Goal: Information Seeking & Learning: Learn about a topic

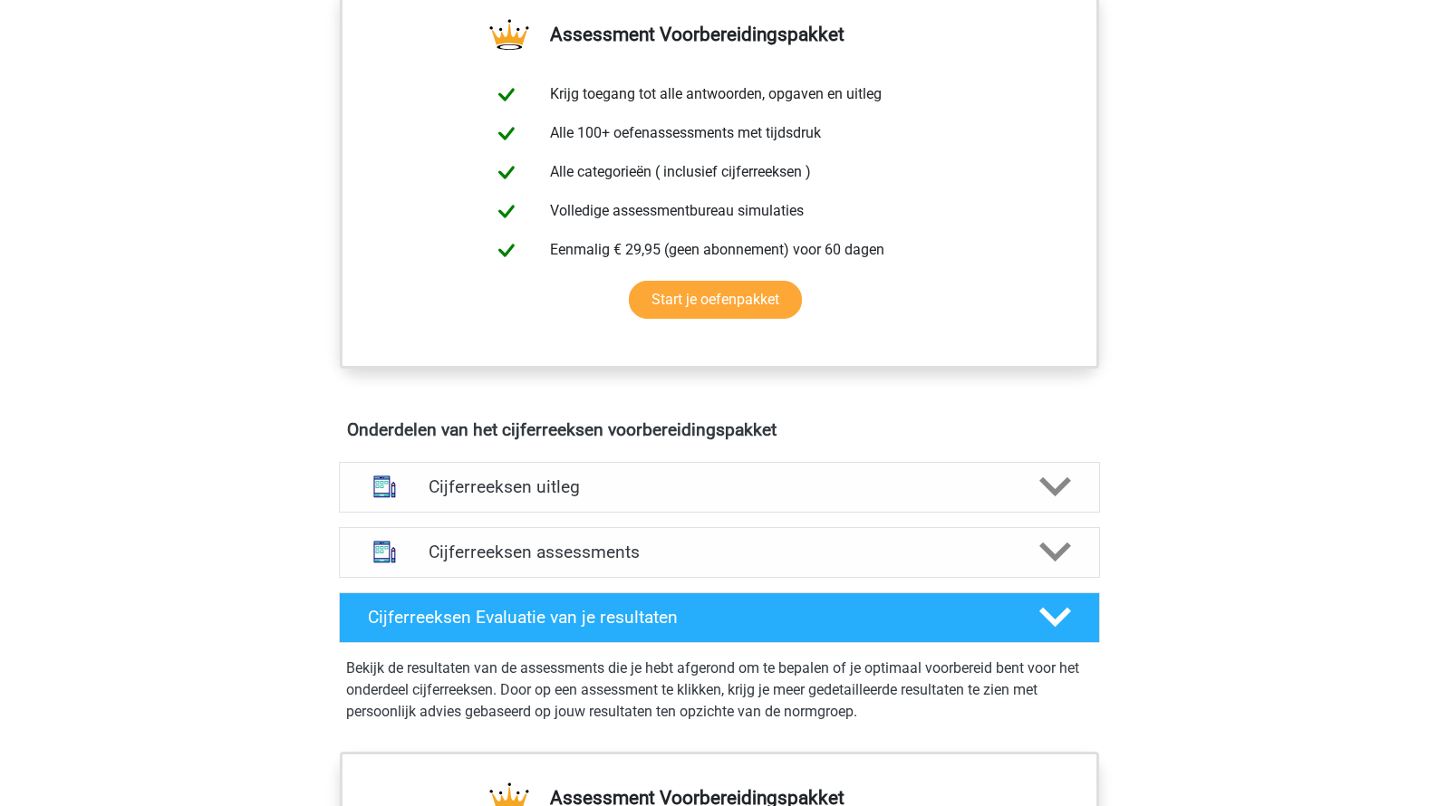
scroll to position [713, 0]
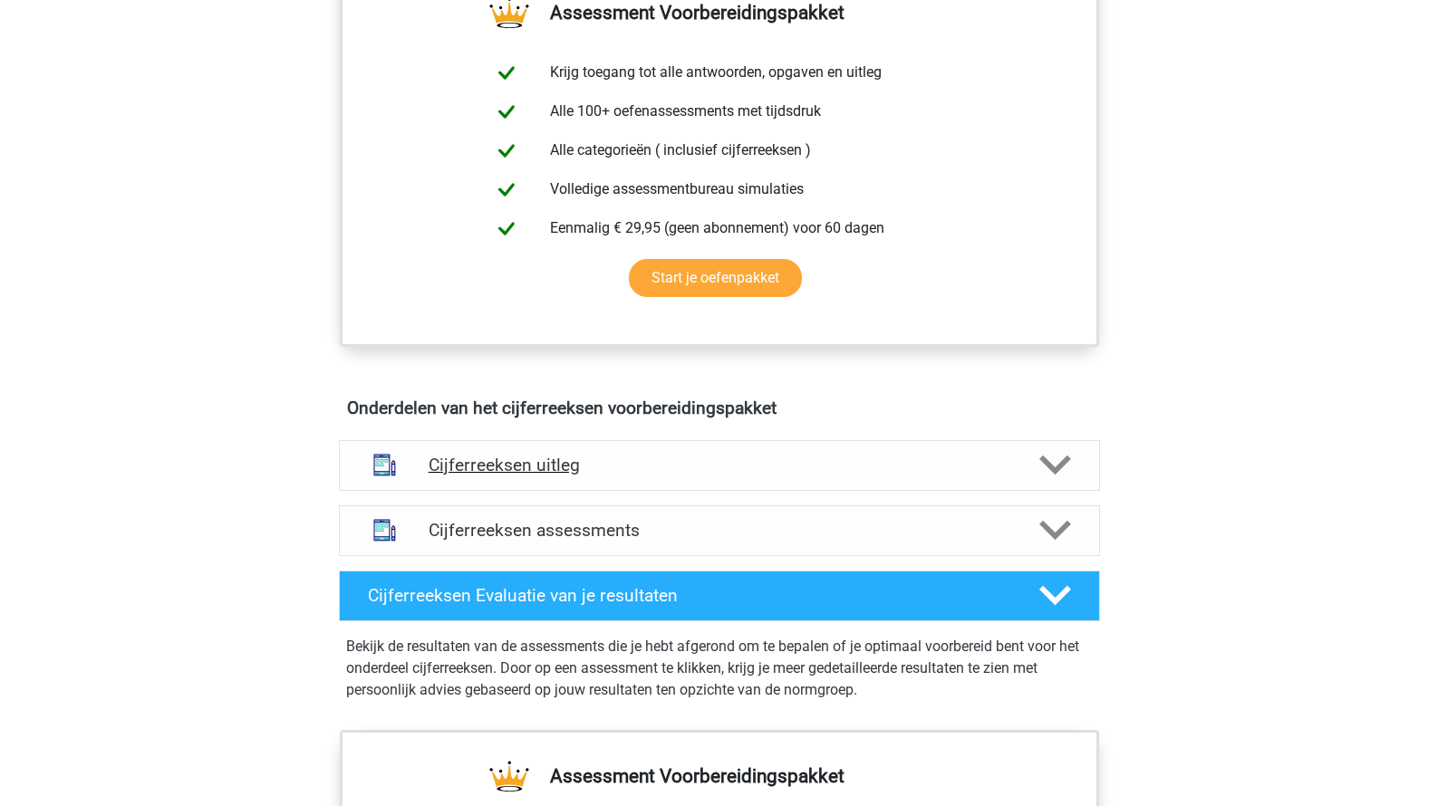
click at [505, 476] on h4 "Cijferreeksen uitleg" at bounding box center [719, 465] width 582 height 21
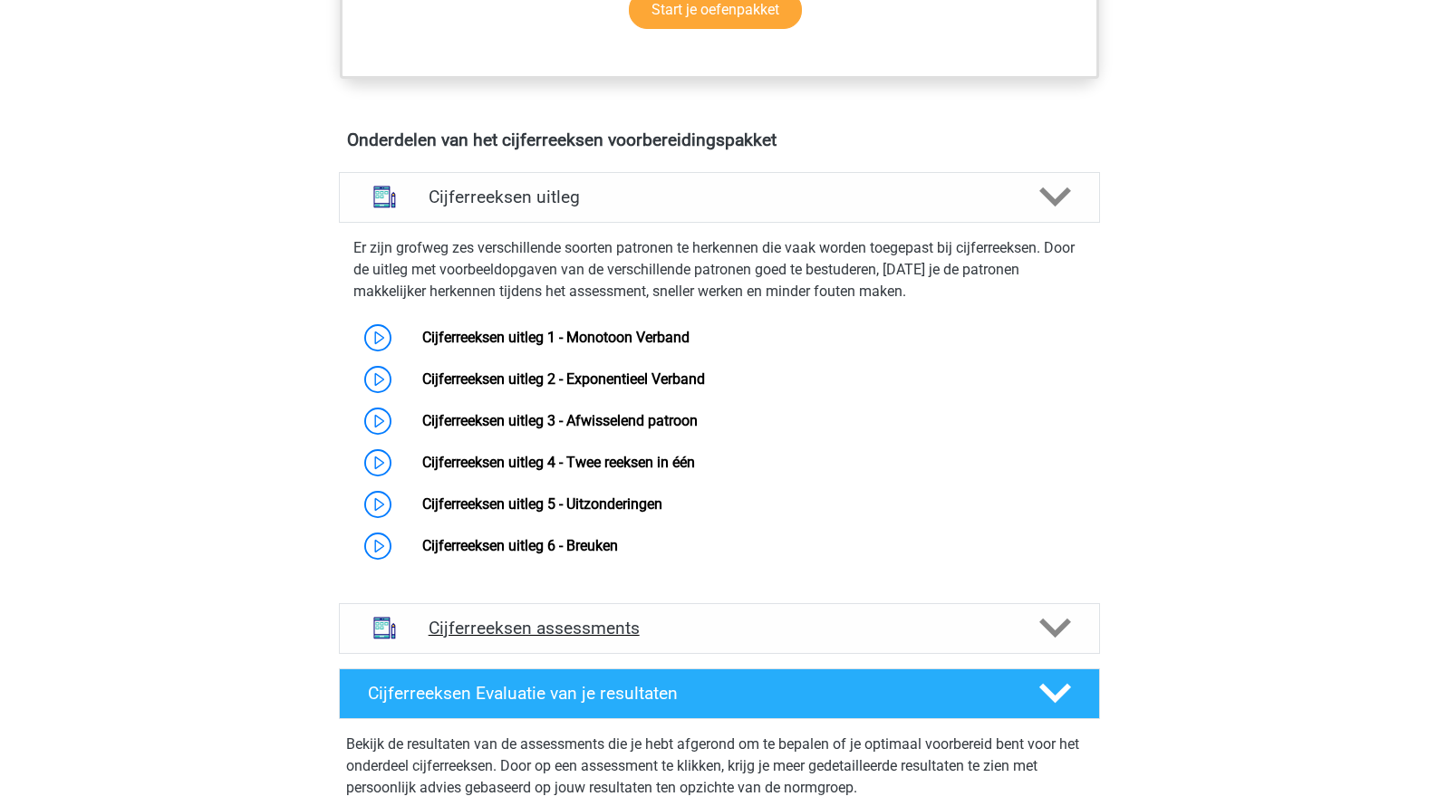
click at [533, 637] on div "Cijferreeksen assessments" at bounding box center [719, 628] width 761 height 51
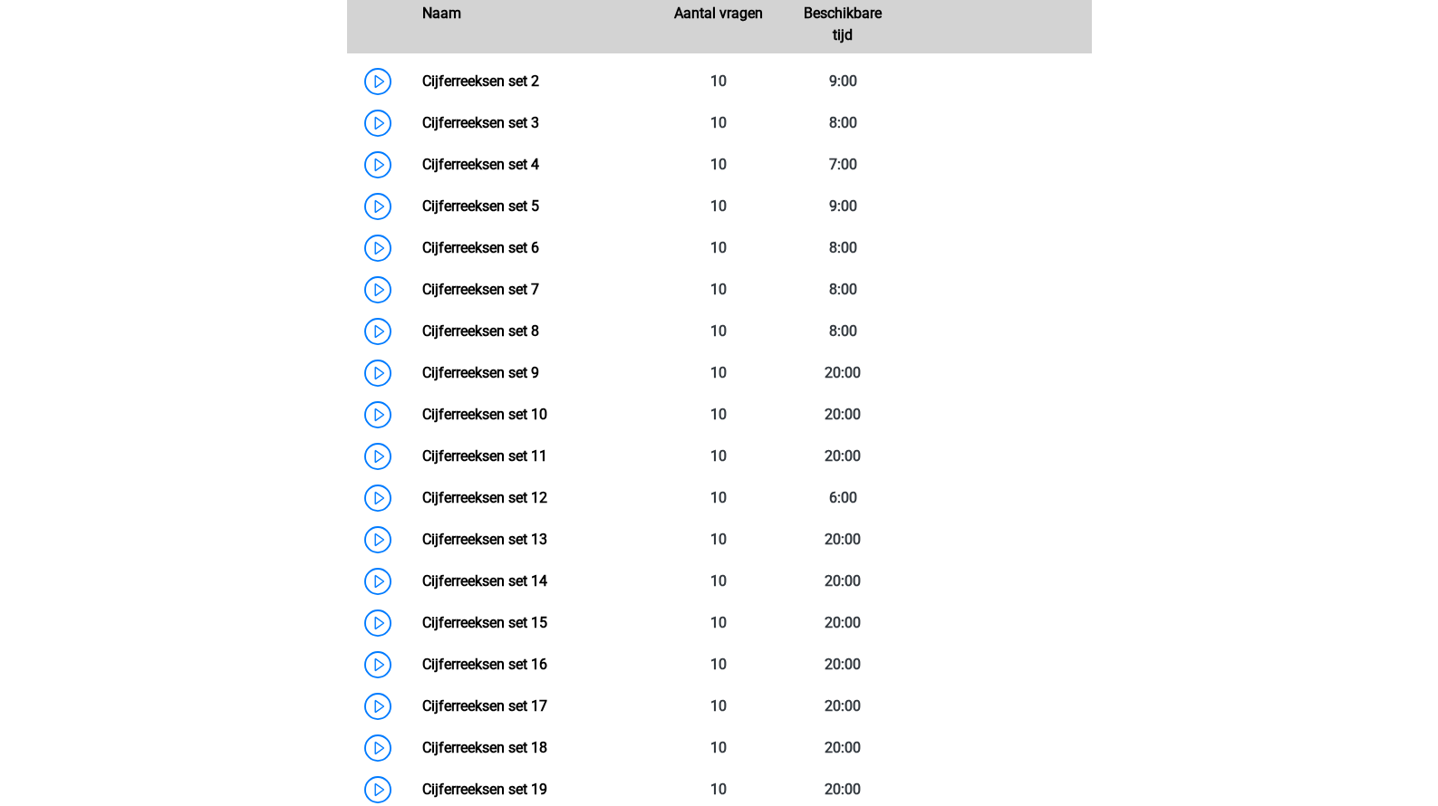
scroll to position [1750, 0]
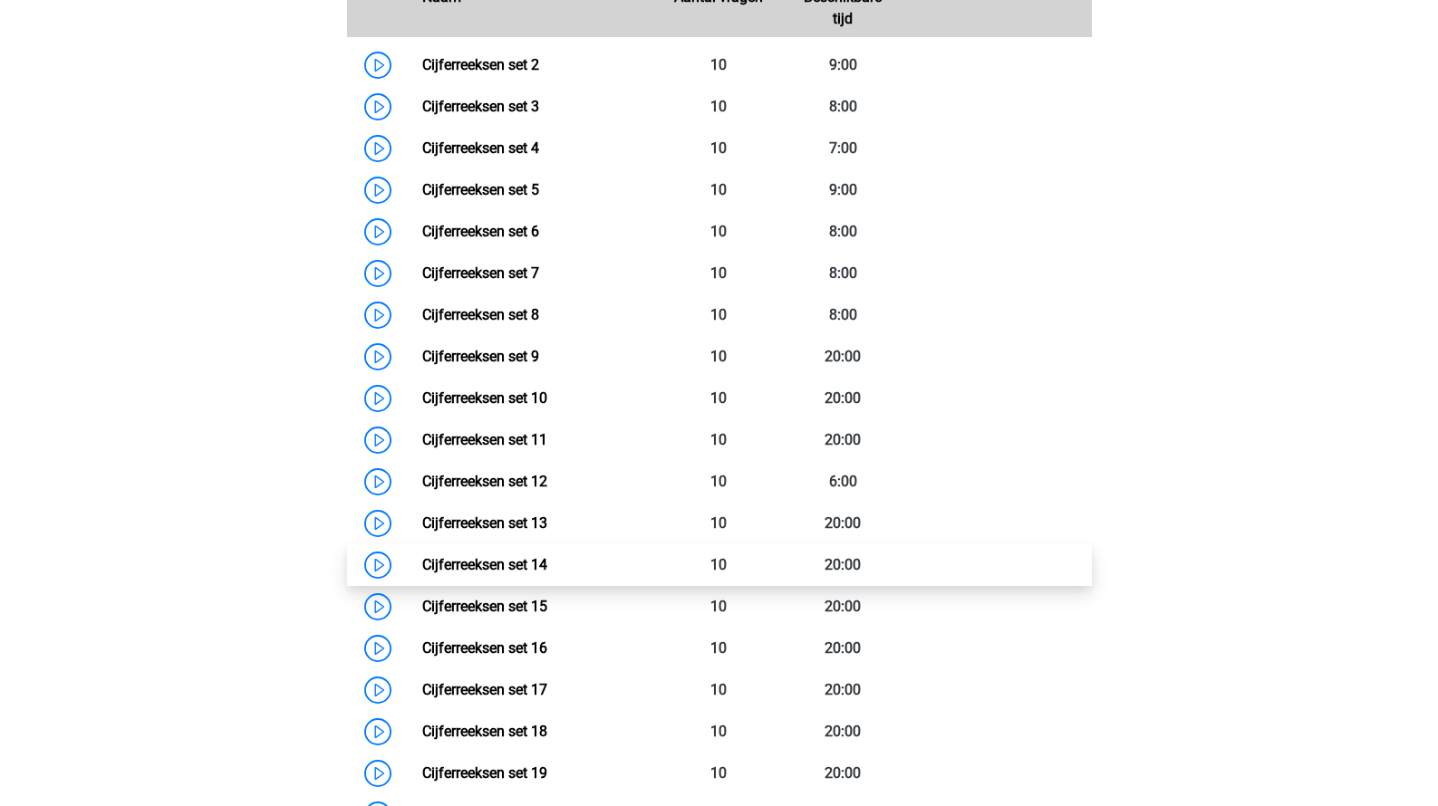
click at [536, 573] on link "Cijferreeksen set 14" at bounding box center [484, 564] width 125 height 17
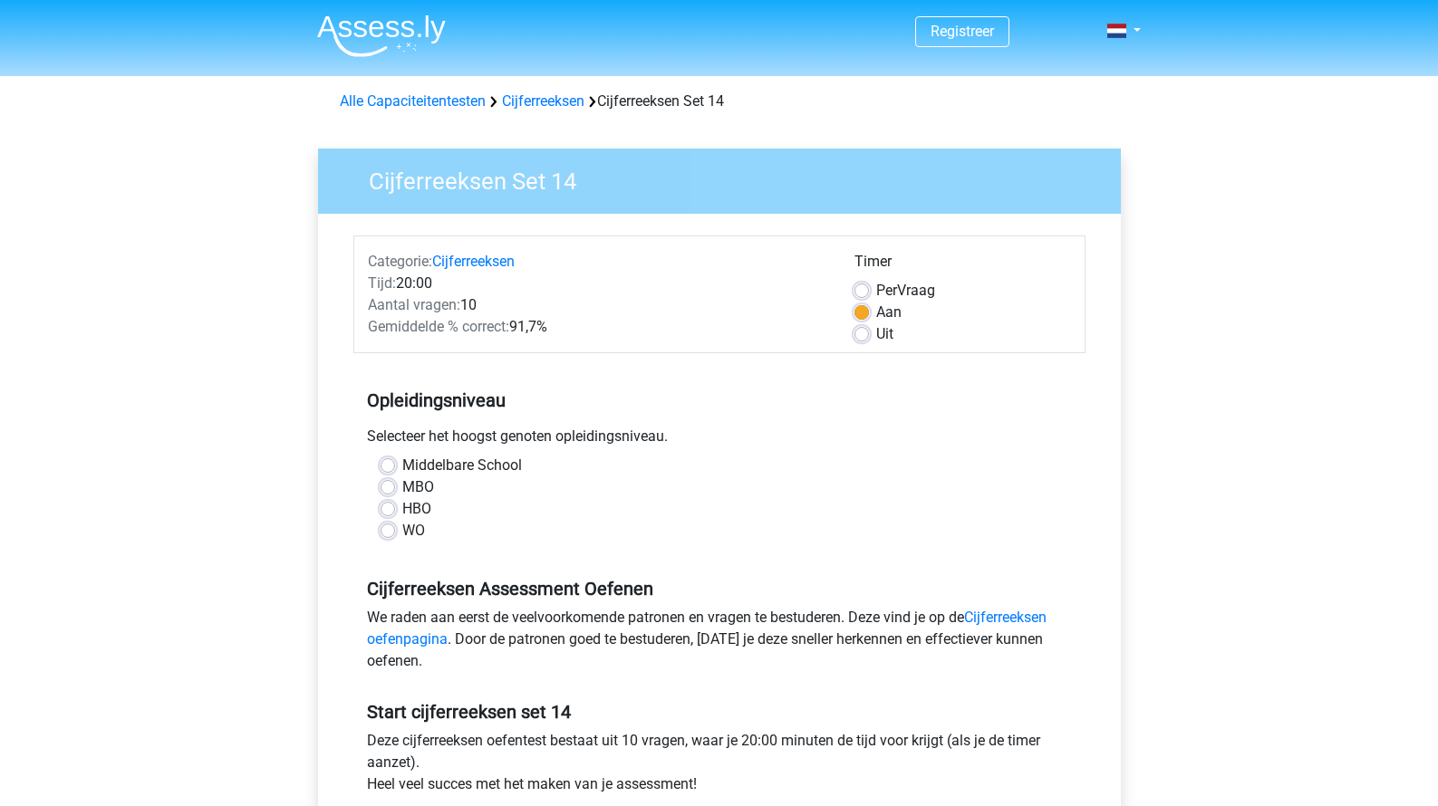
scroll to position [30, 0]
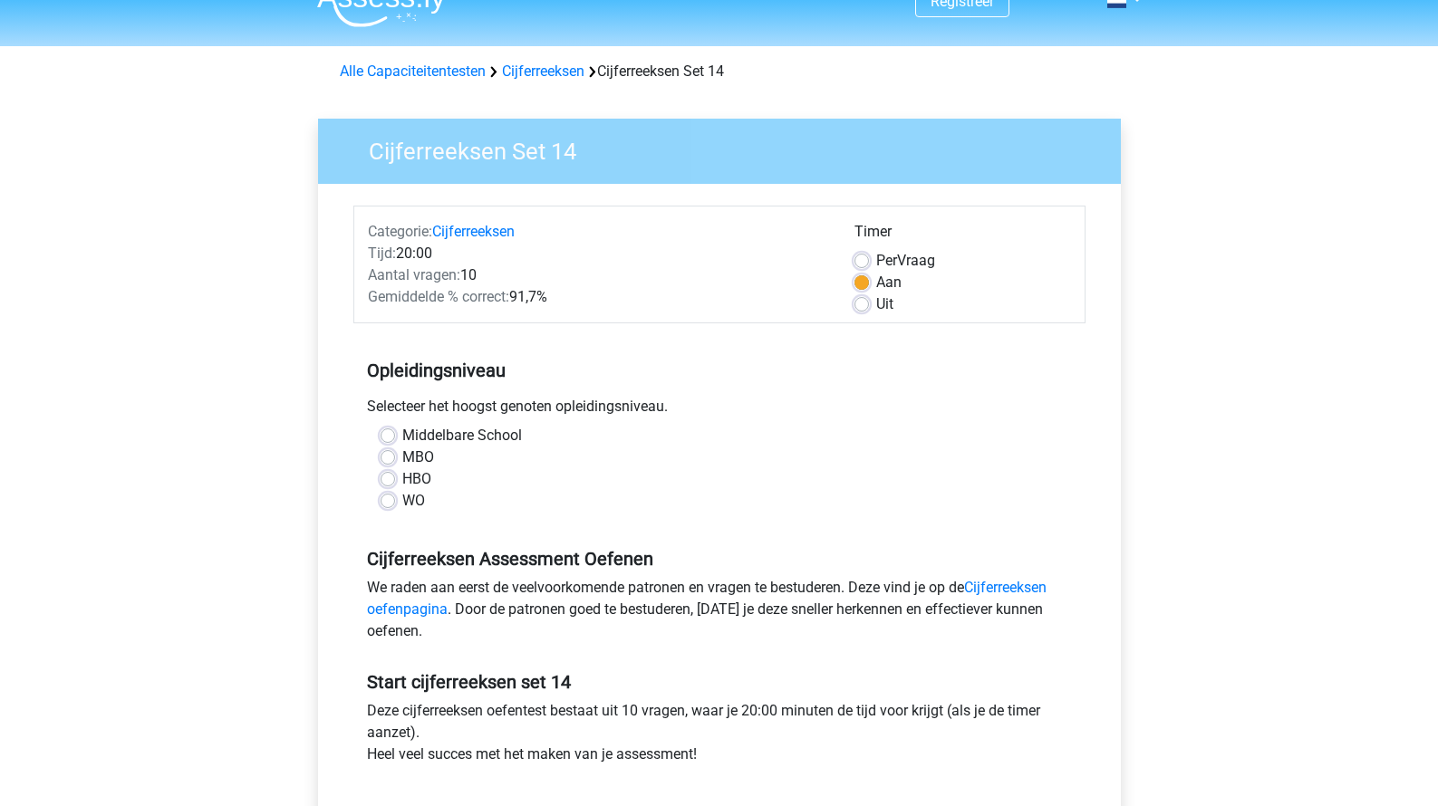
click at [428, 472] on label "HBO" at bounding box center [416, 479] width 29 height 22
click at [395, 472] on input "HBO" at bounding box center [387, 477] width 14 height 18
radio input "true"
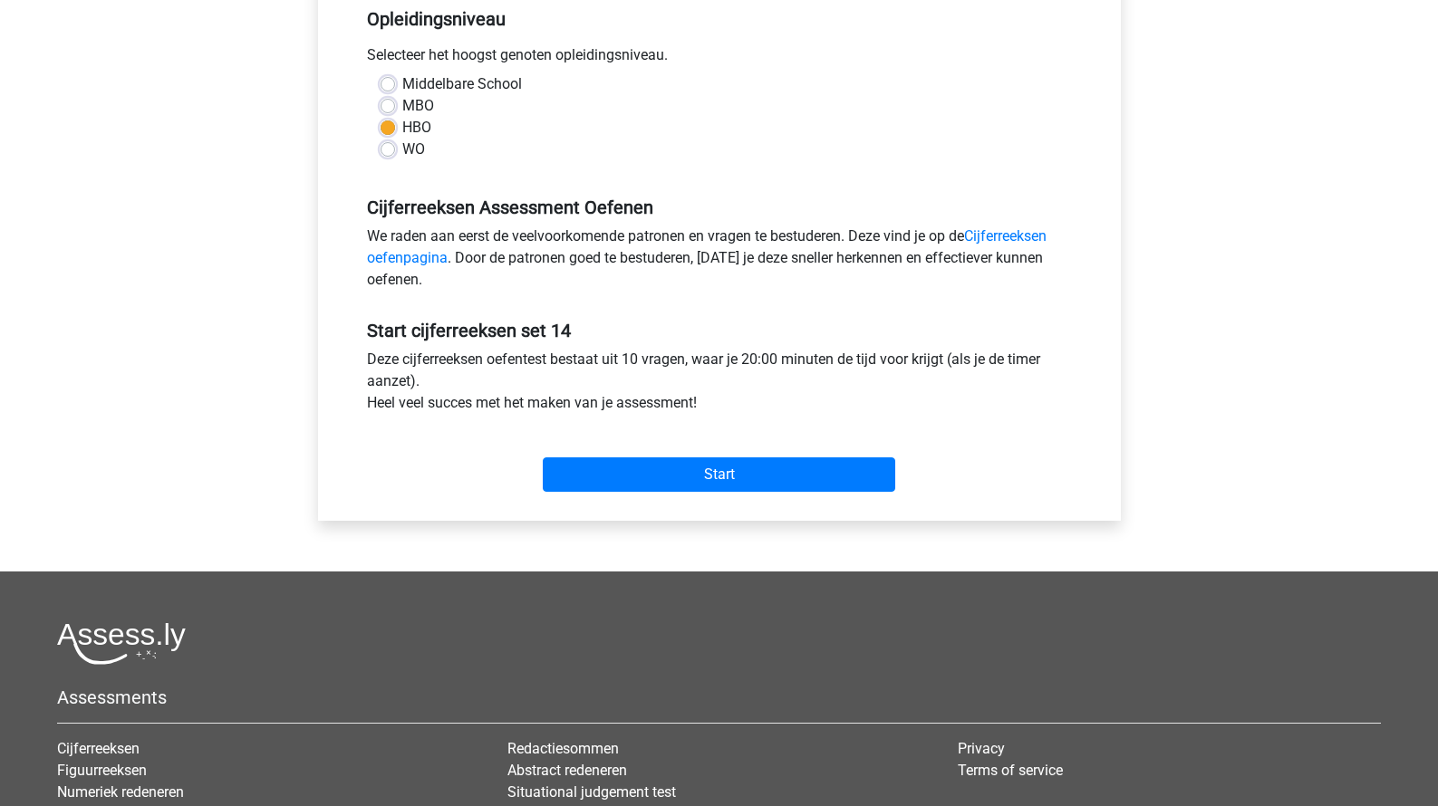
scroll to position [487, 0]
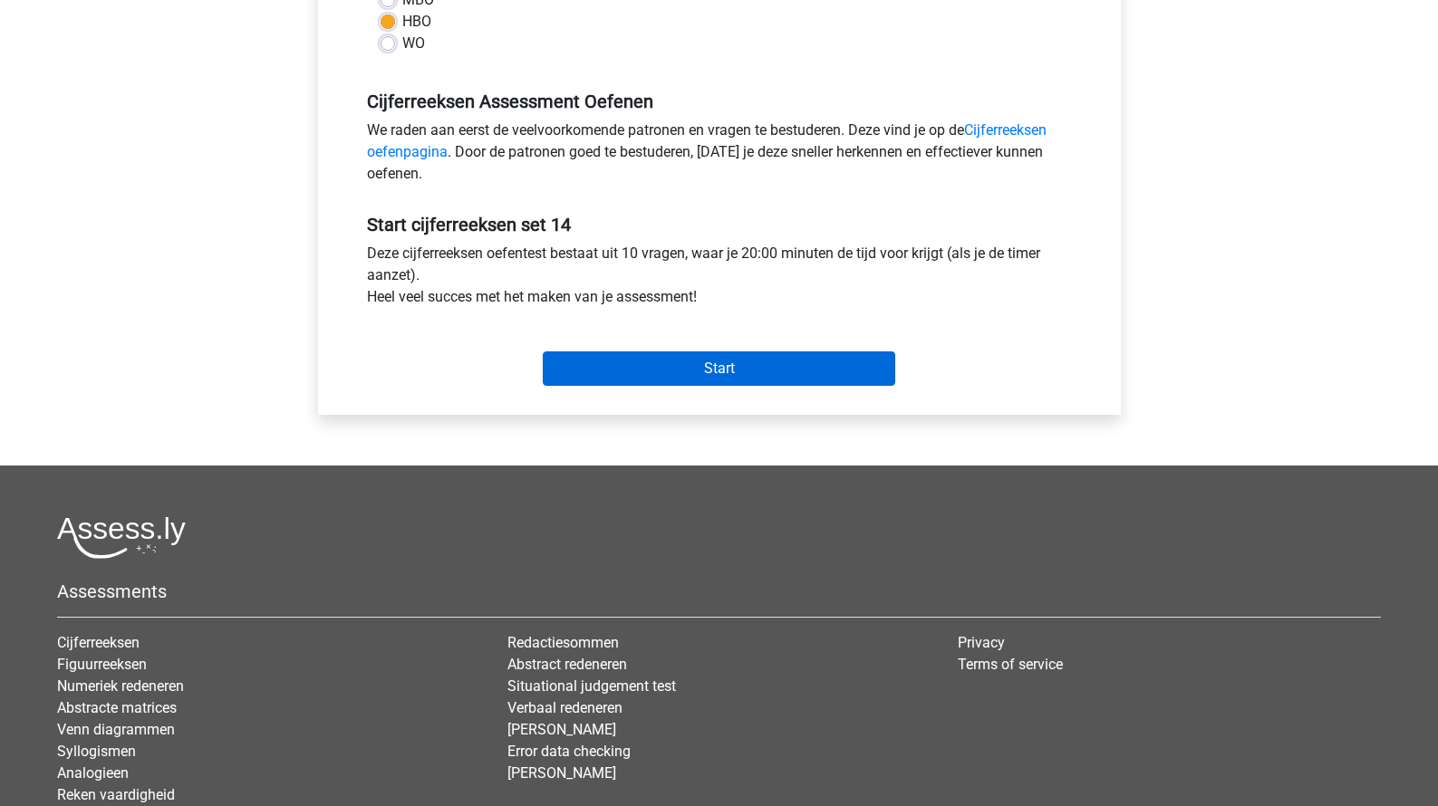
click at [595, 384] on input "Start" at bounding box center [719, 368] width 352 height 34
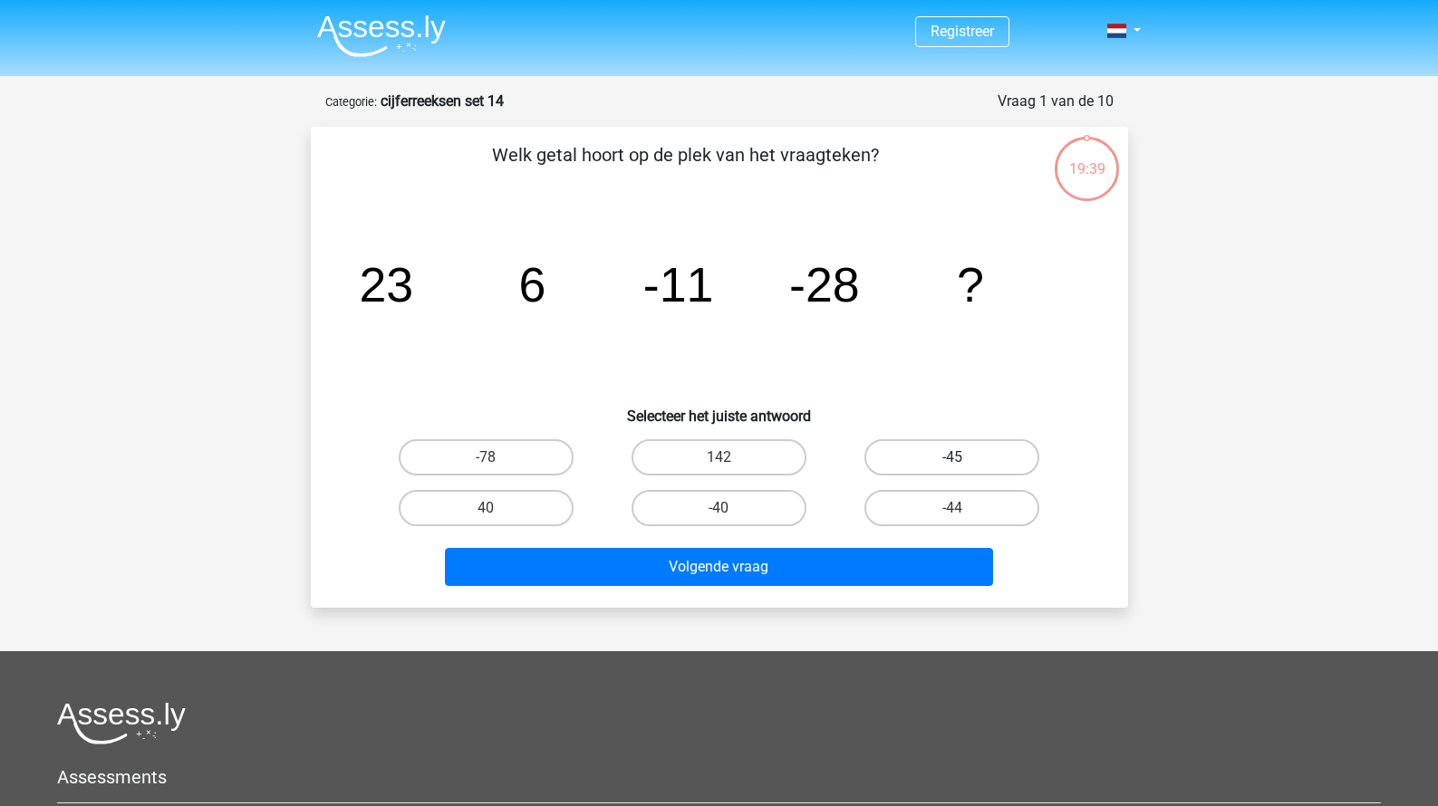
click at [904, 466] on label "-45" at bounding box center [951, 457] width 175 height 36
click at [952, 466] on input "-45" at bounding box center [958, 463] width 12 height 12
radio input "true"
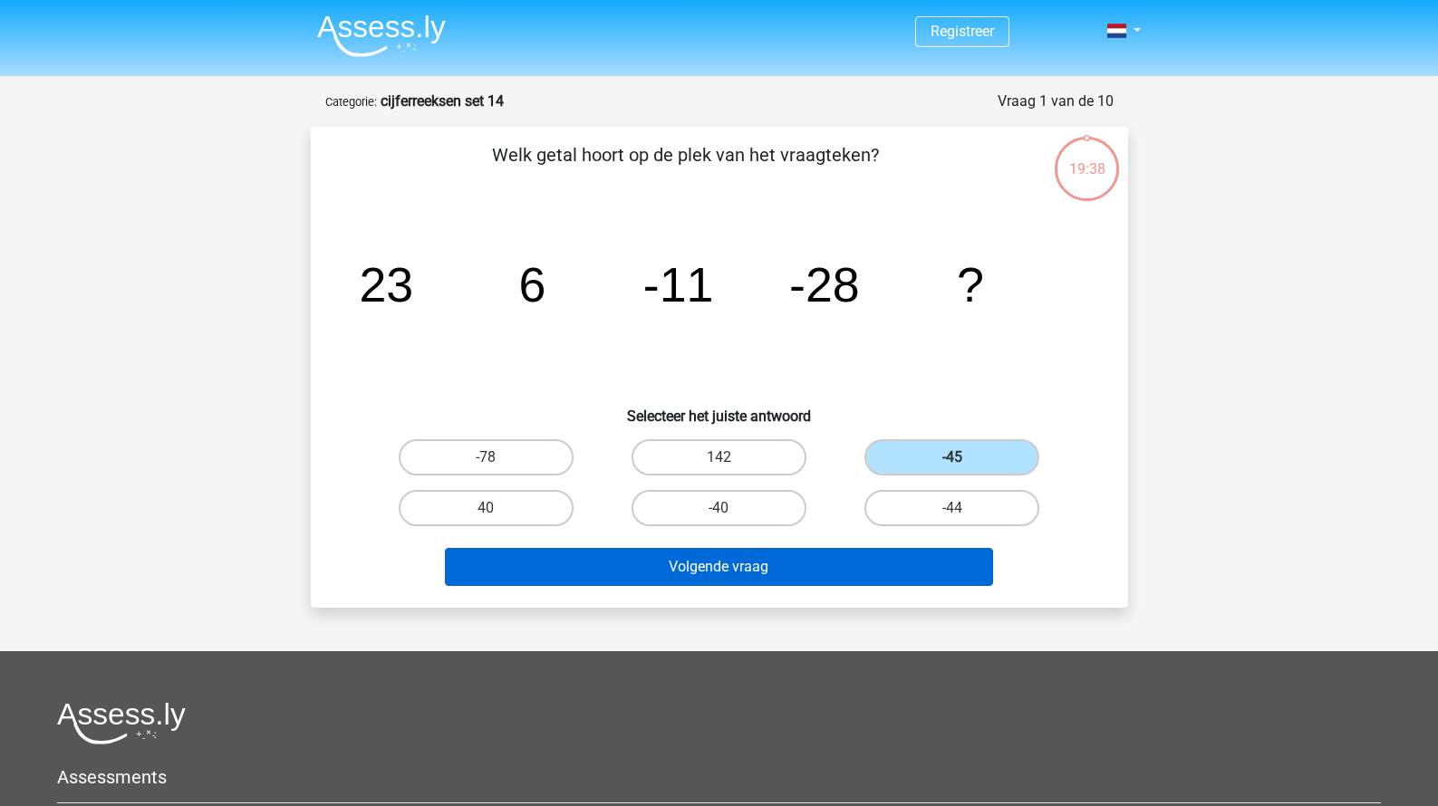
click at [804, 571] on button "Volgende vraag" at bounding box center [719, 567] width 548 height 38
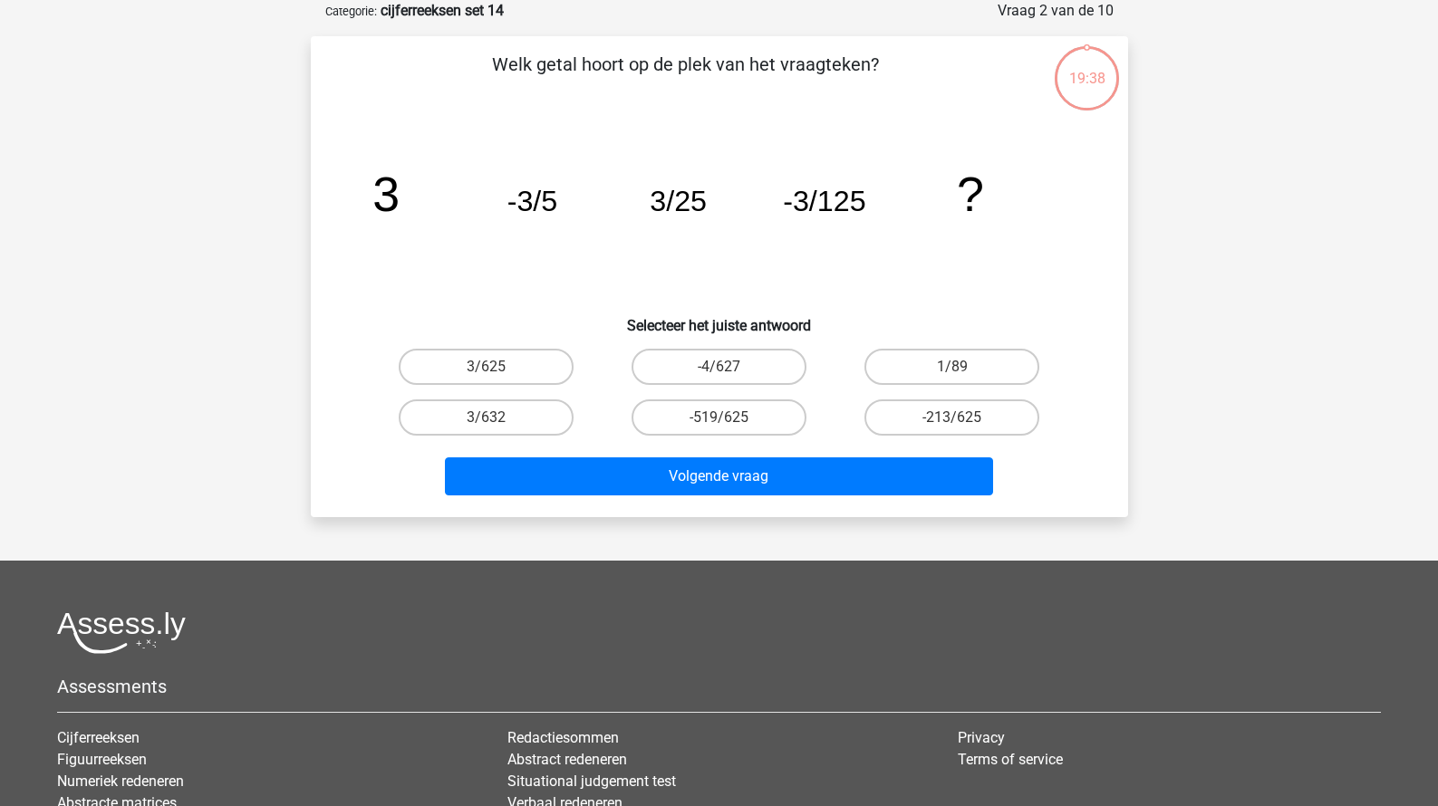
scroll to position [55, 0]
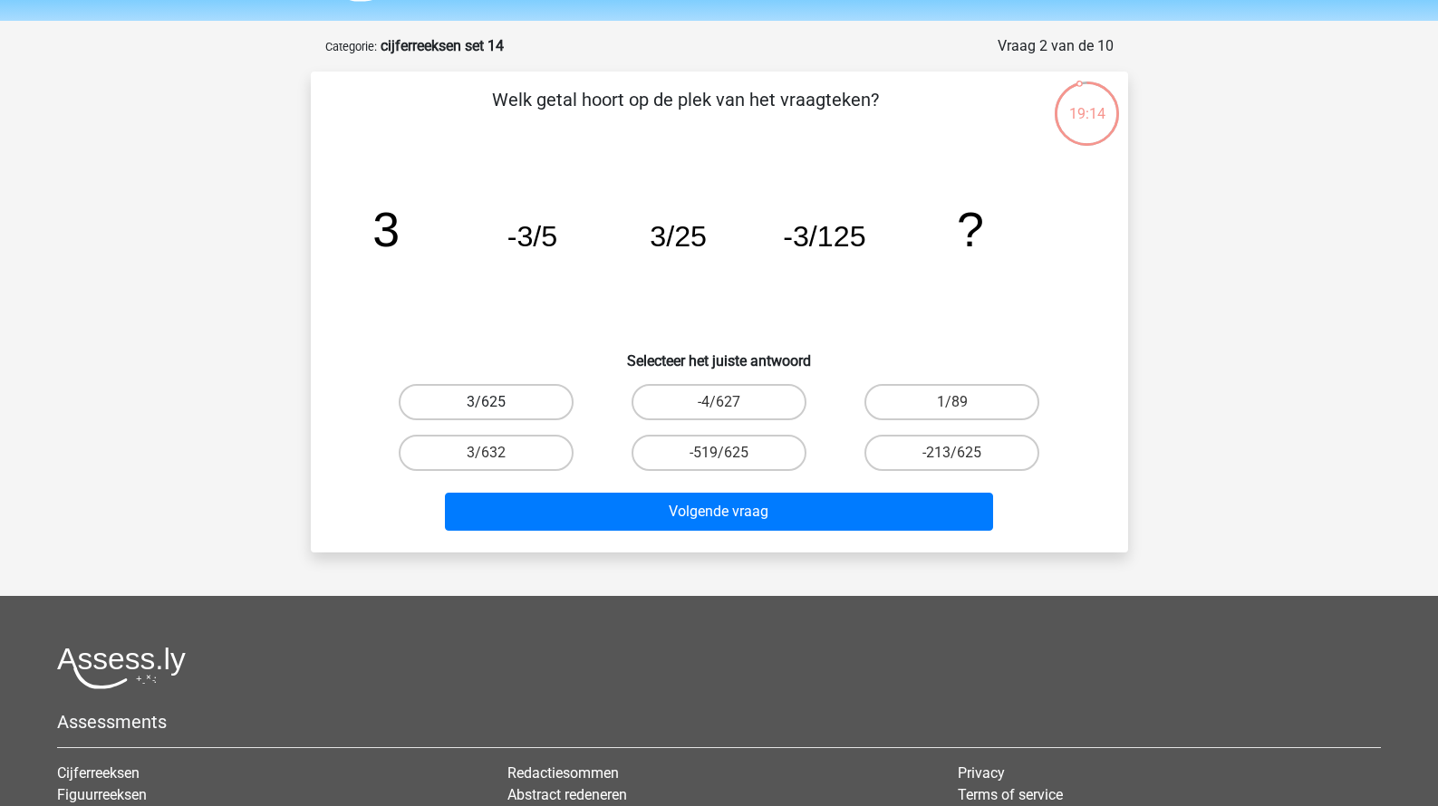
click at [553, 403] on label "3/625" at bounding box center [486, 402] width 175 height 36
click at [497, 403] on input "3/625" at bounding box center [492, 408] width 12 height 12
radio input "true"
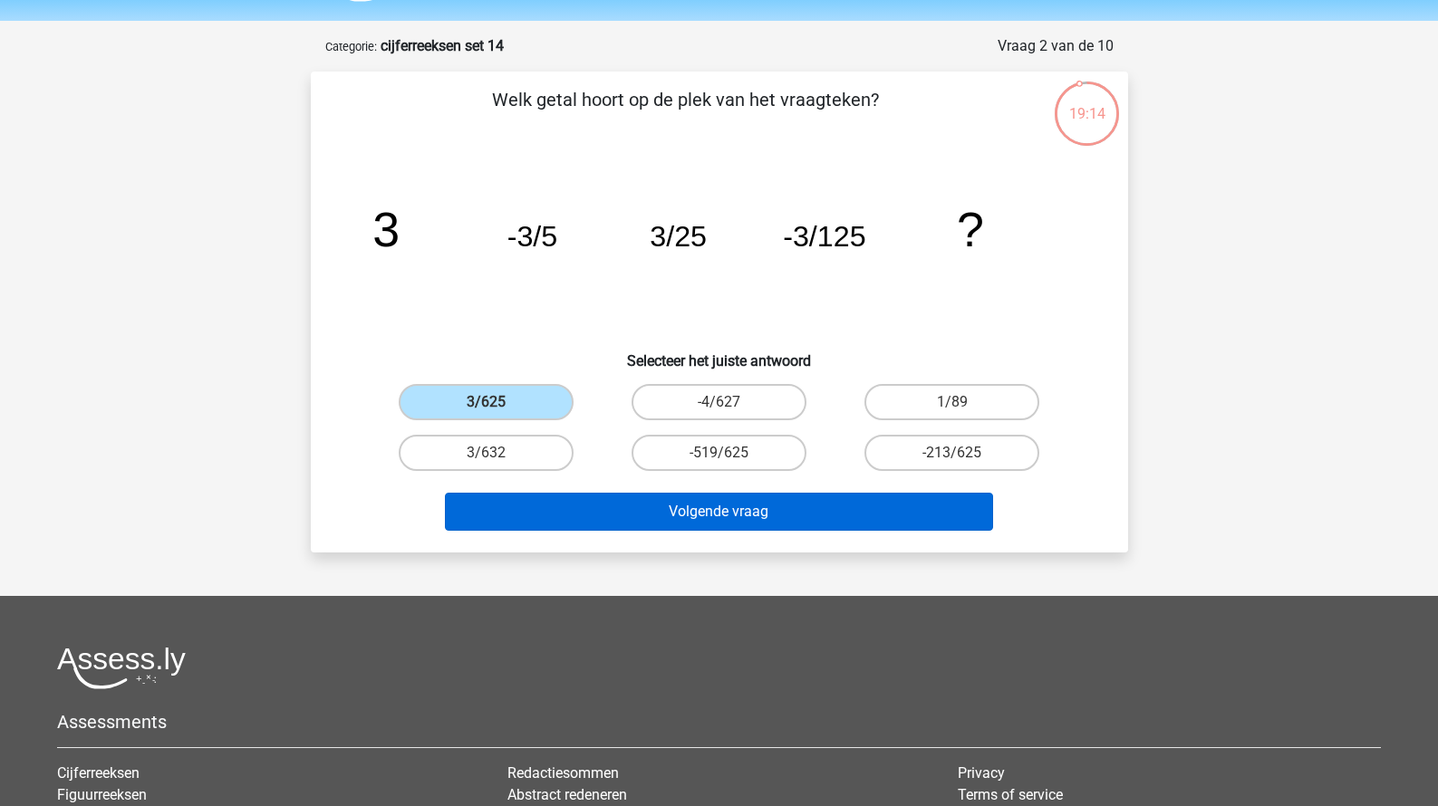
click at [600, 510] on button "Volgende vraag" at bounding box center [719, 512] width 548 height 38
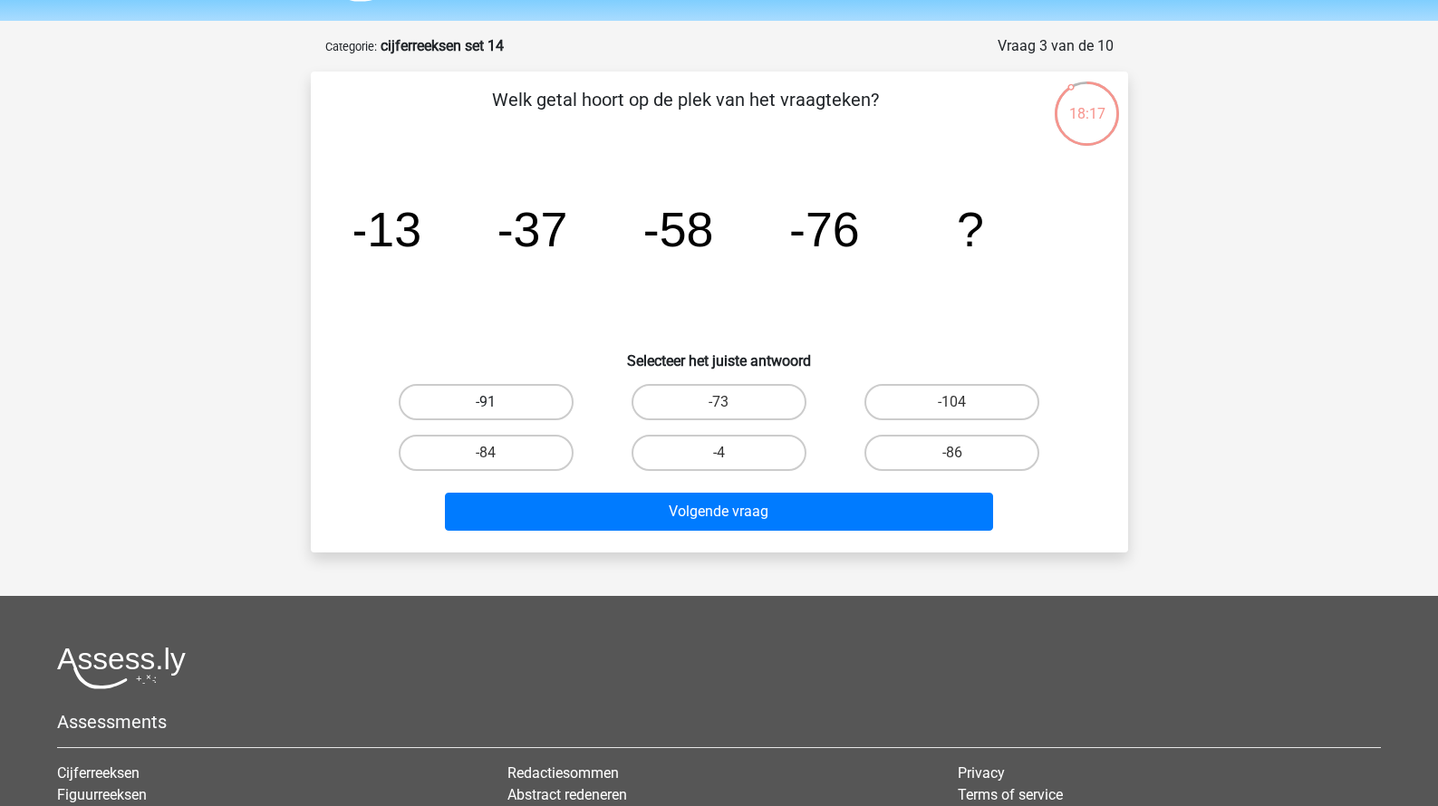
click at [539, 388] on label "-91" at bounding box center [486, 402] width 175 height 36
click at [497, 402] on input "-91" at bounding box center [492, 408] width 12 height 12
radio input "true"
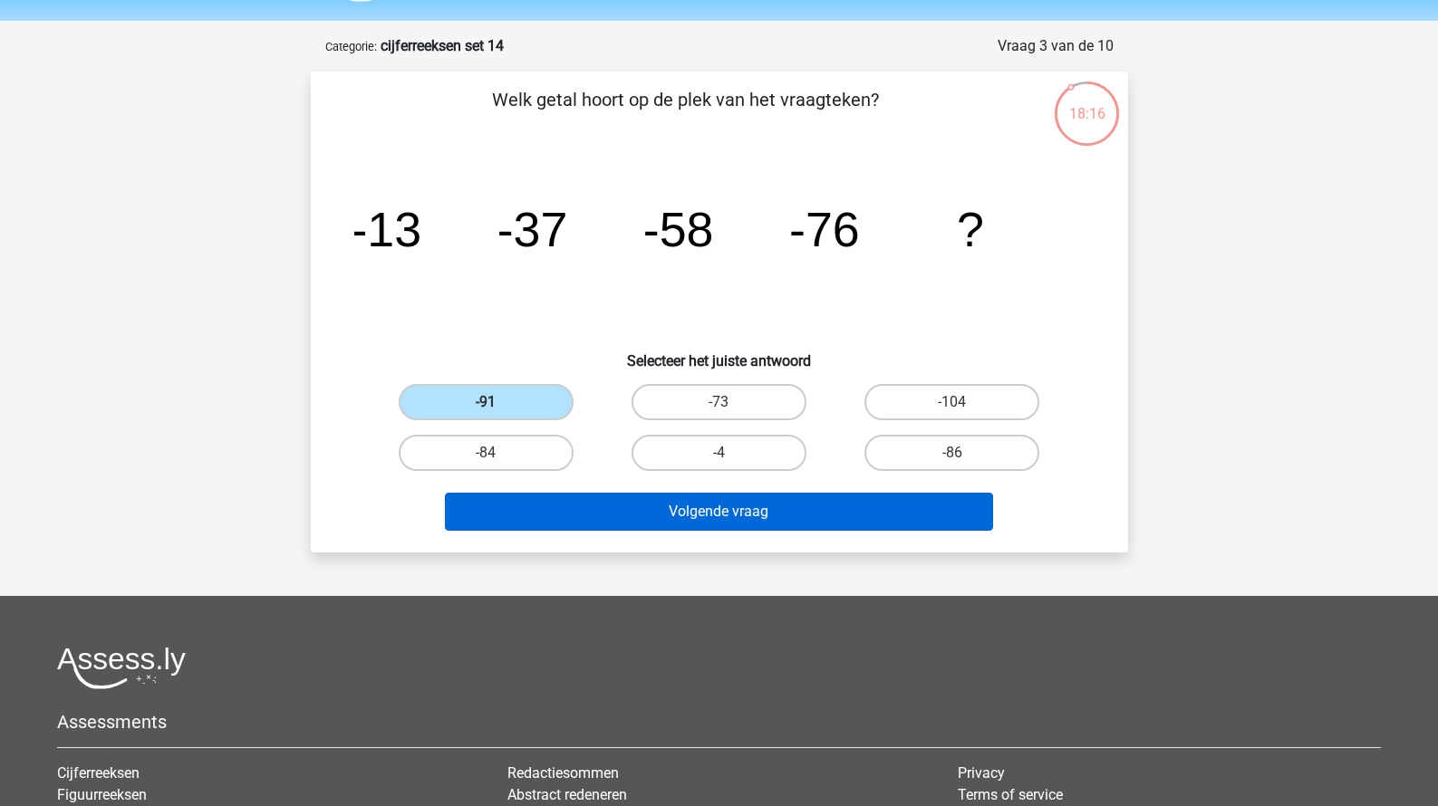
click at [641, 511] on button "Volgende vraag" at bounding box center [719, 512] width 548 height 38
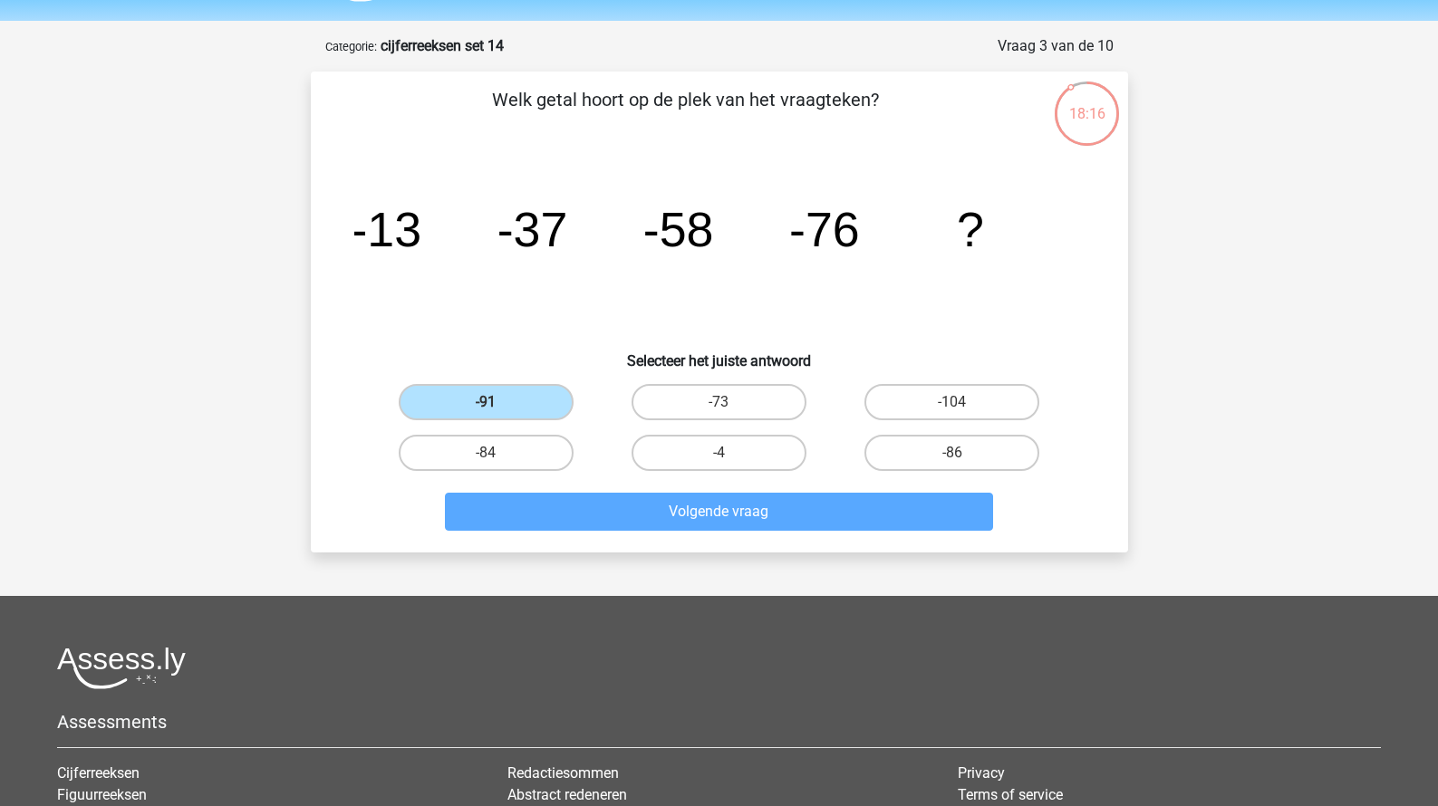
scroll to position [91, 0]
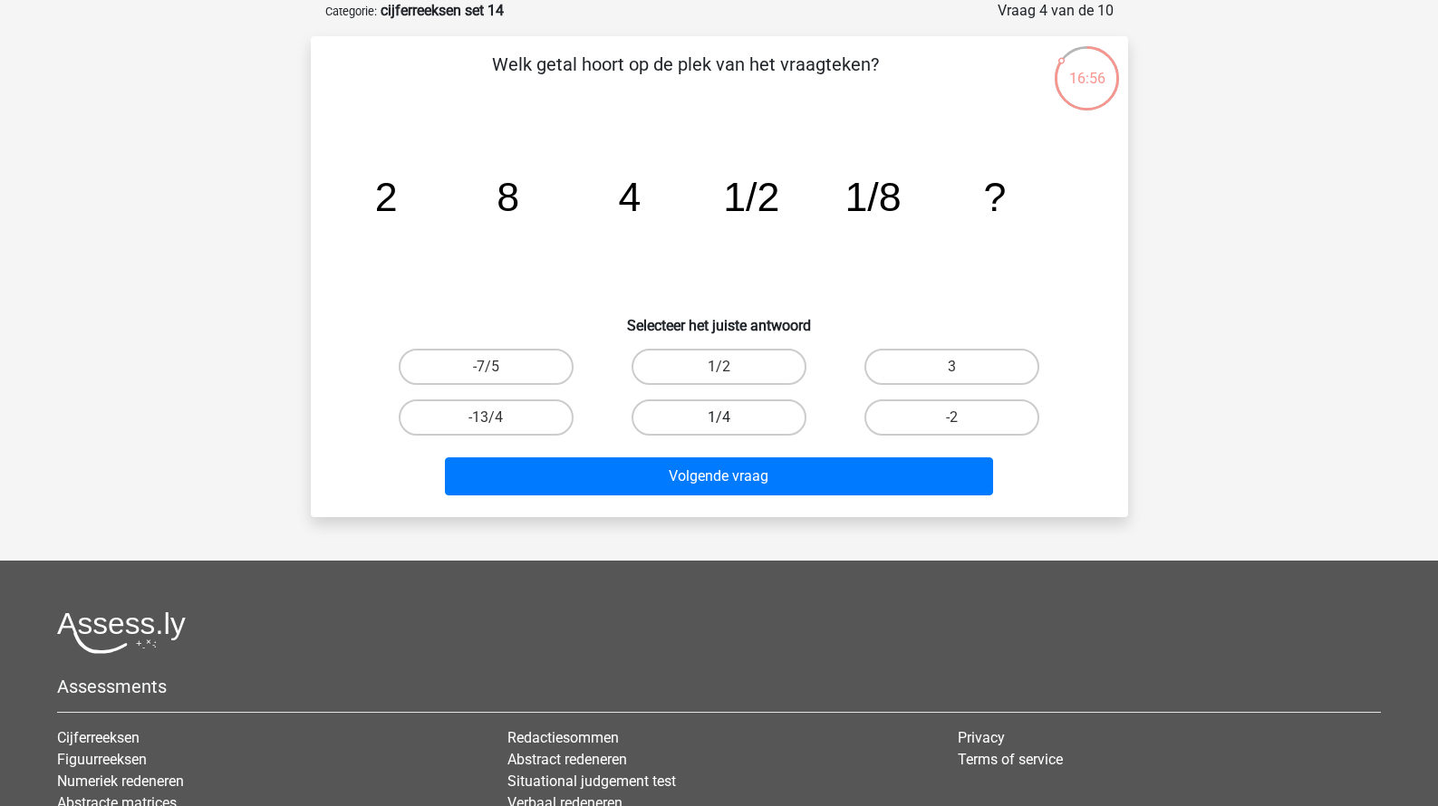
click at [764, 431] on label "1/4" at bounding box center [718, 417] width 175 height 36
click at [730, 429] on input "1/4" at bounding box center [724, 424] width 12 height 12
radio input "true"
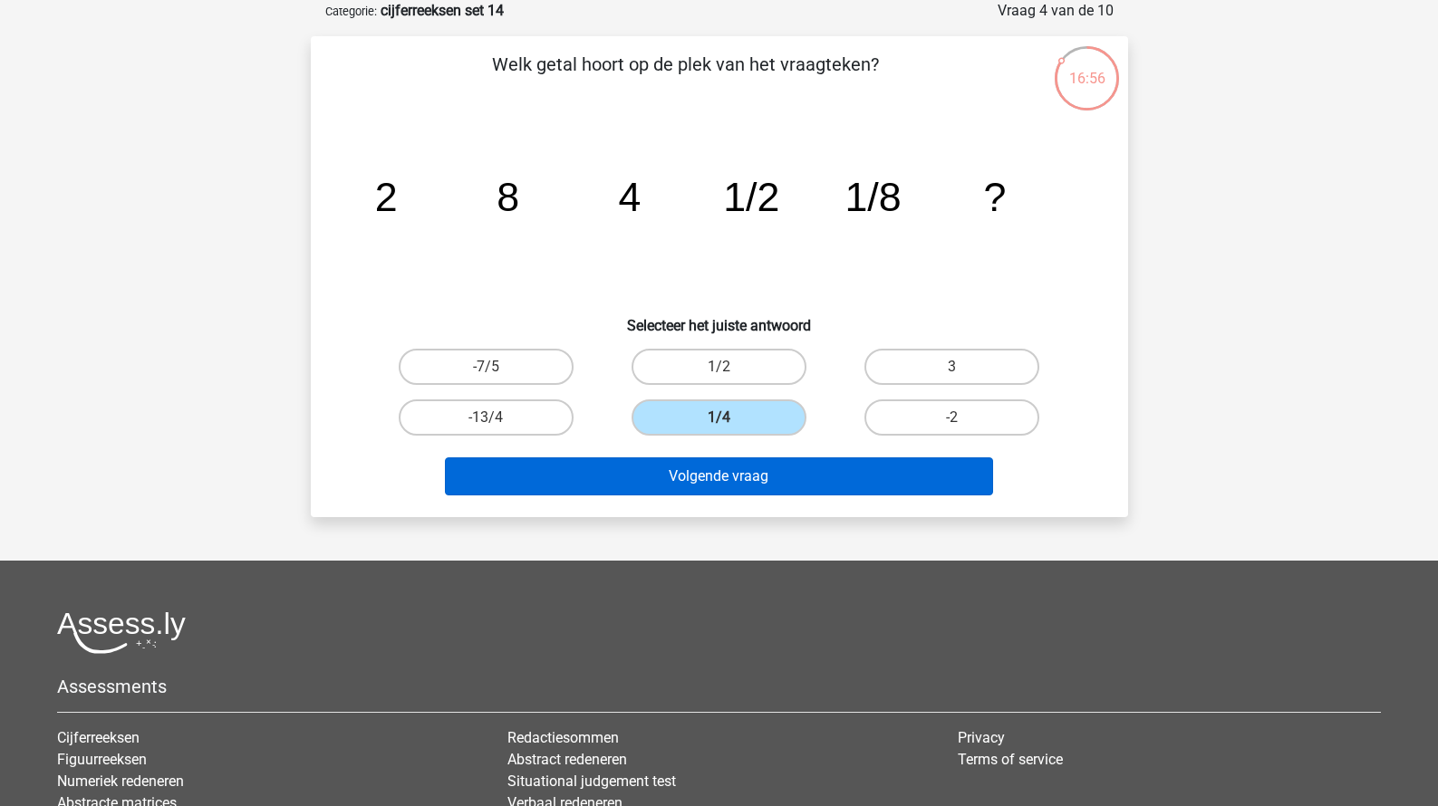
click at [784, 471] on button "Volgende vraag" at bounding box center [719, 476] width 548 height 38
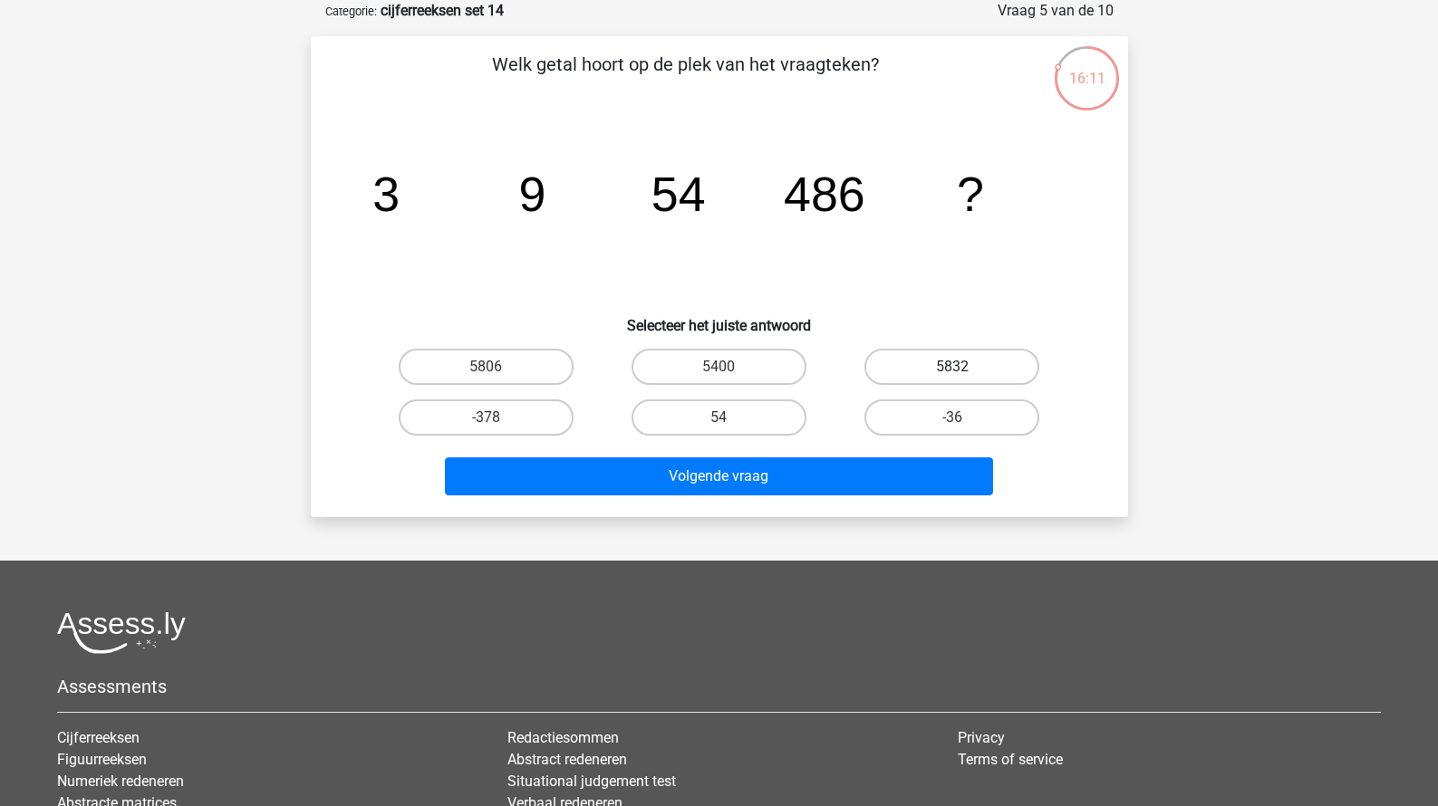
click at [918, 362] on label "5832" at bounding box center [951, 367] width 175 height 36
click at [952, 367] on input "5832" at bounding box center [958, 373] width 12 height 12
radio input "true"
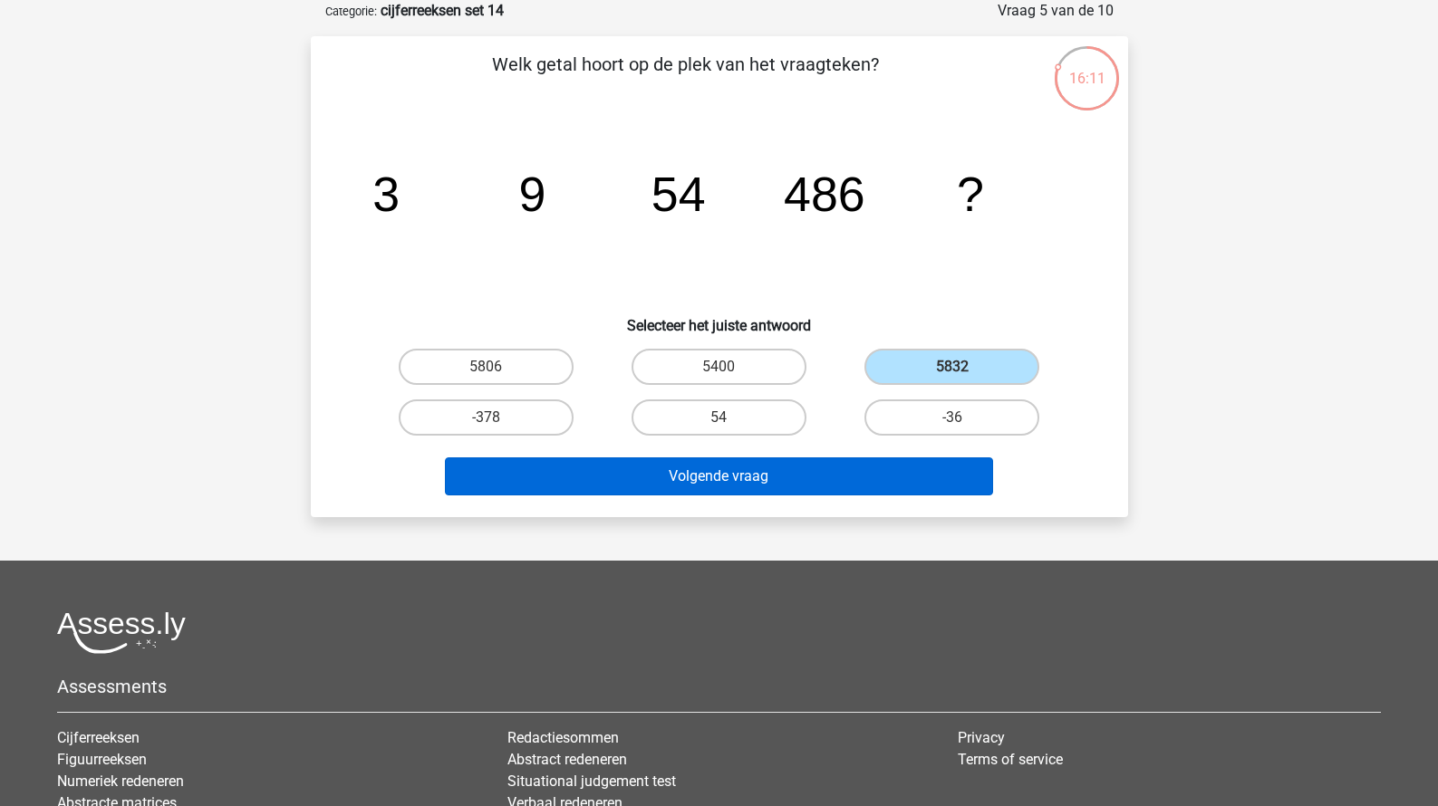
click at [883, 465] on button "Volgende vraag" at bounding box center [719, 476] width 548 height 38
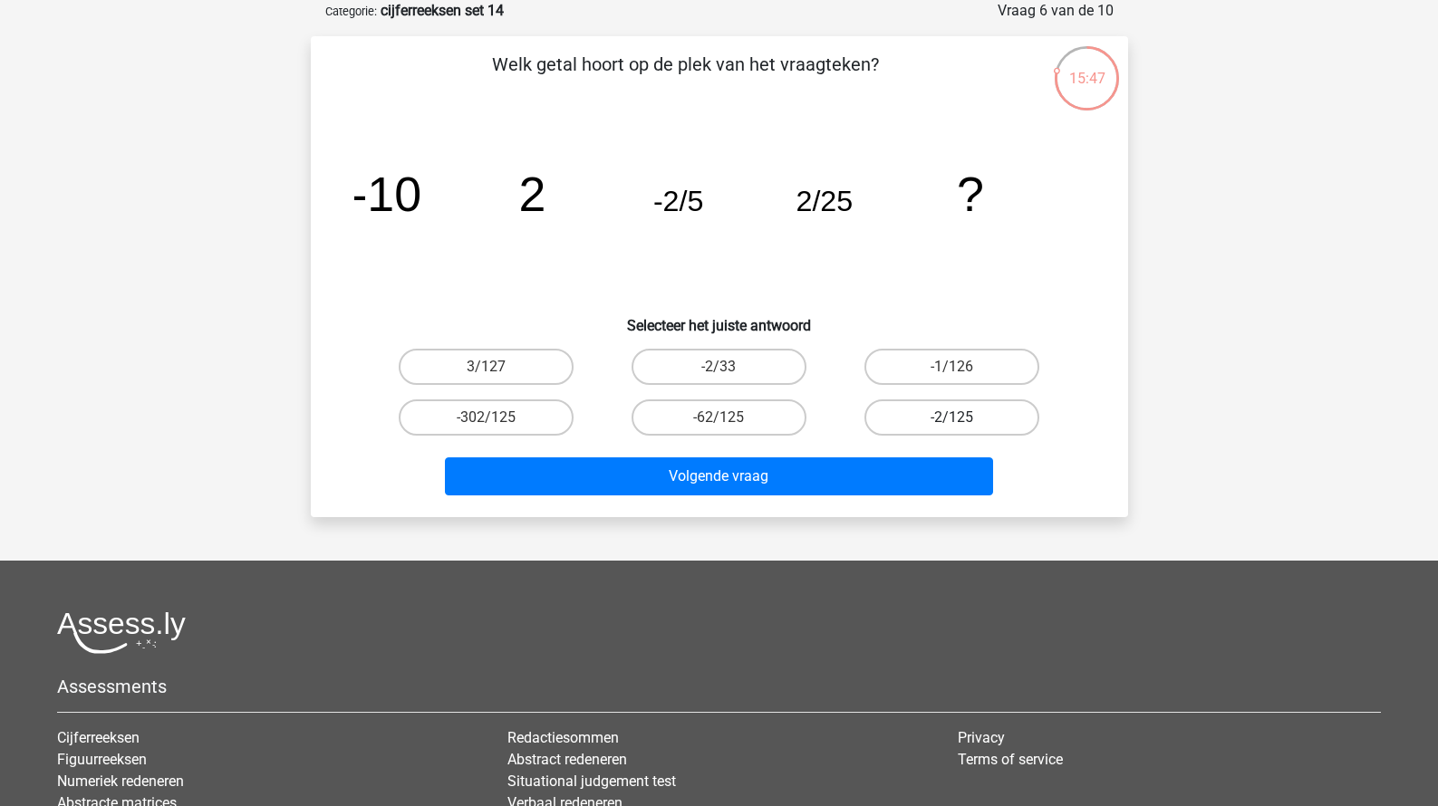
click at [944, 415] on label "-2/125" at bounding box center [951, 417] width 175 height 36
click at [952, 418] on input "-2/125" at bounding box center [958, 424] width 12 height 12
radio input "true"
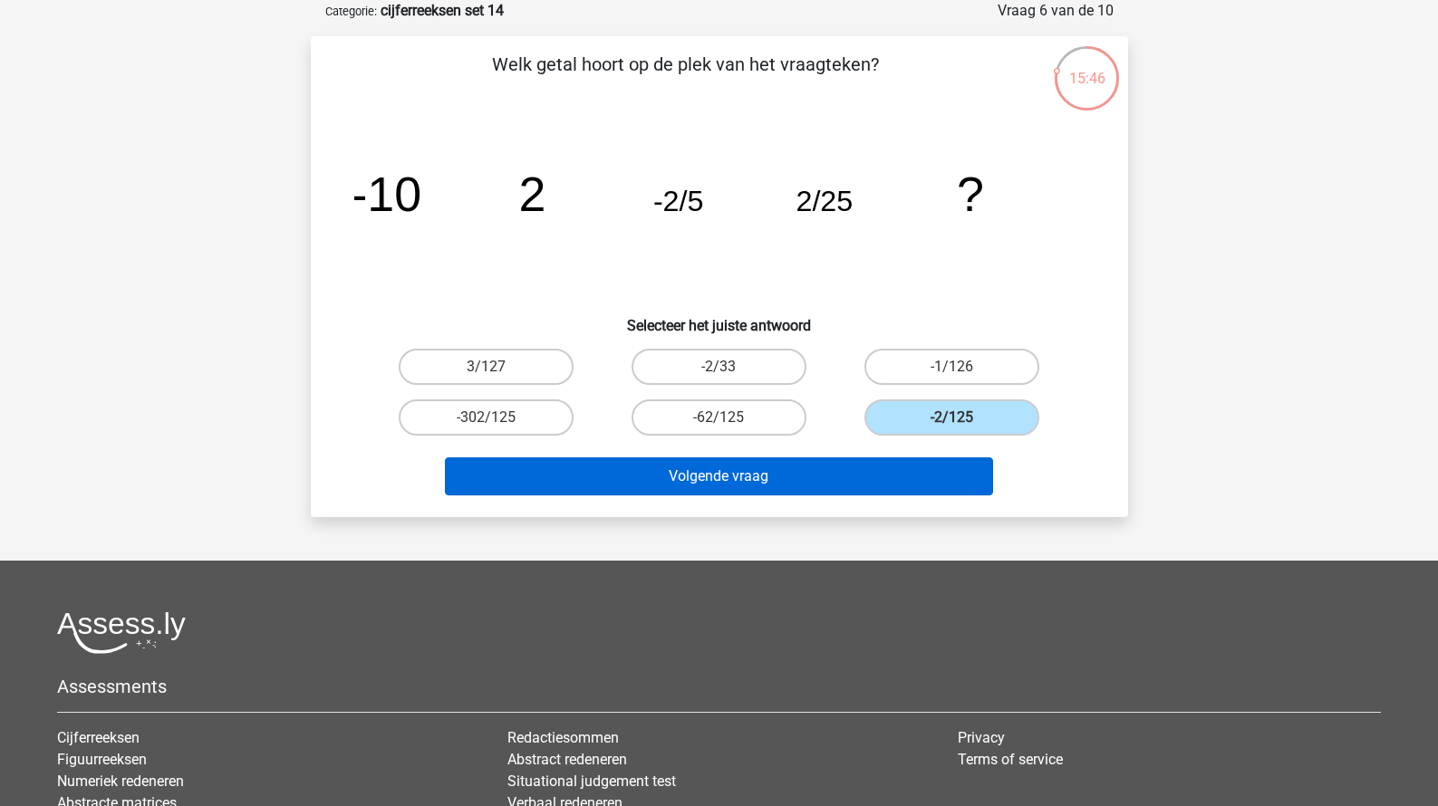
click at [890, 468] on button "Volgende vraag" at bounding box center [719, 476] width 548 height 38
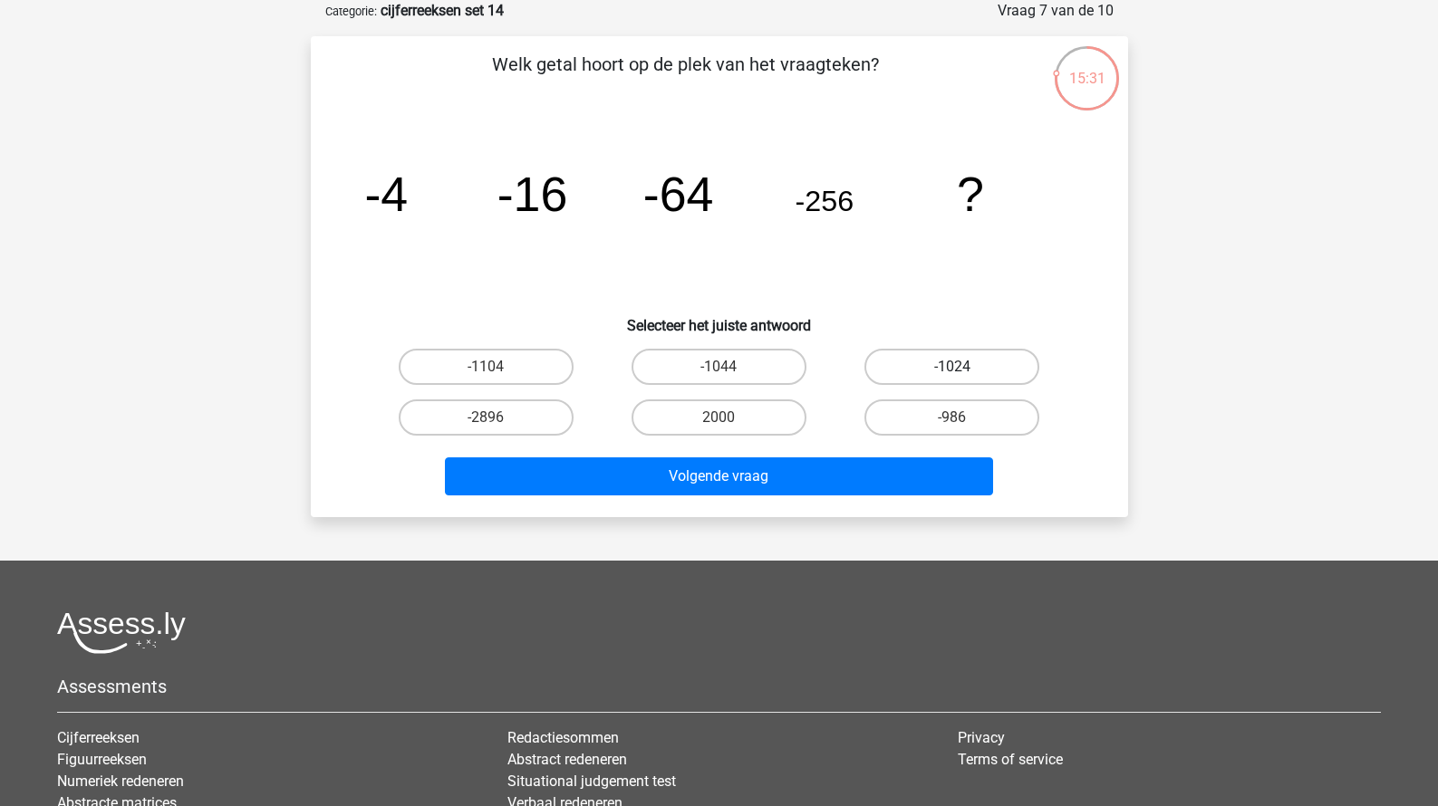
click at [987, 373] on label "-1024" at bounding box center [951, 367] width 175 height 36
click at [964, 373] on input "-1024" at bounding box center [958, 373] width 12 height 12
radio input "true"
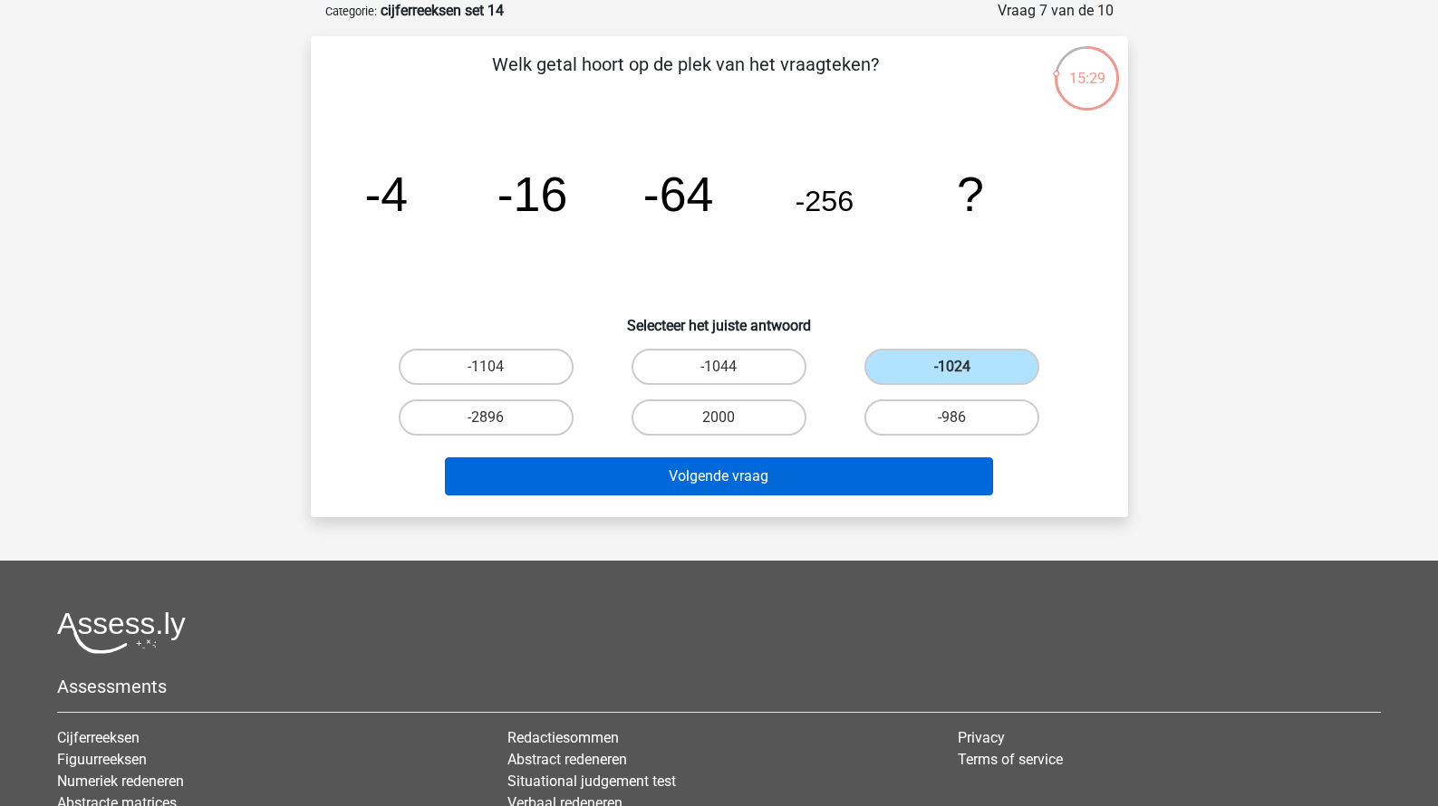
click at [932, 466] on button "Volgende vraag" at bounding box center [719, 476] width 548 height 38
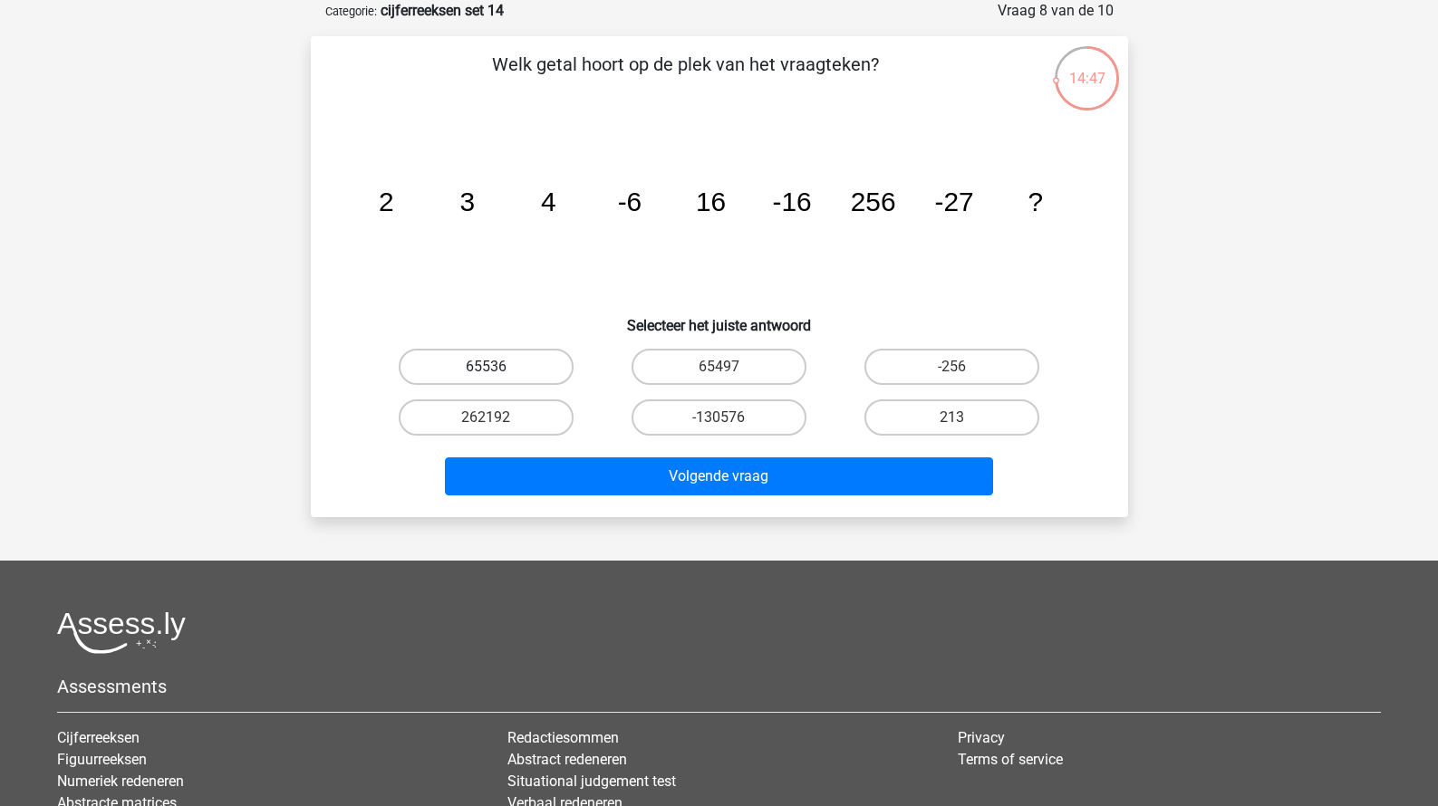
click at [524, 370] on label "65536" at bounding box center [486, 367] width 175 height 36
click at [497, 370] on input "65536" at bounding box center [492, 373] width 12 height 12
radio input "true"
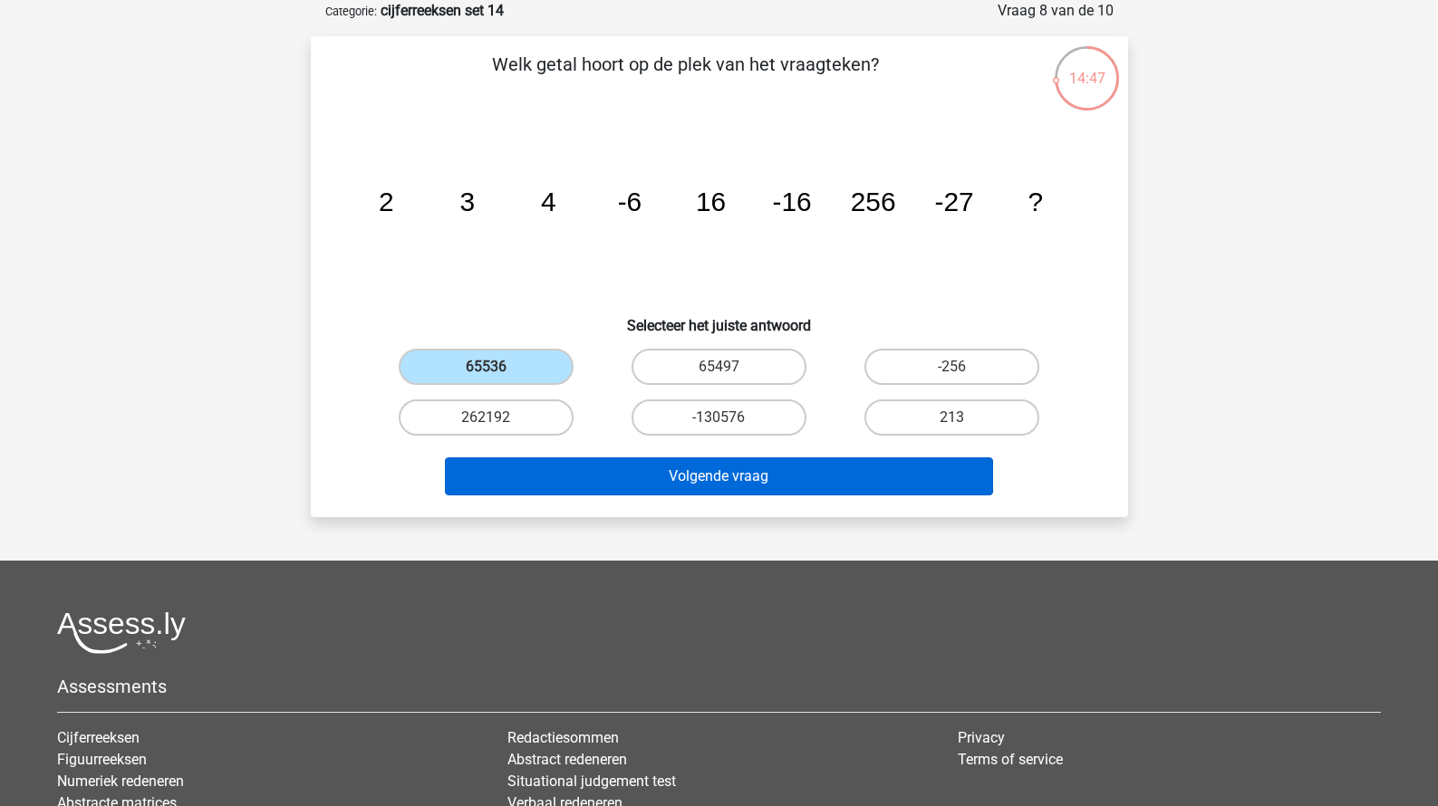
click at [620, 463] on button "Volgende vraag" at bounding box center [719, 476] width 548 height 38
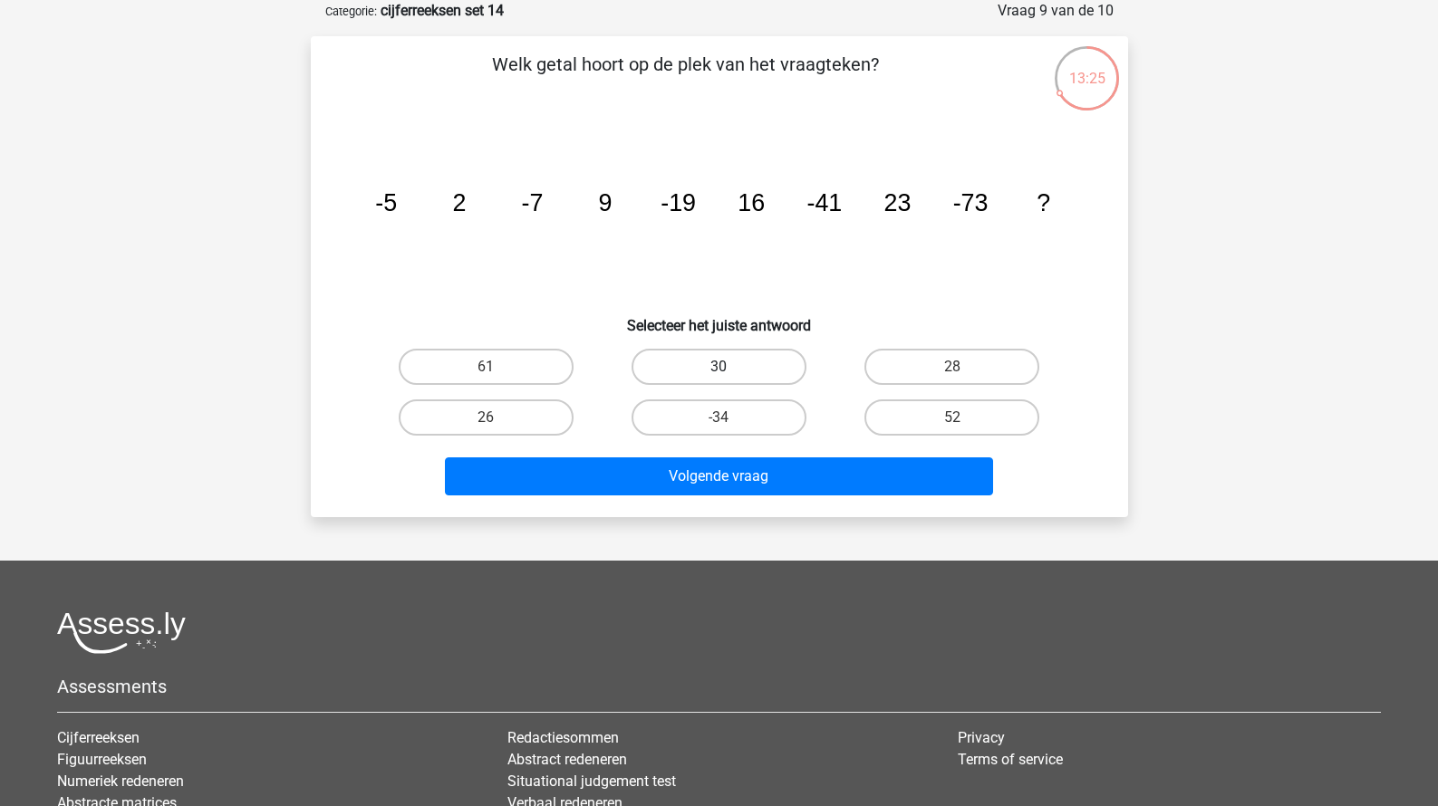
click at [681, 370] on label "30" at bounding box center [718, 367] width 175 height 36
click at [718, 370] on input "30" at bounding box center [724, 373] width 12 height 12
radio input "true"
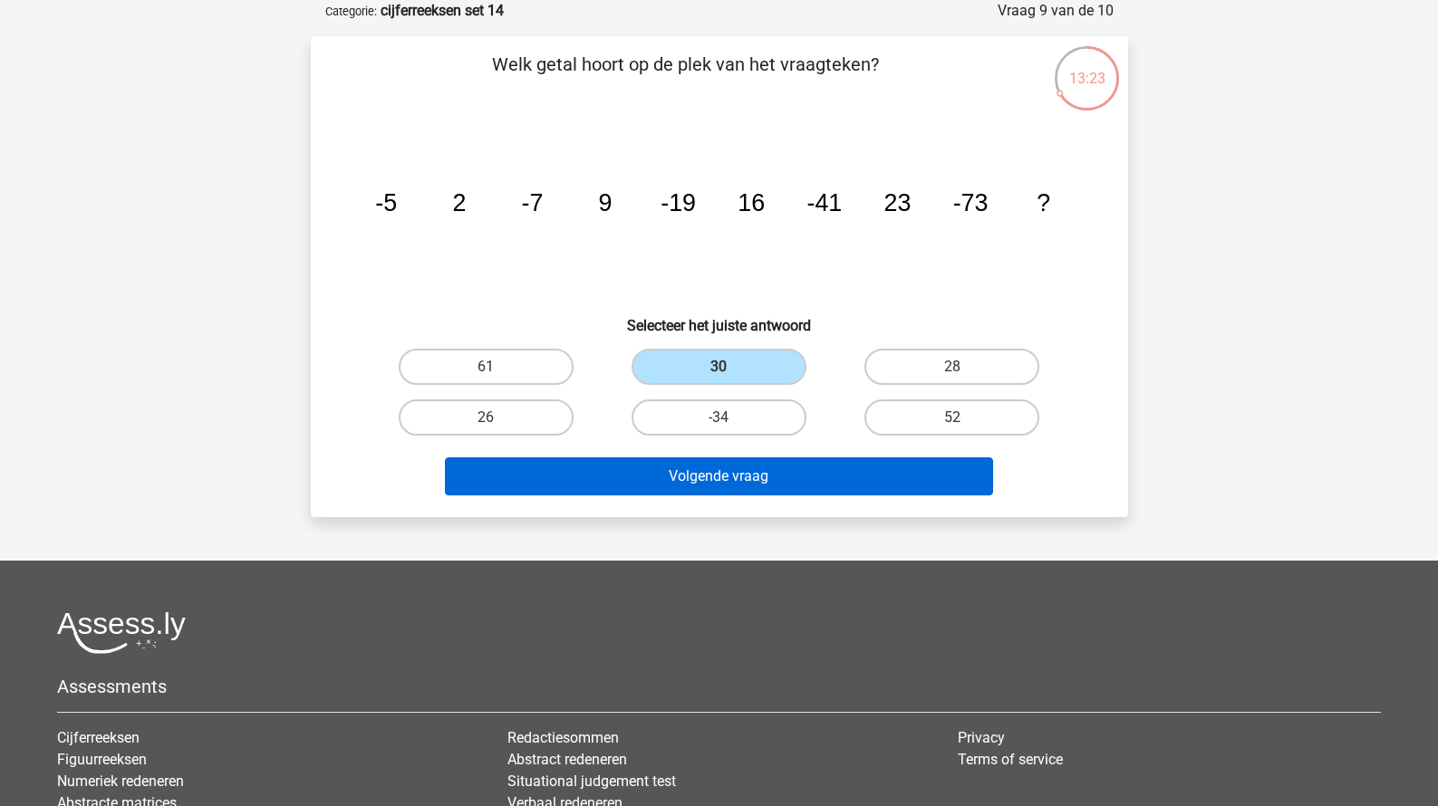
click at [724, 478] on button "Volgende vraag" at bounding box center [719, 476] width 548 height 38
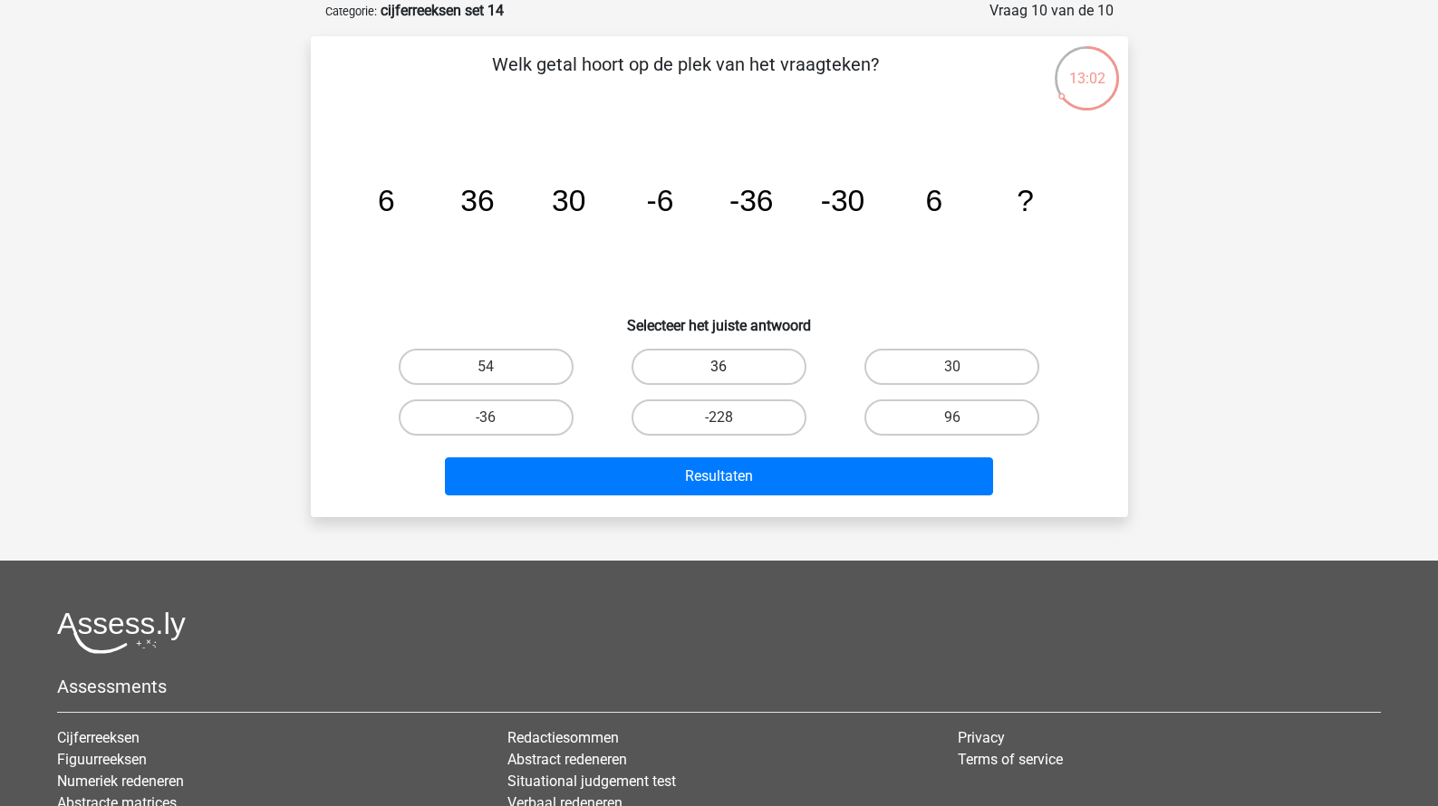
click at [762, 370] on label "36" at bounding box center [718, 367] width 175 height 36
click at [730, 370] on input "36" at bounding box center [724, 373] width 12 height 12
radio input "true"
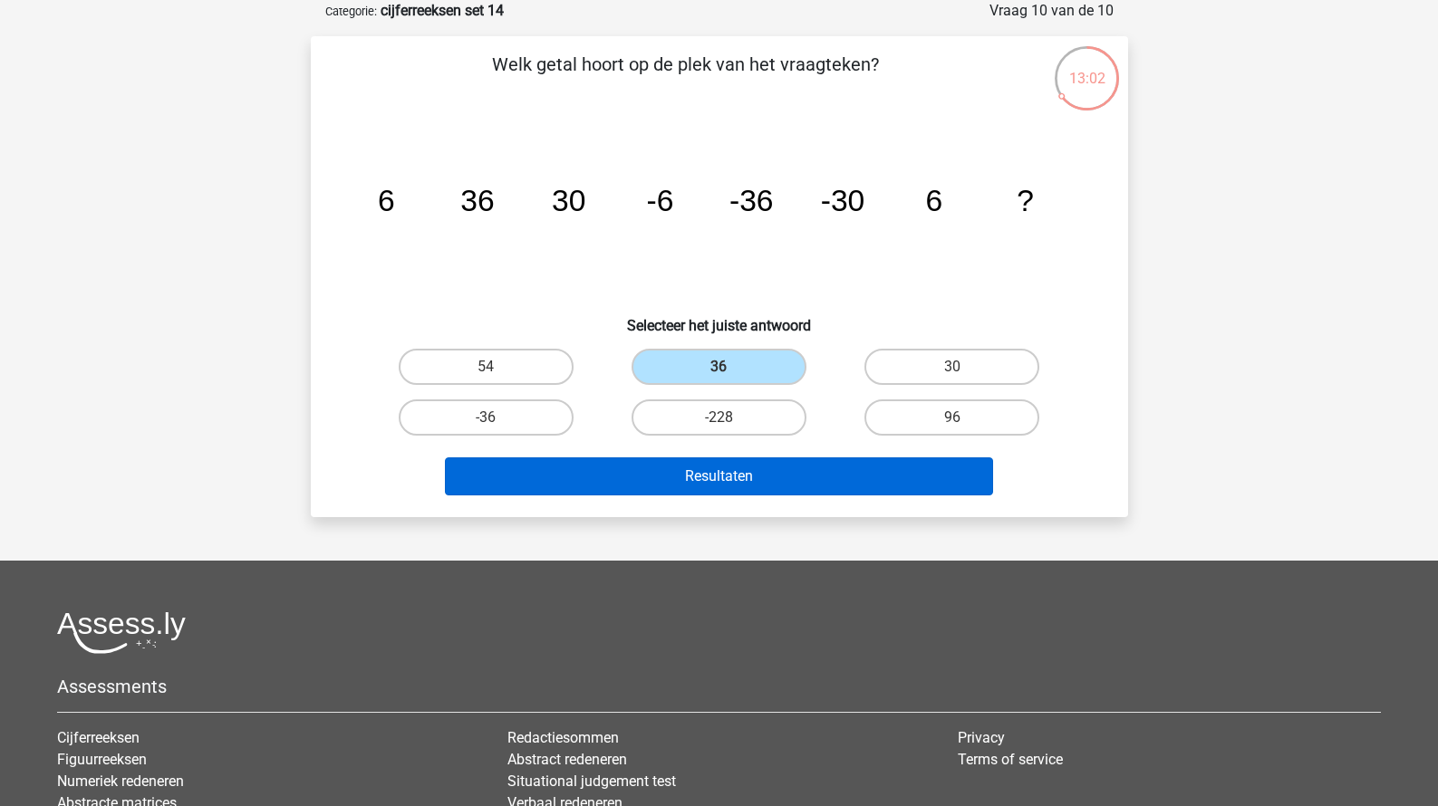
click at [755, 467] on button "Resultaten" at bounding box center [719, 476] width 548 height 38
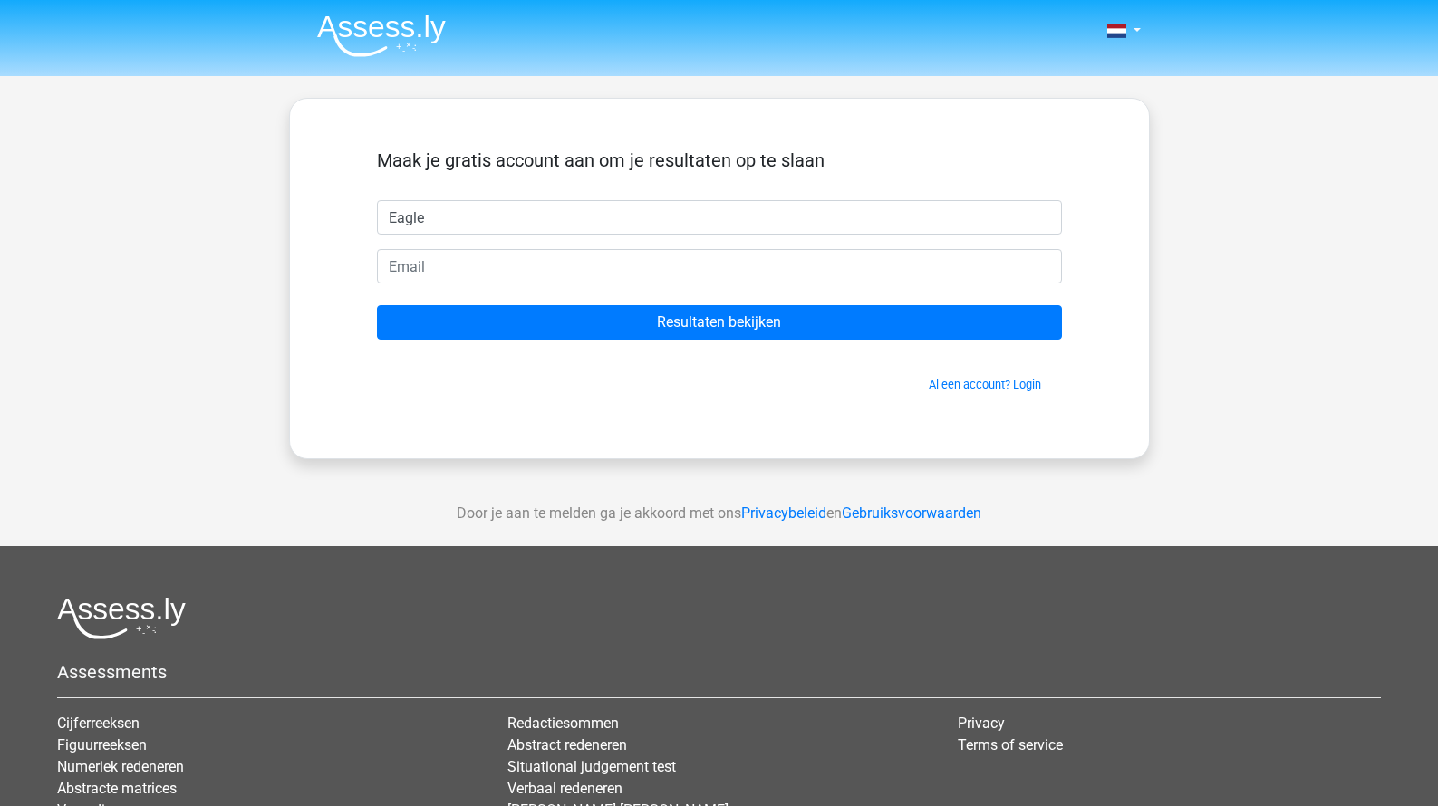
type input "Eagle"
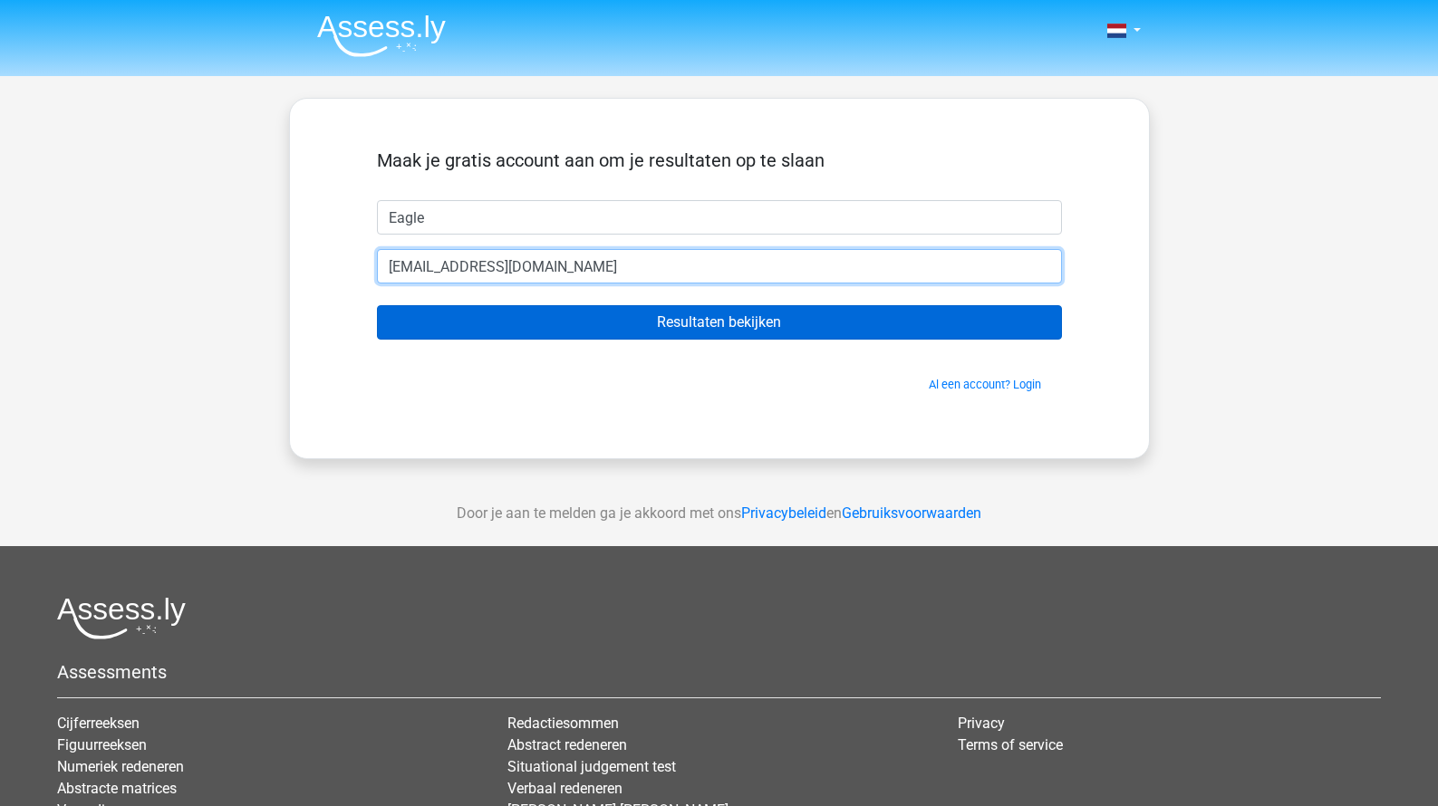
type input "[EMAIL_ADDRESS][DOMAIN_NAME]"
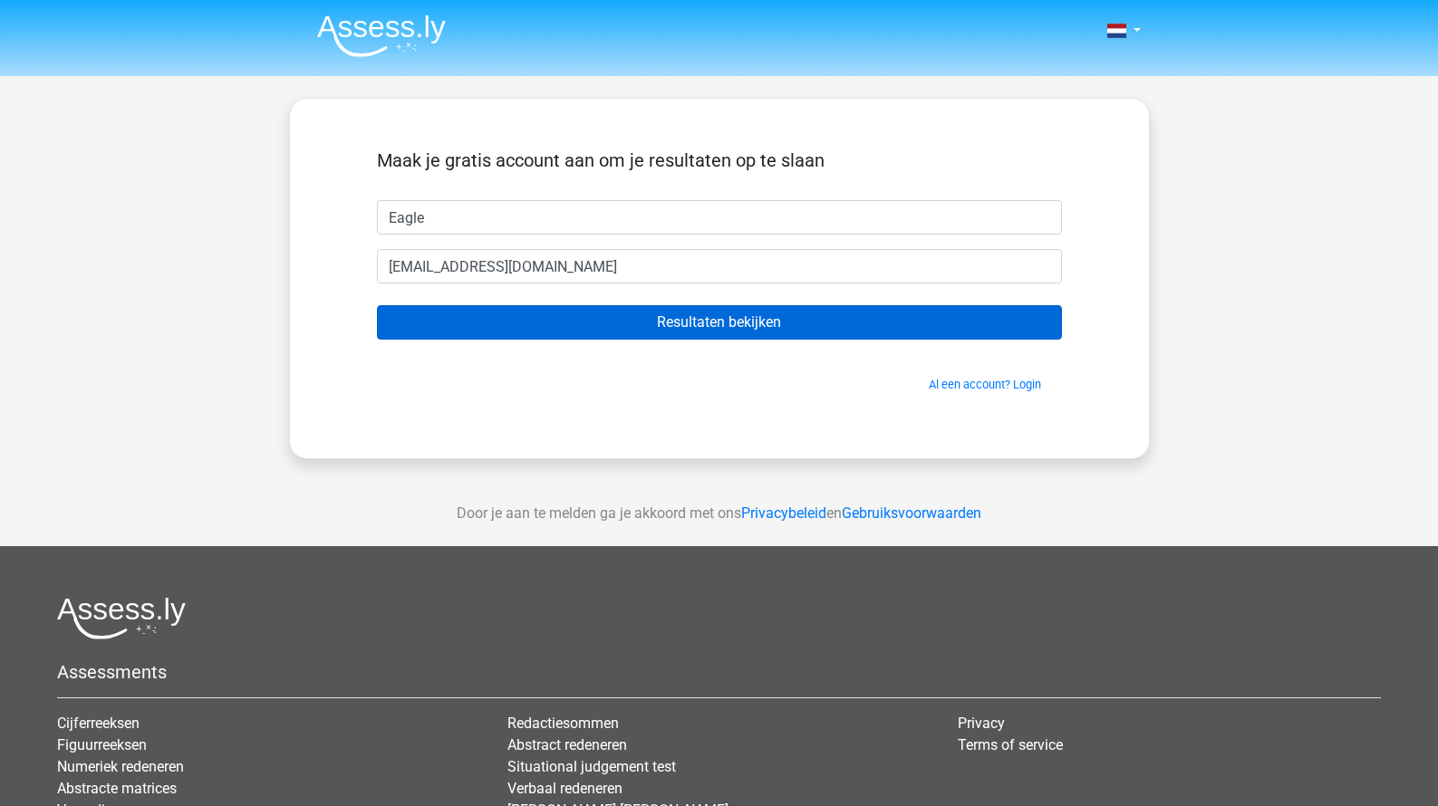
click at [670, 310] on input "Resultaten bekijken" at bounding box center [719, 322] width 685 height 34
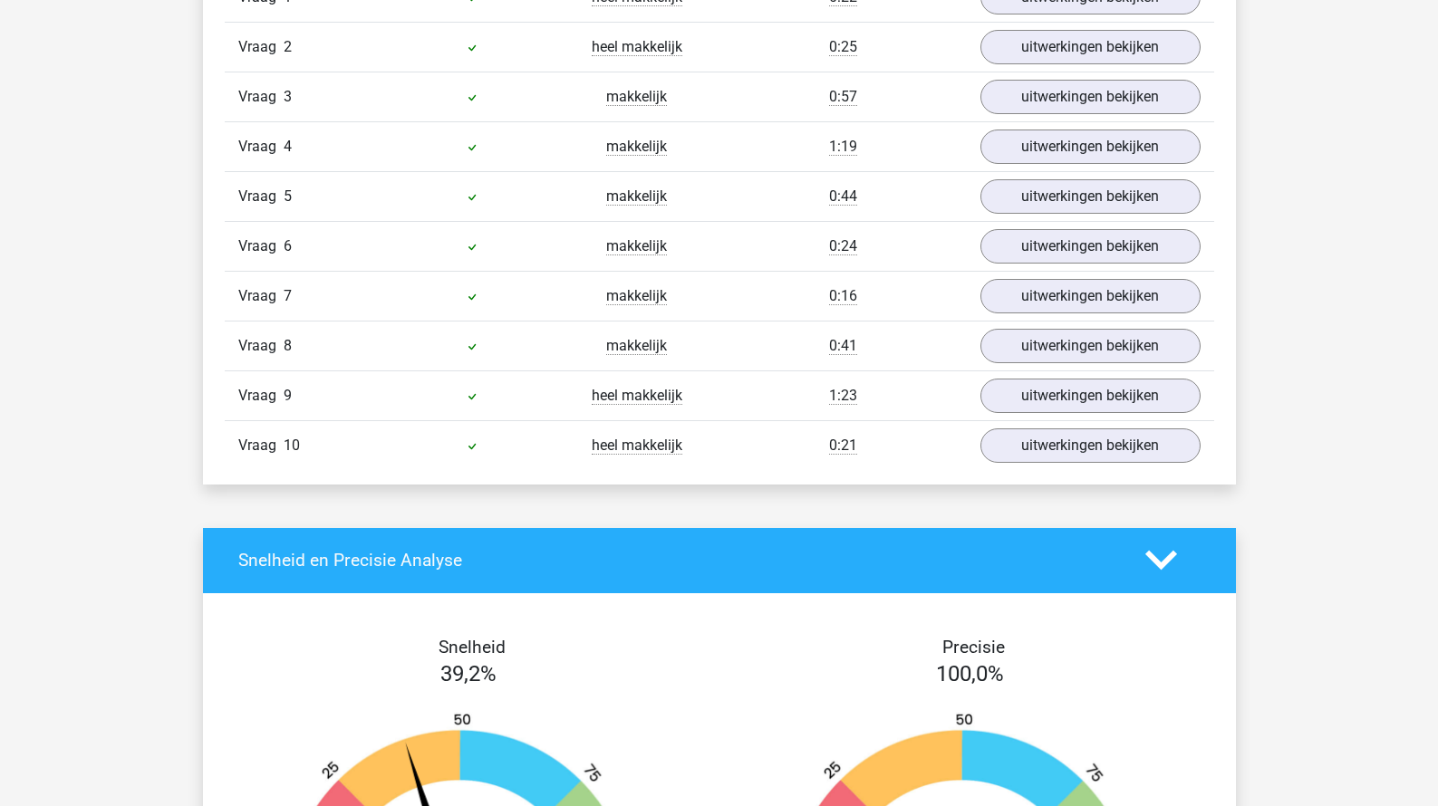
scroll to position [1574, 0]
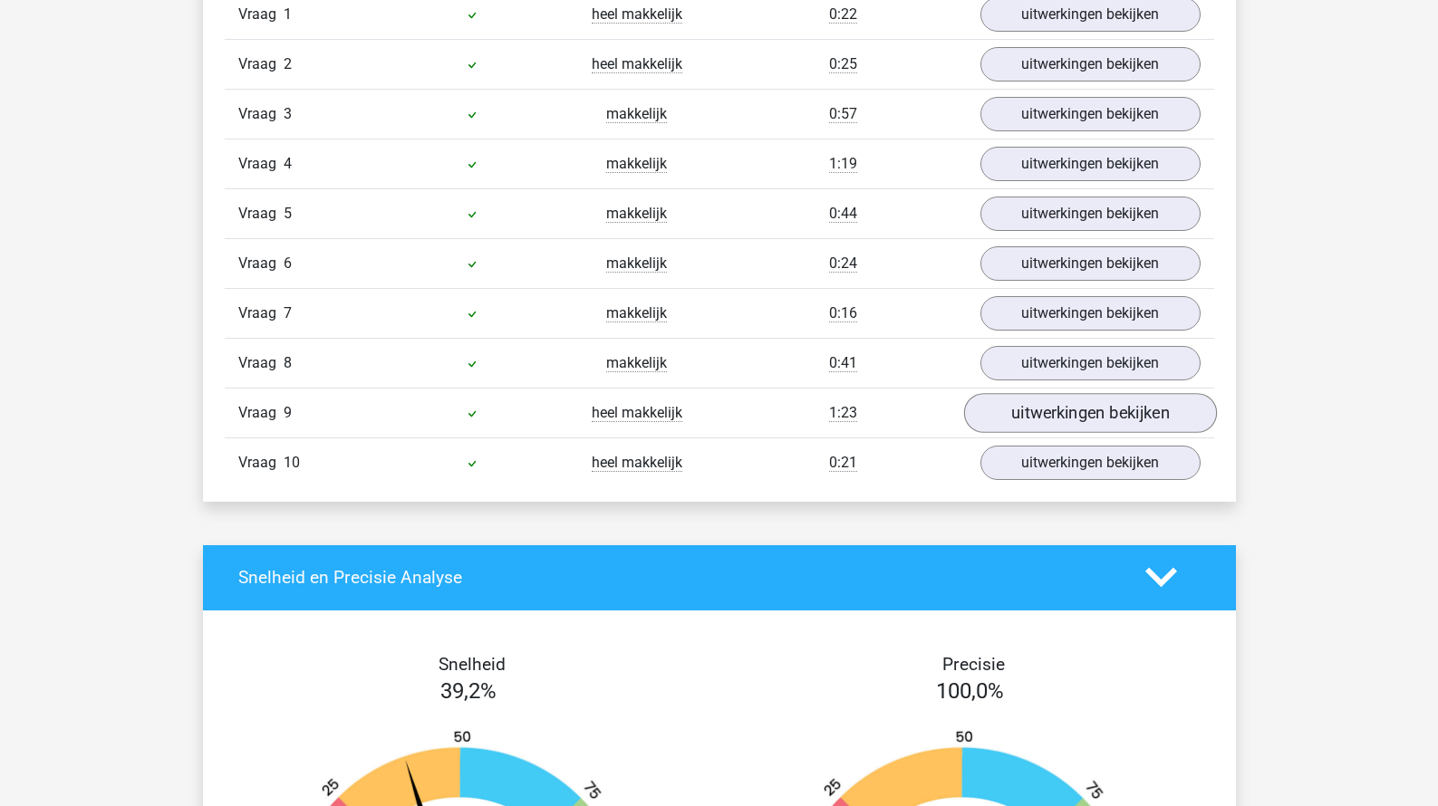
click at [1129, 419] on link "uitwerkingen bekijken" at bounding box center [1089, 413] width 253 height 40
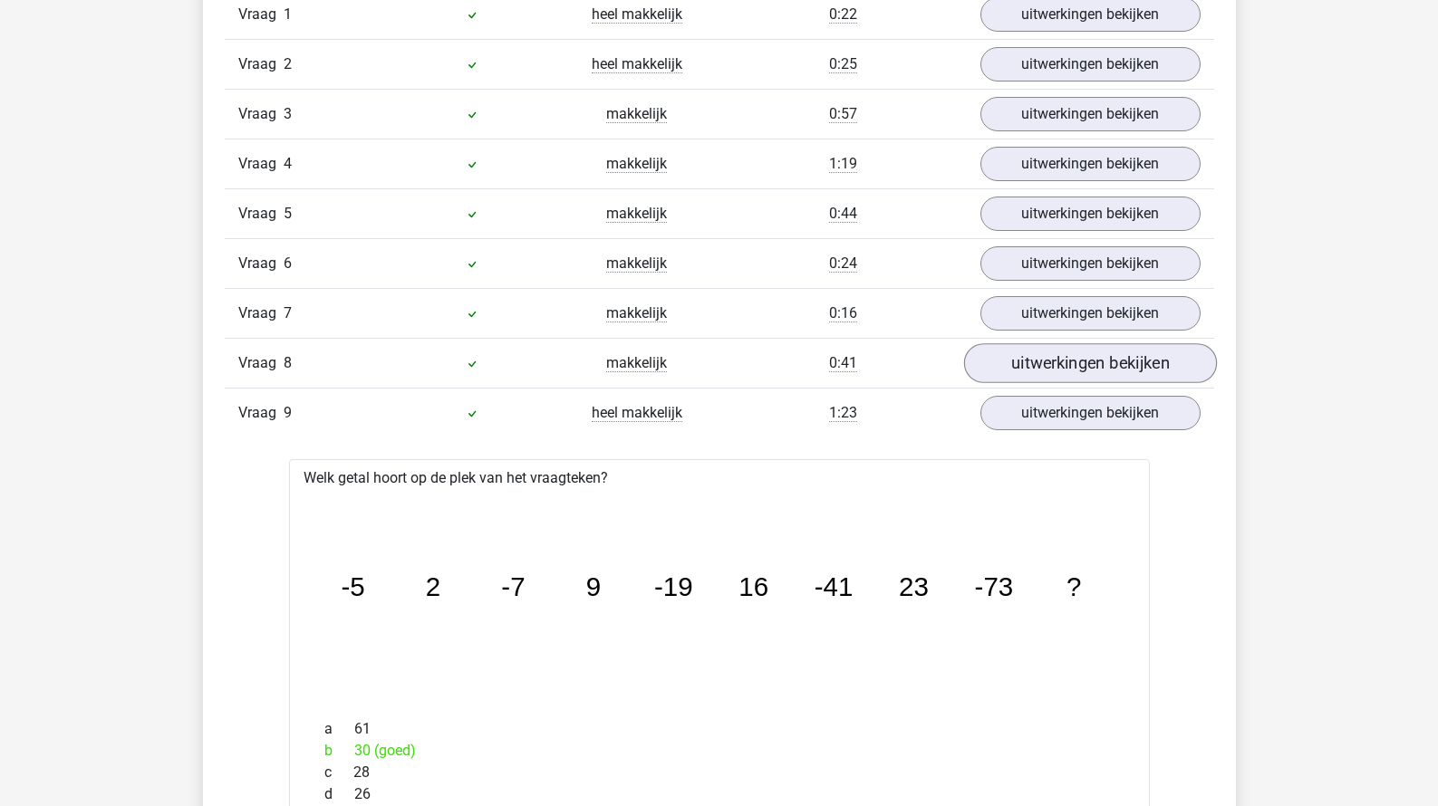
click at [1071, 356] on link "uitwerkingen bekijken" at bounding box center [1089, 363] width 253 height 40
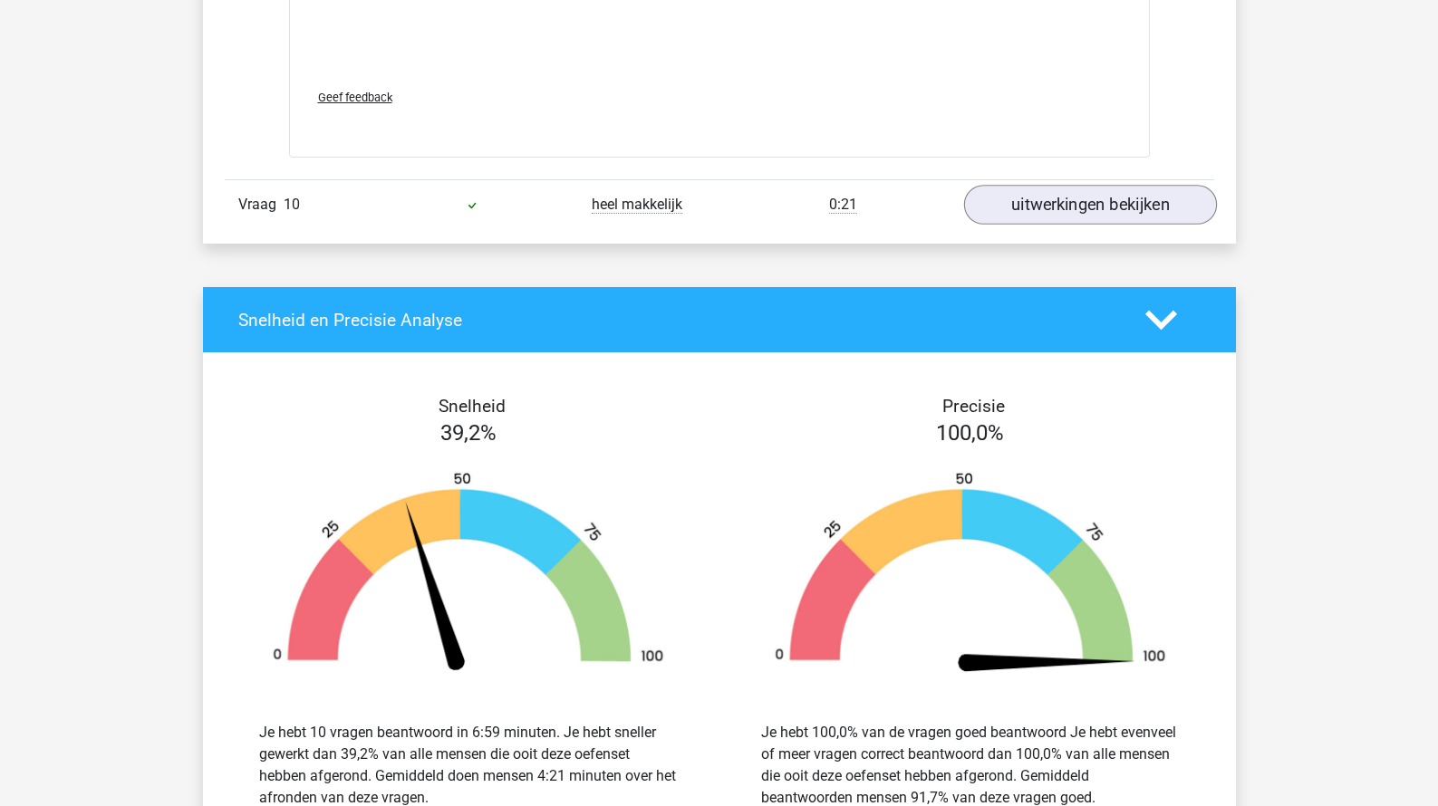
click at [1114, 212] on link "uitwerkingen bekijken" at bounding box center [1089, 205] width 253 height 40
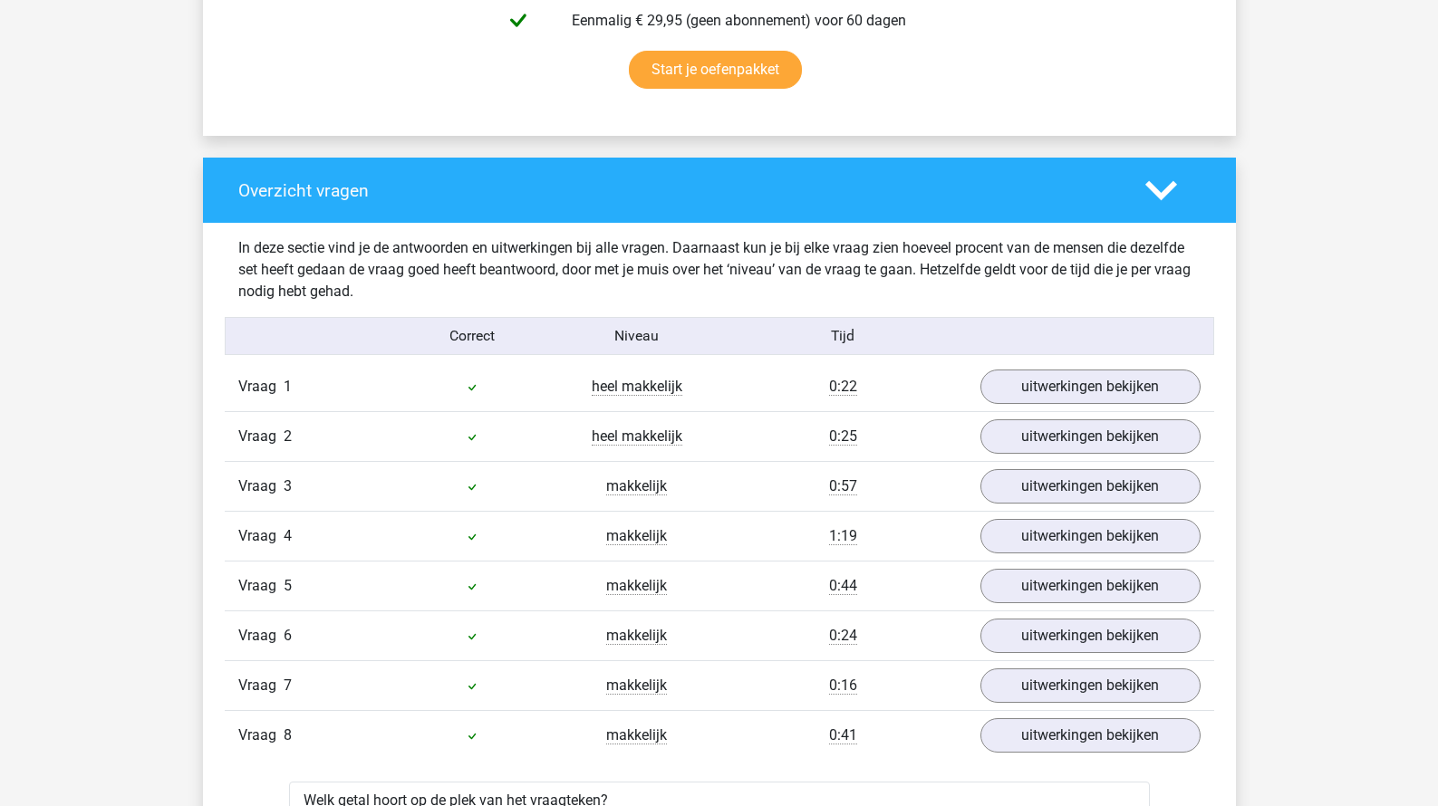
scroll to position [1425, 0]
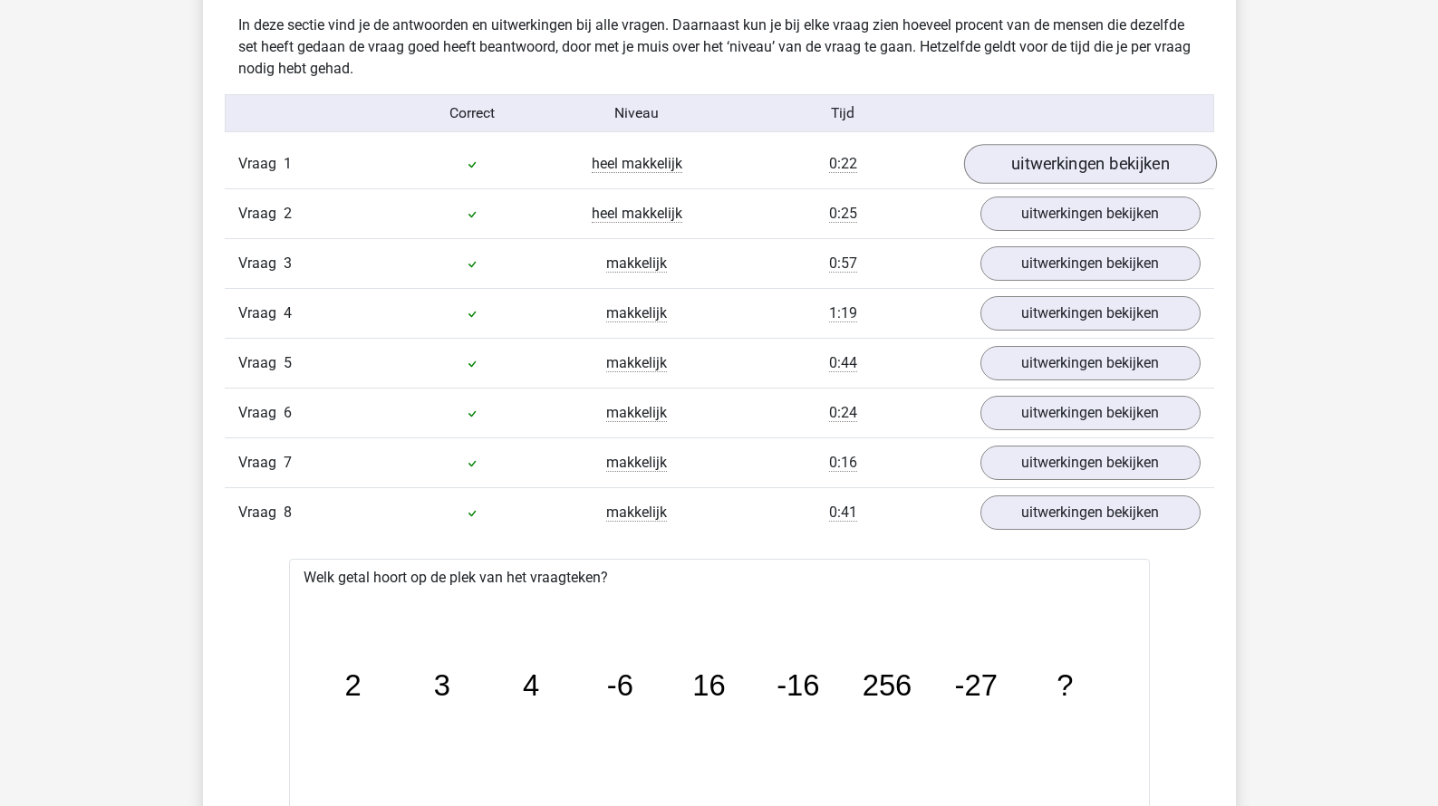
click at [1090, 167] on link "uitwerkingen bekijken" at bounding box center [1089, 164] width 253 height 40
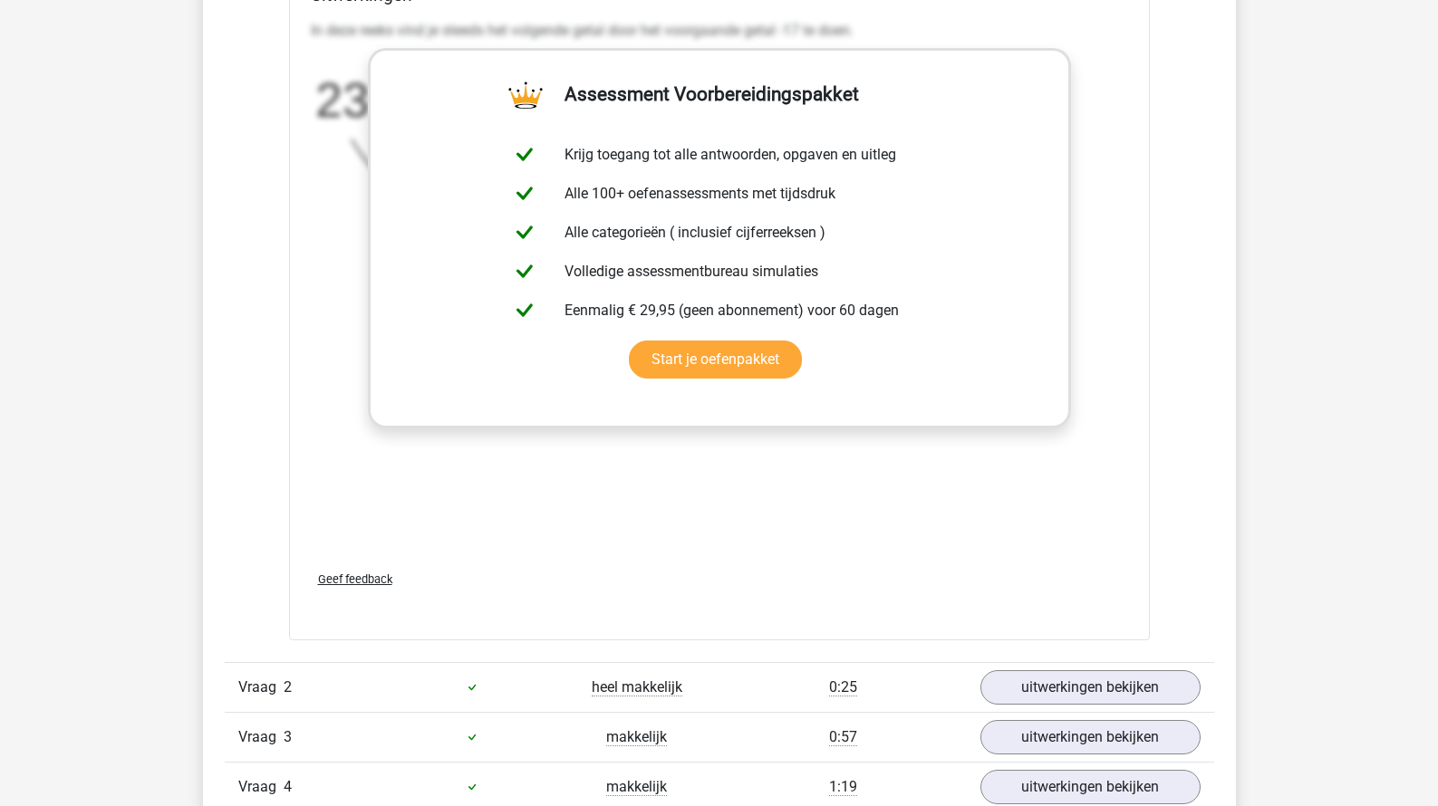
scroll to position [2088, 0]
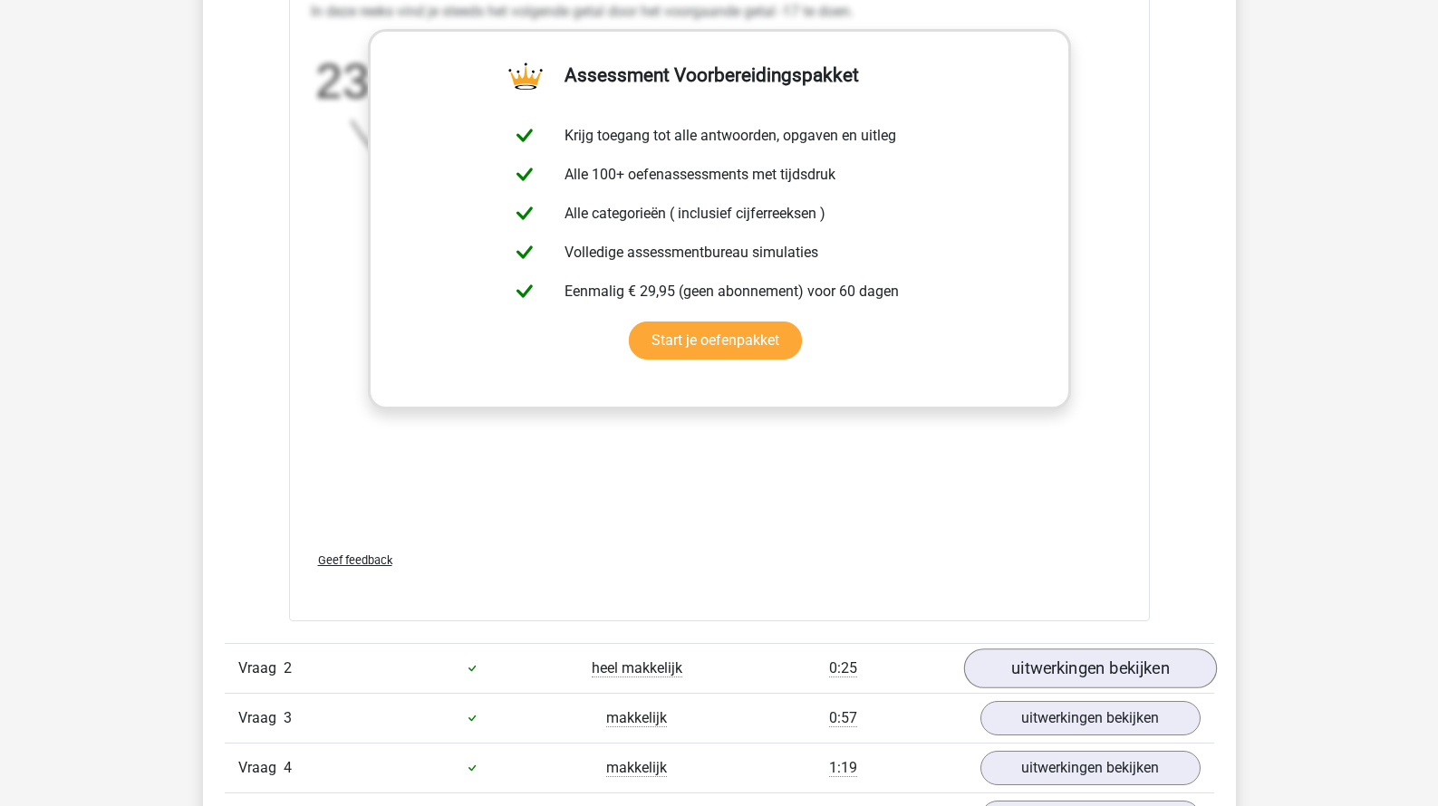
click at [1044, 665] on link "uitwerkingen bekijken" at bounding box center [1089, 669] width 253 height 40
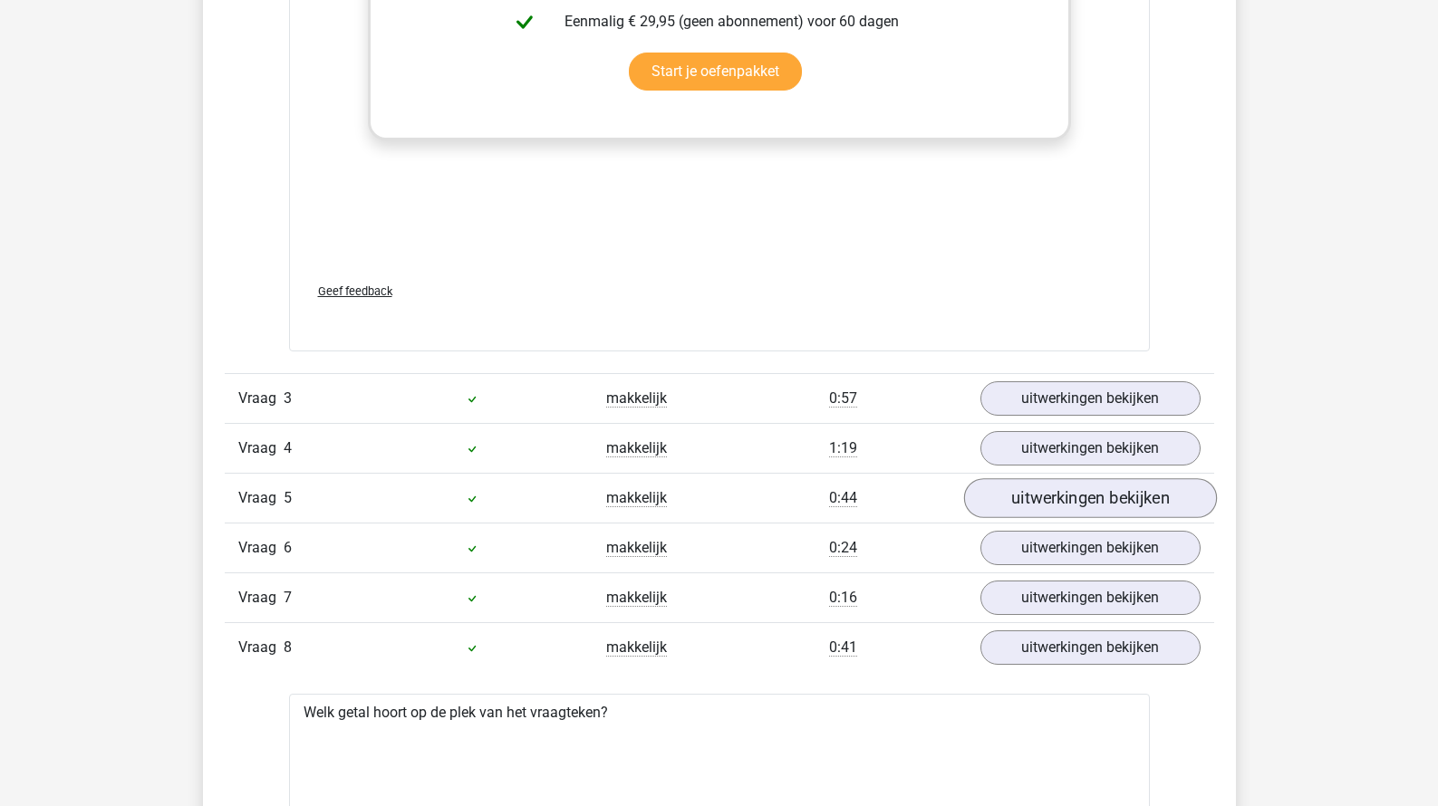
scroll to position [3641, 0]
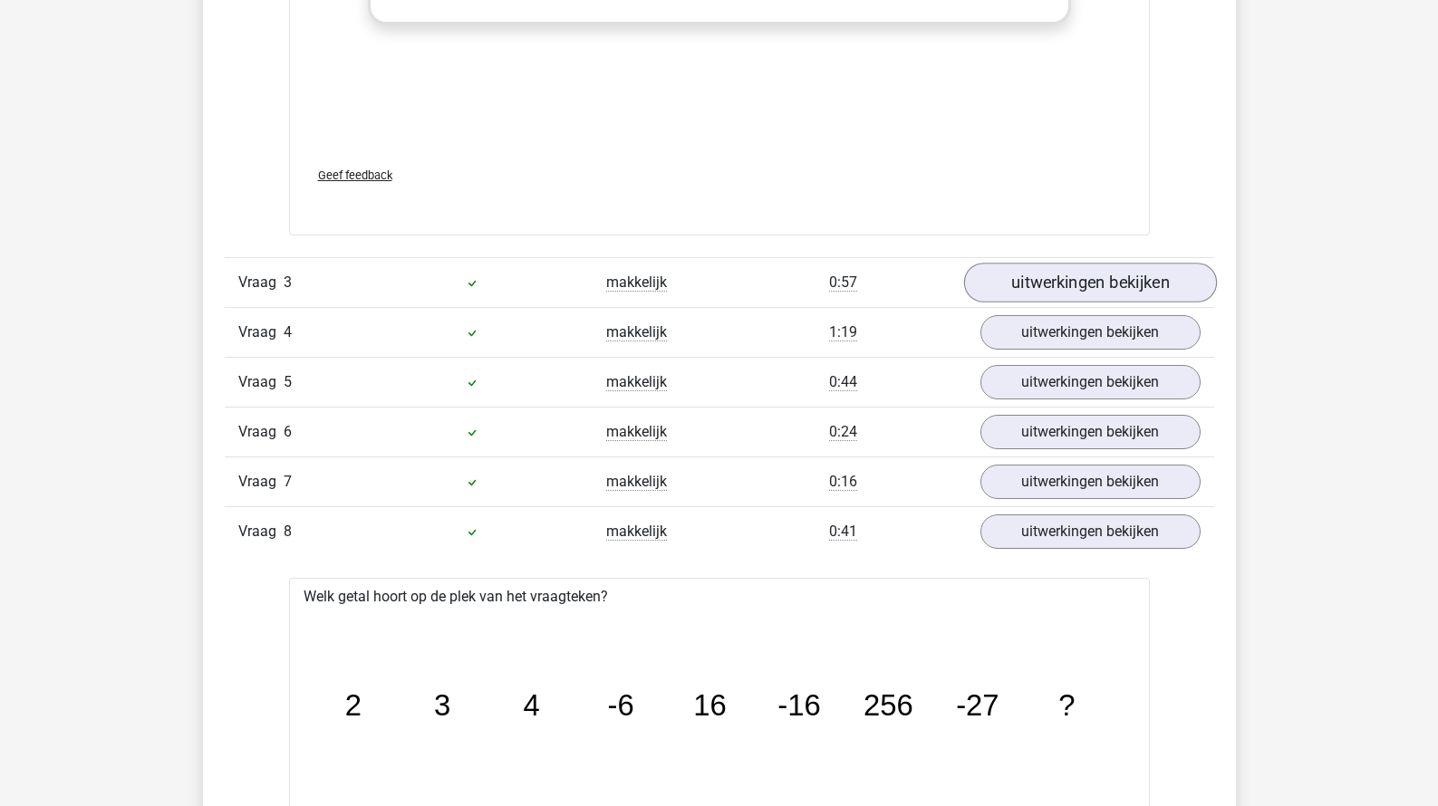
click at [1043, 295] on link "uitwerkingen bekijken" at bounding box center [1089, 283] width 253 height 40
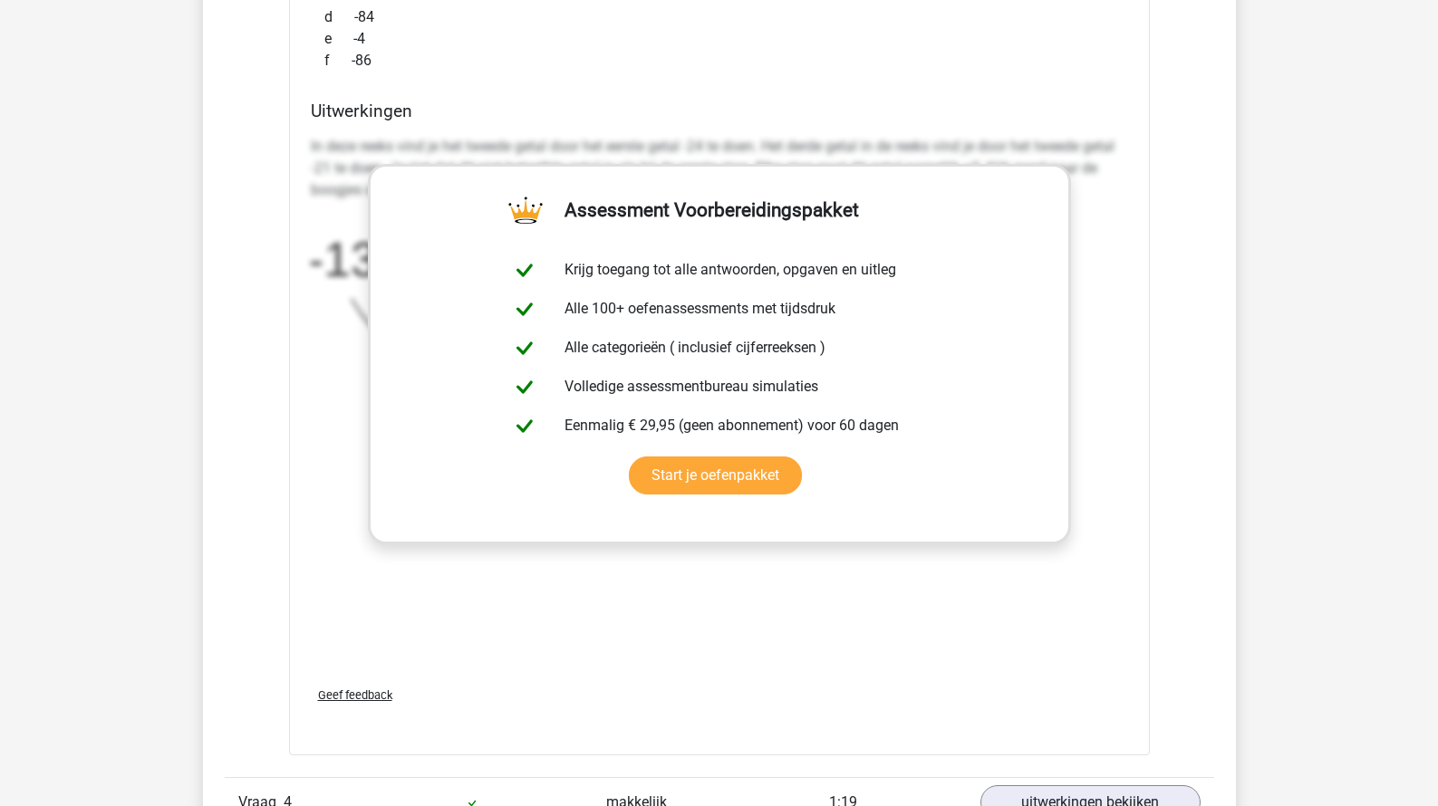
scroll to position [4550, 0]
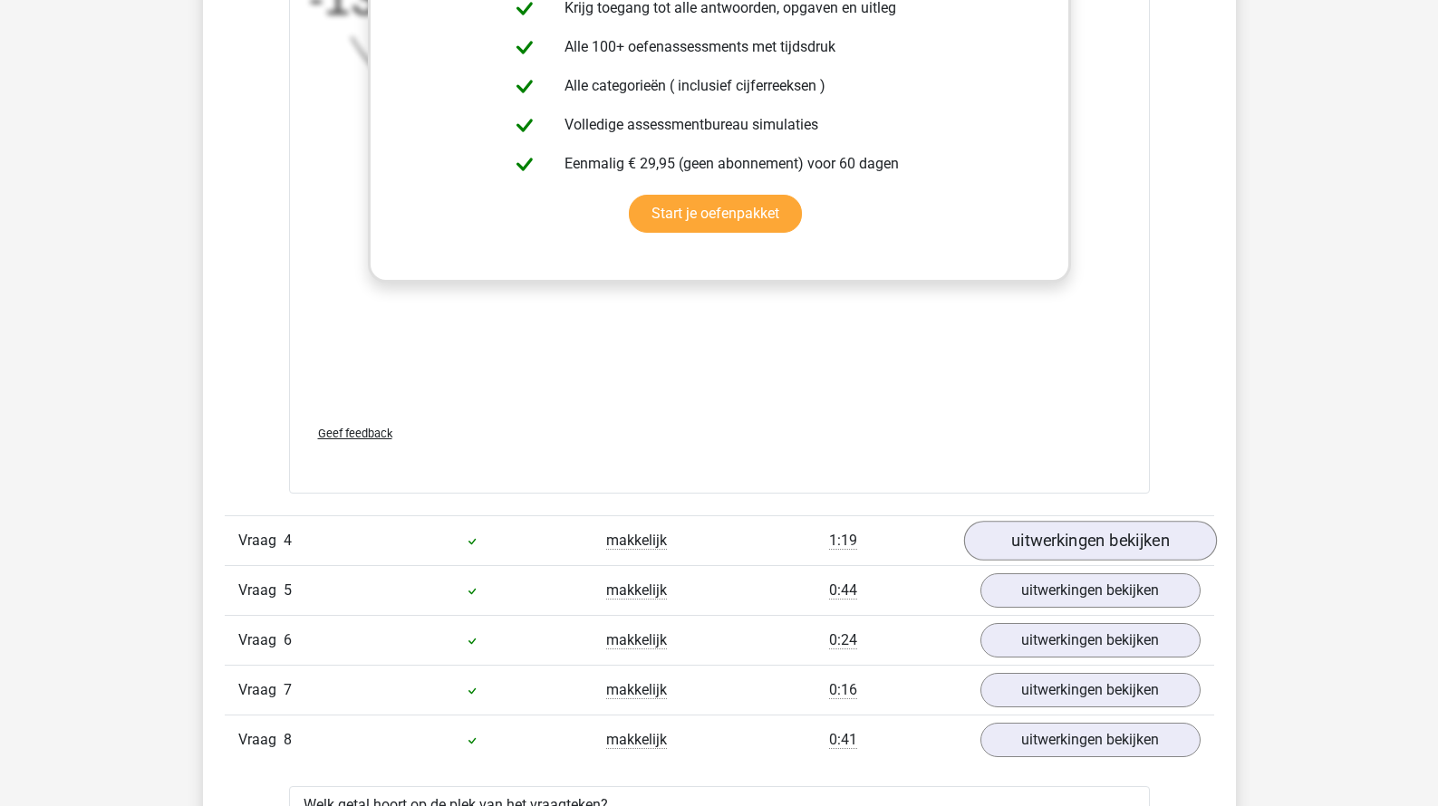
click at [1044, 536] on link "uitwerkingen bekijken" at bounding box center [1089, 541] width 253 height 40
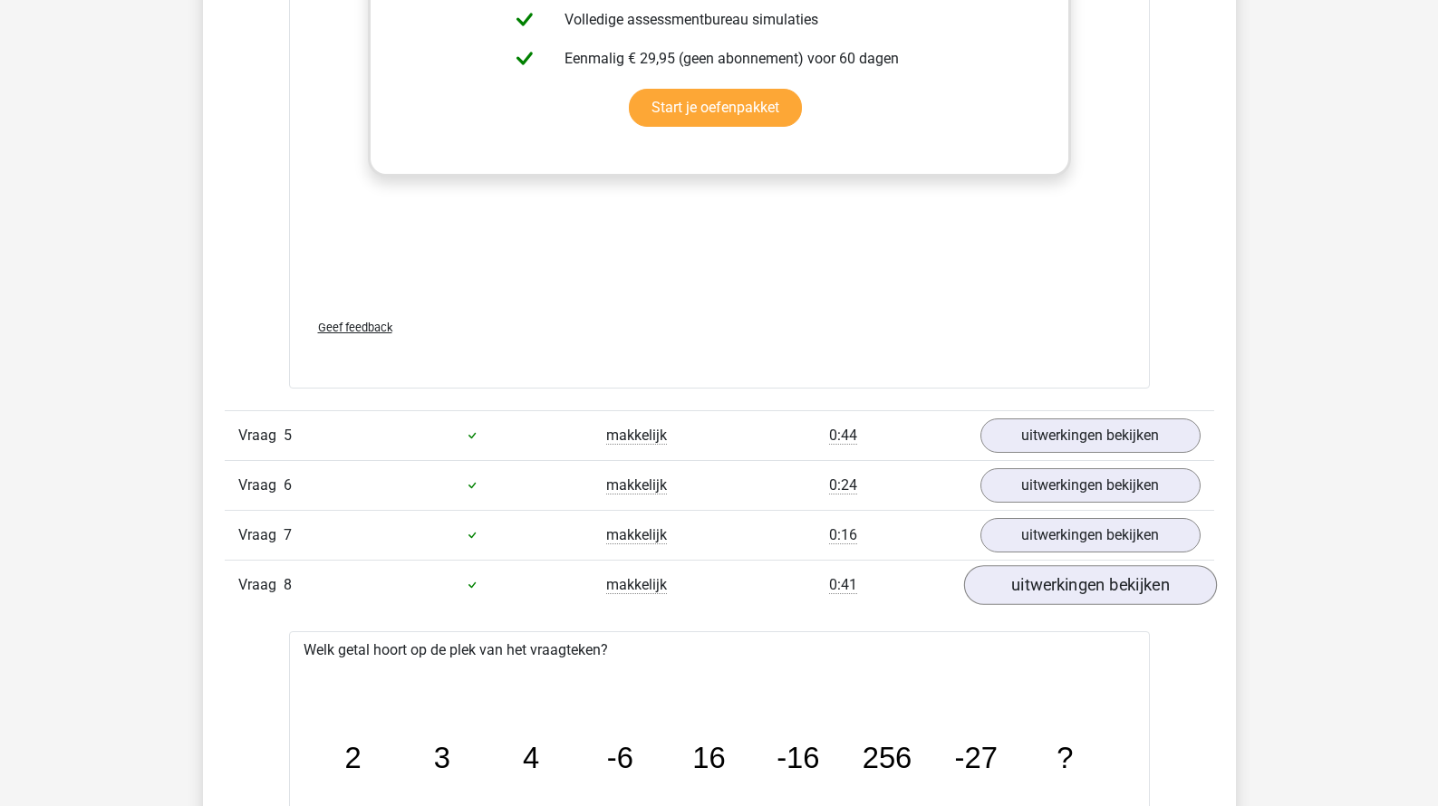
scroll to position [5926, 0]
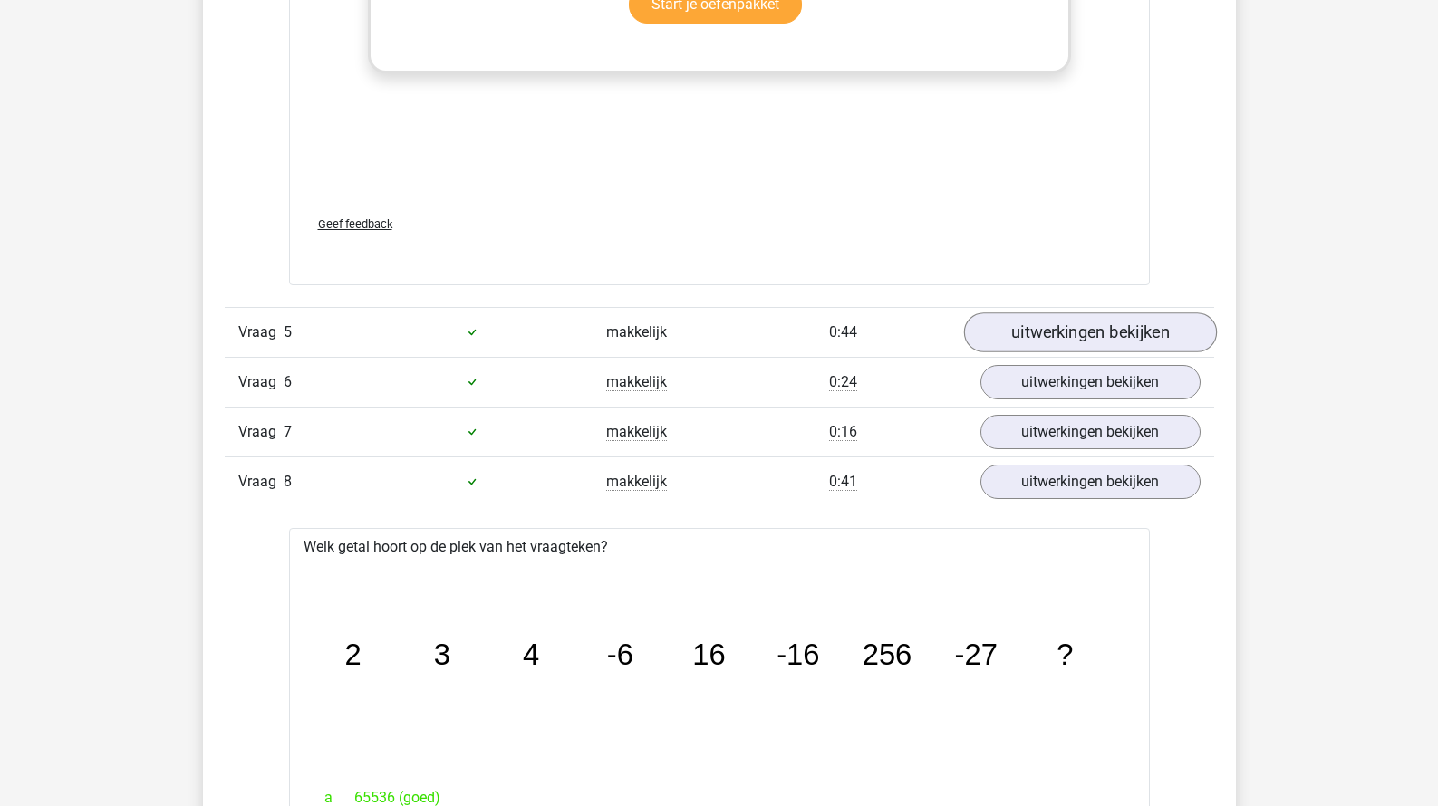
click at [1044, 313] on link "uitwerkingen bekijken" at bounding box center [1089, 333] width 253 height 40
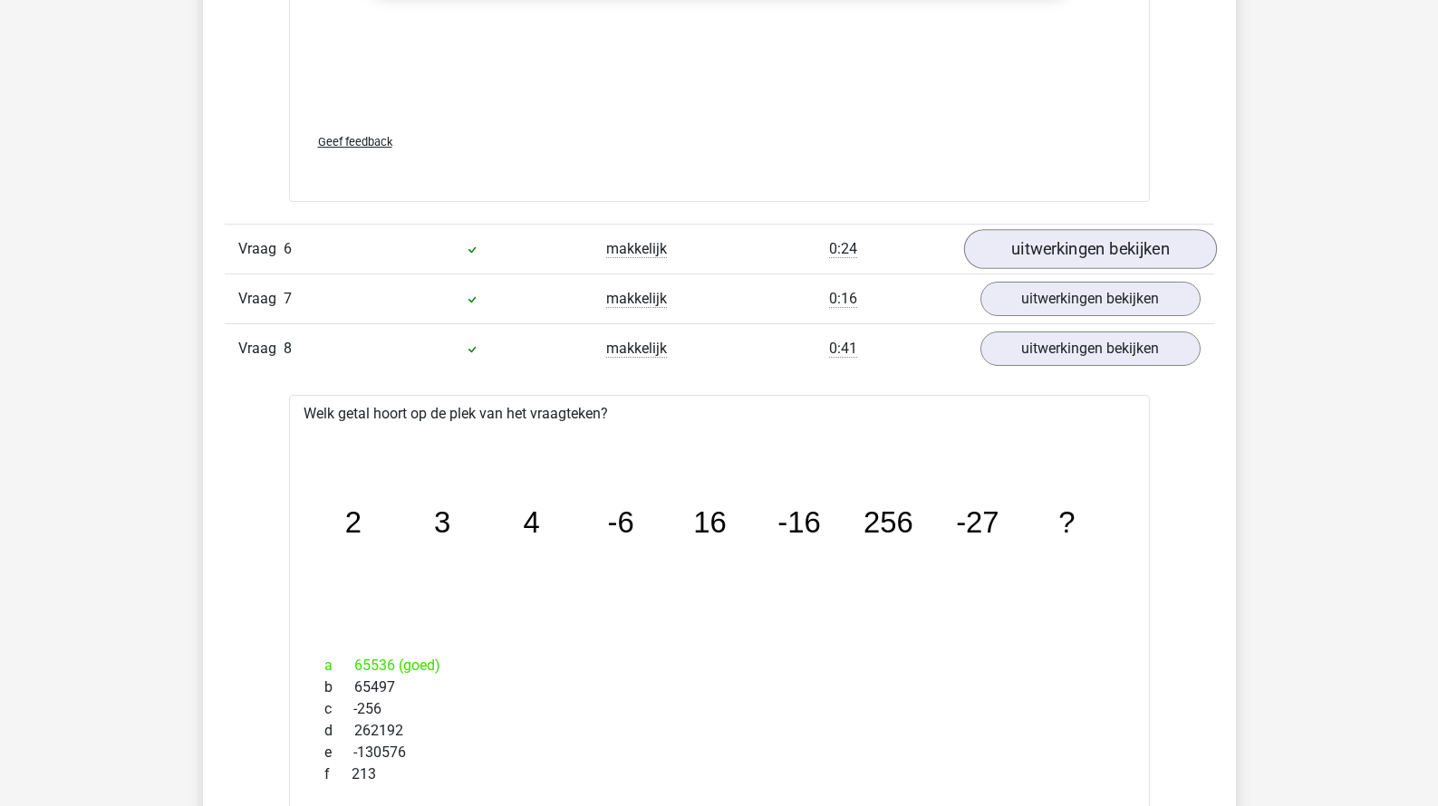
click at [1056, 246] on link "uitwerkingen bekijken" at bounding box center [1089, 250] width 253 height 40
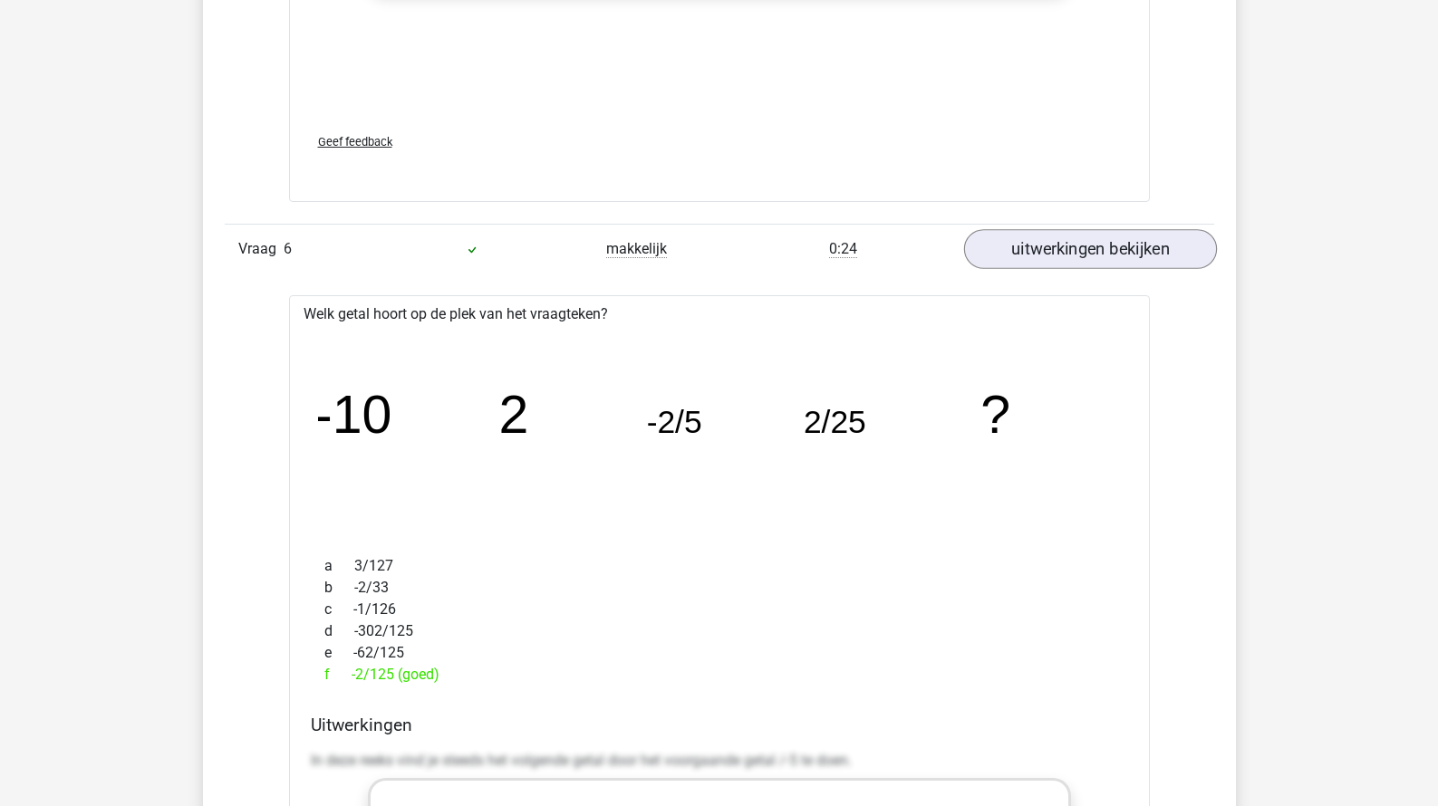
scroll to position [8027, 0]
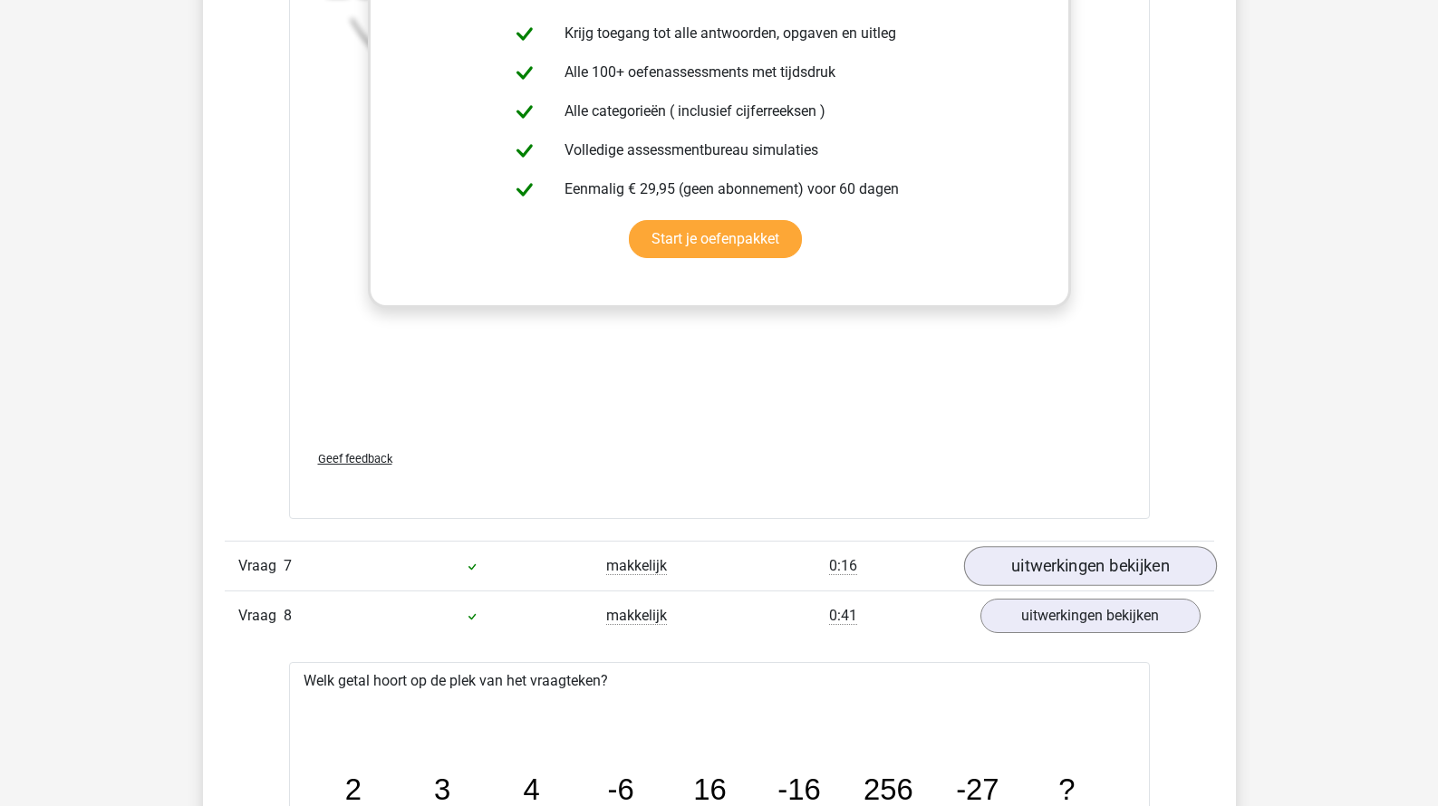
click at [1020, 561] on link "uitwerkingen bekijken" at bounding box center [1089, 566] width 253 height 40
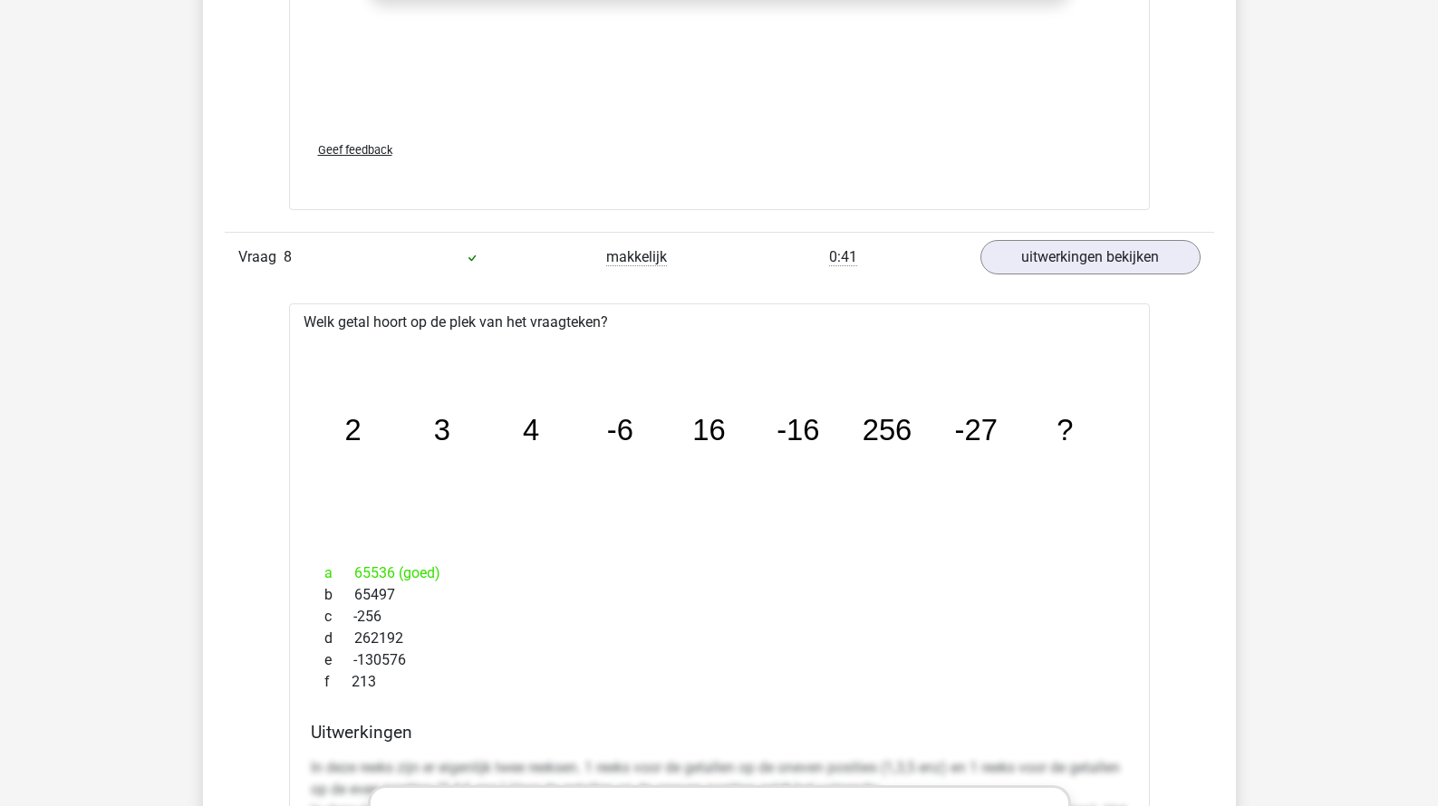
scroll to position [9499, 0]
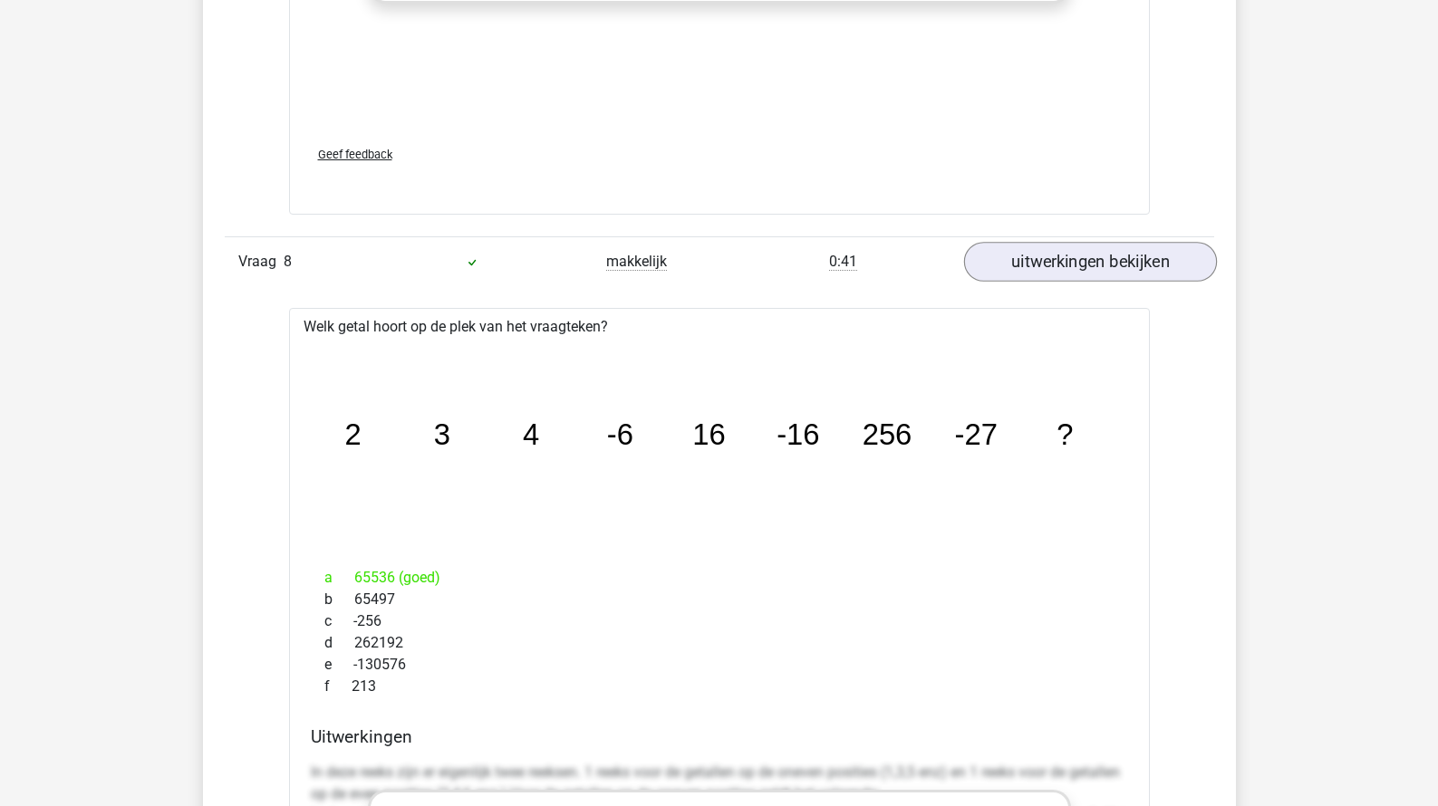
click at [1055, 242] on link "uitwerkingen bekijken" at bounding box center [1089, 262] width 253 height 40
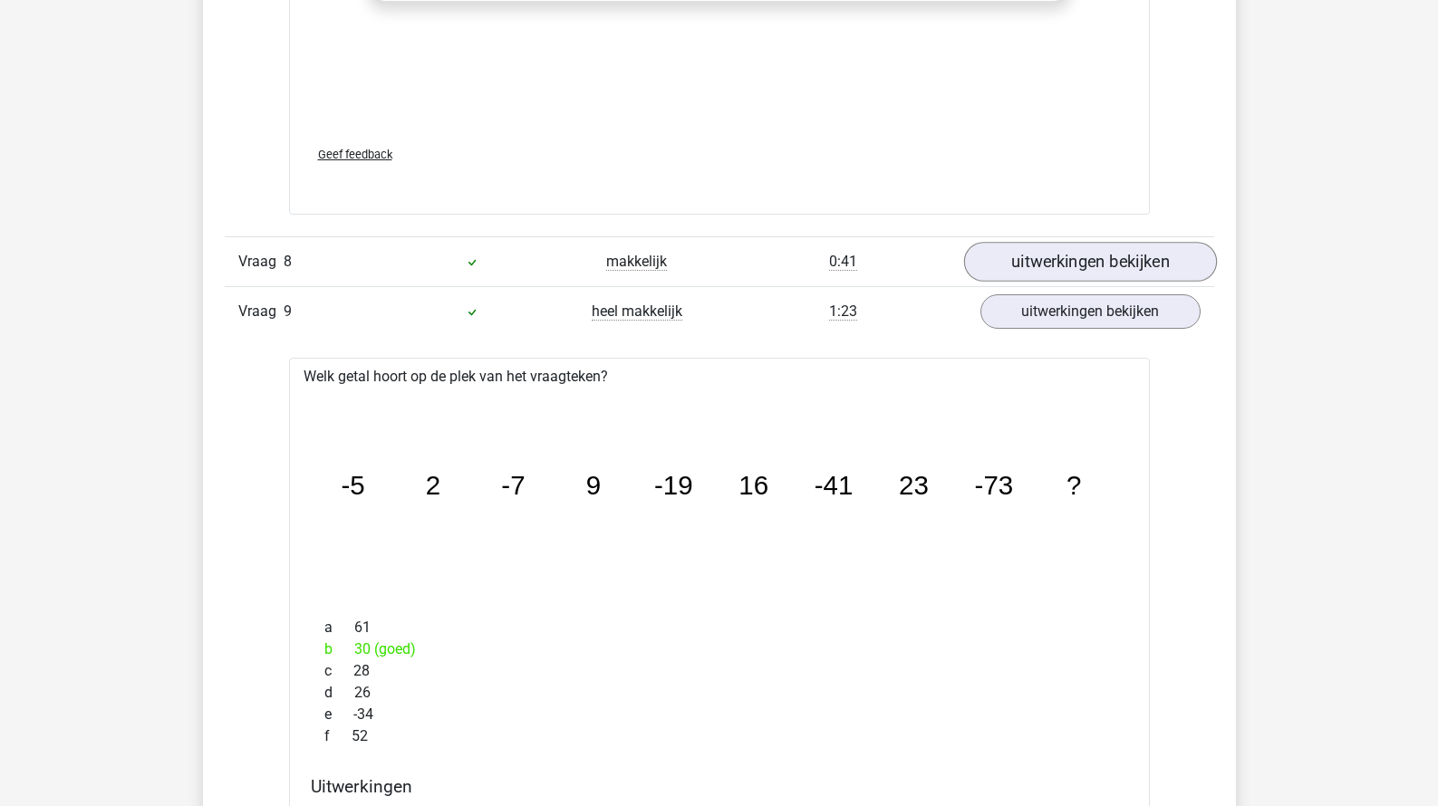
click at [1055, 256] on link "uitwerkingen bekijken" at bounding box center [1089, 262] width 253 height 40
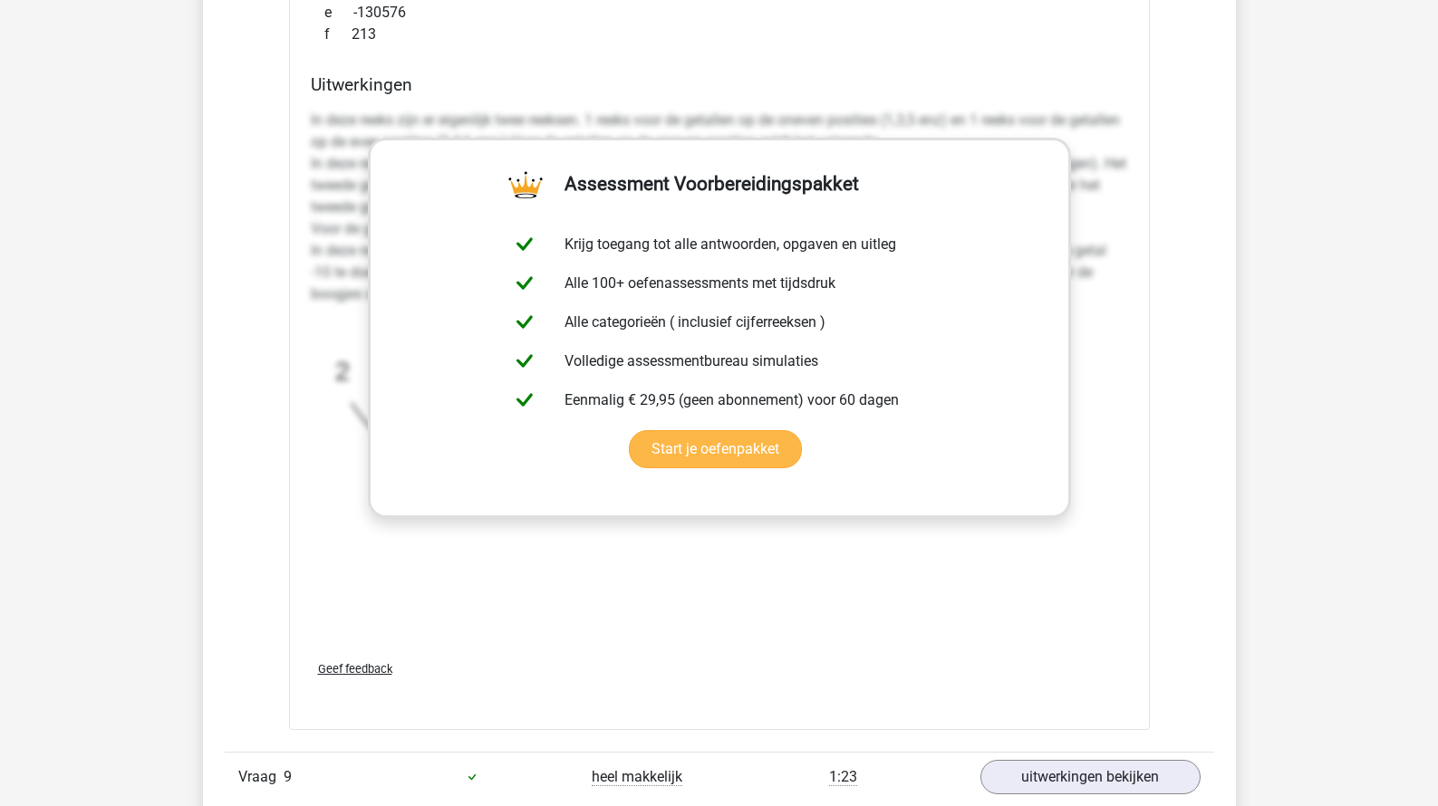
scroll to position [10510, 0]
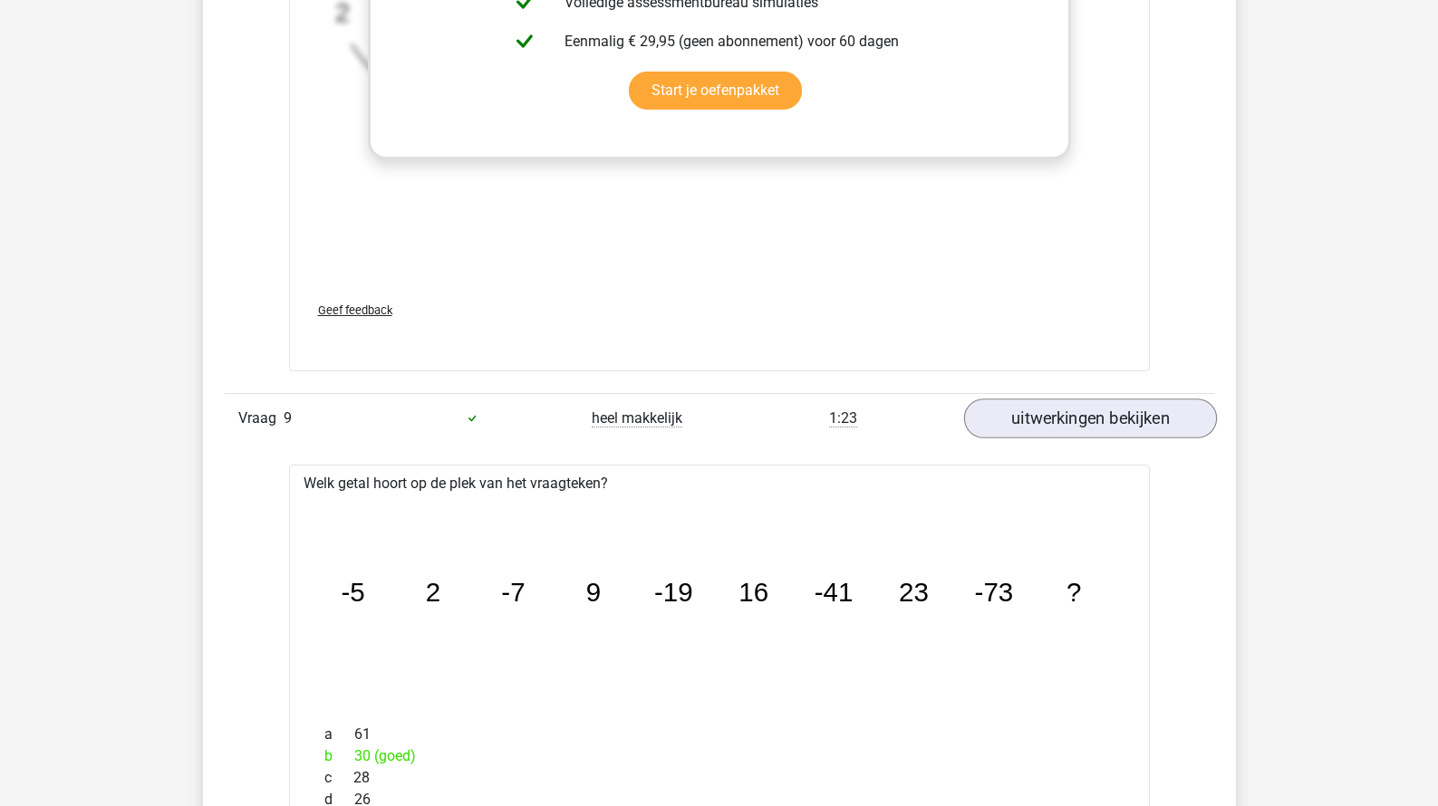
click at [1046, 399] on link "uitwerkingen bekijken" at bounding box center [1089, 419] width 253 height 40
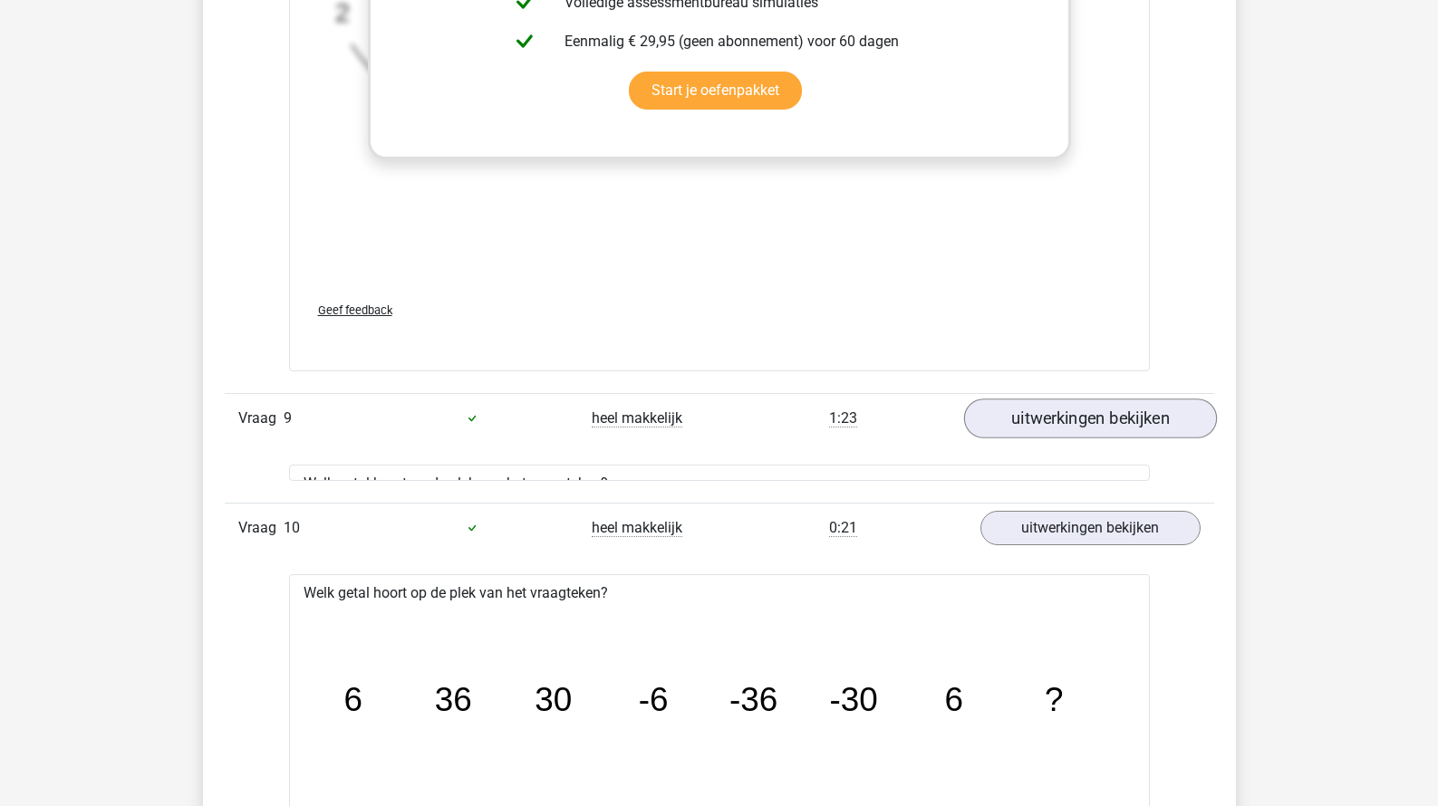
click at [1044, 409] on link "uitwerkingen bekijken" at bounding box center [1089, 419] width 253 height 40
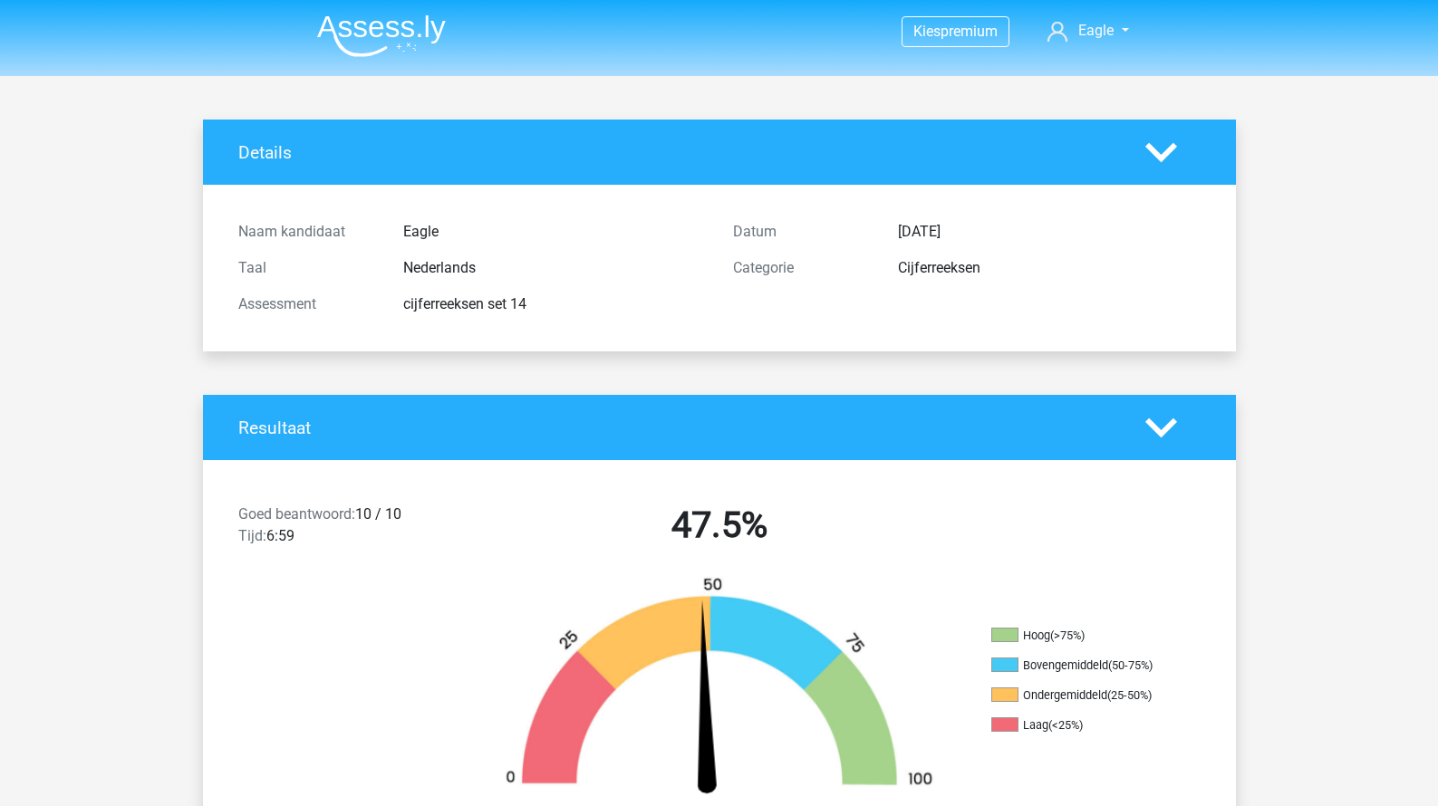
scroll to position [-1, 0]
click at [444, 31] on img at bounding box center [381, 35] width 129 height 43
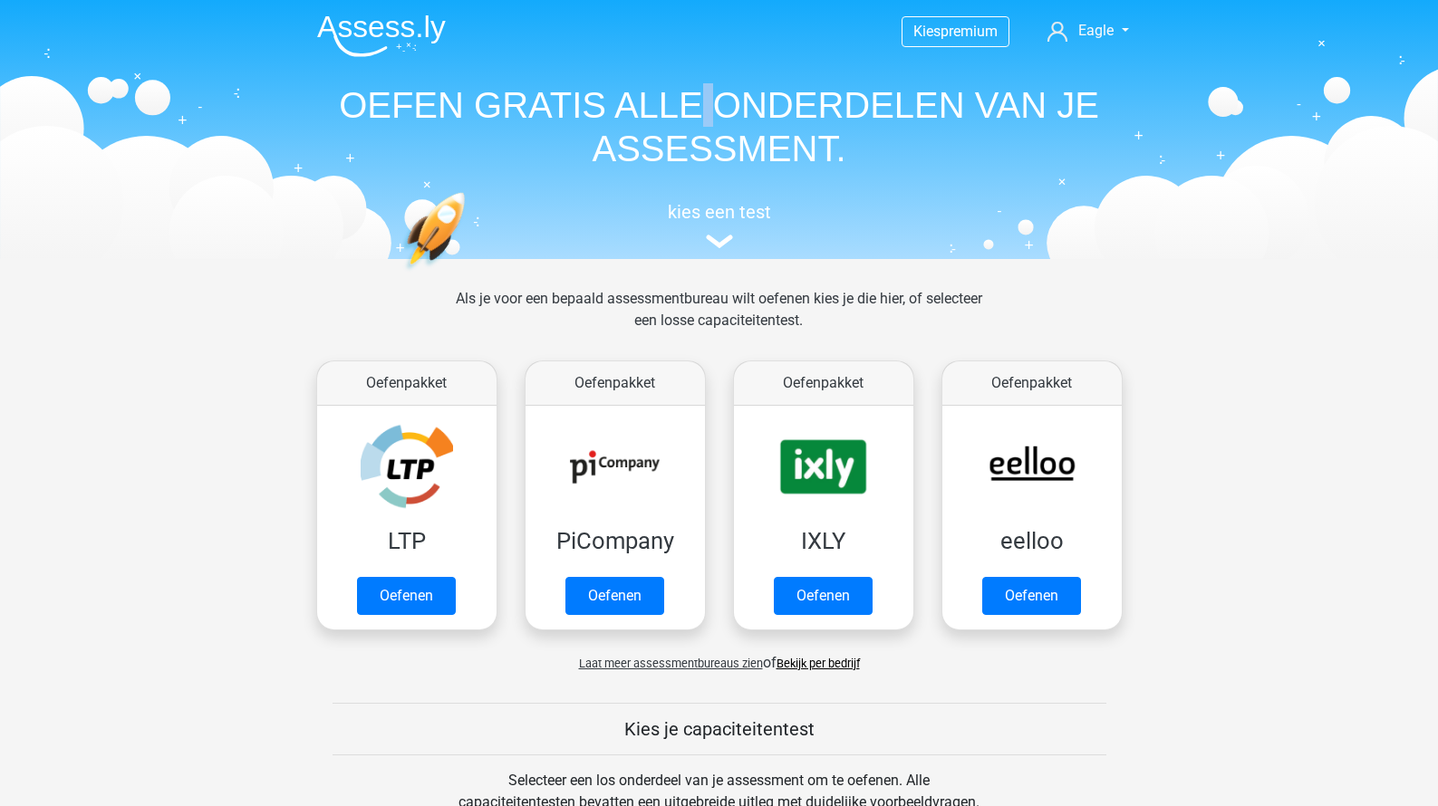
click at [708, 113] on h1 "OEFEN GRATIS ALLE ONDERDELEN VAN JE ASSESSMENT." at bounding box center [719, 126] width 833 height 87
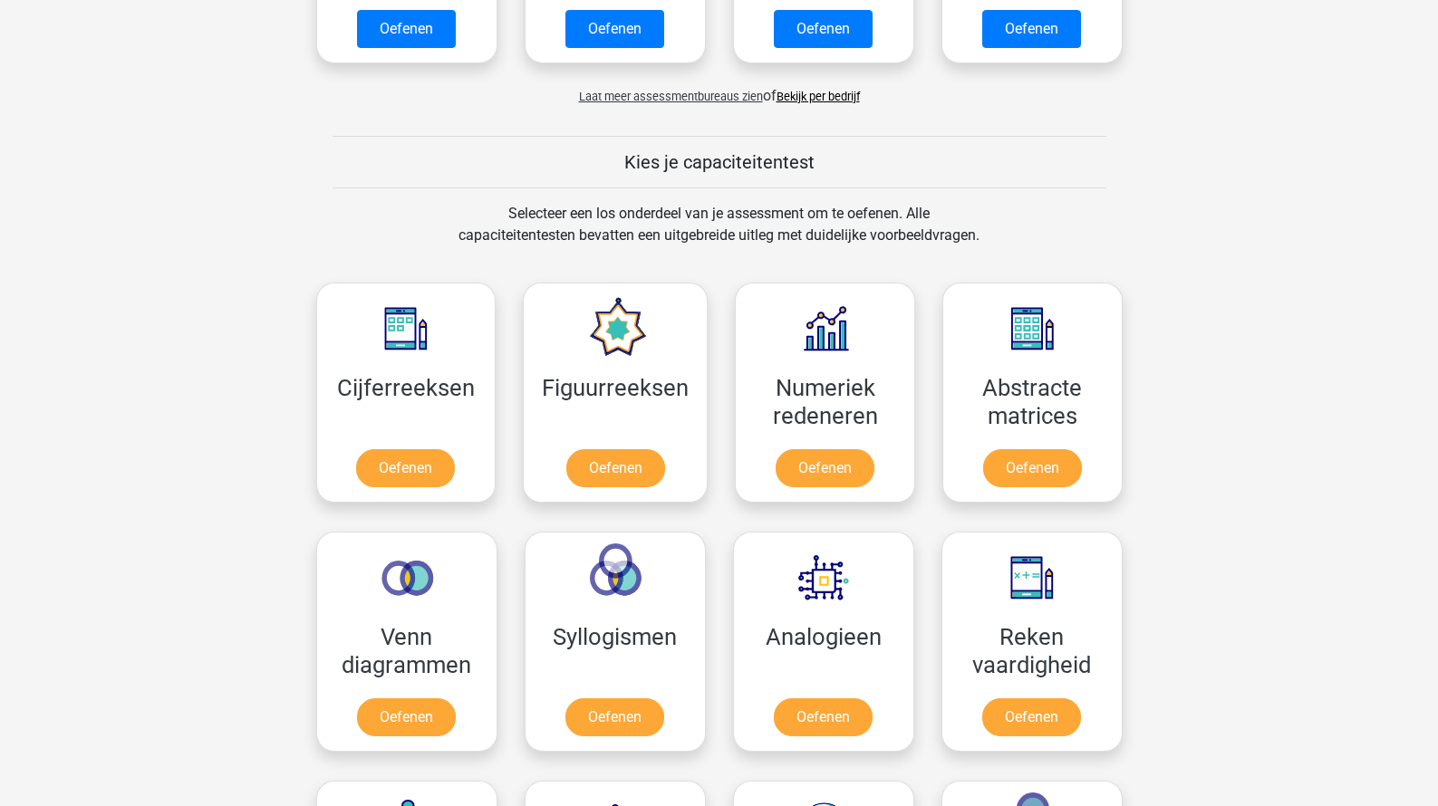
scroll to position [609, 0]
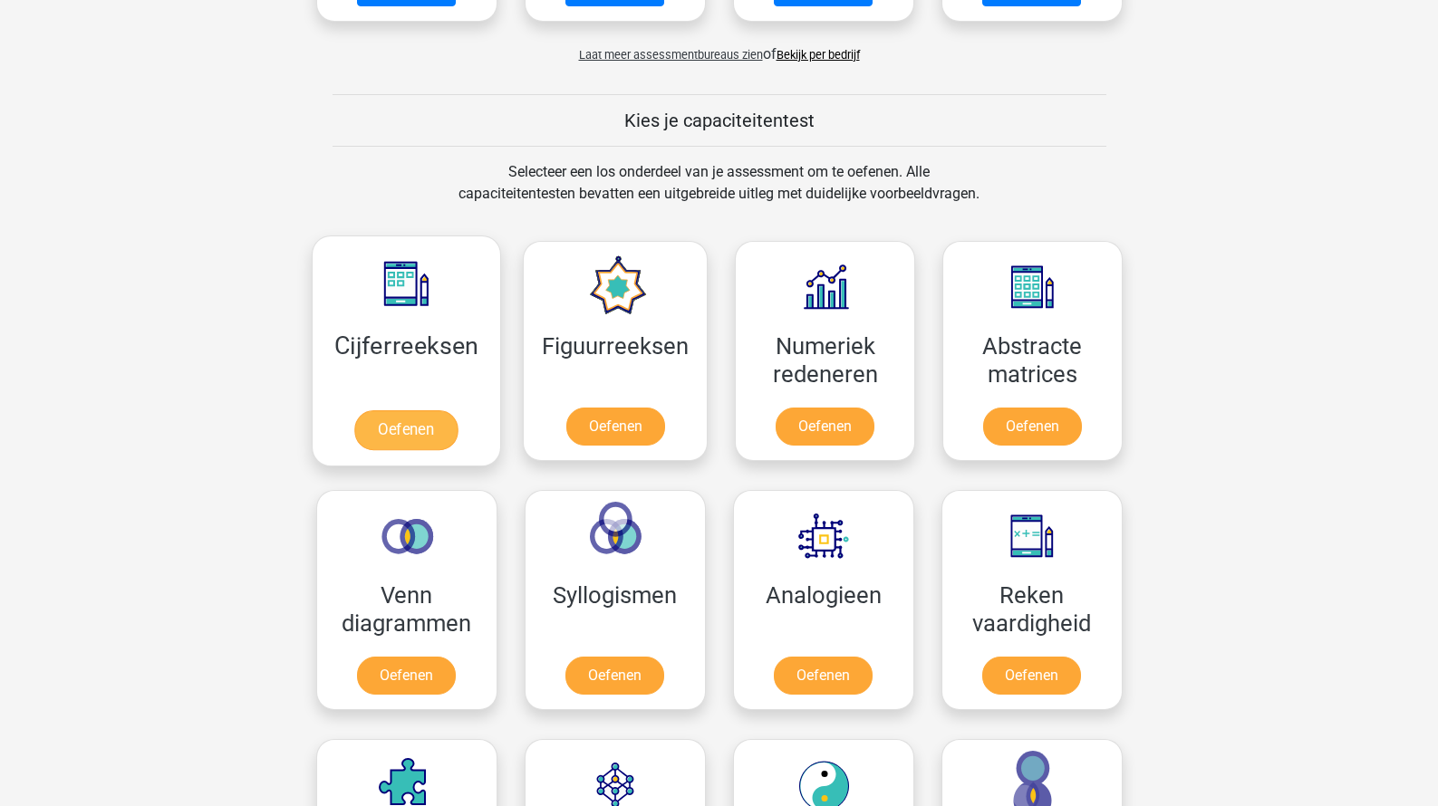
click at [447, 419] on link "Oefenen" at bounding box center [405, 430] width 103 height 40
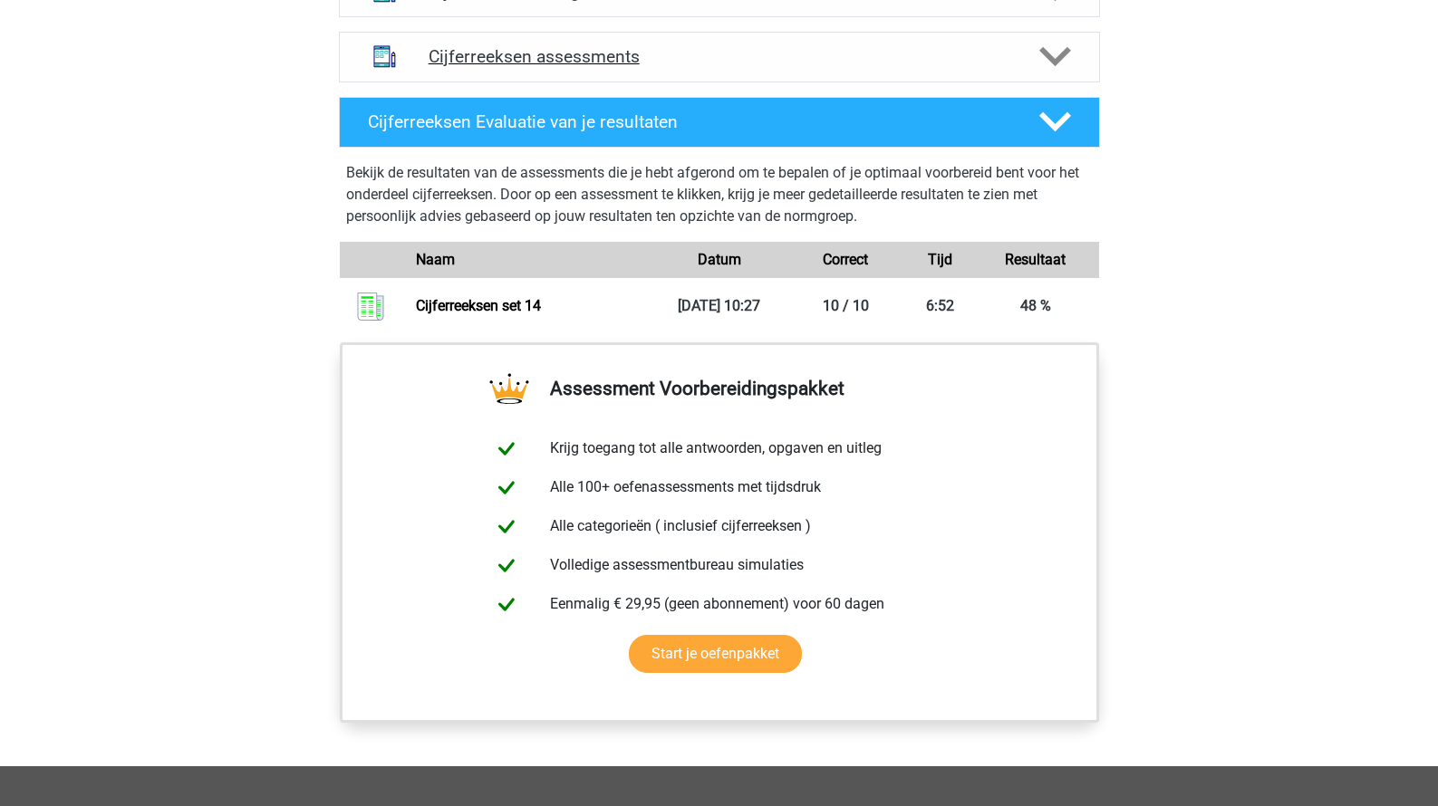
scroll to position [1130, 0]
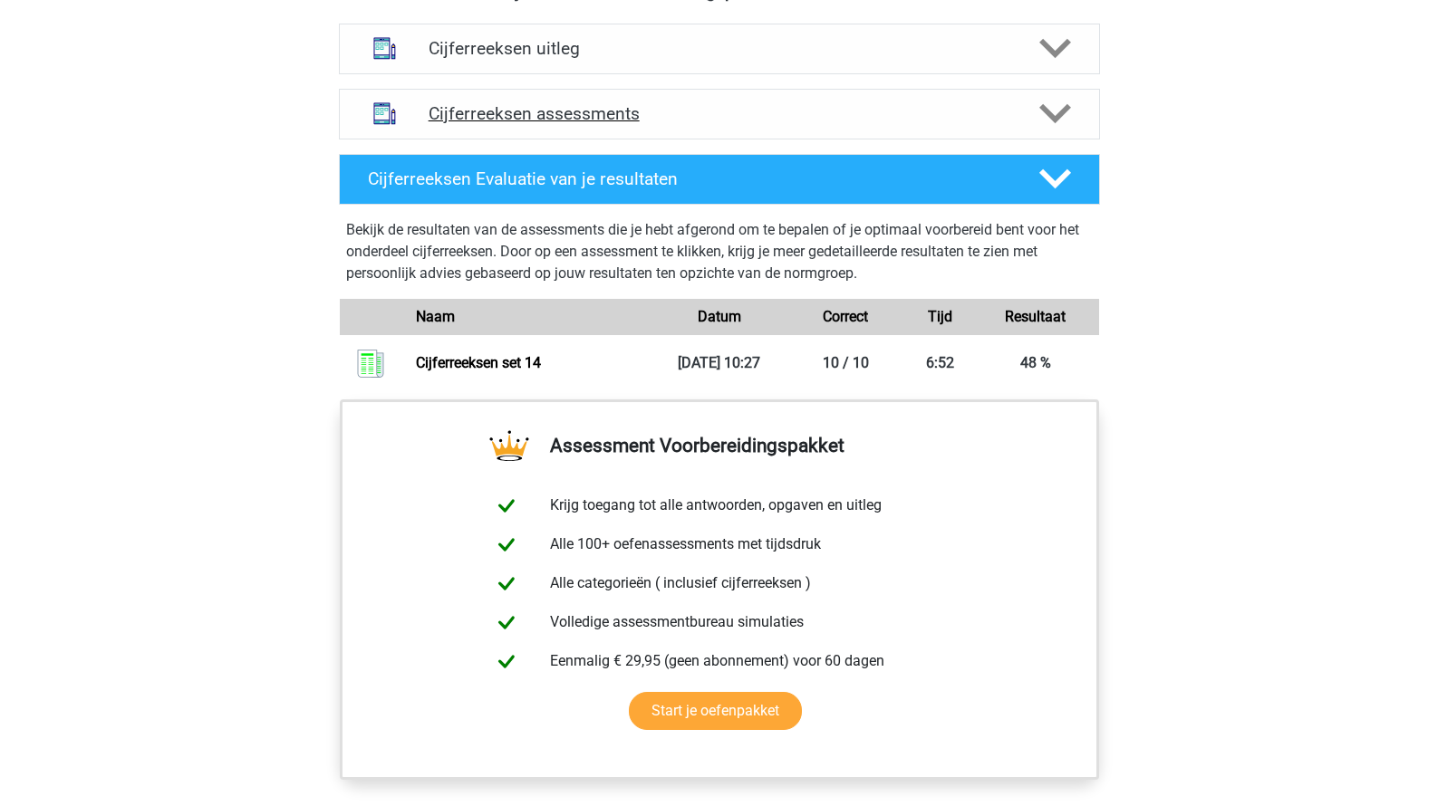
click at [589, 121] on div "Cijferreeksen assessments" at bounding box center [719, 114] width 761 height 51
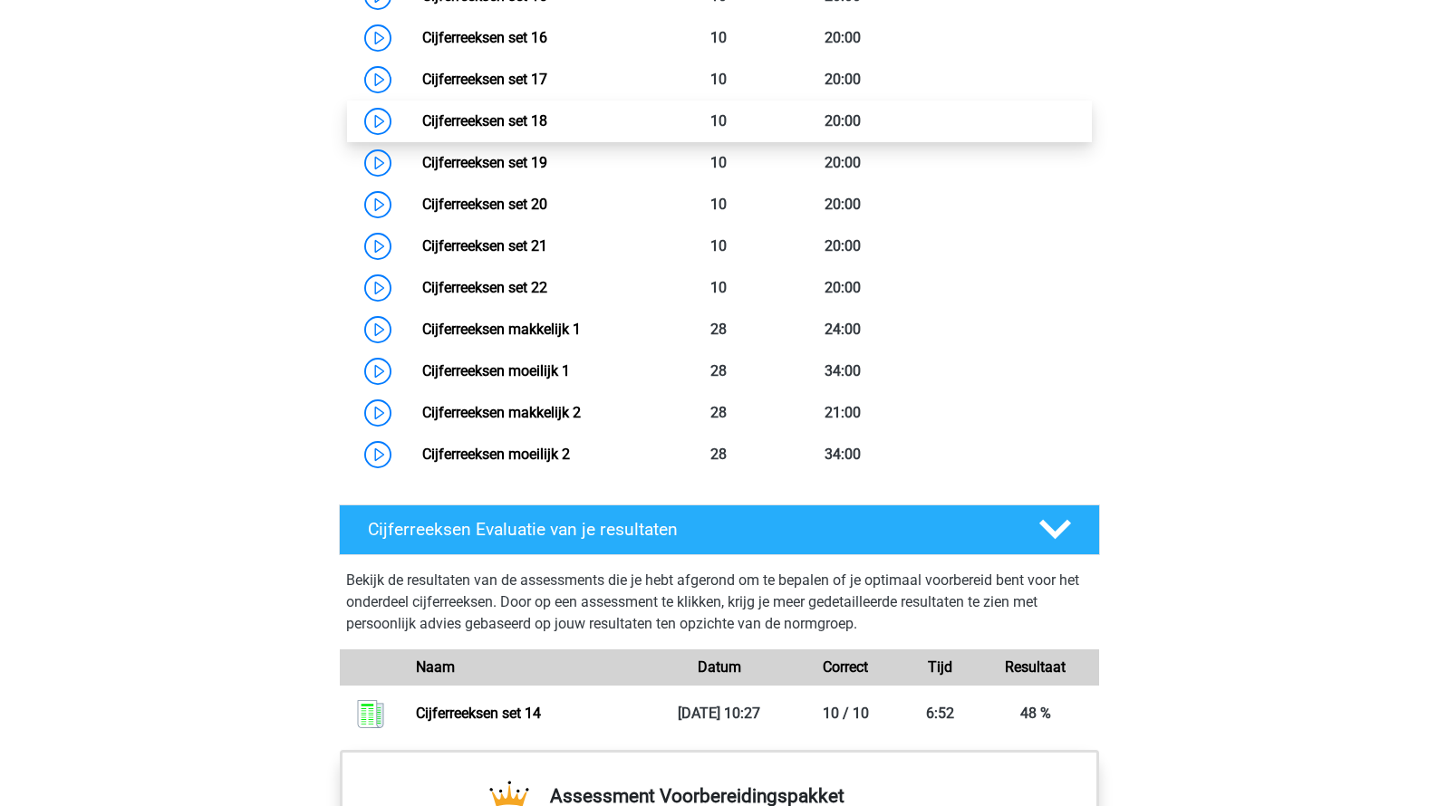
scroll to position [2004, 0]
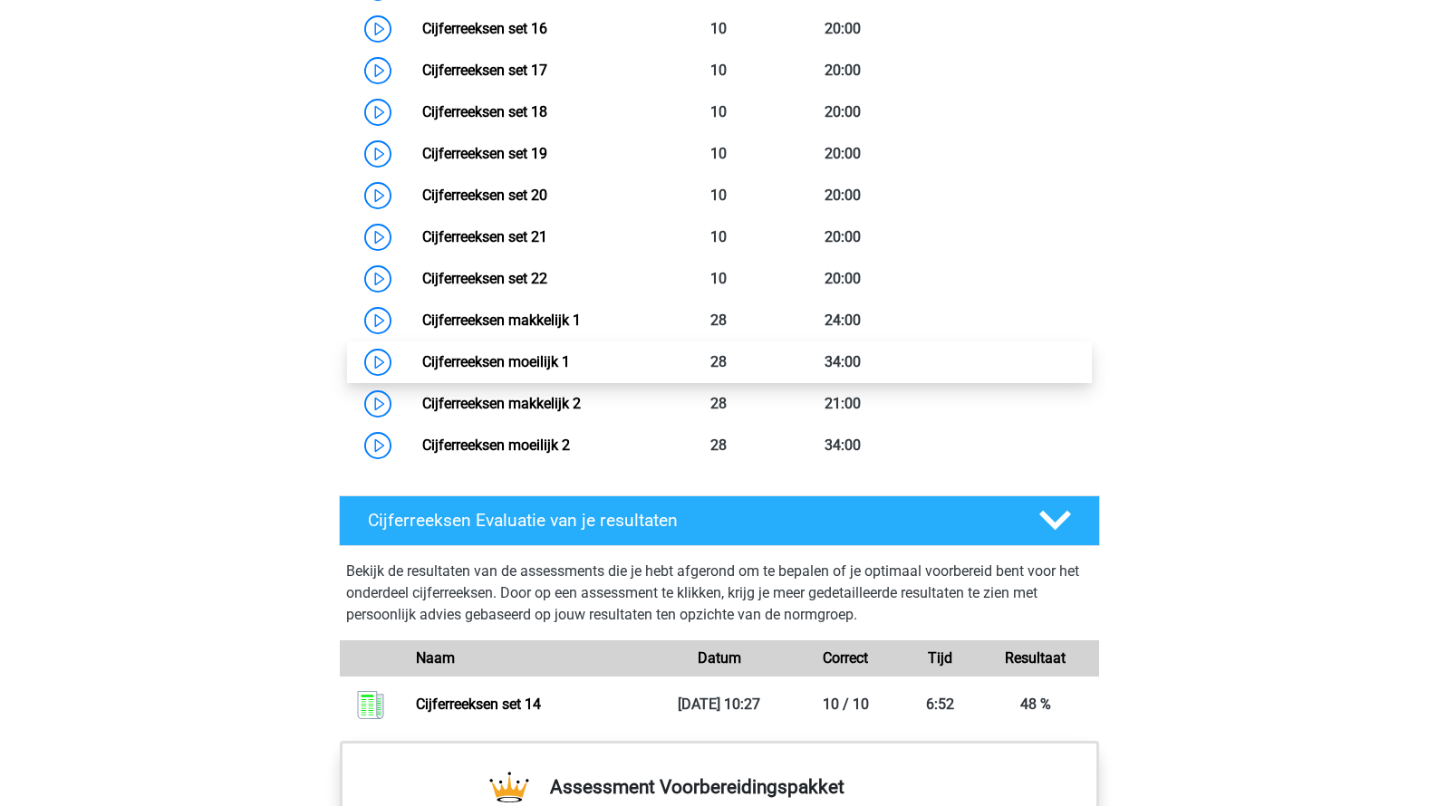
click at [539, 370] on link "Cijferreeksen moeilijk 1" at bounding box center [496, 361] width 148 height 17
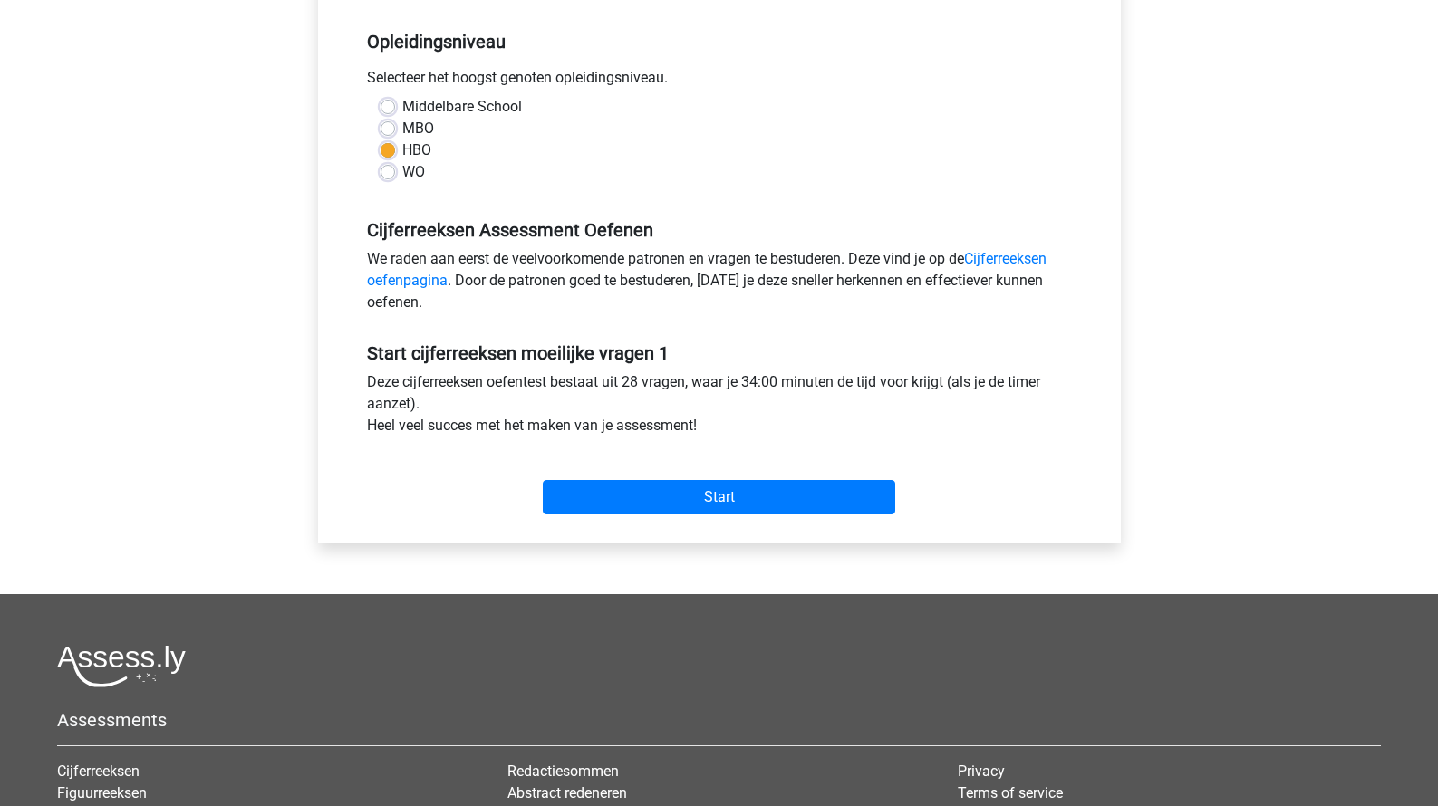
scroll to position [361, 0]
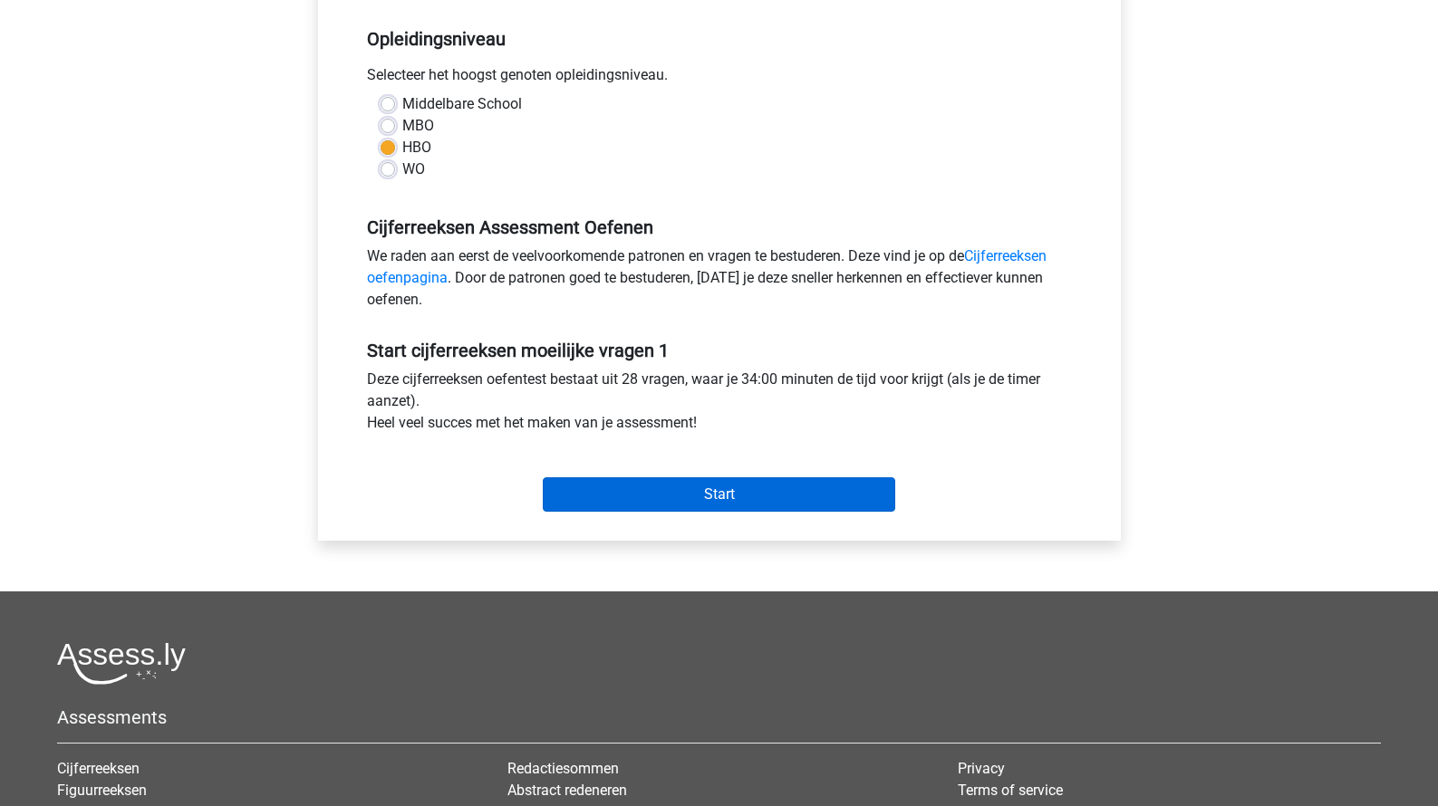
click at [610, 505] on input "Start" at bounding box center [719, 494] width 352 height 34
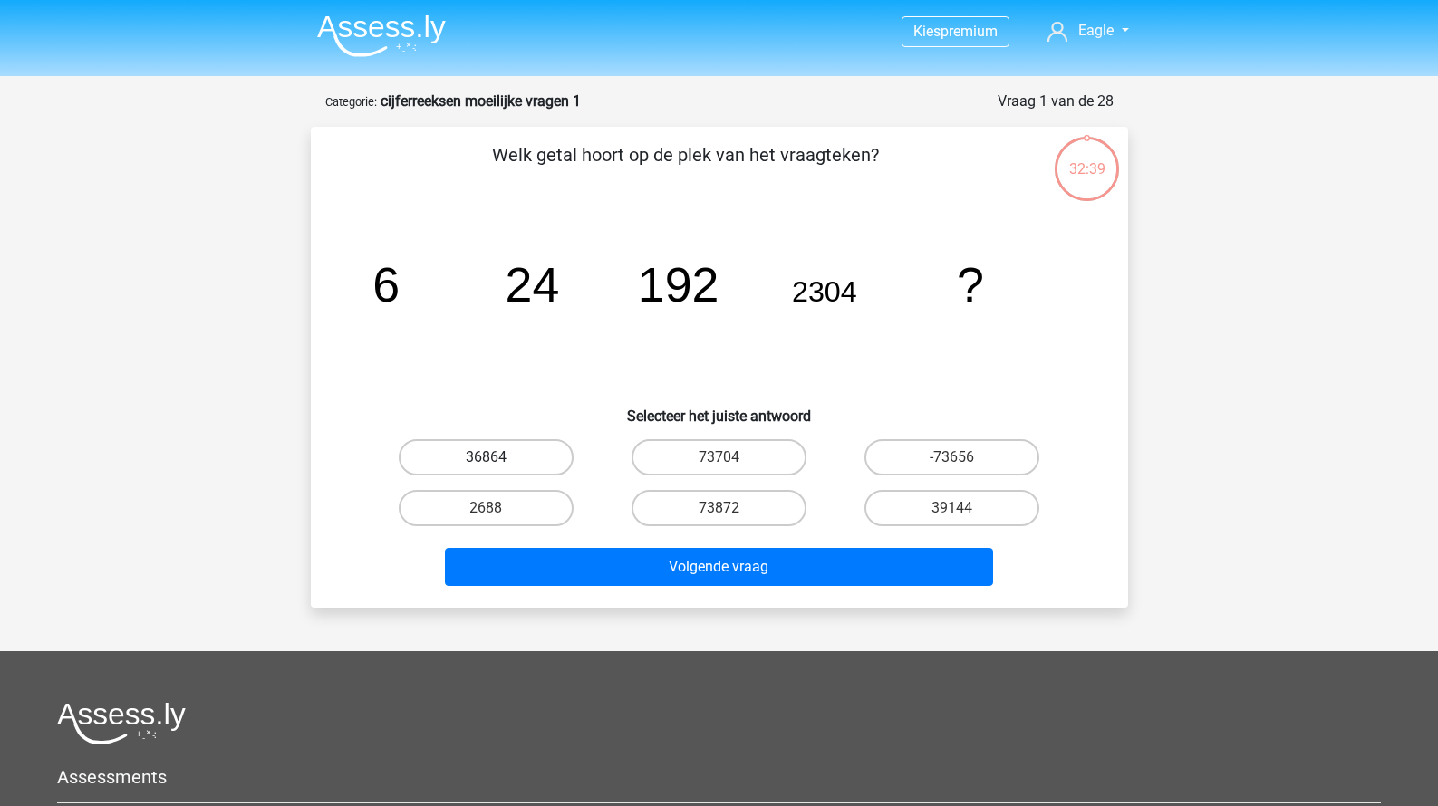
click at [539, 467] on label "36864" at bounding box center [486, 457] width 175 height 36
click at [497, 467] on input "36864" at bounding box center [492, 463] width 12 height 12
radio input "true"
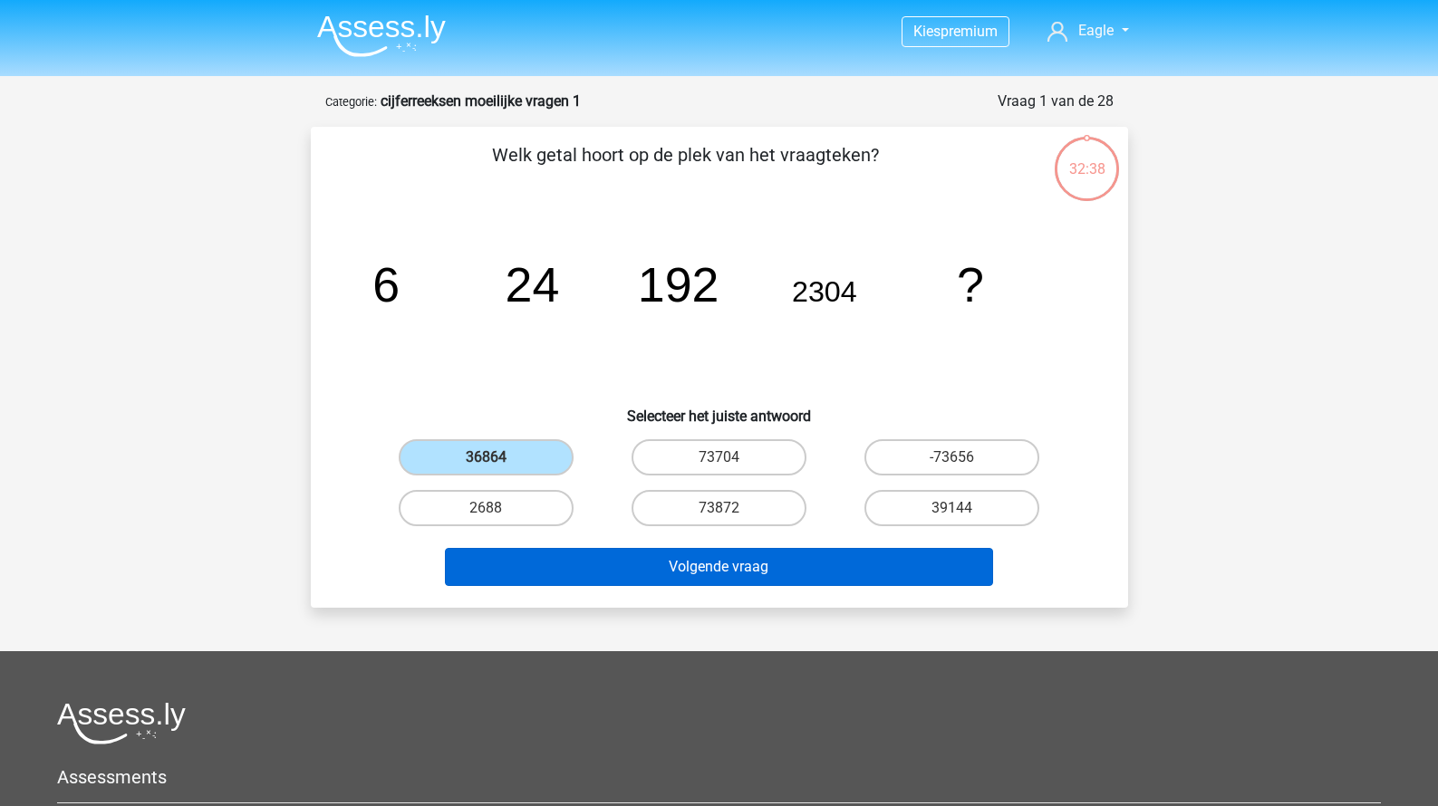
click at [611, 570] on button "Volgende vraag" at bounding box center [719, 567] width 548 height 38
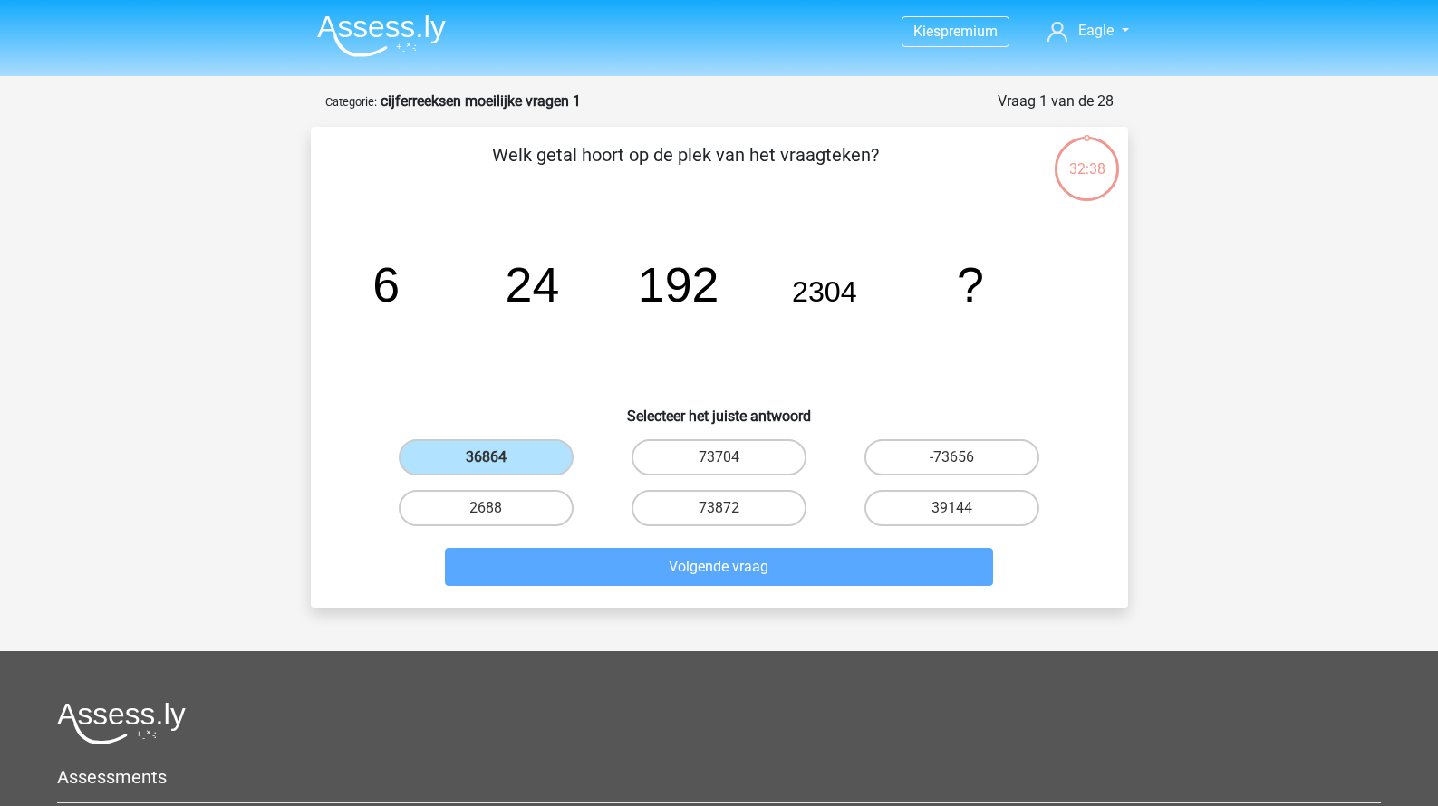
scroll to position [91, 0]
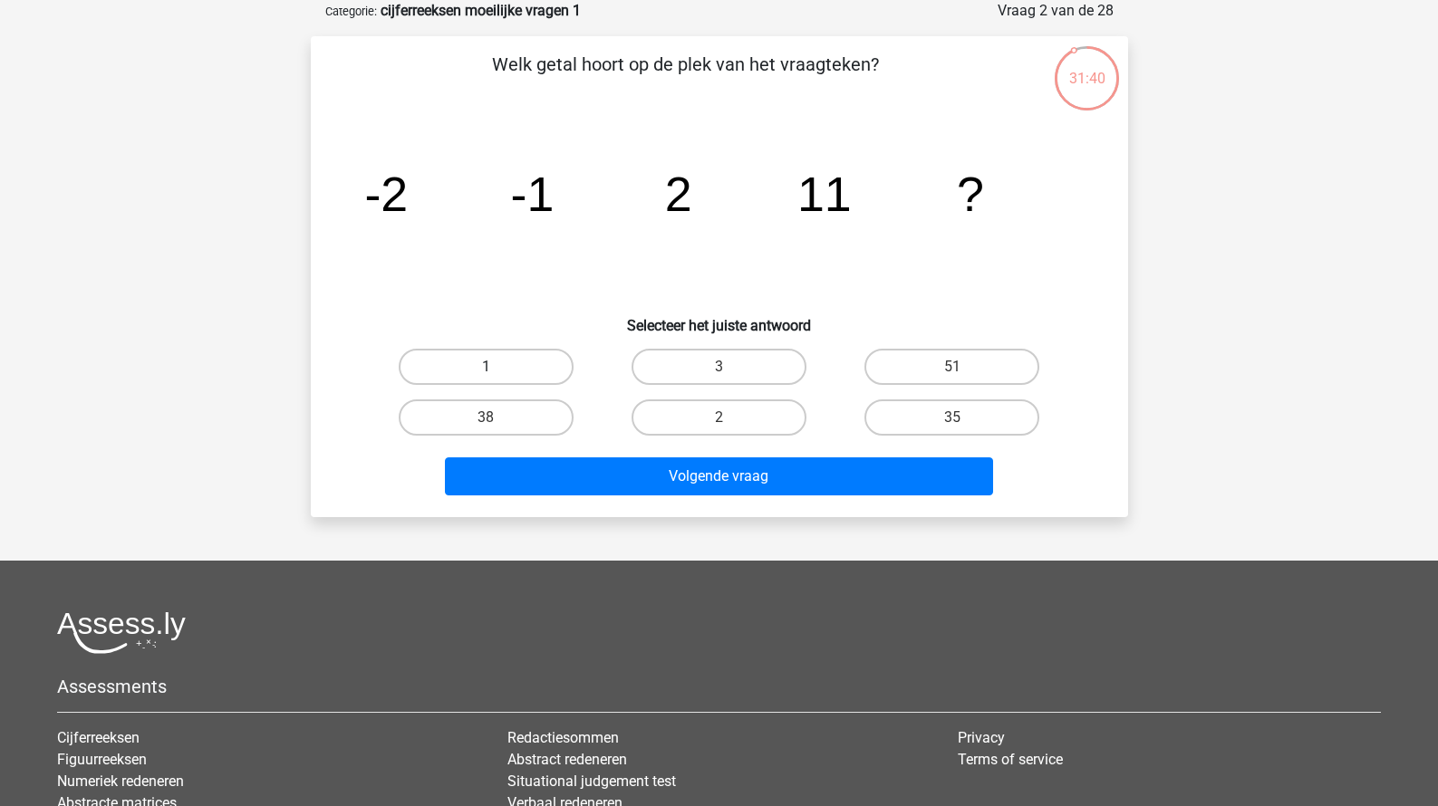
click at [506, 369] on label "1" at bounding box center [486, 367] width 175 height 36
click at [497, 369] on input "1" at bounding box center [492, 373] width 12 height 12
radio input "true"
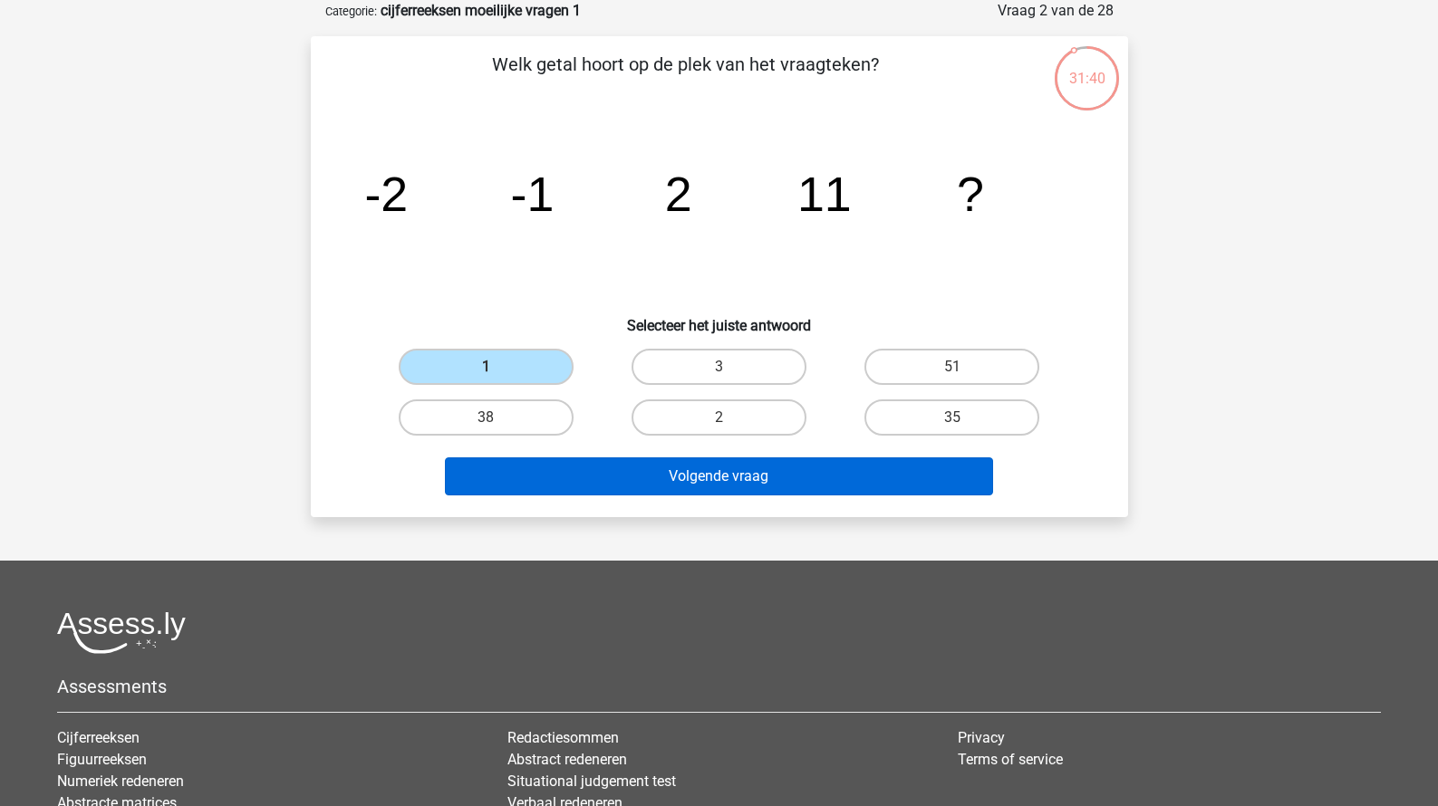
click at [567, 486] on button "Volgende vraag" at bounding box center [719, 476] width 548 height 38
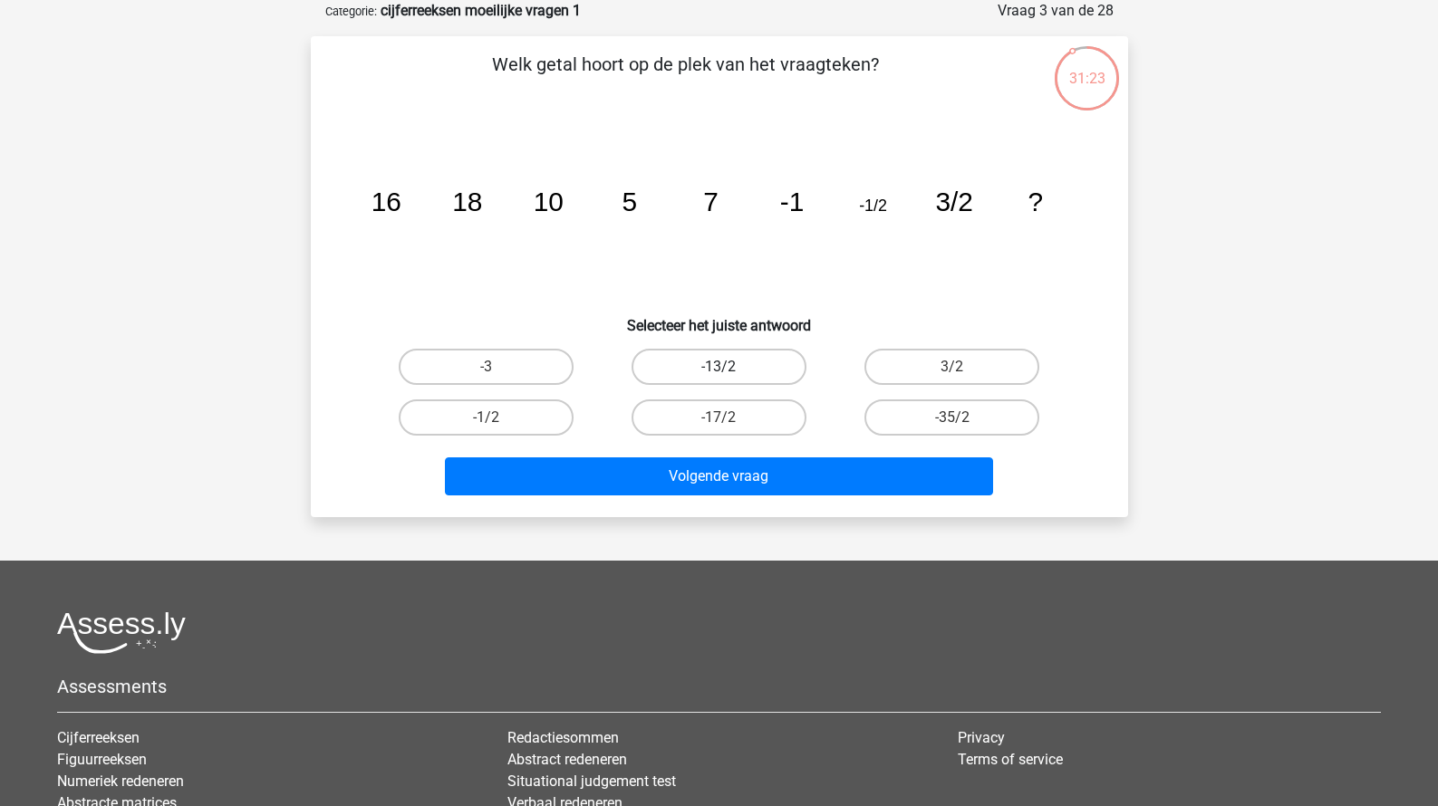
click at [733, 385] on label "-13/2" at bounding box center [718, 367] width 175 height 36
click at [730, 379] on input "-13/2" at bounding box center [724, 373] width 12 height 12
radio input "true"
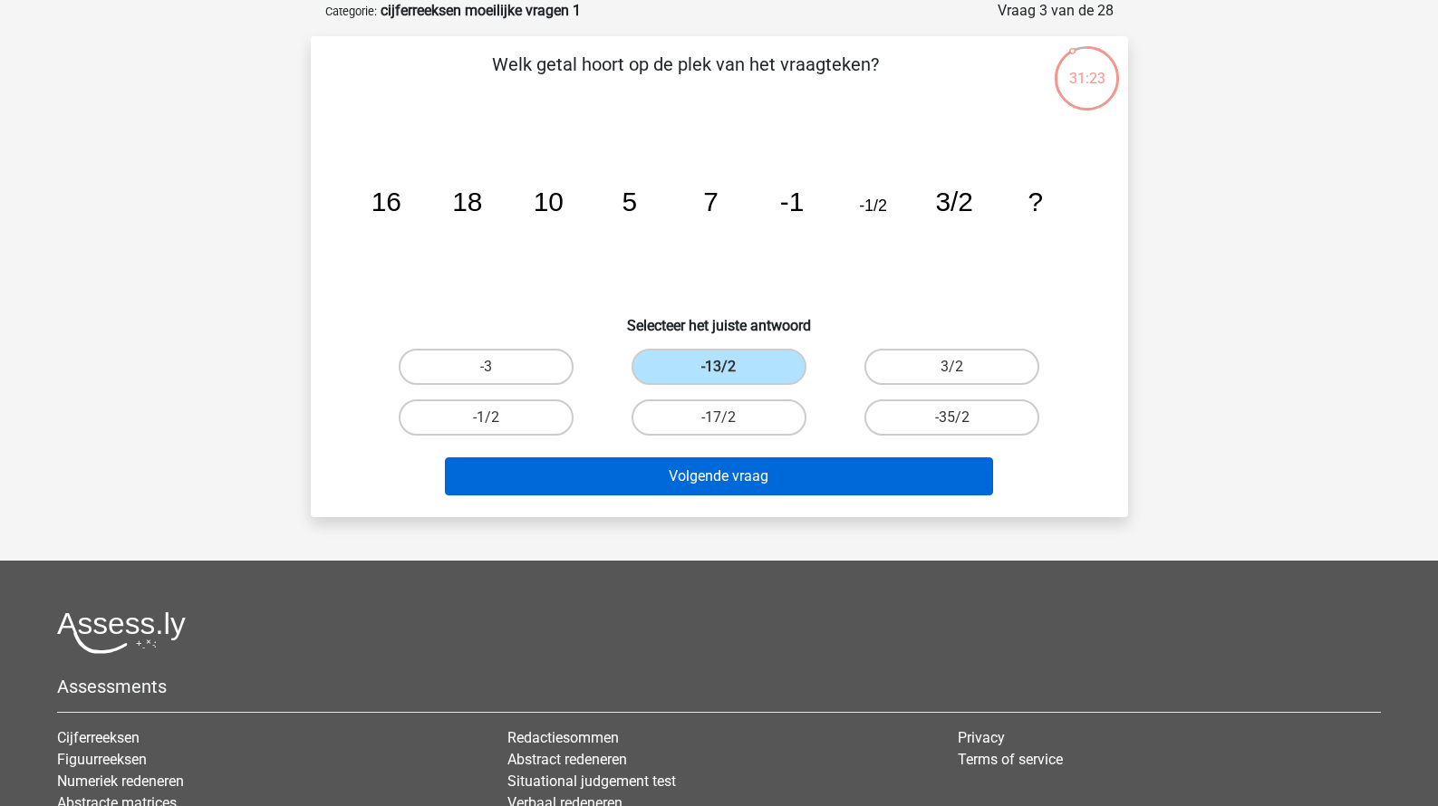
click at [726, 485] on button "Volgende vraag" at bounding box center [719, 476] width 548 height 38
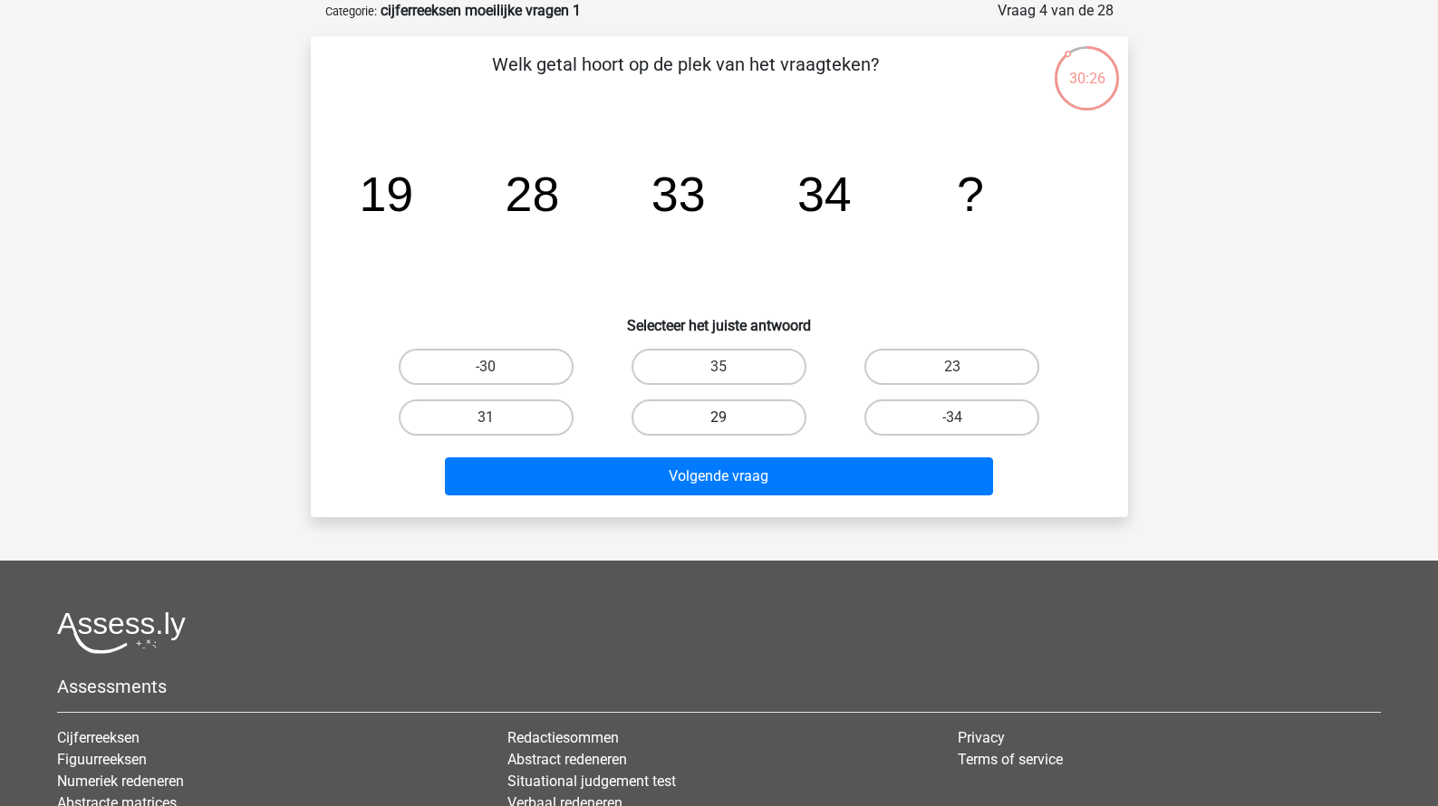
click at [696, 436] on label "29" at bounding box center [718, 417] width 175 height 36
click at [718, 429] on input "29" at bounding box center [724, 424] width 12 height 12
radio input "true"
click at [694, 498] on div "Volgende vraag" at bounding box center [719, 479] width 699 height 45
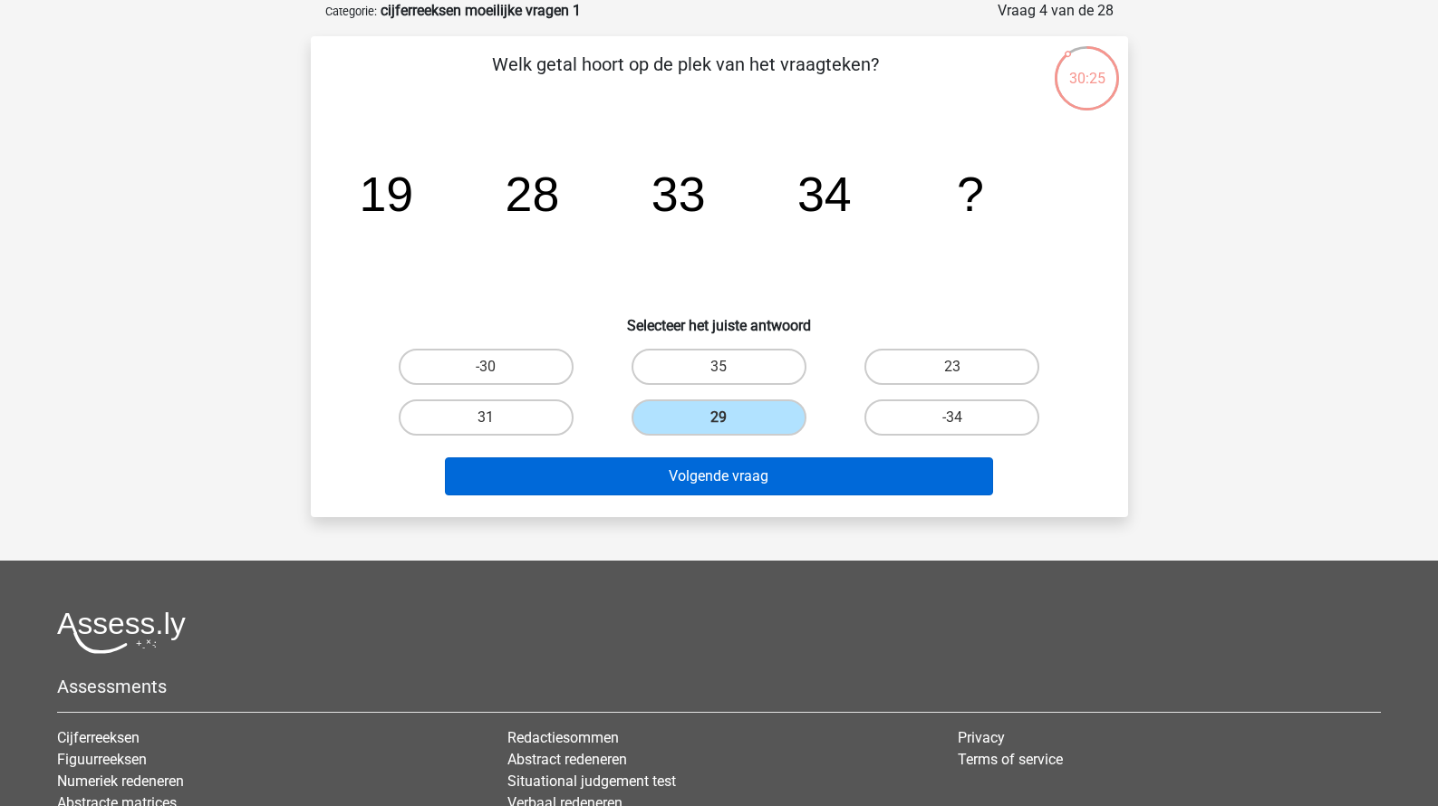
click at [711, 477] on button "Volgende vraag" at bounding box center [719, 476] width 548 height 38
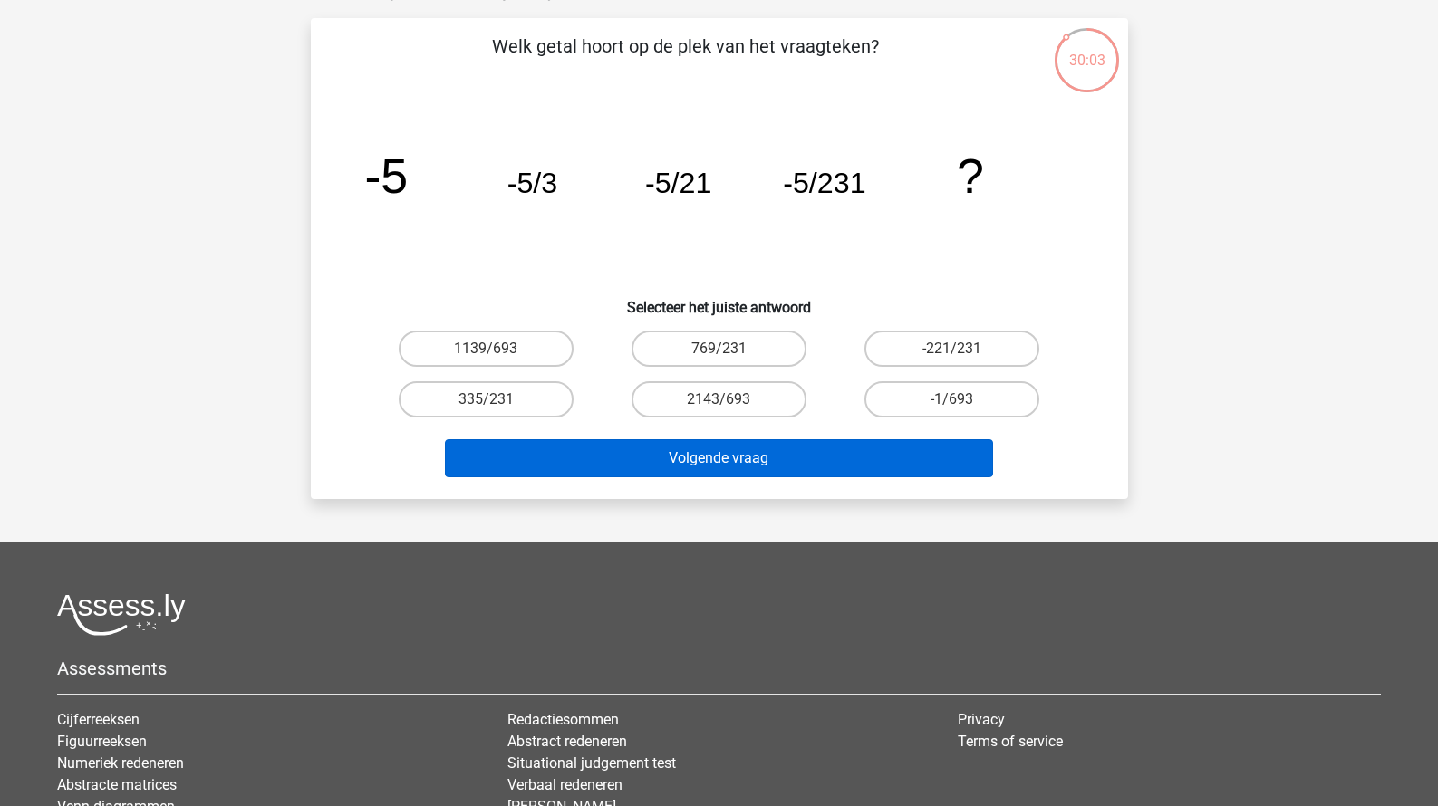
scroll to position [109, 0]
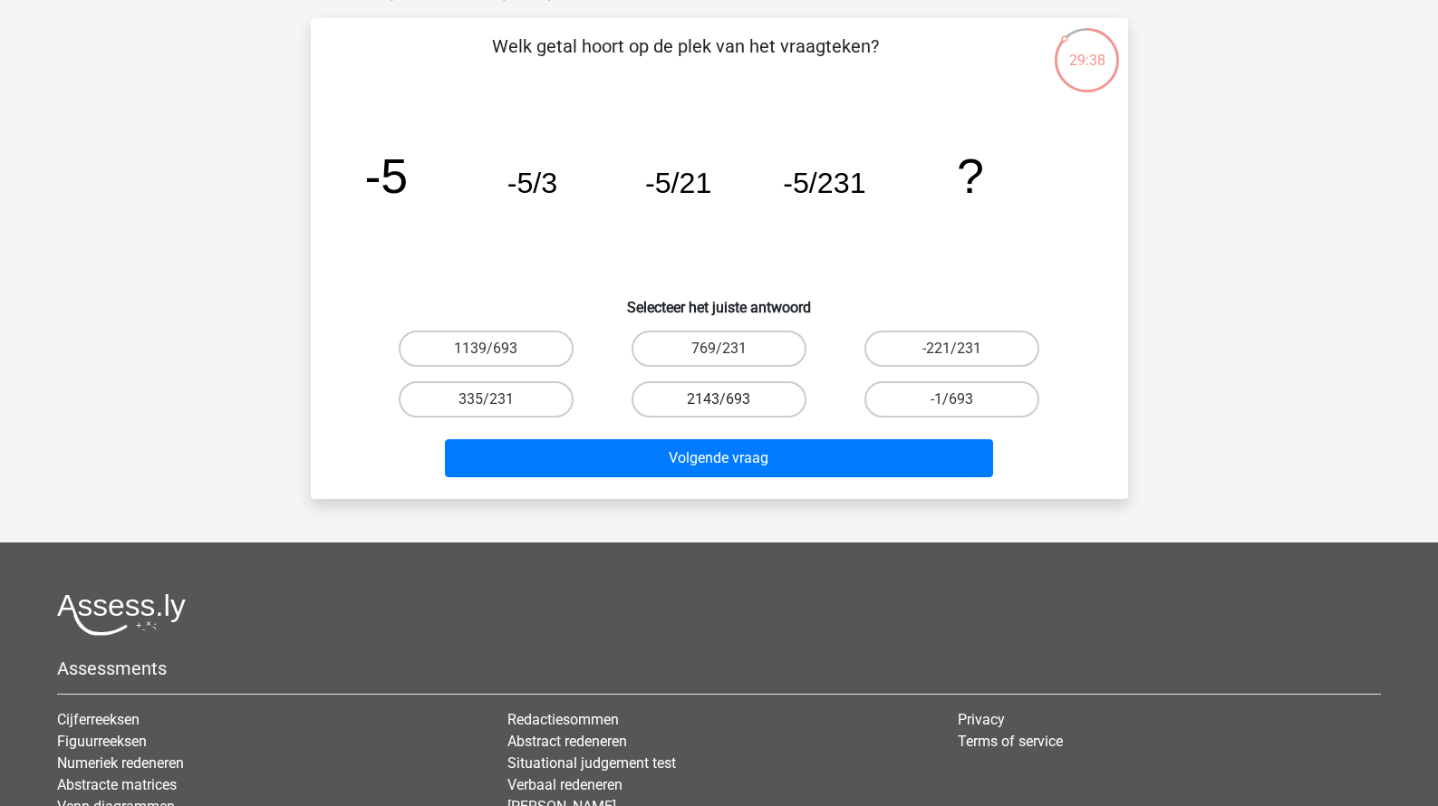
click at [716, 393] on label "2143/693" at bounding box center [718, 399] width 175 height 36
click at [718, 399] on input "2143/693" at bounding box center [724, 405] width 12 height 12
radio input "true"
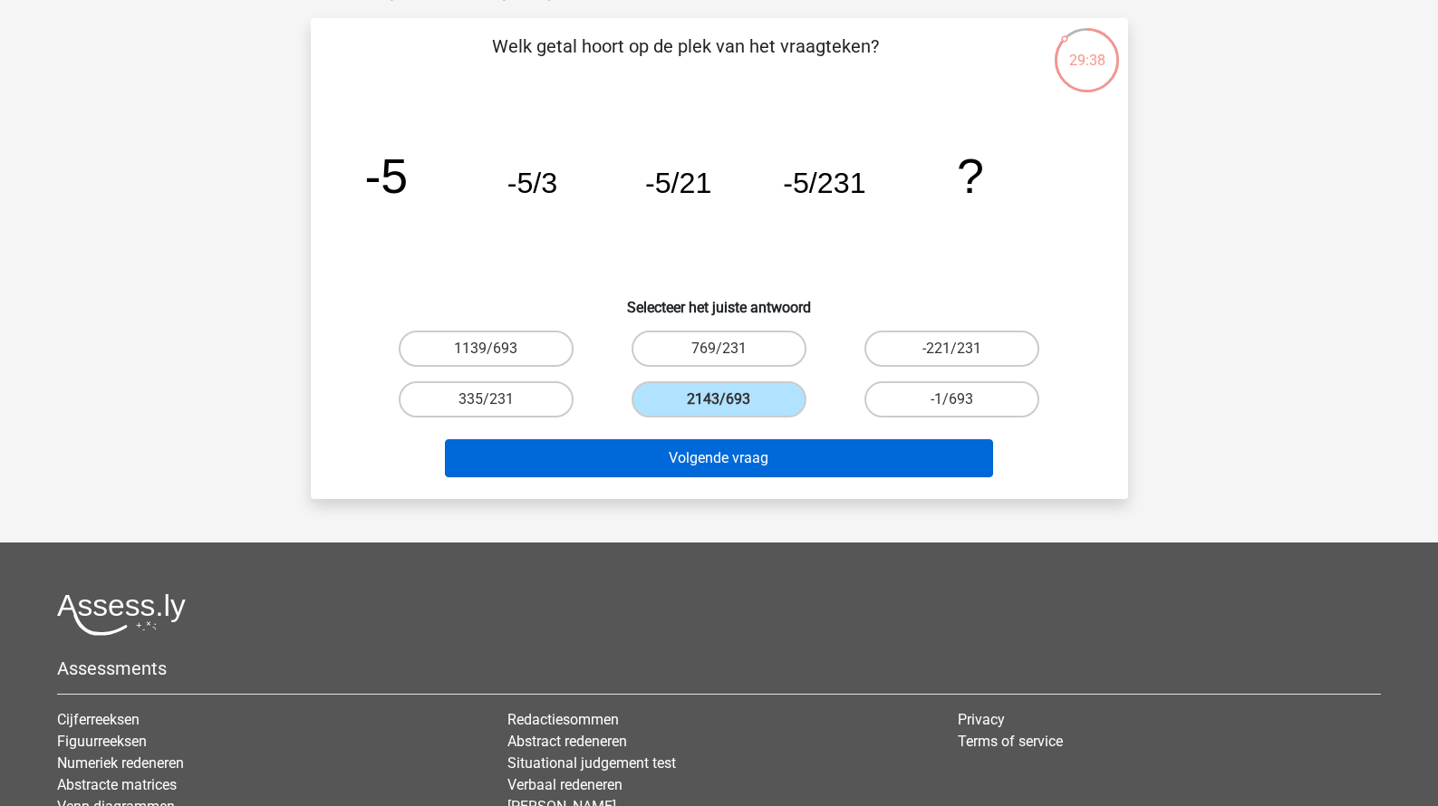
click at [725, 457] on button "Volgende vraag" at bounding box center [719, 458] width 548 height 38
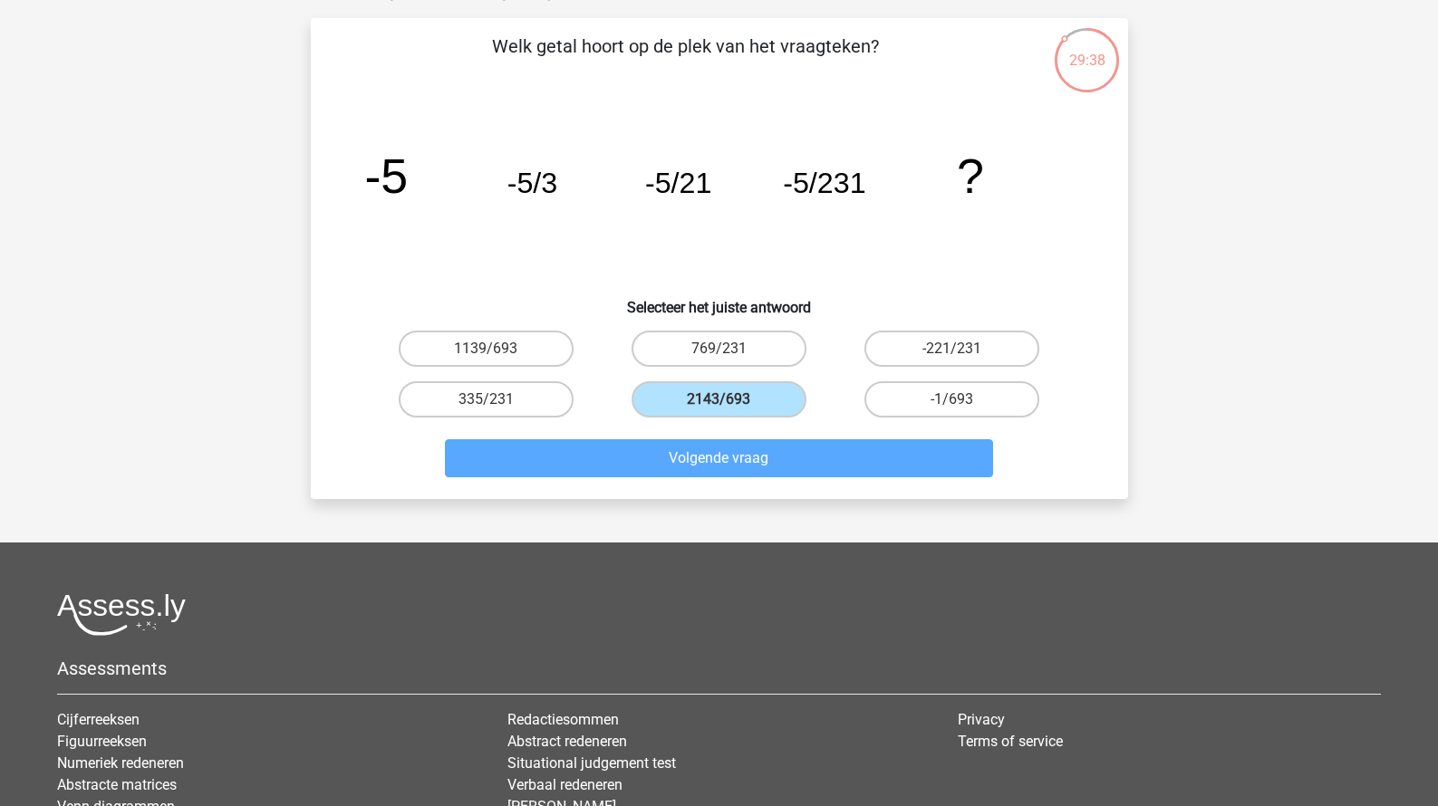
scroll to position [91, 0]
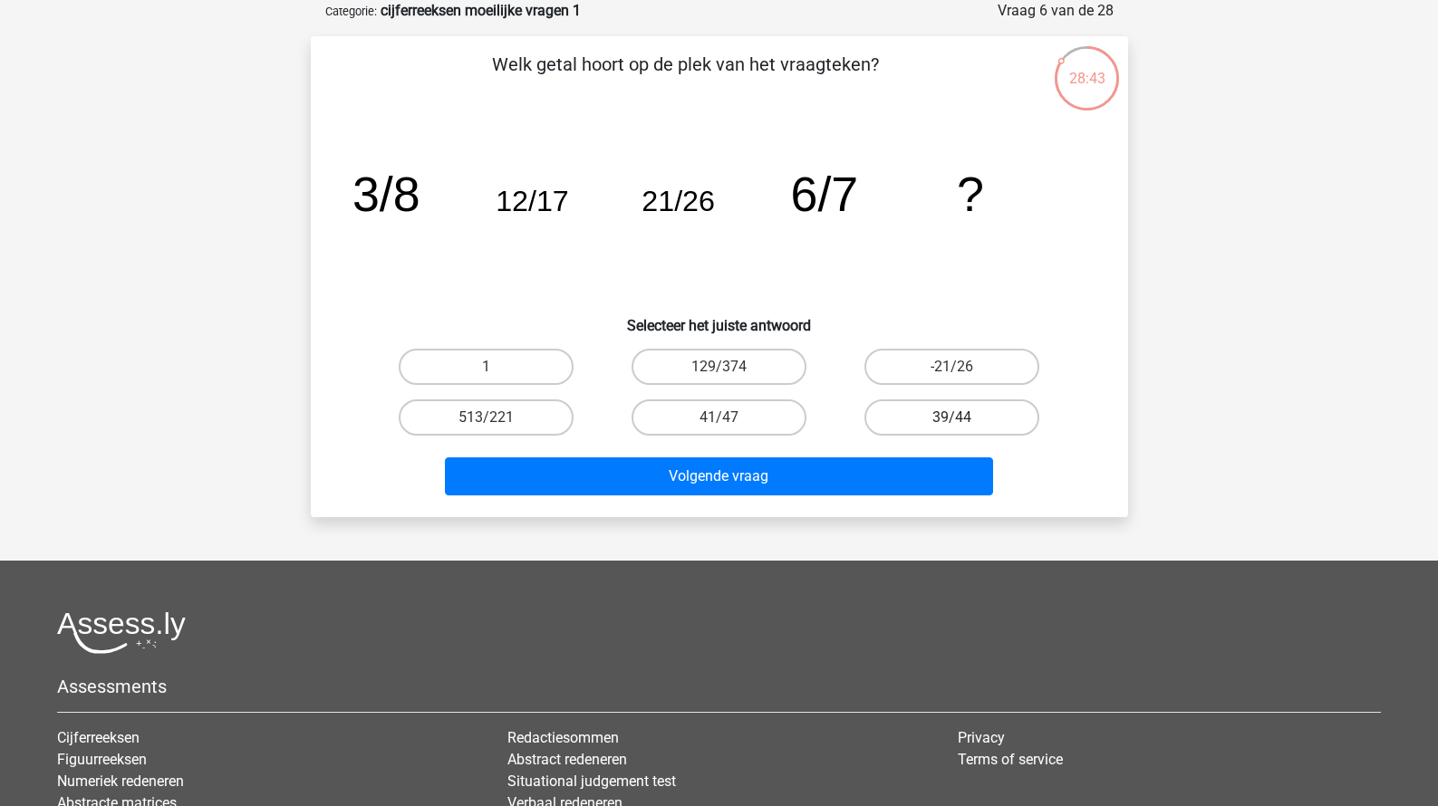
click at [988, 418] on label "39/44" at bounding box center [951, 417] width 175 height 36
click at [964, 418] on input "39/44" at bounding box center [958, 424] width 12 height 12
radio input "true"
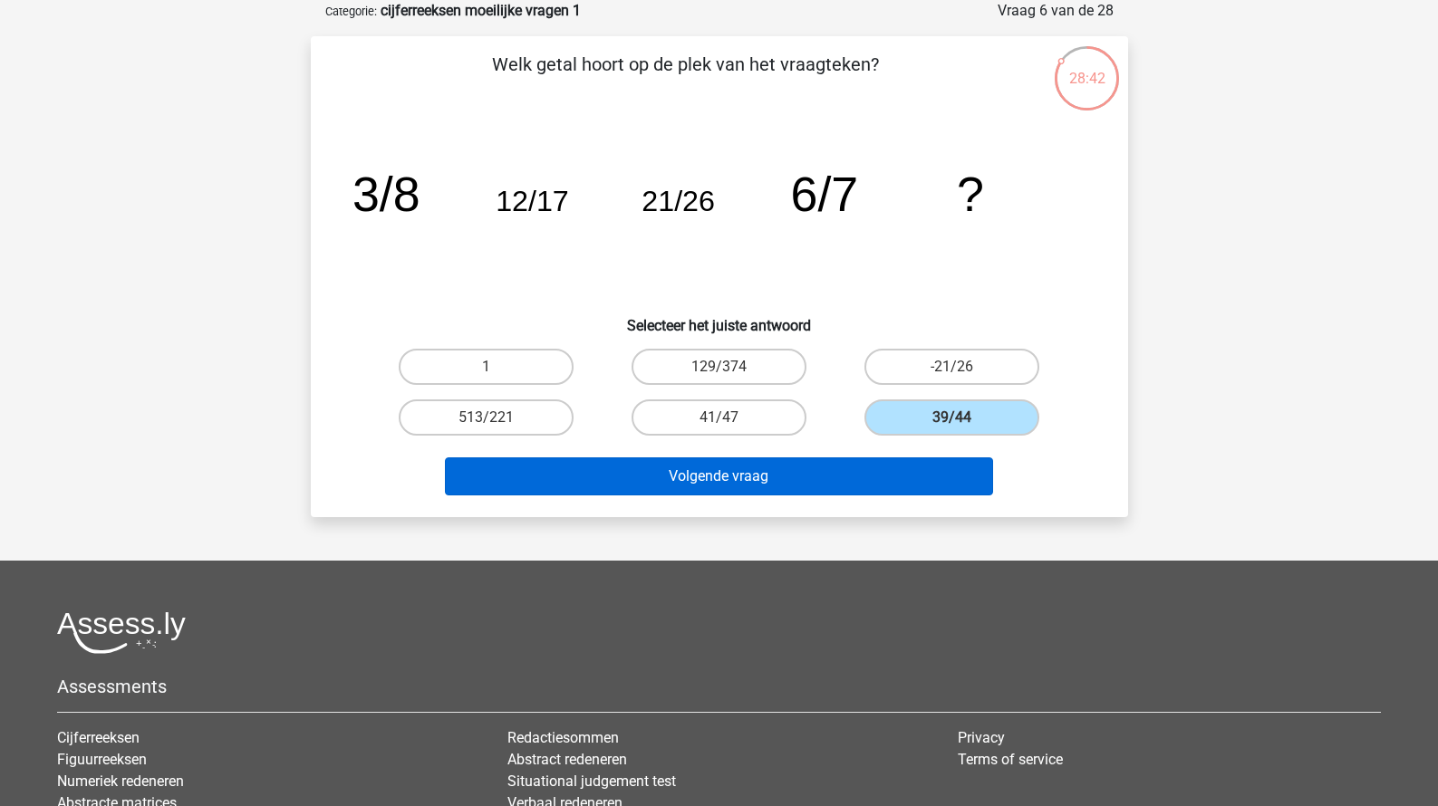
click at [934, 476] on button "Volgende vraag" at bounding box center [719, 476] width 548 height 38
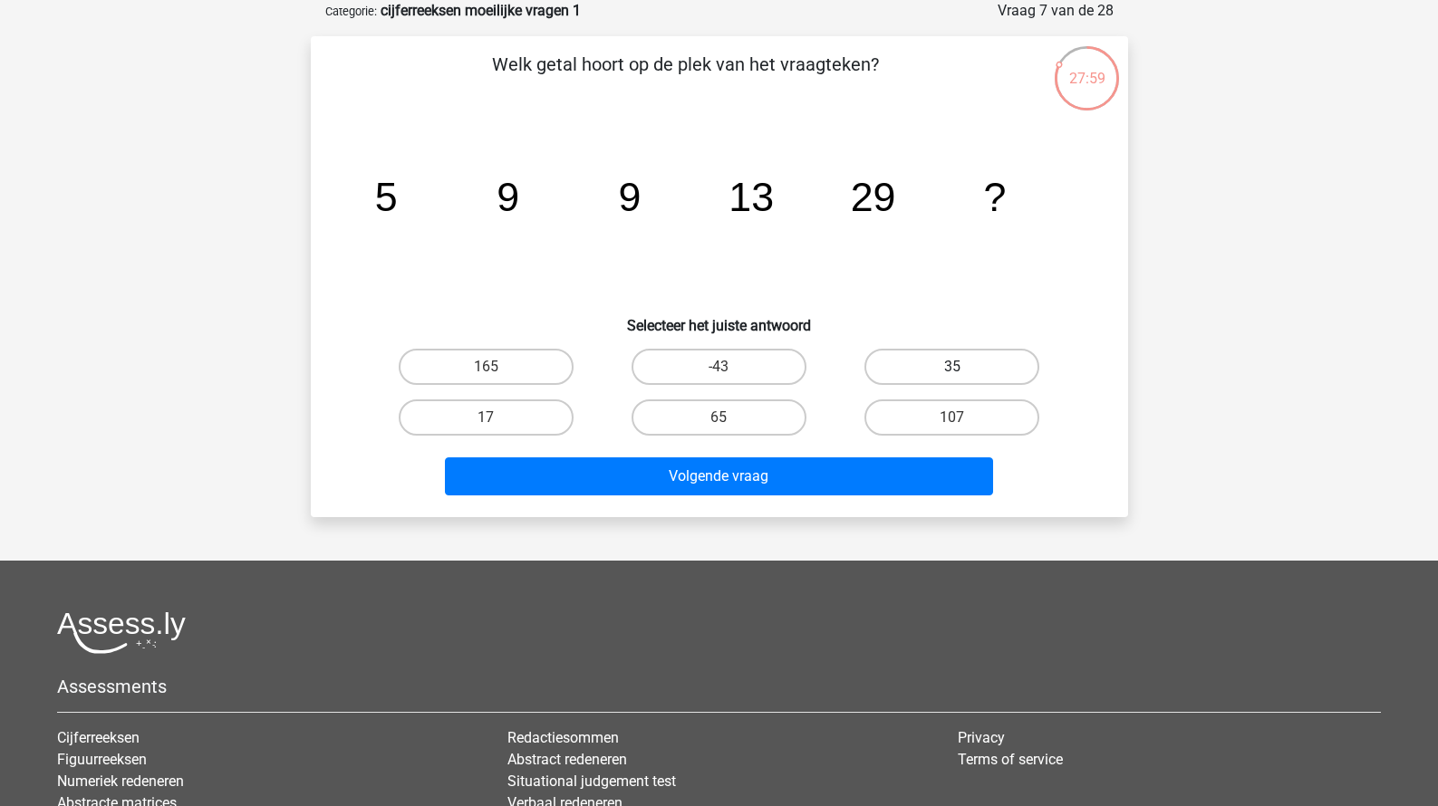
click at [880, 373] on label "35" at bounding box center [951, 367] width 175 height 36
click at [952, 373] on input "35" at bounding box center [958, 373] width 12 height 12
radio input "true"
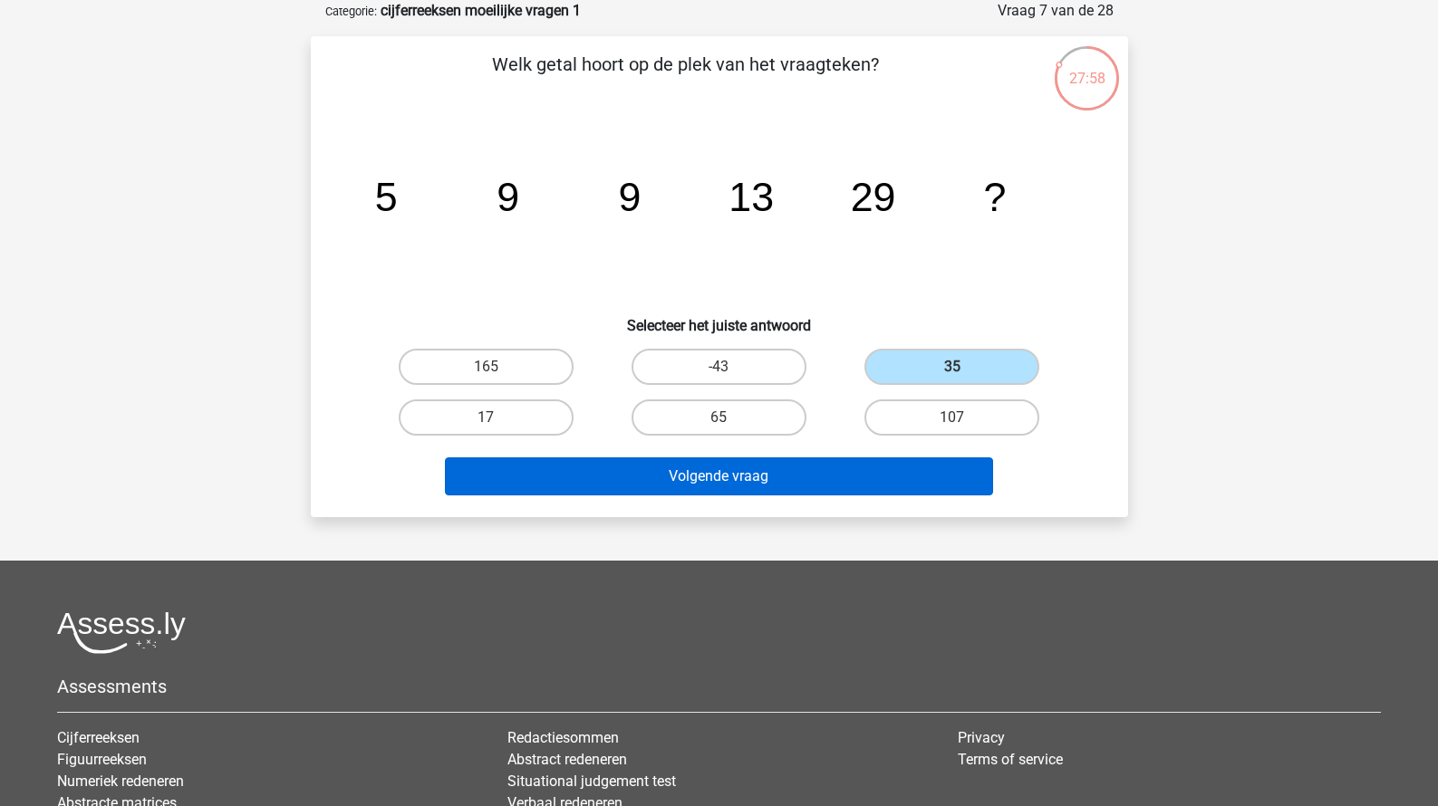
click at [772, 486] on button "Volgende vraag" at bounding box center [719, 476] width 548 height 38
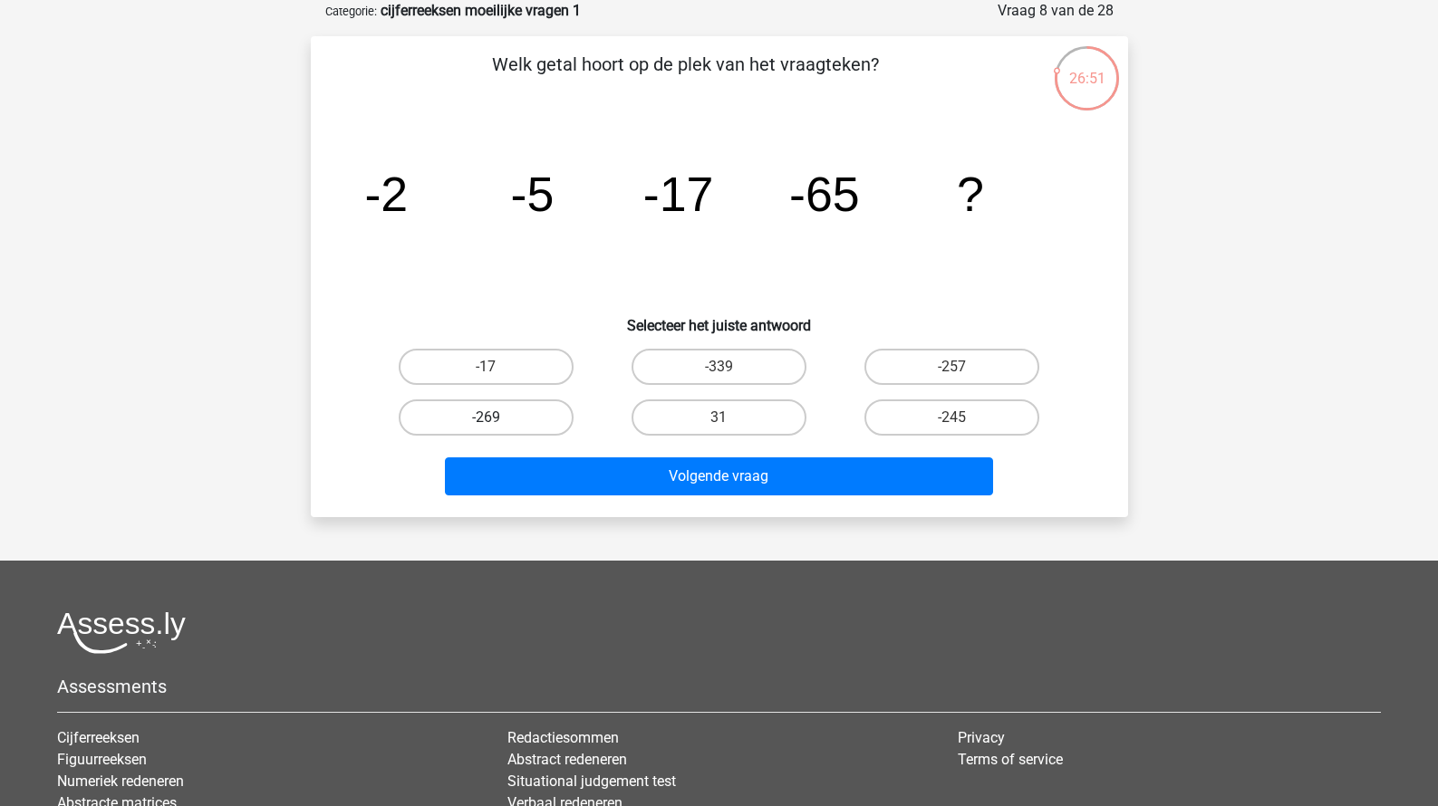
click at [564, 408] on label "-269" at bounding box center [486, 417] width 175 height 36
click at [497, 418] on input "-269" at bounding box center [492, 424] width 12 height 12
radio input "true"
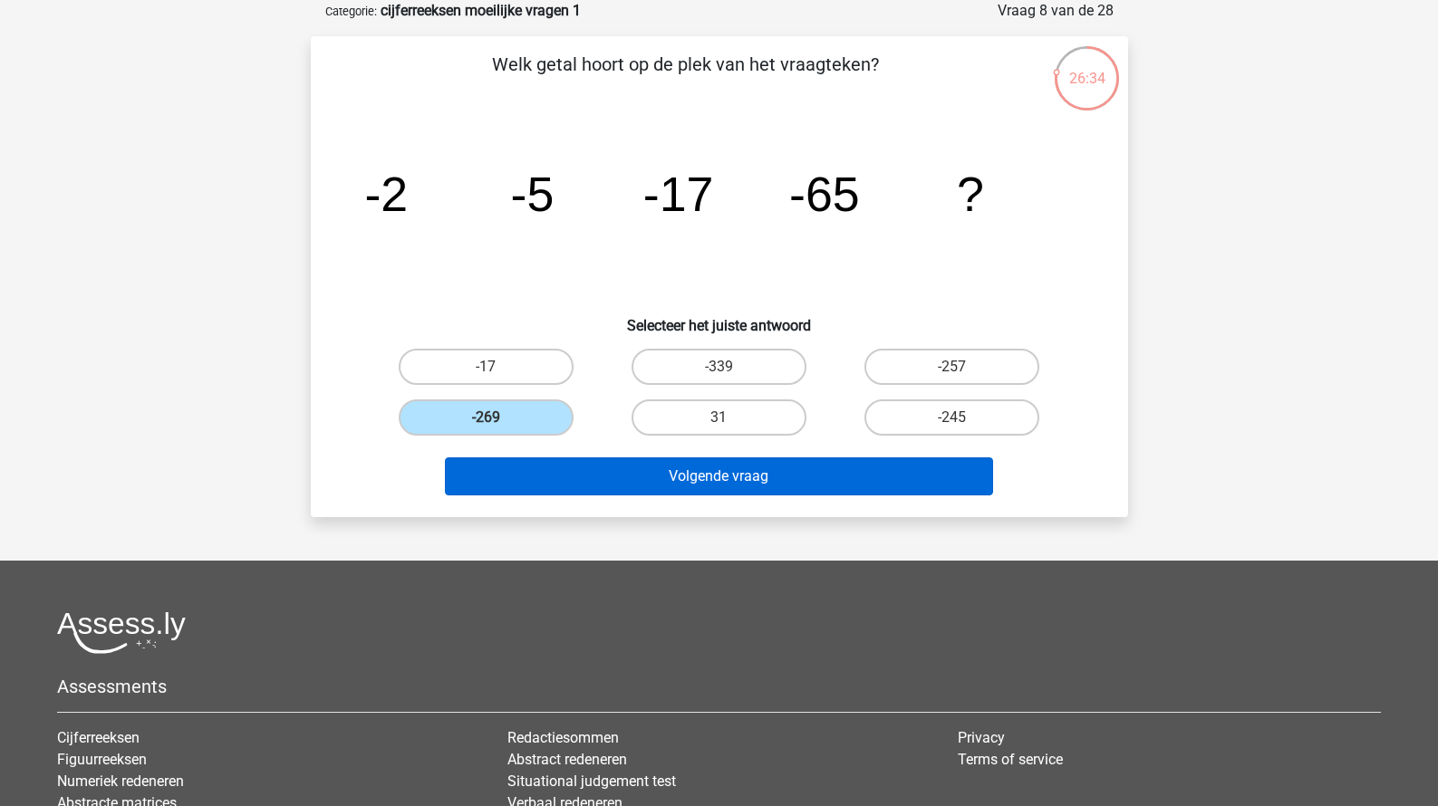
click at [655, 486] on button "Volgende vraag" at bounding box center [719, 476] width 548 height 38
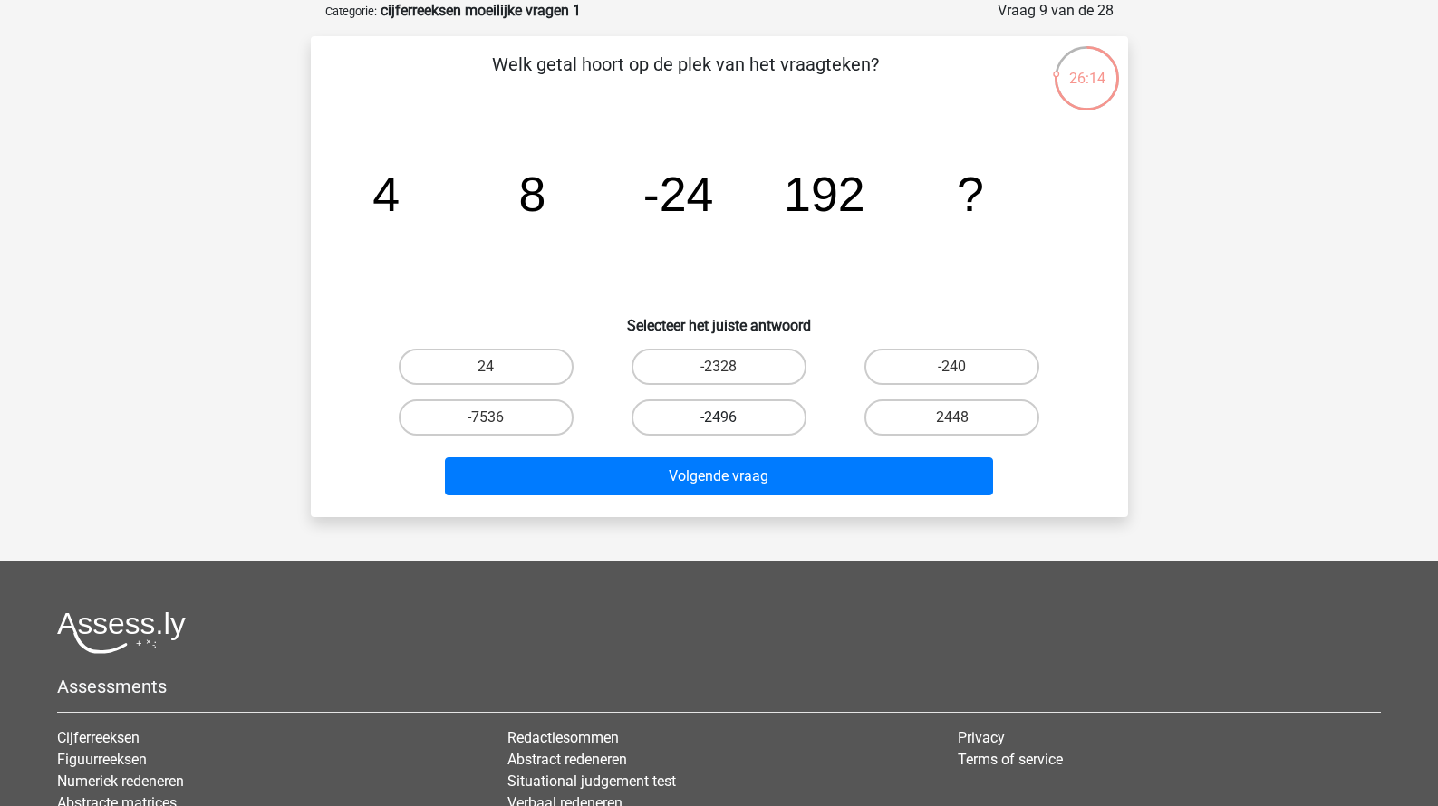
click at [683, 426] on label "-2496" at bounding box center [718, 417] width 175 height 36
click at [718, 426] on input "-2496" at bounding box center [724, 424] width 12 height 12
radio input "true"
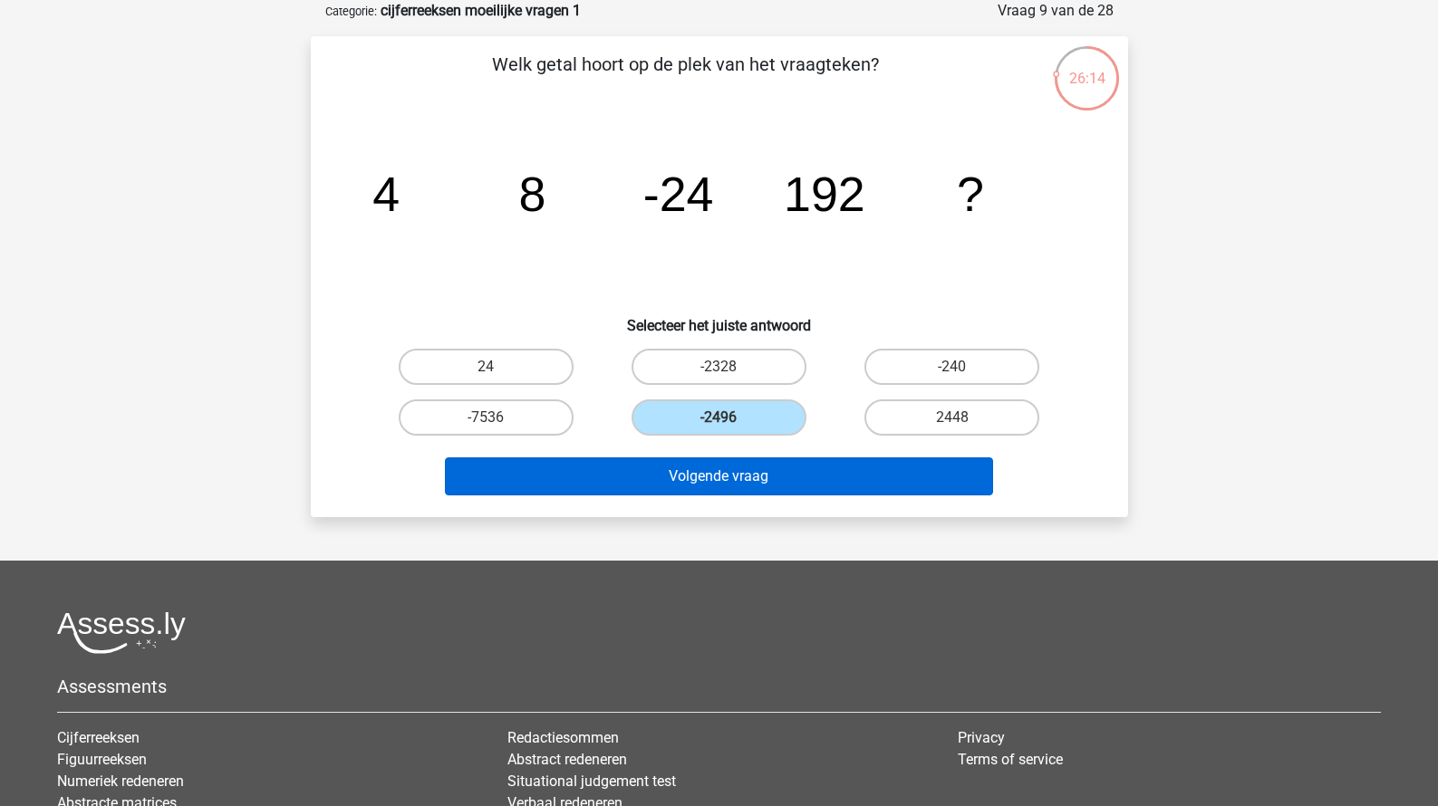
click at [683, 493] on button "Volgende vraag" at bounding box center [719, 476] width 548 height 38
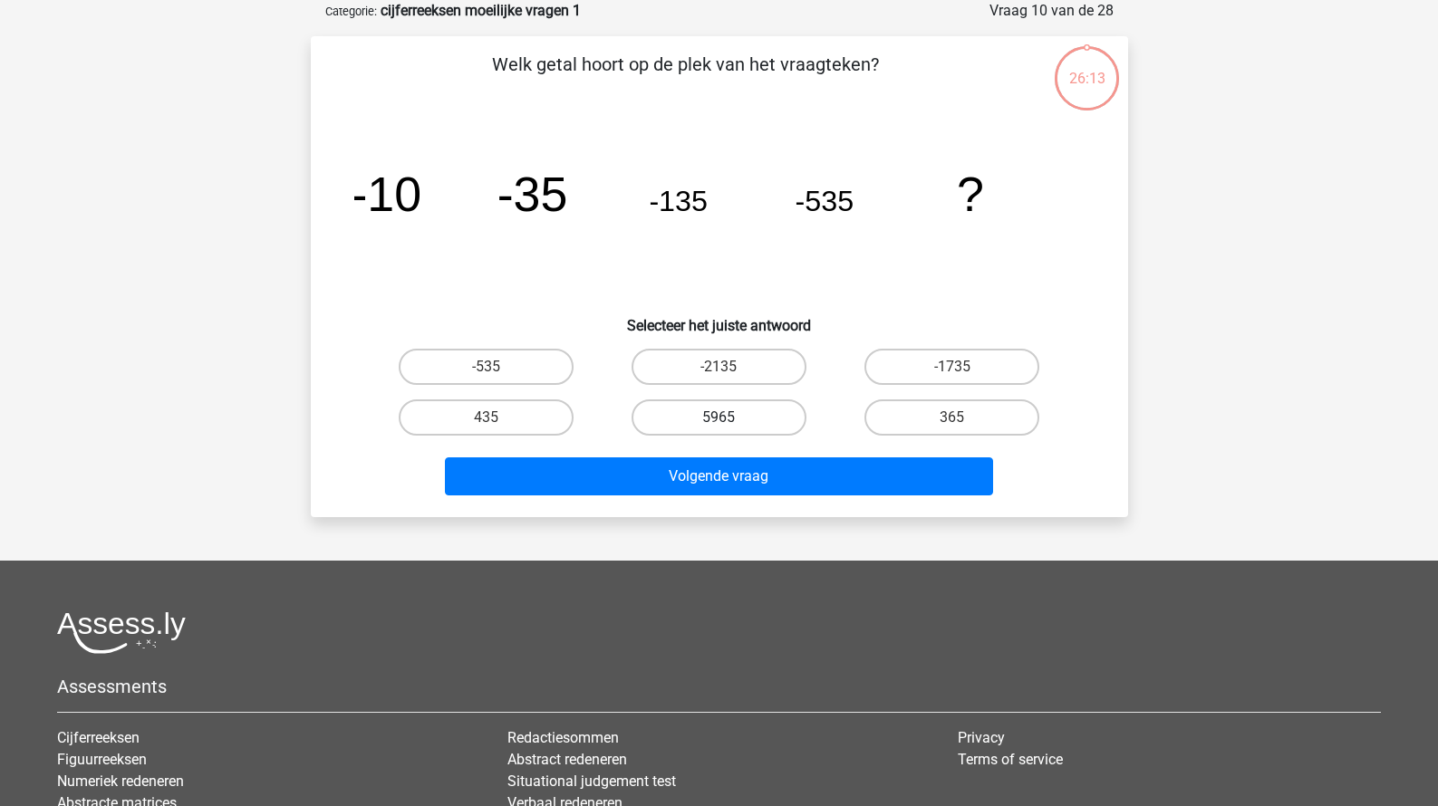
click at [709, 410] on label "5965" at bounding box center [718, 417] width 175 height 36
click at [718, 418] on input "5965" at bounding box center [724, 424] width 12 height 12
radio input "true"
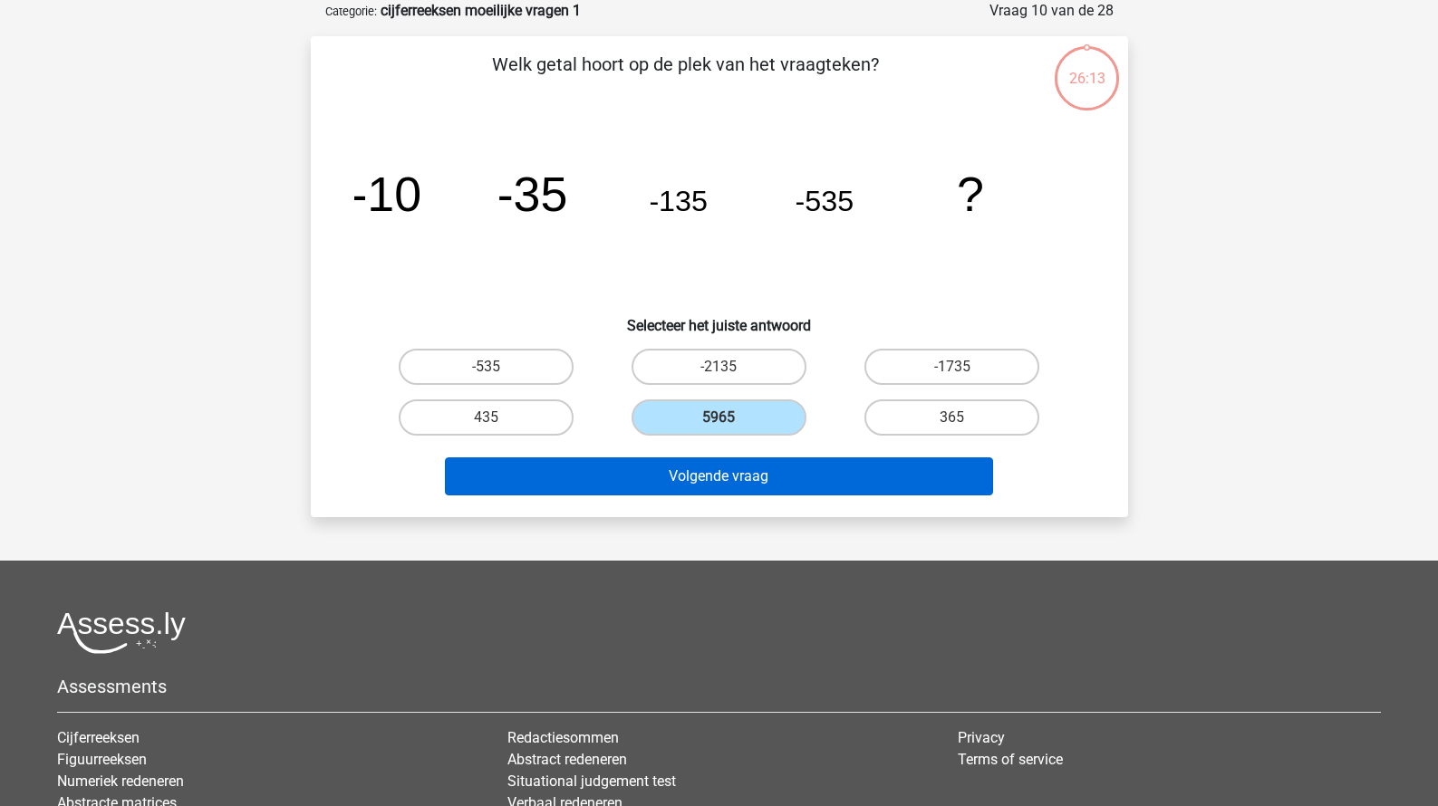
click at [709, 475] on button "Volgende vraag" at bounding box center [719, 476] width 548 height 38
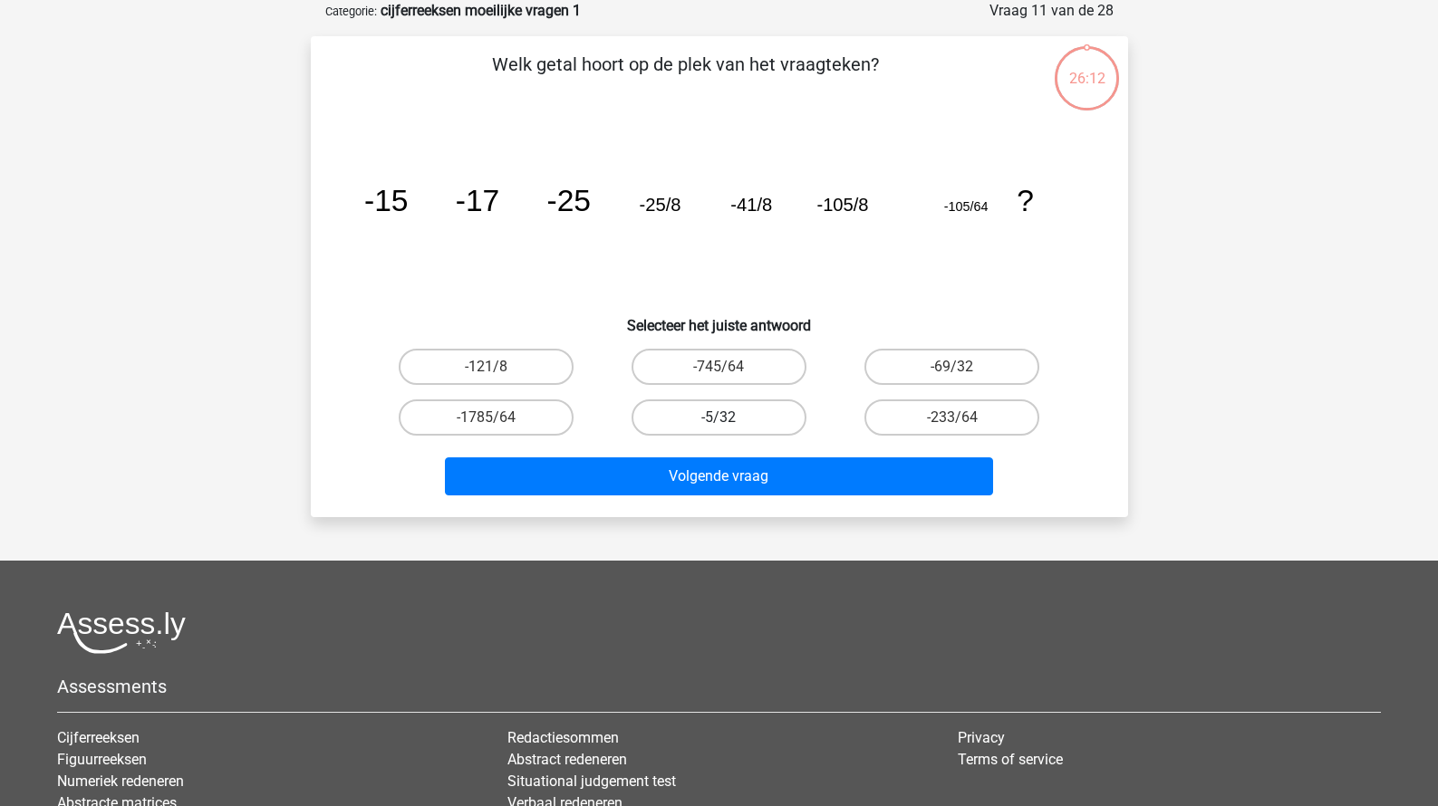
click at [715, 407] on label "-5/32" at bounding box center [718, 417] width 175 height 36
click at [718, 418] on input "-5/32" at bounding box center [724, 424] width 12 height 12
radio input "true"
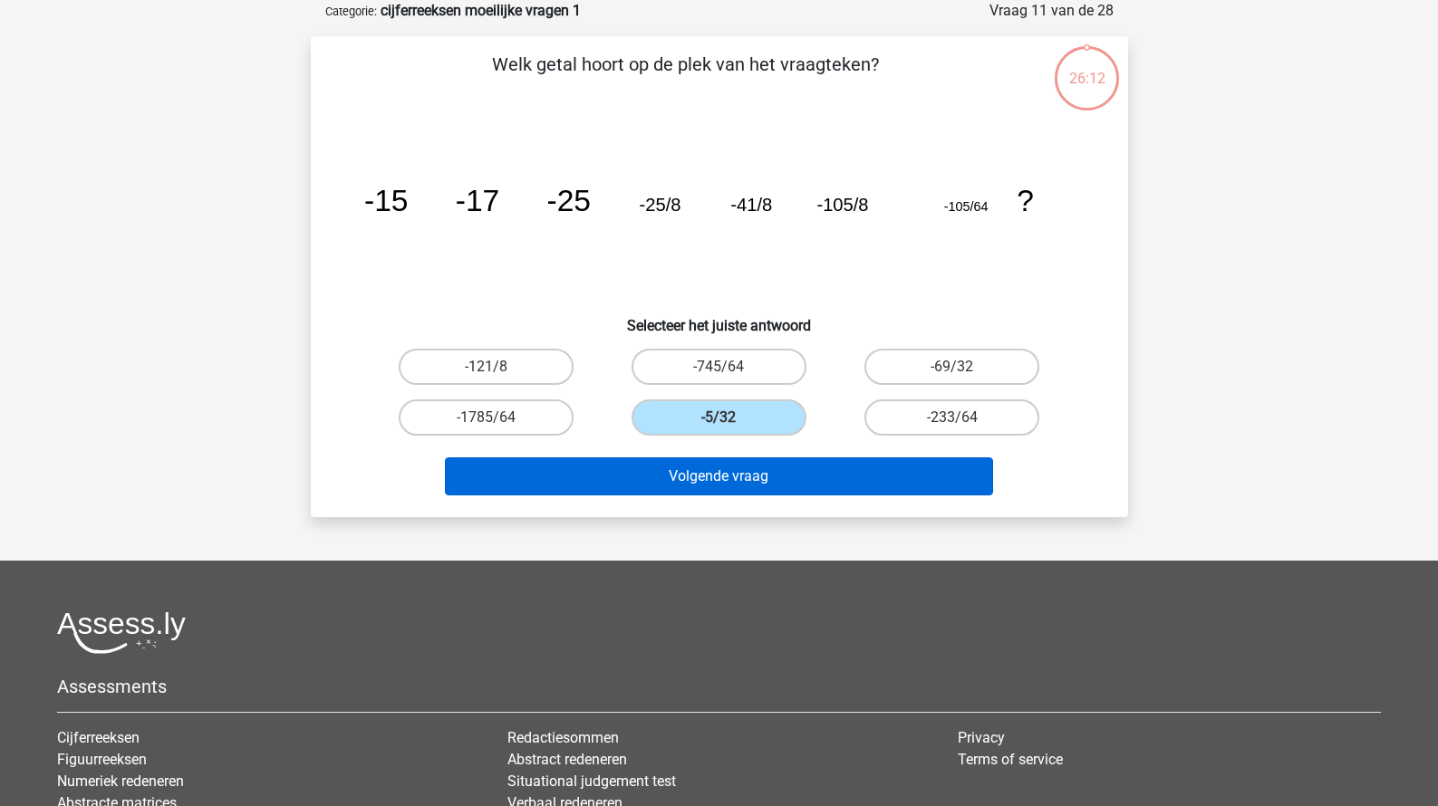
click at [715, 474] on button "Volgende vraag" at bounding box center [719, 476] width 548 height 38
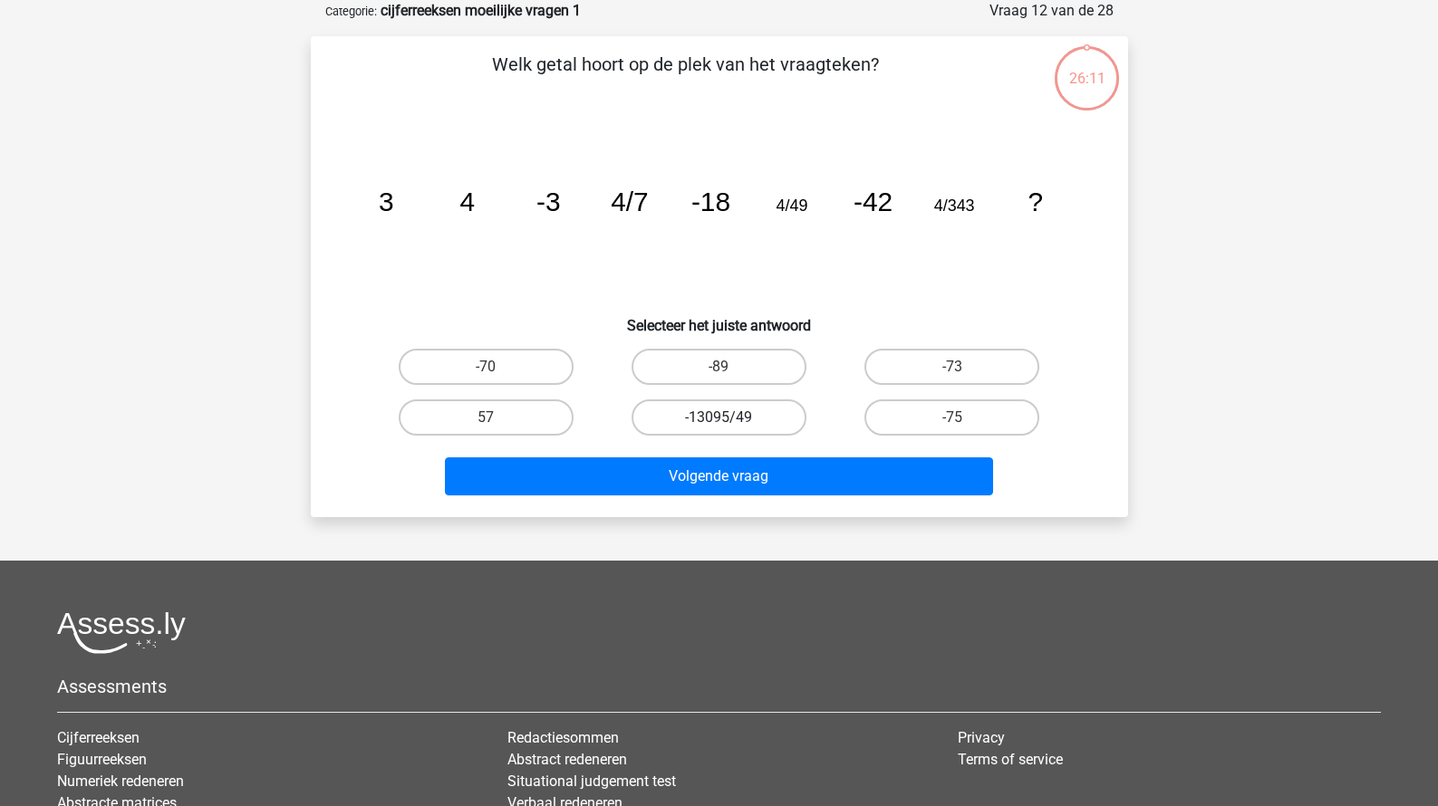
click at [726, 435] on label "-13095/49" at bounding box center [718, 417] width 175 height 36
click at [726, 429] on input "-13095/49" at bounding box center [724, 424] width 12 height 12
radio input "true"
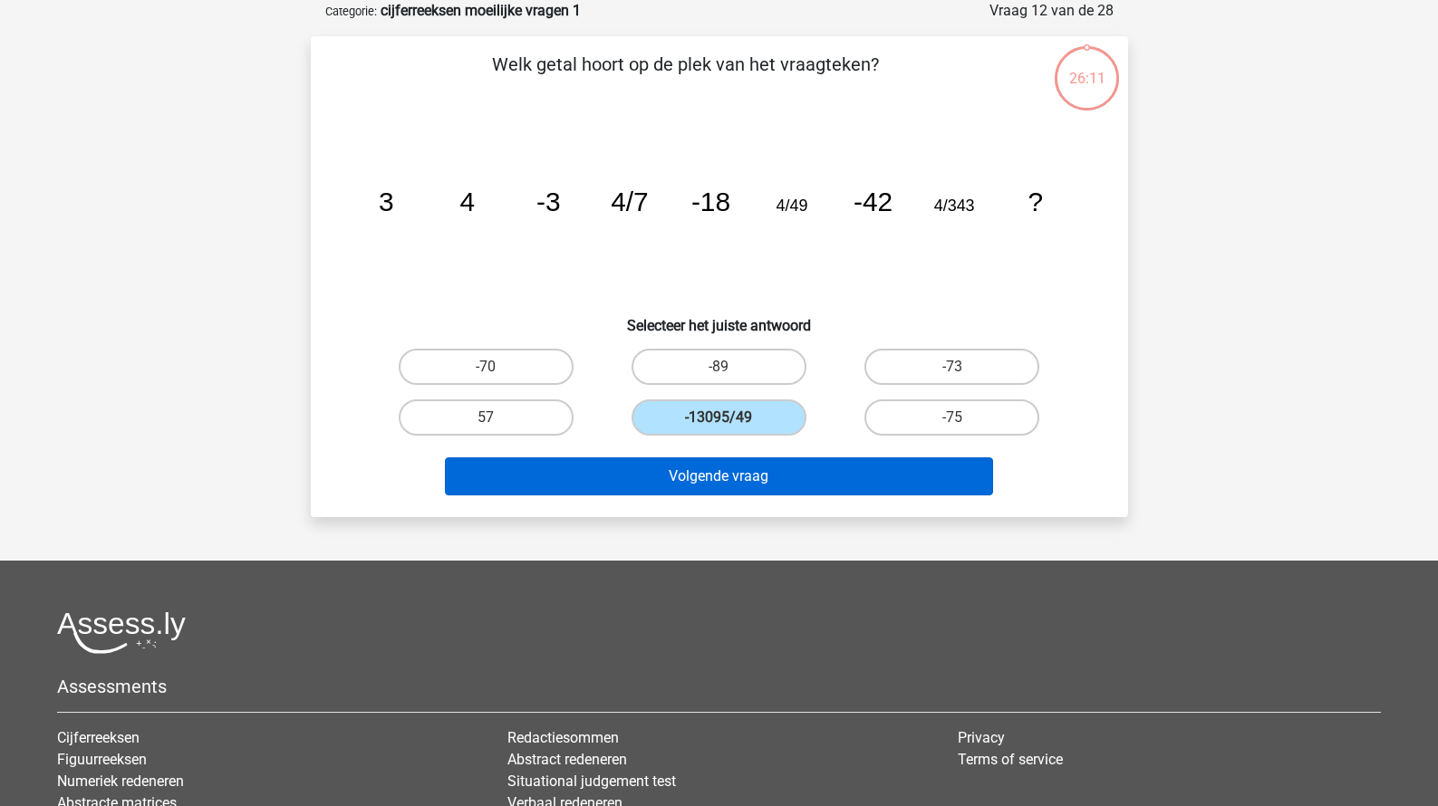
click at [725, 476] on button "Volgende vraag" at bounding box center [719, 476] width 548 height 38
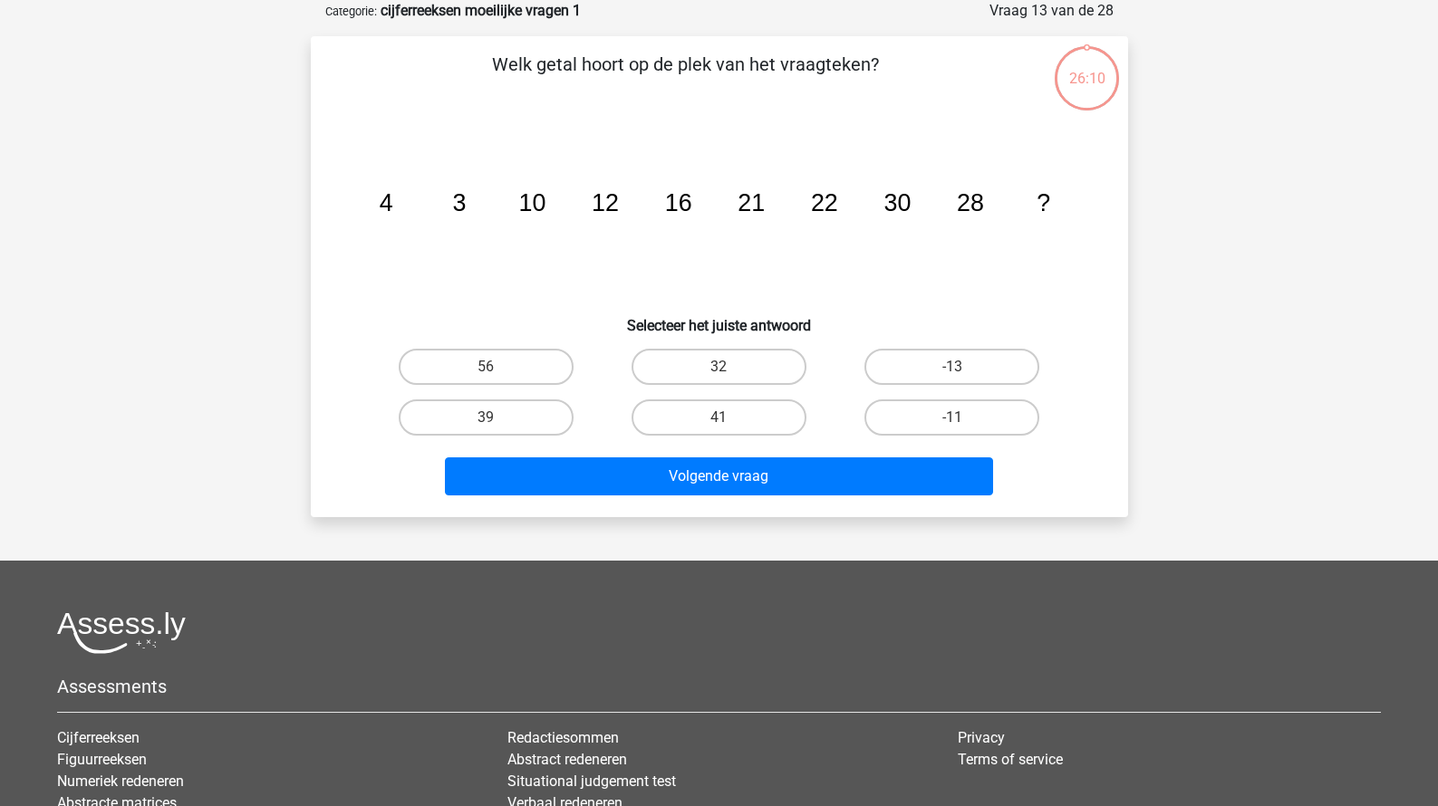
click at [725, 395] on div "41" at bounding box center [718, 417] width 233 height 51
click at [725, 410] on label "41" at bounding box center [718, 417] width 175 height 36
click at [725, 418] on input "41" at bounding box center [724, 424] width 12 height 12
radio input "true"
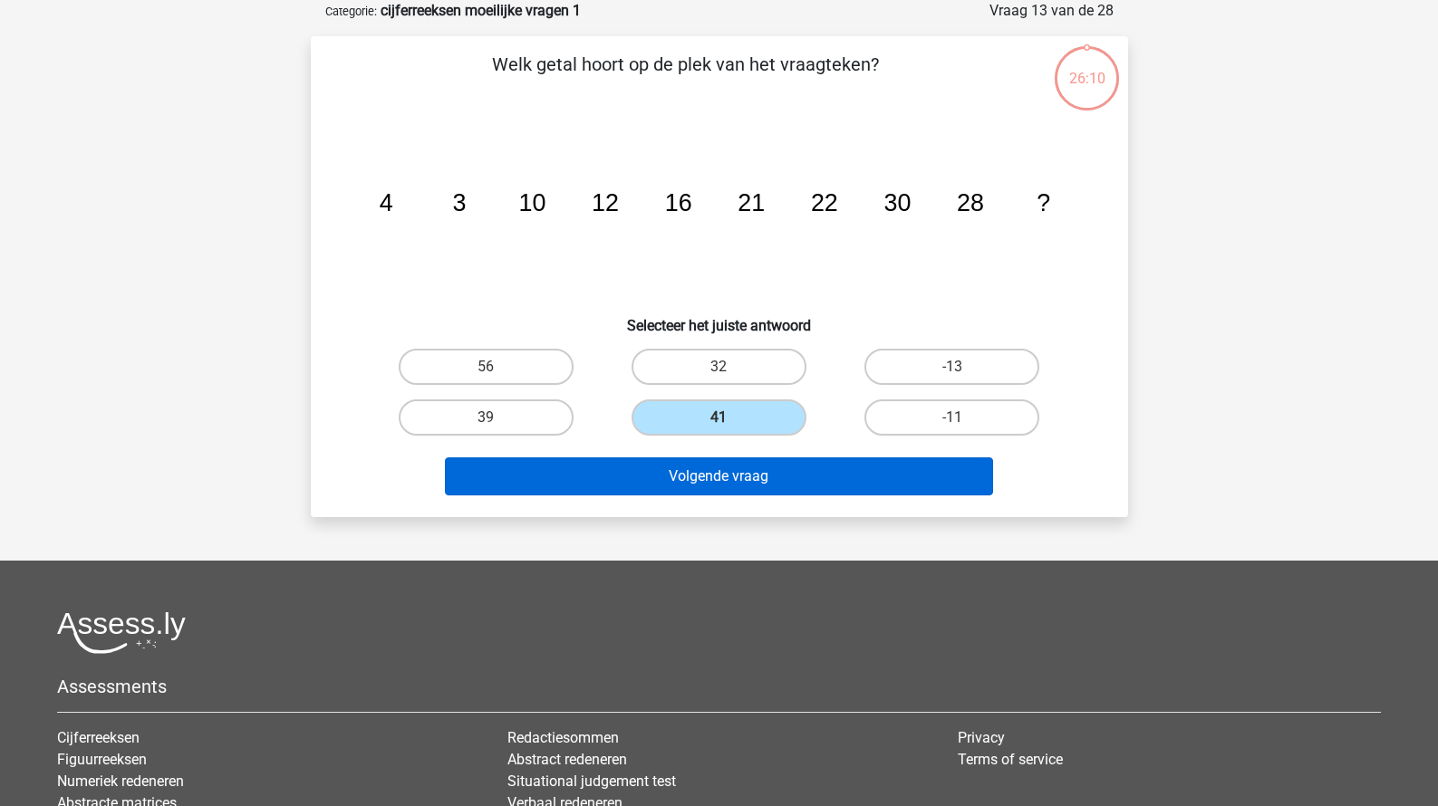
click at [725, 494] on button "Volgende vraag" at bounding box center [719, 476] width 548 height 38
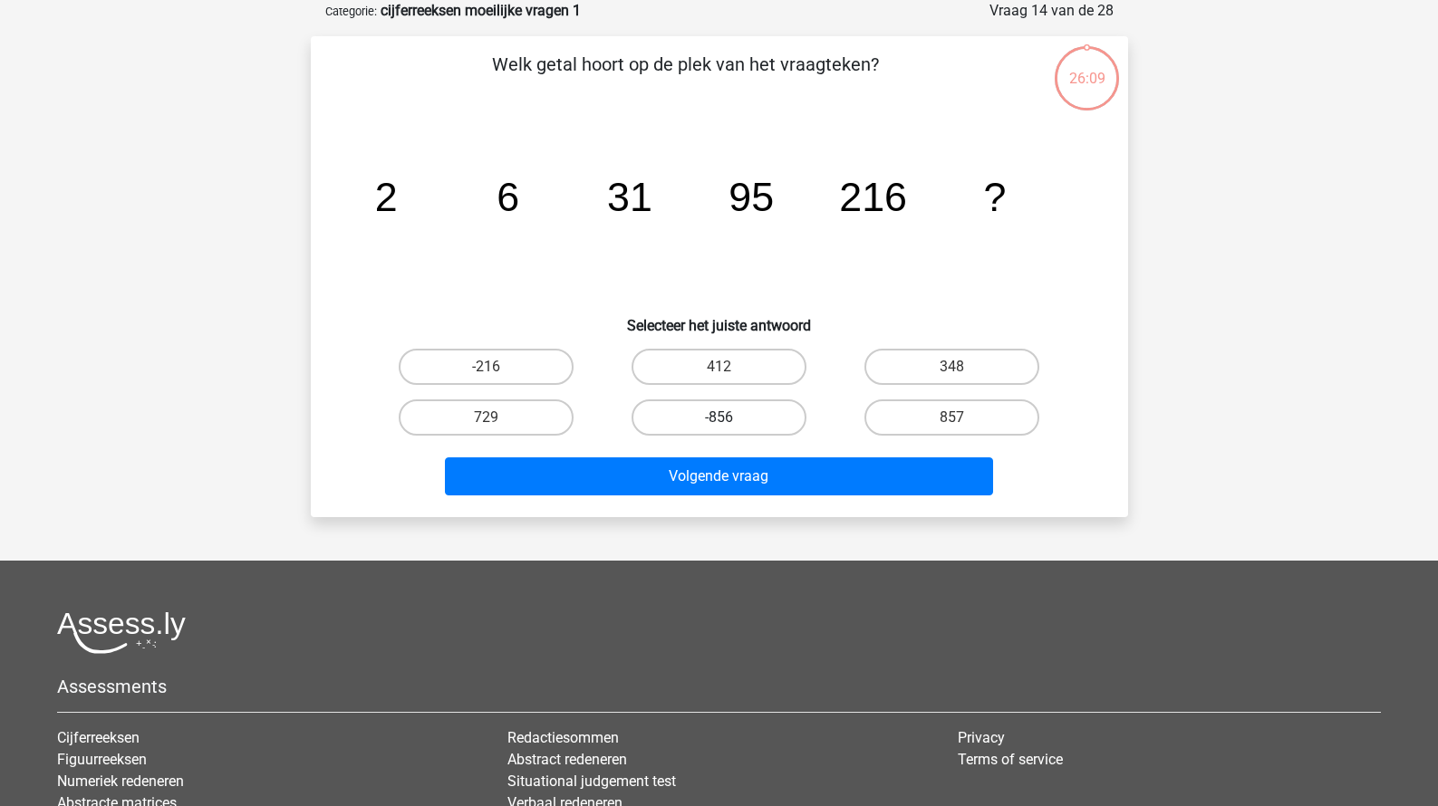
click at [717, 428] on label "-856" at bounding box center [718, 417] width 175 height 36
click at [718, 428] on input "-856" at bounding box center [724, 424] width 12 height 12
radio input "true"
click at [717, 454] on div "Volgende vraag" at bounding box center [719, 473] width 759 height 60
click at [725, 406] on label "-856" at bounding box center [718, 417] width 175 height 36
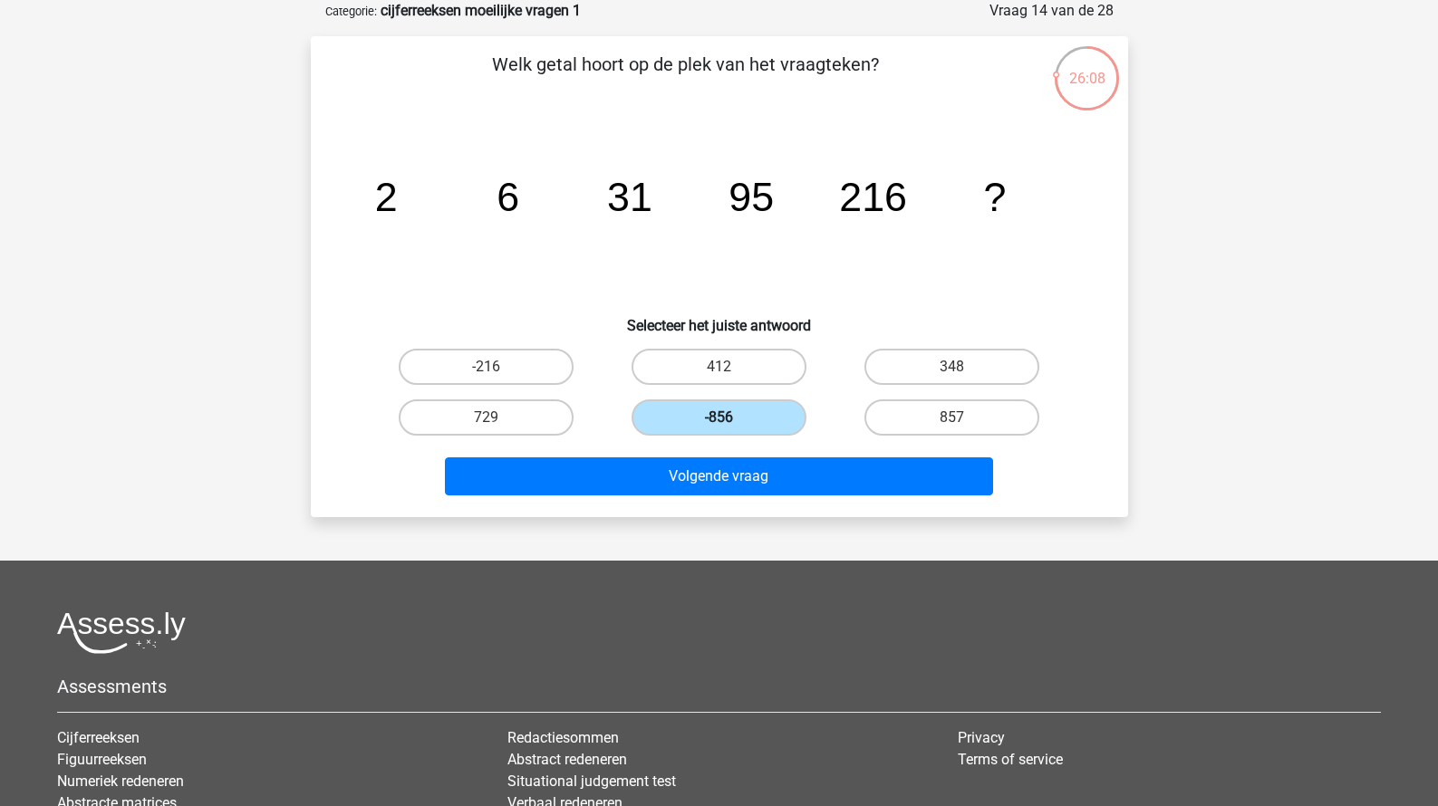
click at [725, 418] on input "-856" at bounding box center [724, 424] width 12 height 12
click at [720, 452] on div "Volgende vraag" at bounding box center [719, 473] width 759 height 60
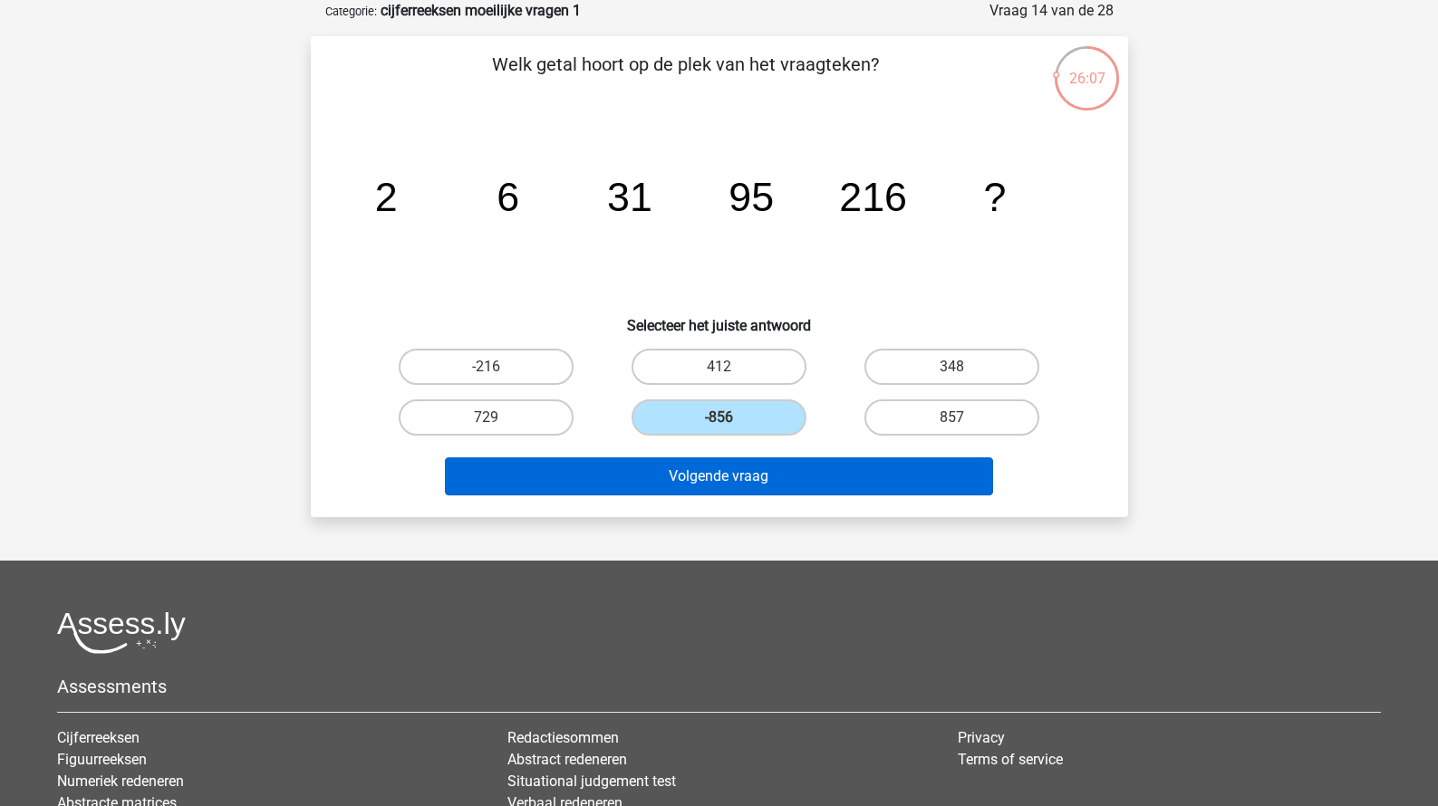
click at [714, 467] on button "Volgende vraag" at bounding box center [719, 476] width 548 height 38
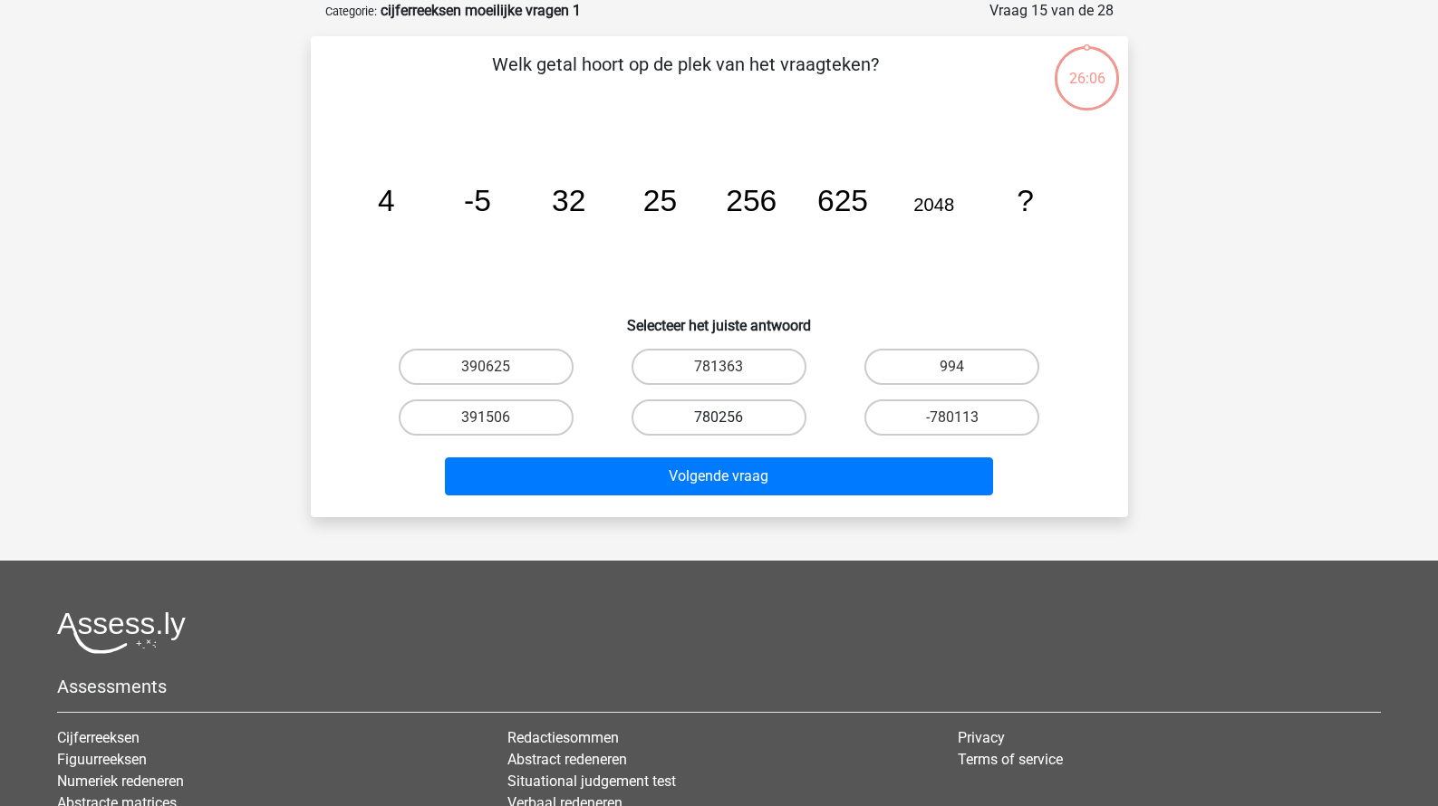
click at [717, 422] on label "780256" at bounding box center [718, 417] width 175 height 36
click at [718, 422] on input "780256" at bounding box center [724, 424] width 12 height 12
radio input "true"
click at [716, 445] on div "Volgende vraag" at bounding box center [719, 473] width 759 height 60
click at [716, 453] on div "Volgende vraag" at bounding box center [719, 473] width 759 height 60
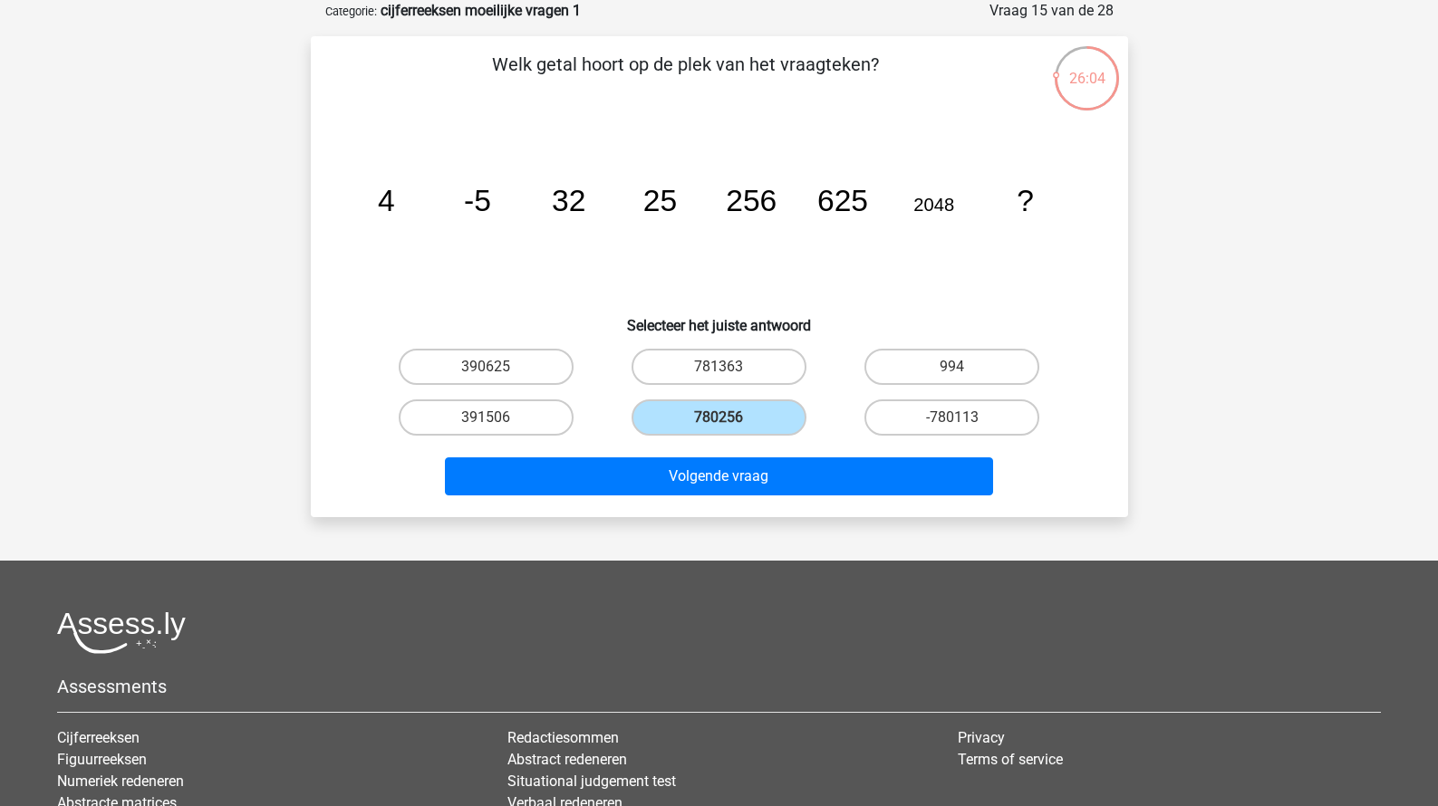
click at [746, 502] on div "Volgende vraag" at bounding box center [719, 479] width 699 height 45
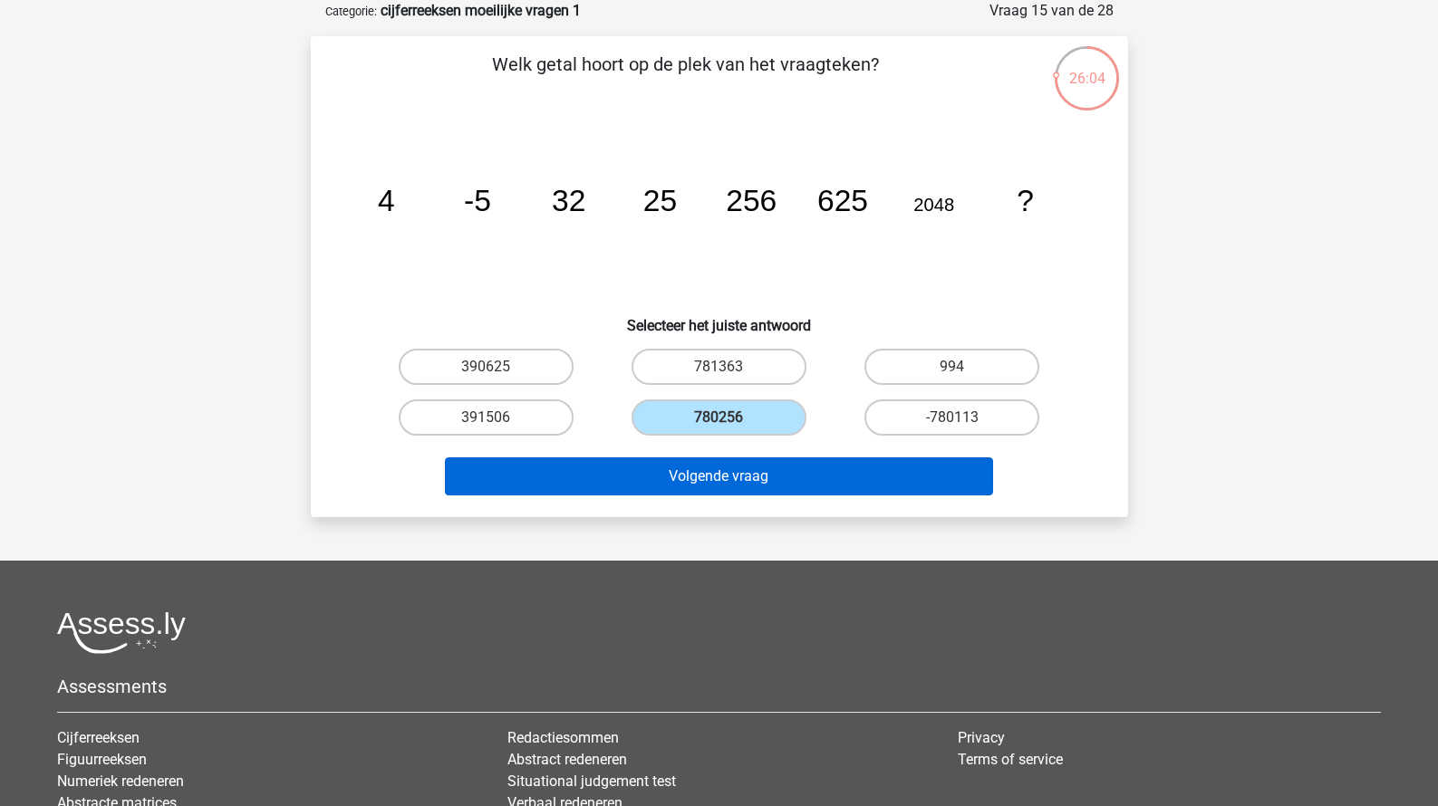
click at [745, 486] on button "Volgende vraag" at bounding box center [719, 476] width 548 height 38
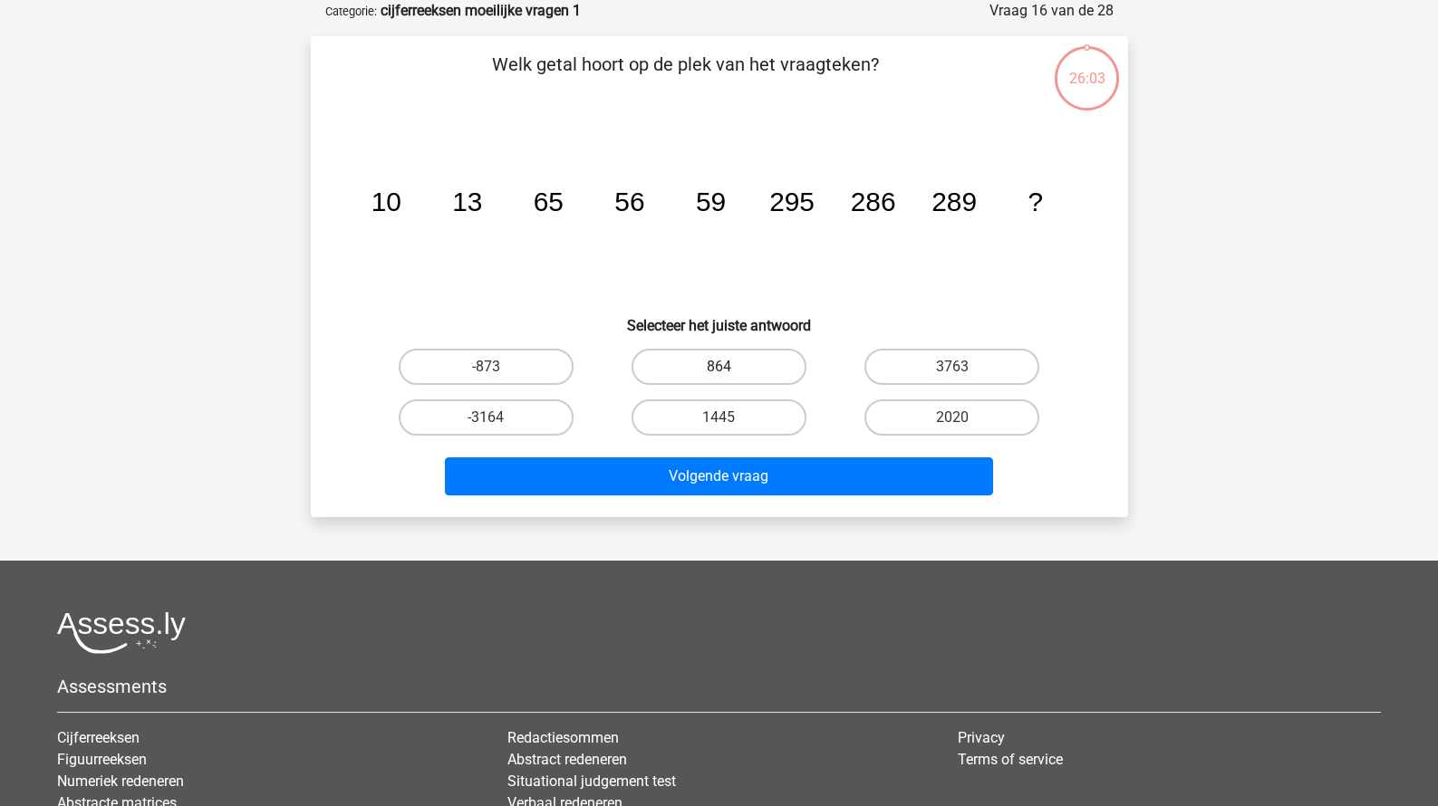
click at [736, 370] on label "864" at bounding box center [718, 367] width 175 height 36
click at [730, 370] on input "864" at bounding box center [724, 373] width 12 height 12
radio input "true"
click at [718, 457] on div "Volgende vraag" at bounding box center [719, 473] width 759 height 60
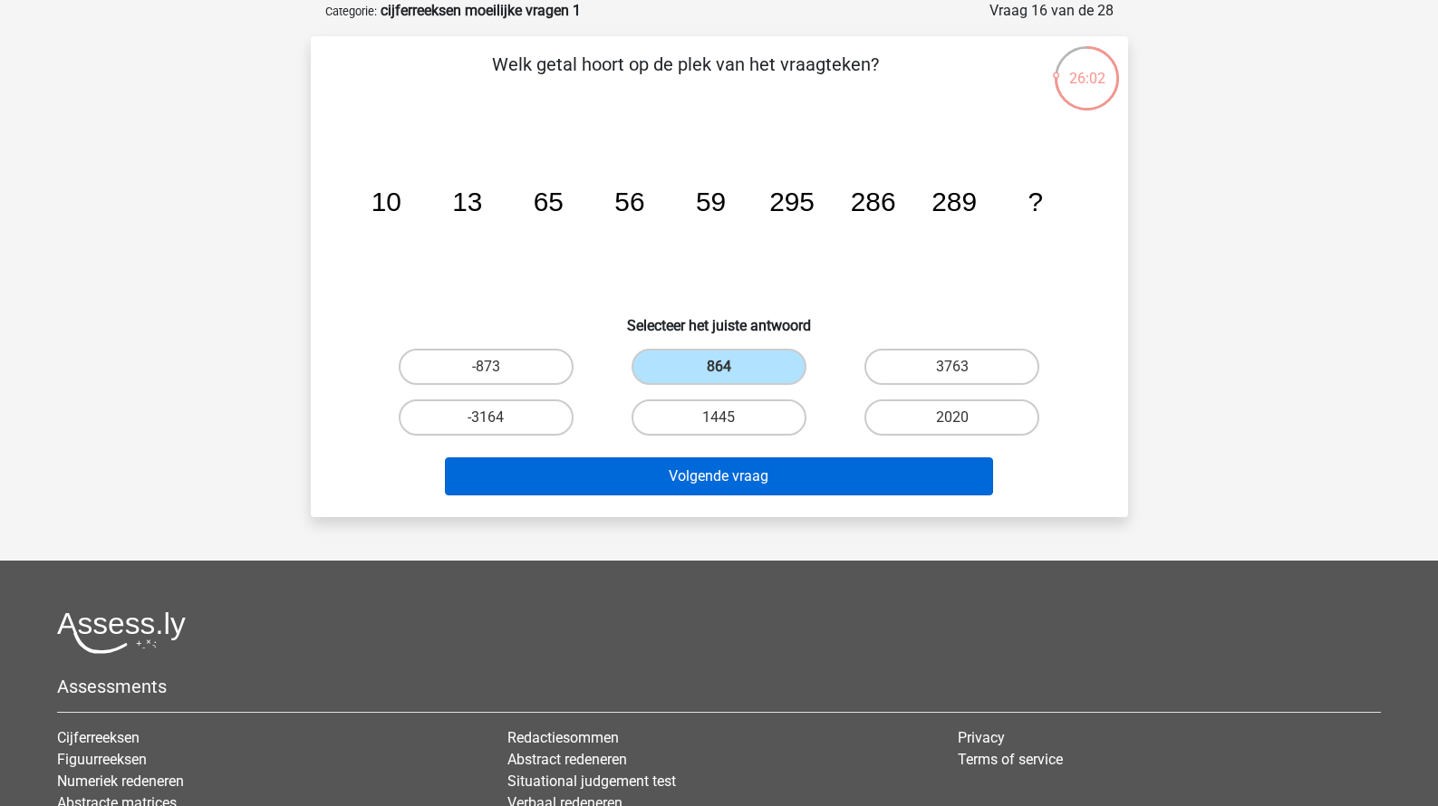
click at [718, 467] on button "Volgende vraag" at bounding box center [719, 476] width 548 height 38
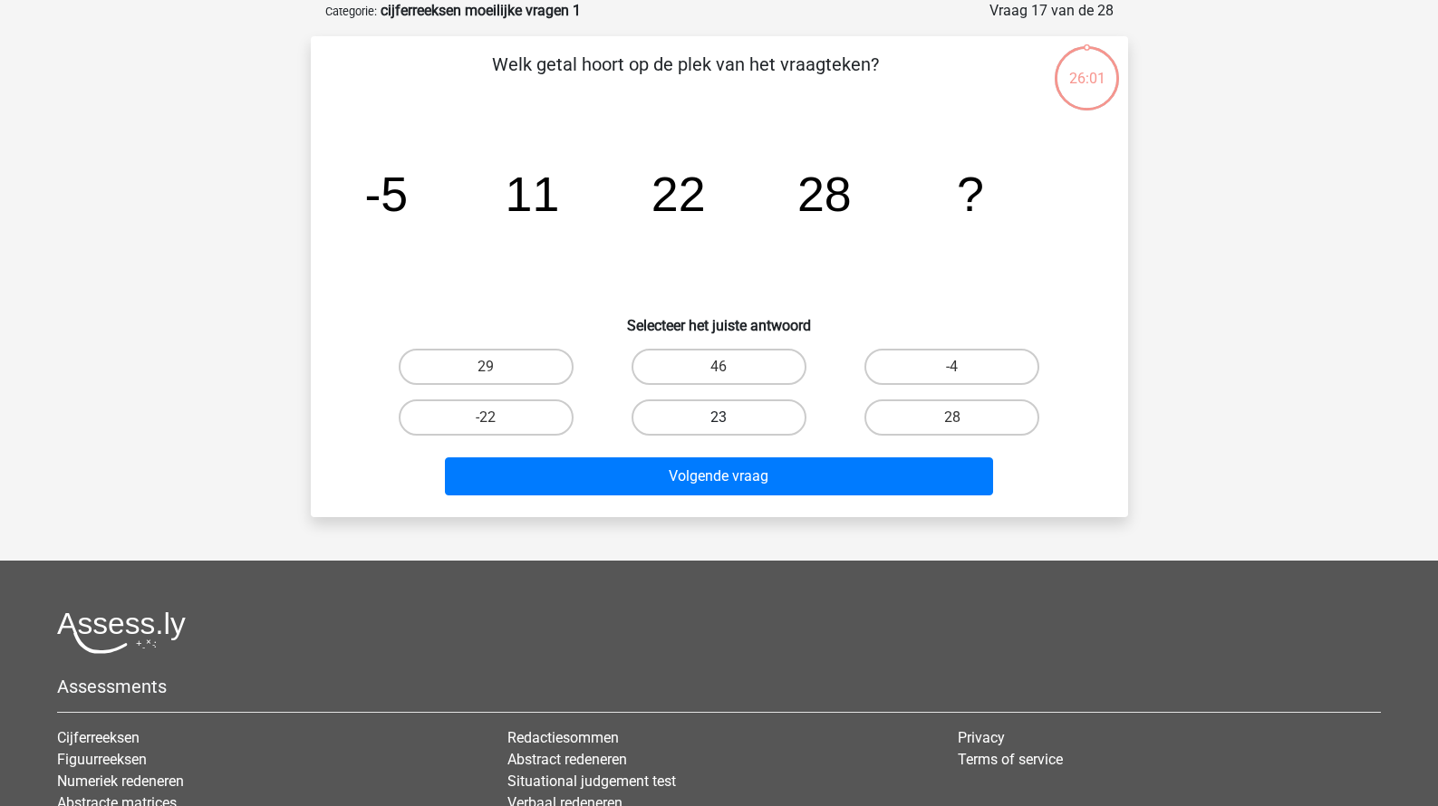
click at [726, 412] on label "23" at bounding box center [718, 417] width 175 height 36
click at [726, 418] on input "23" at bounding box center [724, 424] width 12 height 12
radio input "true"
click at [726, 448] on div "Volgende vraag" at bounding box center [719, 473] width 759 height 60
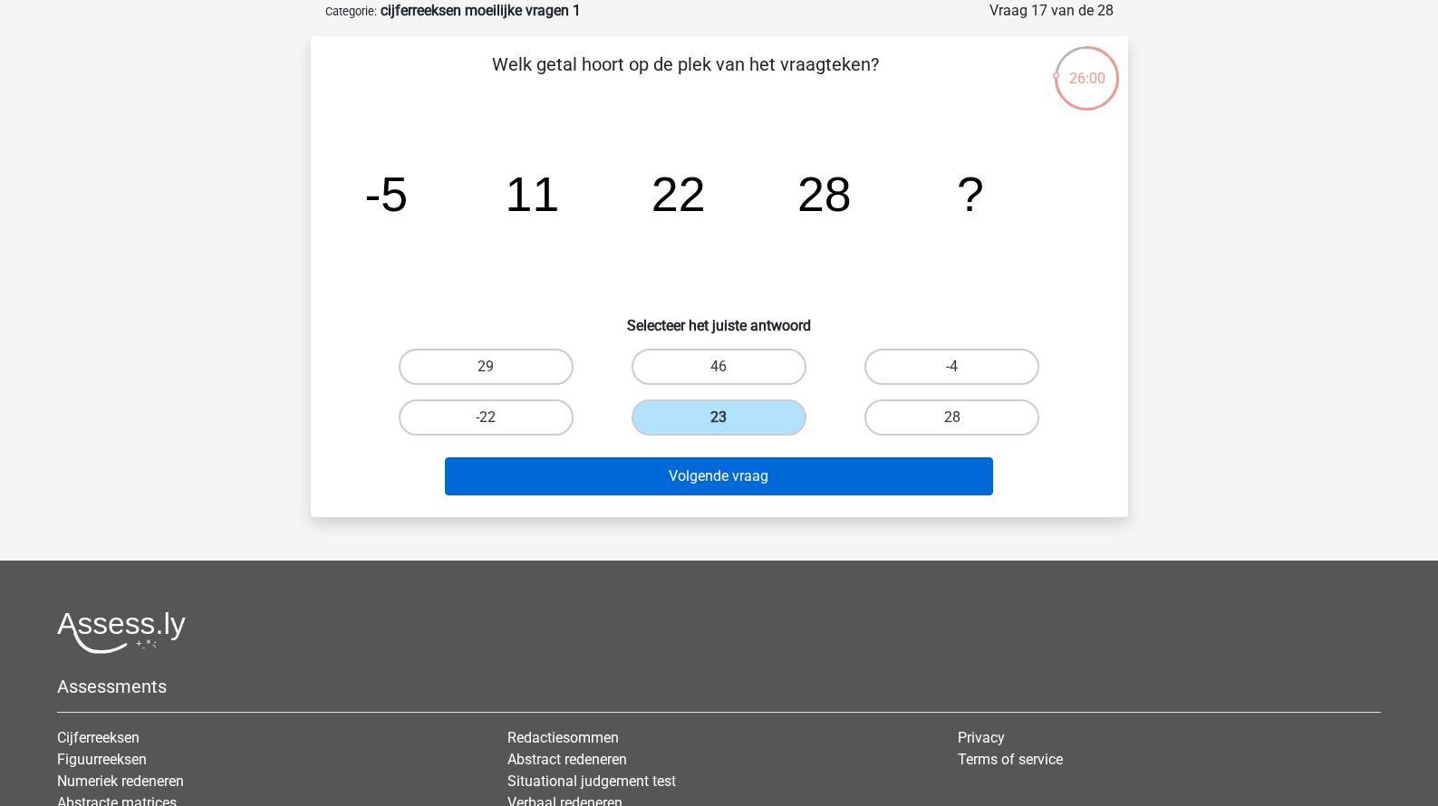
click at [729, 466] on button "Volgende vraag" at bounding box center [719, 476] width 548 height 38
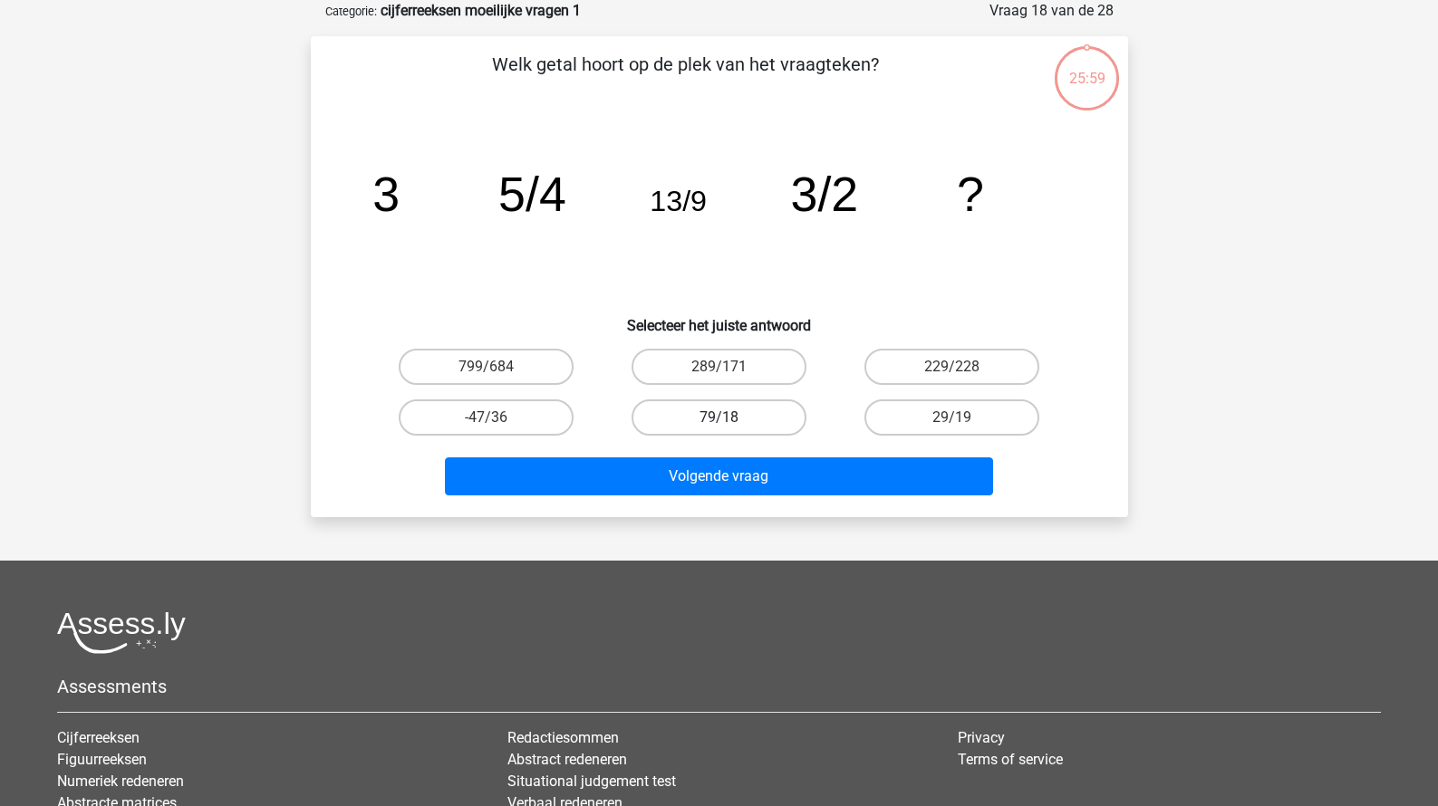
click at [735, 424] on label "79/18" at bounding box center [718, 417] width 175 height 36
click at [730, 424] on input "79/18" at bounding box center [724, 424] width 12 height 12
radio input "true"
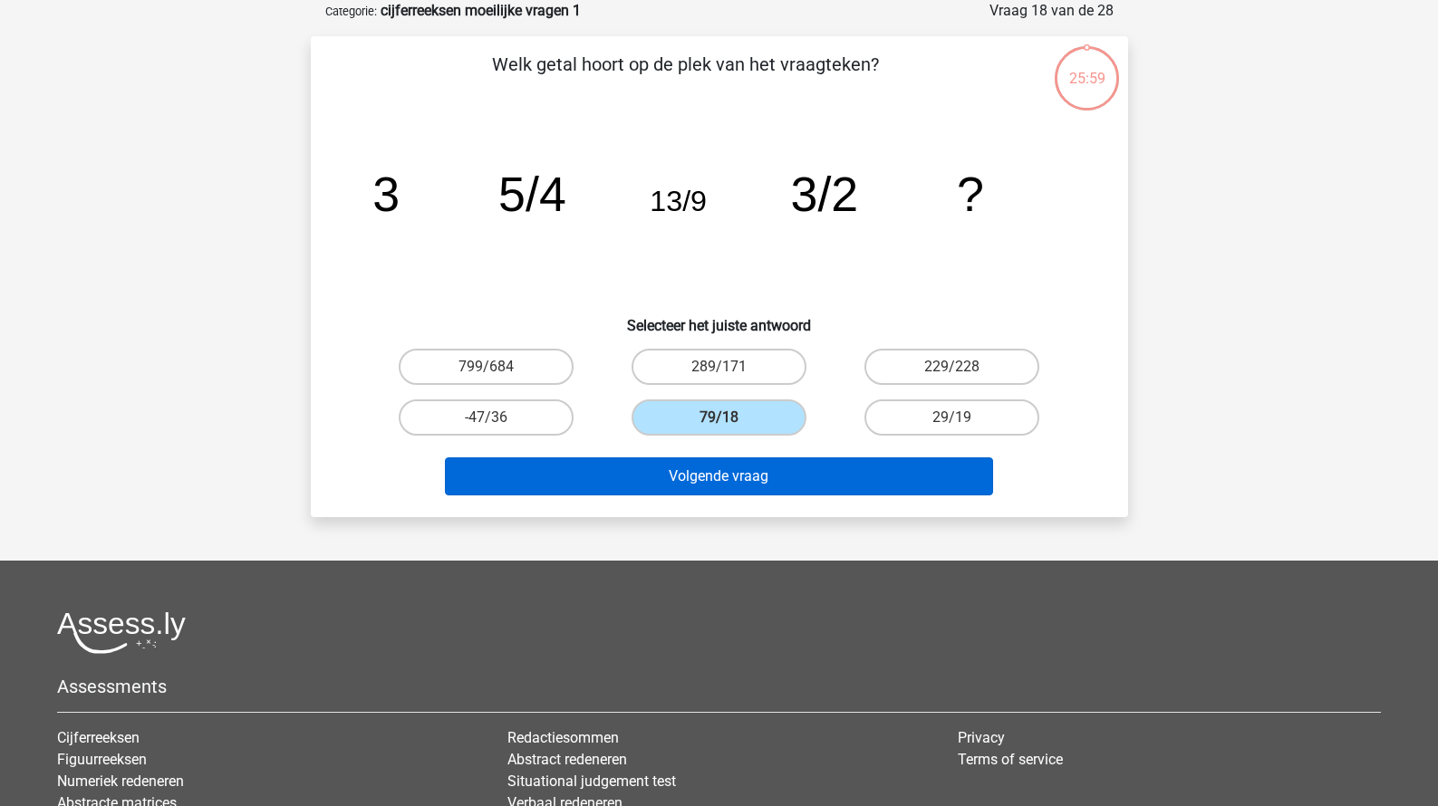
click at [735, 476] on button "Volgende vraag" at bounding box center [719, 476] width 548 height 38
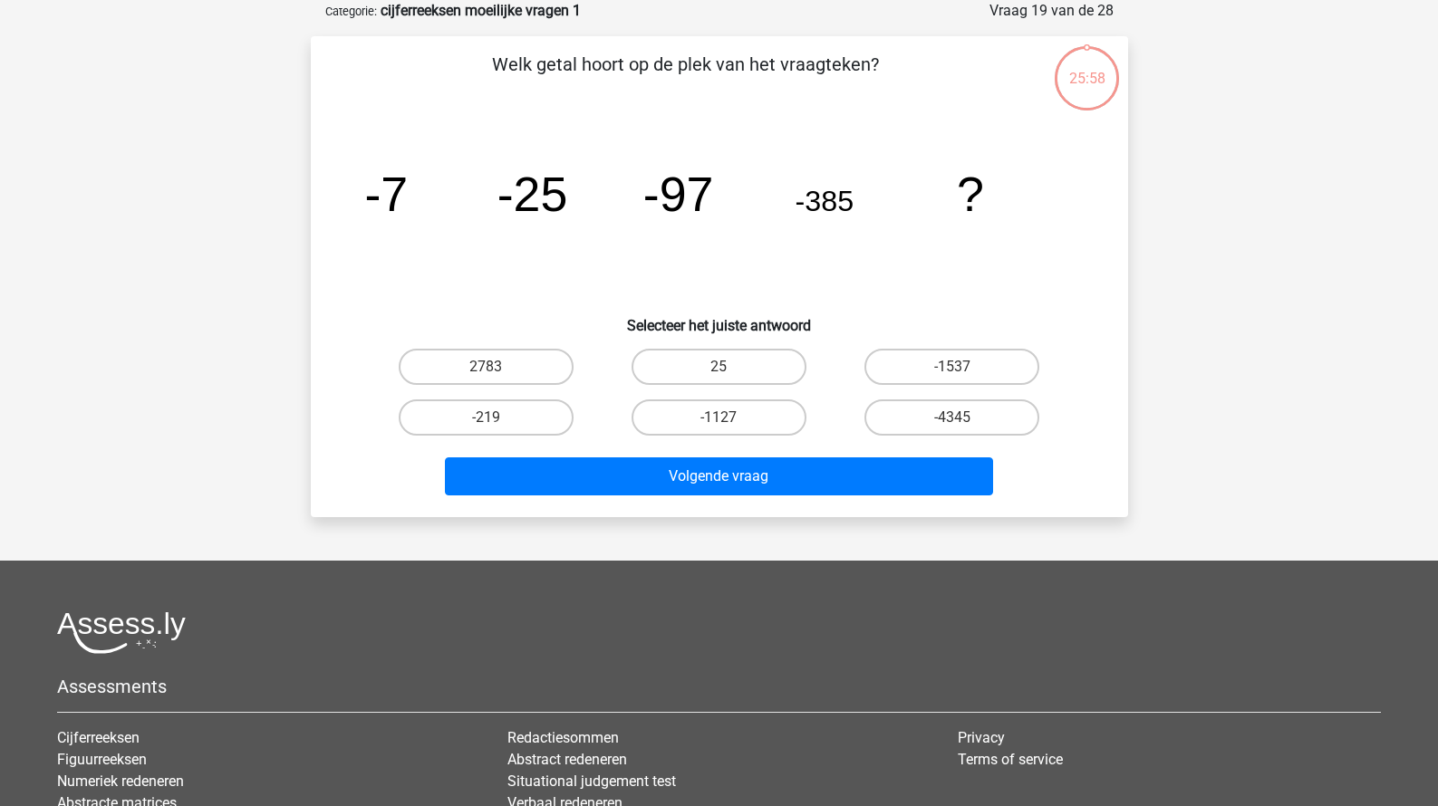
click at [734, 398] on div "-1127" at bounding box center [718, 417] width 233 height 51
click at [734, 413] on label "-1127" at bounding box center [718, 417] width 175 height 36
click at [730, 418] on input "-1127" at bounding box center [724, 424] width 12 height 12
radio input "true"
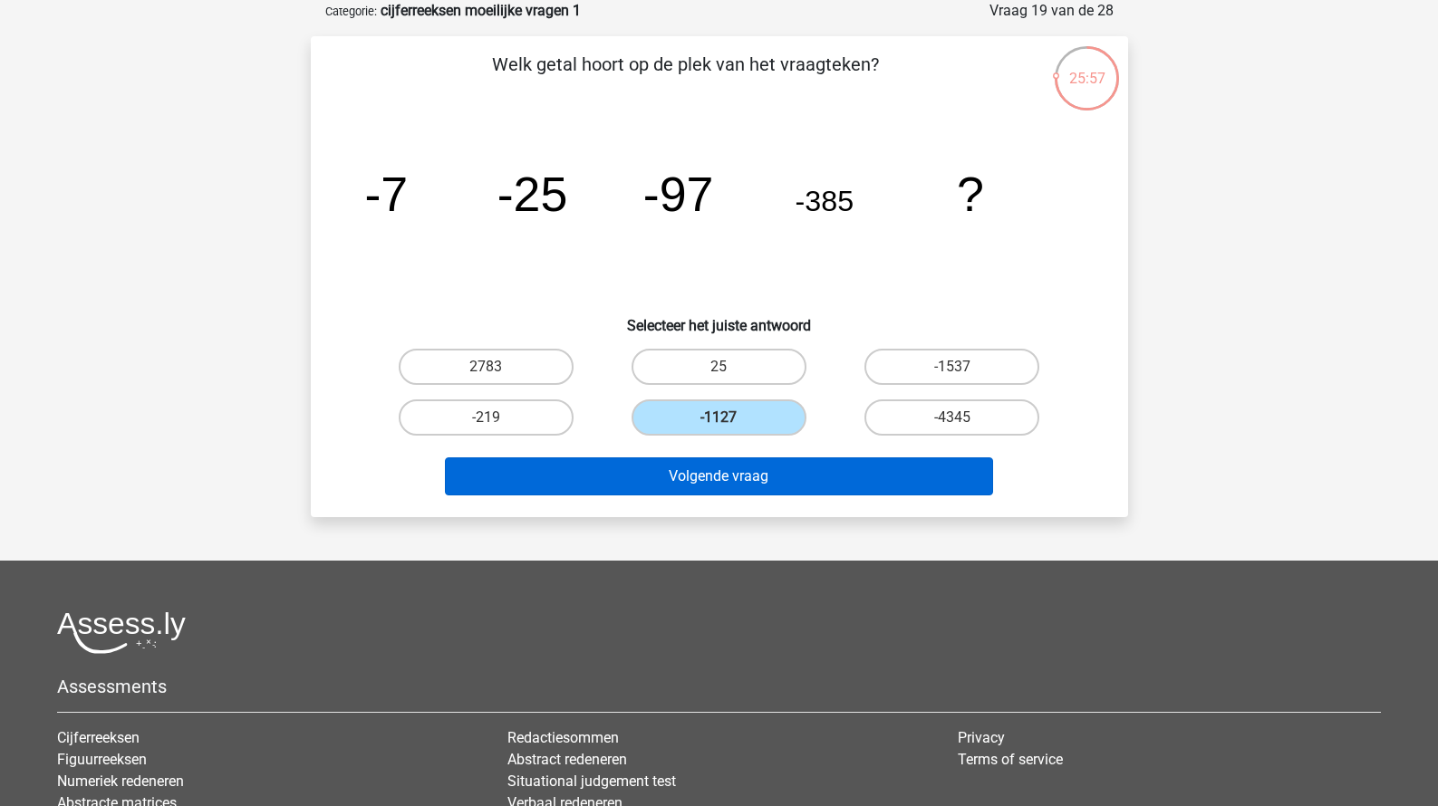
click at [728, 461] on button "Volgende vraag" at bounding box center [719, 476] width 548 height 38
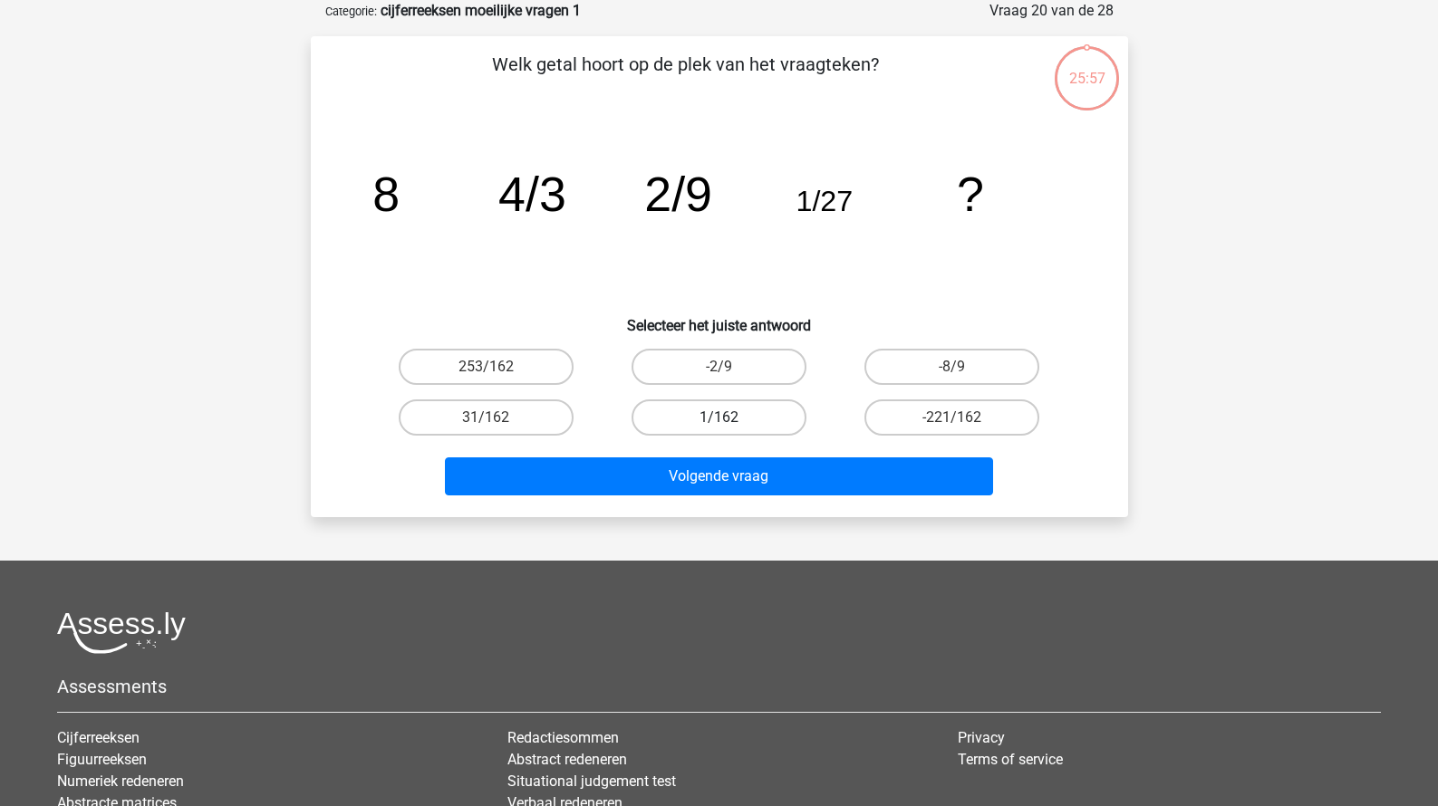
click at [736, 412] on label "1/162" at bounding box center [718, 417] width 175 height 36
click at [730, 418] on input "1/162" at bounding box center [724, 424] width 12 height 12
radio input "true"
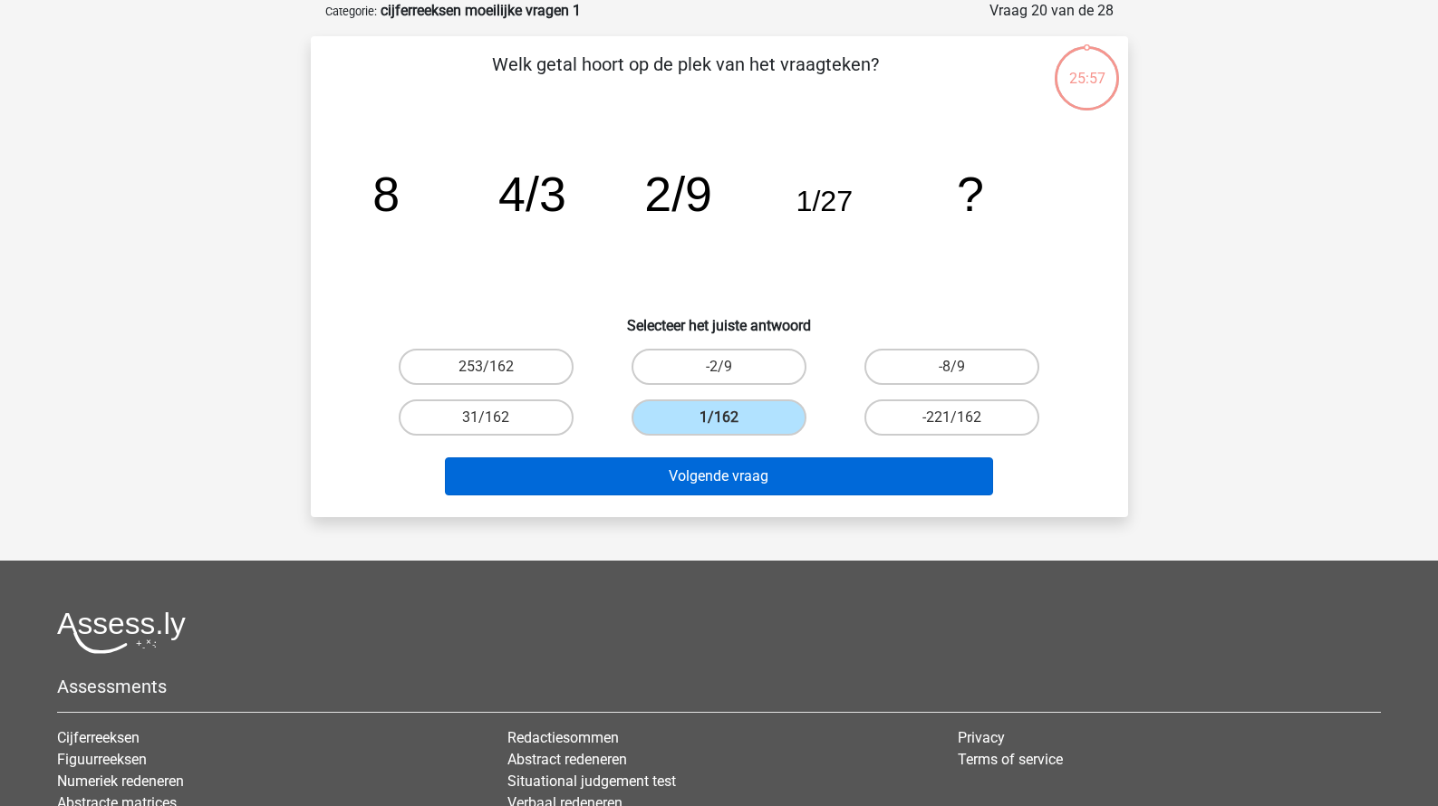
click at [736, 476] on button "Volgende vraag" at bounding box center [719, 476] width 548 height 38
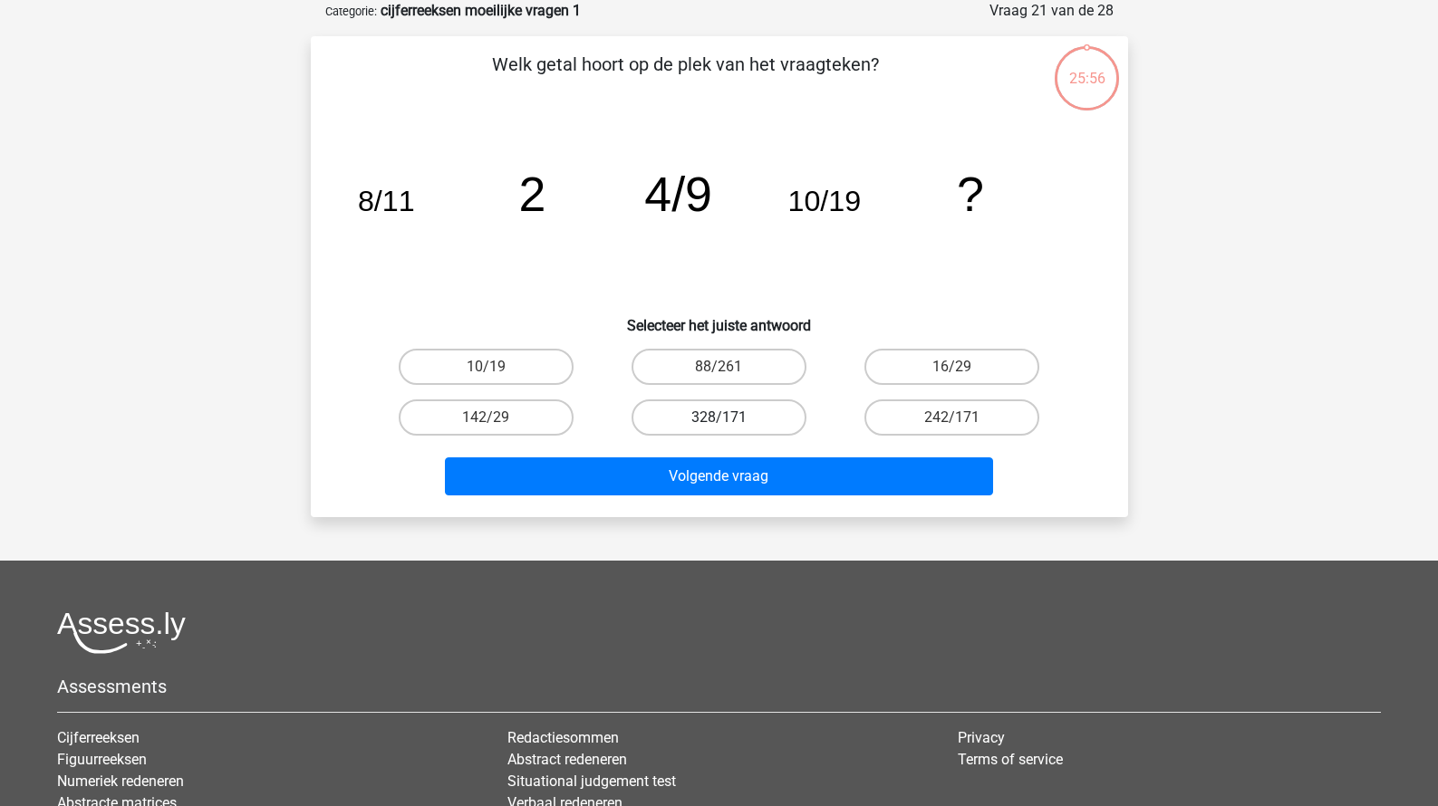
click at [748, 416] on label "328/171" at bounding box center [718, 417] width 175 height 36
click at [730, 418] on input "328/171" at bounding box center [724, 424] width 12 height 12
radio input "true"
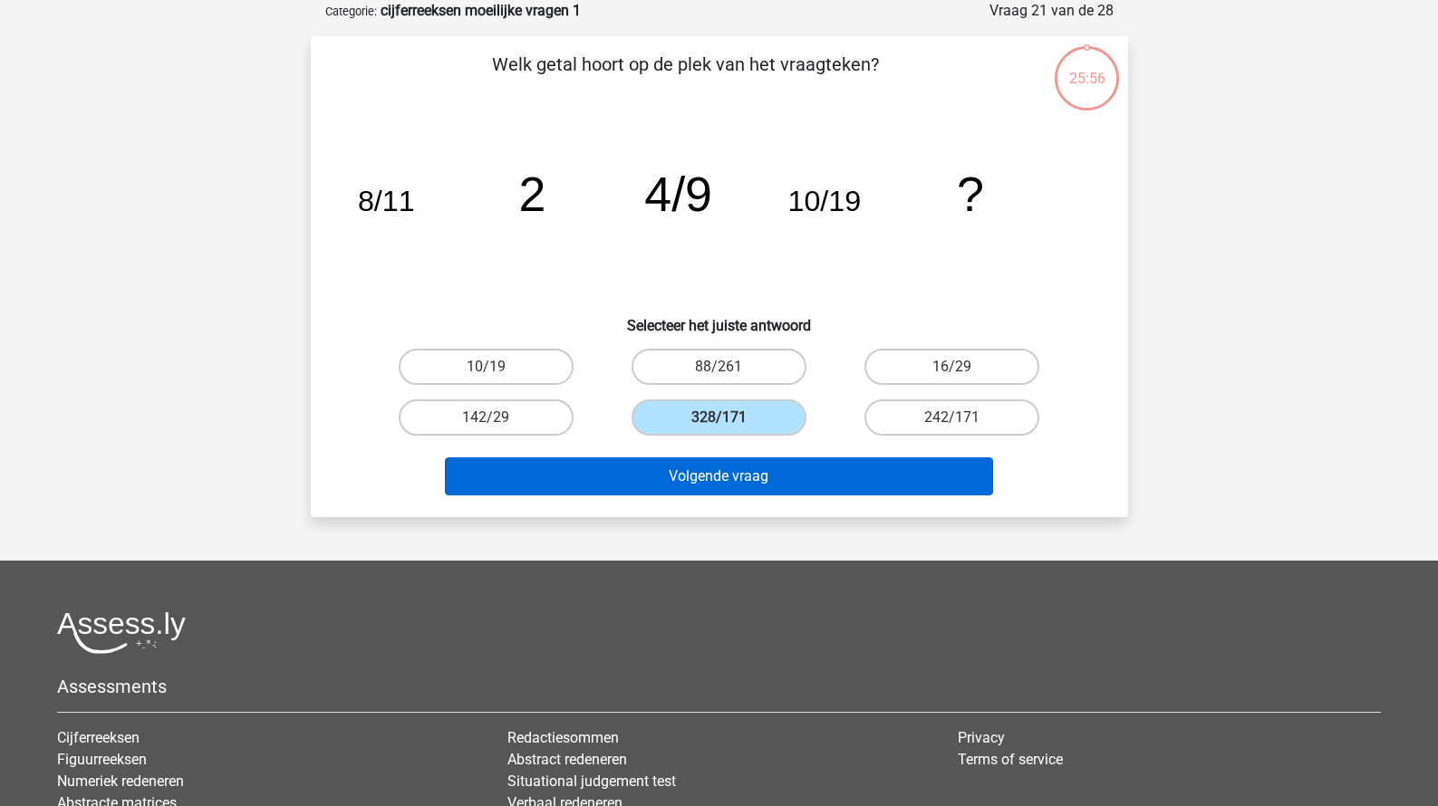
click at [746, 471] on button "Volgende vraag" at bounding box center [719, 476] width 548 height 38
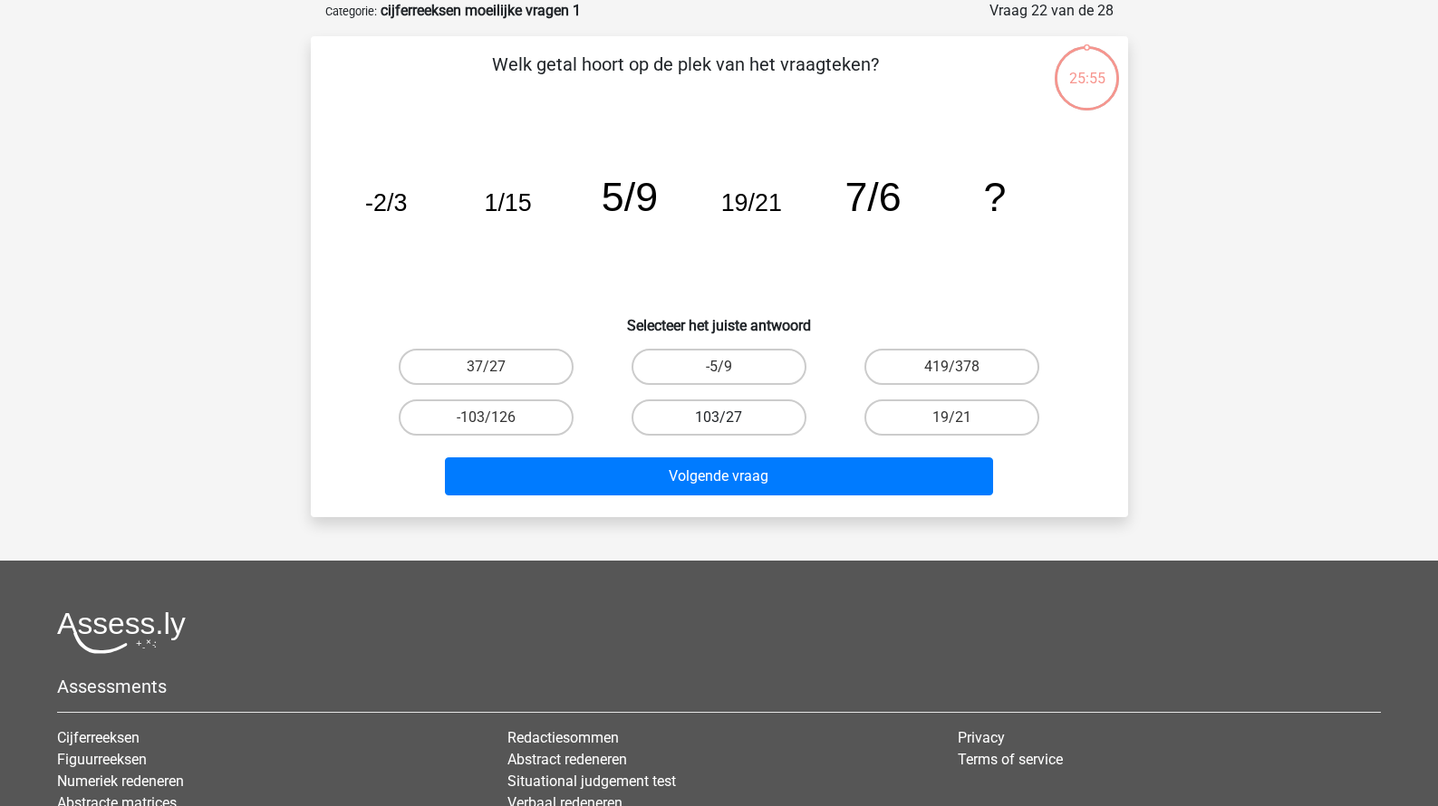
click at [755, 409] on label "103/27" at bounding box center [718, 417] width 175 height 36
click at [730, 418] on input "103/27" at bounding box center [724, 424] width 12 height 12
radio input "true"
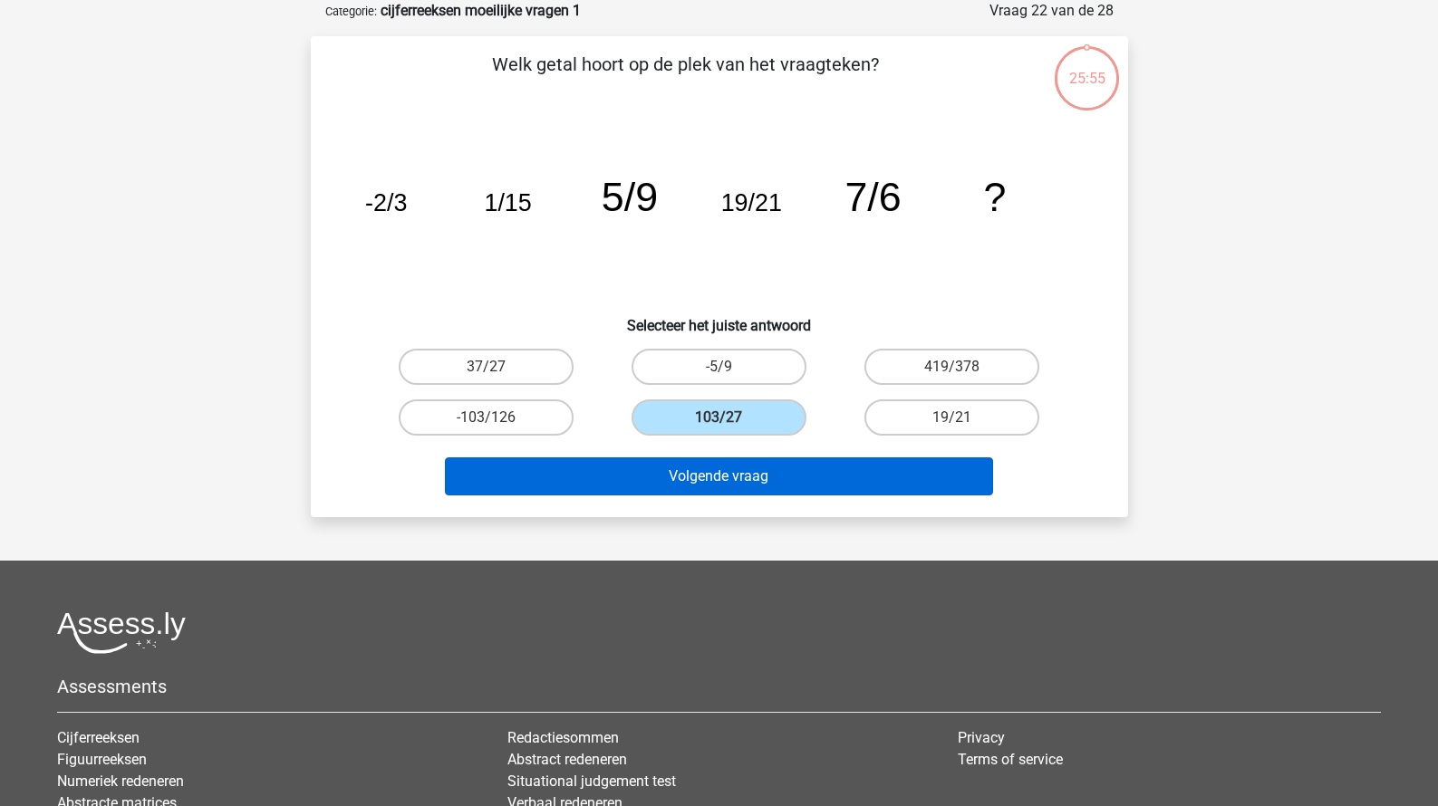
click at [755, 480] on button "Volgende vraag" at bounding box center [719, 476] width 548 height 38
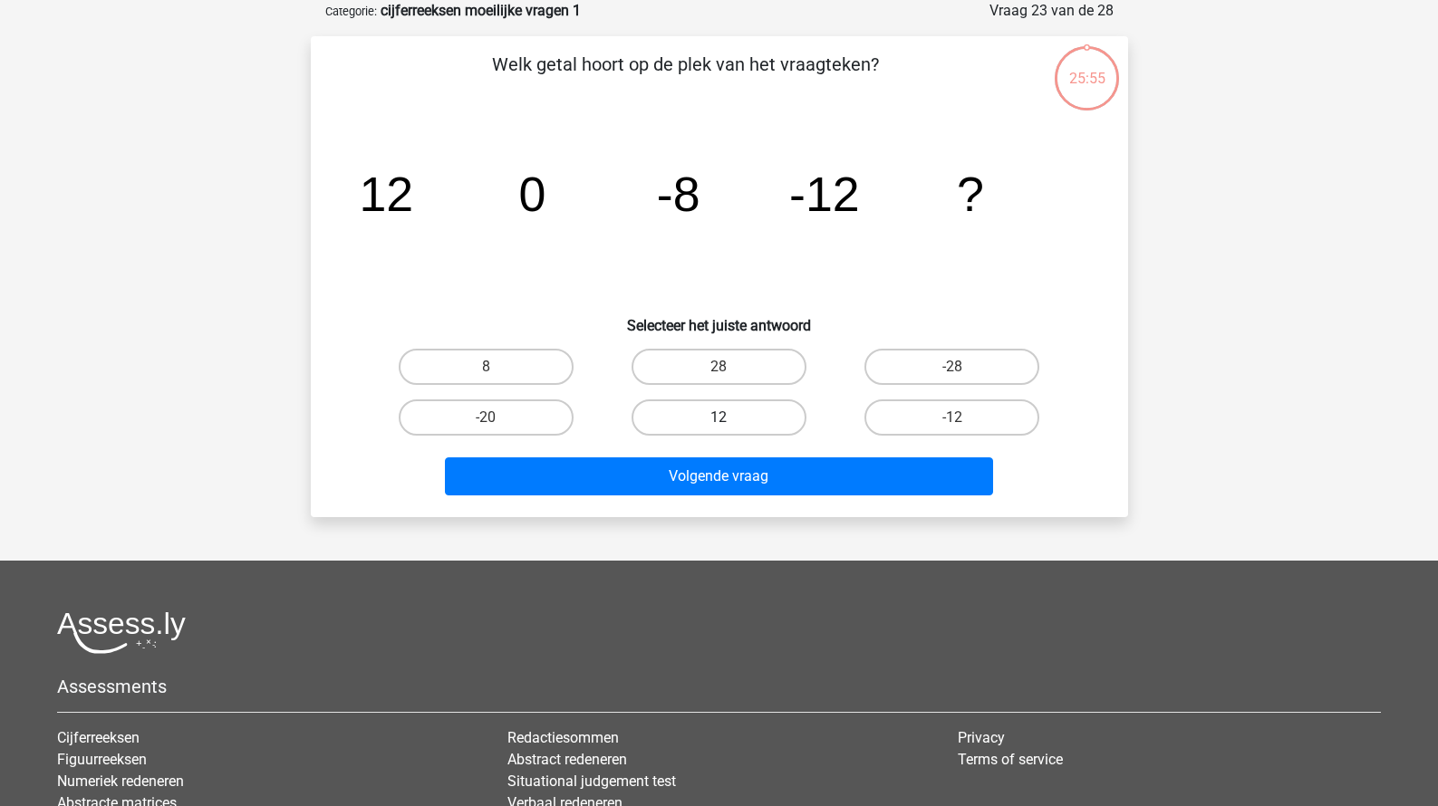
click at [755, 414] on label "12" at bounding box center [718, 417] width 175 height 36
click at [730, 418] on input "12" at bounding box center [724, 424] width 12 height 12
radio input "true"
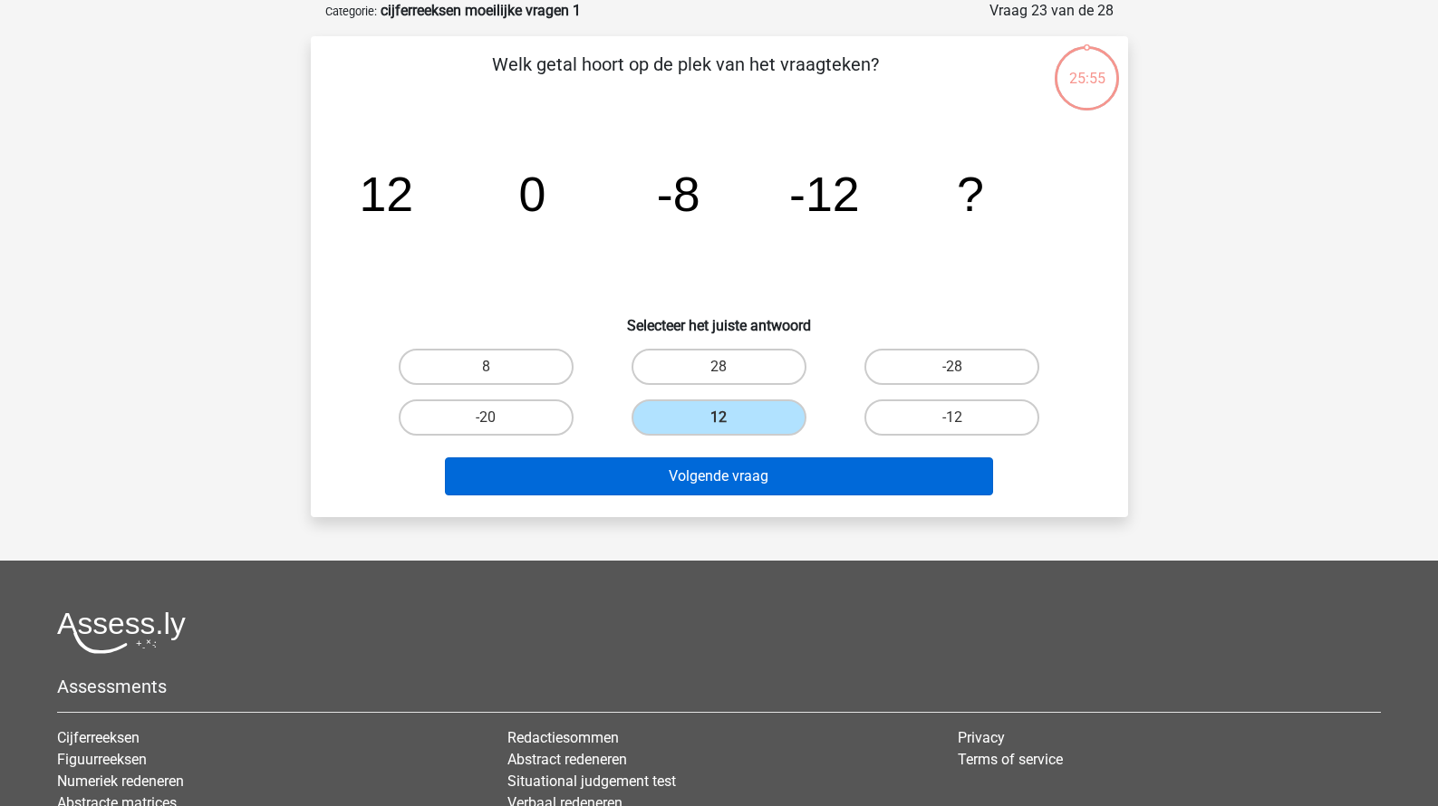
click at [755, 476] on button "Volgende vraag" at bounding box center [719, 476] width 548 height 38
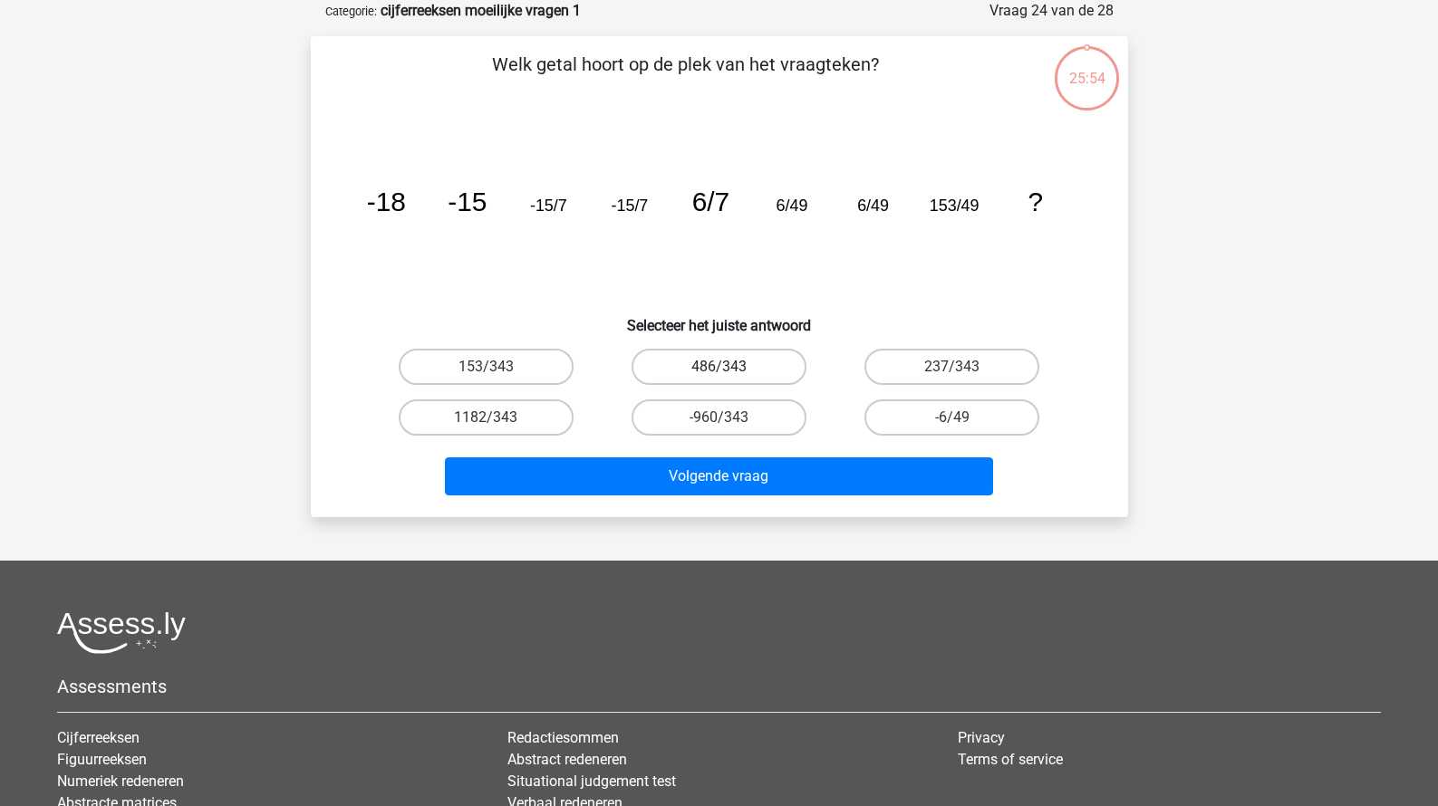
click at [755, 369] on label "486/343" at bounding box center [718, 367] width 175 height 36
click at [730, 369] on input "486/343" at bounding box center [724, 373] width 12 height 12
radio input "true"
click at [755, 501] on div "Volgende vraag" at bounding box center [719, 479] width 699 height 45
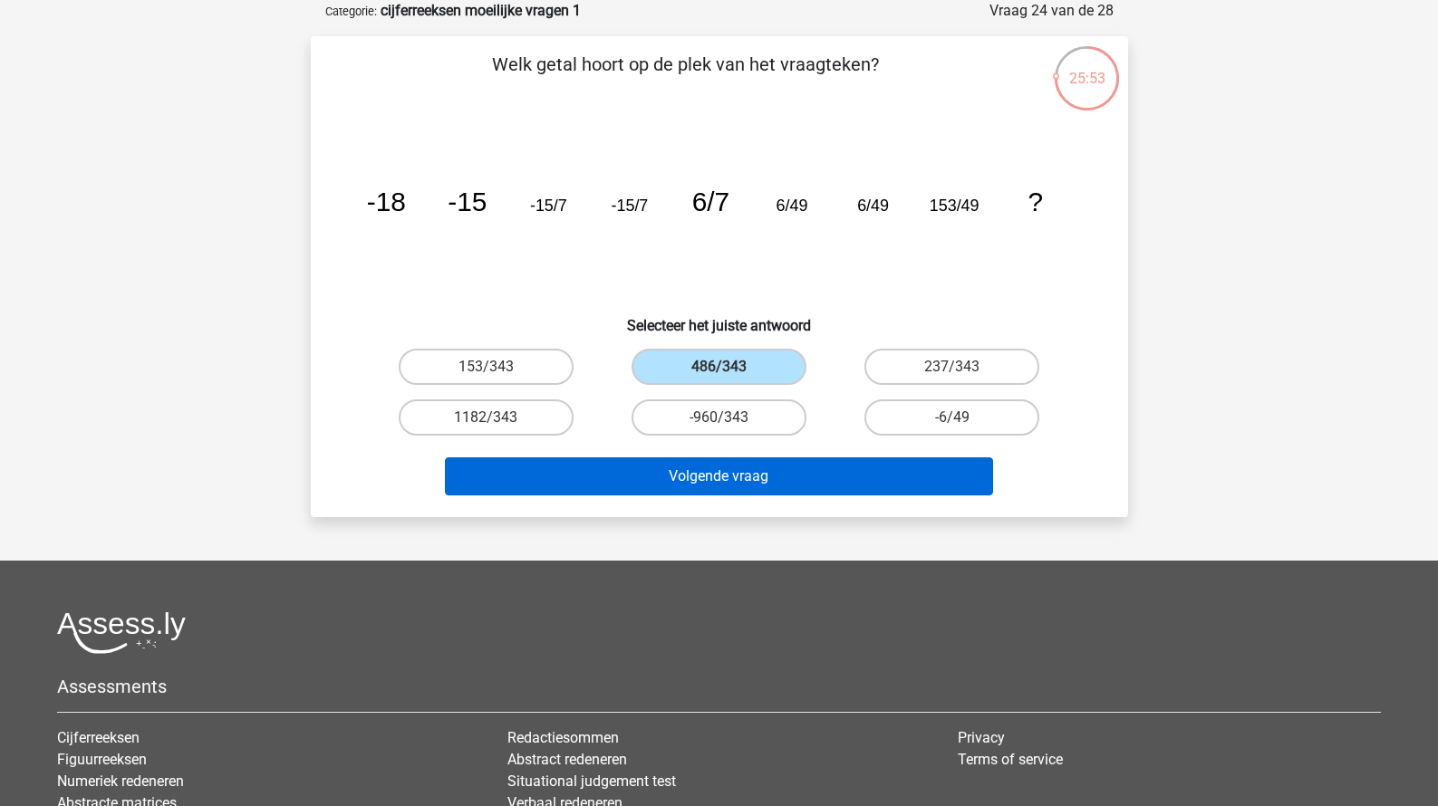
click at [761, 486] on button "Volgende vraag" at bounding box center [719, 476] width 548 height 38
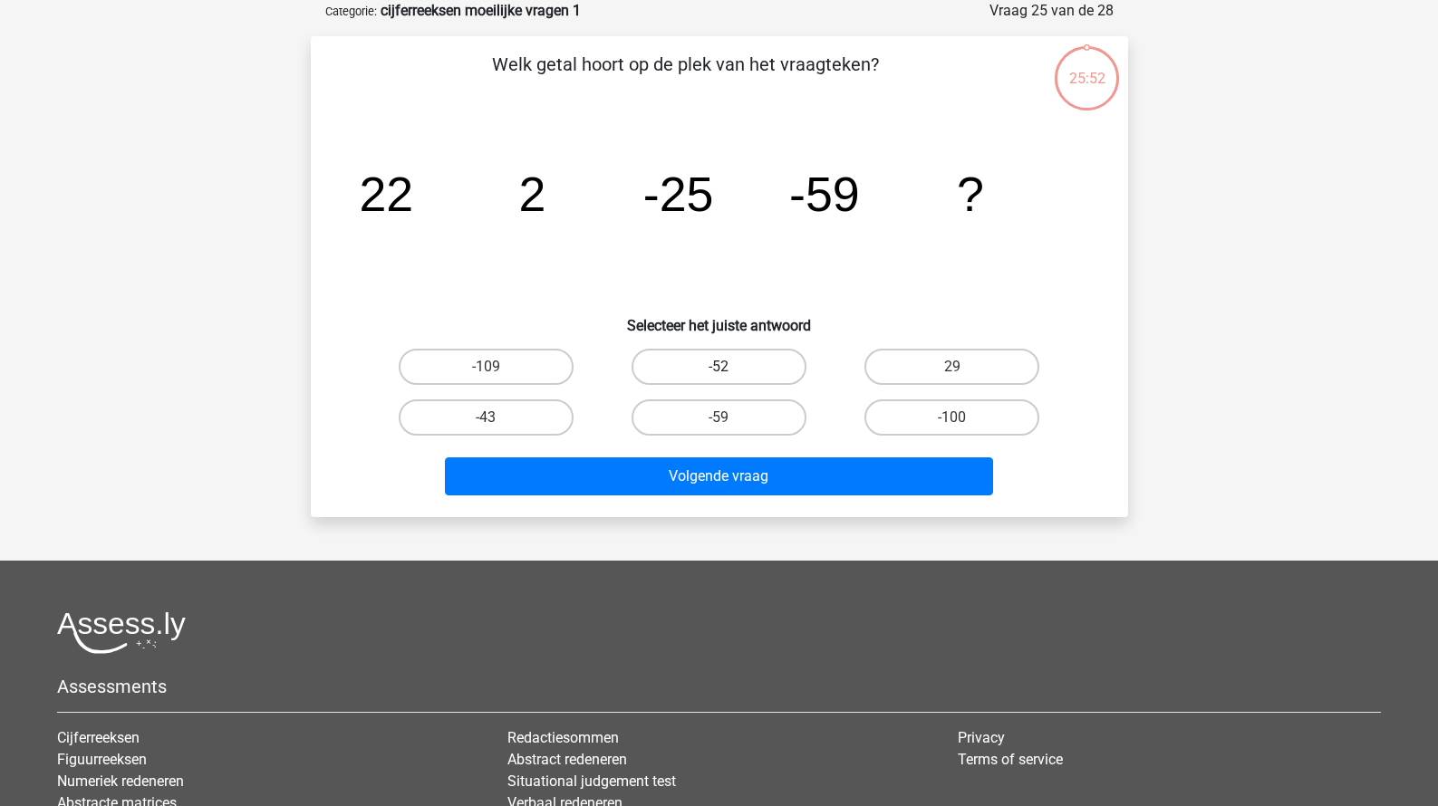
click at [750, 370] on label "-52" at bounding box center [718, 367] width 175 height 36
click at [730, 370] on input "-52" at bounding box center [724, 373] width 12 height 12
radio input "true"
click at [739, 448] on div "Volgende vraag" at bounding box center [719, 473] width 759 height 60
click at [737, 455] on div "Volgende vraag" at bounding box center [719, 473] width 759 height 60
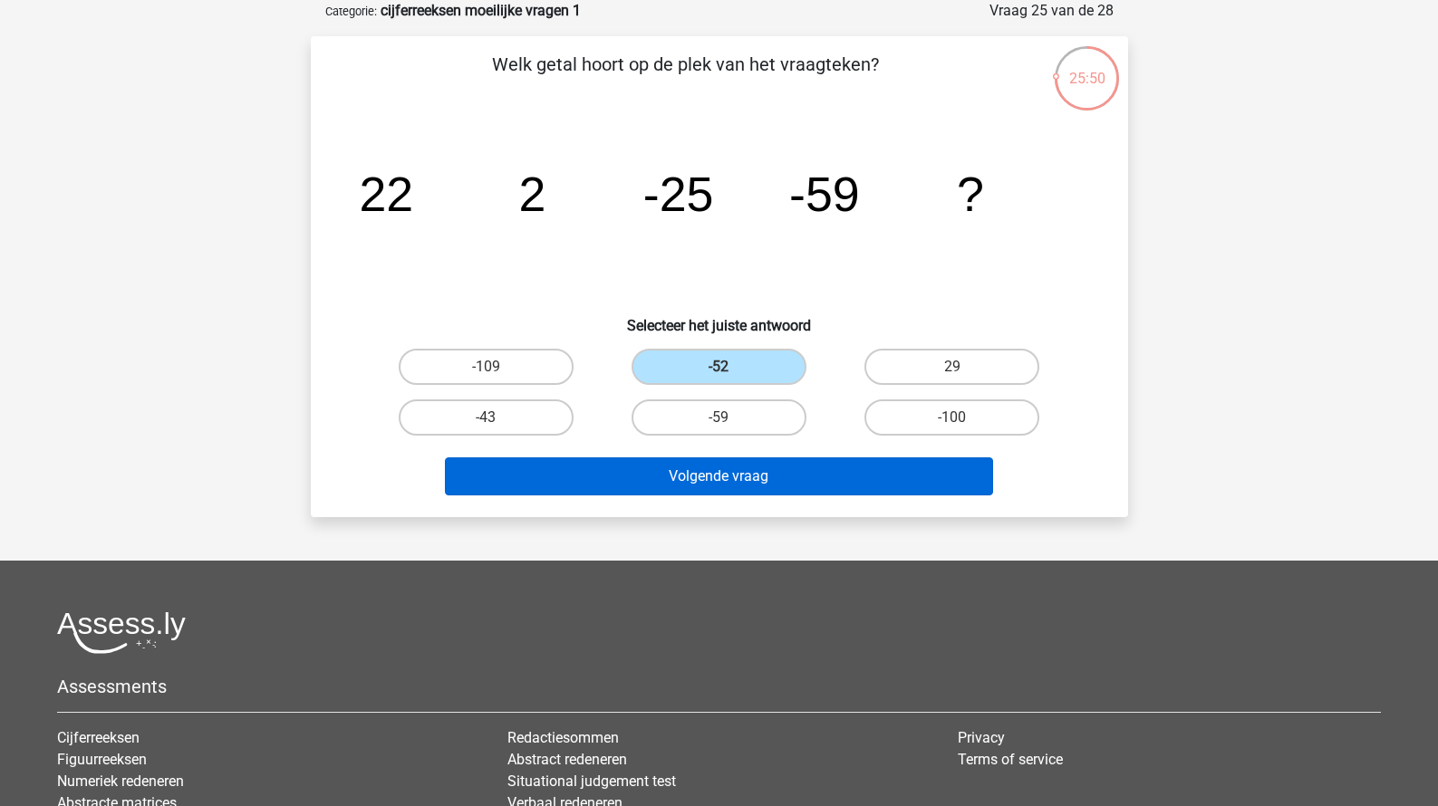
click at [737, 469] on button "Volgende vraag" at bounding box center [719, 476] width 548 height 38
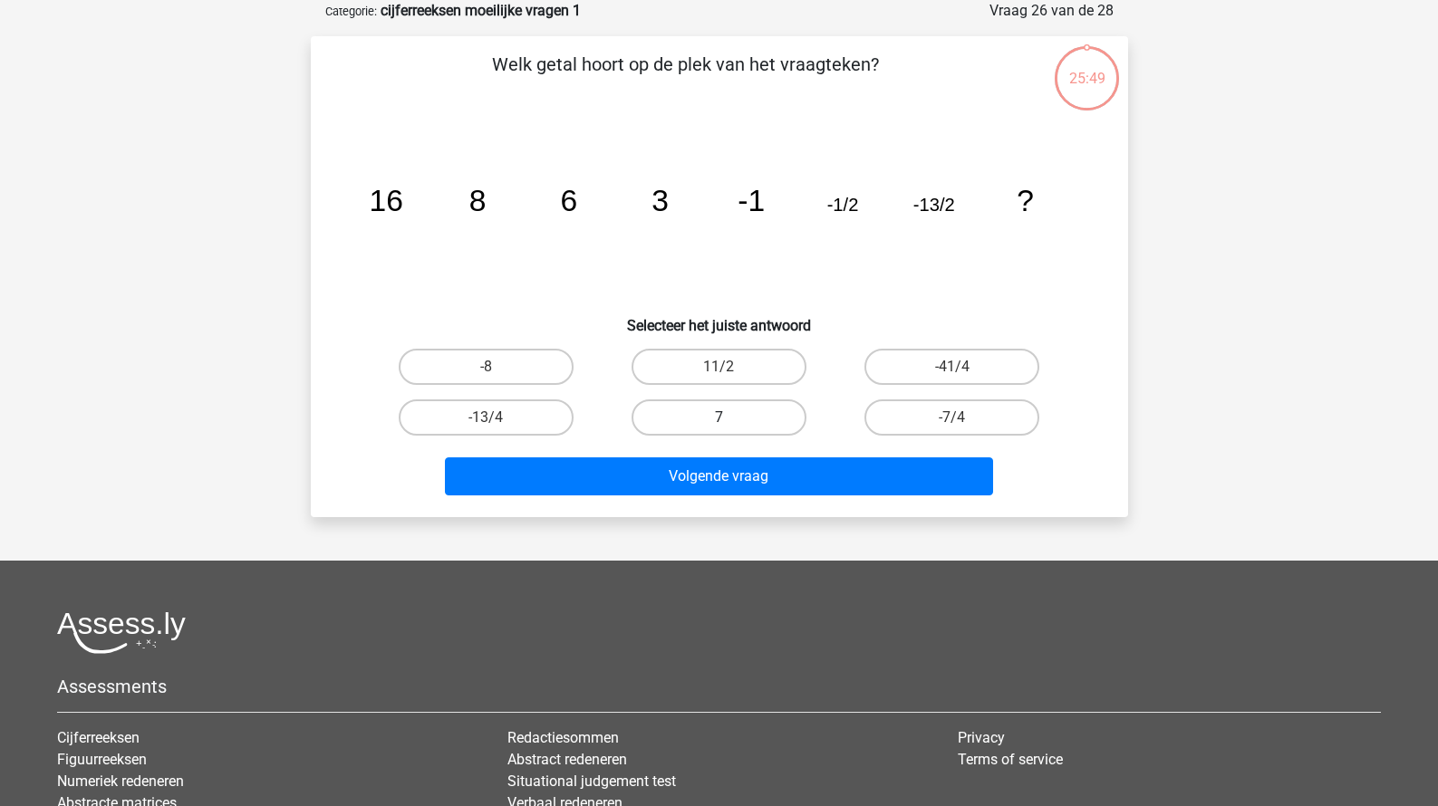
click at [743, 412] on label "7" at bounding box center [718, 417] width 175 height 36
click at [730, 418] on input "7" at bounding box center [724, 424] width 12 height 12
radio input "true"
click at [746, 524] on div "Kies premium Eagle Eagle@gmail.com" at bounding box center [719, 474] width 1438 height 1130
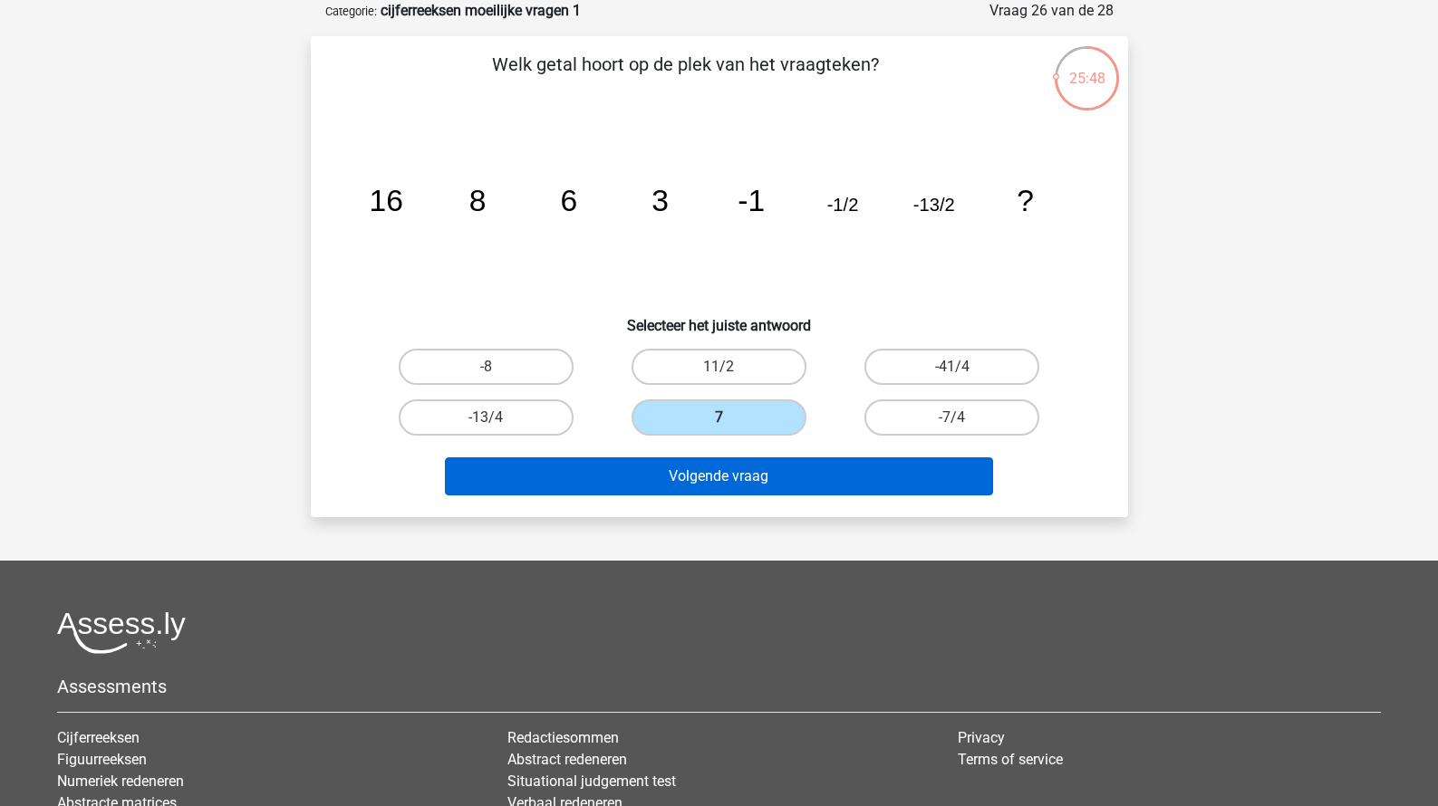
click at [722, 481] on button "Volgende vraag" at bounding box center [719, 476] width 548 height 38
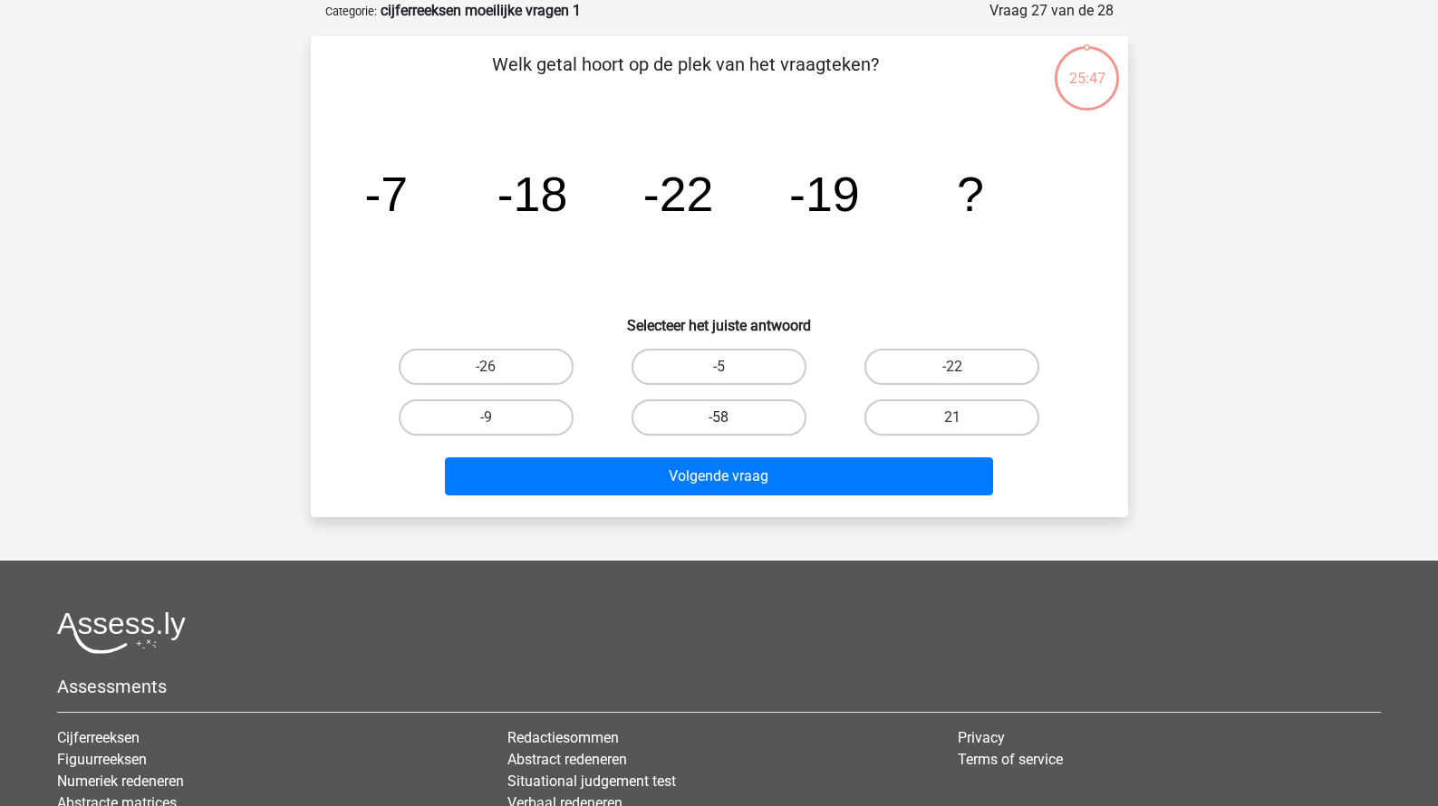
click at [717, 426] on label "-58" at bounding box center [718, 417] width 175 height 36
click at [718, 426] on input "-58" at bounding box center [724, 424] width 12 height 12
radio input "true"
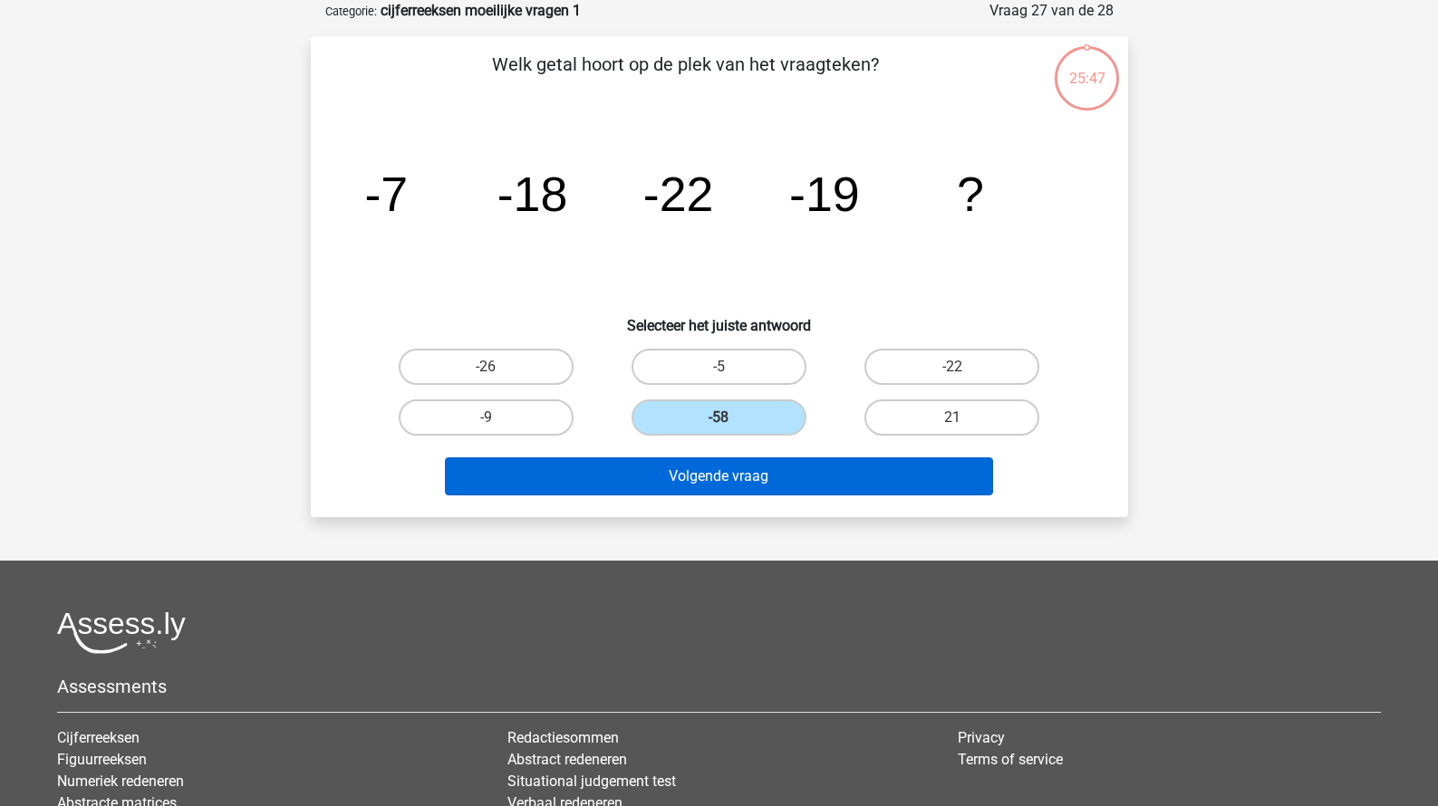
click at [717, 464] on button "Volgende vraag" at bounding box center [719, 476] width 548 height 38
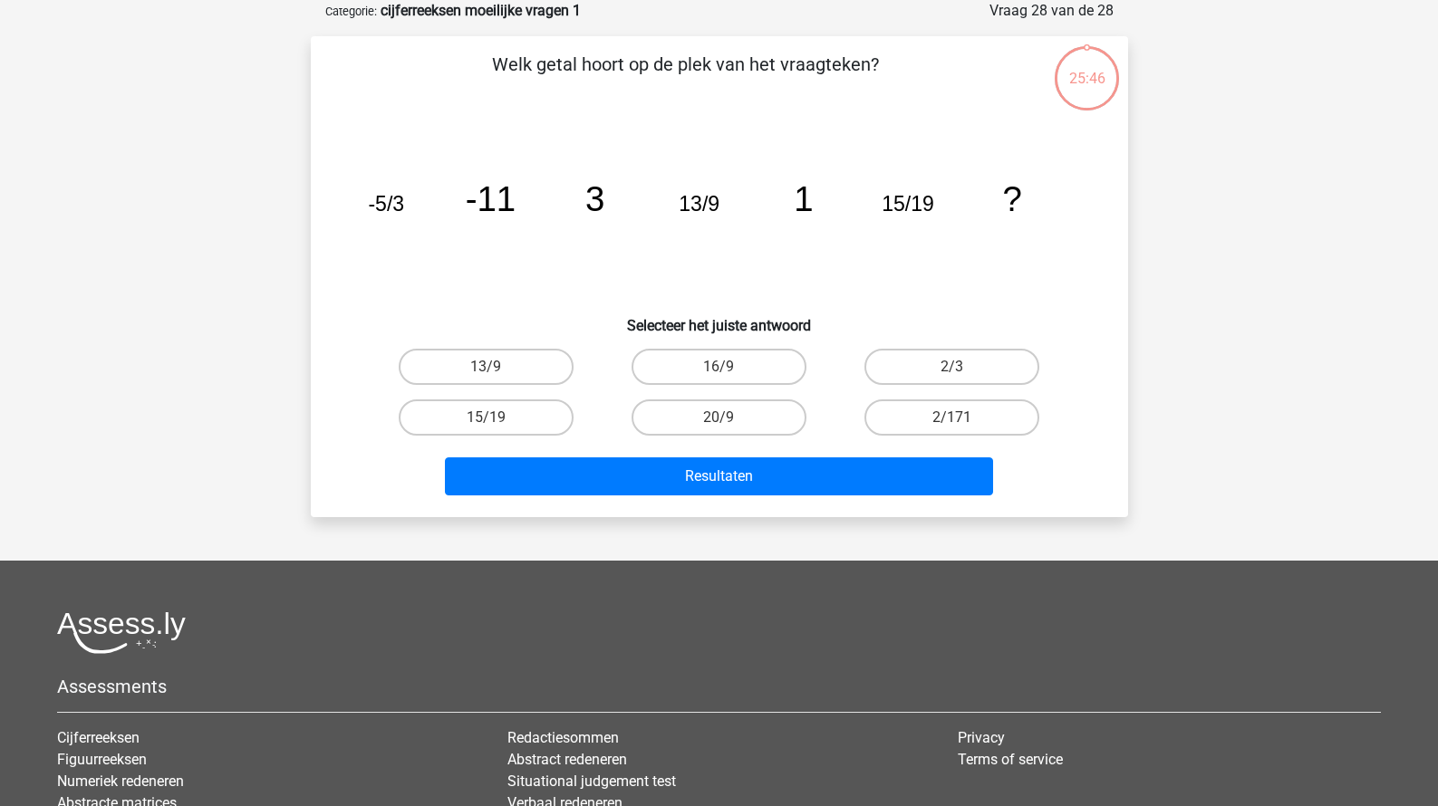
click at [727, 419] on input "20/9" at bounding box center [724, 424] width 12 height 12
radio input "true"
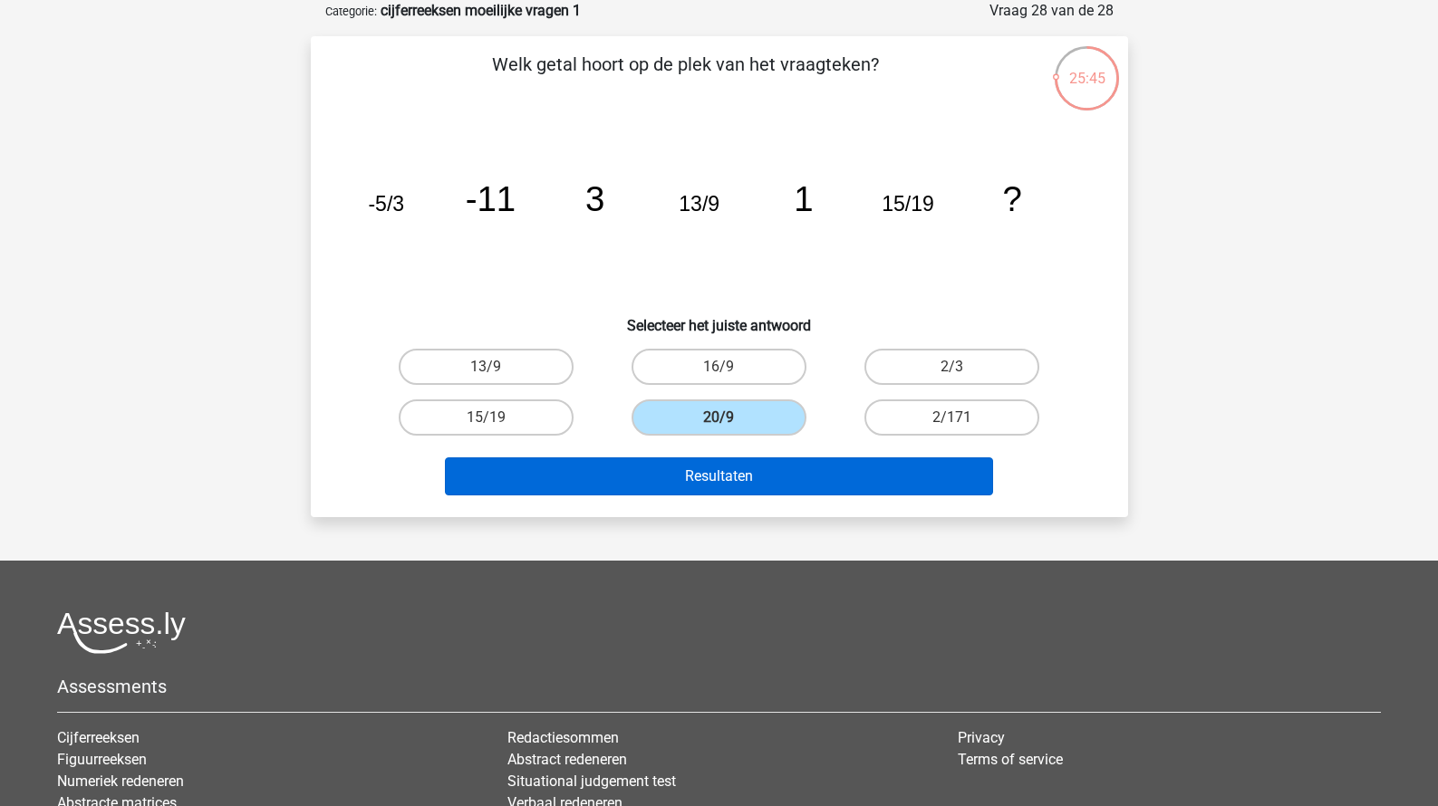
click at [726, 474] on button "Resultaten" at bounding box center [719, 476] width 548 height 38
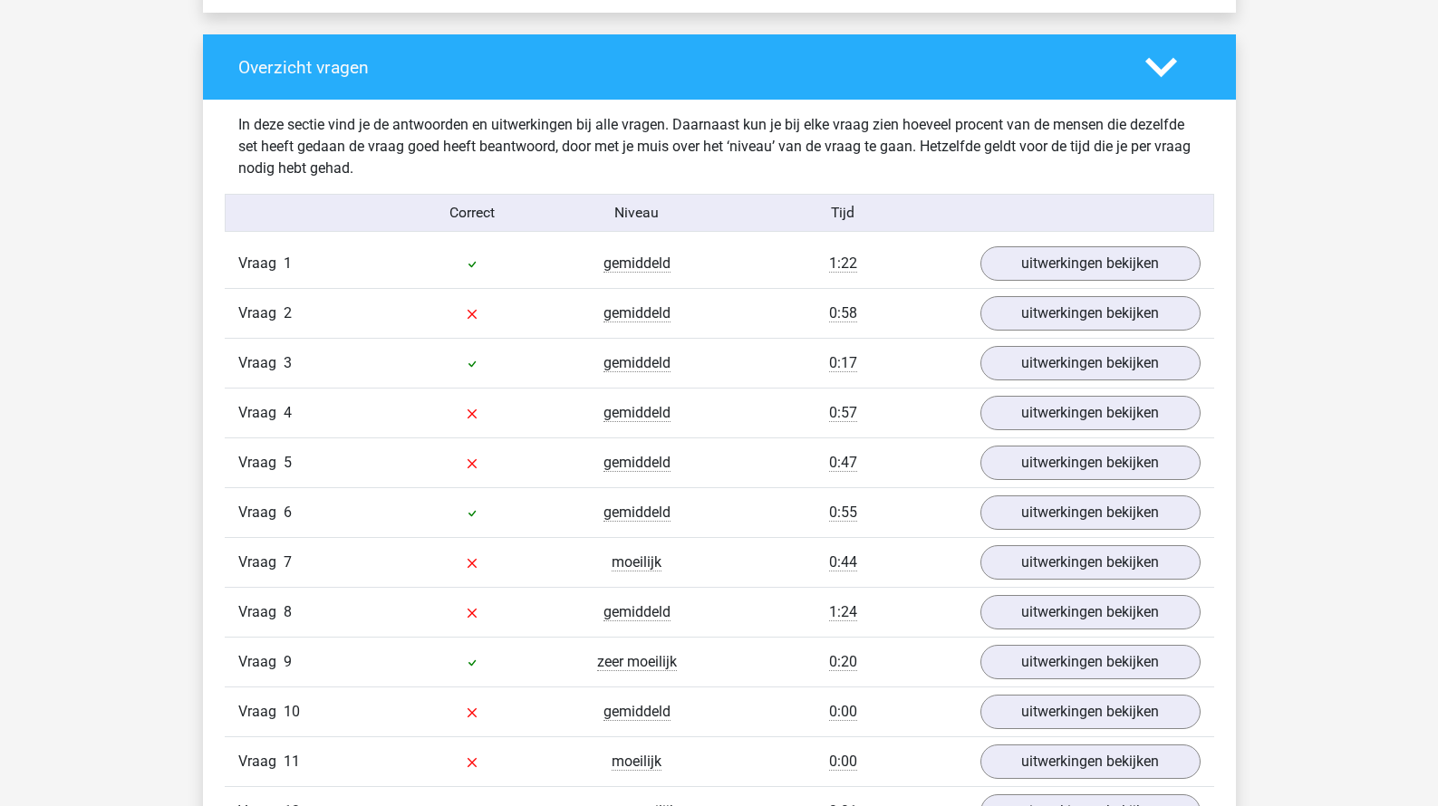
scroll to position [1342, 0]
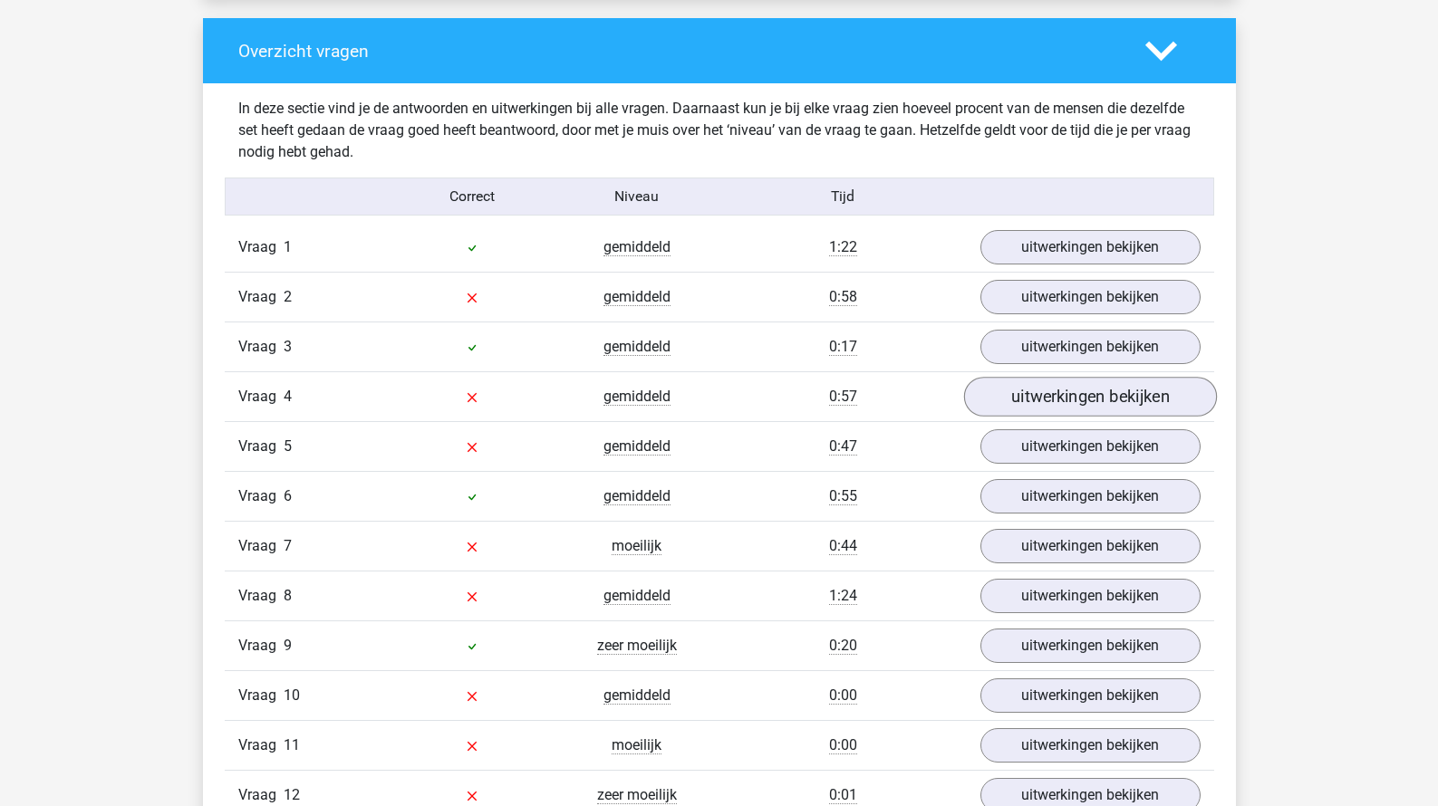
click at [1001, 394] on link "uitwerkingen bekijken" at bounding box center [1089, 397] width 253 height 40
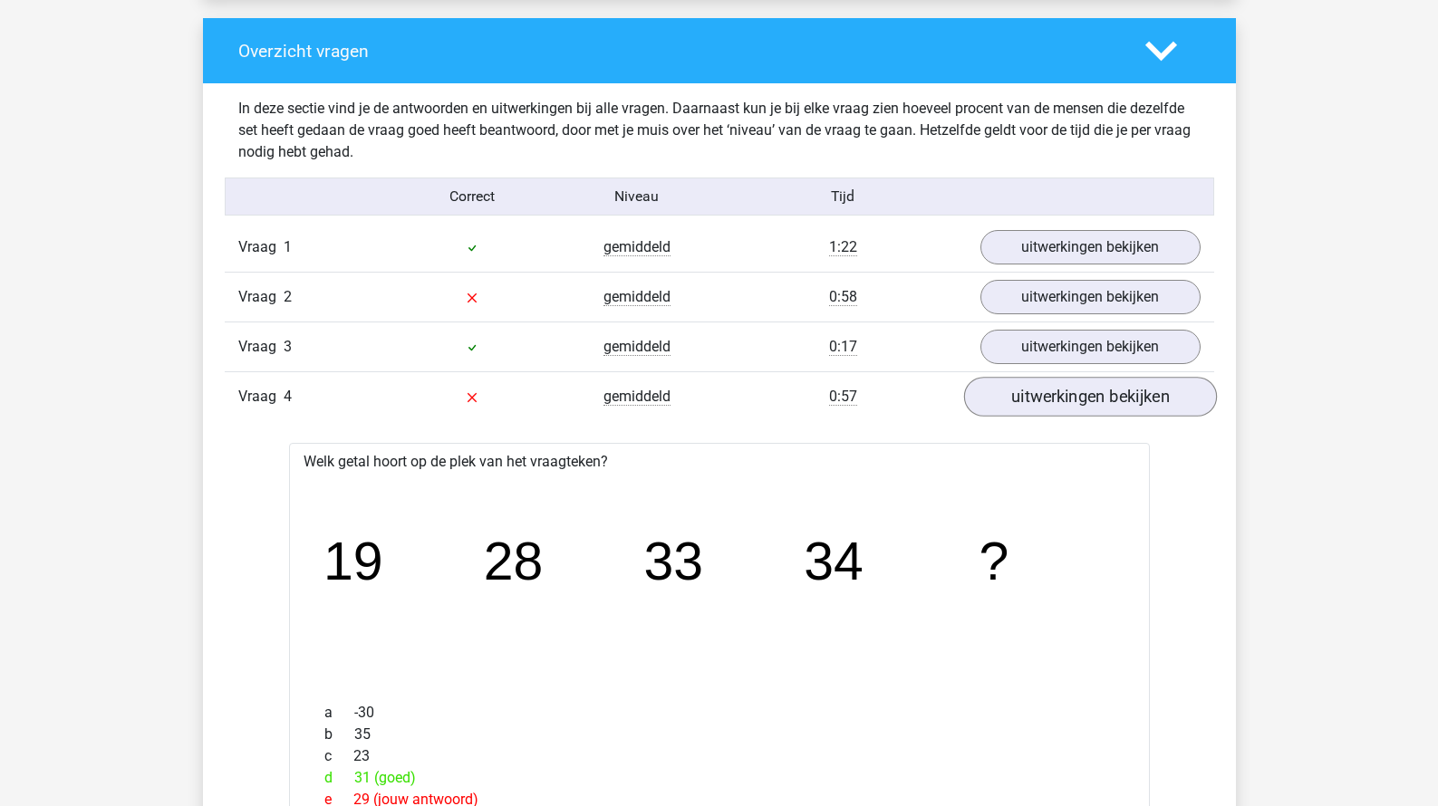
click at [1005, 391] on link "uitwerkingen bekijken" at bounding box center [1089, 397] width 253 height 40
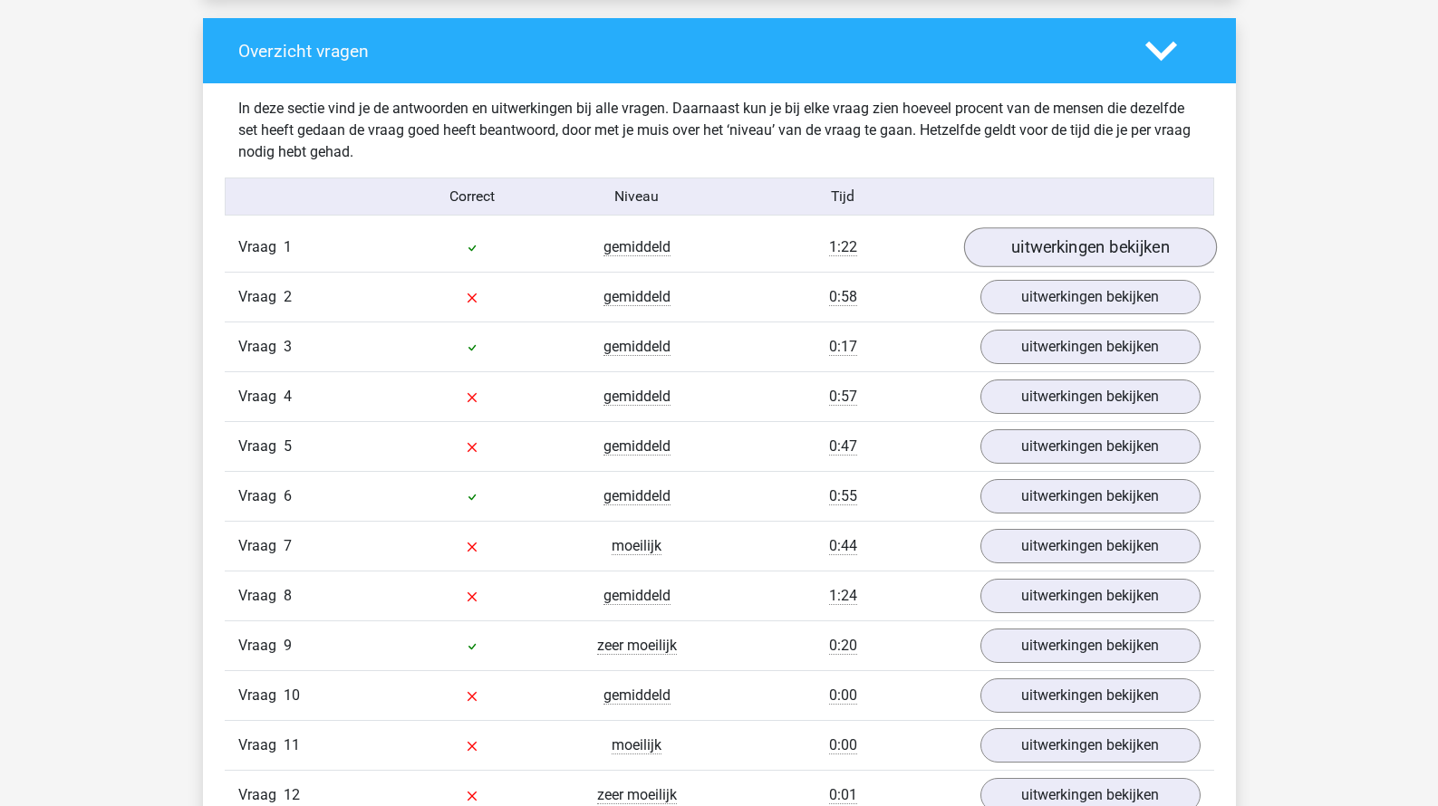
click at [1060, 256] on link "uitwerkingen bekijken" at bounding box center [1089, 247] width 253 height 40
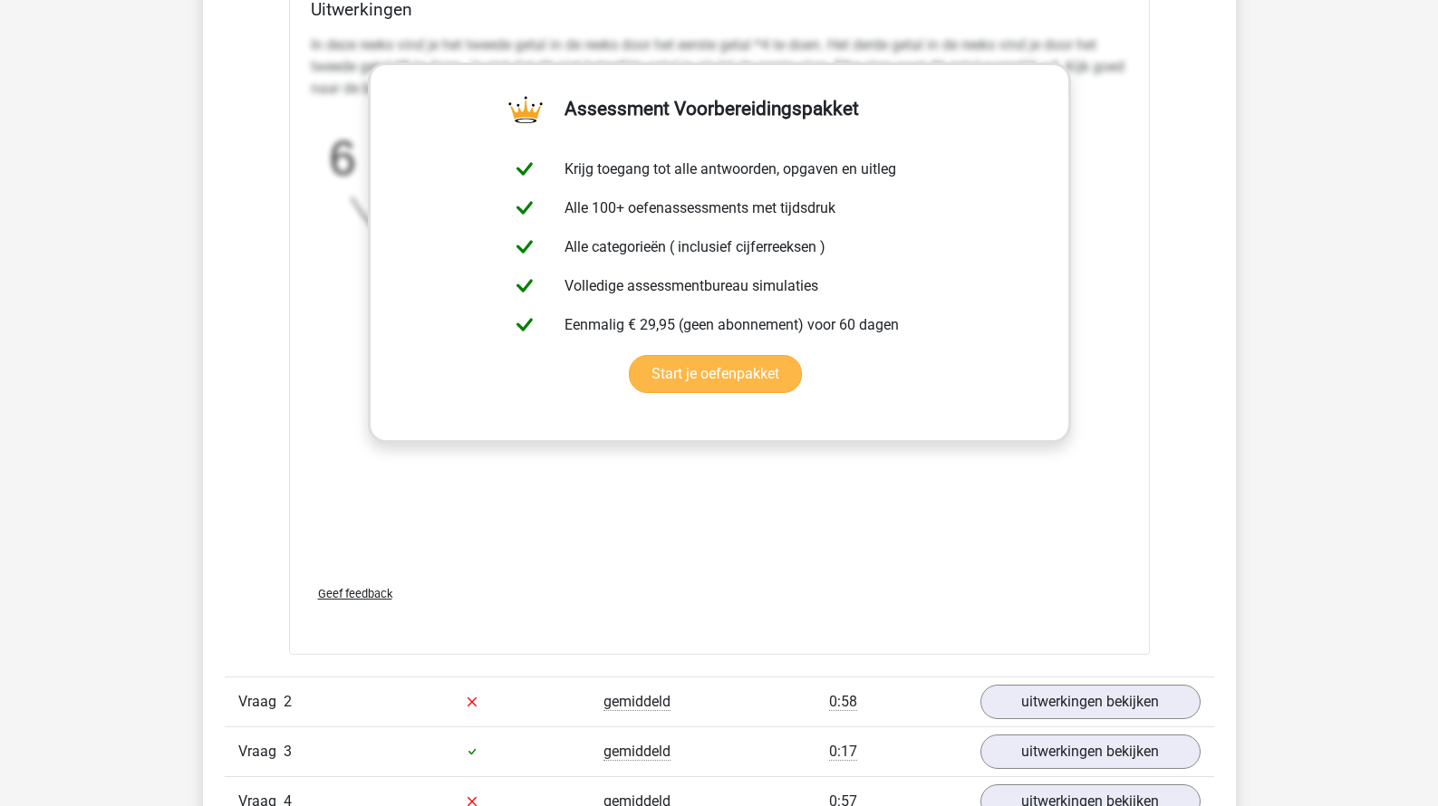
scroll to position [2285, 0]
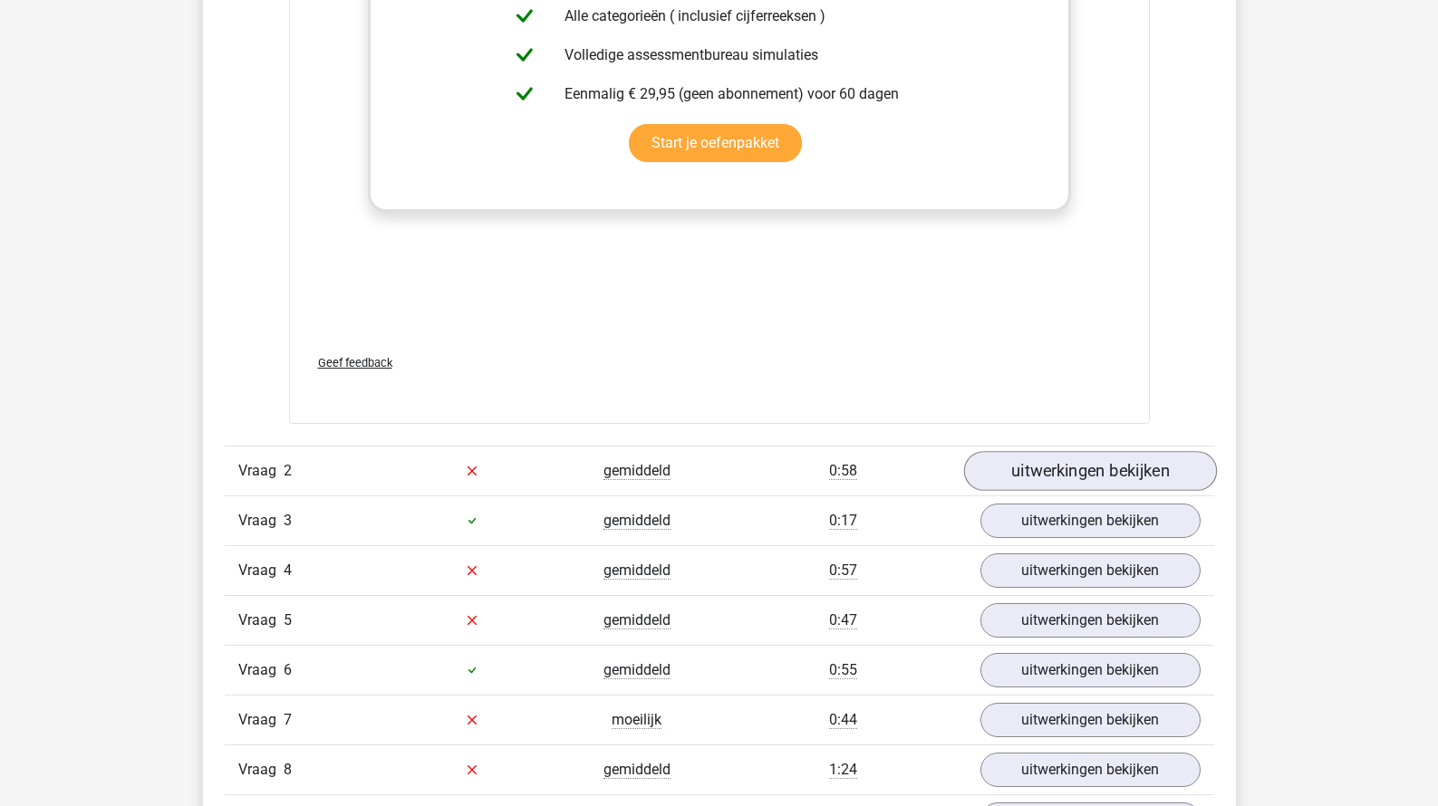
click at [1028, 453] on div "Vraag 2 gemiddeld 0:58 uitwerkingen bekijken" at bounding box center [719, 471] width 989 height 50
click at [1028, 484] on link "uitwerkingen bekijken" at bounding box center [1089, 471] width 253 height 40
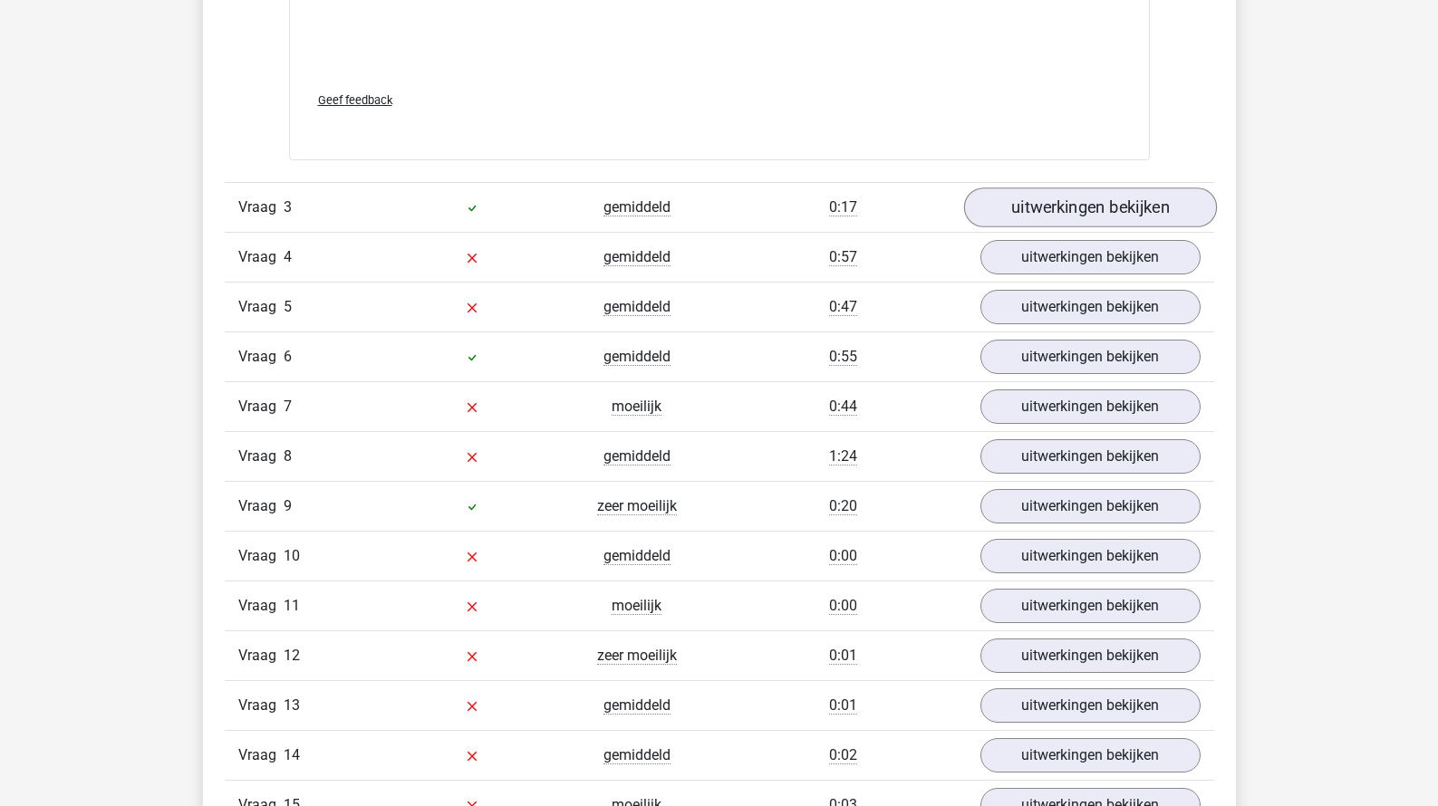
click at [1131, 211] on link "uitwerkingen bekijken" at bounding box center [1089, 208] width 253 height 40
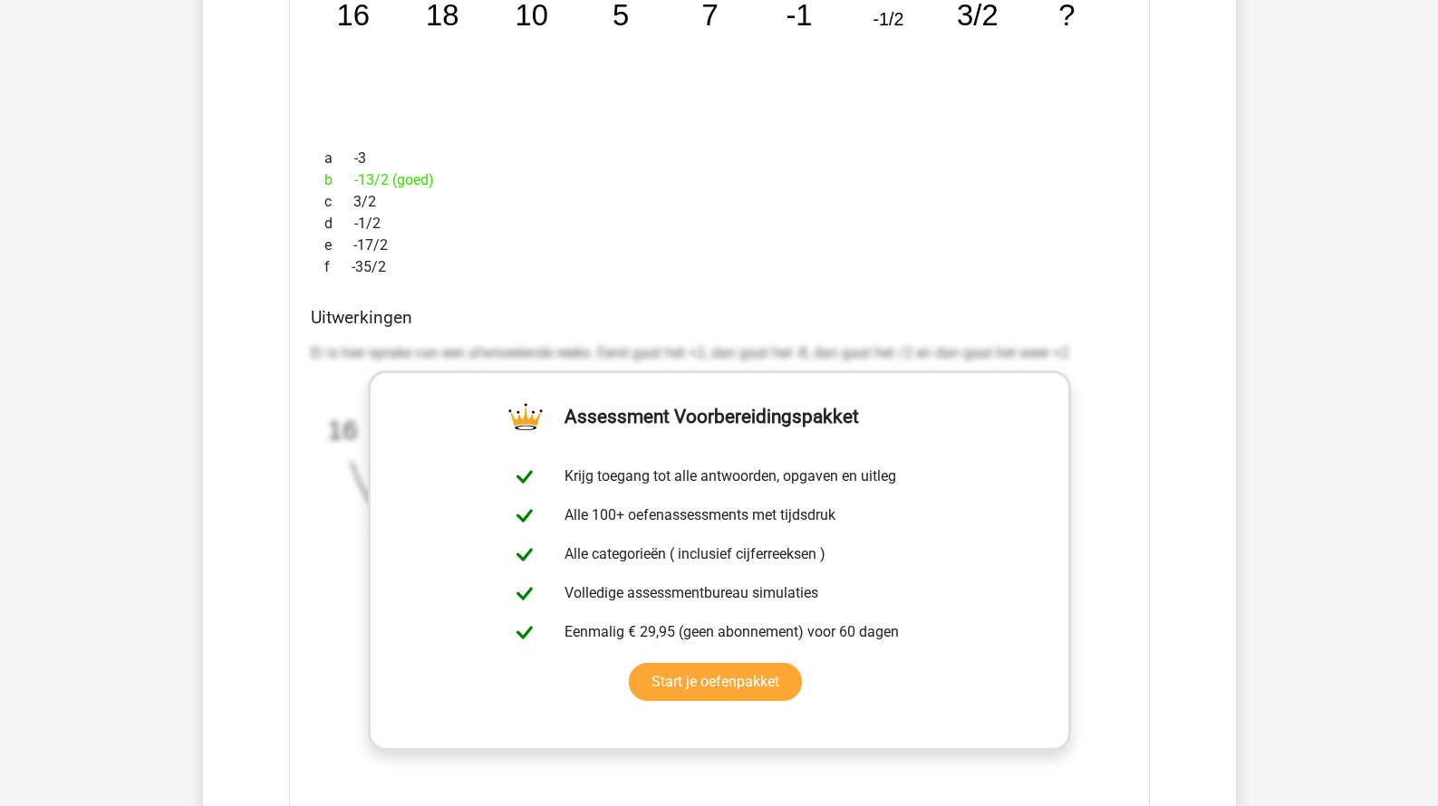
scroll to position [4557, 0]
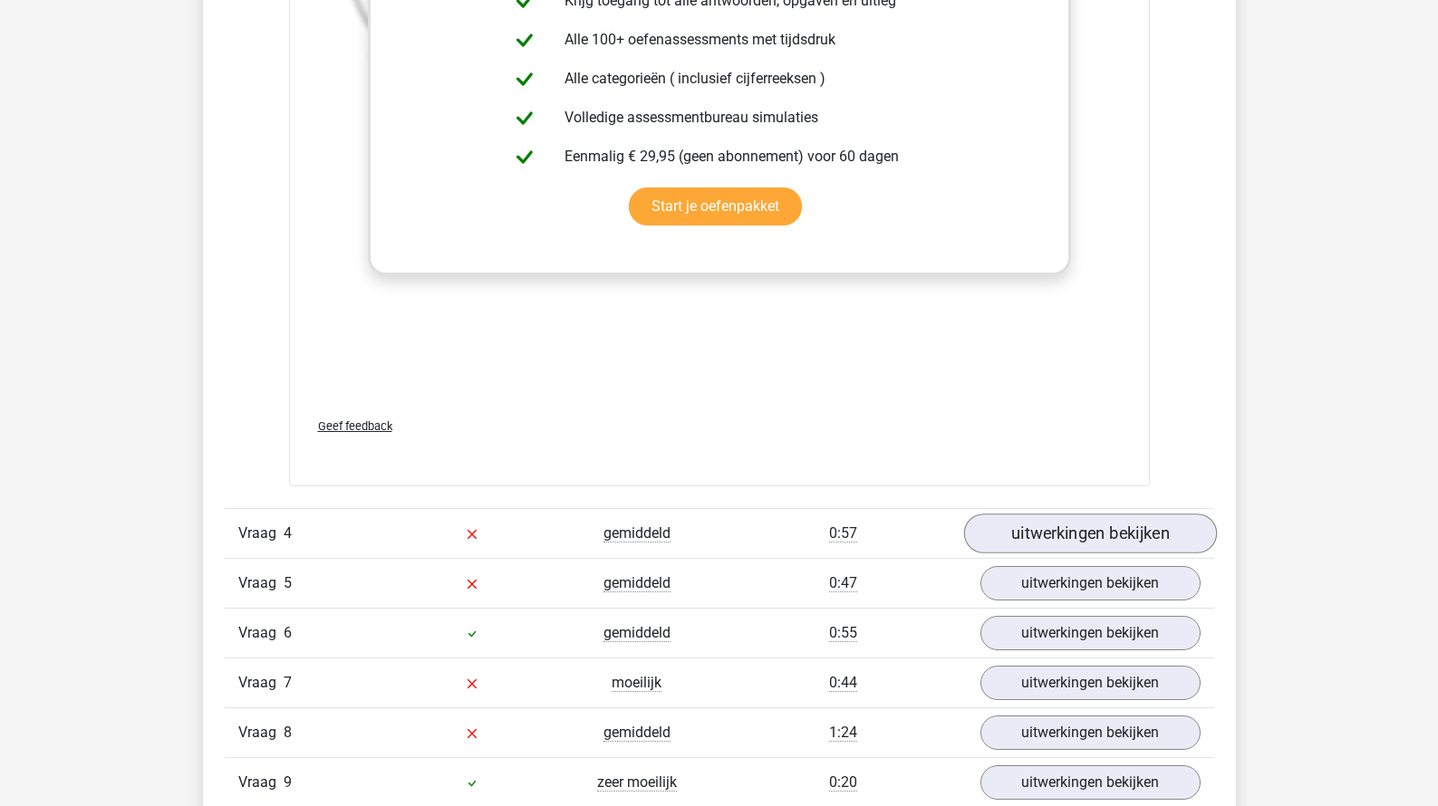
click at [1008, 520] on link "uitwerkingen bekijken" at bounding box center [1089, 534] width 253 height 40
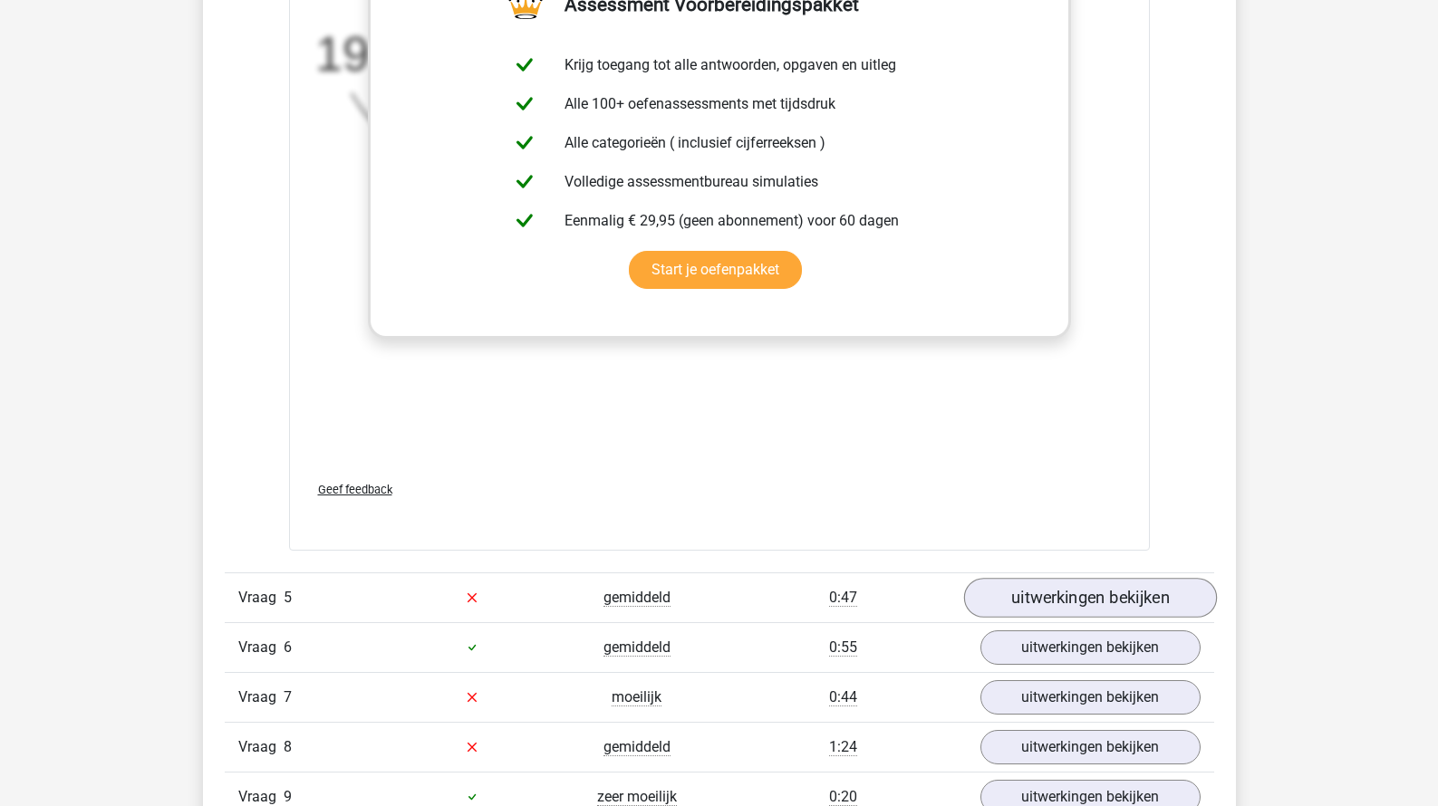
click at [1061, 591] on link "uitwerkingen bekijken" at bounding box center [1089, 598] width 253 height 40
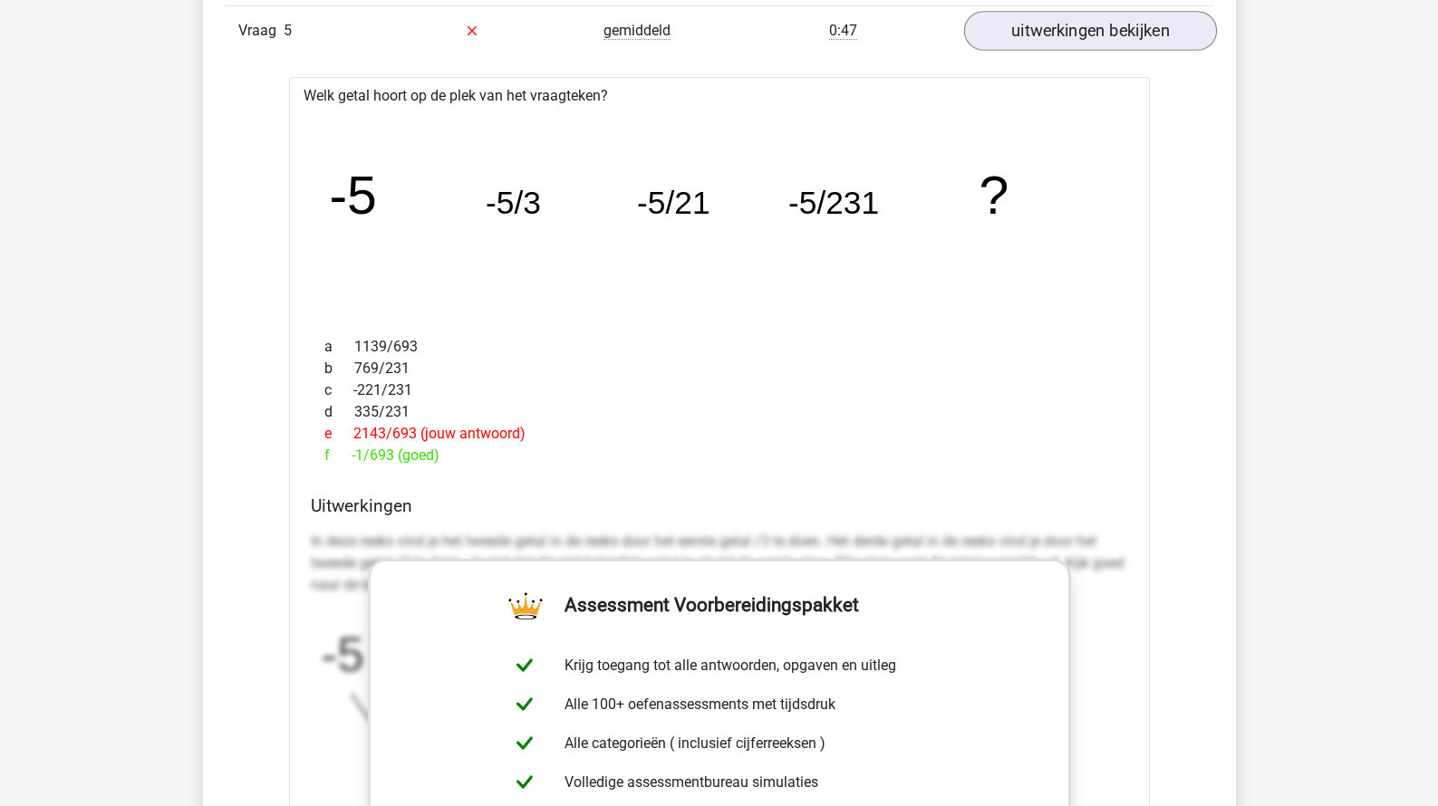
scroll to position [6790, 0]
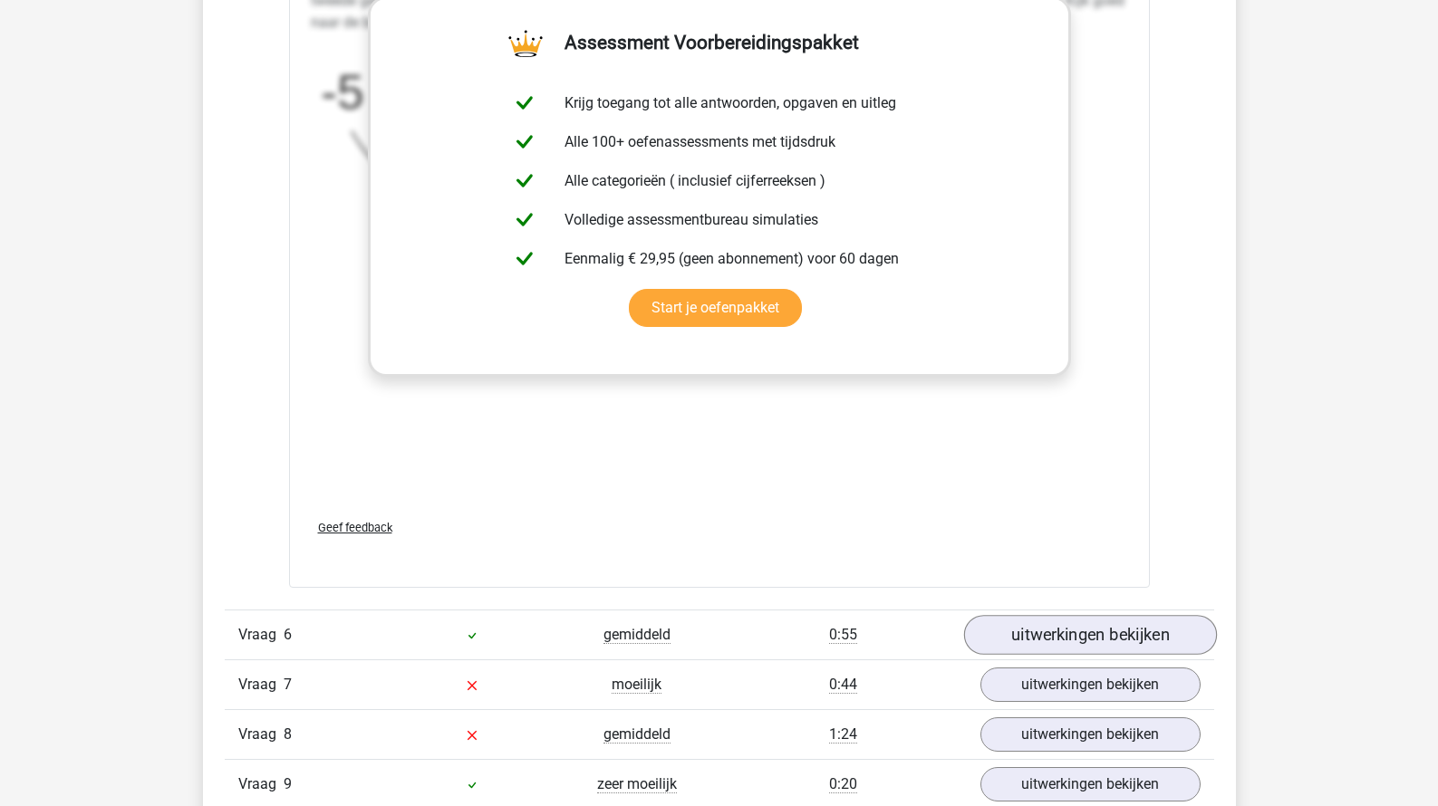
click at [1037, 626] on link "uitwerkingen bekijken" at bounding box center [1089, 636] width 253 height 40
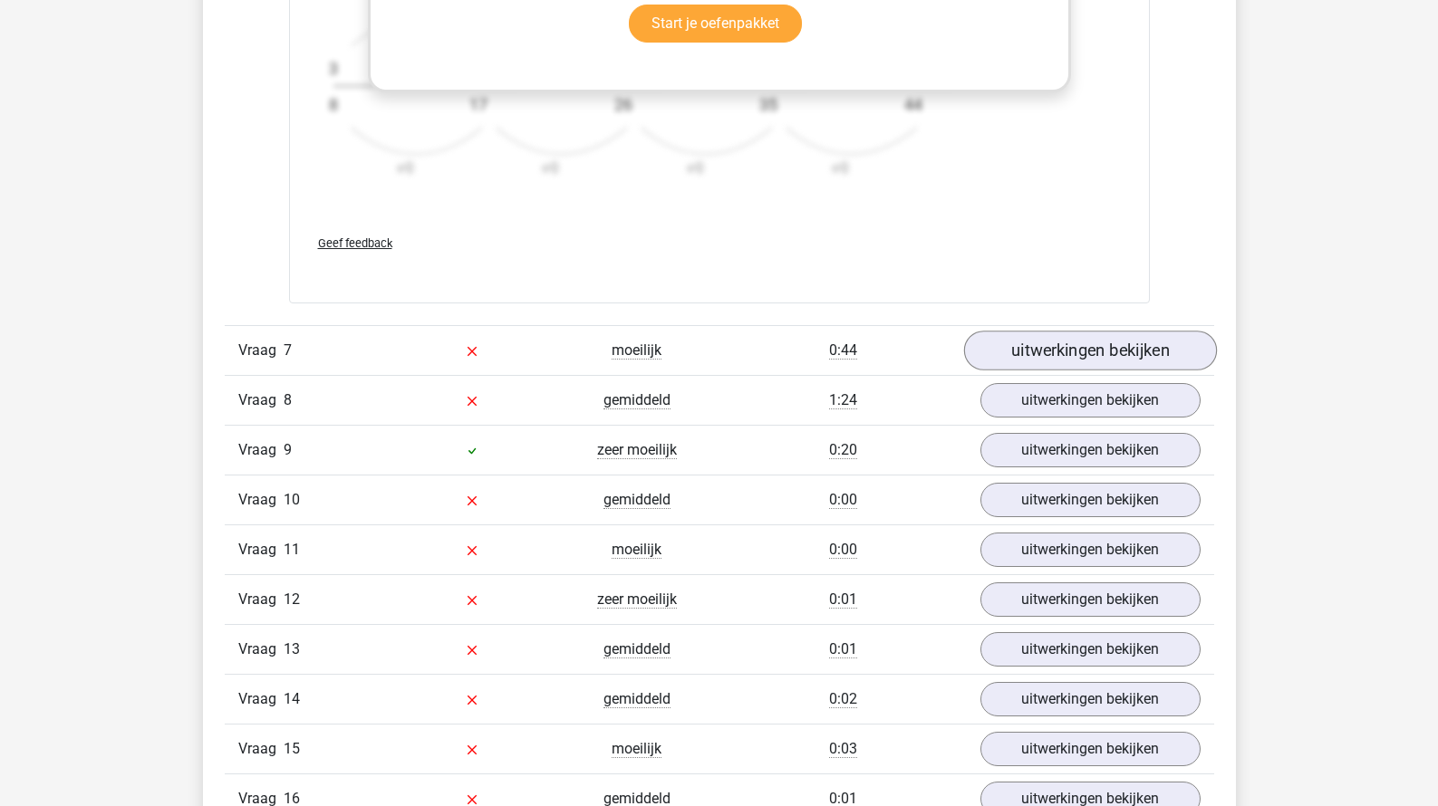
click at [1111, 352] on link "uitwerkingen bekijken" at bounding box center [1089, 351] width 253 height 40
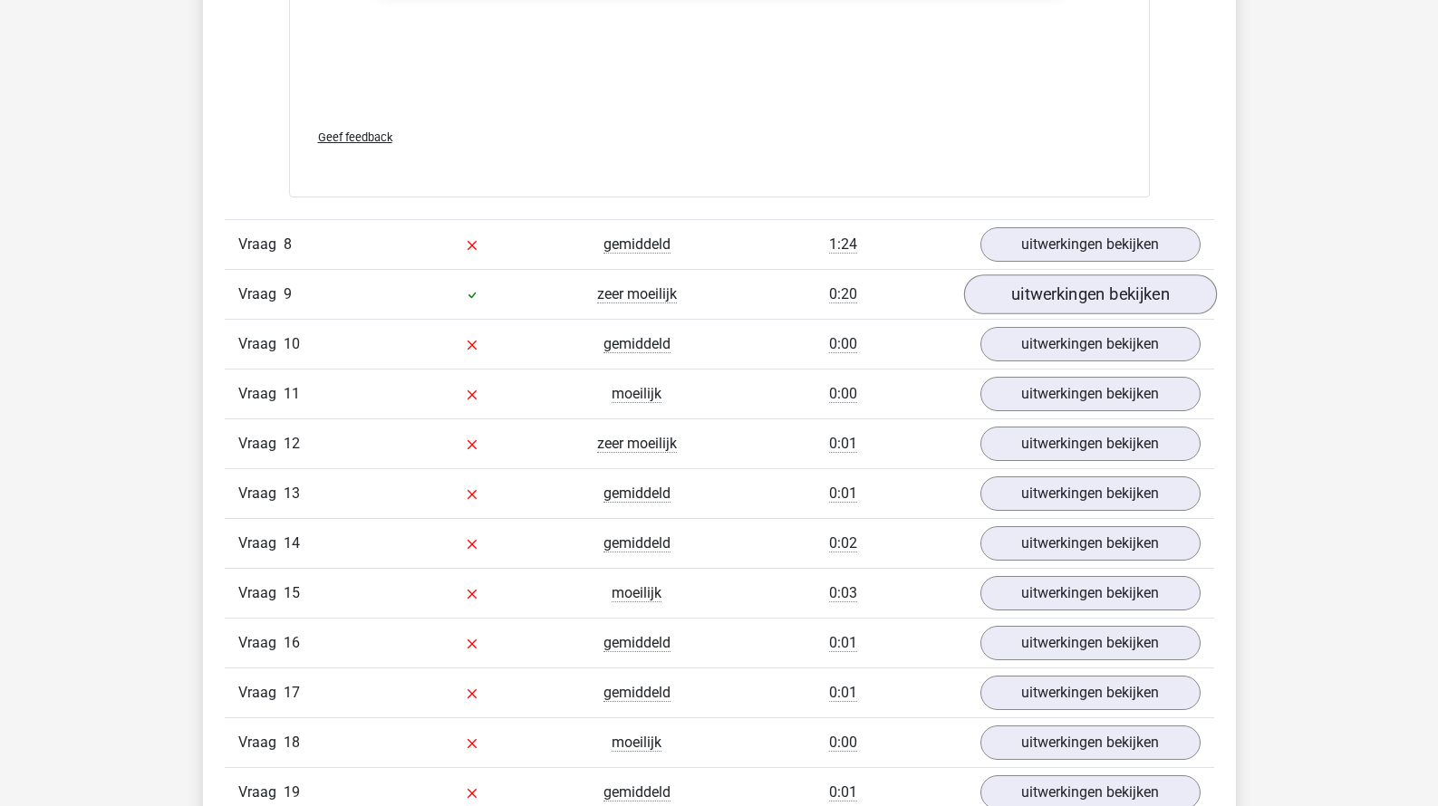
click at [1095, 274] on link "uitwerkingen bekijken" at bounding box center [1089, 294] width 253 height 40
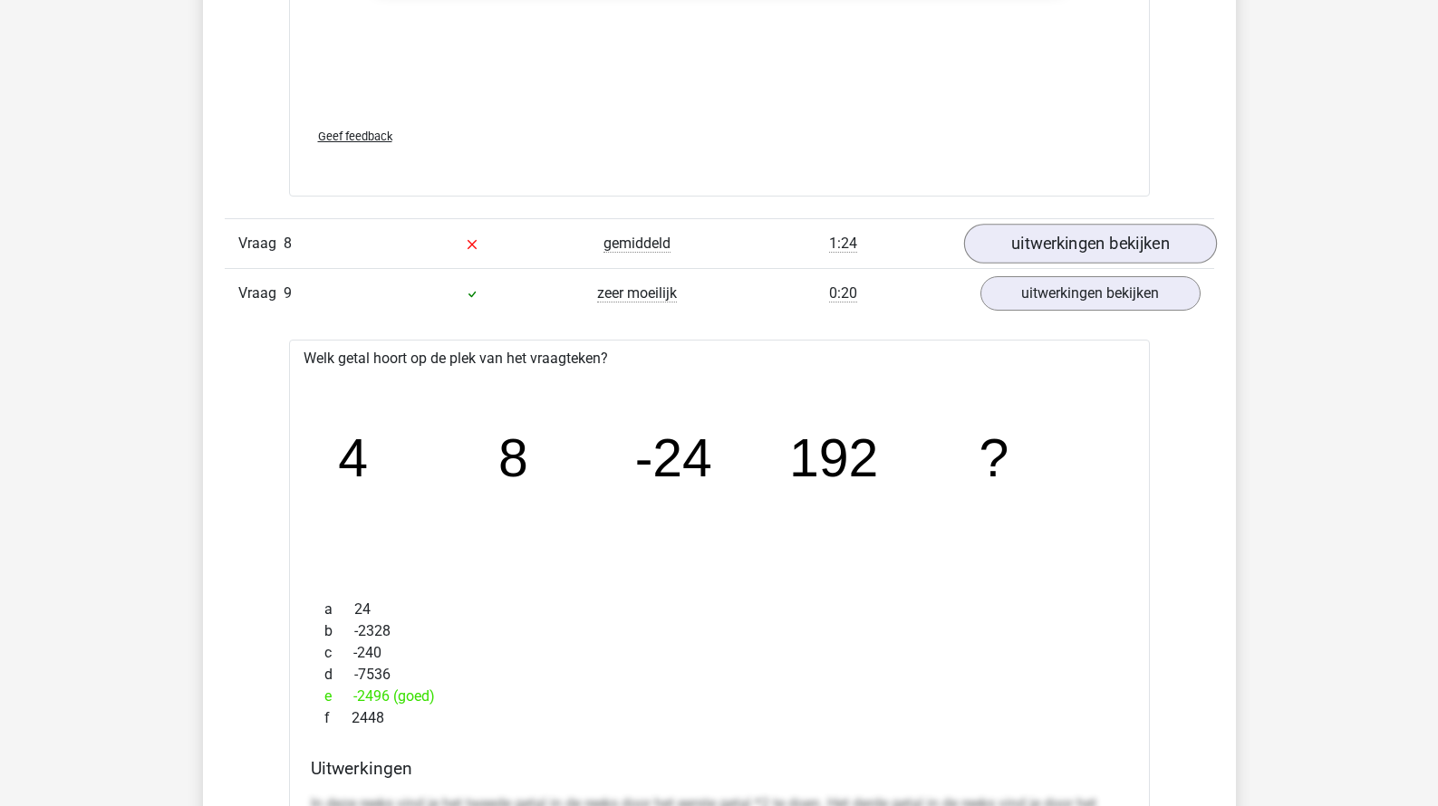
click at [1110, 233] on link "uitwerkingen bekijken" at bounding box center [1089, 244] width 253 height 40
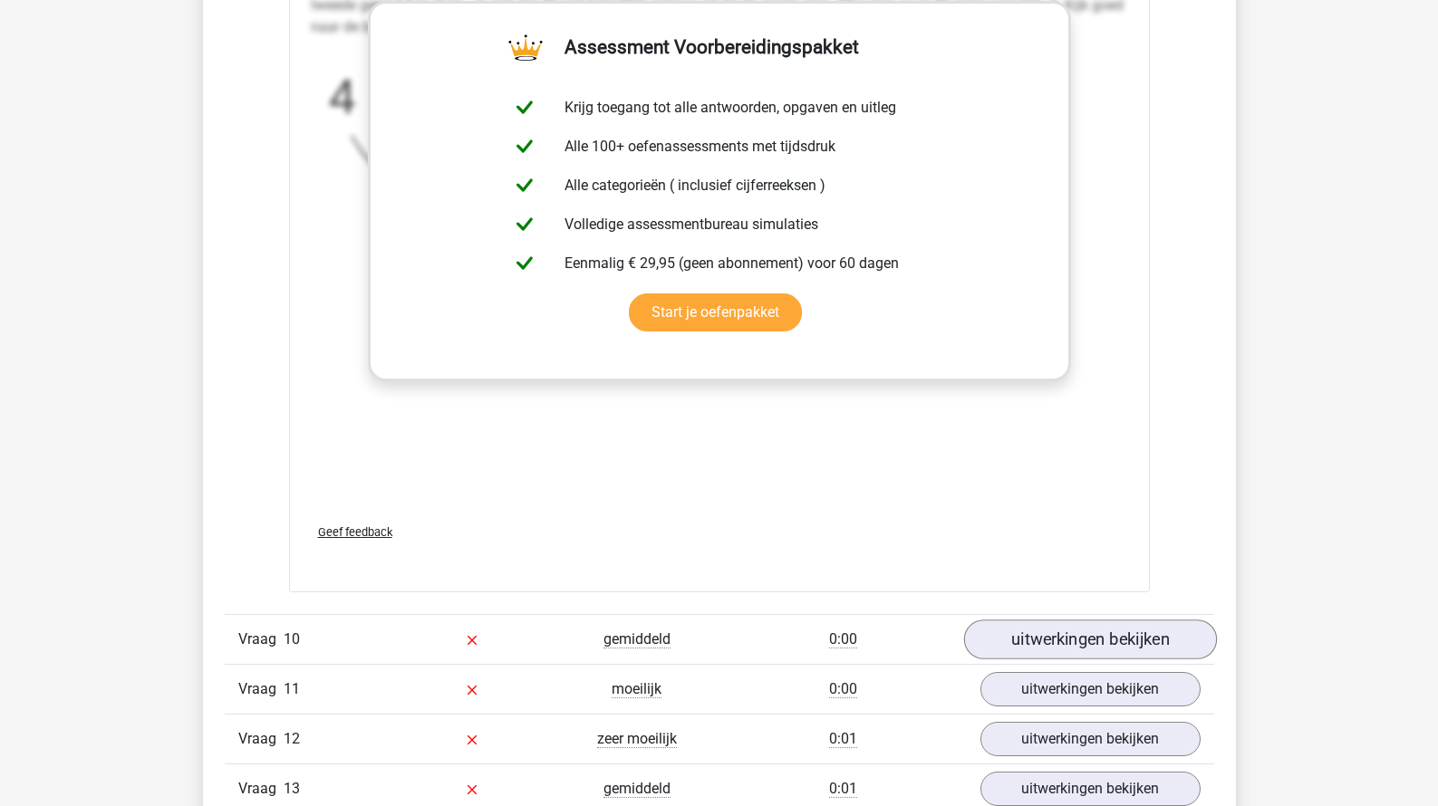
click at [1010, 638] on link "uitwerkingen bekijken" at bounding box center [1089, 640] width 253 height 40
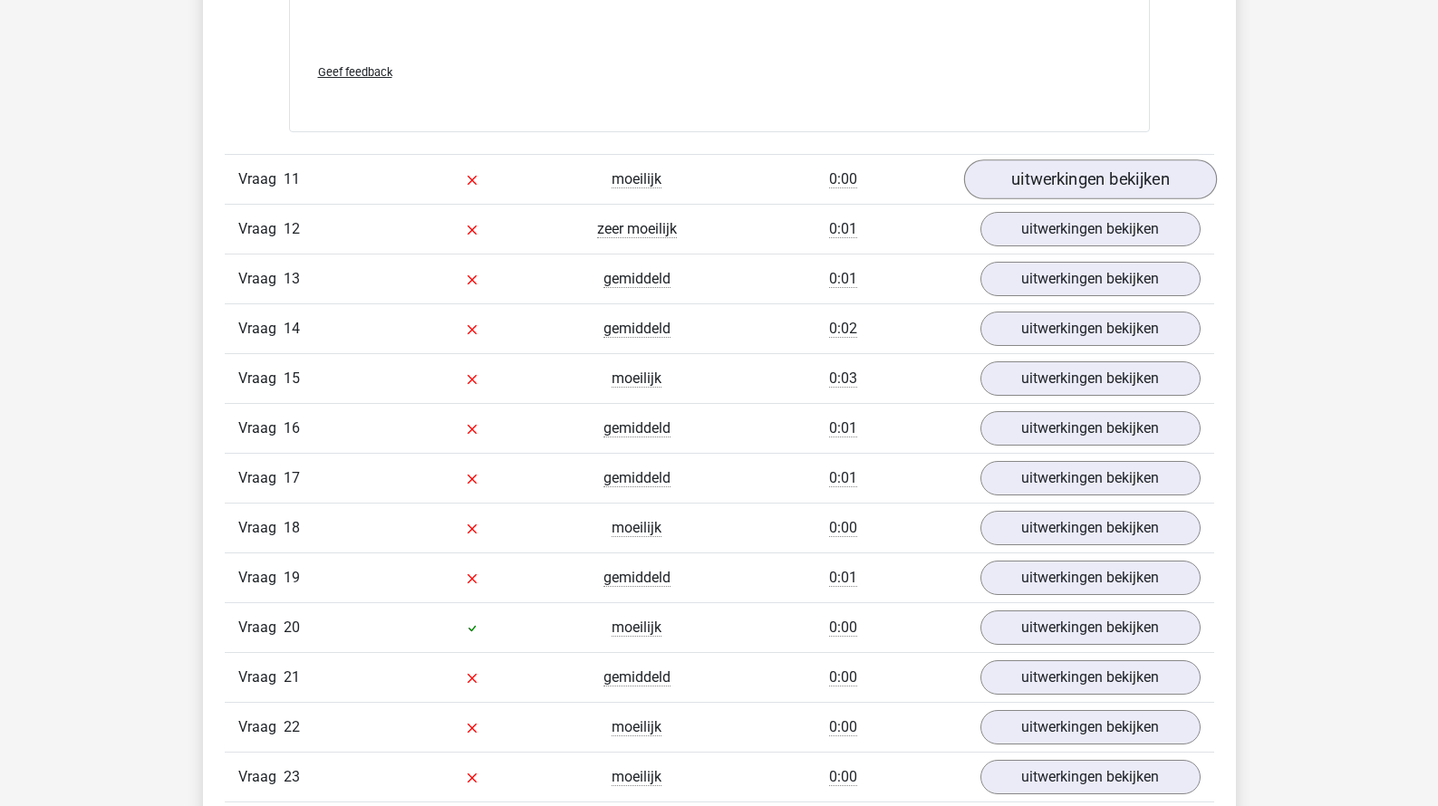
click at [1113, 183] on link "uitwerkingen bekijken" at bounding box center [1089, 179] width 253 height 40
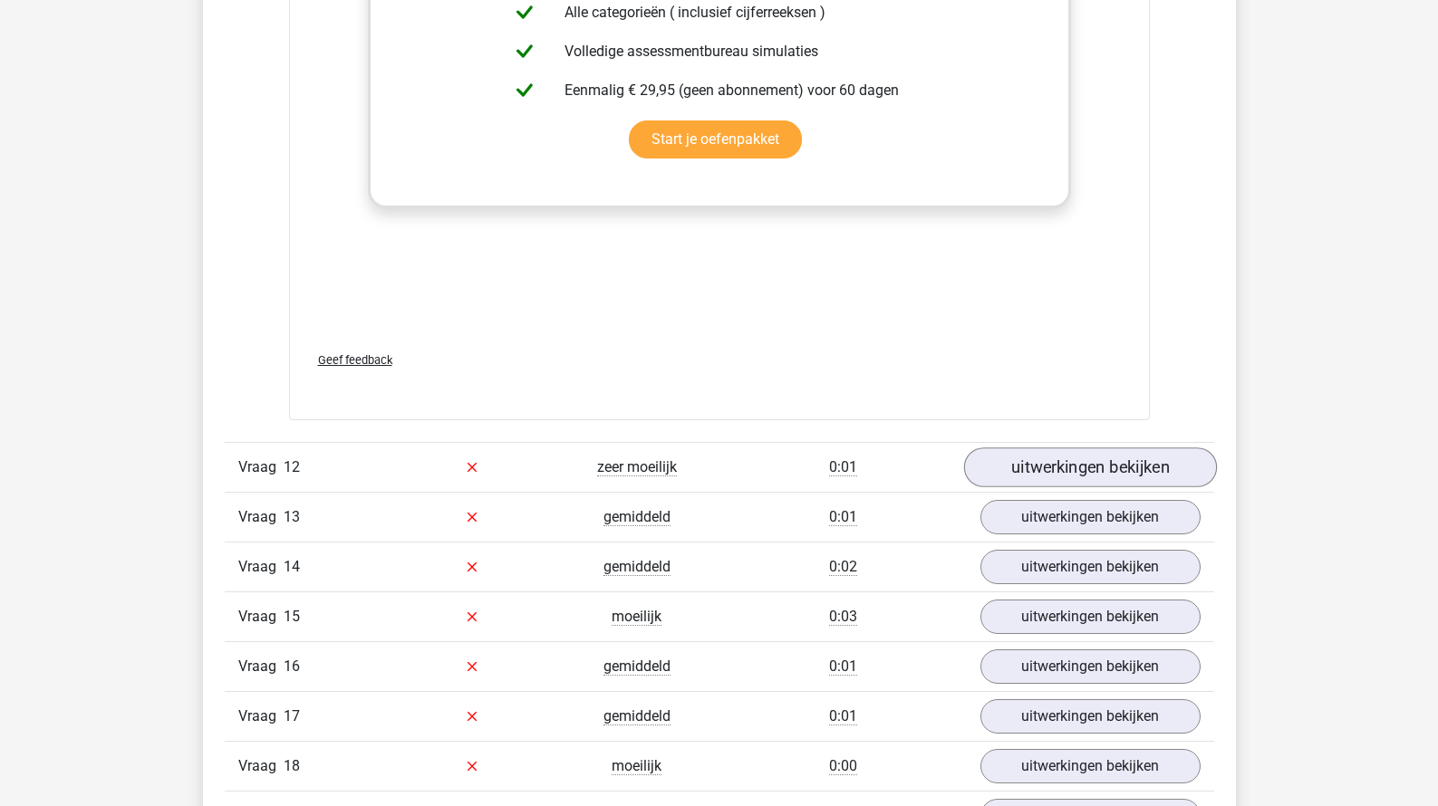
click at [1048, 447] on link "uitwerkingen bekijken" at bounding box center [1089, 467] width 253 height 40
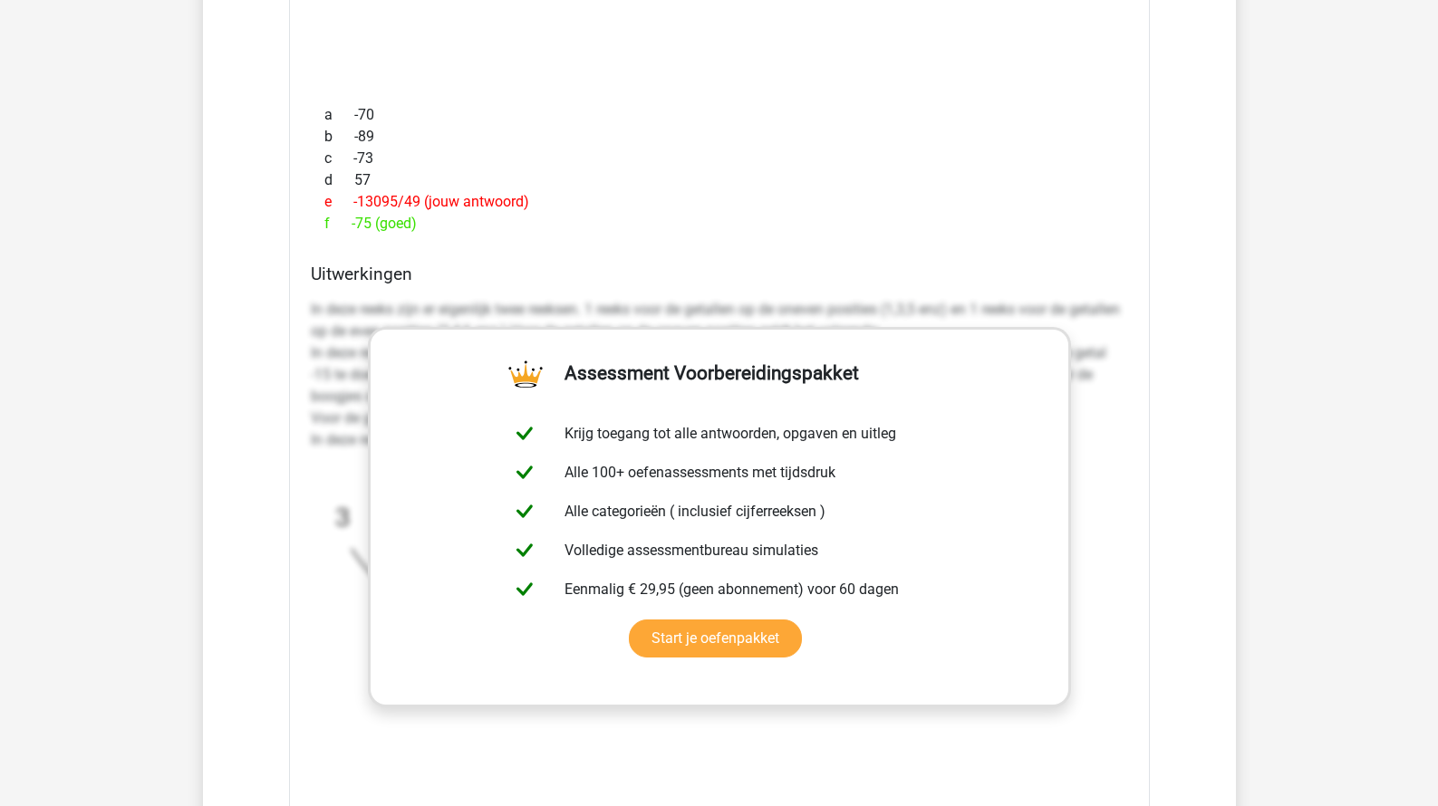
scroll to position [15223, 0]
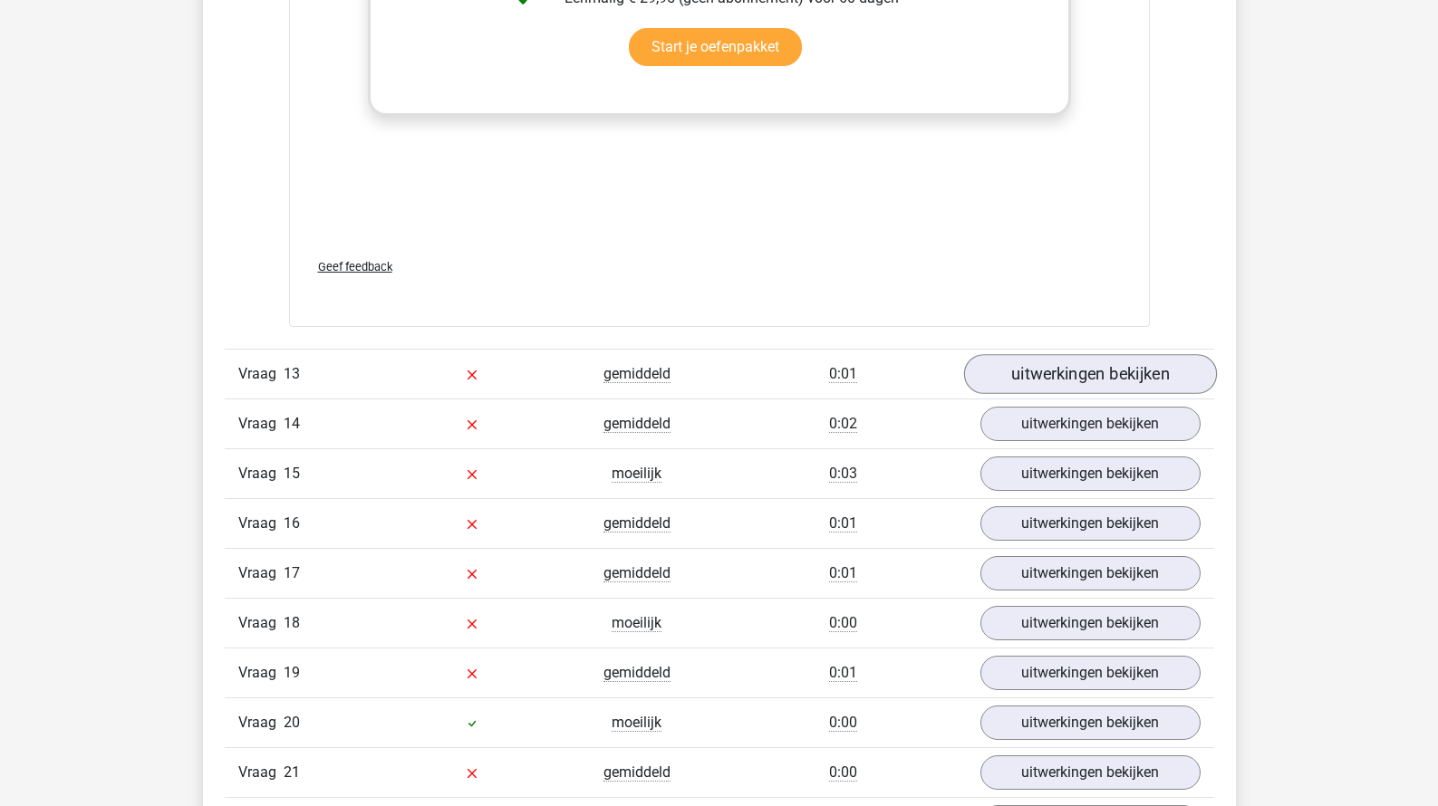
click at [1071, 362] on link "uitwerkingen bekijken" at bounding box center [1089, 375] width 253 height 40
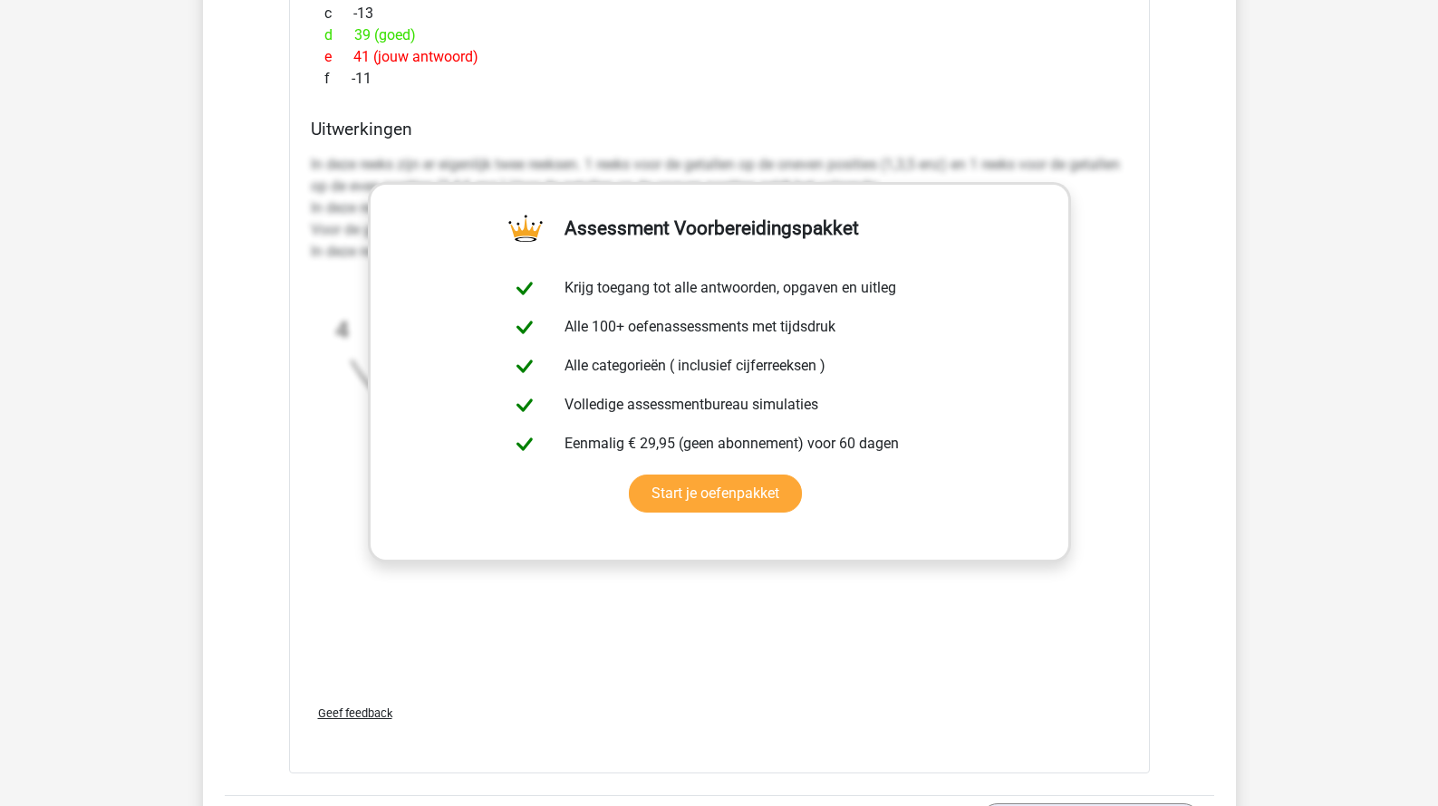
scroll to position [16579, 0]
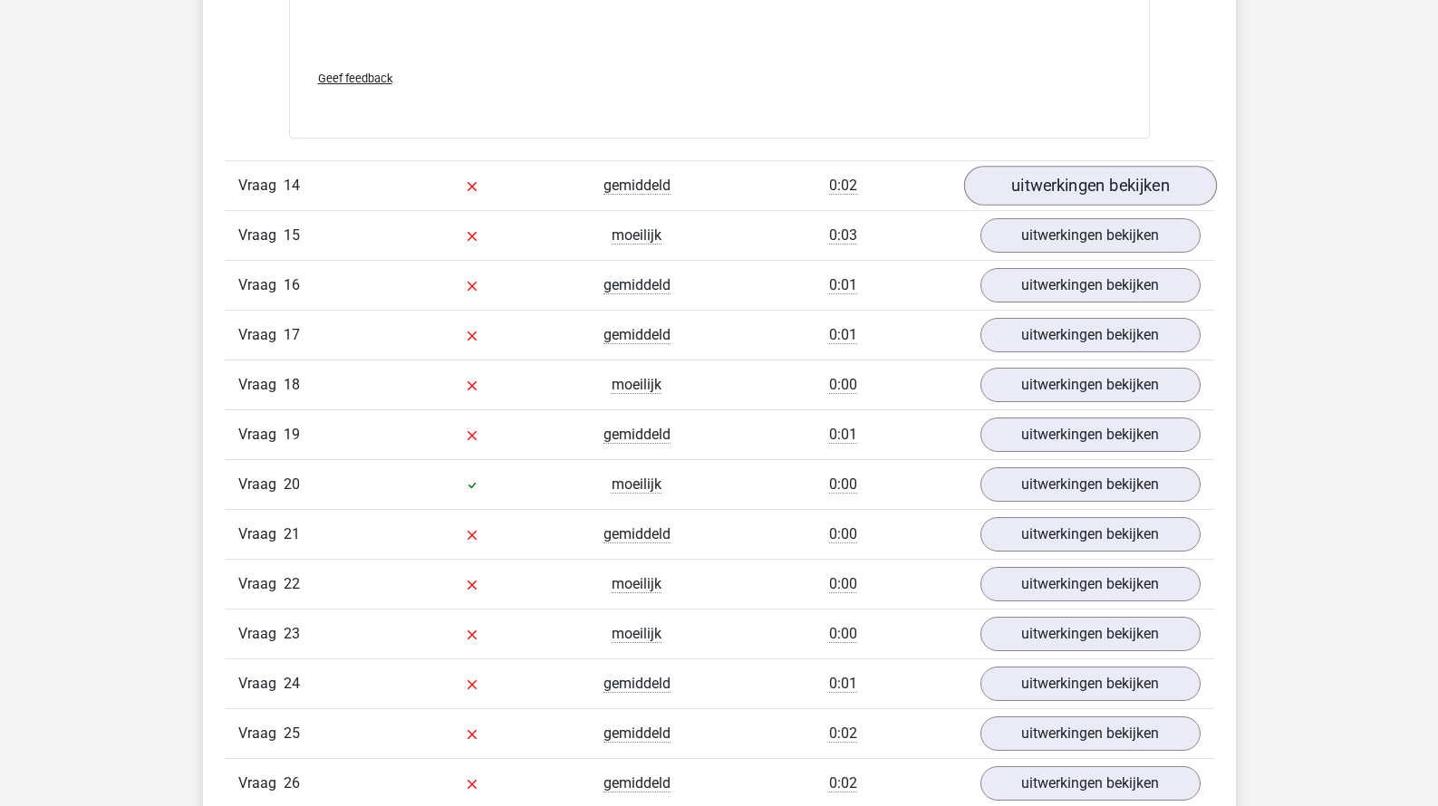
click at [1133, 179] on link "uitwerkingen bekijken" at bounding box center [1089, 186] width 253 height 40
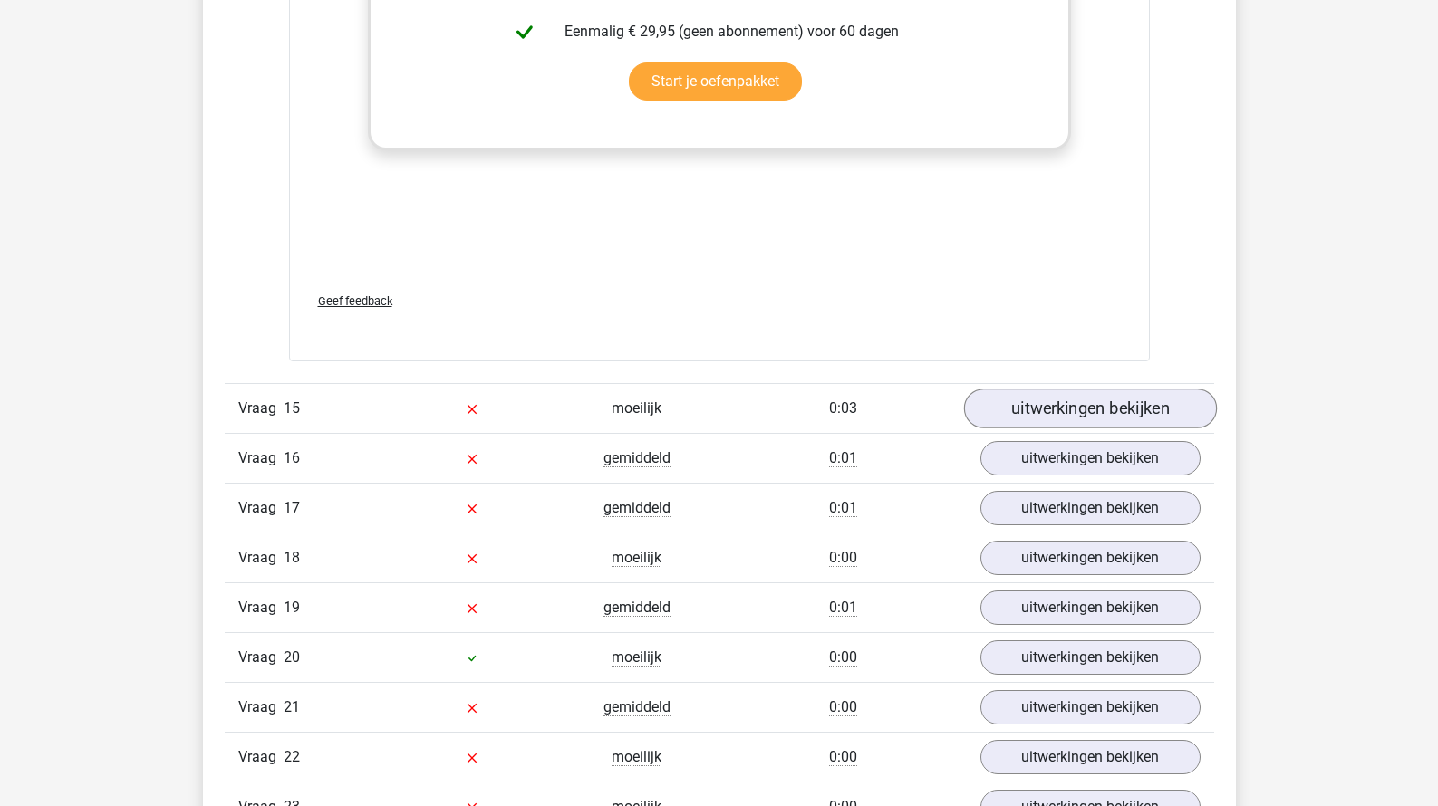
click at [1073, 400] on link "uitwerkingen bekijken" at bounding box center [1089, 409] width 253 height 40
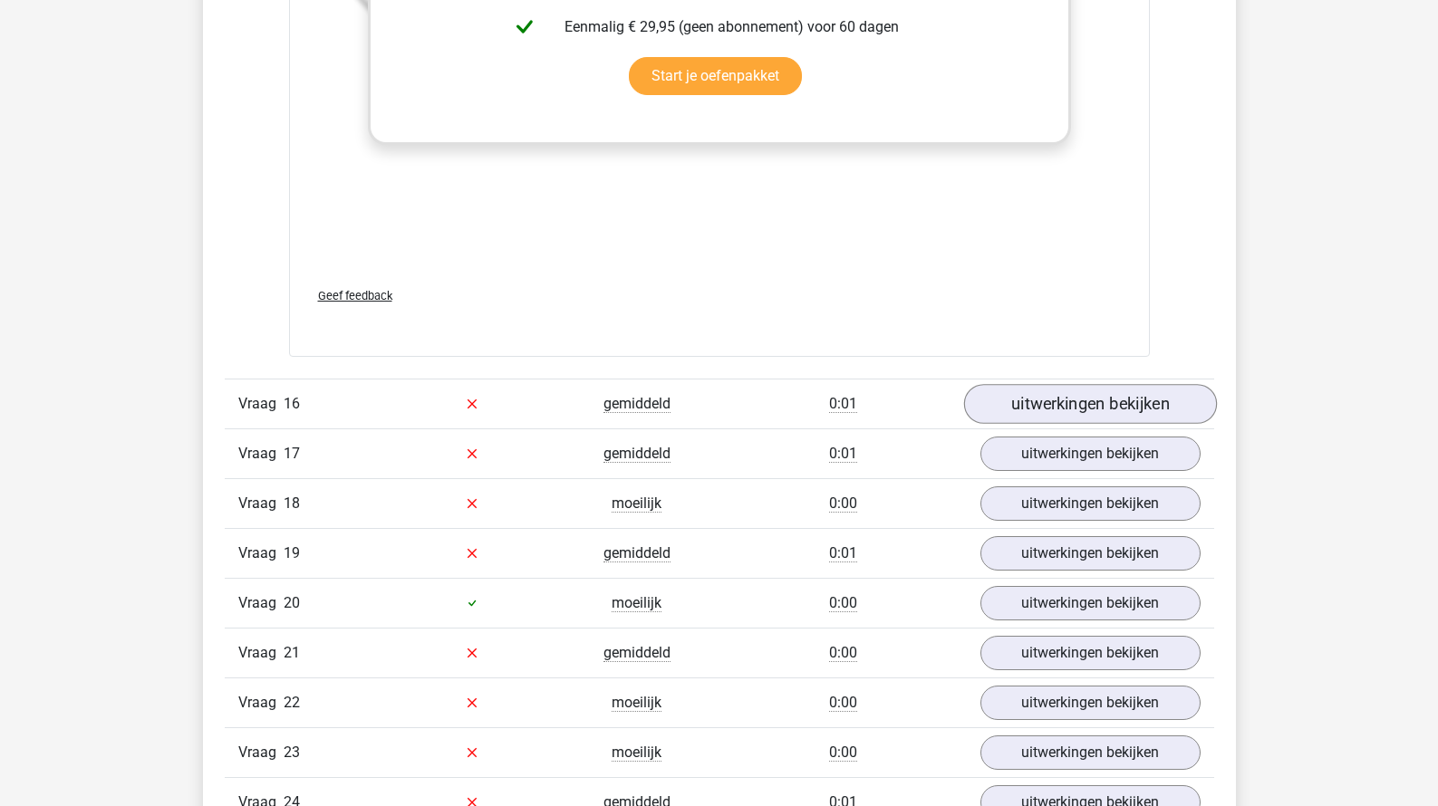
click at [1065, 387] on link "uitwerkingen bekijken" at bounding box center [1089, 404] width 253 height 40
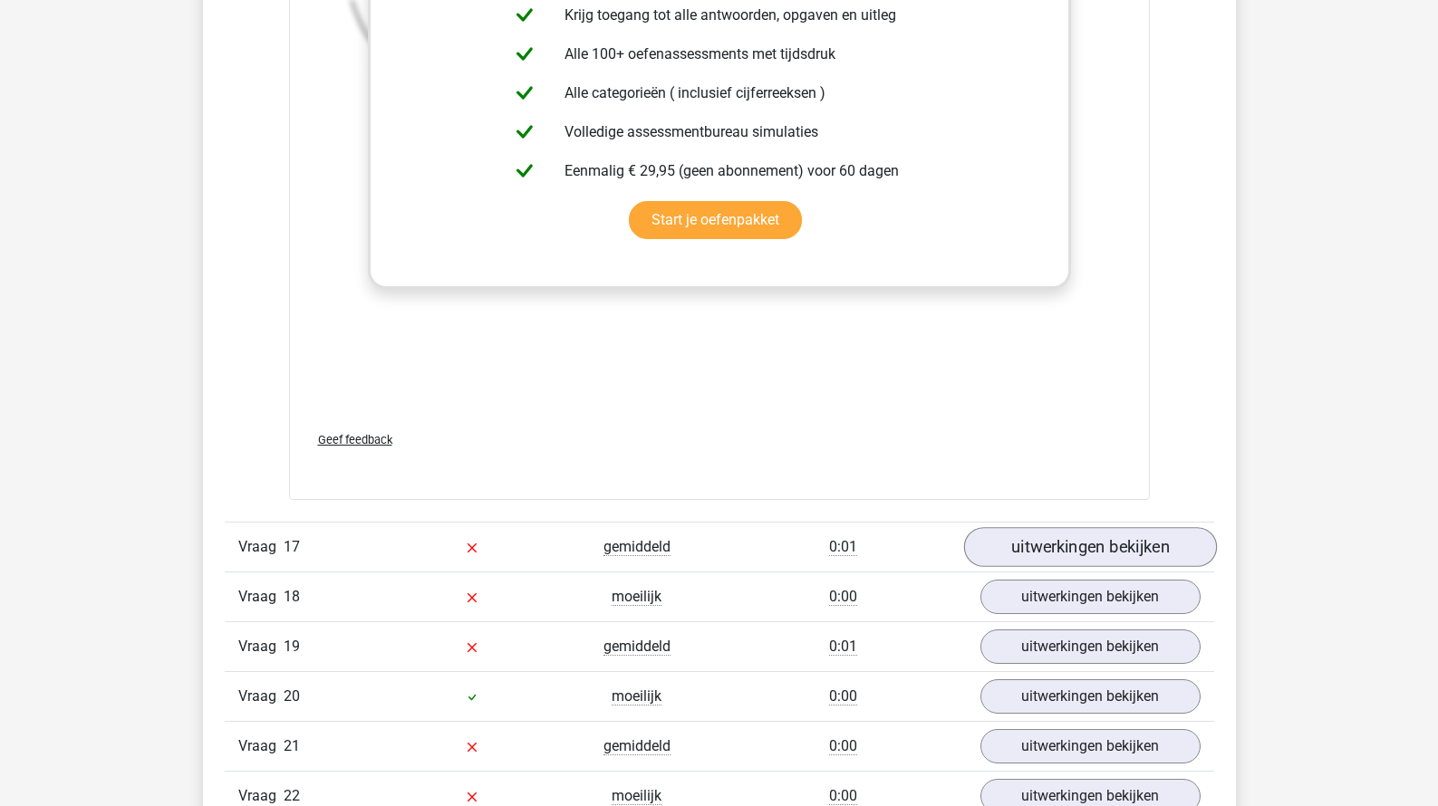
click at [1009, 540] on link "uitwerkingen bekijken" at bounding box center [1089, 547] width 253 height 40
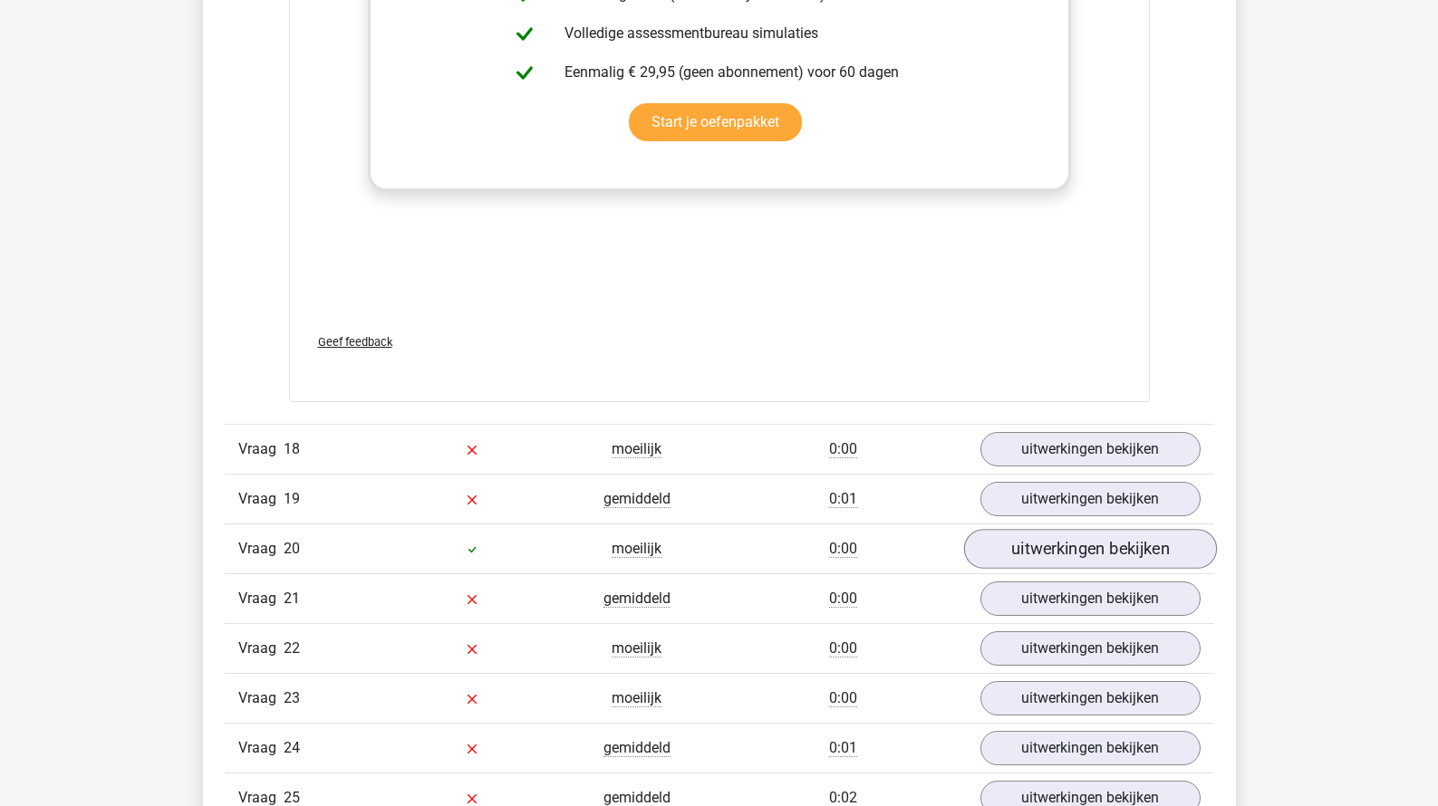
scroll to position [21092, 0]
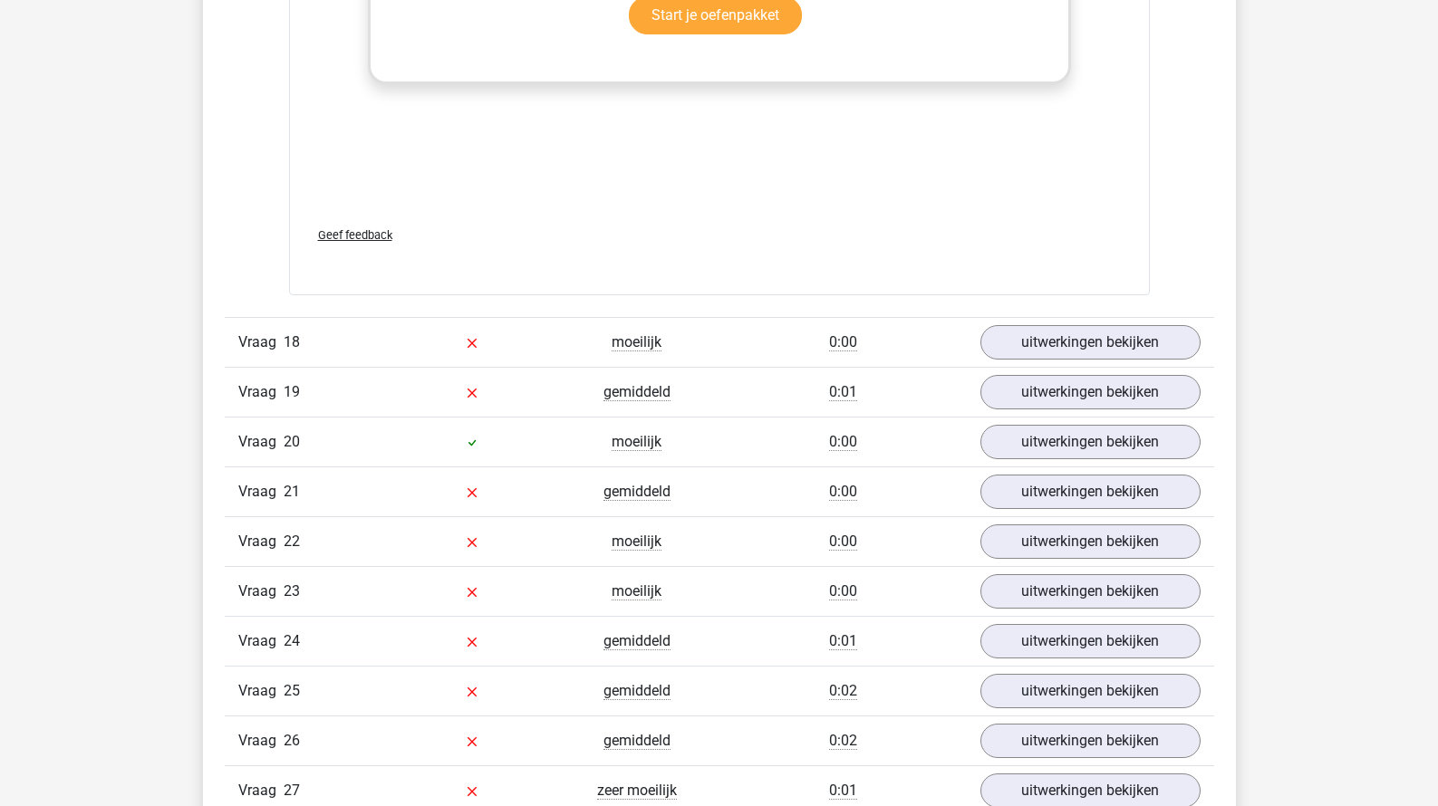
click at [1087, 353] on div "Vraag 18 moeilijk 0:00 uitwerkingen bekijken" at bounding box center [719, 342] width 989 height 50
click at [1089, 332] on link "uitwerkingen bekijken" at bounding box center [1089, 342] width 253 height 40
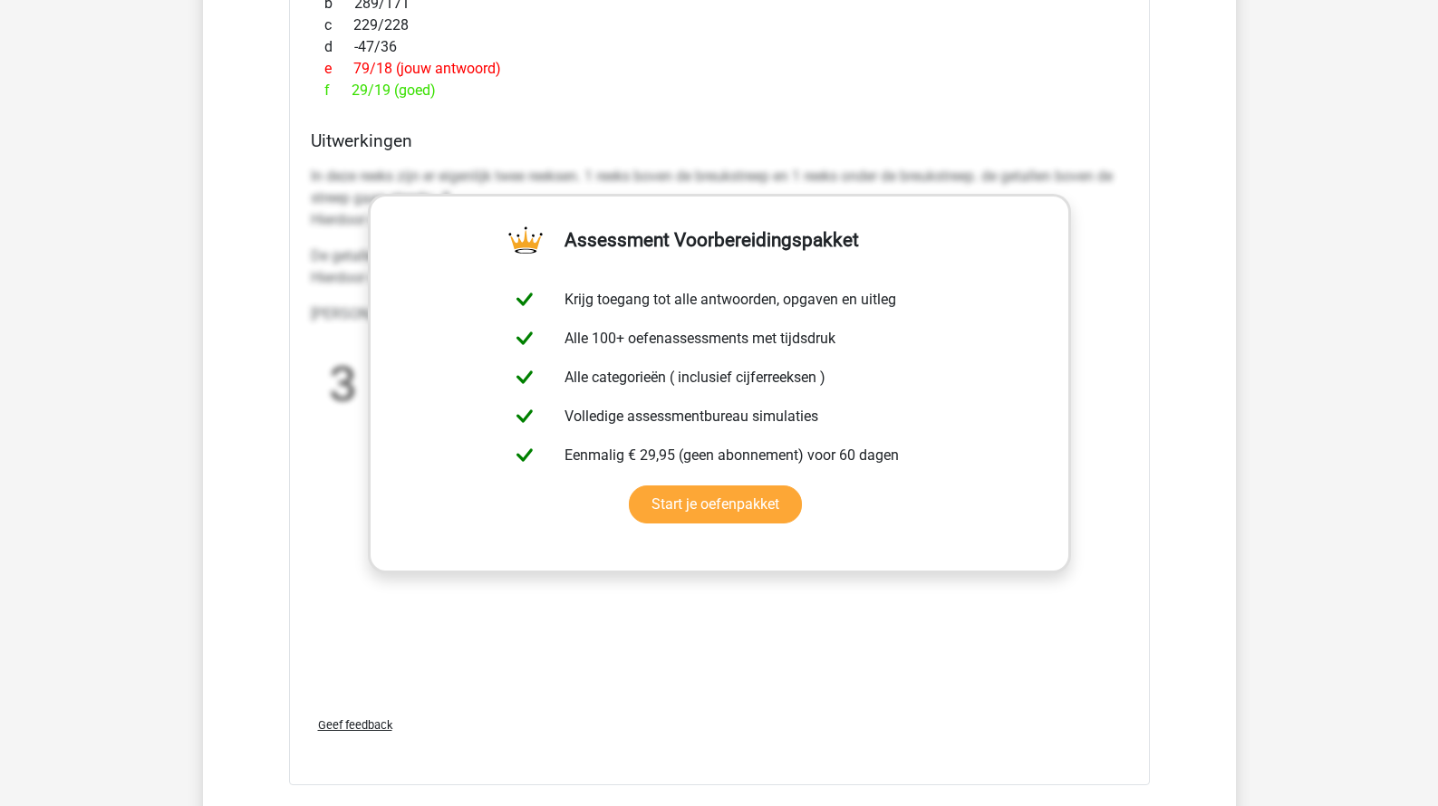
scroll to position [22350, 0]
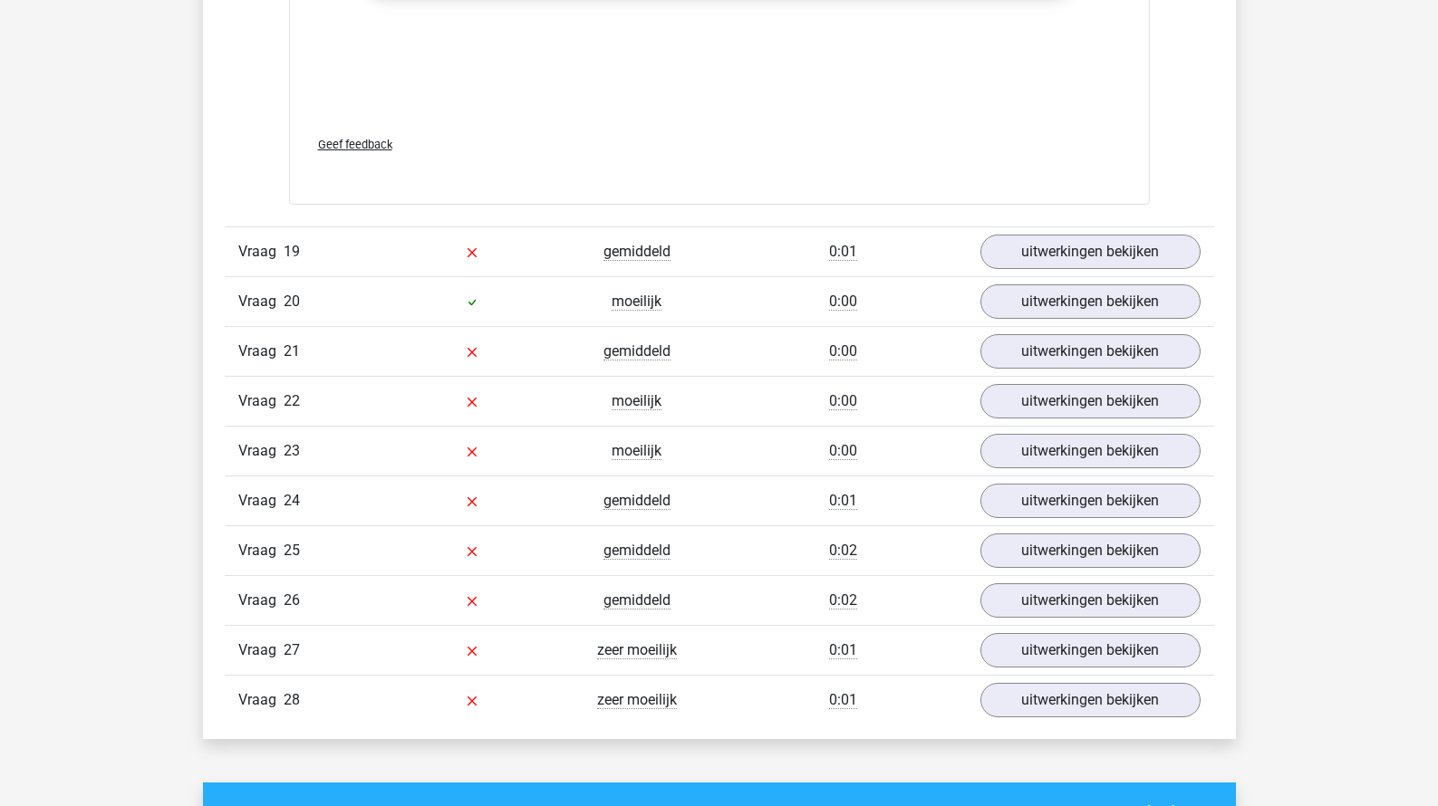
click at [1090, 232] on link "uitwerkingen bekijken" at bounding box center [1089, 252] width 253 height 40
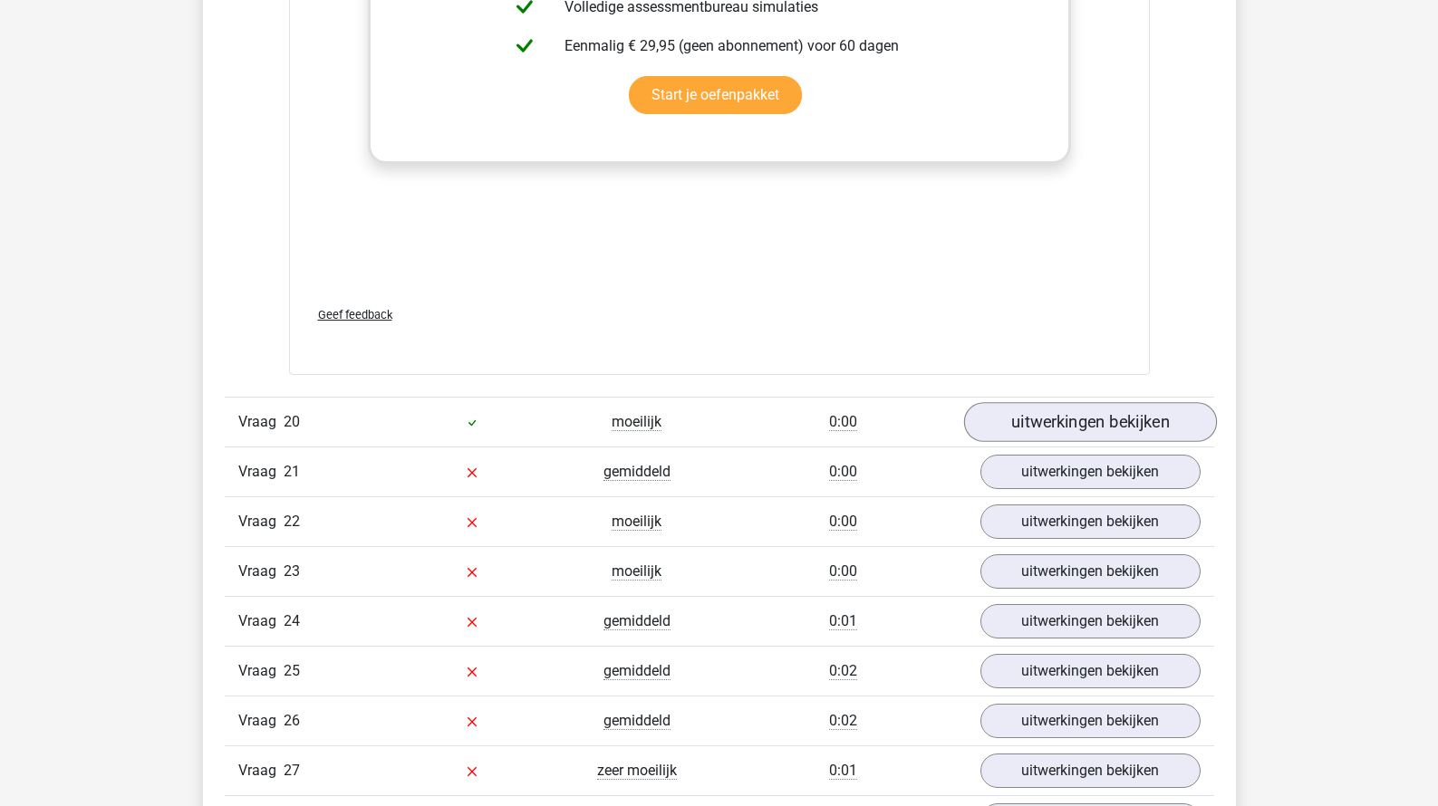
click at [1033, 427] on link "uitwerkingen bekijken" at bounding box center [1089, 423] width 253 height 40
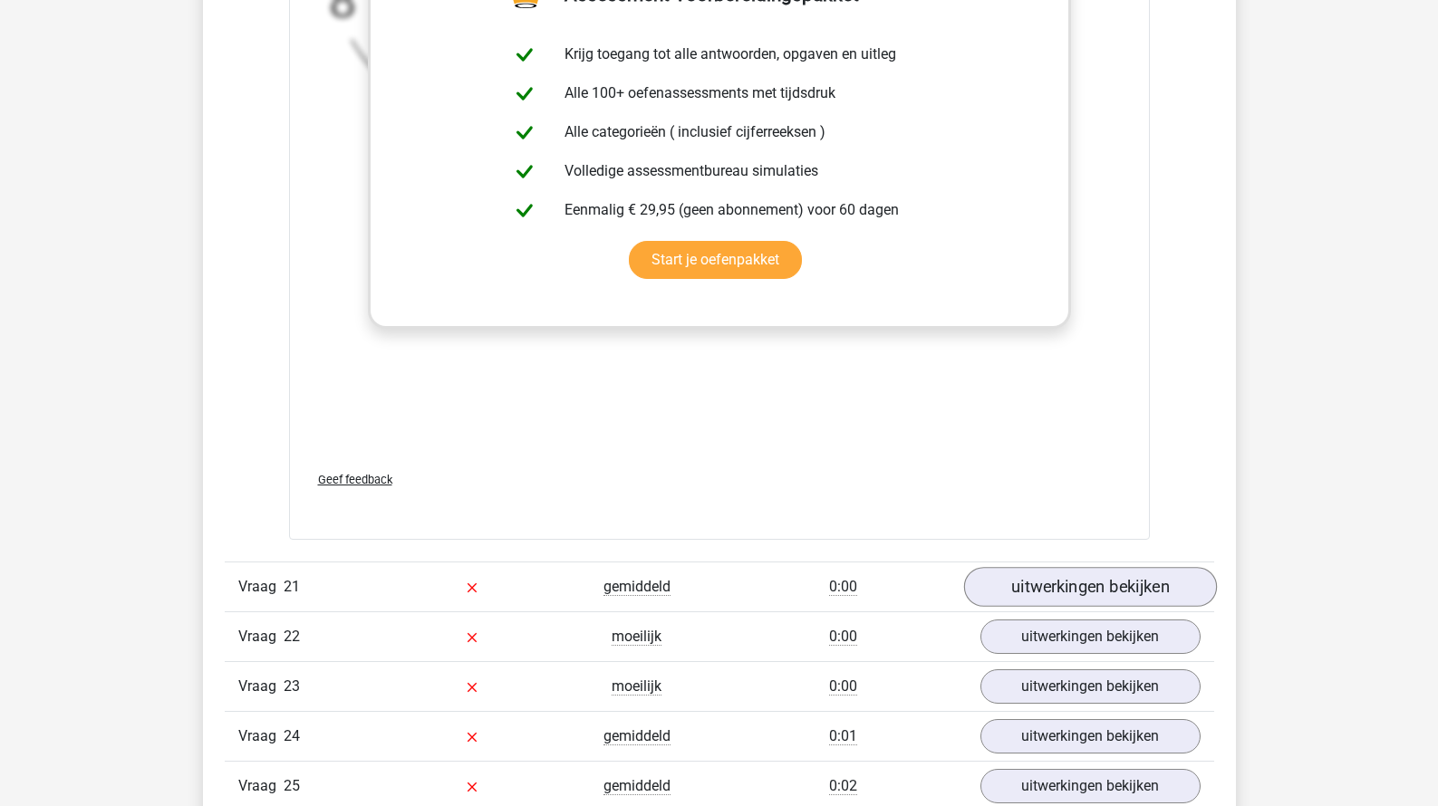
click at [995, 578] on link "uitwerkingen bekijken" at bounding box center [1089, 587] width 253 height 40
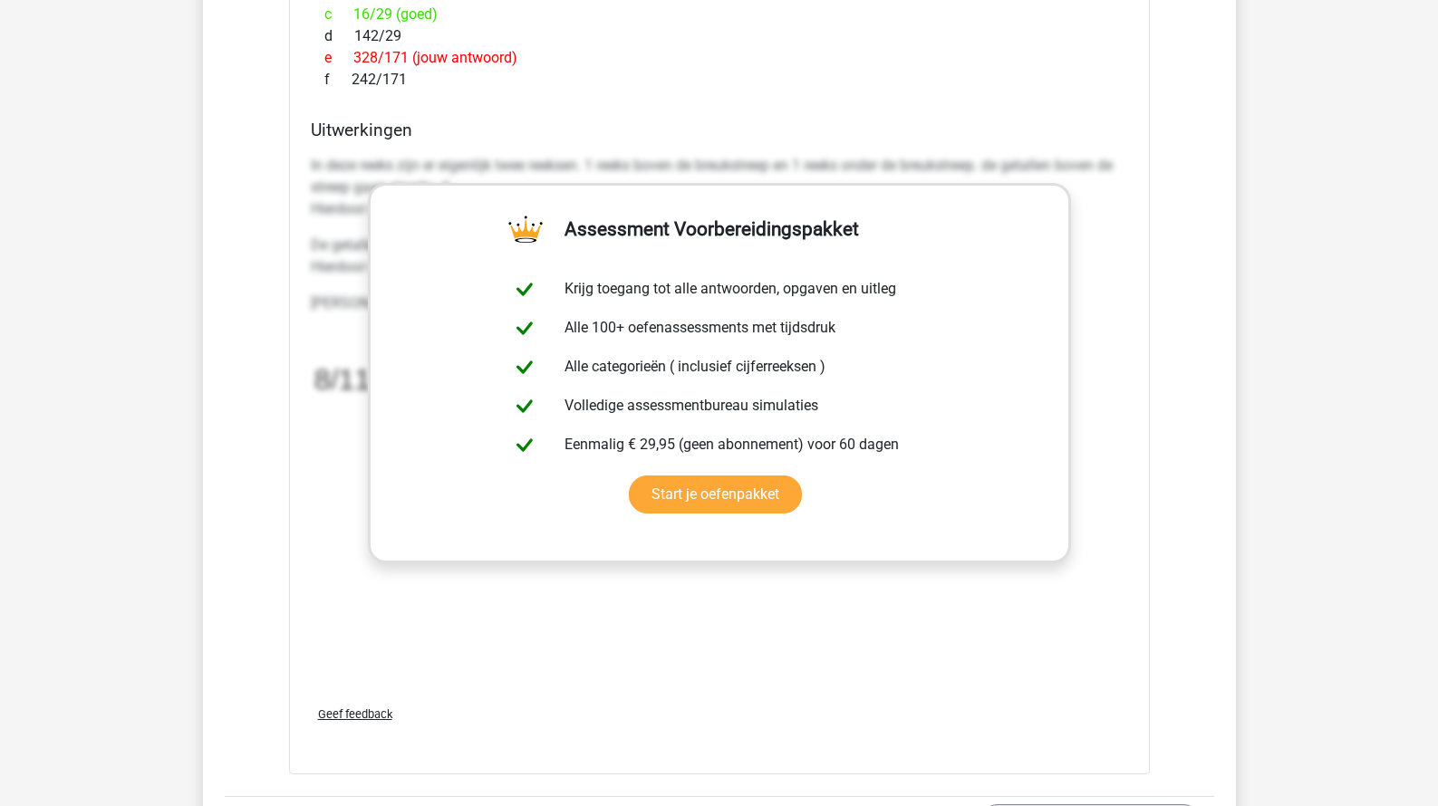
scroll to position [25902, 0]
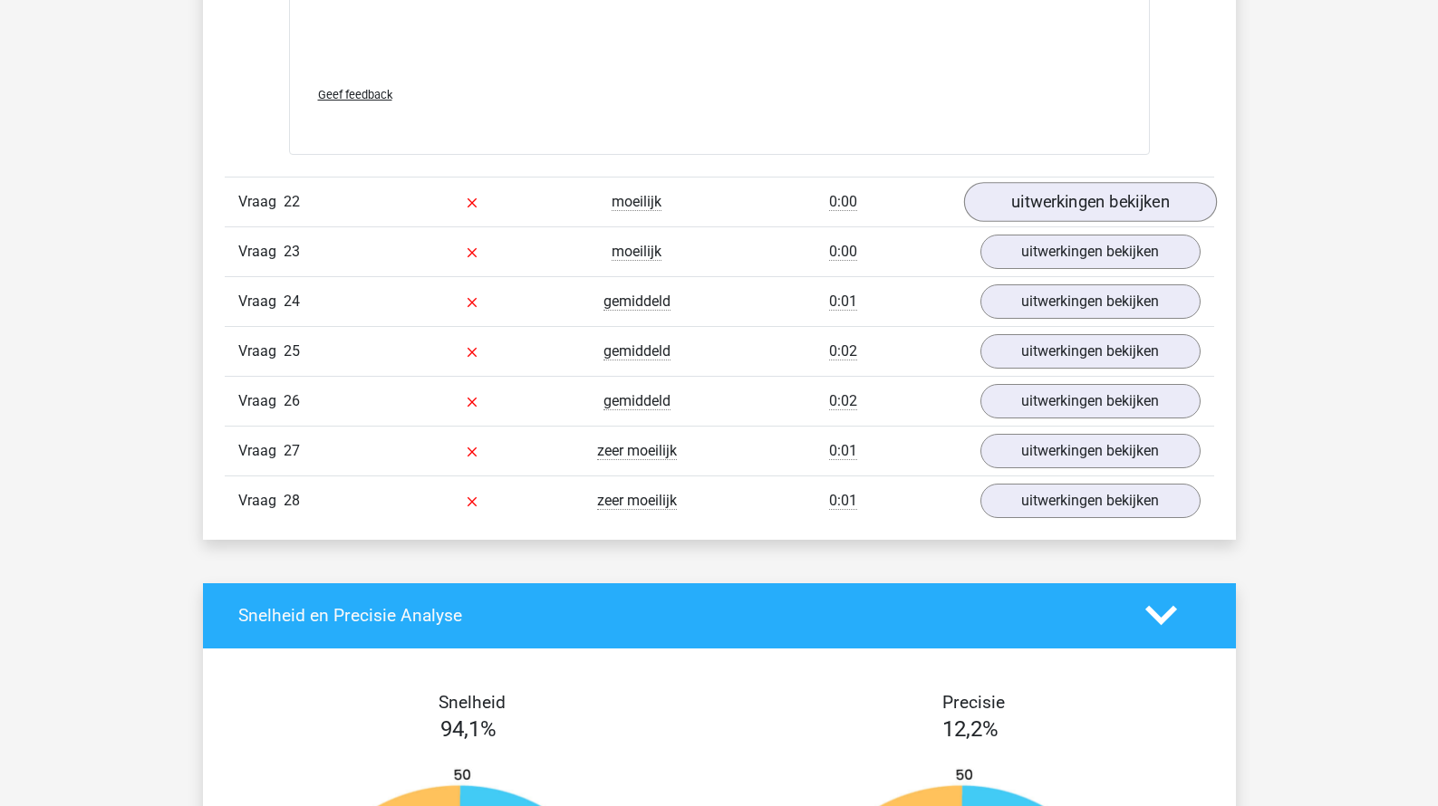
click at [1102, 182] on link "uitwerkingen bekijken" at bounding box center [1089, 202] width 253 height 40
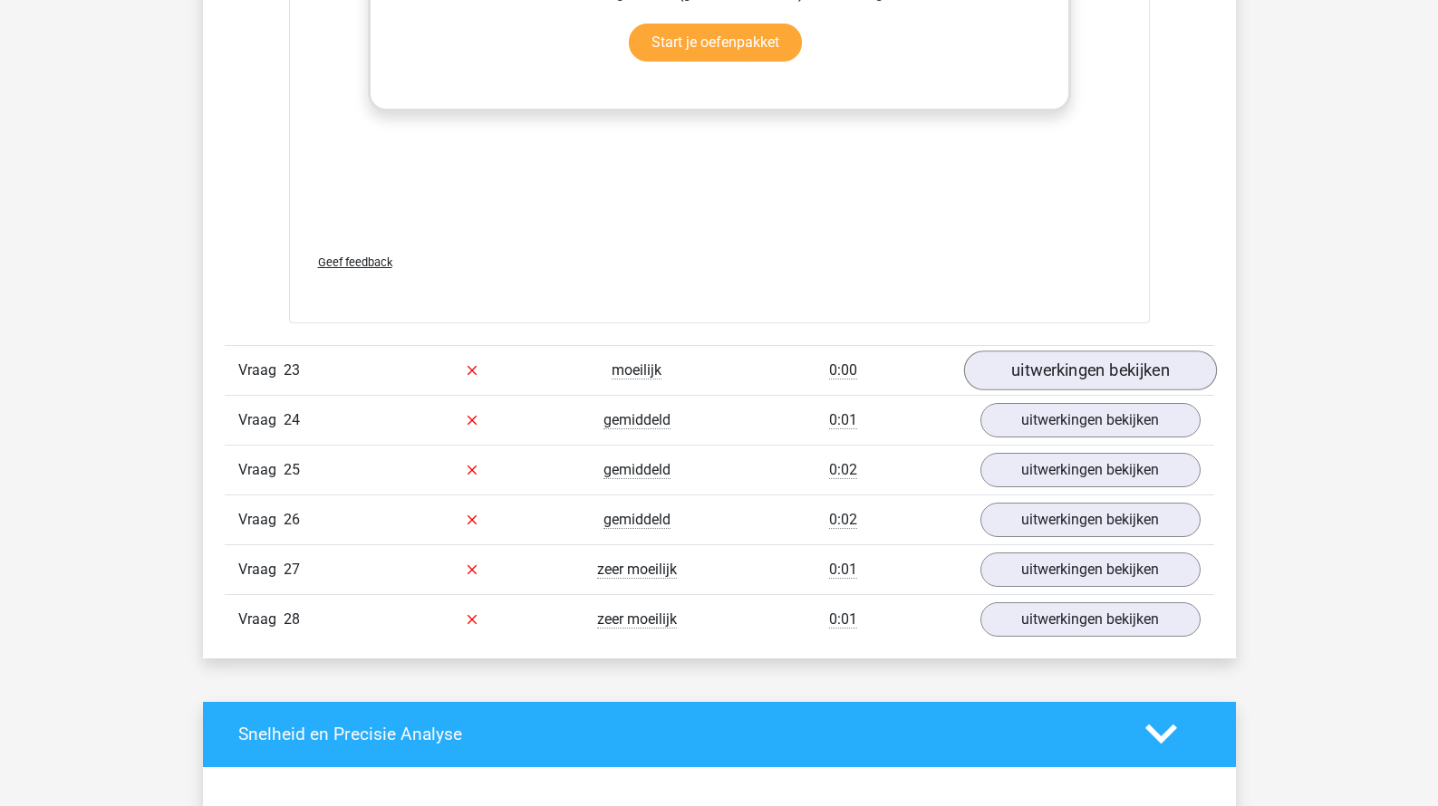
click at [1049, 351] on link "uitwerkingen bekijken" at bounding box center [1089, 371] width 253 height 40
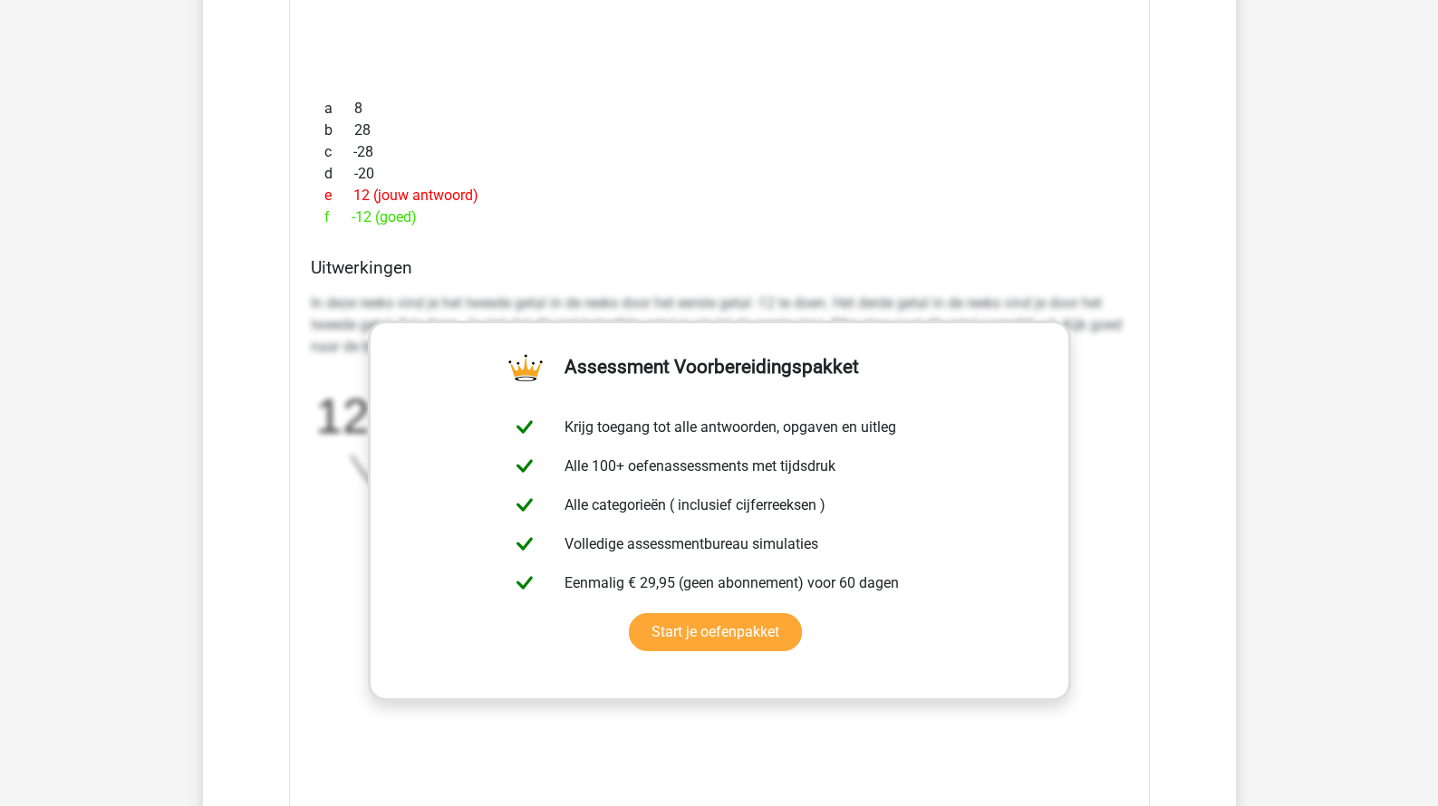
scroll to position [27801, 0]
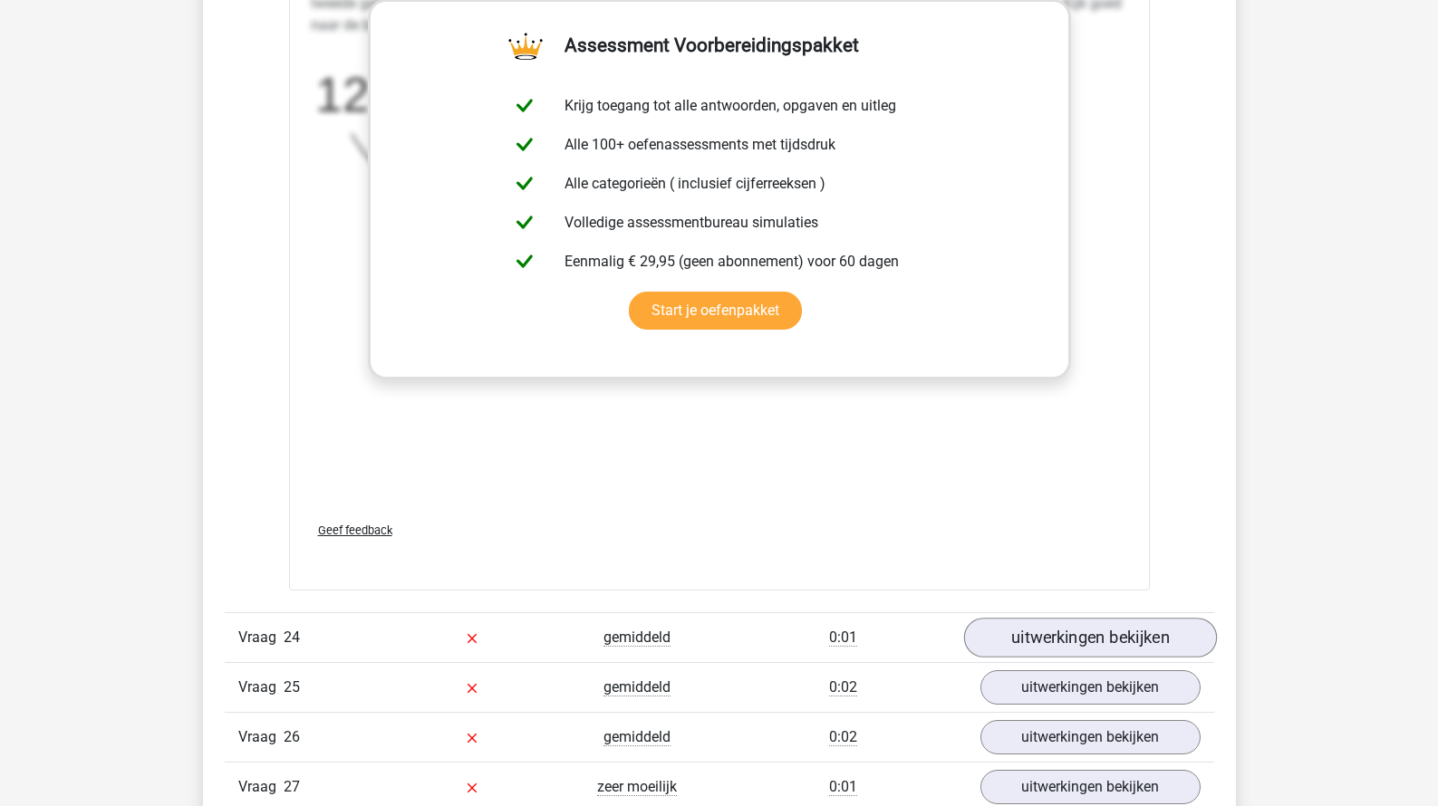
click at [1007, 626] on link "uitwerkingen bekijken" at bounding box center [1089, 638] width 253 height 40
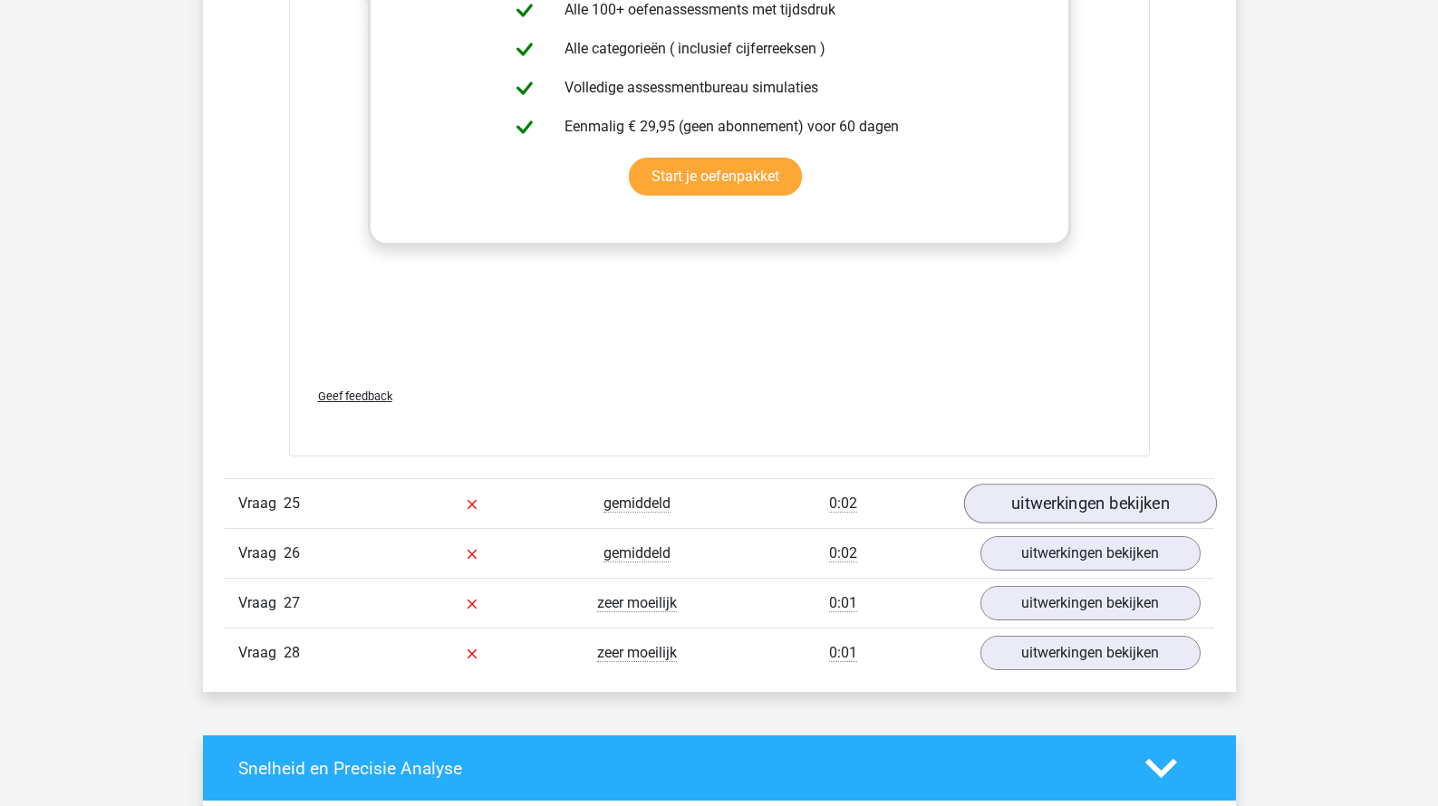
click at [1041, 484] on link "uitwerkingen bekijken" at bounding box center [1089, 504] width 253 height 40
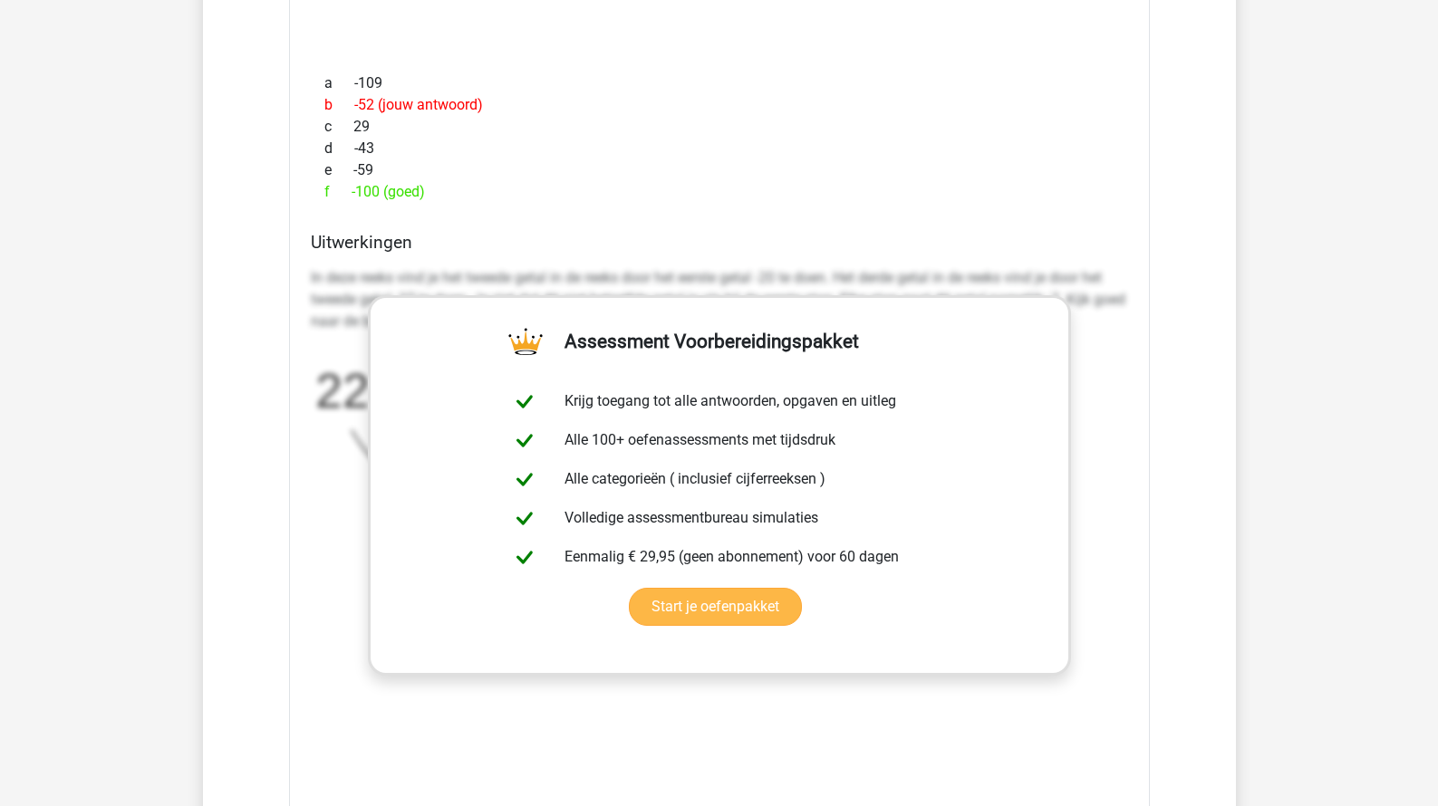
scroll to position [30427, 0]
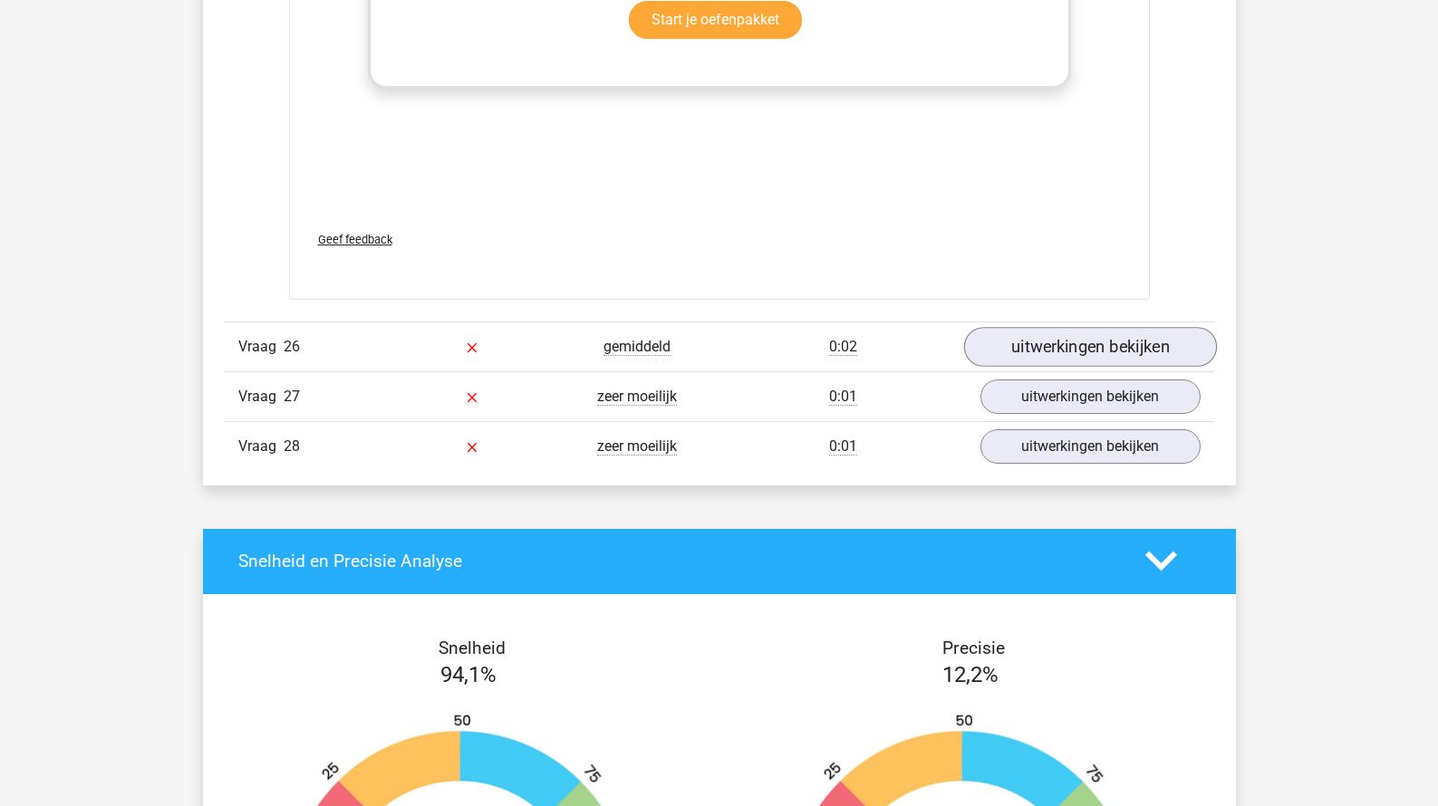
click at [1072, 327] on link "uitwerkingen bekijken" at bounding box center [1089, 347] width 253 height 40
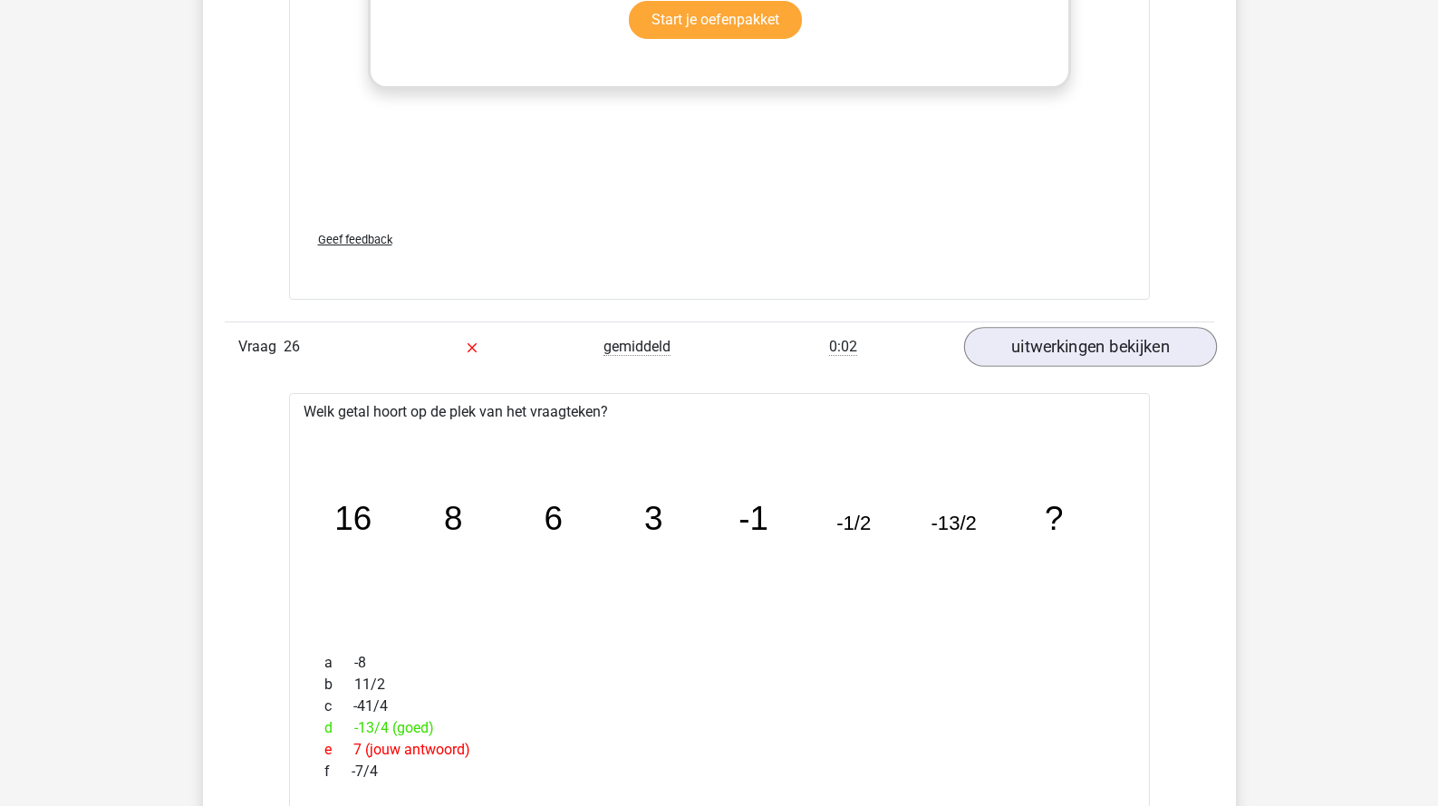
scroll to position [31374, 0]
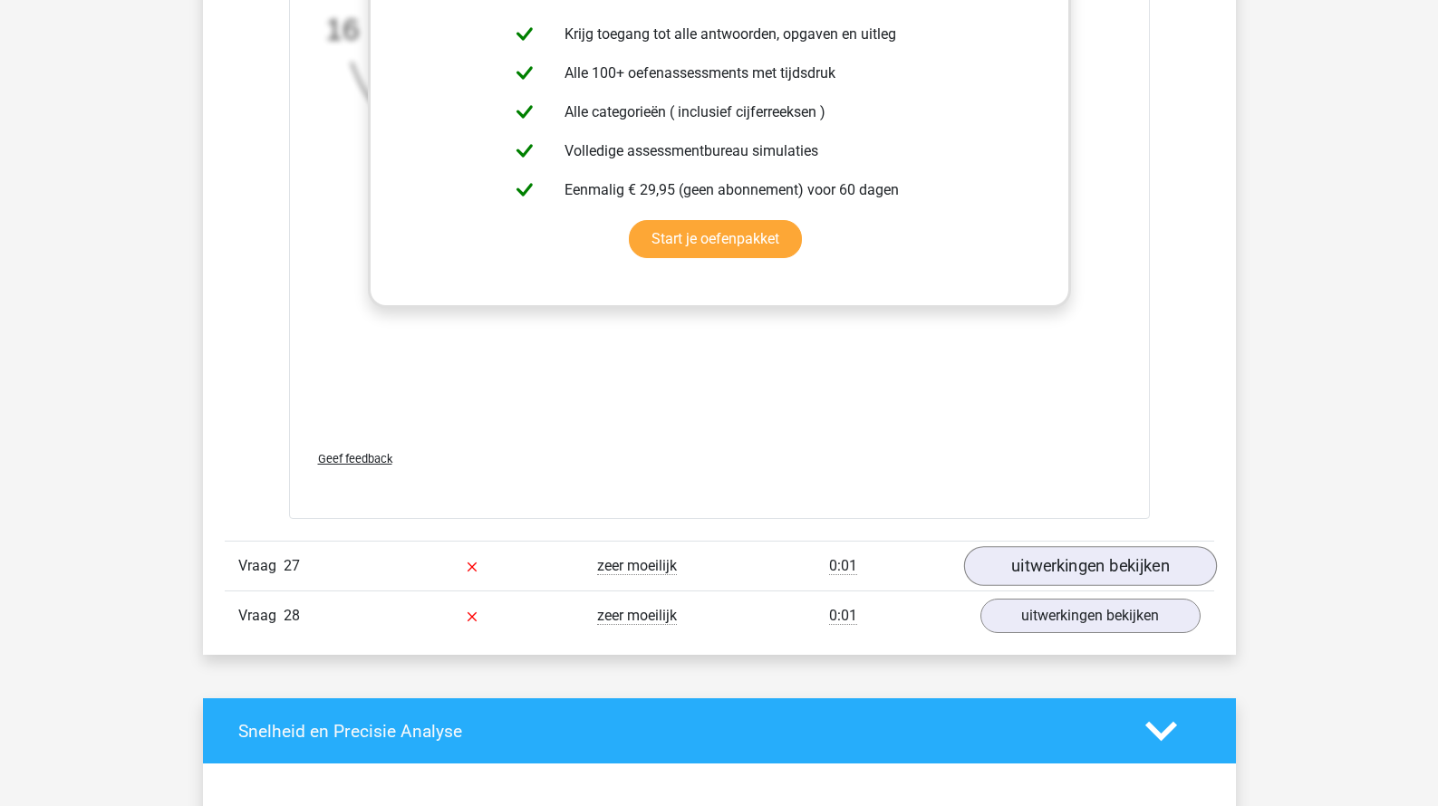
click at [1017, 547] on link "uitwerkingen bekijken" at bounding box center [1089, 567] width 253 height 40
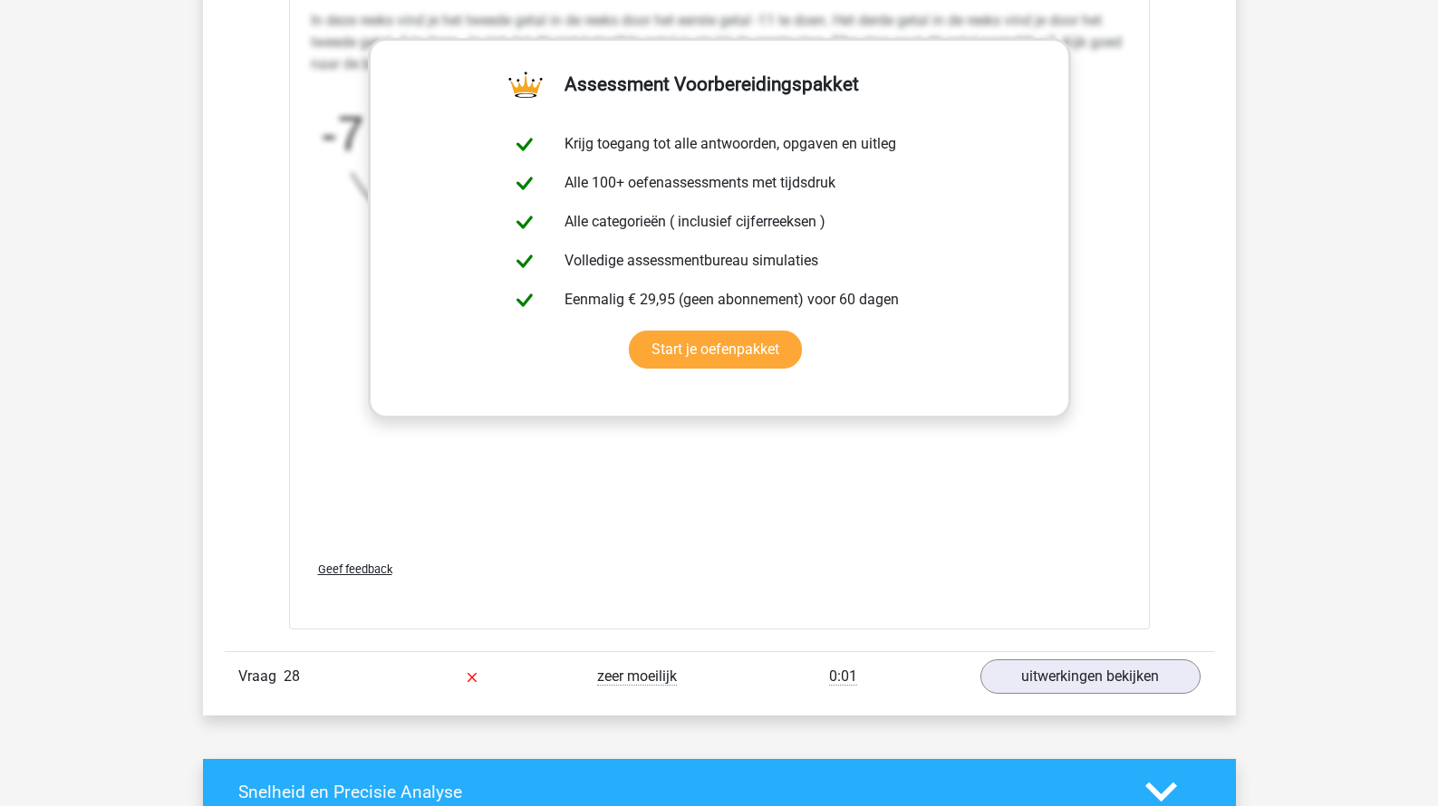
scroll to position [32595, 0]
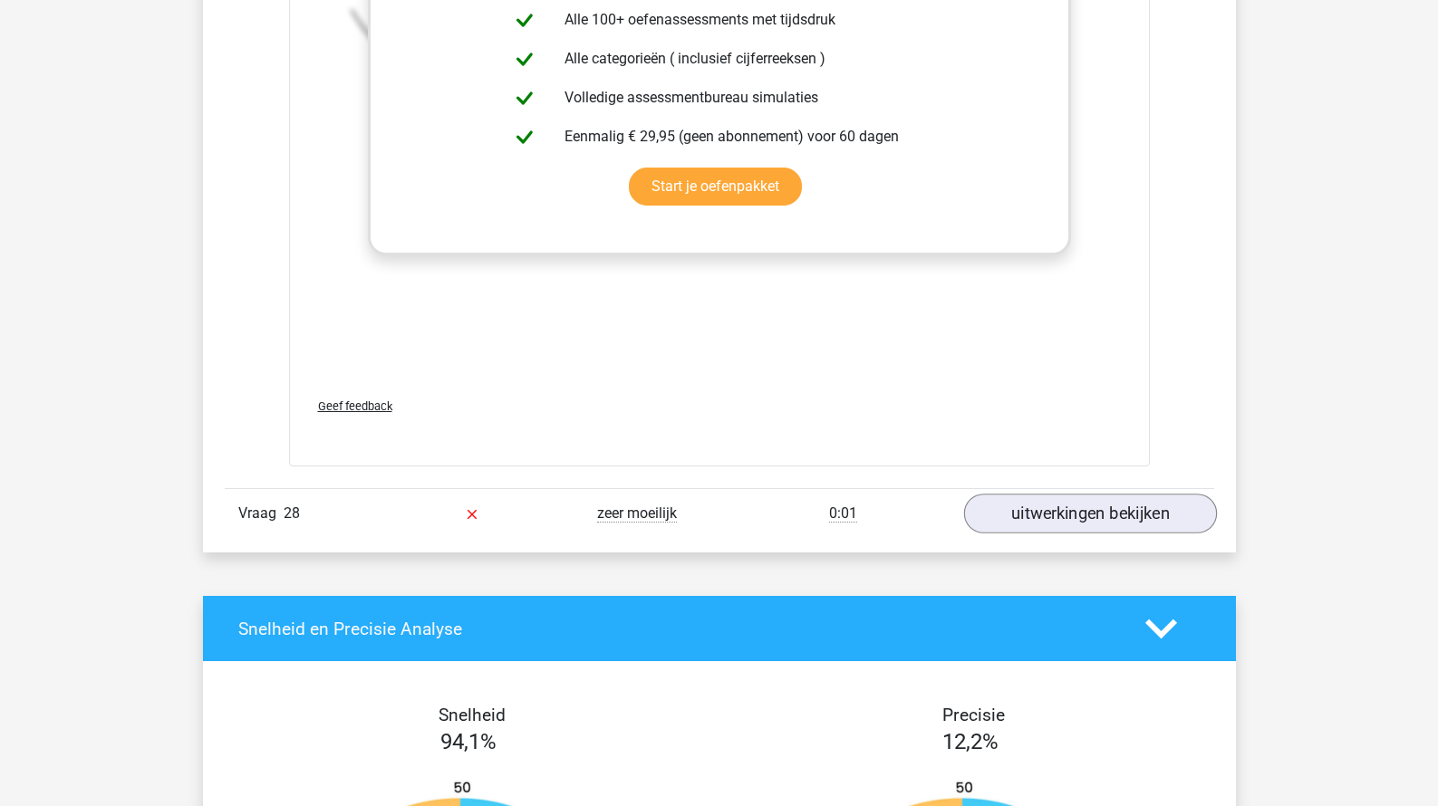
click at [1074, 494] on link "uitwerkingen bekijken" at bounding box center [1089, 514] width 253 height 40
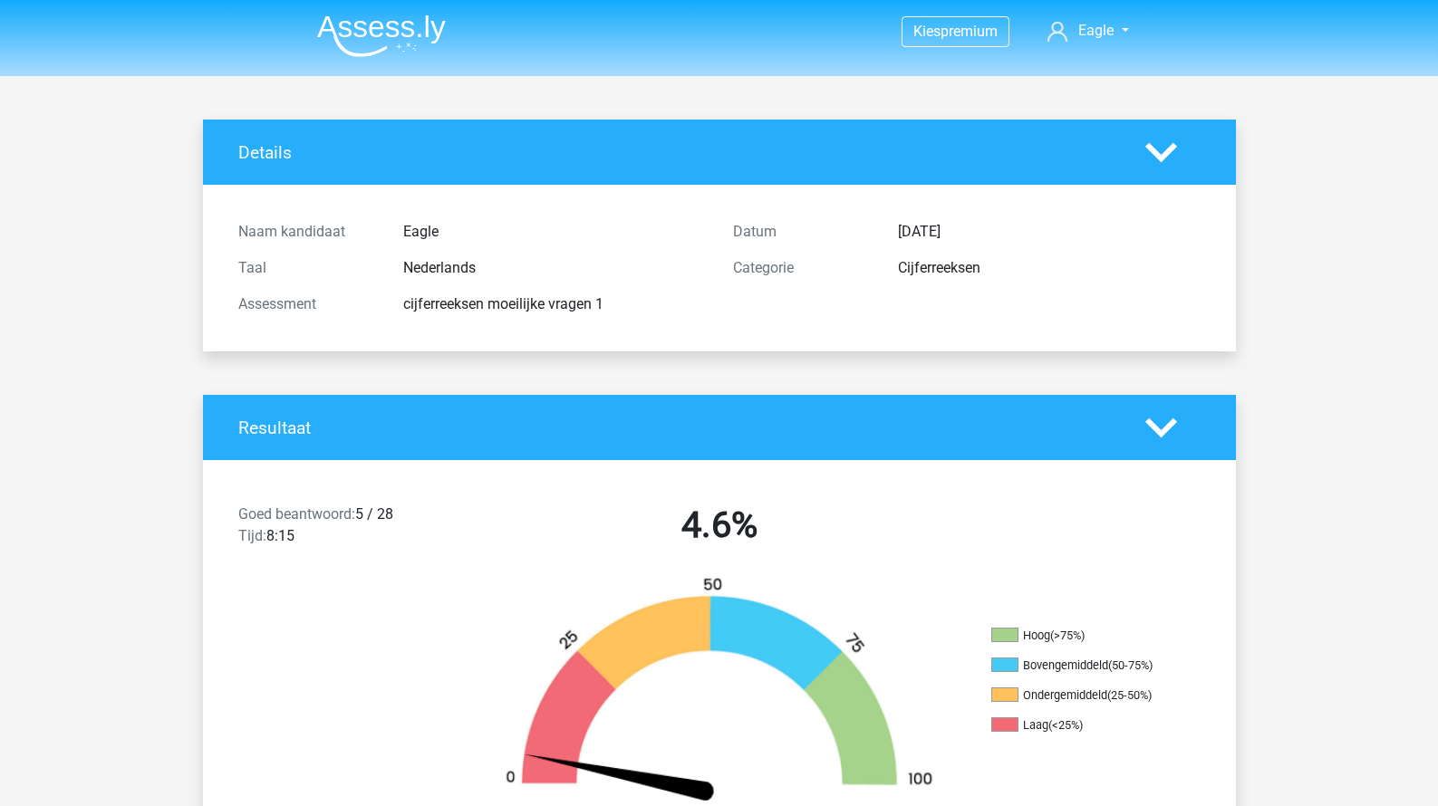
scroll to position [0, 0]
click at [390, 33] on img at bounding box center [381, 35] width 129 height 43
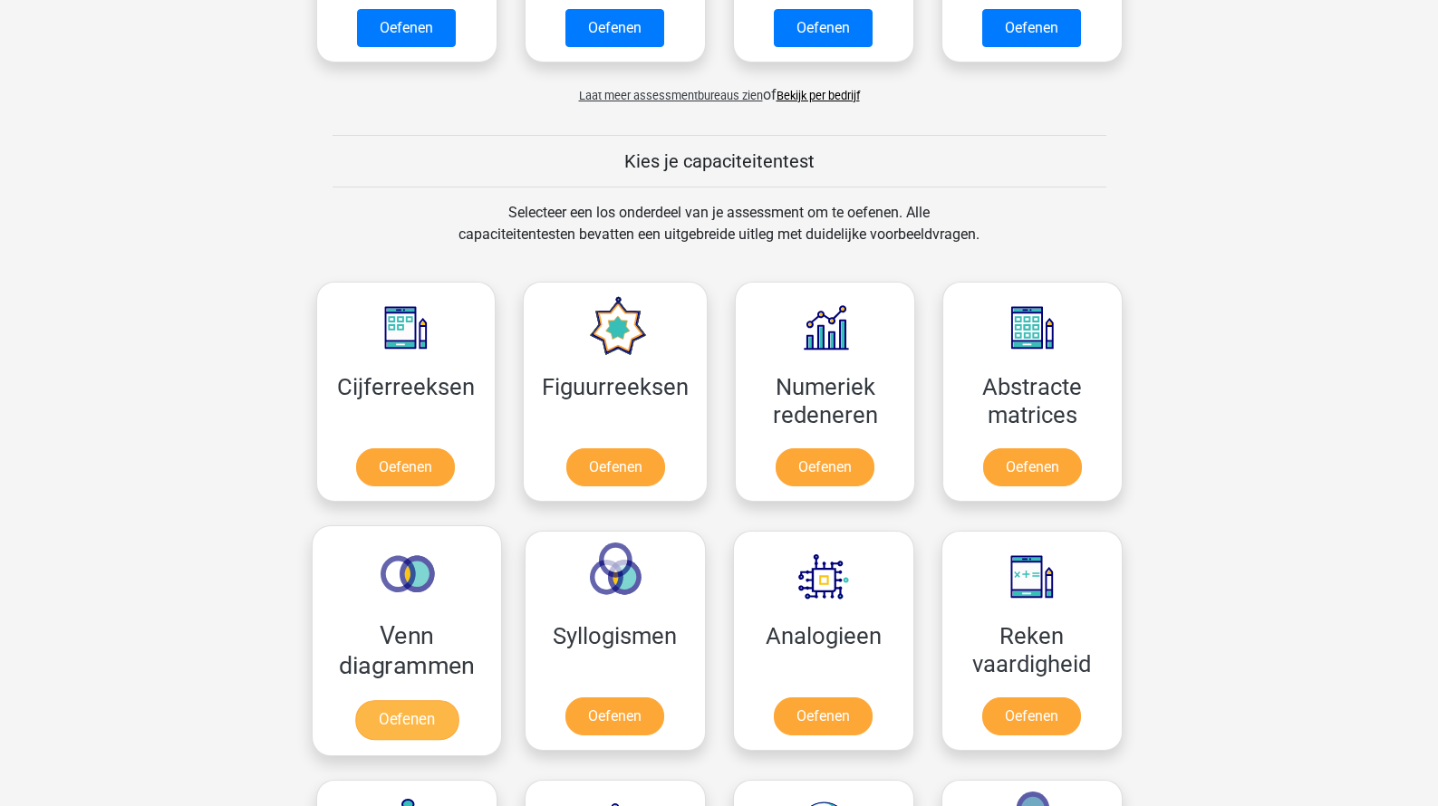
scroll to position [571, 0]
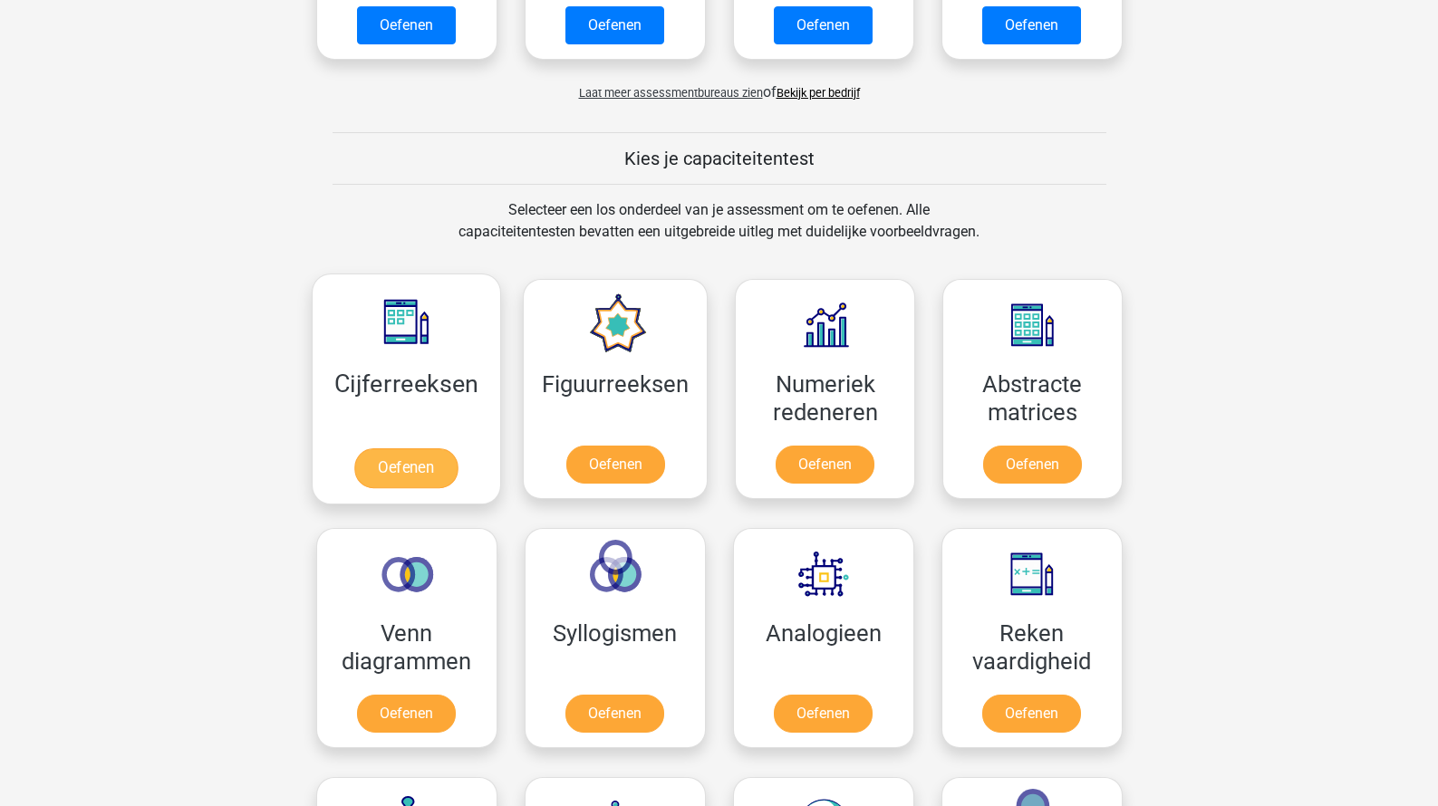
click at [448, 473] on link "Oefenen" at bounding box center [405, 468] width 103 height 40
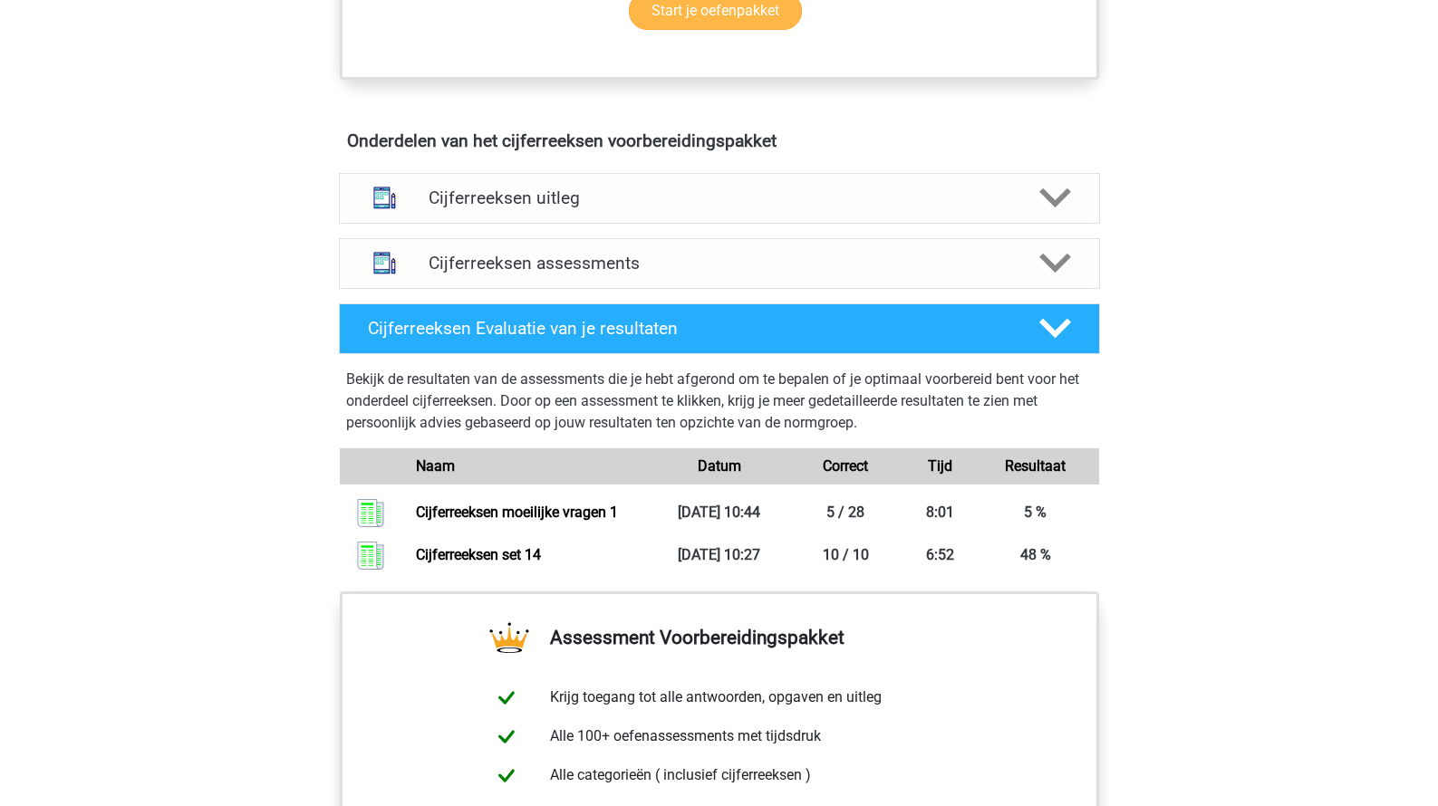
scroll to position [1005, 0]
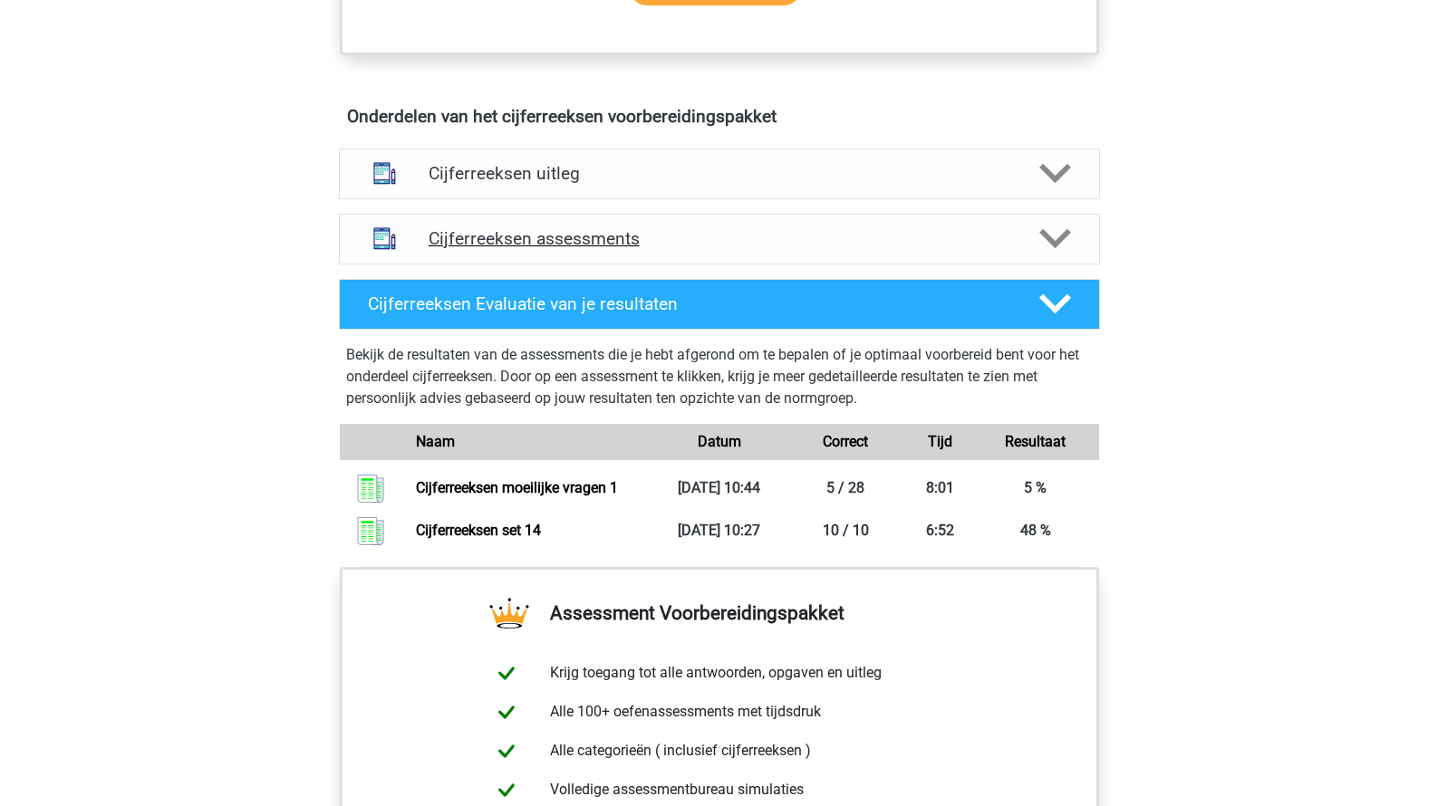
click at [592, 249] on h4 "Cijferreeksen assessments" at bounding box center [719, 238] width 582 height 21
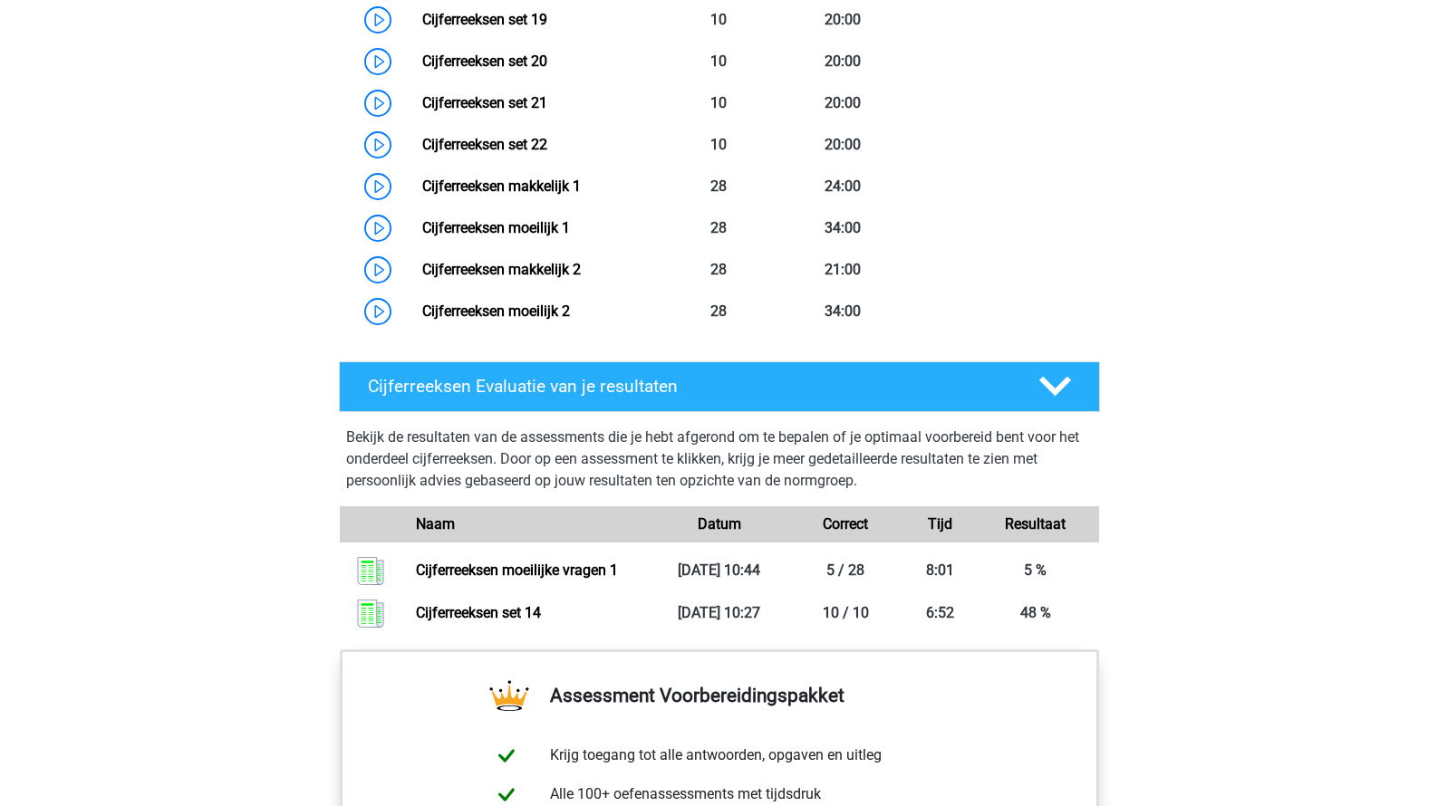
scroll to position [2090, 0]
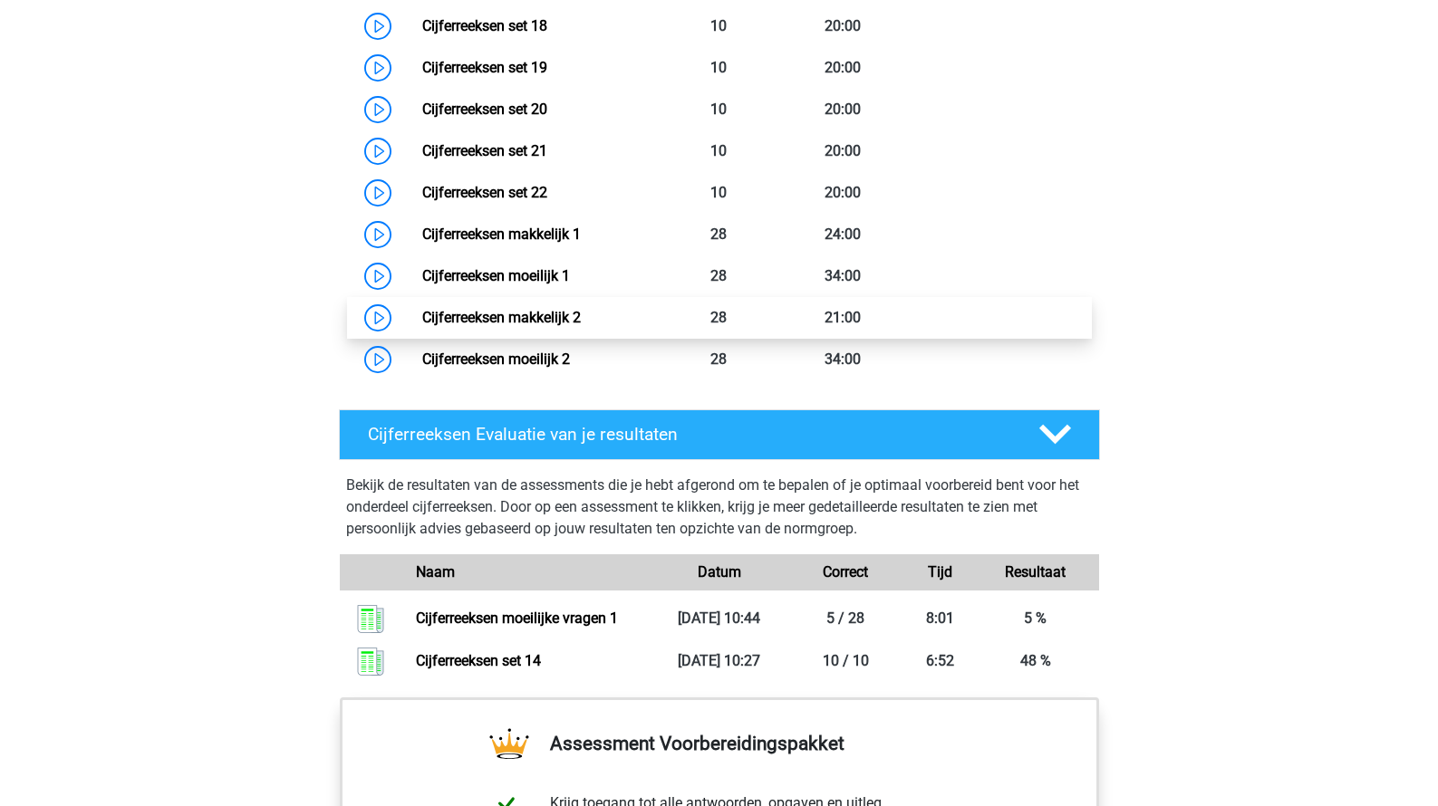
click at [579, 326] on link "Cijferreeksen makkelijk 2" at bounding box center [501, 317] width 159 height 17
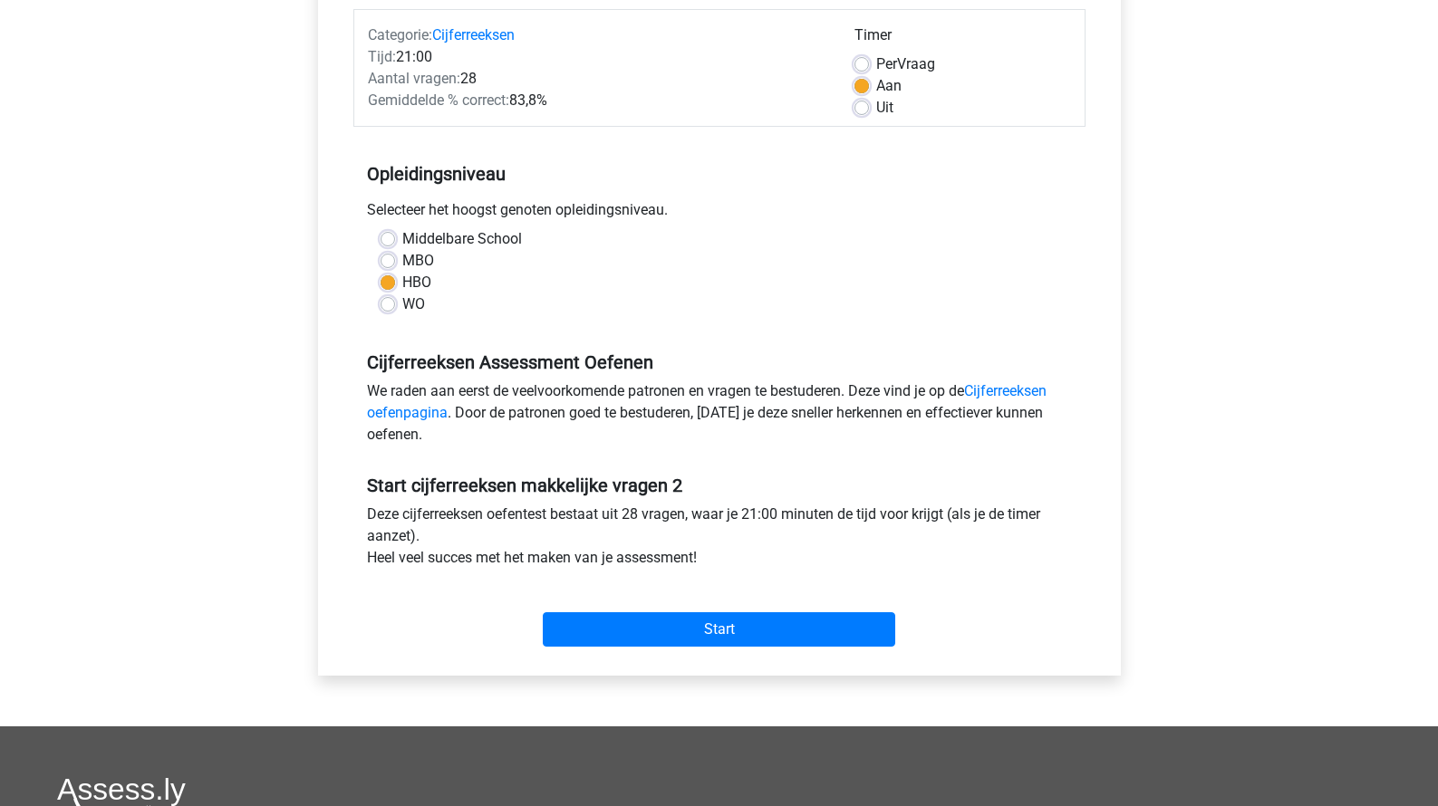
scroll to position [239, 0]
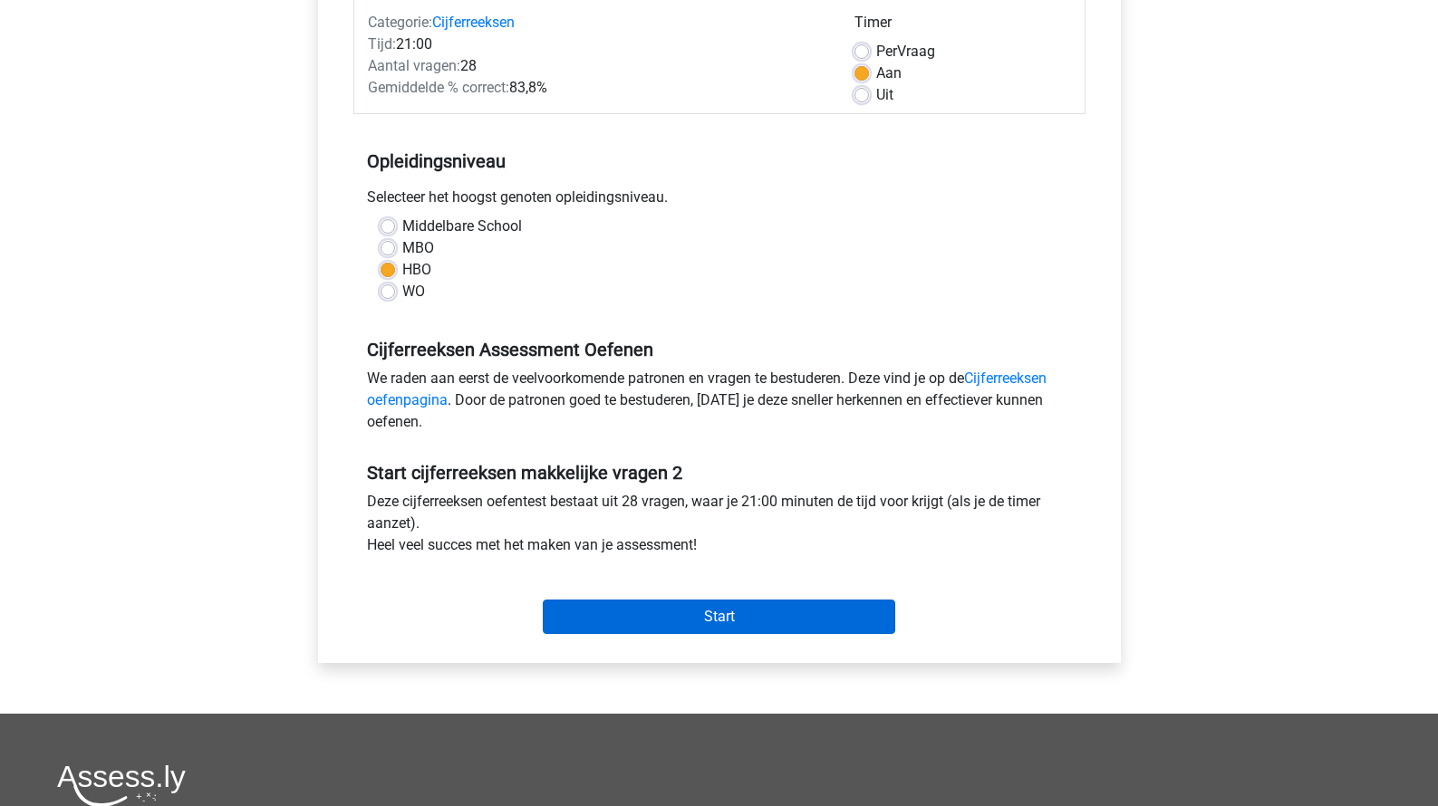
click at [649, 612] on input "Start" at bounding box center [719, 617] width 352 height 34
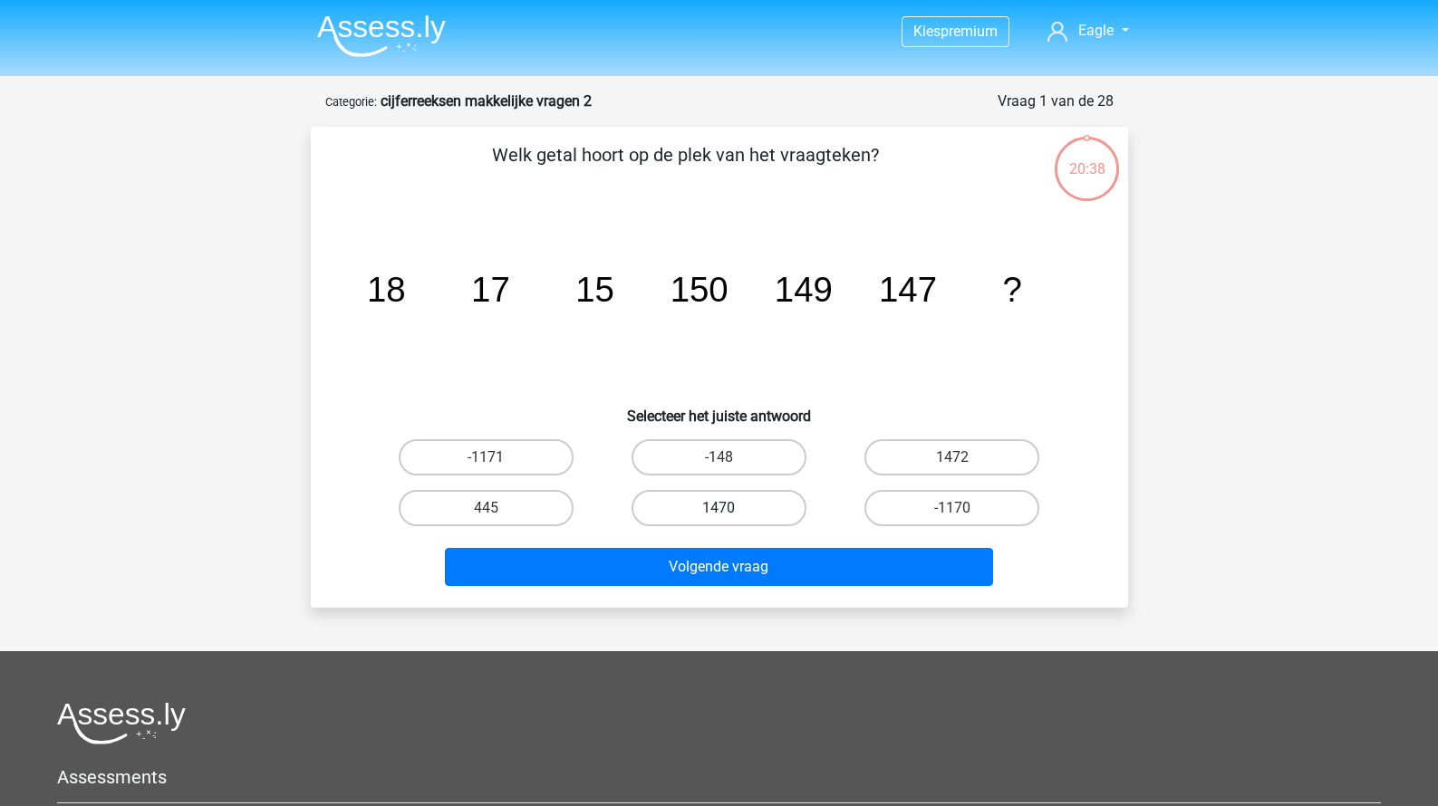
click at [707, 515] on label "1470" at bounding box center [718, 508] width 175 height 36
click at [718, 515] on input "1470" at bounding box center [724, 514] width 12 height 12
radio input "true"
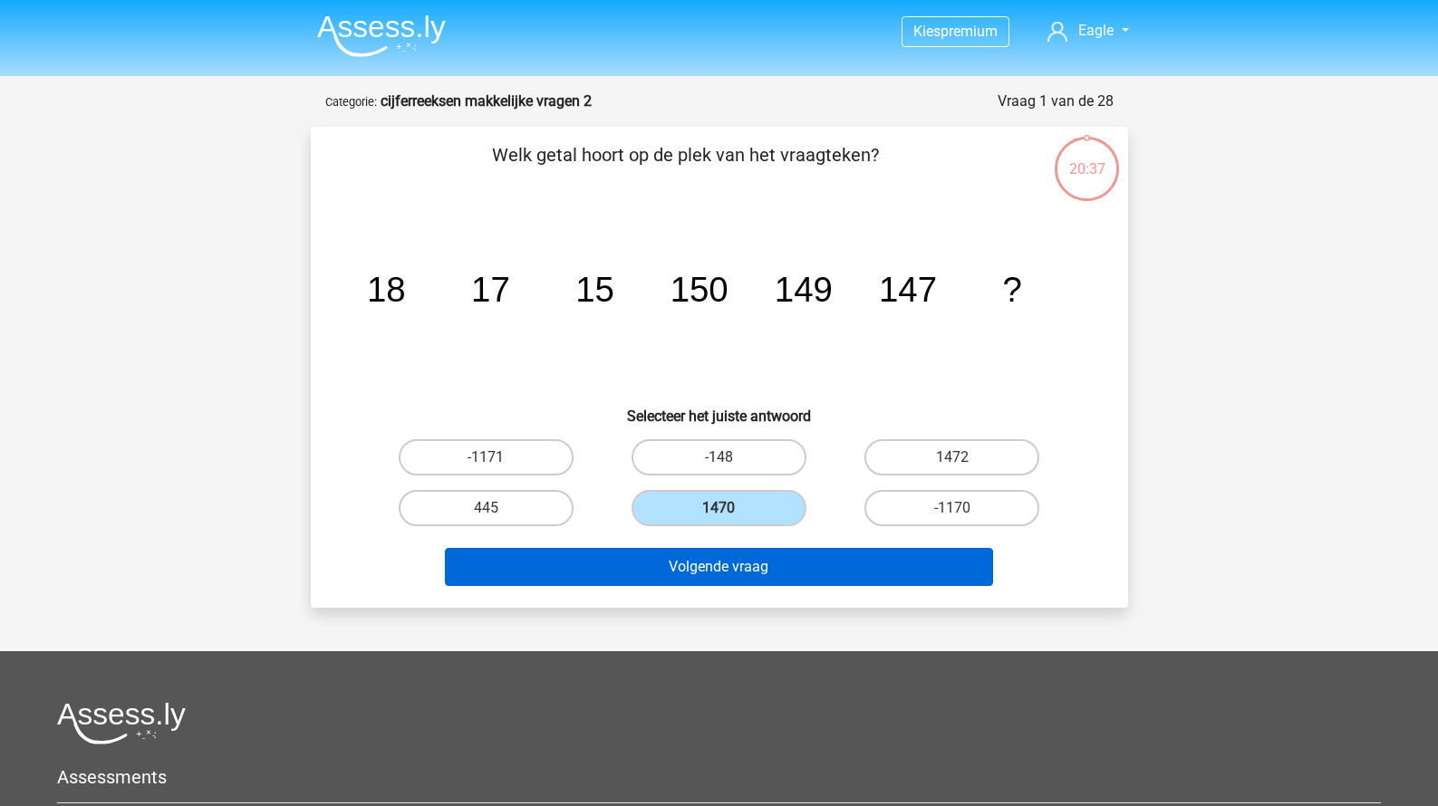
click at [726, 561] on button "Volgende vraag" at bounding box center [719, 567] width 548 height 38
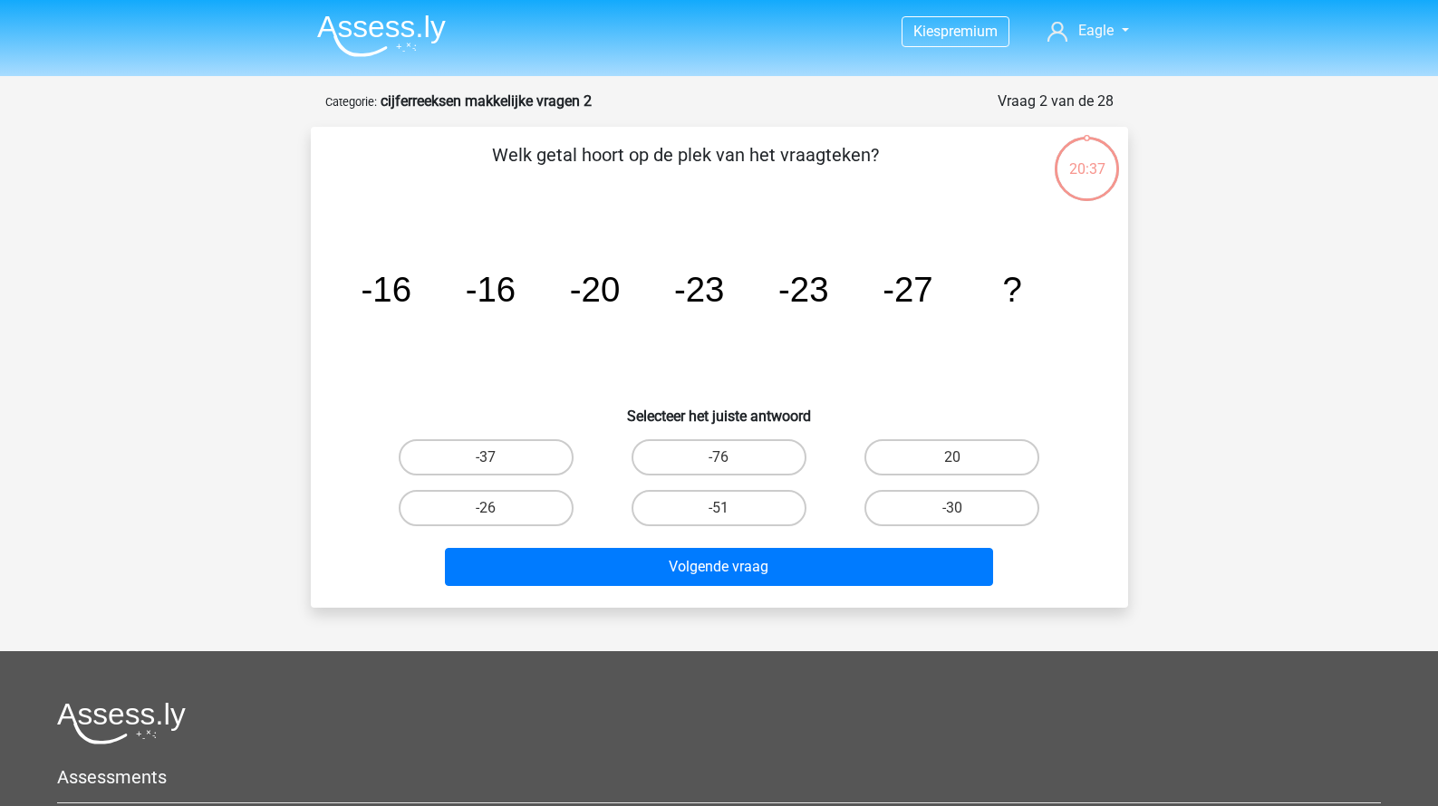
scroll to position [91, 0]
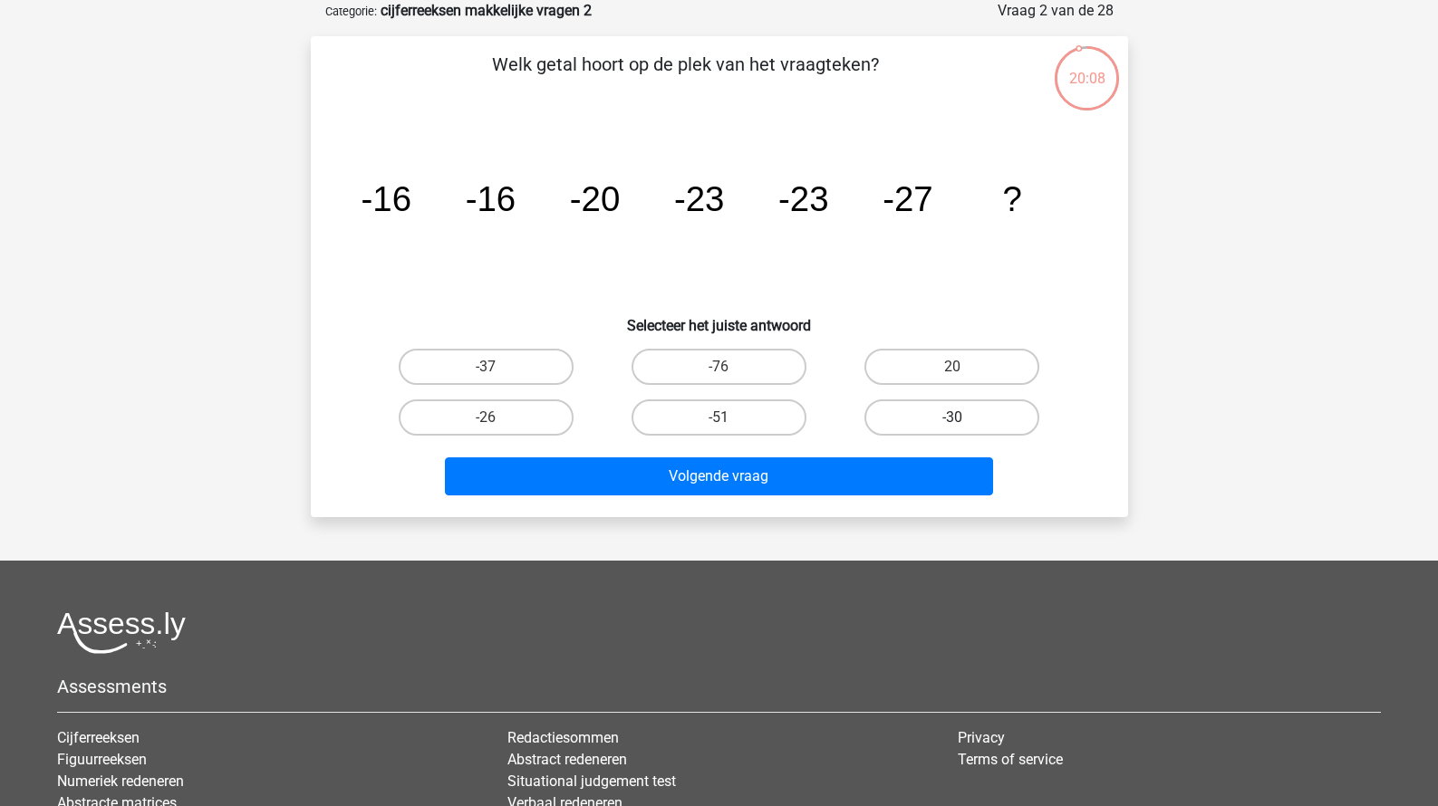
click at [890, 417] on label "-30" at bounding box center [951, 417] width 175 height 36
click at [952, 418] on input "-30" at bounding box center [958, 424] width 12 height 12
radio input "true"
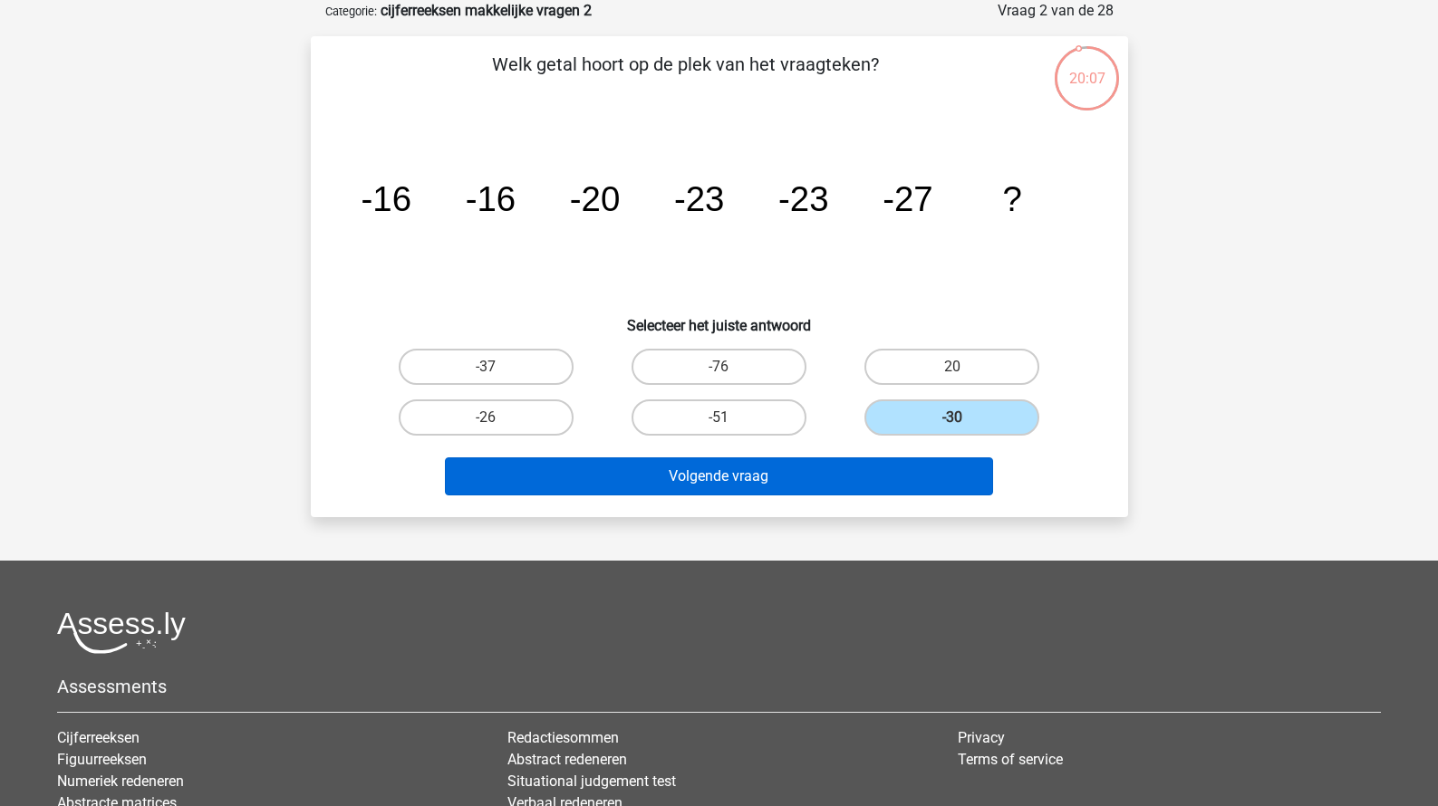
click at [816, 478] on button "Volgende vraag" at bounding box center [719, 476] width 548 height 38
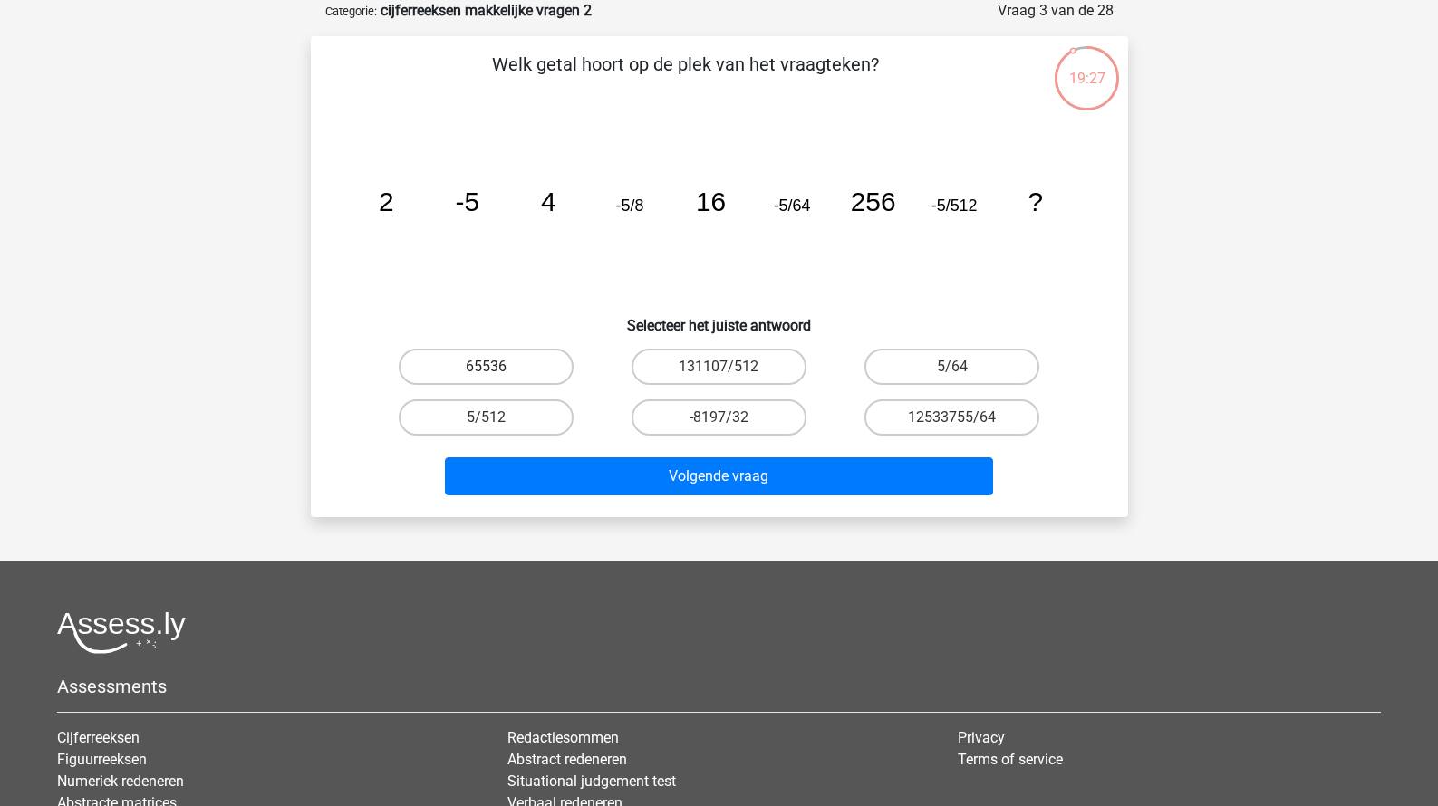
click at [544, 366] on label "65536" at bounding box center [486, 367] width 175 height 36
click at [497, 367] on input "65536" at bounding box center [492, 373] width 12 height 12
radio input "true"
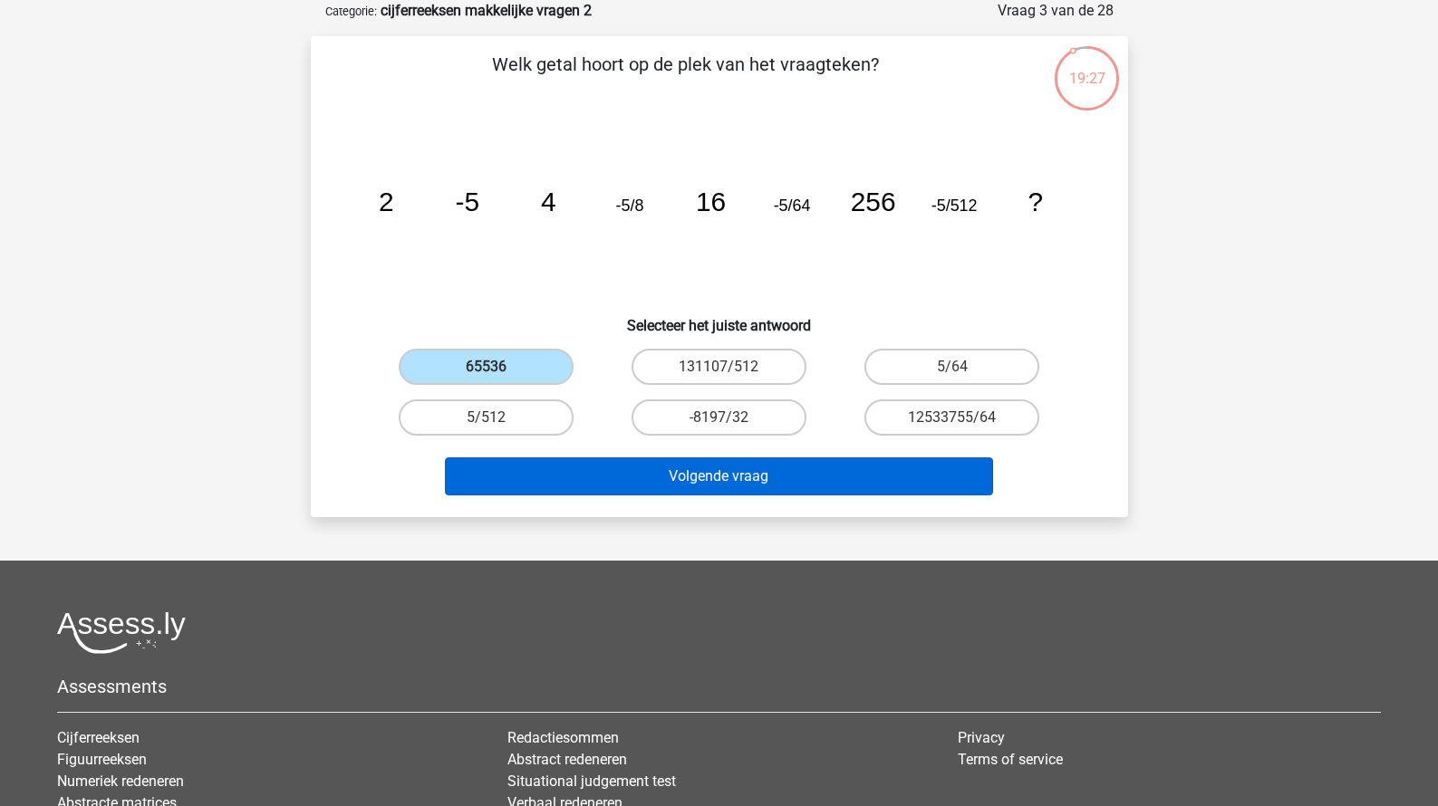
click at [634, 474] on button "Volgende vraag" at bounding box center [719, 476] width 548 height 38
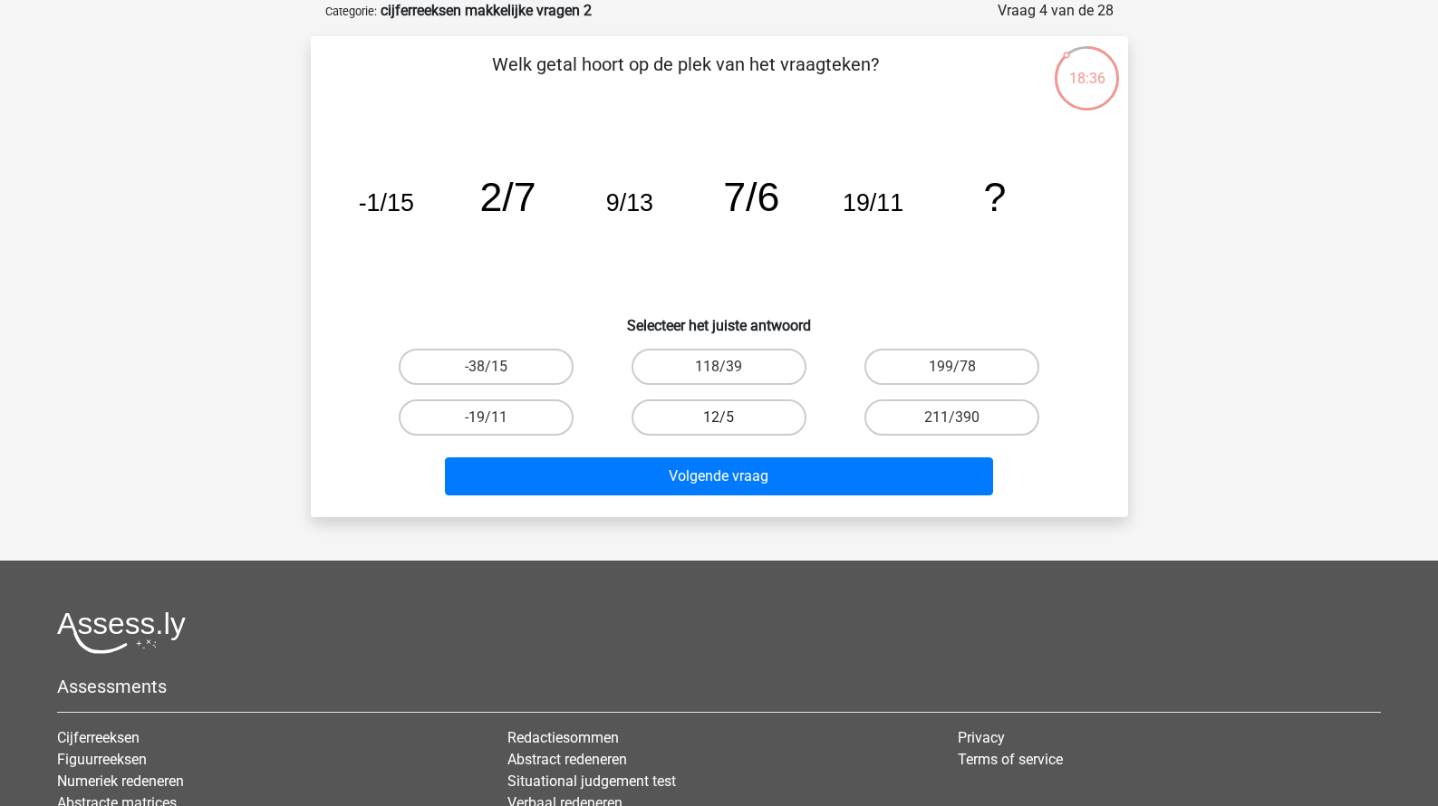
click at [680, 419] on label "12/5" at bounding box center [718, 417] width 175 height 36
click at [718, 419] on input "12/5" at bounding box center [724, 424] width 12 height 12
radio input "true"
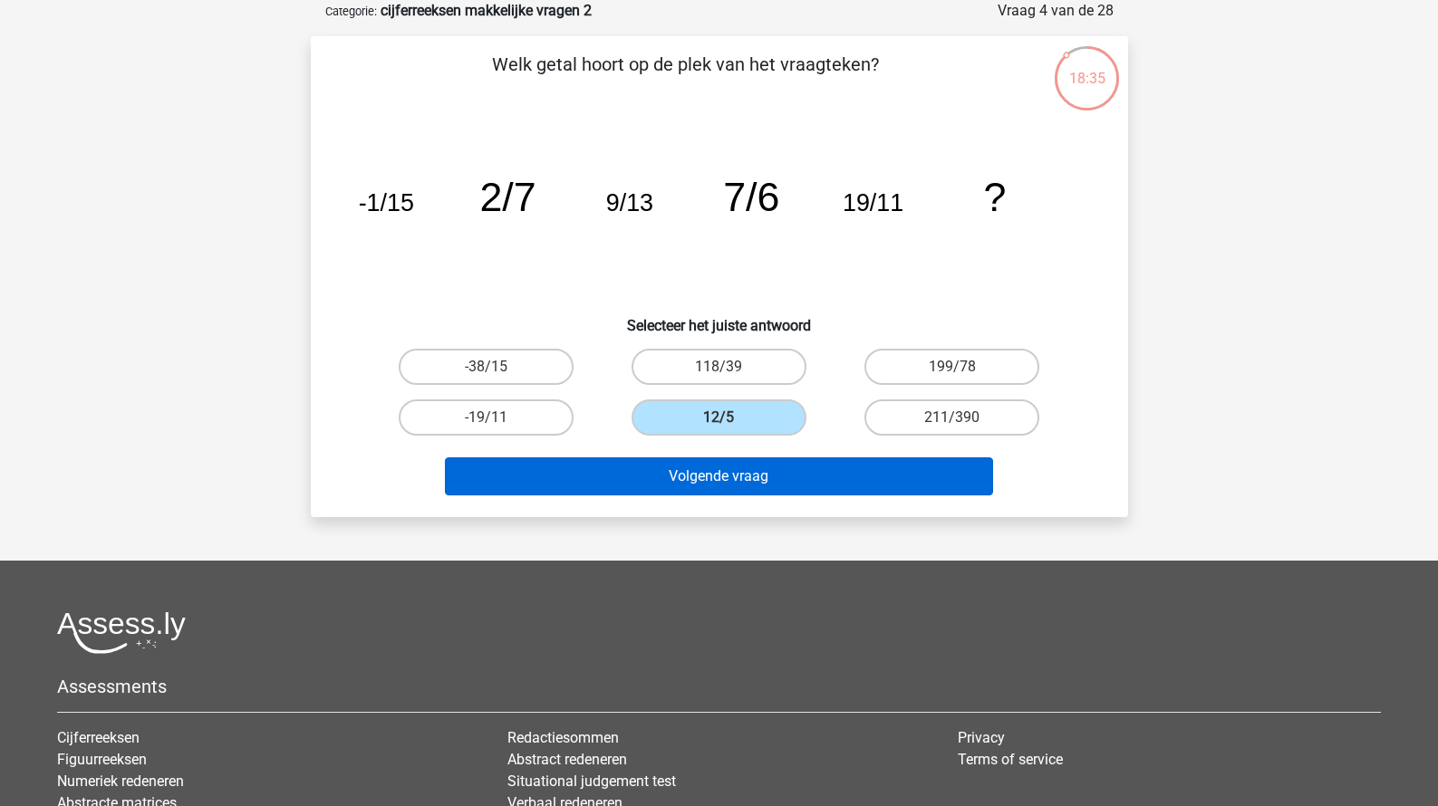
click at [695, 489] on button "Volgende vraag" at bounding box center [719, 476] width 548 height 38
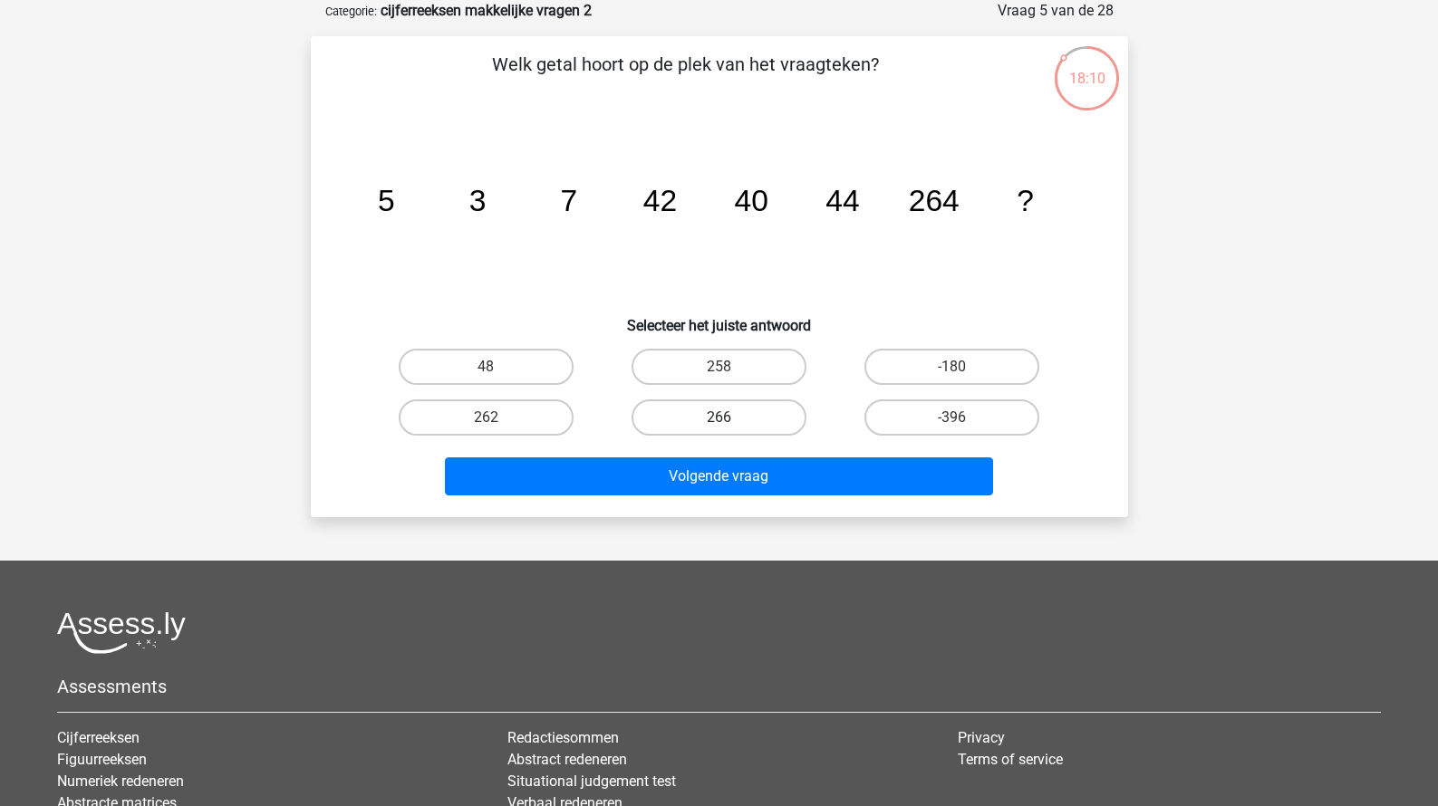
click at [771, 426] on label "266" at bounding box center [718, 417] width 175 height 36
click at [730, 426] on input "266" at bounding box center [724, 424] width 12 height 12
radio input "true"
click at [755, 497] on div "Volgende vraag" at bounding box center [719, 479] width 699 height 45
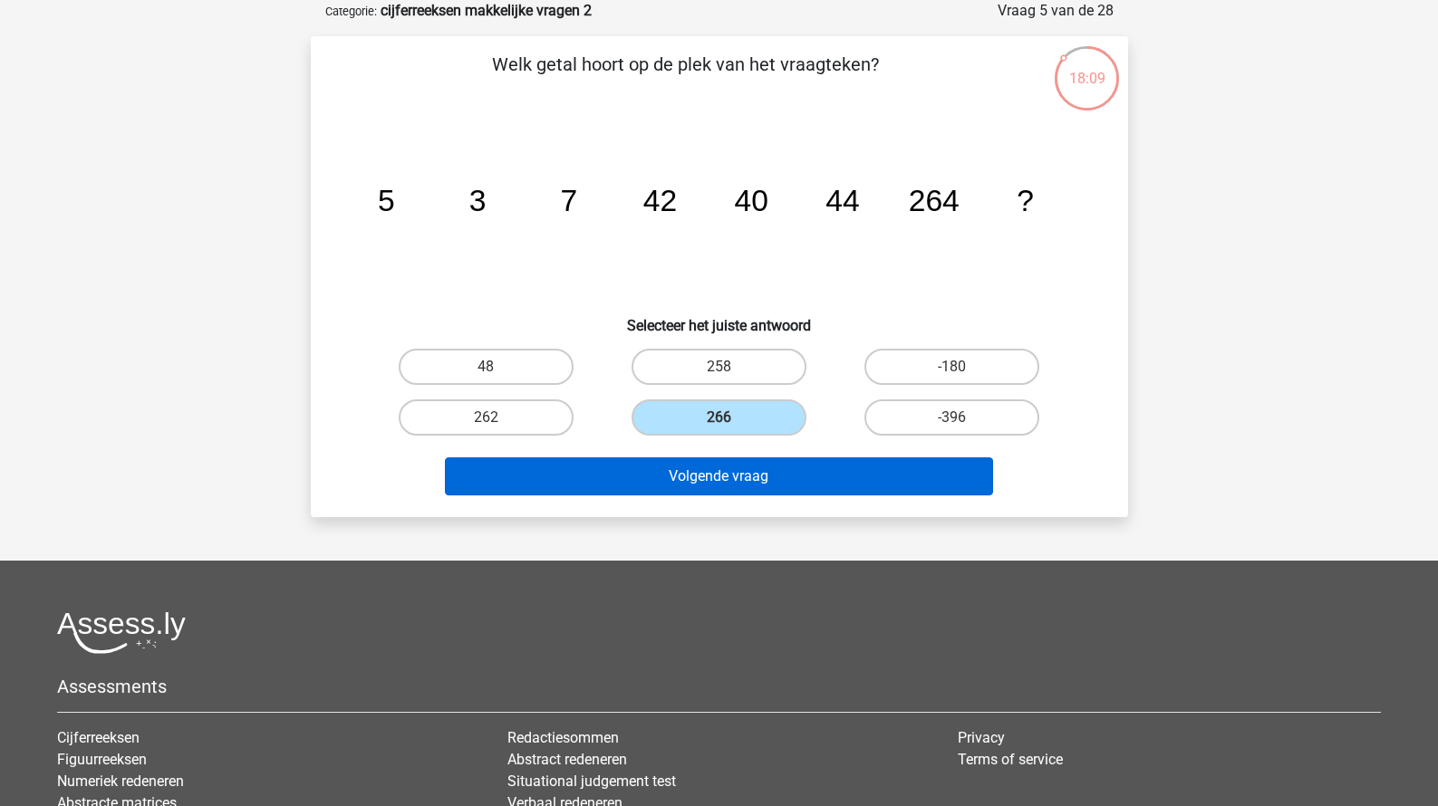
click at [755, 481] on button "Volgende vraag" at bounding box center [719, 476] width 548 height 38
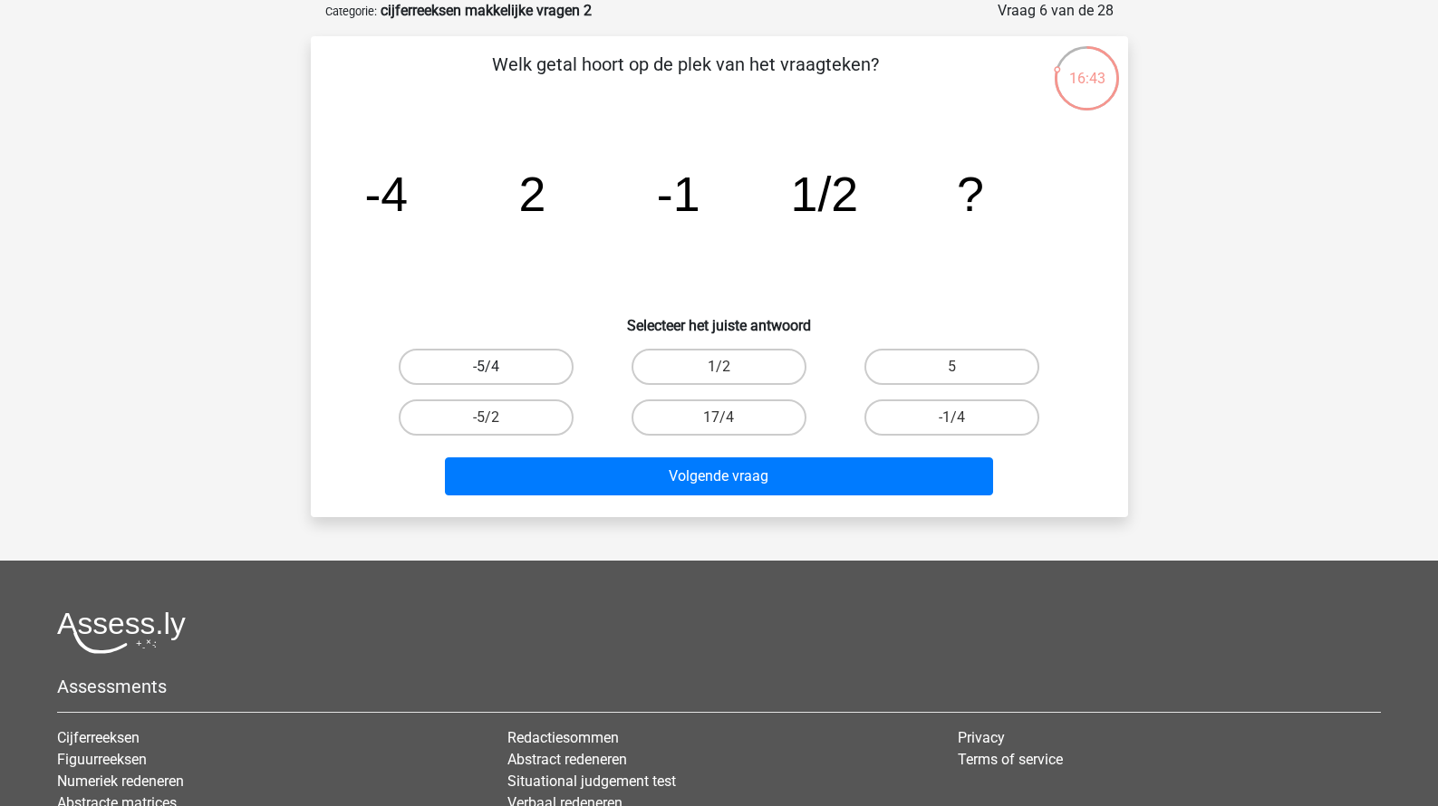
click at [545, 366] on label "-5/4" at bounding box center [486, 367] width 175 height 36
click at [497, 367] on input "-5/4" at bounding box center [492, 373] width 12 height 12
radio input "true"
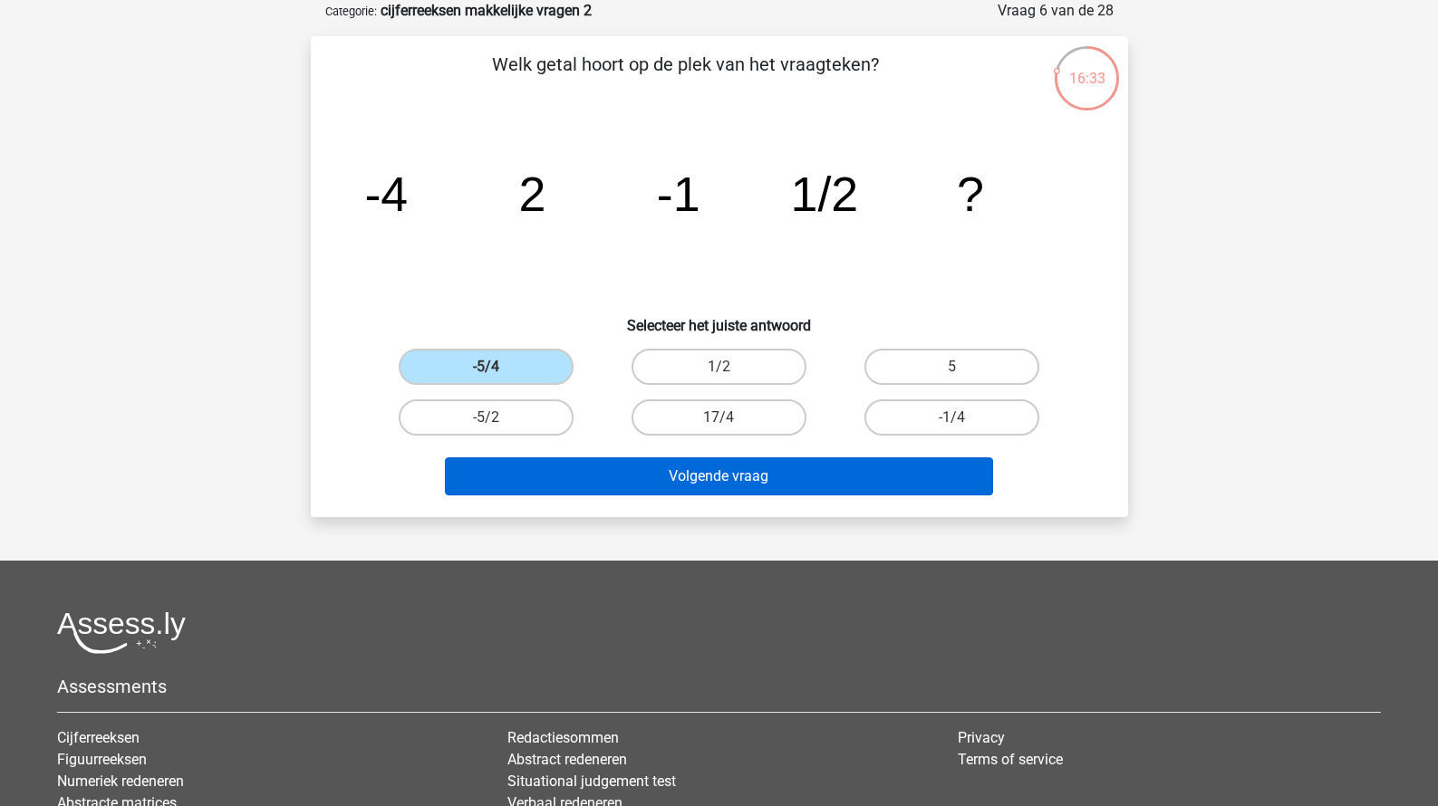
click at [581, 467] on button "Volgende vraag" at bounding box center [719, 476] width 548 height 38
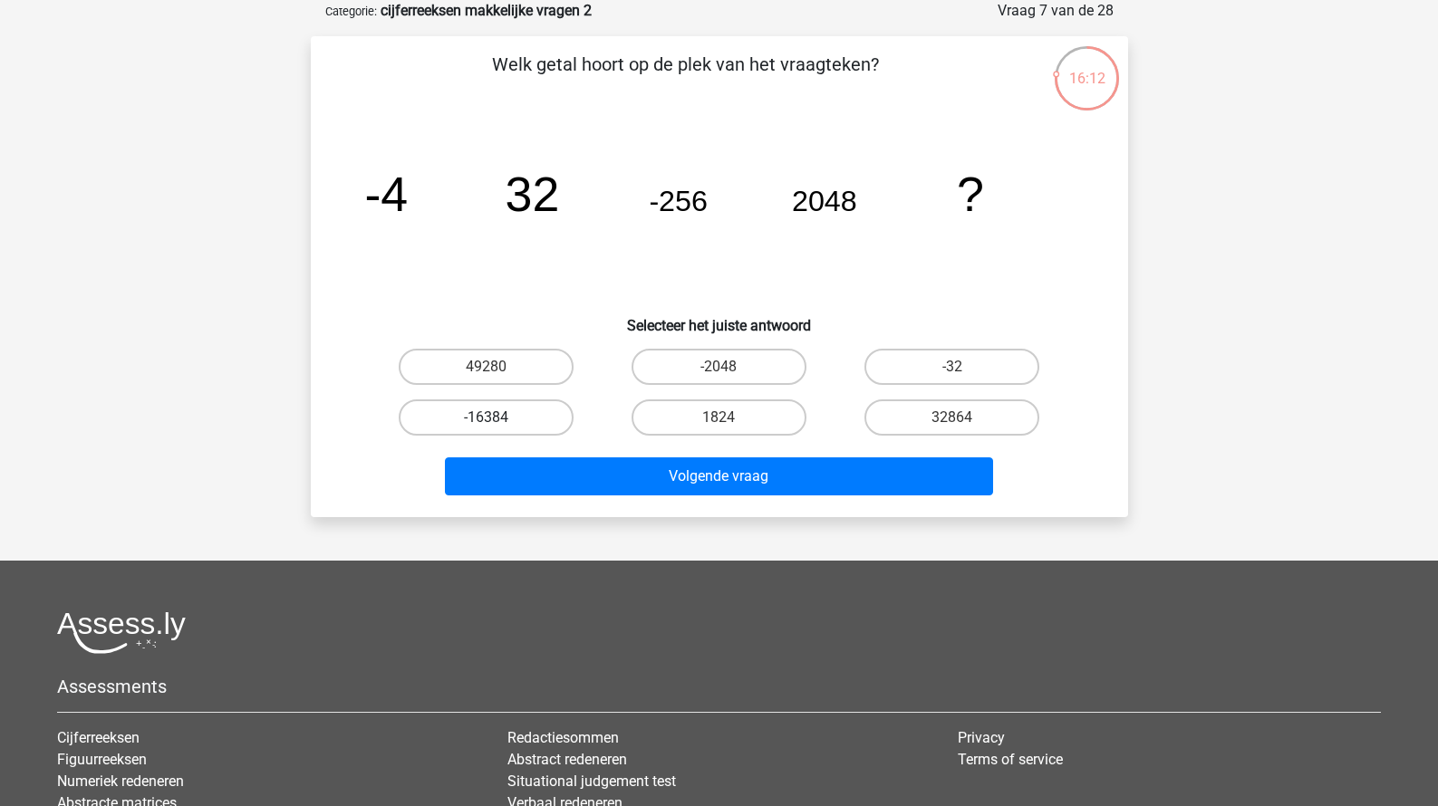
click at [548, 409] on label "-16384" at bounding box center [486, 417] width 175 height 36
click at [497, 418] on input "-16384" at bounding box center [492, 424] width 12 height 12
radio input "true"
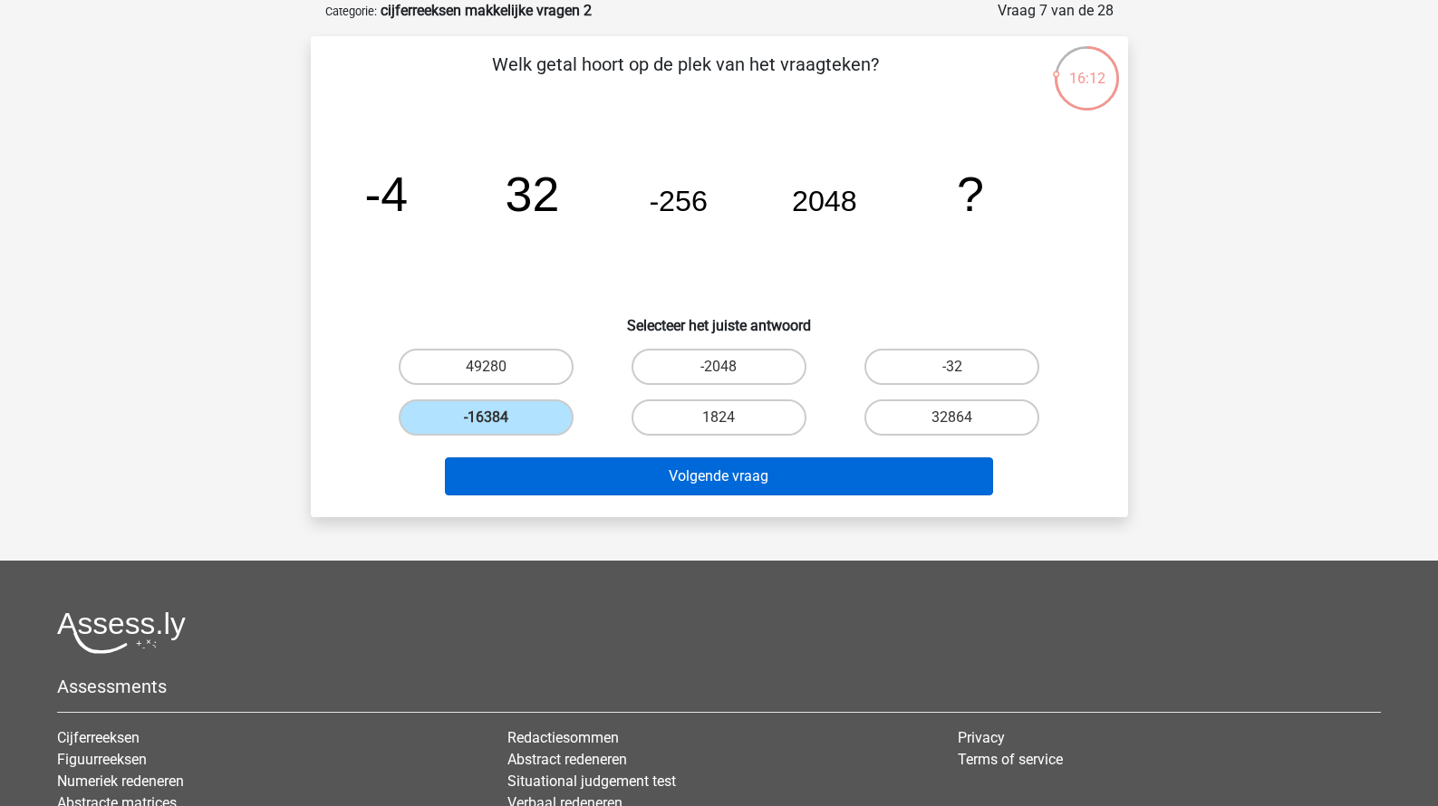
click at [589, 488] on button "Volgende vraag" at bounding box center [719, 476] width 548 height 38
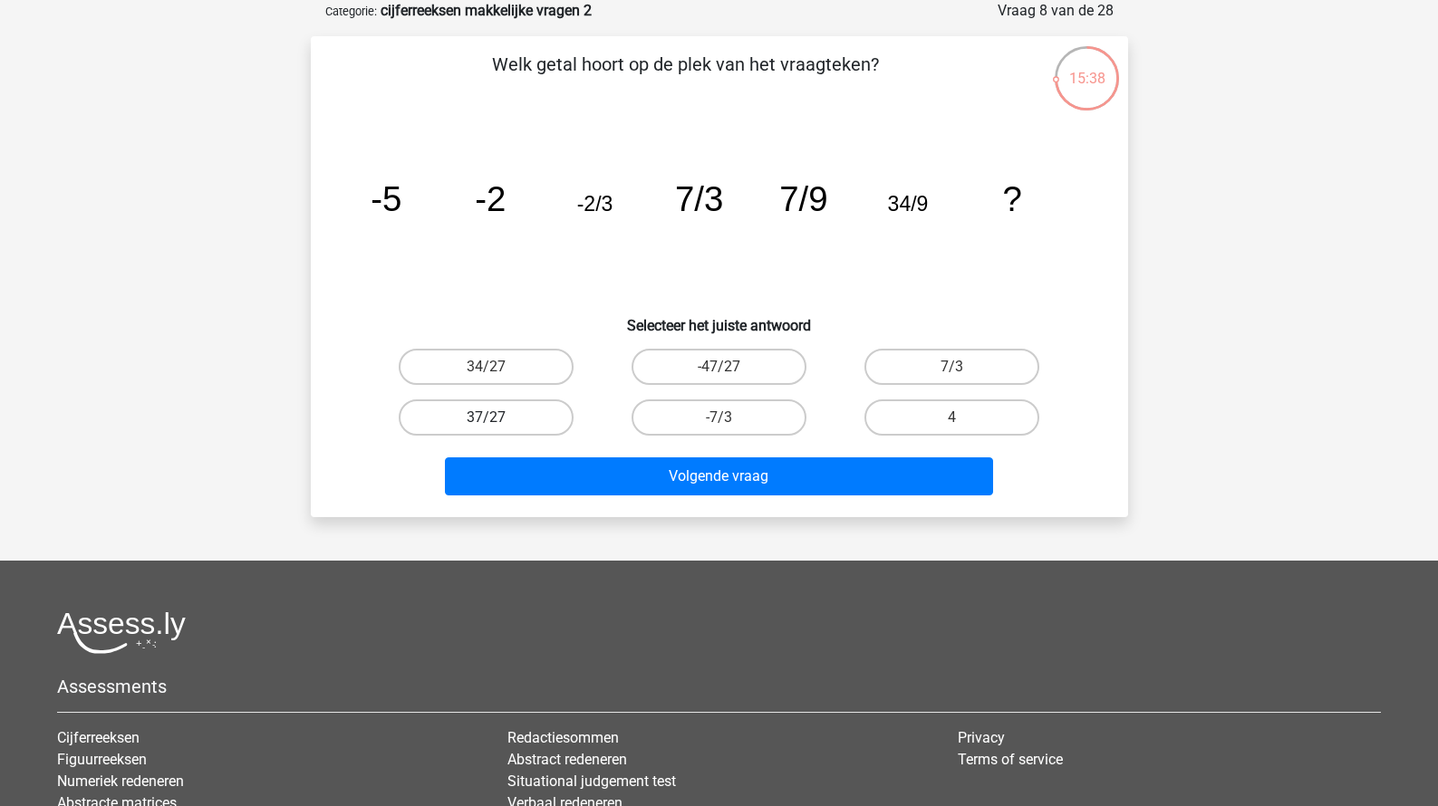
click at [551, 410] on label "37/27" at bounding box center [486, 417] width 175 height 36
click at [497, 418] on input "37/27" at bounding box center [492, 424] width 12 height 12
radio input "true"
click at [546, 377] on label "34/27" at bounding box center [486, 367] width 175 height 36
click at [497, 377] on input "34/27" at bounding box center [492, 373] width 12 height 12
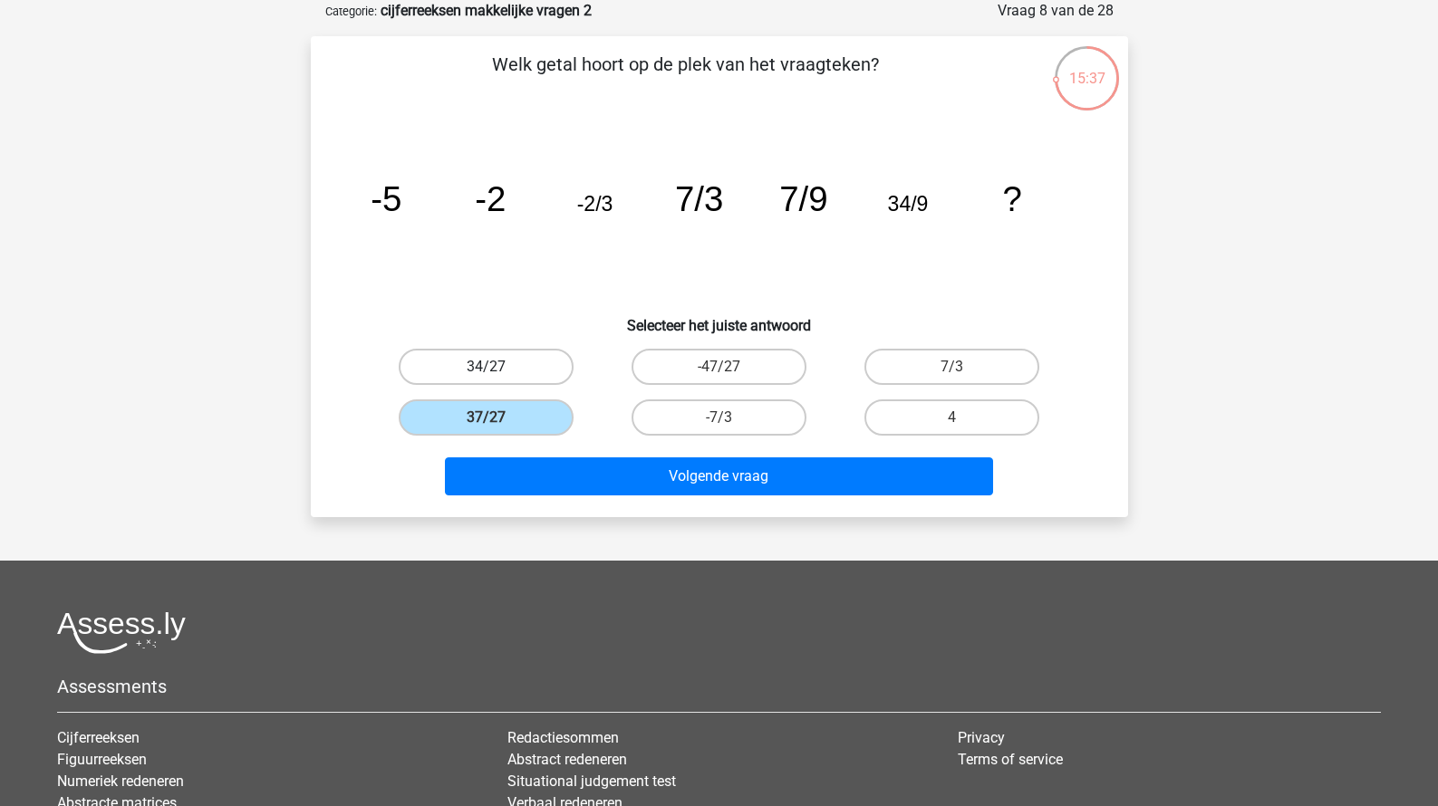
radio input "true"
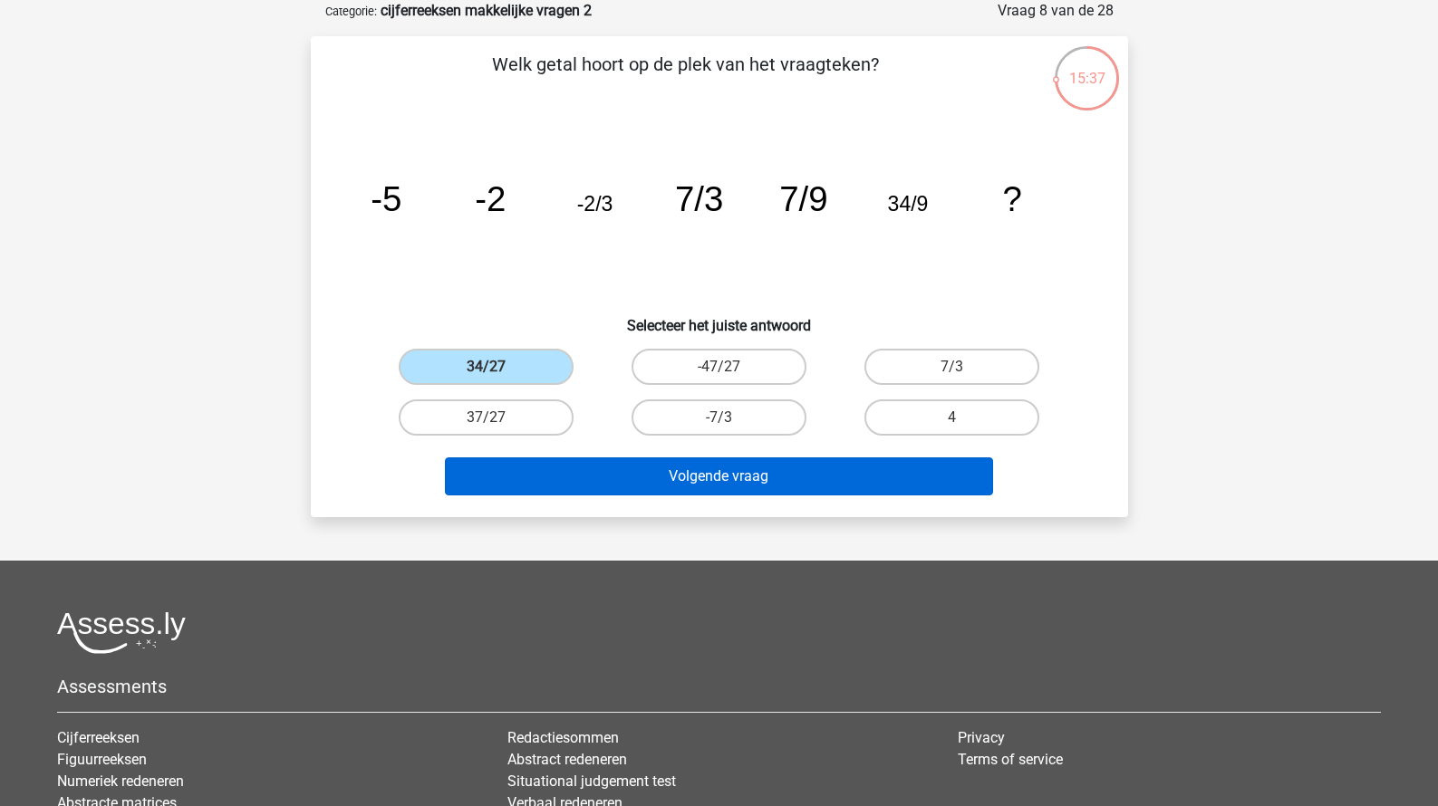
click at [583, 471] on button "Volgende vraag" at bounding box center [719, 476] width 548 height 38
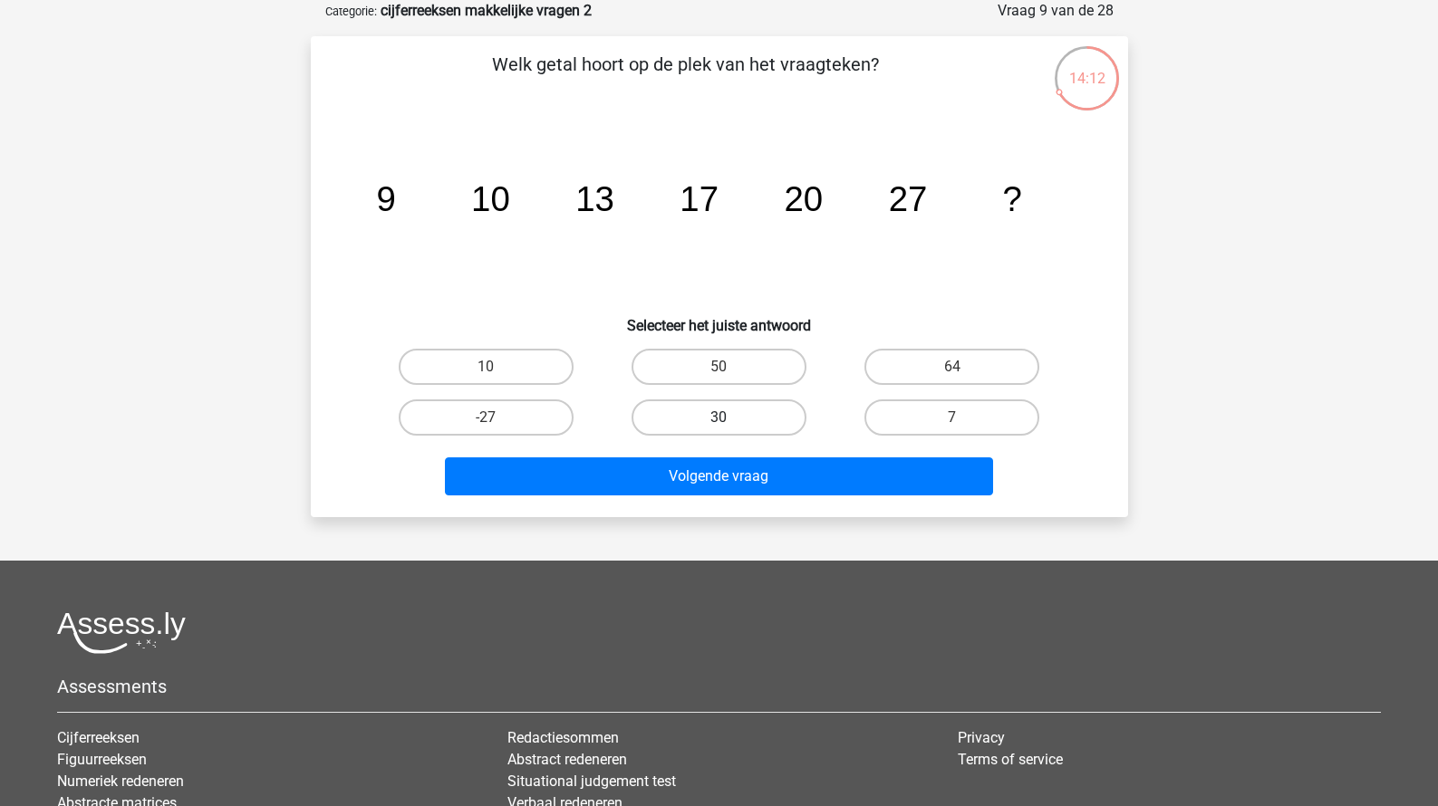
click at [742, 412] on label "30" at bounding box center [718, 417] width 175 height 36
click at [730, 418] on input "30" at bounding box center [724, 424] width 12 height 12
radio input "true"
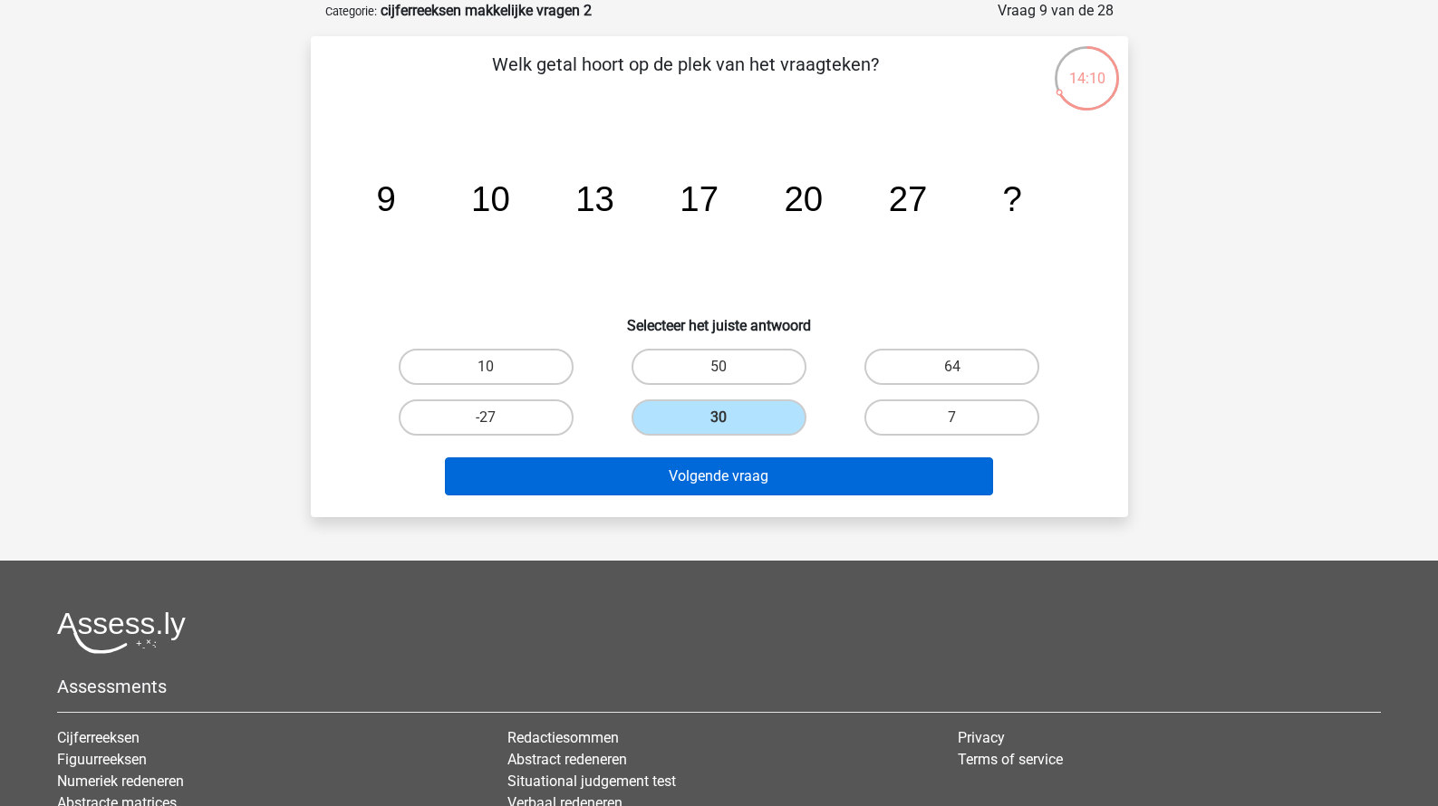
click at [754, 478] on button "Volgende vraag" at bounding box center [719, 476] width 548 height 38
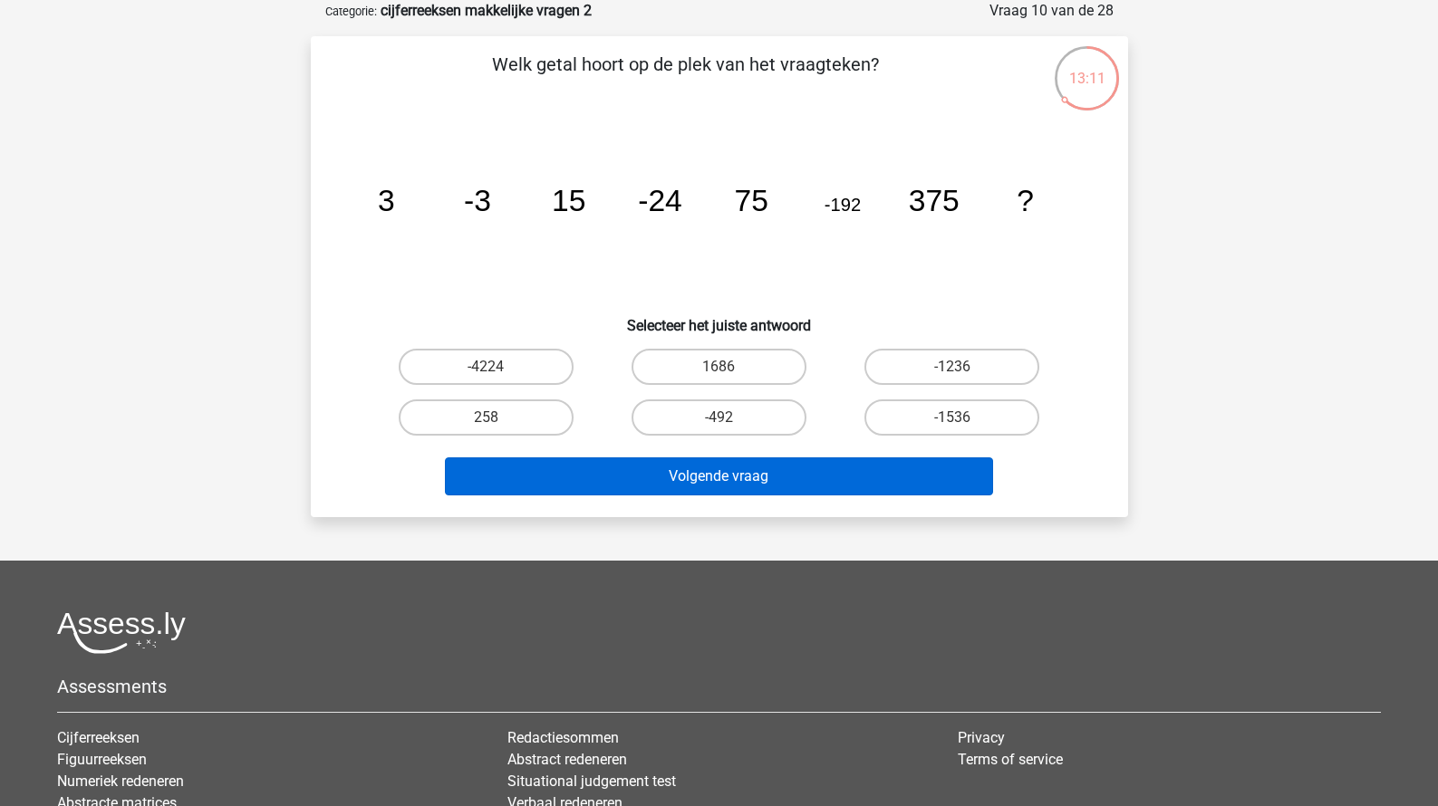
click at [650, 458] on button "Volgende vraag" at bounding box center [719, 476] width 548 height 38
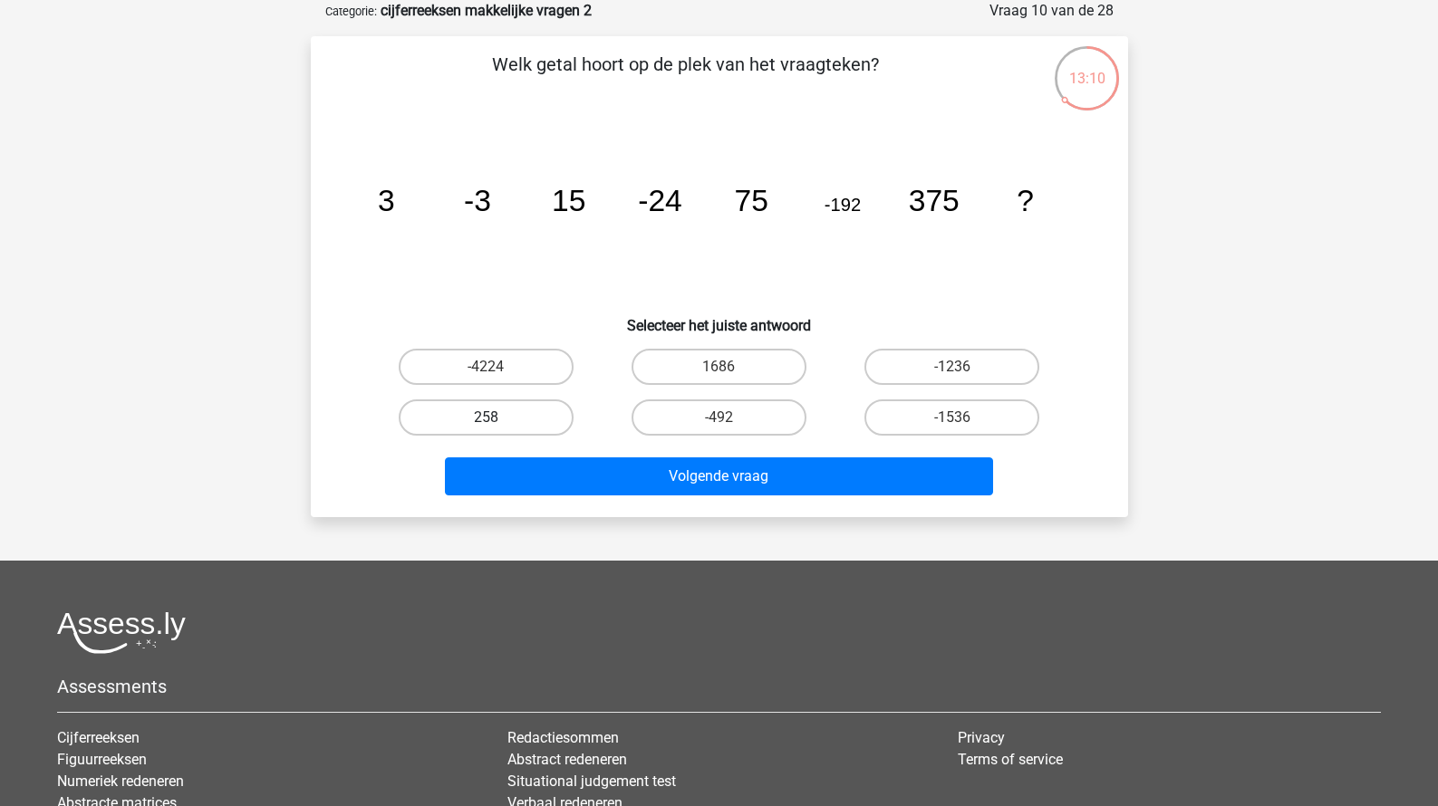
click at [561, 425] on label "258" at bounding box center [486, 417] width 175 height 36
click at [497, 425] on input "258" at bounding box center [492, 424] width 12 height 12
radio input "true"
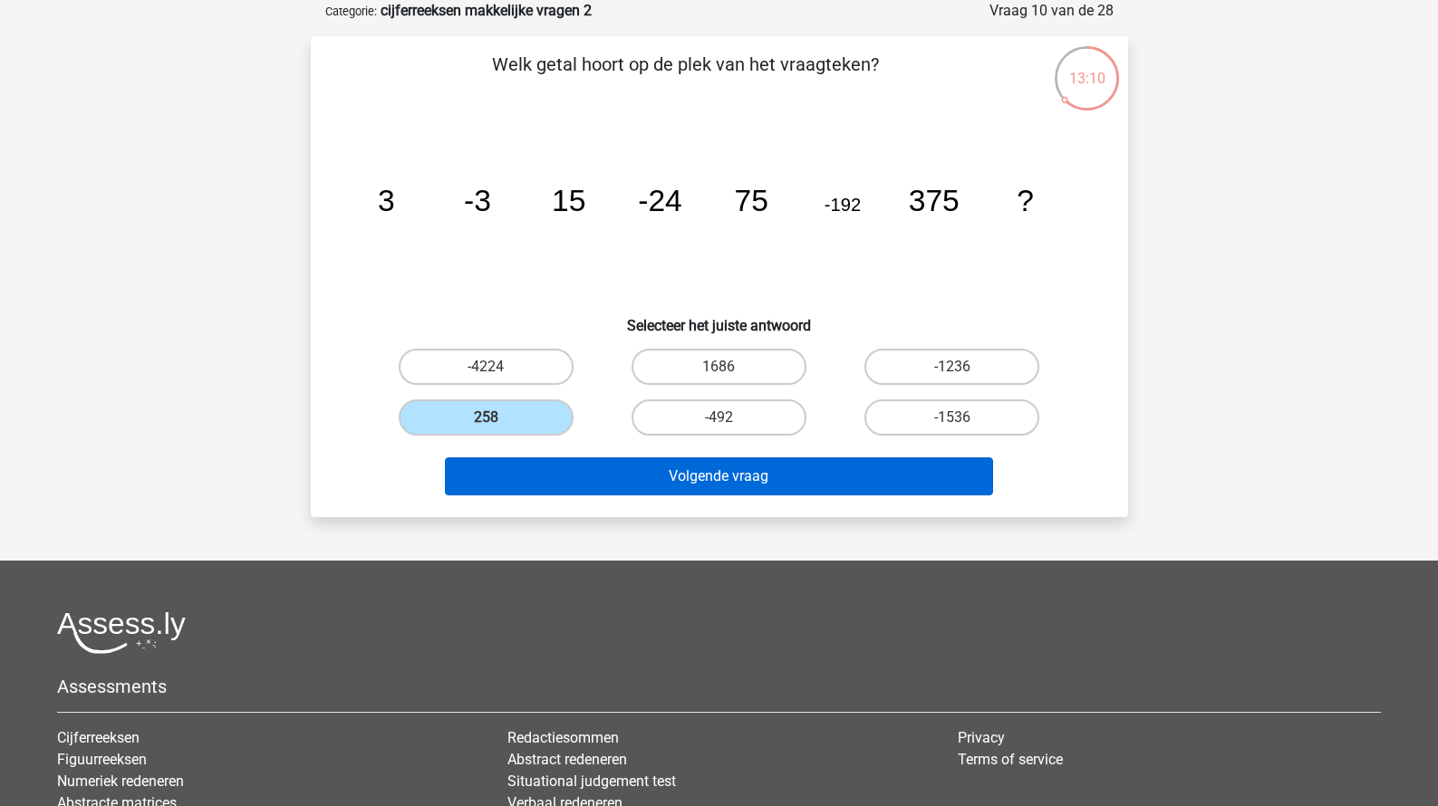
click at [601, 478] on button "Volgende vraag" at bounding box center [719, 476] width 548 height 38
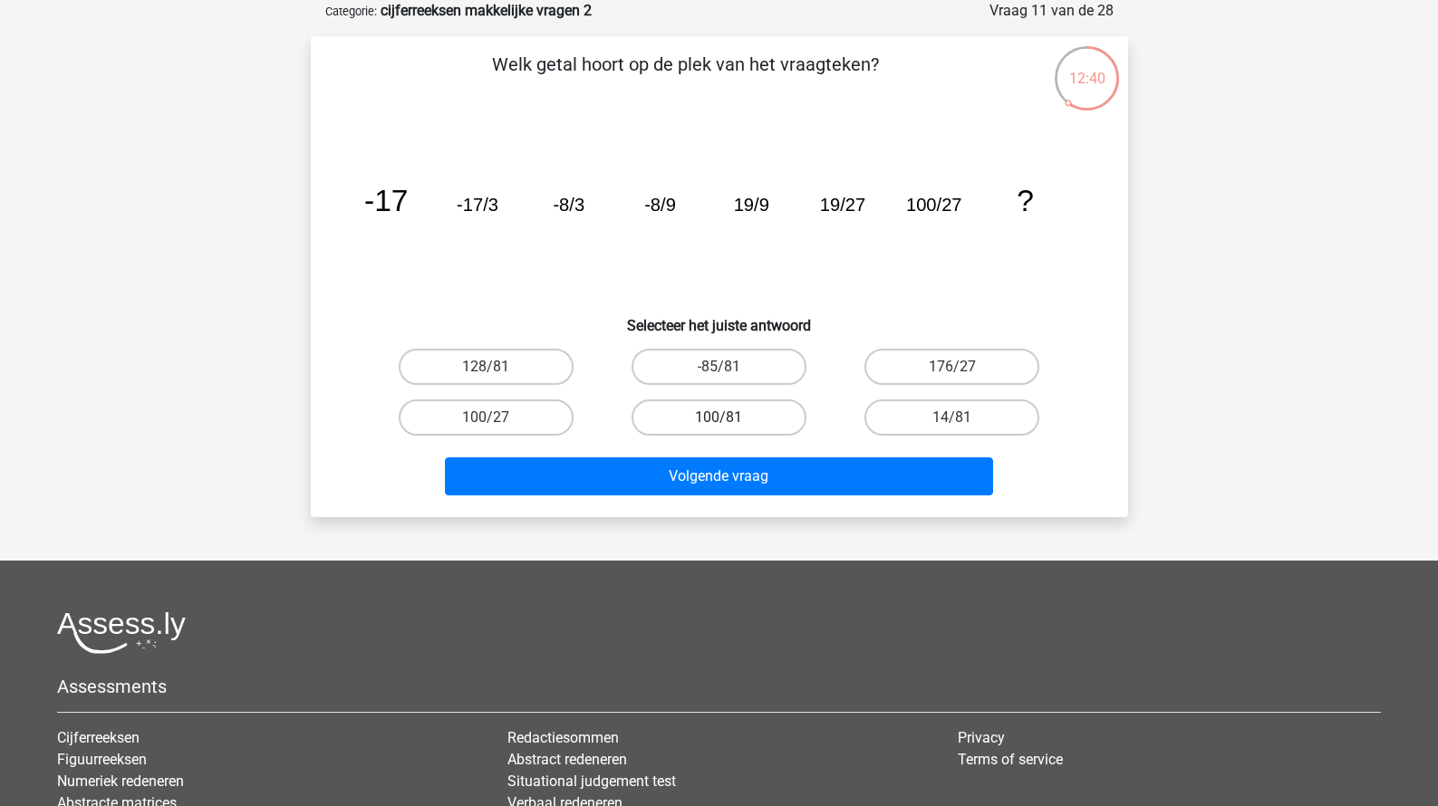
click at [768, 419] on label "100/81" at bounding box center [718, 417] width 175 height 36
click at [730, 419] on input "100/81" at bounding box center [724, 424] width 12 height 12
radio input "true"
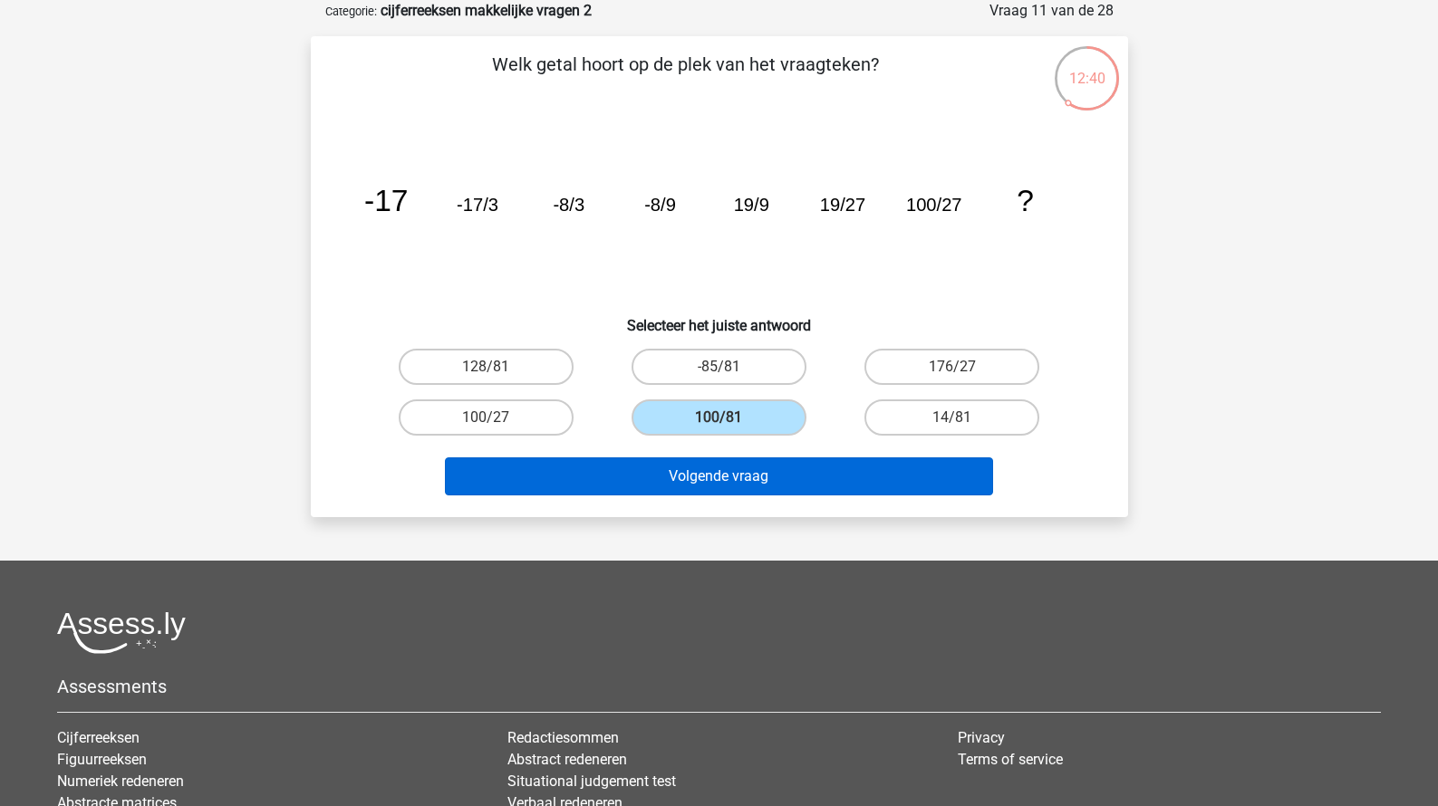
click at [763, 484] on button "Volgende vraag" at bounding box center [719, 476] width 548 height 38
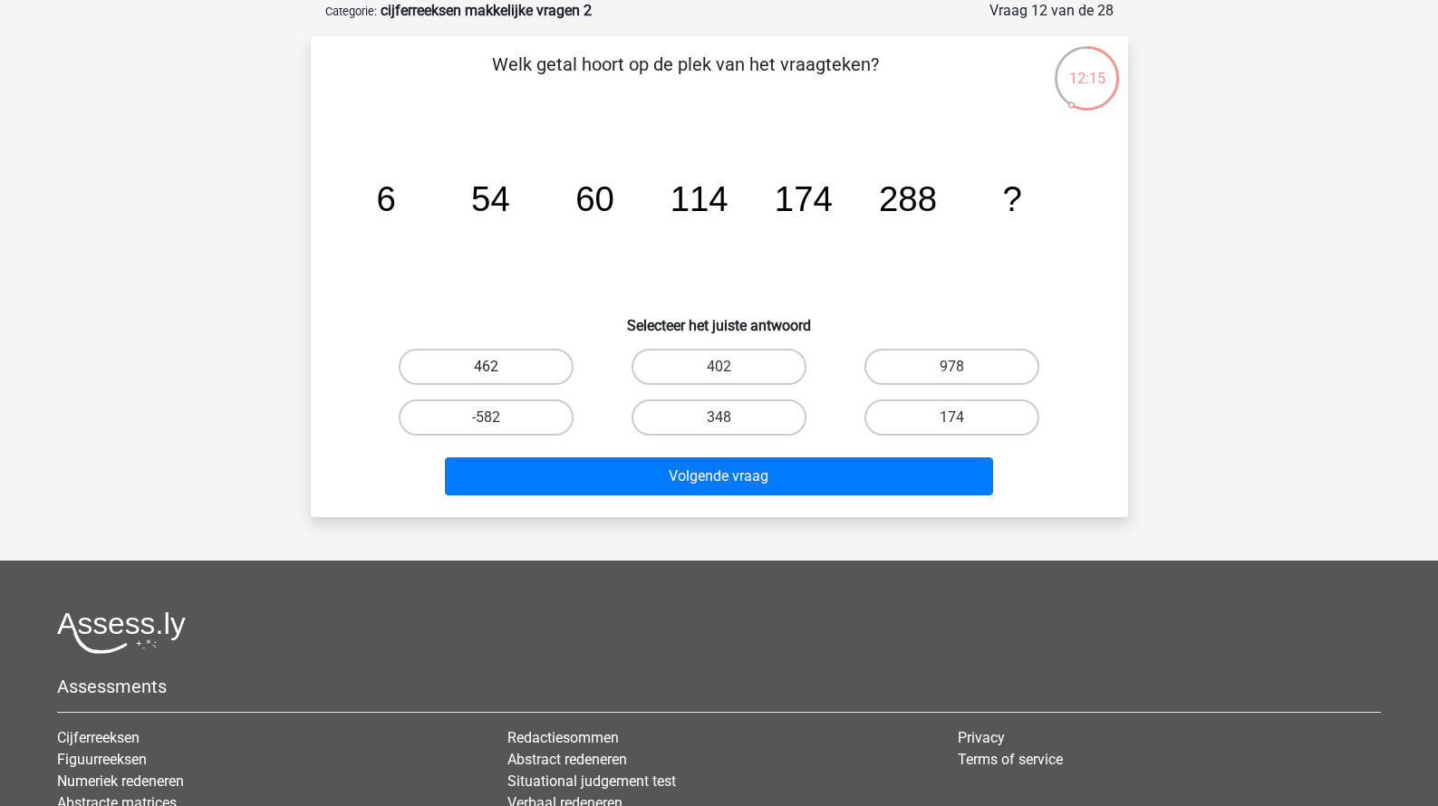
click at [537, 376] on label "462" at bounding box center [486, 367] width 175 height 36
click at [497, 376] on input "462" at bounding box center [492, 373] width 12 height 12
radio input "true"
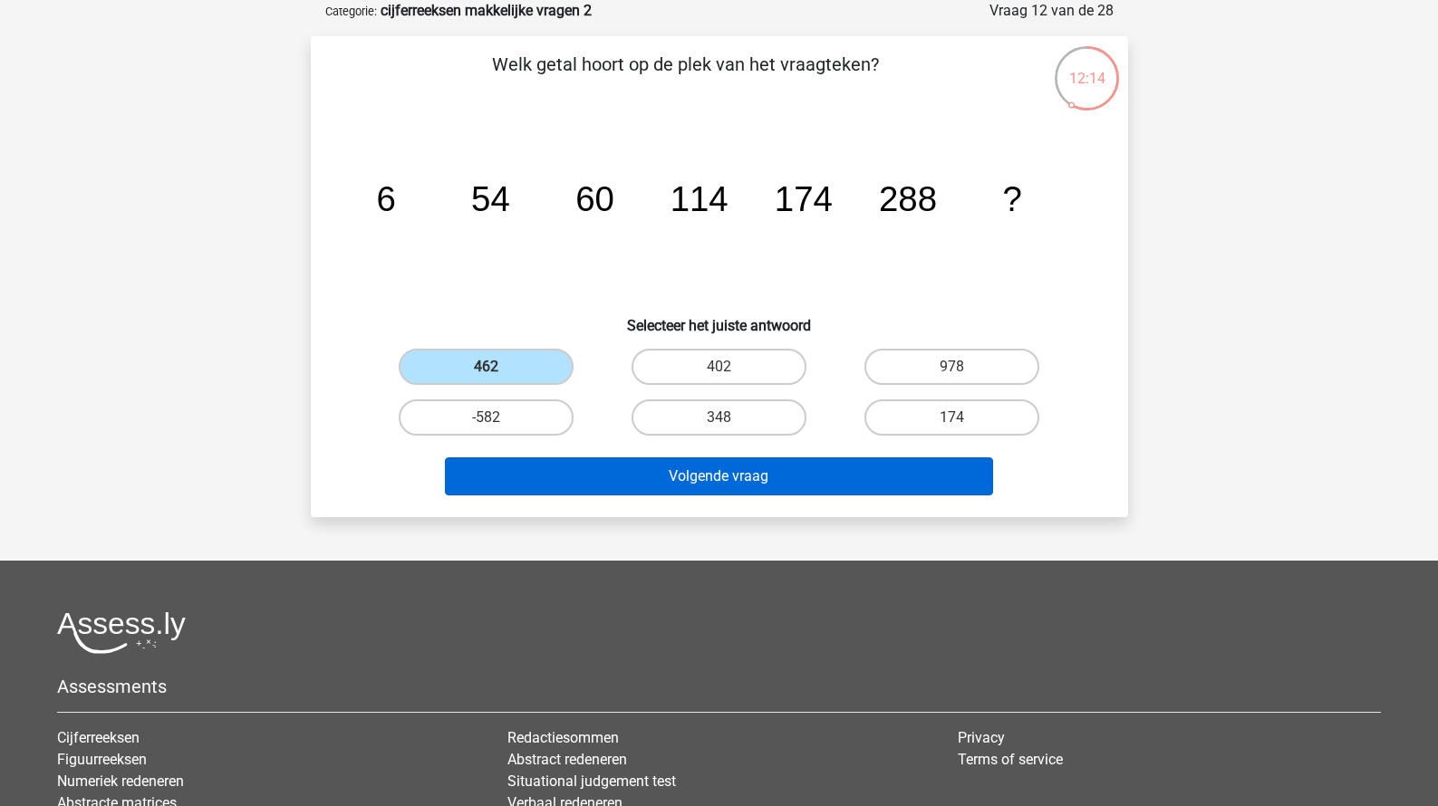
click at [649, 478] on button "Volgende vraag" at bounding box center [719, 476] width 548 height 38
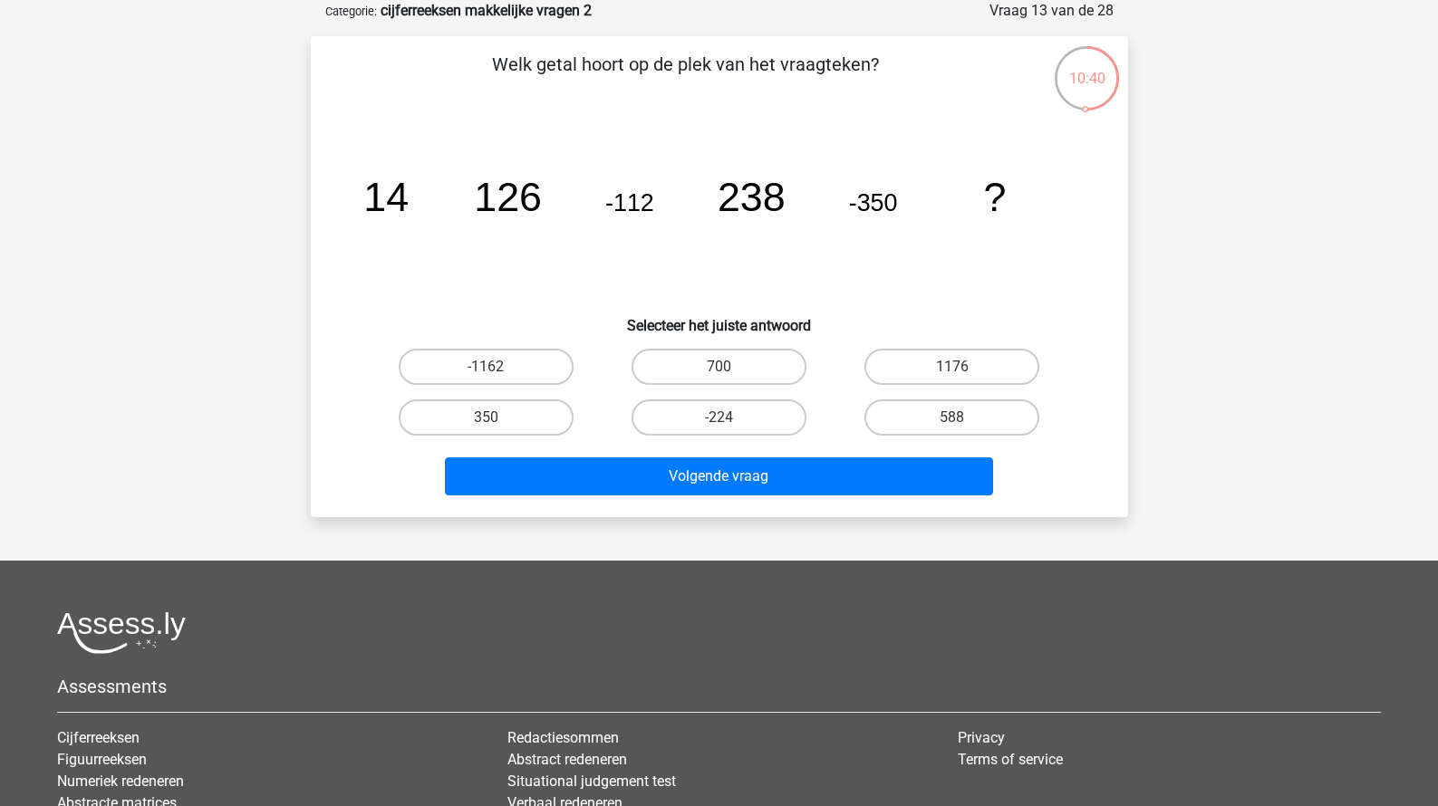
click at [595, 385] on div "588" at bounding box center [486, 367] width 218 height 36
click at [896, 411] on label "588" at bounding box center [951, 417] width 175 height 36
click at [952, 418] on input "588" at bounding box center [958, 424] width 12 height 12
radio input "true"
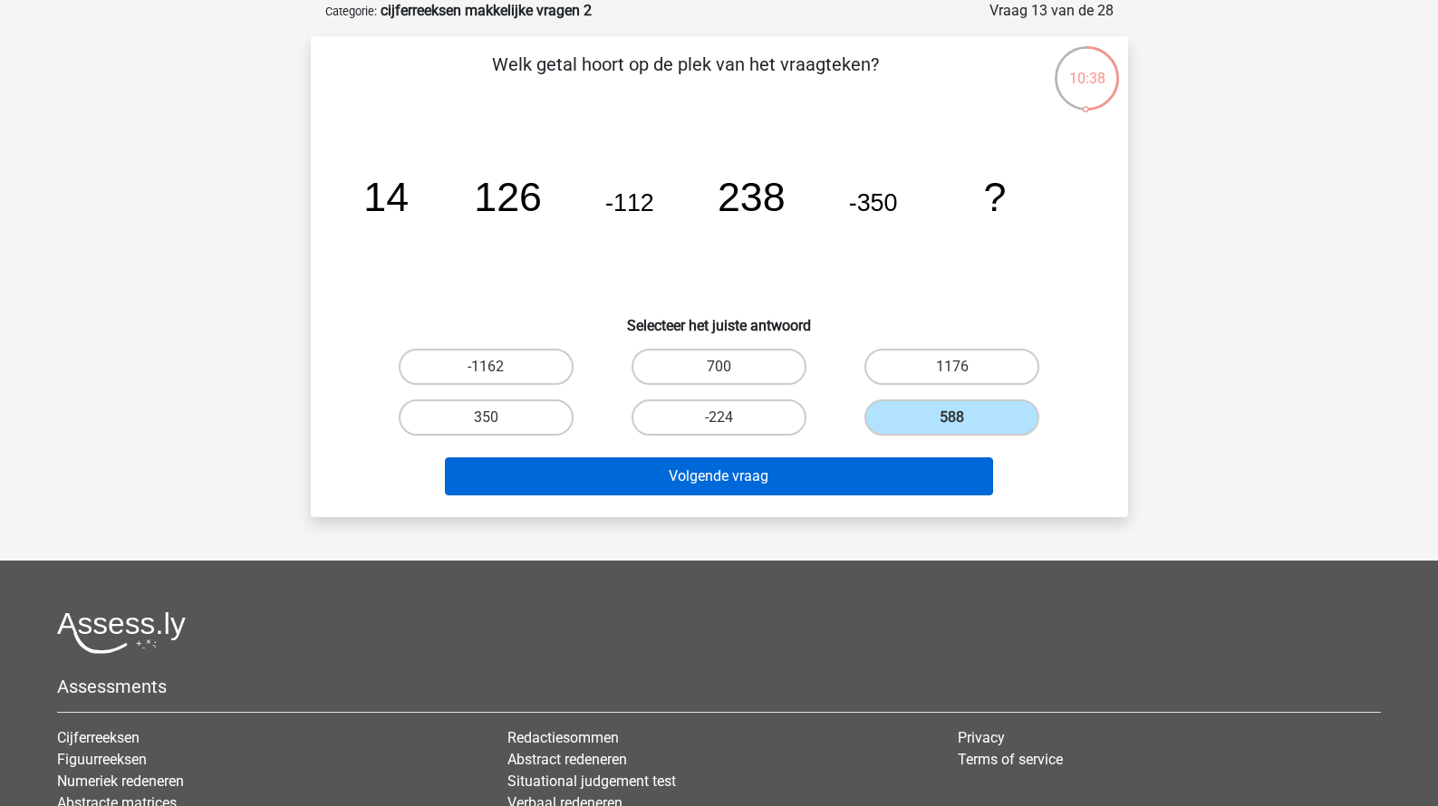
click at [823, 470] on button "Volgende vraag" at bounding box center [719, 476] width 548 height 38
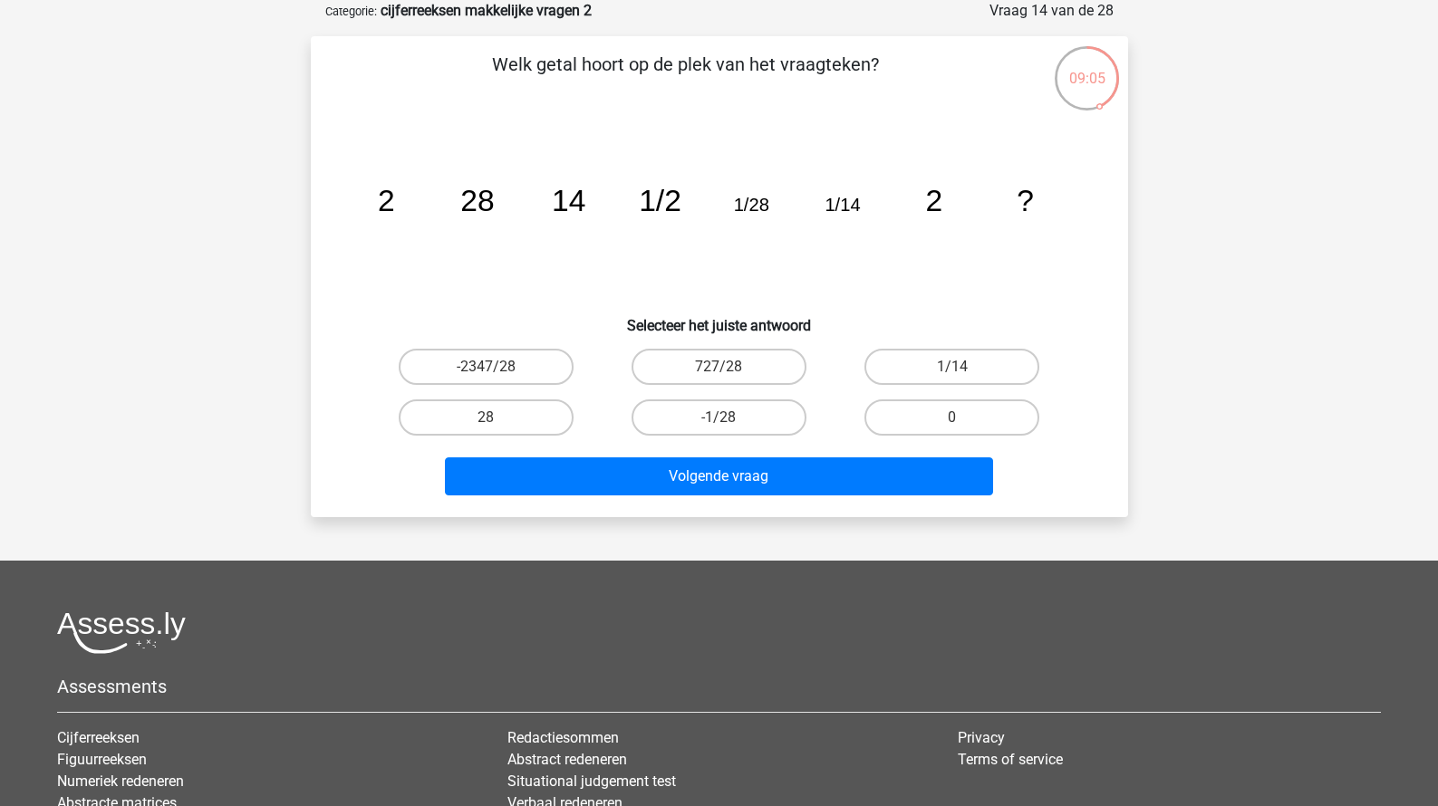
click at [452, 391] on div "-2347/28" at bounding box center [486, 367] width 233 height 51
click at [504, 438] on div "28" at bounding box center [486, 417] width 233 height 51
click at [504, 422] on label "28" at bounding box center [486, 417] width 175 height 36
click at [497, 422] on input "28" at bounding box center [492, 424] width 12 height 12
radio input "true"
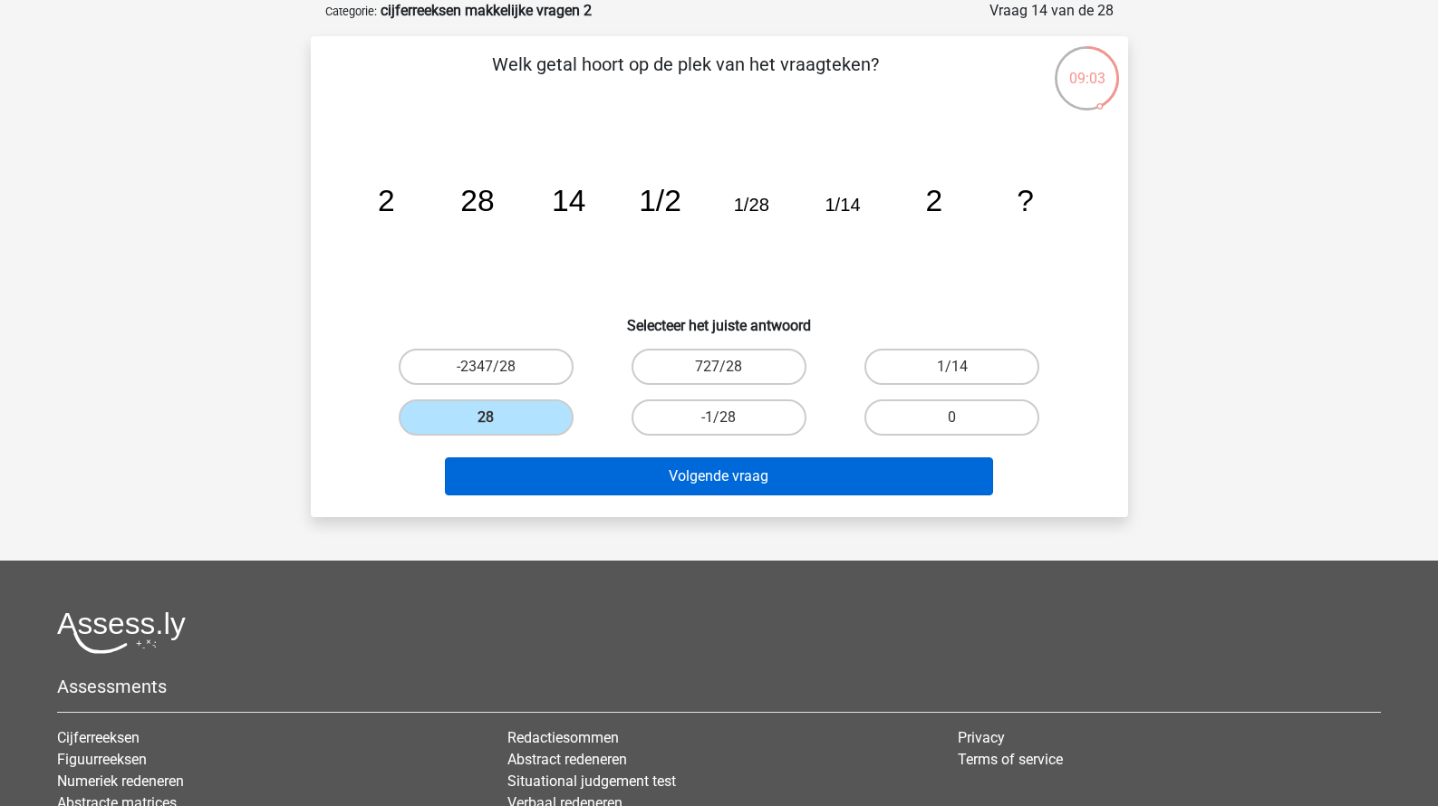
click at [576, 489] on button "Volgende vraag" at bounding box center [719, 476] width 548 height 38
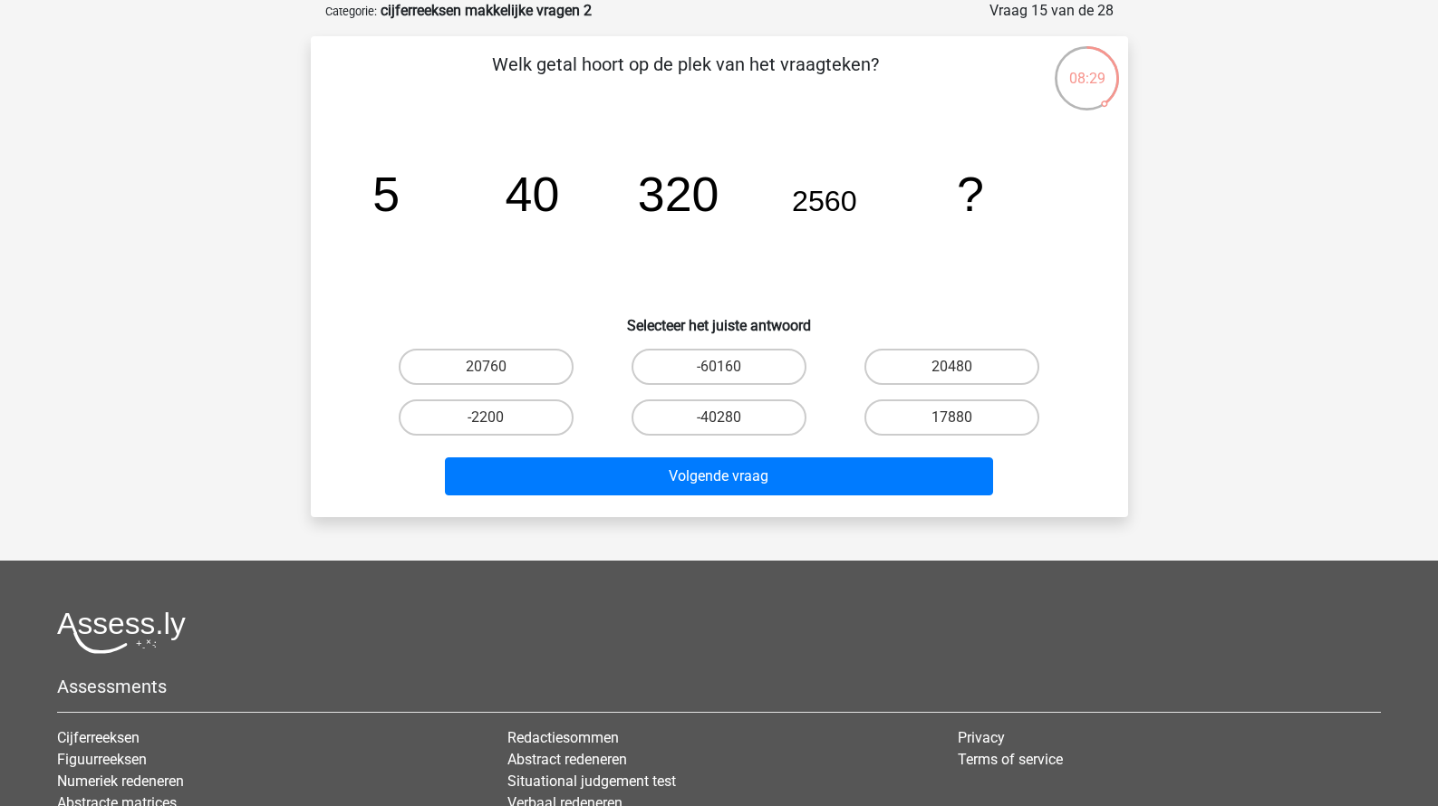
click at [955, 375] on input "20480" at bounding box center [958, 373] width 12 height 12
radio input "true"
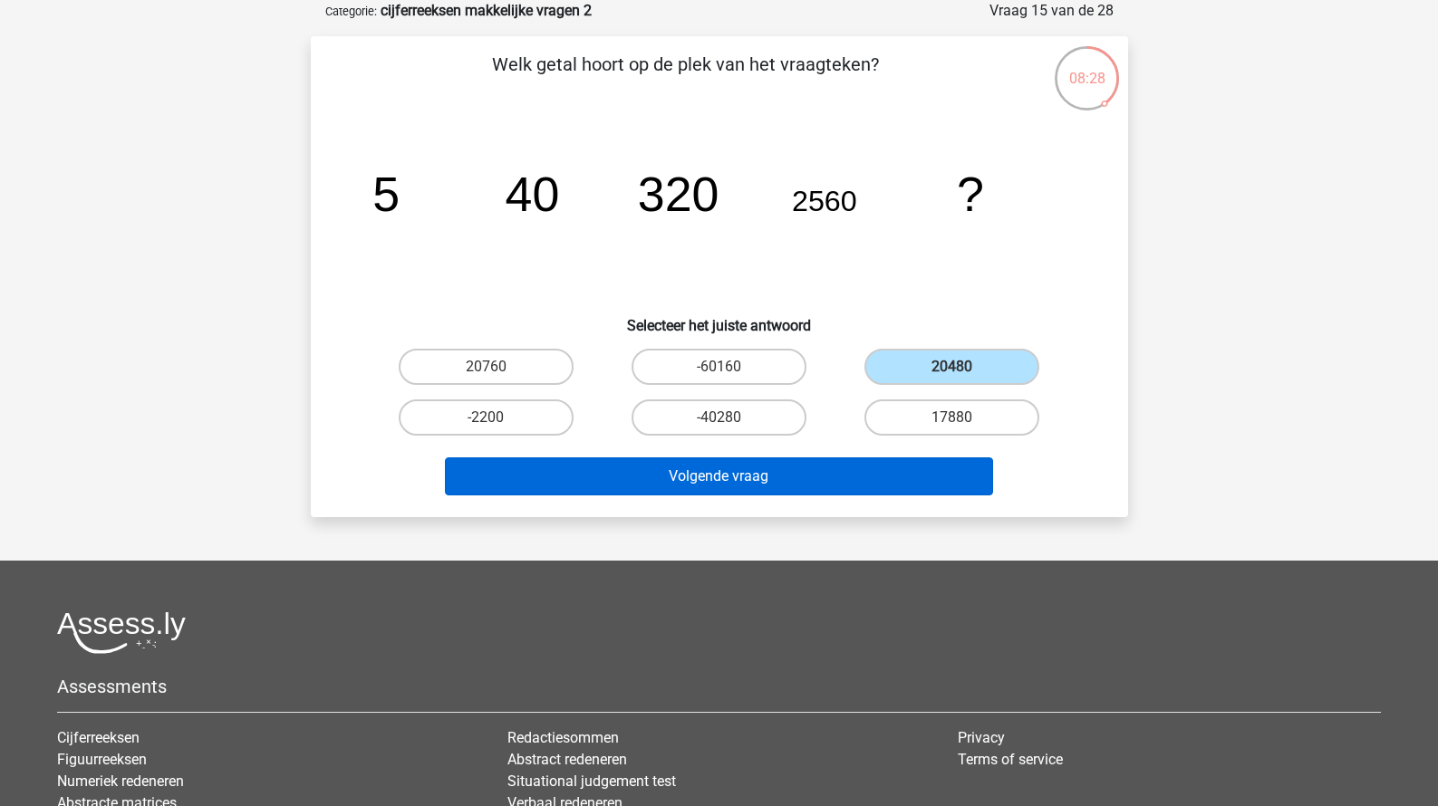
click at [817, 486] on button "Volgende vraag" at bounding box center [719, 476] width 548 height 38
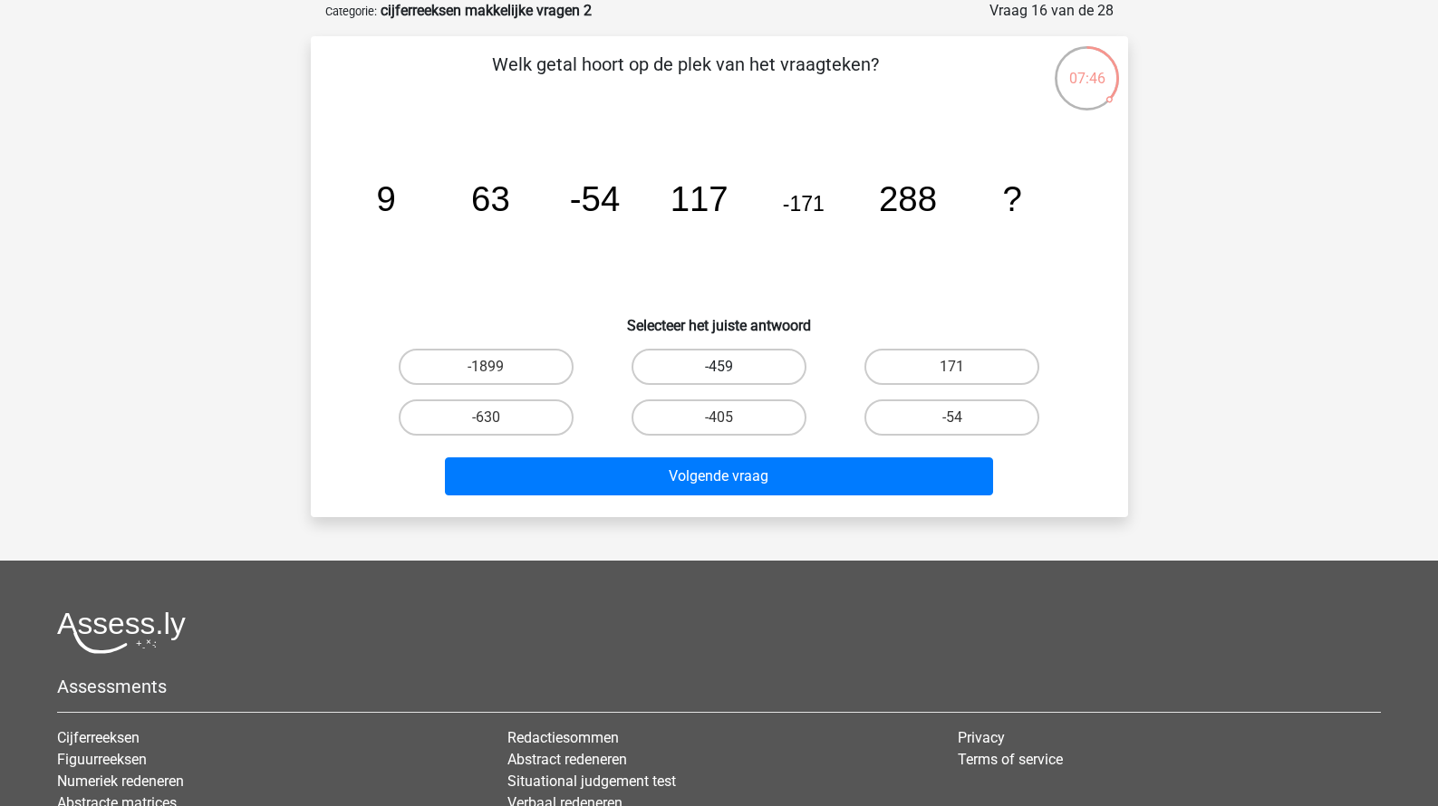
click at [779, 369] on label "-459" at bounding box center [718, 367] width 175 height 36
click at [730, 369] on input "-459" at bounding box center [724, 373] width 12 height 12
radio input "true"
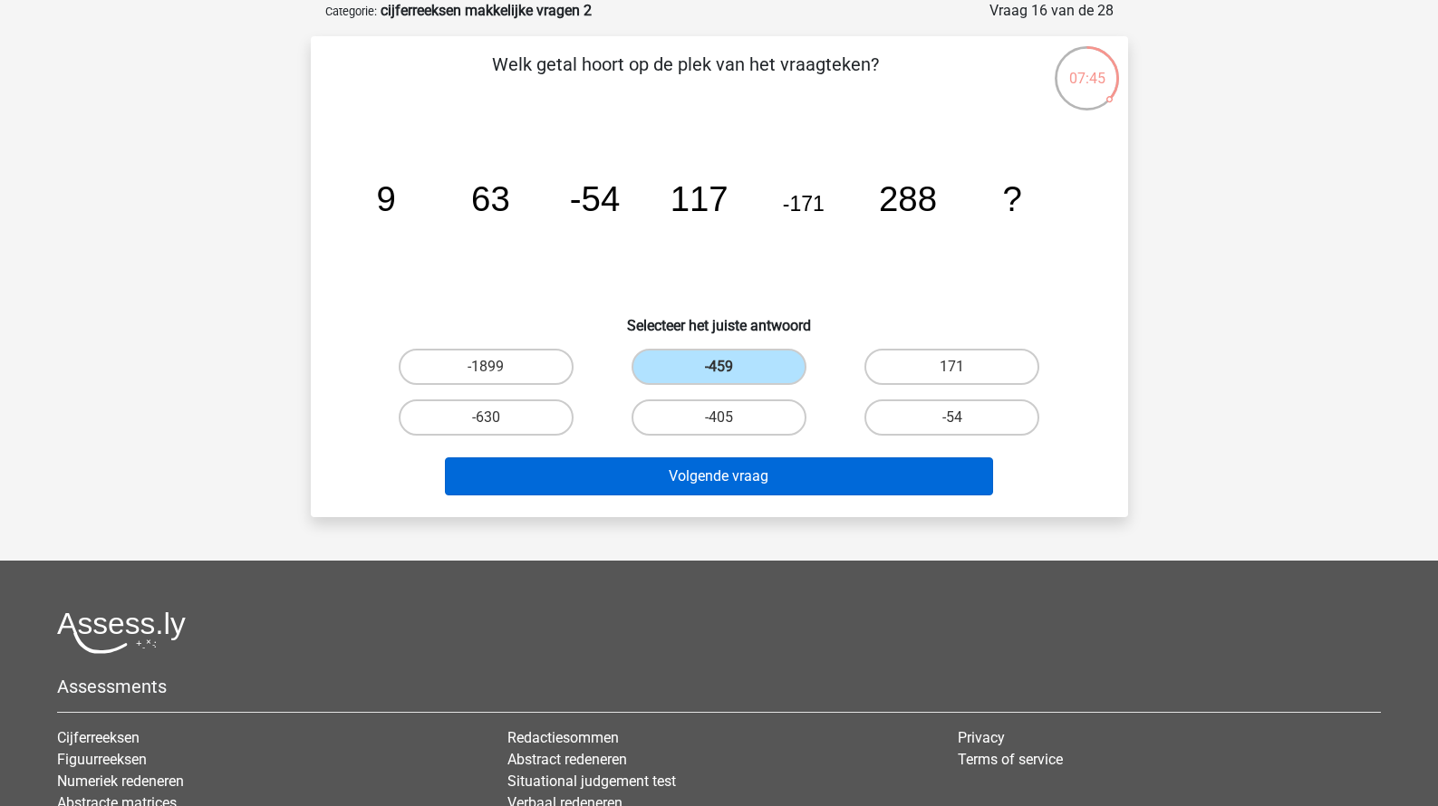
click at [785, 472] on button "Volgende vraag" at bounding box center [719, 476] width 548 height 38
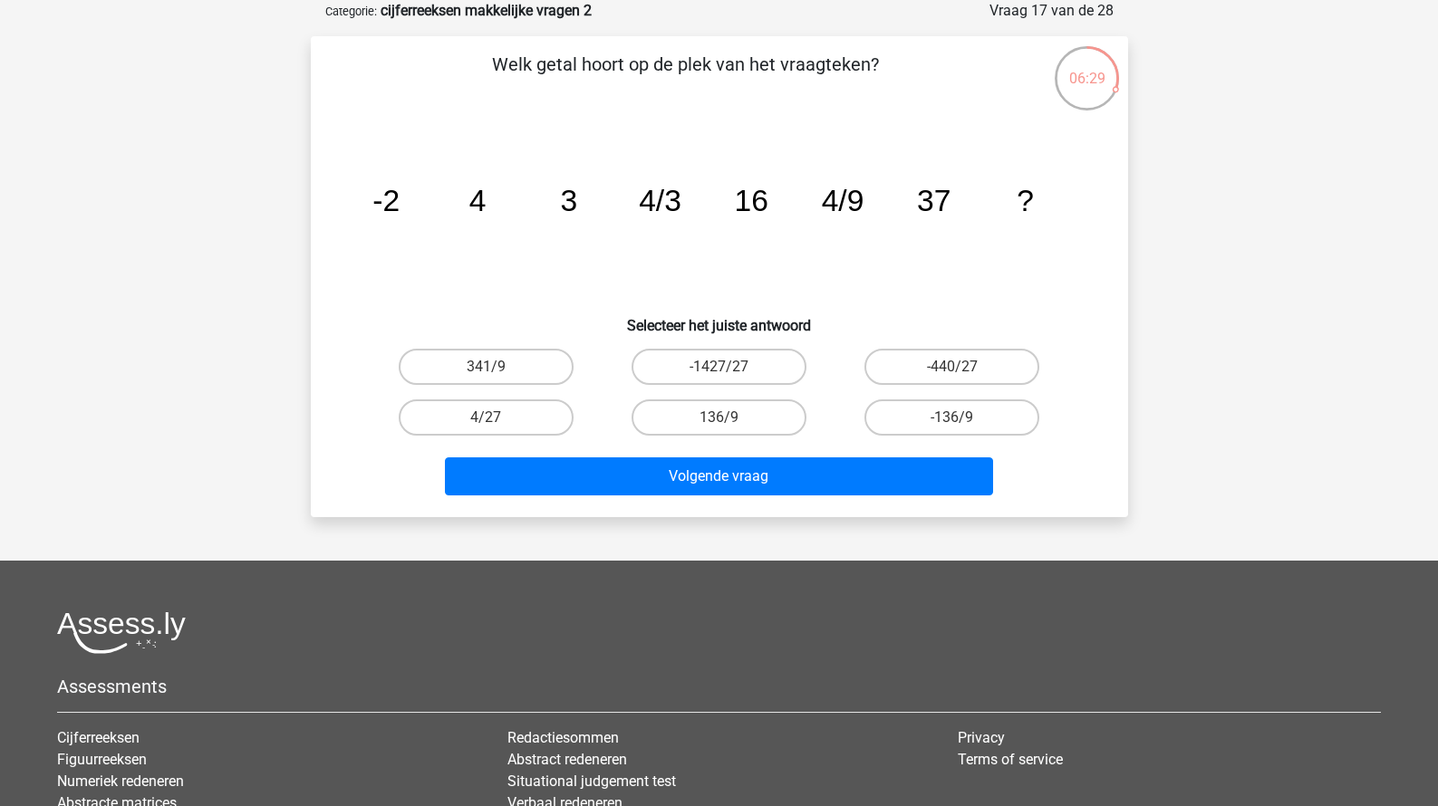
click at [719, 428] on input "136/9" at bounding box center [724, 424] width 12 height 12
radio input "true"
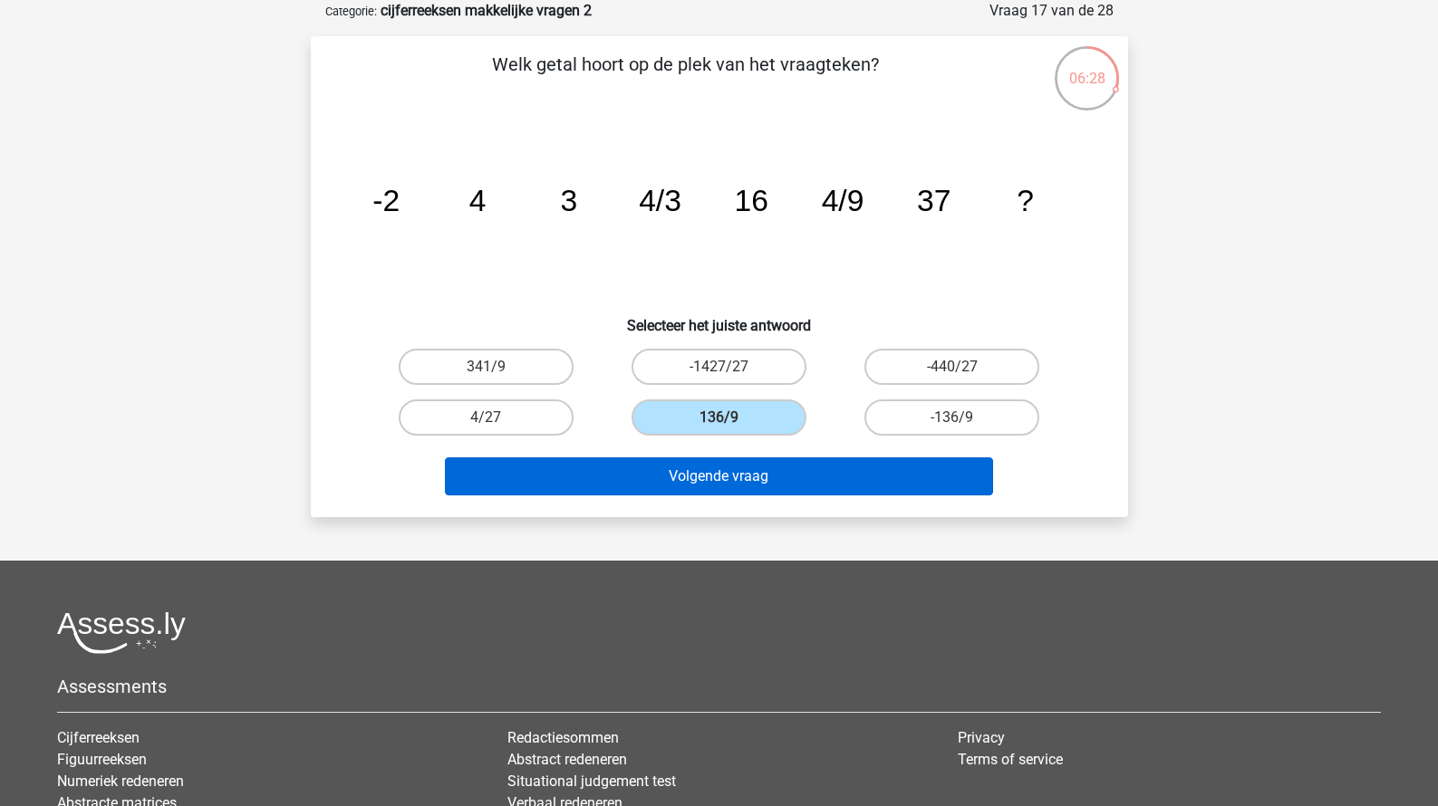
click at [757, 478] on button "Volgende vraag" at bounding box center [719, 476] width 548 height 38
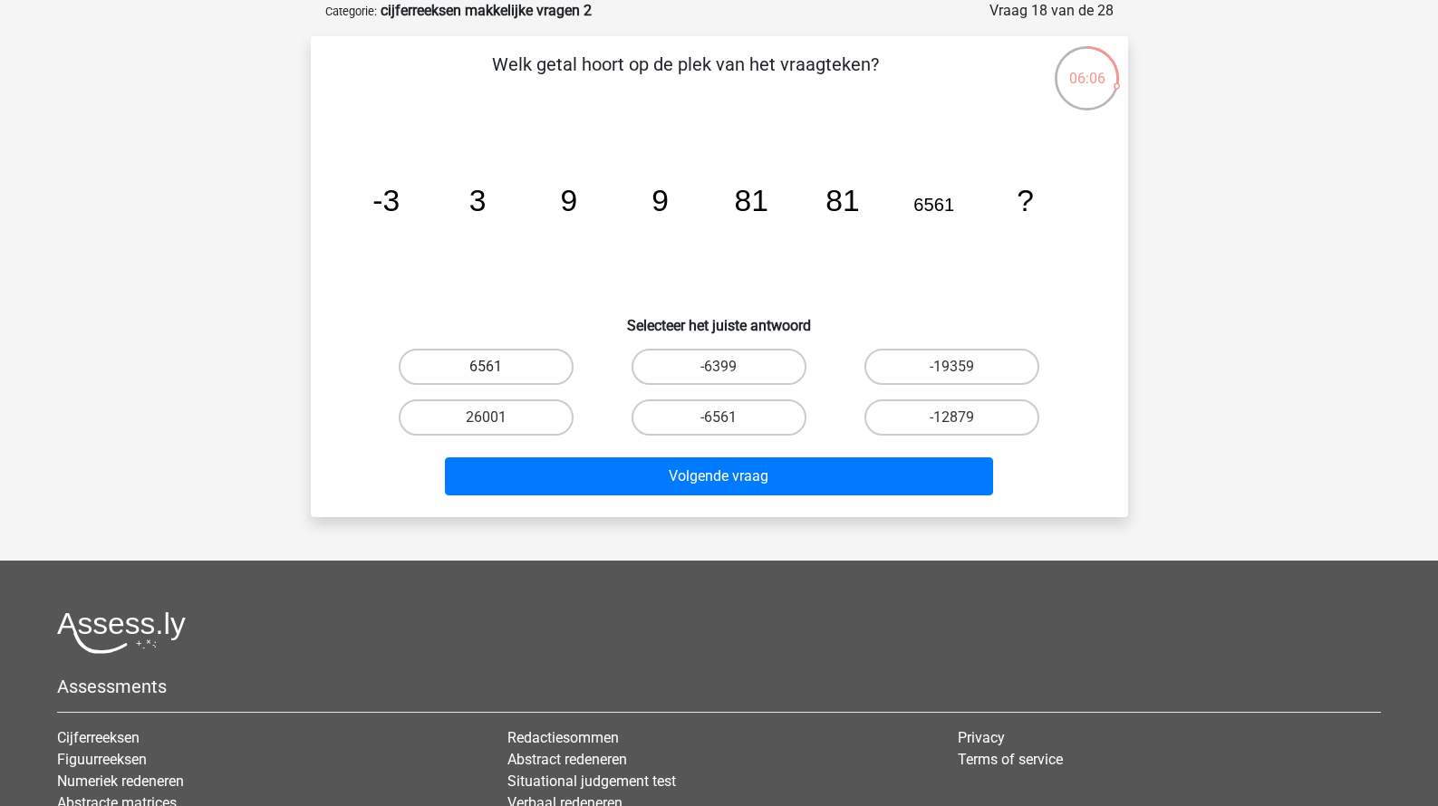
click at [513, 368] on label "6561" at bounding box center [486, 367] width 175 height 36
click at [497, 368] on input "6561" at bounding box center [492, 373] width 12 height 12
radio input "true"
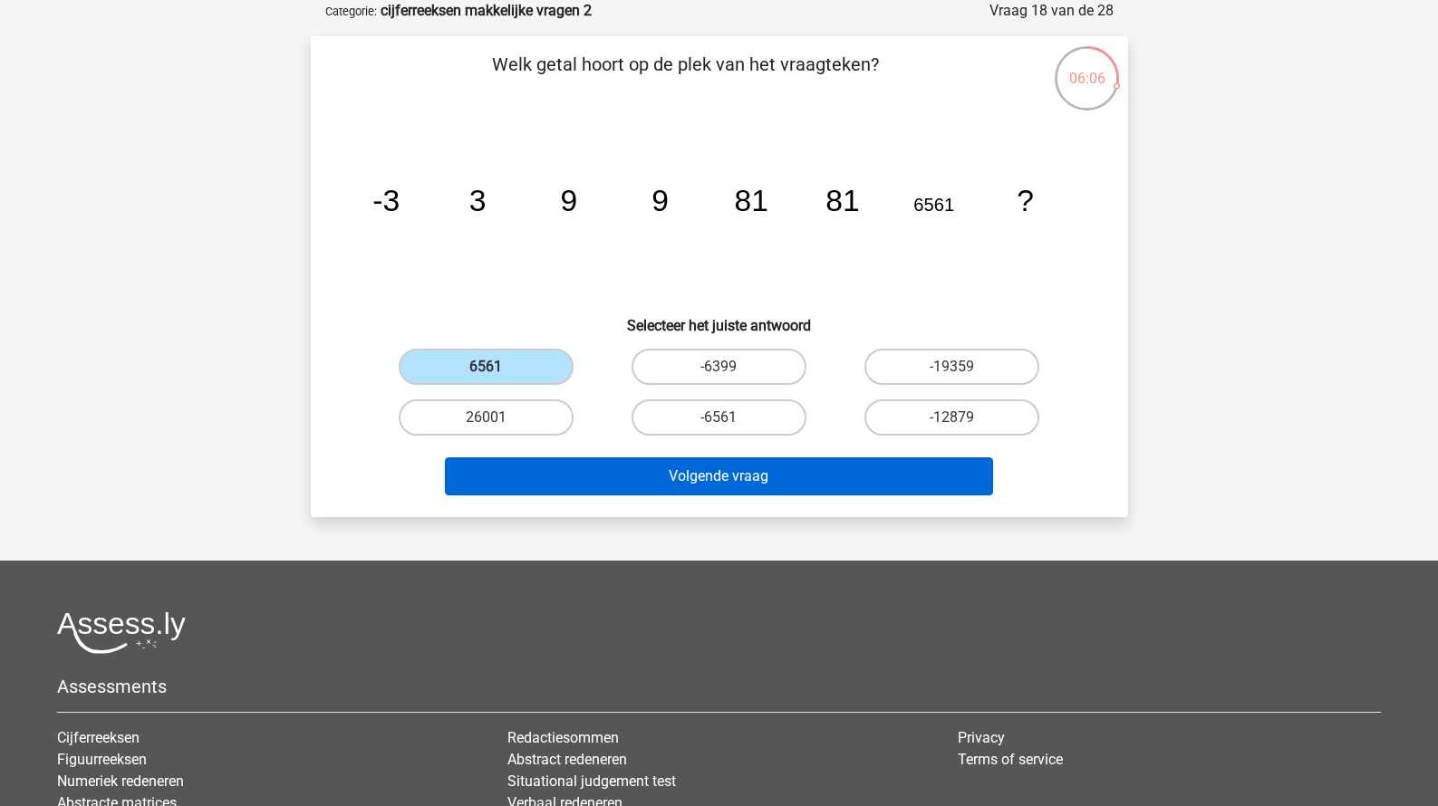
click at [624, 485] on button "Volgende vraag" at bounding box center [719, 476] width 548 height 38
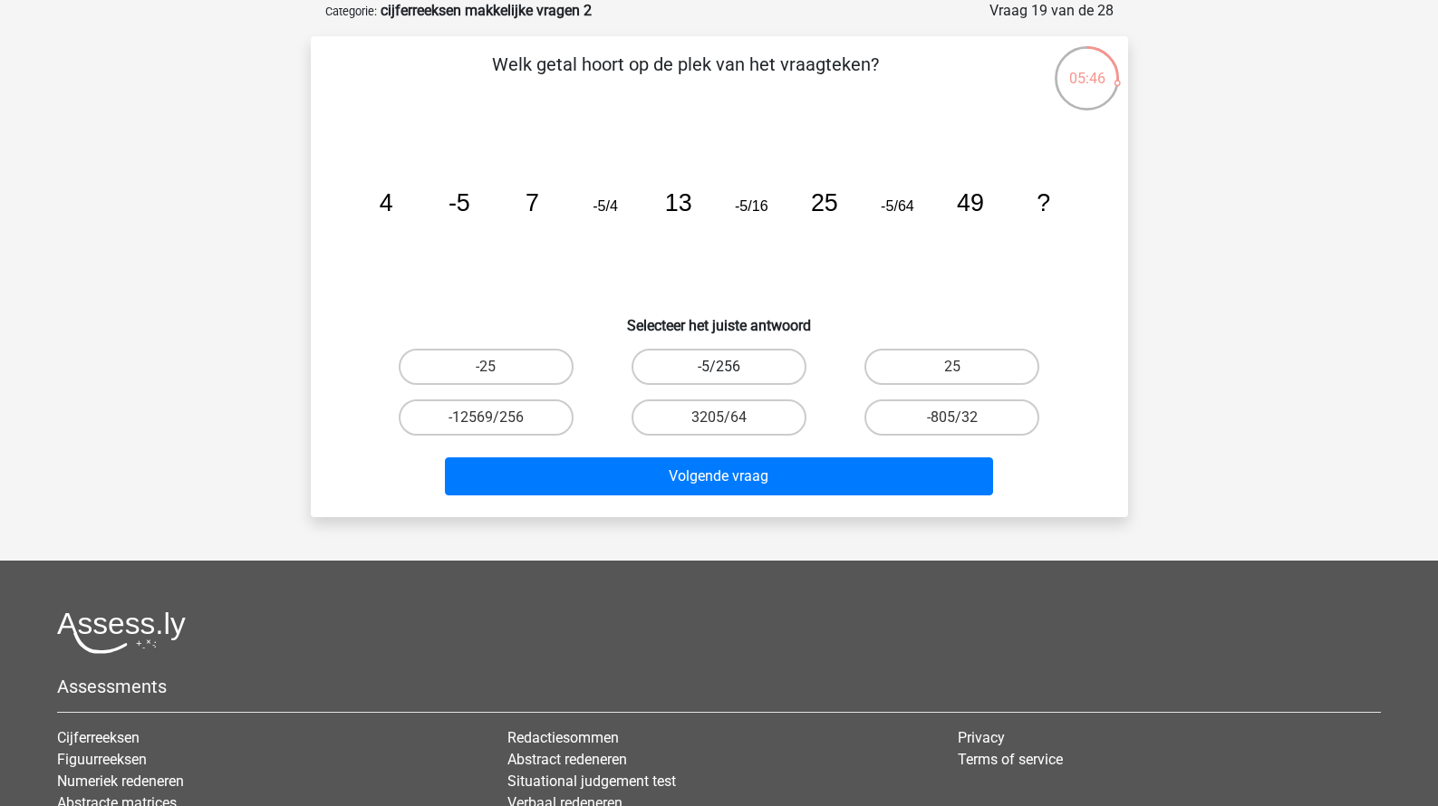
click at [691, 356] on label "-5/256" at bounding box center [718, 367] width 175 height 36
click at [718, 367] on input "-5/256" at bounding box center [724, 373] width 12 height 12
radio input "true"
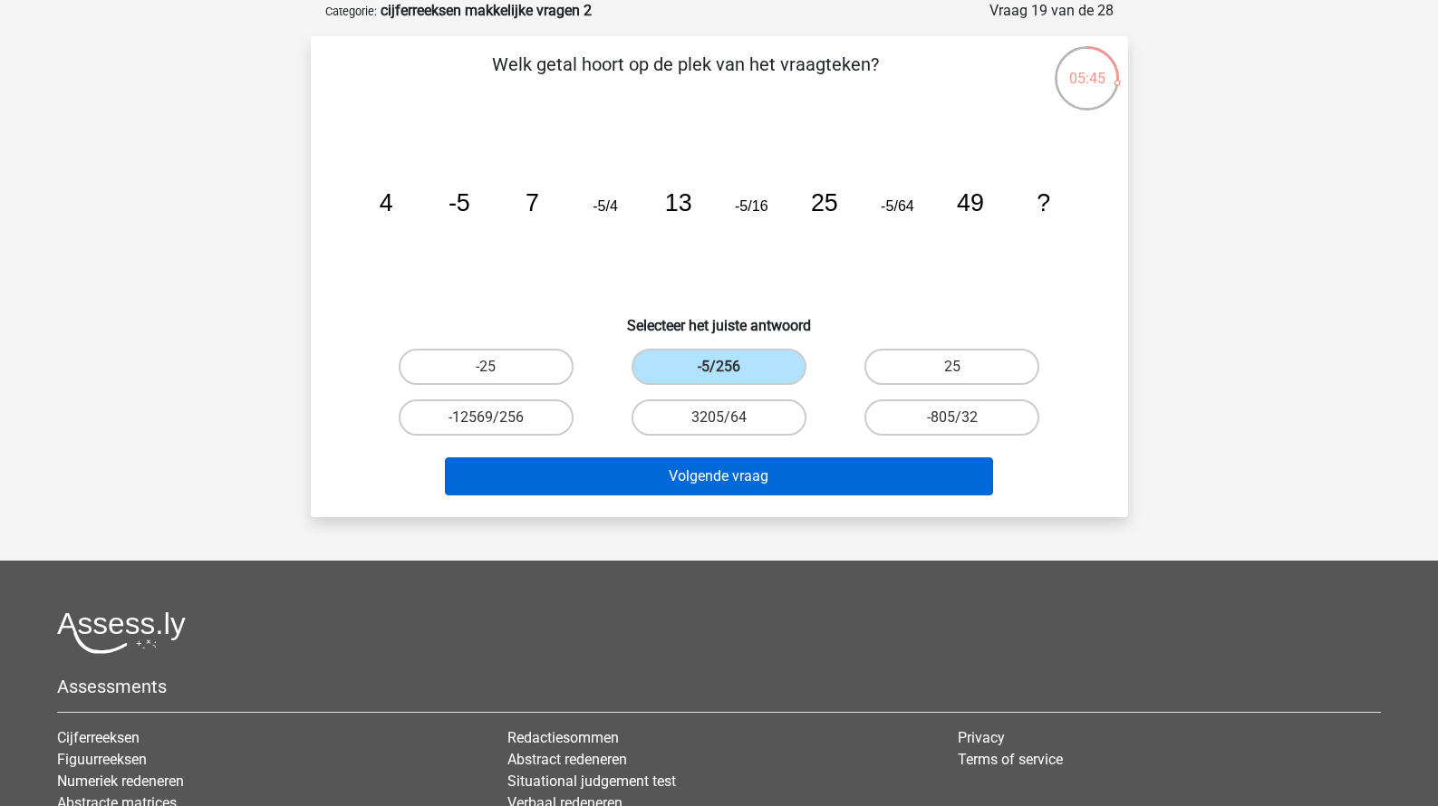
click at [727, 466] on button "Volgende vraag" at bounding box center [719, 476] width 548 height 38
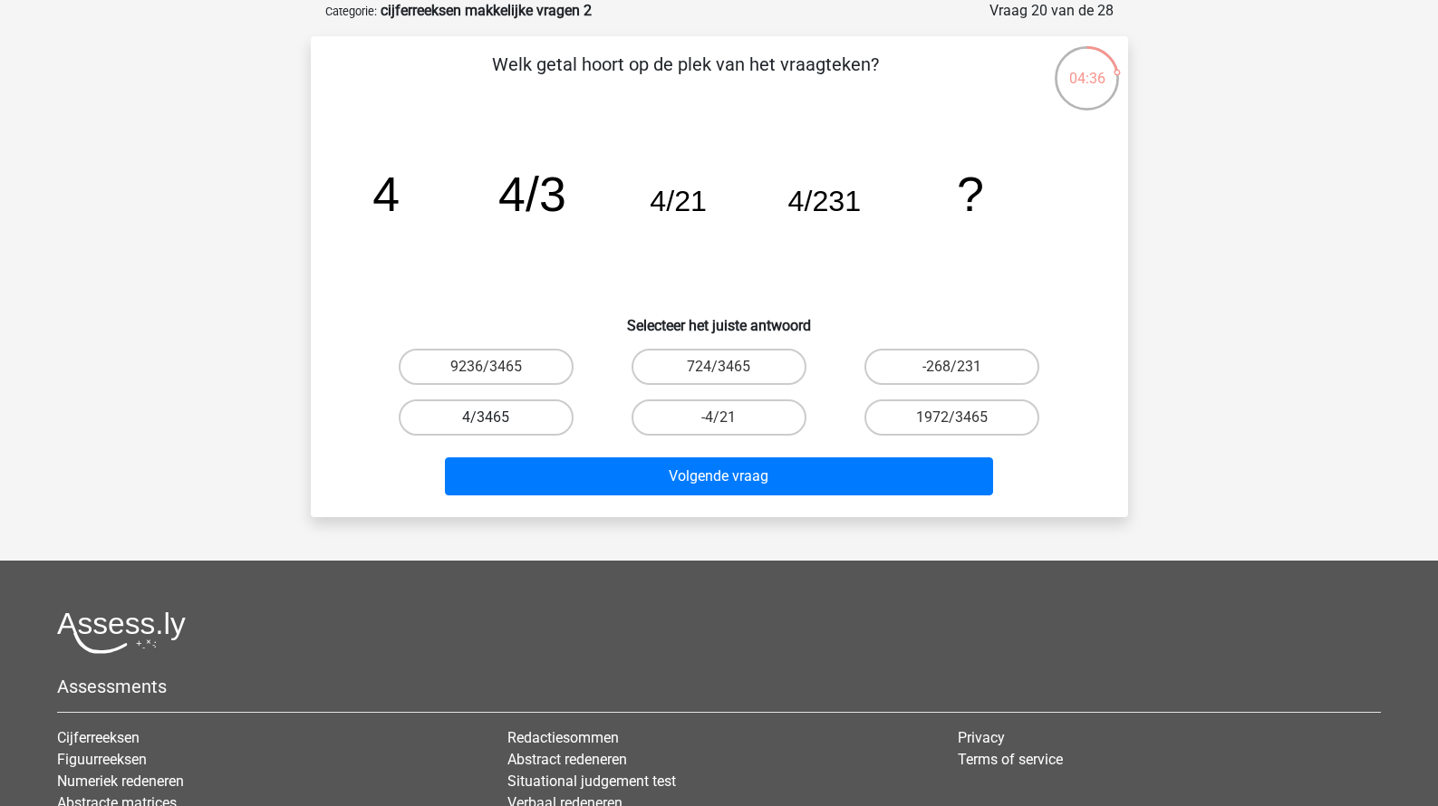
click at [558, 422] on label "4/3465" at bounding box center [486, 417] width 175 height 36
click at [497, 422] on input "4/3465" at bounding box center [492, 424] width 12 height 12
radio input "true"
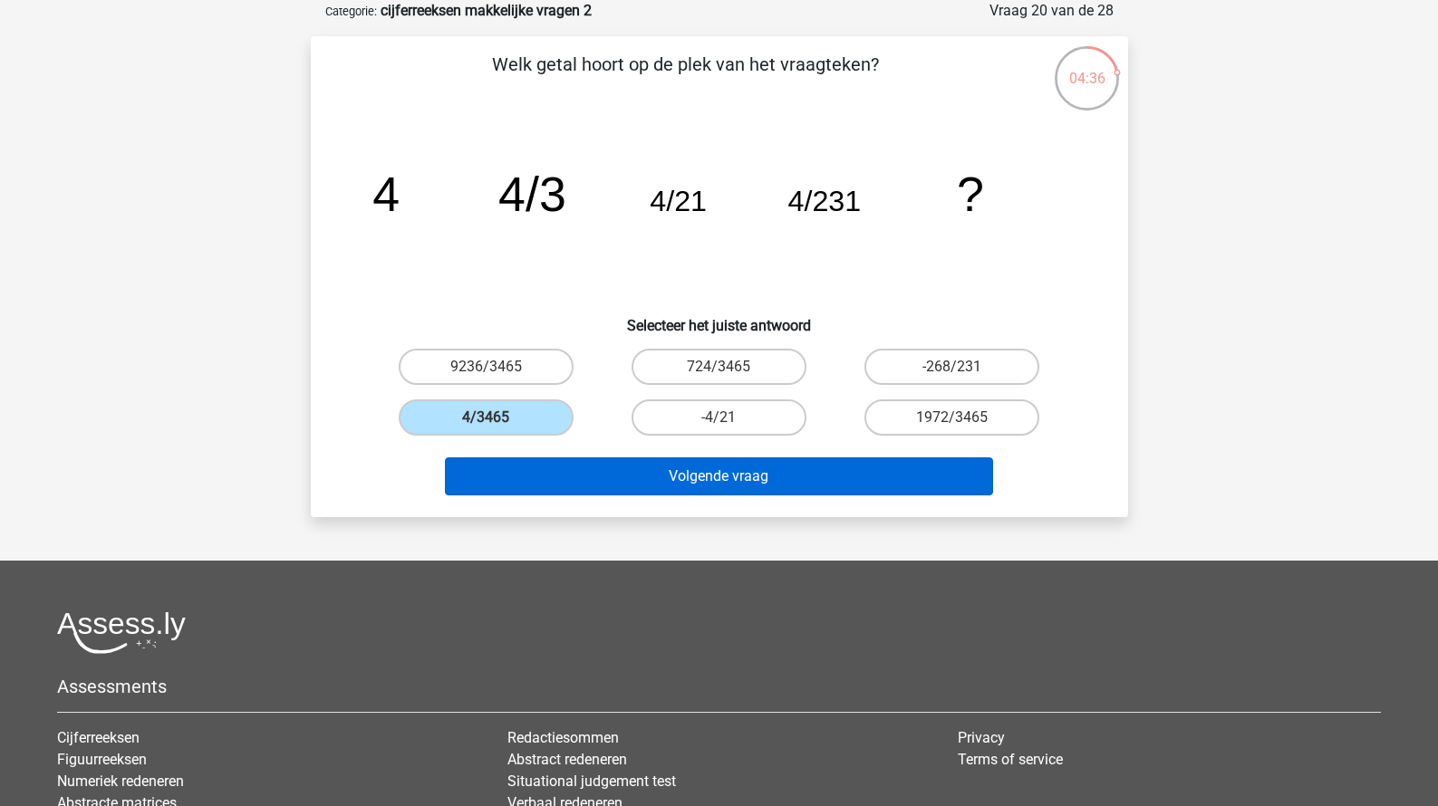
click at [586, 480] on button "Volgende vraag" at bounding box center [719, 476] width 548 height 38
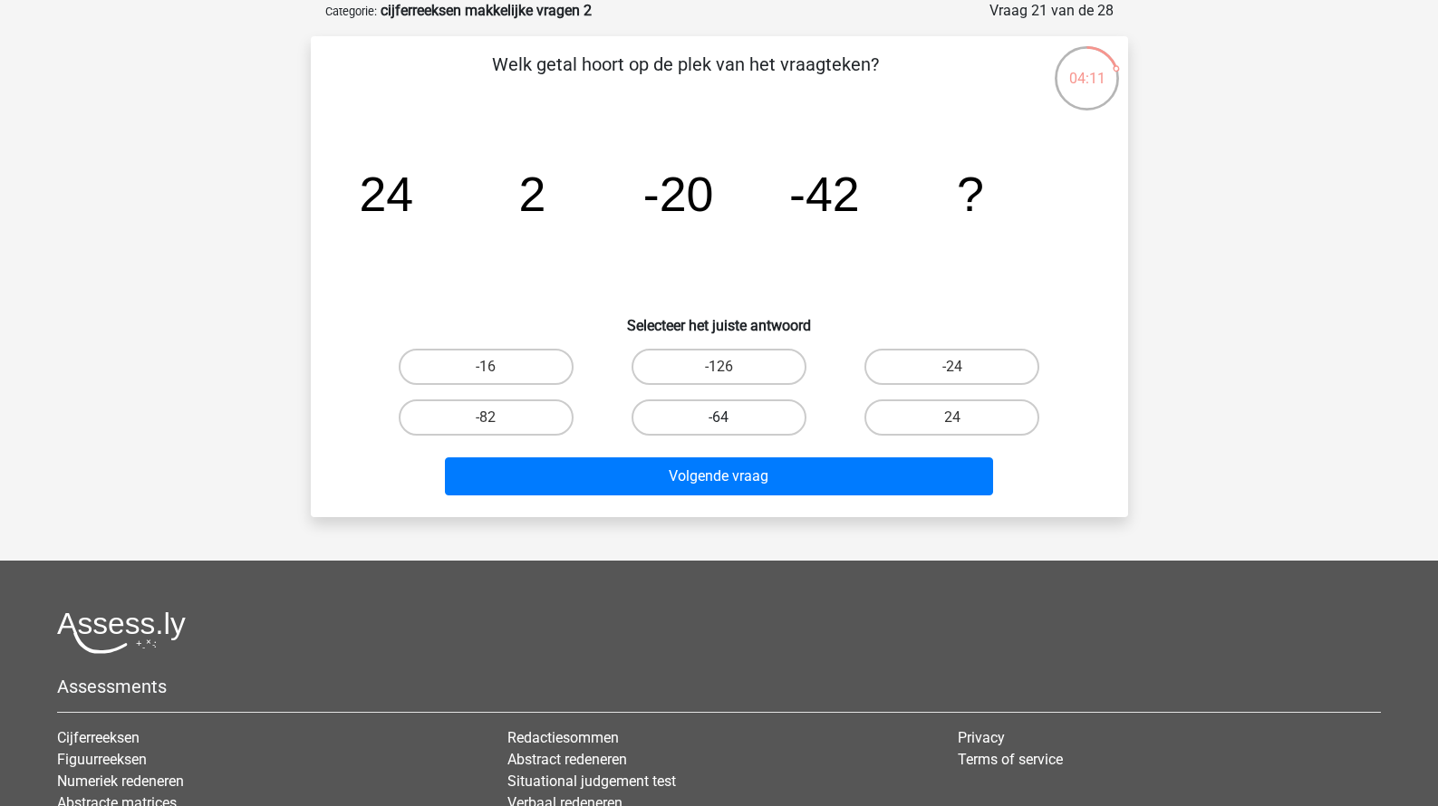
click at [716, 410] on label "-64" at bounding box center [718, 417] width 175 height 36
click at [718, 418] on input "-64" at bounding box center [724, 424] width 12 height 12
radio input "true"
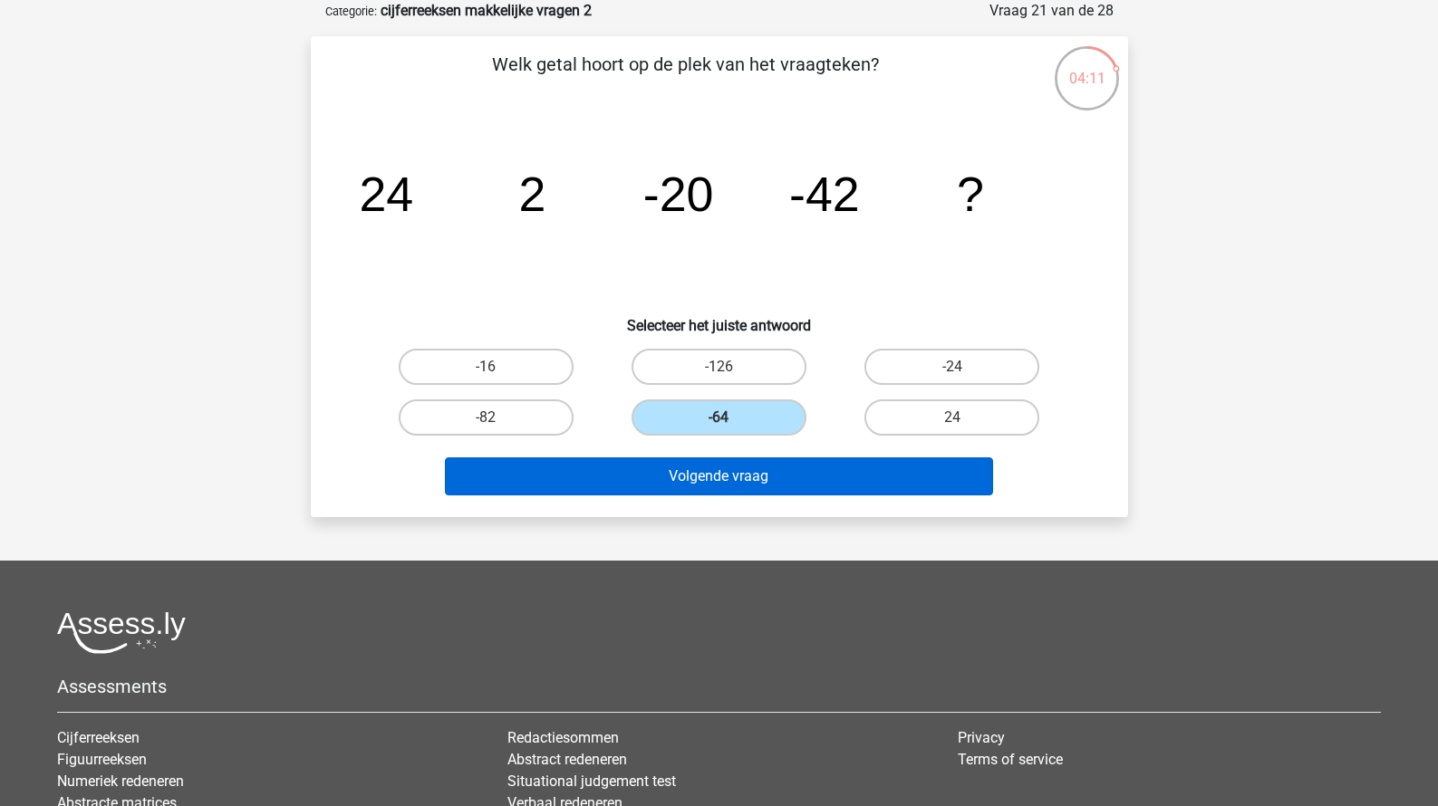
click at [724, 481] on button "Volgende vraag" at bounding box center [719, 476] width 548 height 38
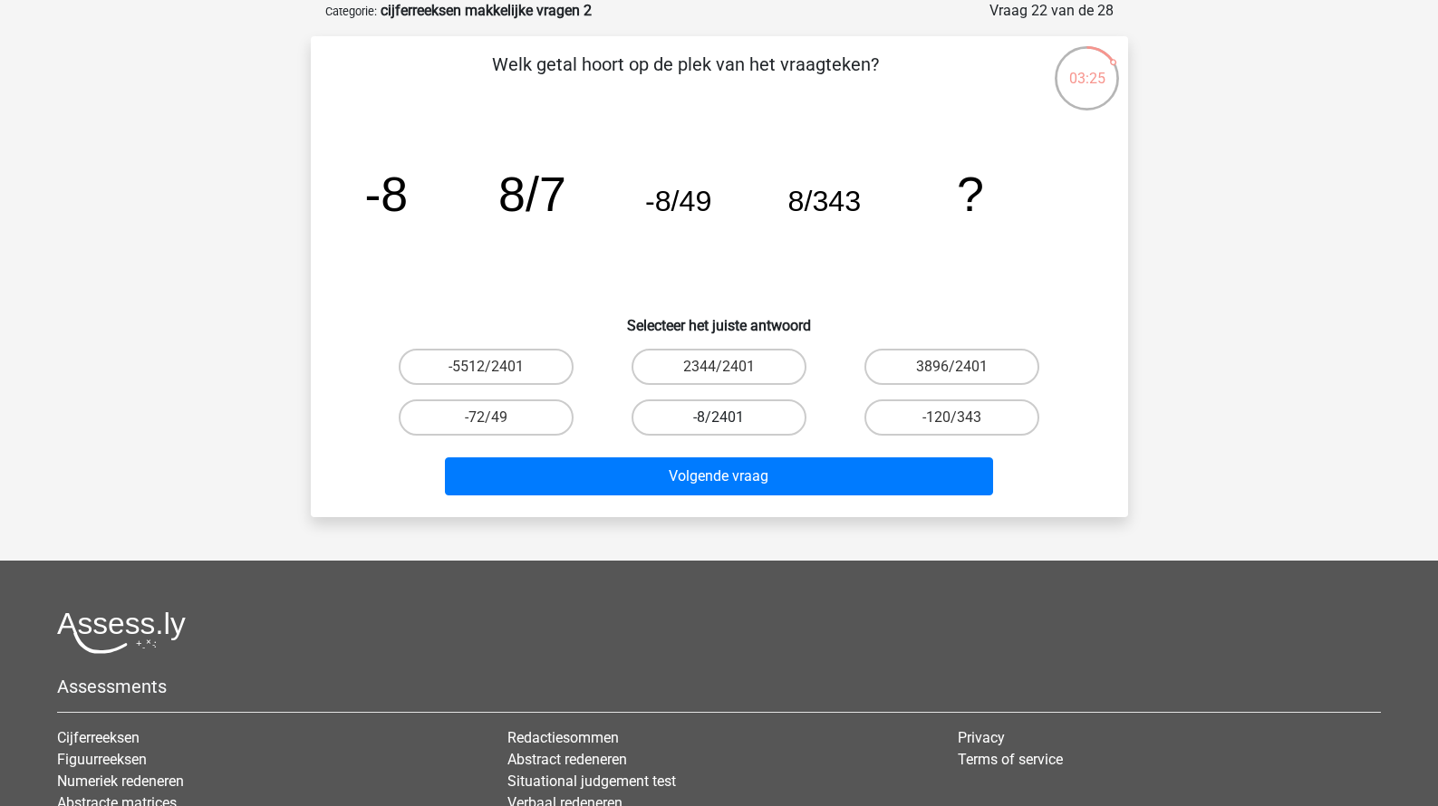
click at [784, 421] on label "-8/2401" at bounding box center [718, 417] width 175 height 36
click at [730, 421] on input "-8/2401" at bounding box center [724, 424] width 12 height 12
radio input "true"
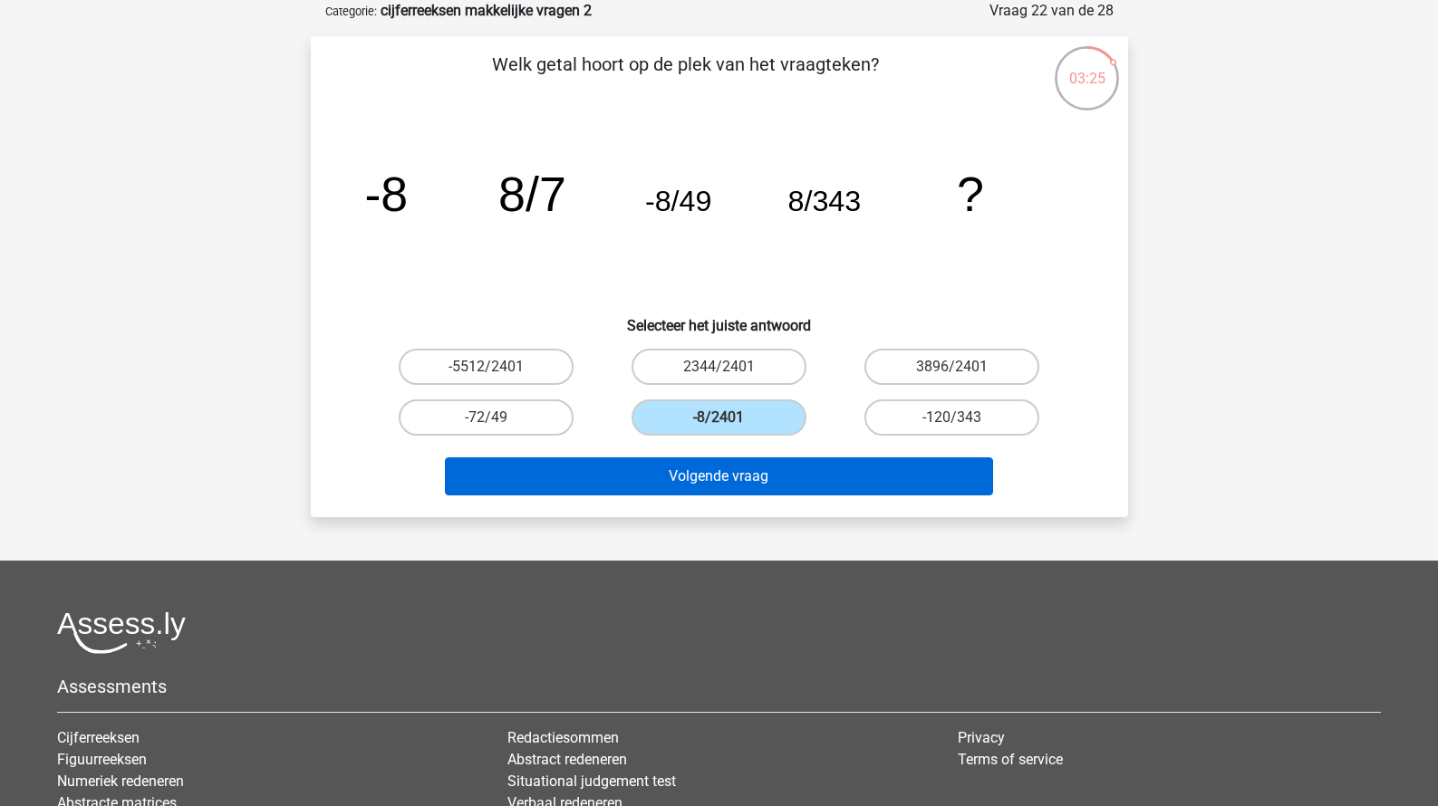
click at [782, 459] on button "Volgende vraag" at bounding box center [719, 476] width 548 height 38
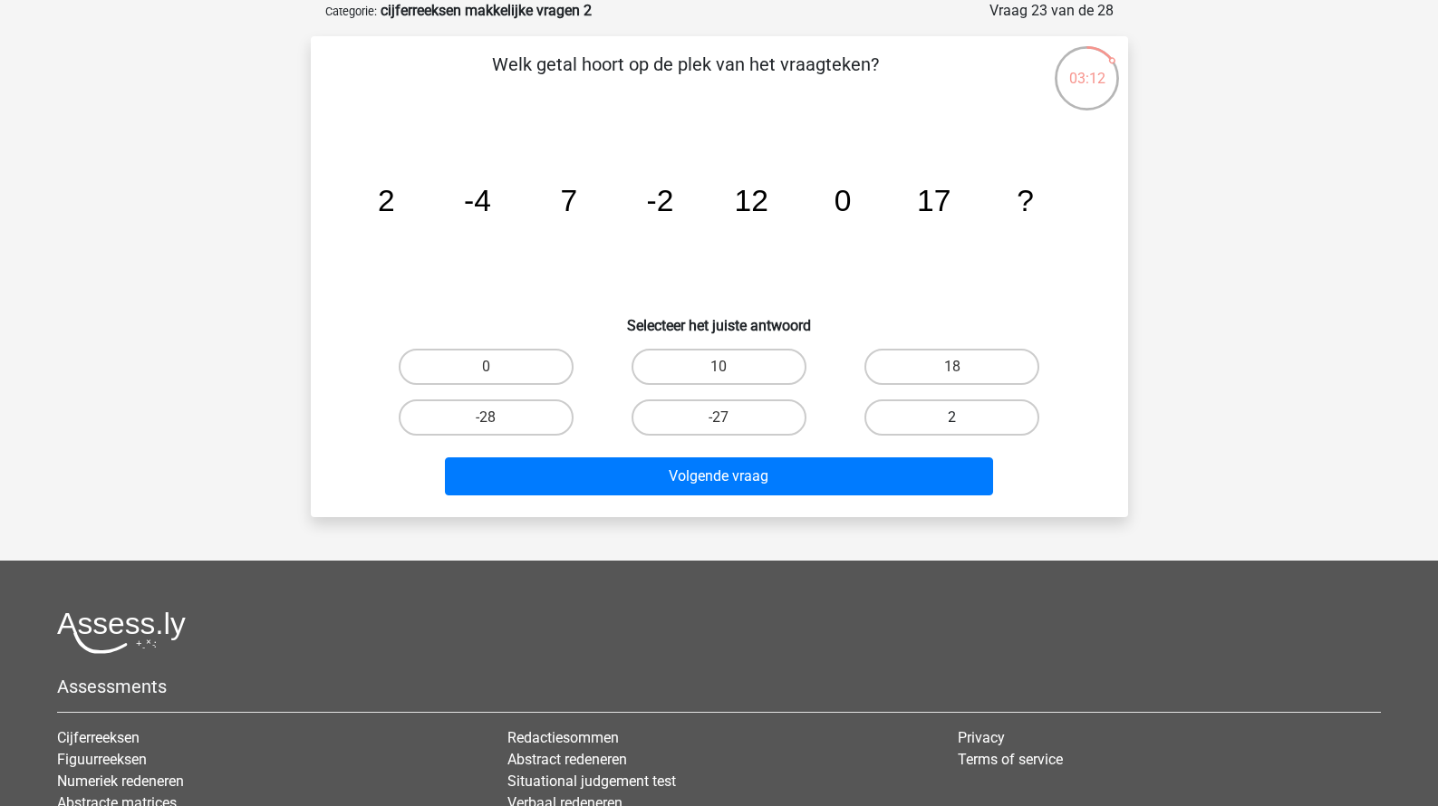
click at [872, 403] on label "2" at bounding box center [951, 417] width 175 height 36
click at [952, 418] on input "2" at bounding box center [958, 424] width 12 height 12
radio input "true"
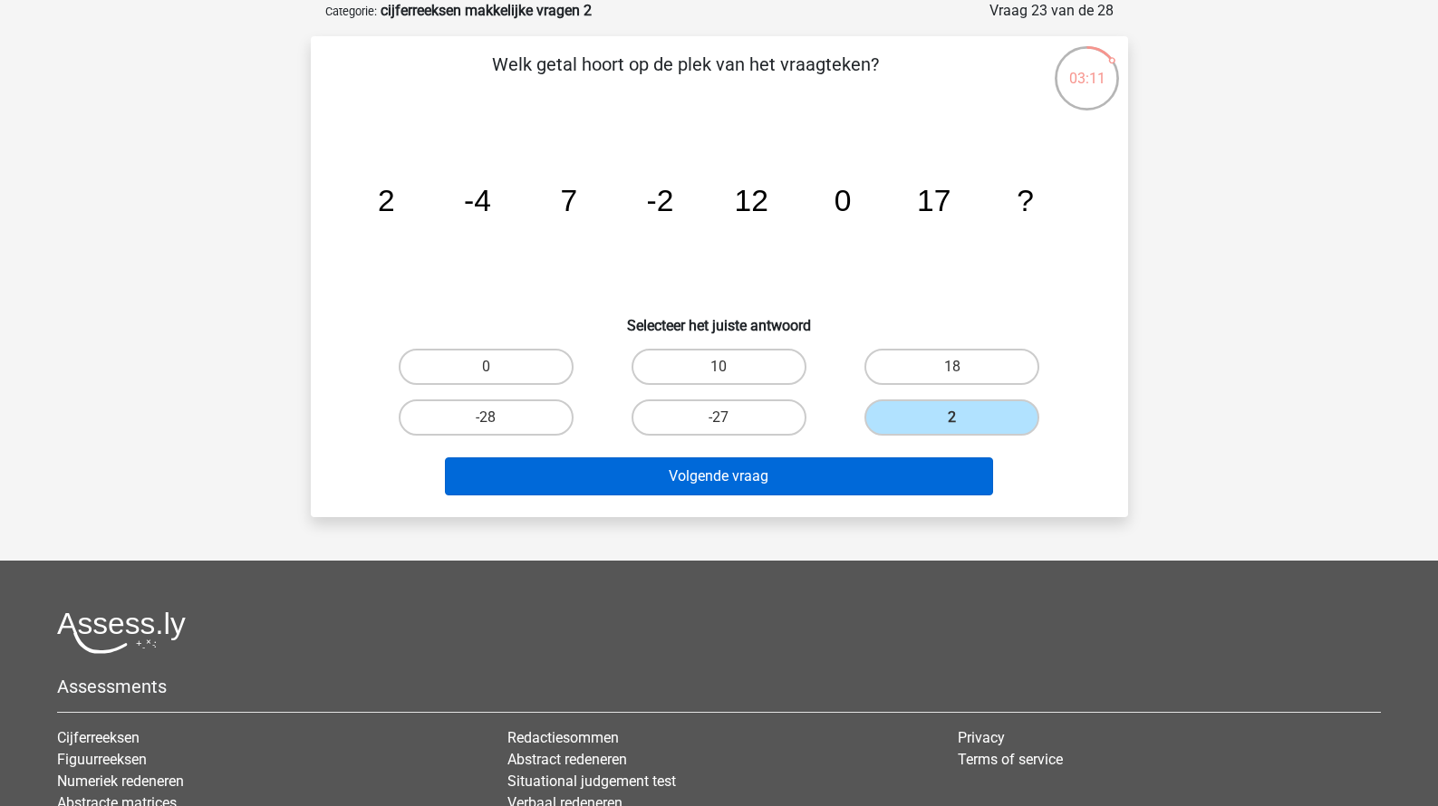
click at [843, 458] on button "Volgende vraag" at bounding box center [719, 476] width 548 height 38
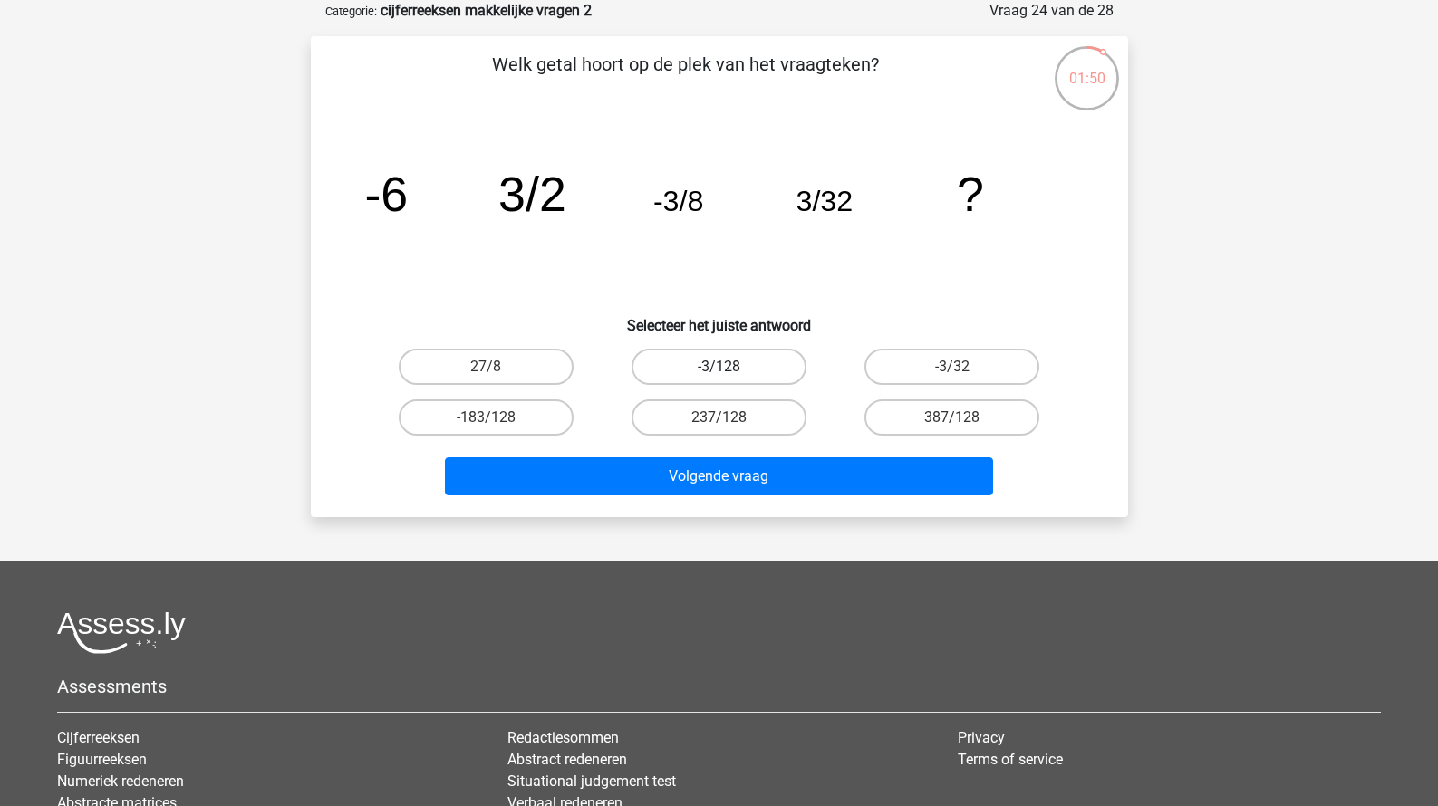
click at [772, 365] on label "-3/128" at bounding box center [718, 367] width 175 height 36
click at [730, 367] on input "-3/128" at bounding box center [724, 373] width 12 height 12
radio input "true"
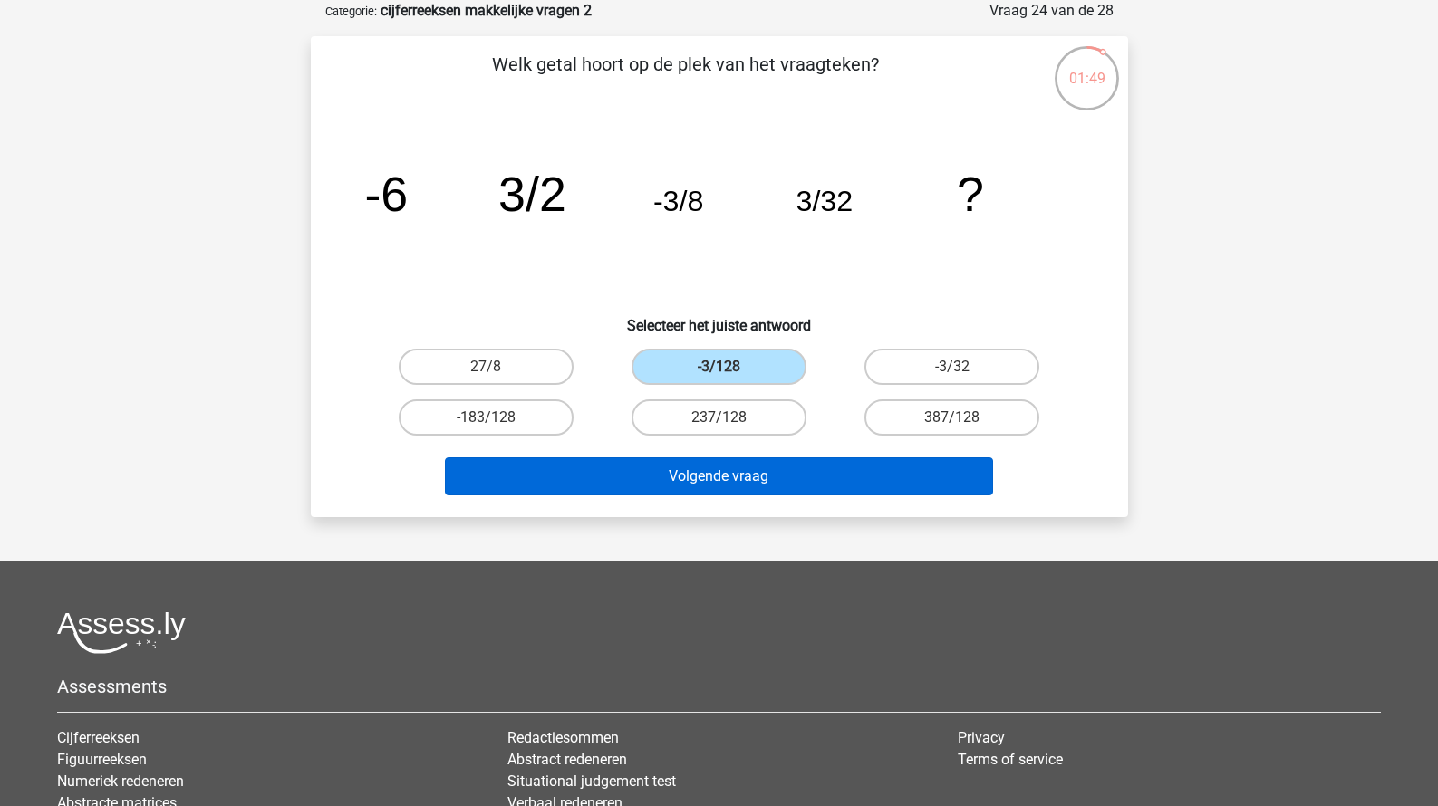
click at [787, 474] on button "Volgende vraag" at bounding box center [719, 476] width 548 height 38
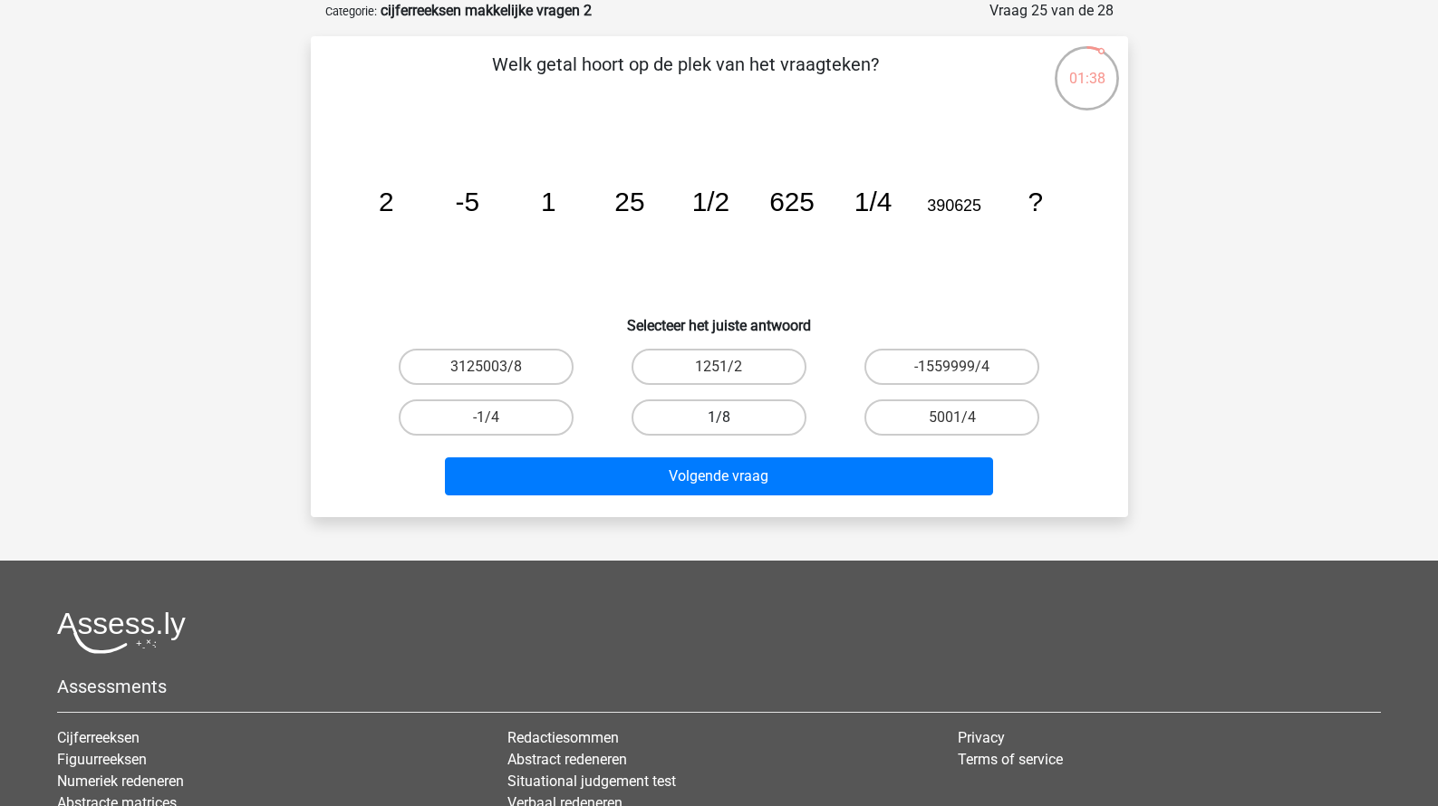
click at [762, 399] on label "1/8" at bounding box center [718, 417] width 175 height 36
click at [730, 418] on input "1/8" at bounding box center [724, 424] width 12 height 12
radio input "true"
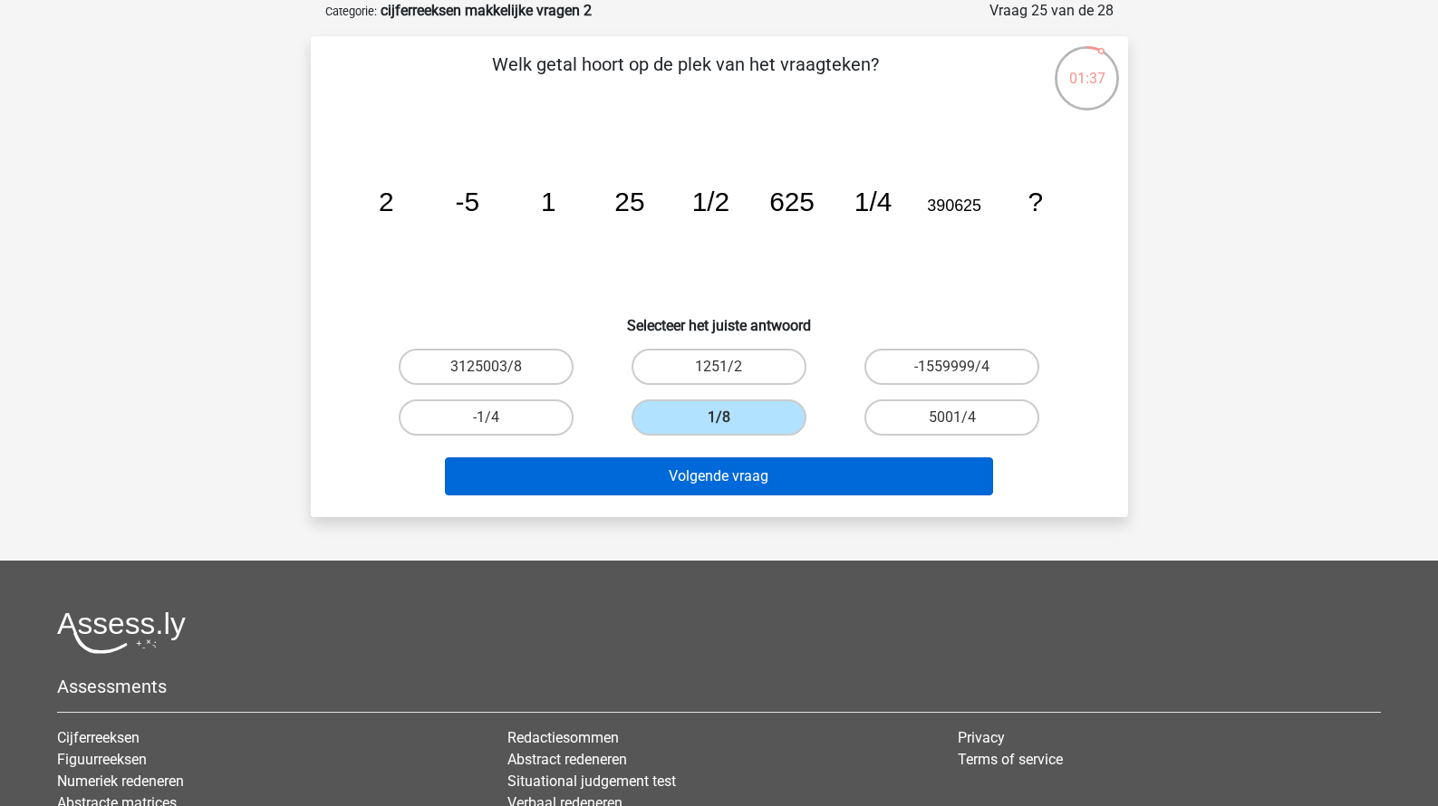
click at [755, 496] on button "Volgende vraag" at bounding box center [719, 476] width 548 height 38
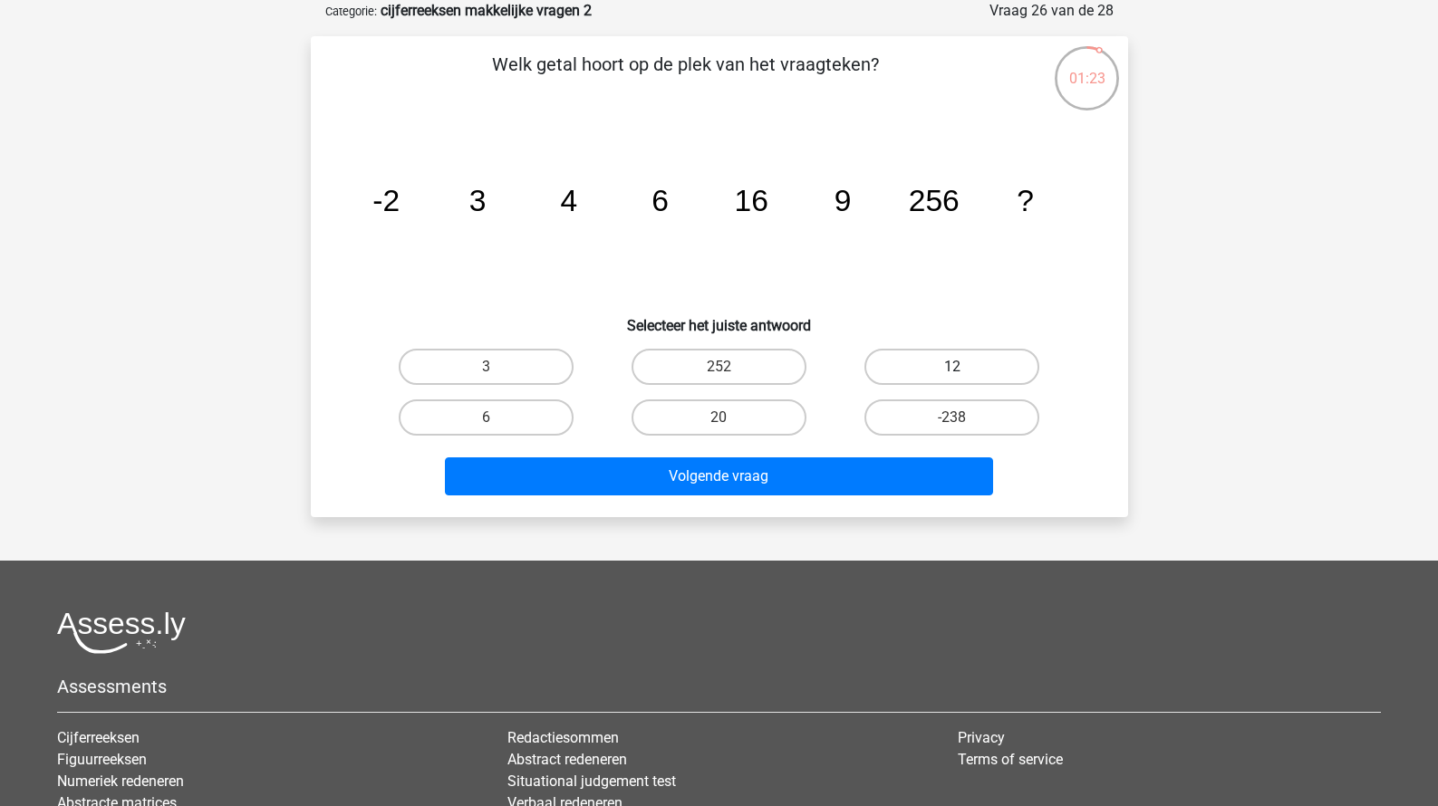
click at [905, 370] on label "12" at bounding box center [951, 367] width 175 height 36
click at [952, 370] on input "12" at bounding box center [958, 373] width 12 height 12
radio input "true"
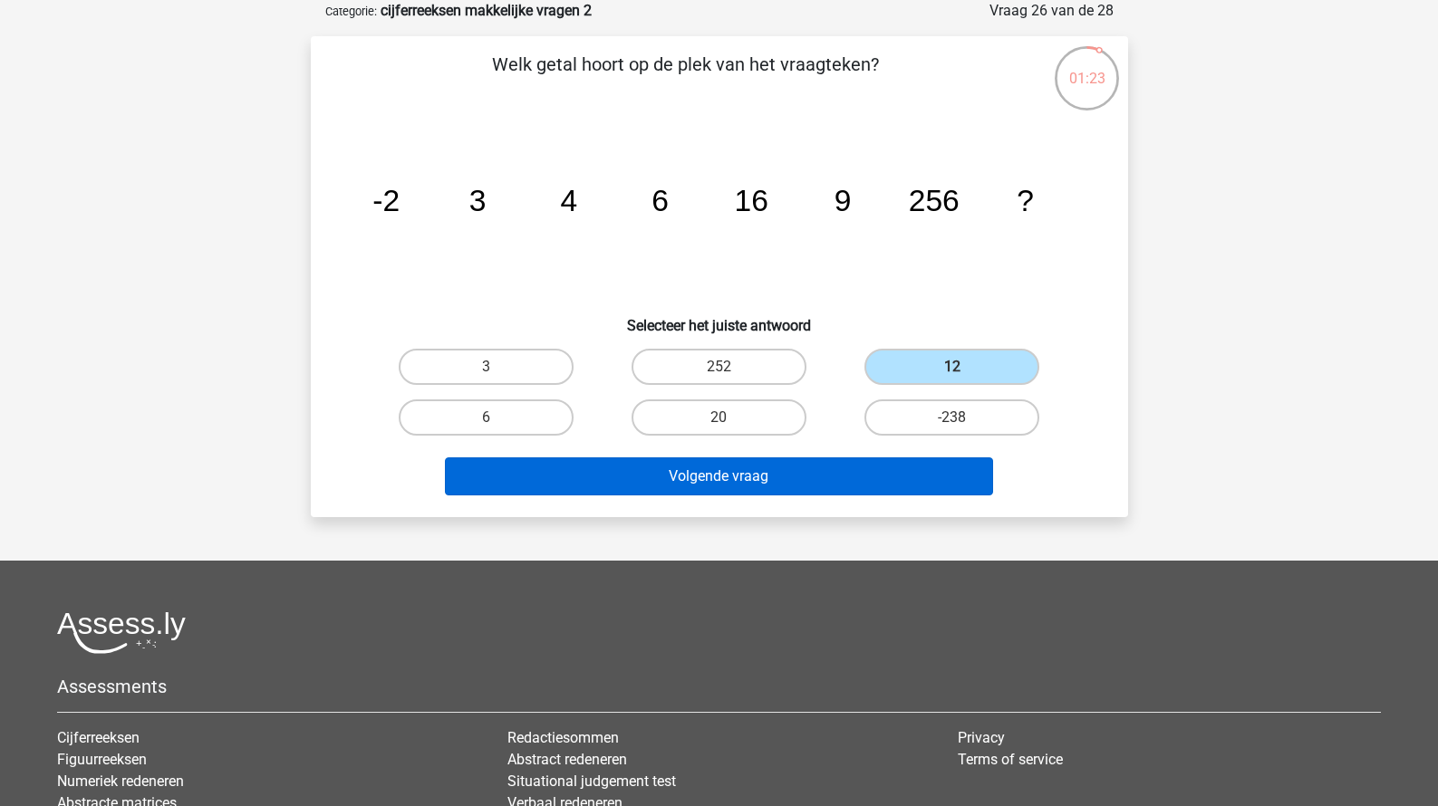
click at [842, 468] on button "Volgende vraag" at bounding box center [719, 476] width 548 height 38
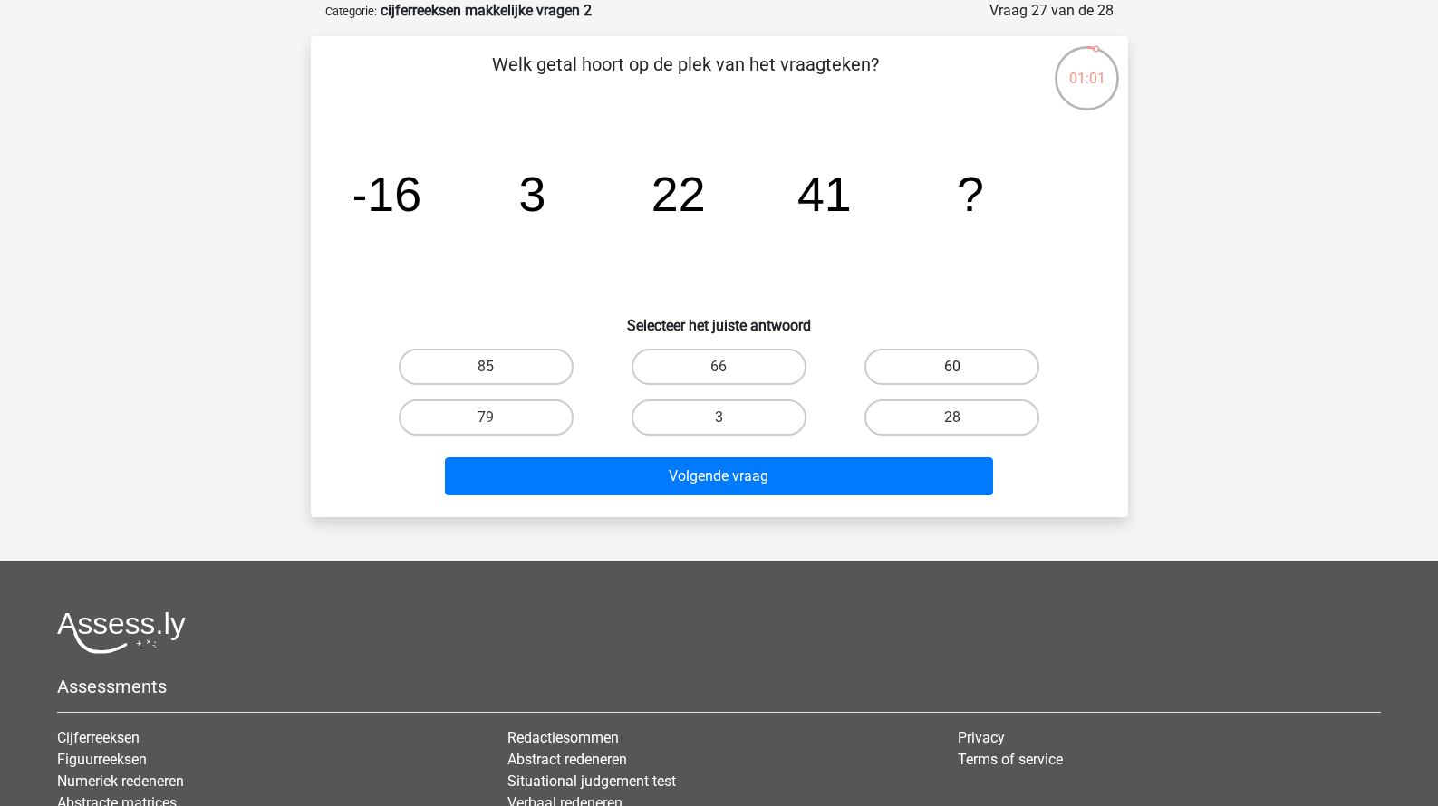
click at [882, 350] on label "60" at bounding box center [951, 367] width 175 height 36
click at [952, 367] on input "60" at bounding box center [958, 373] width 12 height 12
radio input "true"
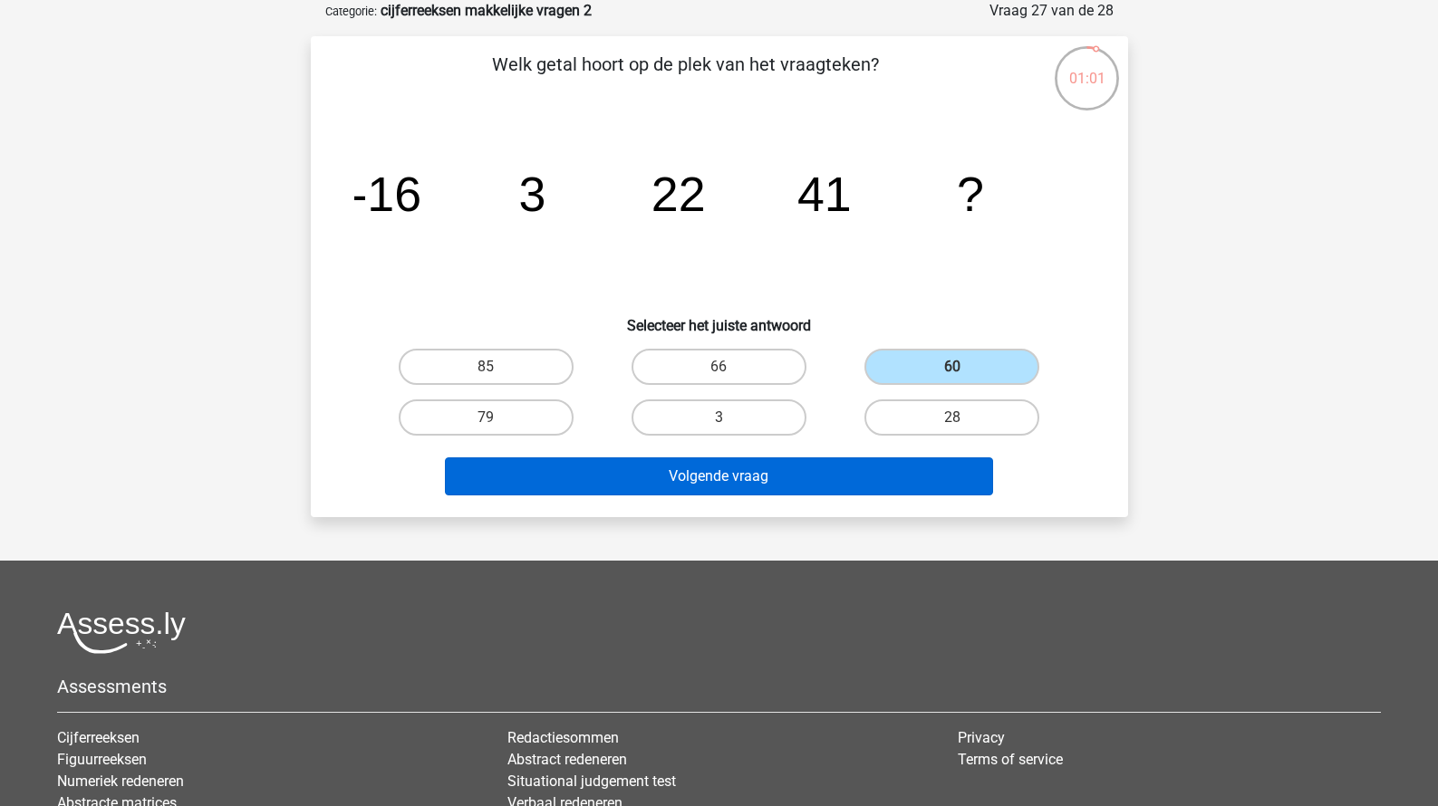
click at [816, 460] on button "Volgende vraag" at bounding box center [719, 476] width 548 height 38
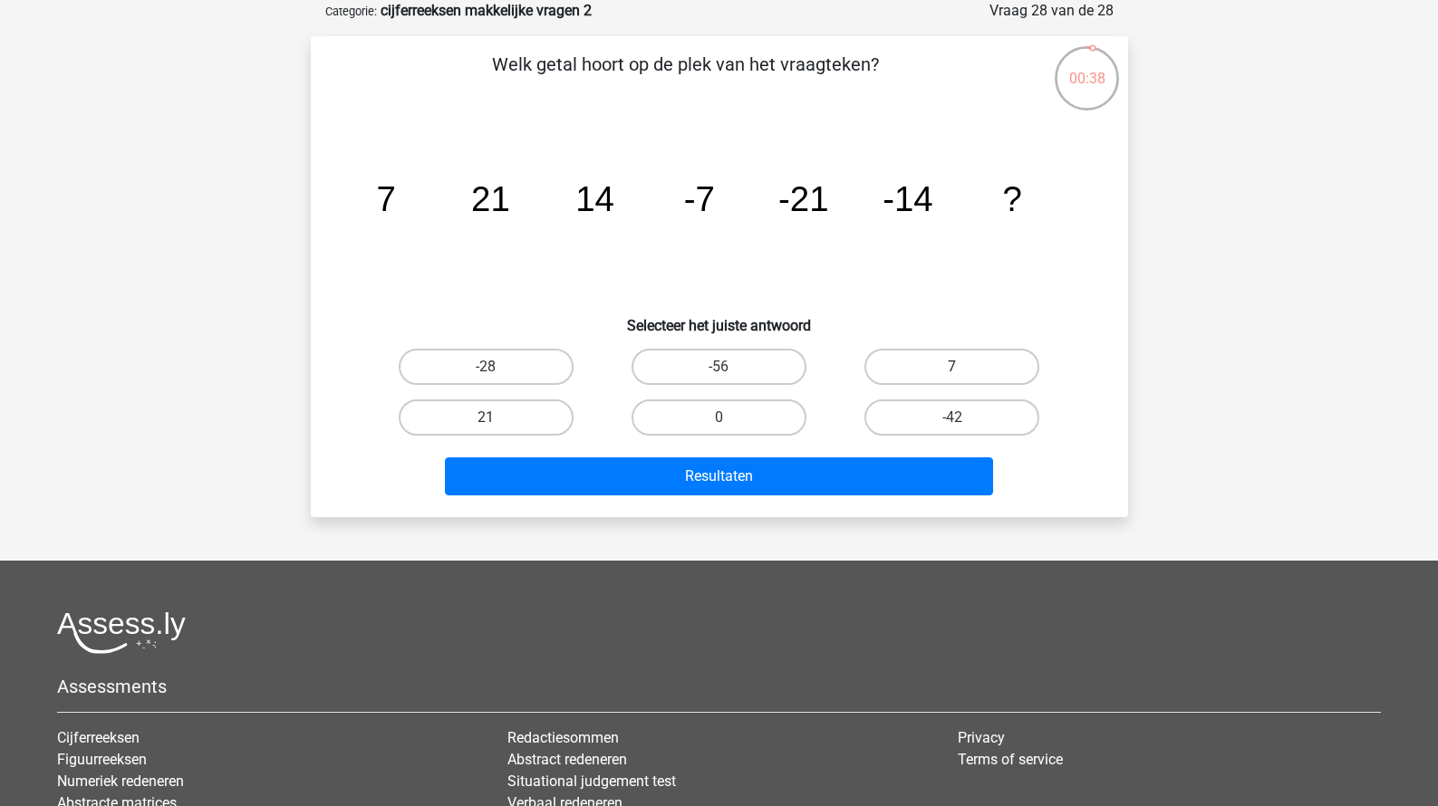
click at [912, 362] on label "7" at bounding box center [951, 367] width 175 height 36
click at [952, 367] on input "7" at bounding box center [958, 373] width 12 height 12
radio input "true"
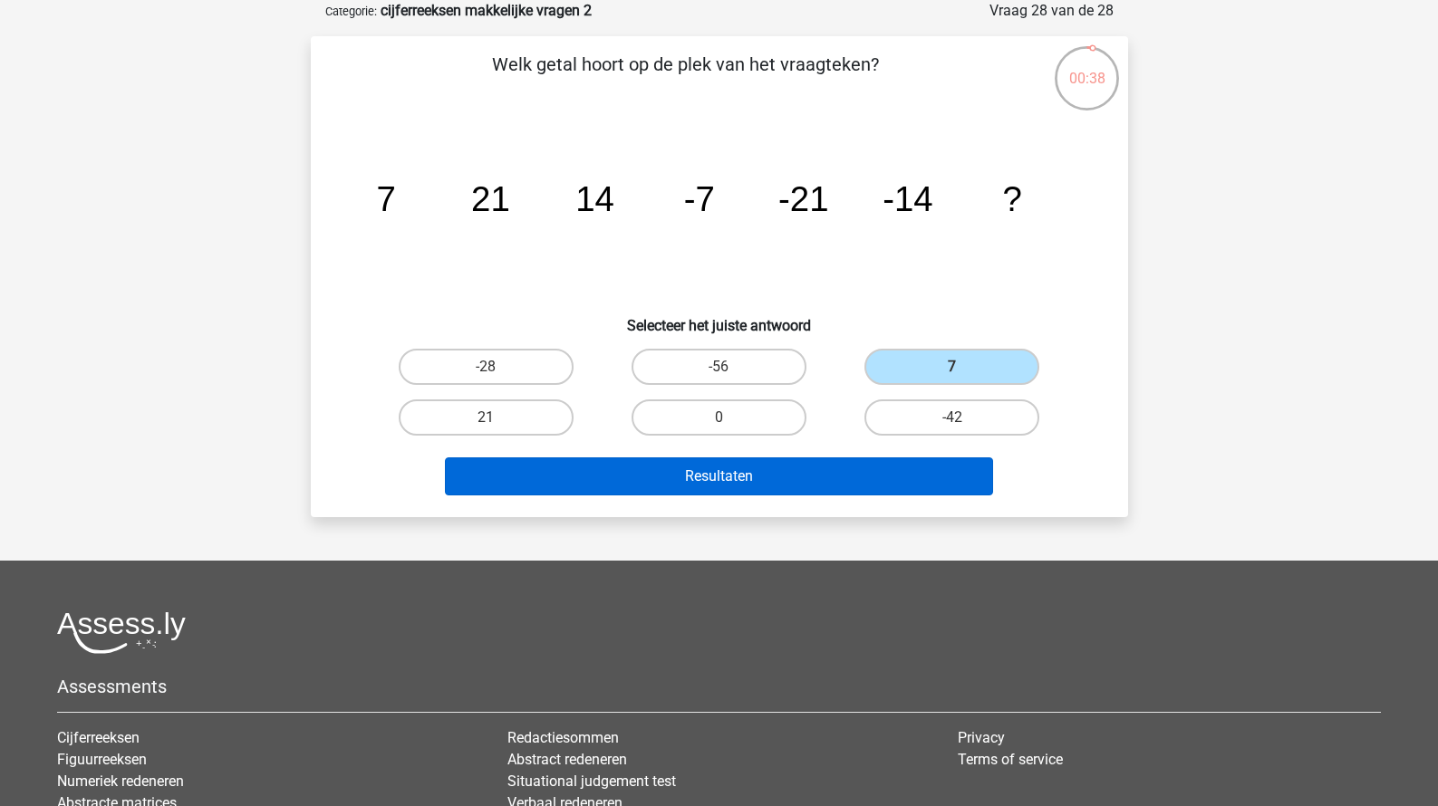
click at [798, 468] on button "Resultaten" at bounding box center [719, 476] width 548 height 38
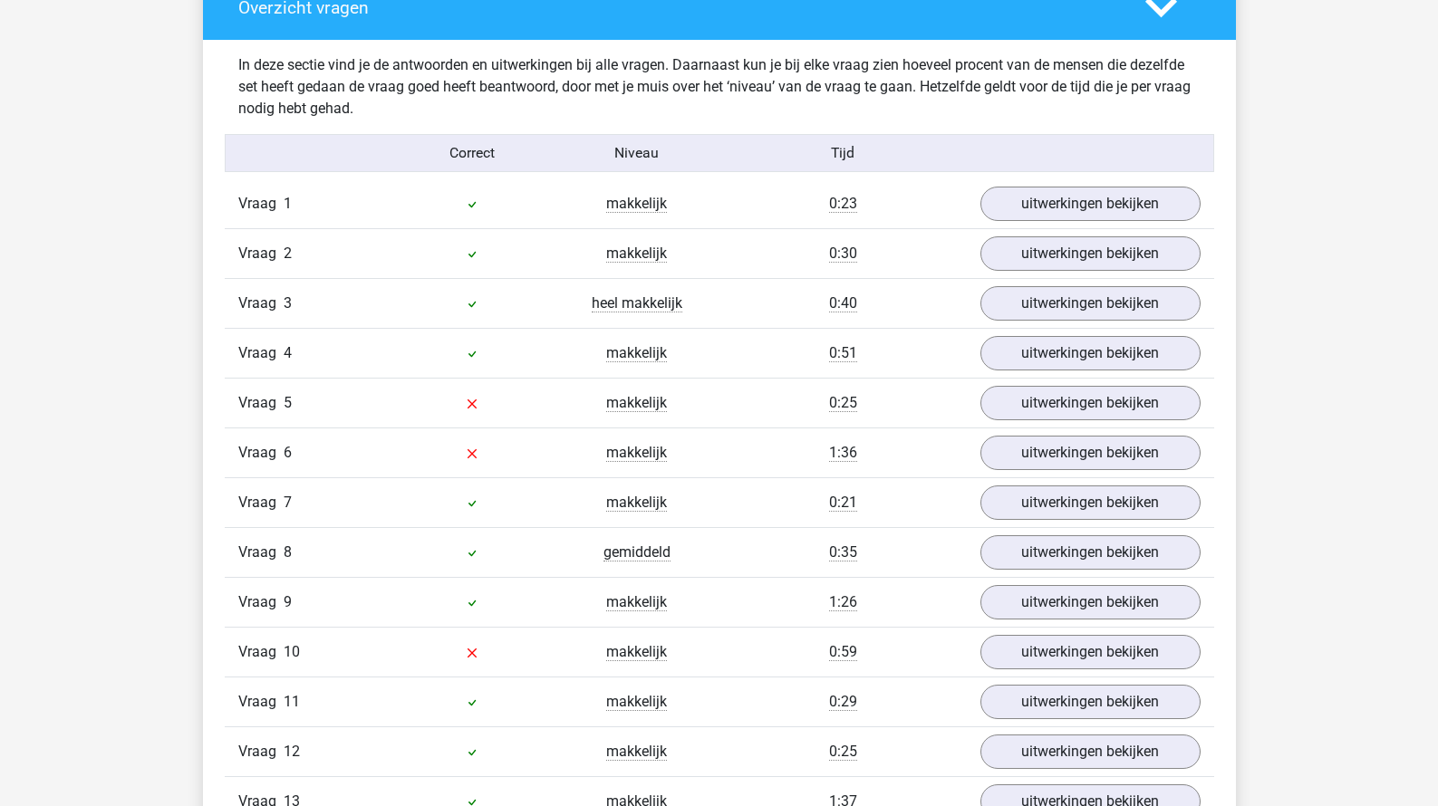
scroll to position [1341, 0]
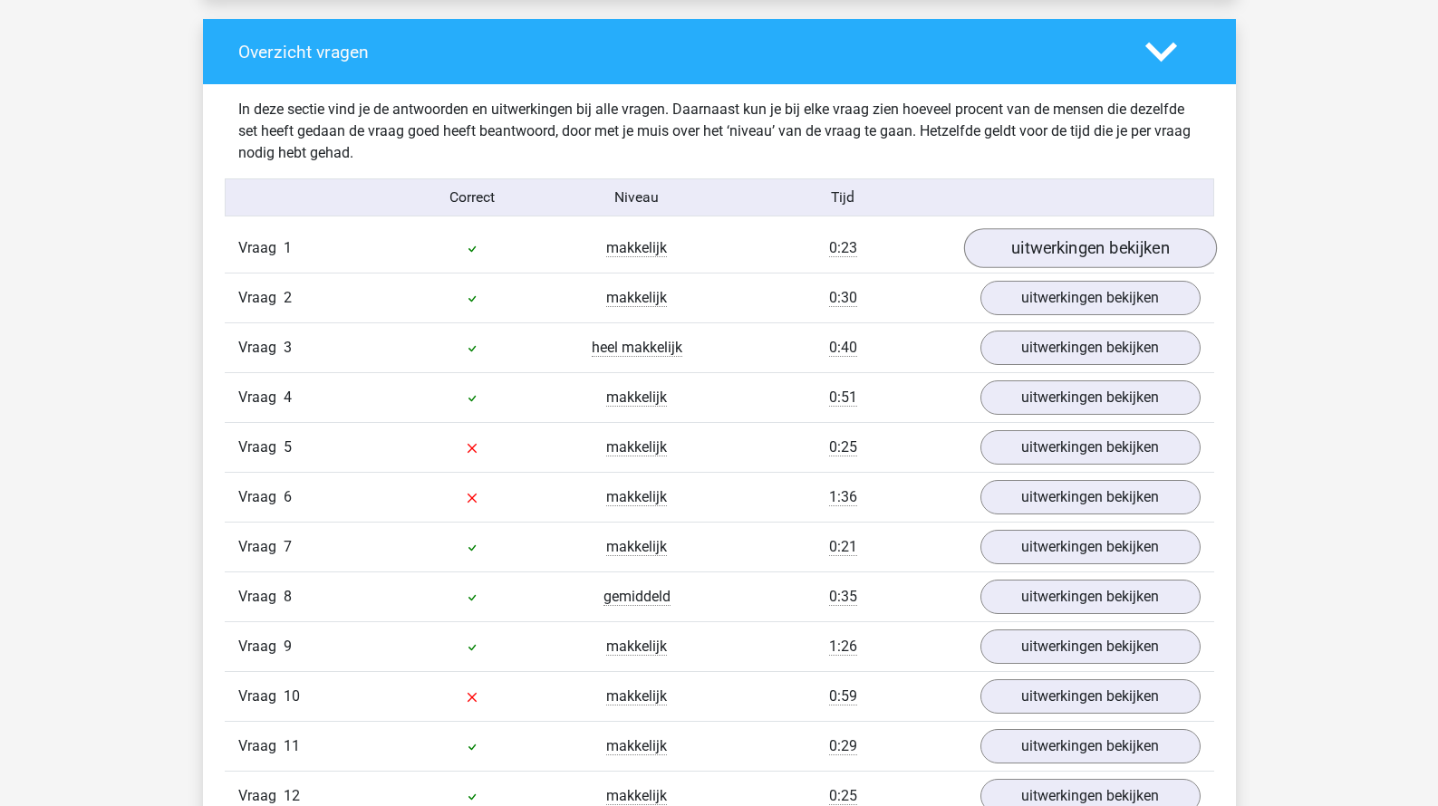
click at [1067, 246] on link "uitwerkingen bekijken" at bounding box center [1089, 248] width 253 height 40
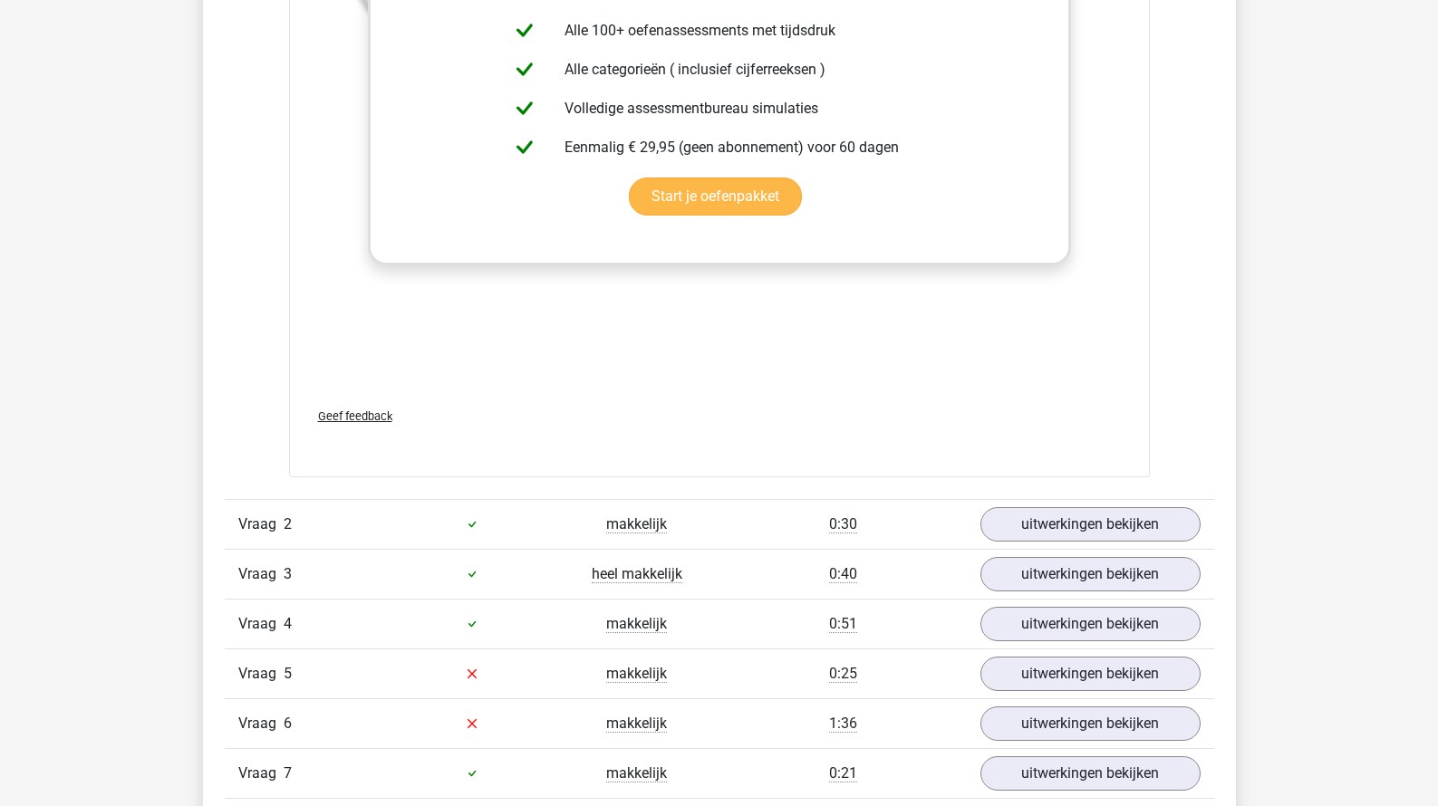
scroll to position [2459, 0]
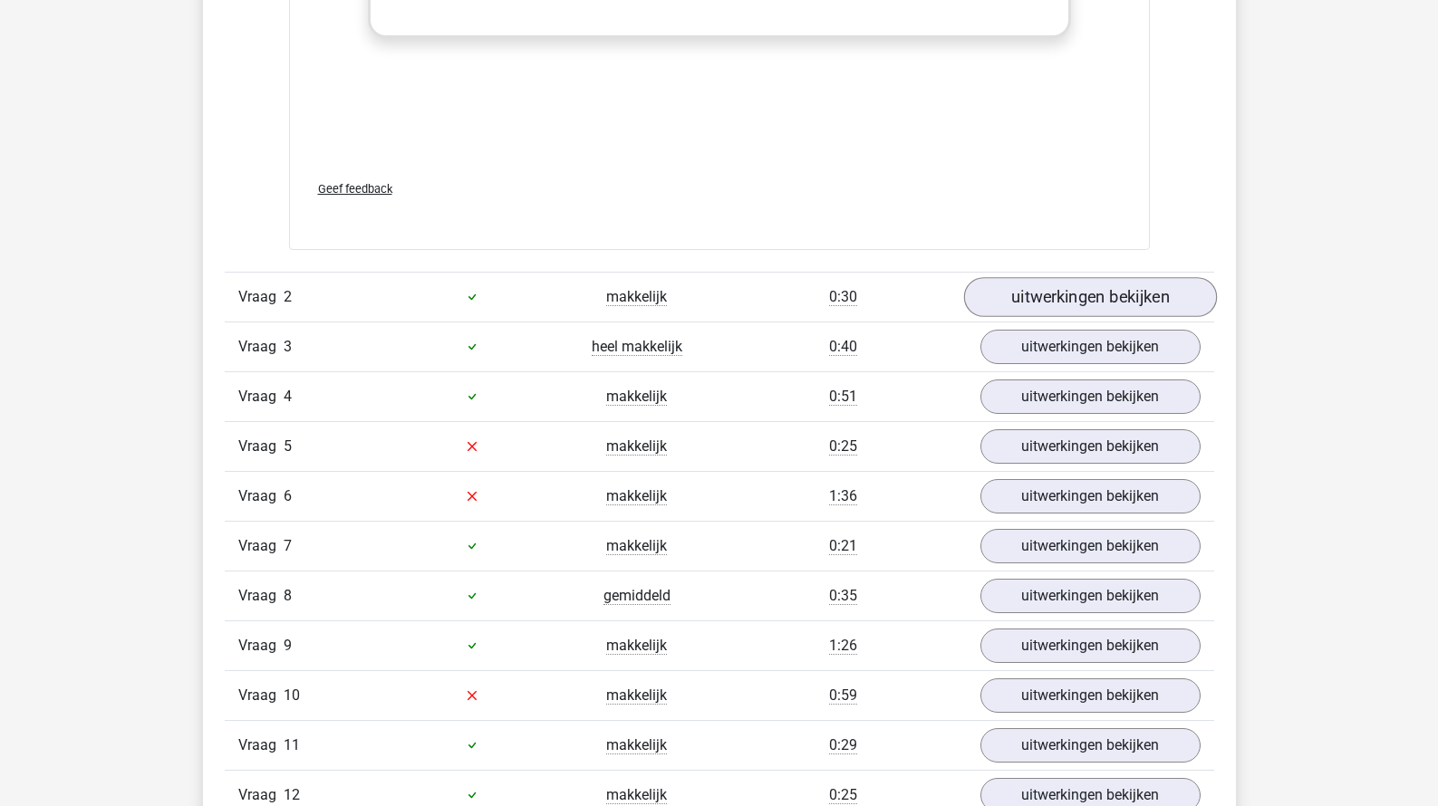
click at [1042, 309] on link "uitwerkingen bekijken" at bounding box center [1089, 297] width 253 height 40
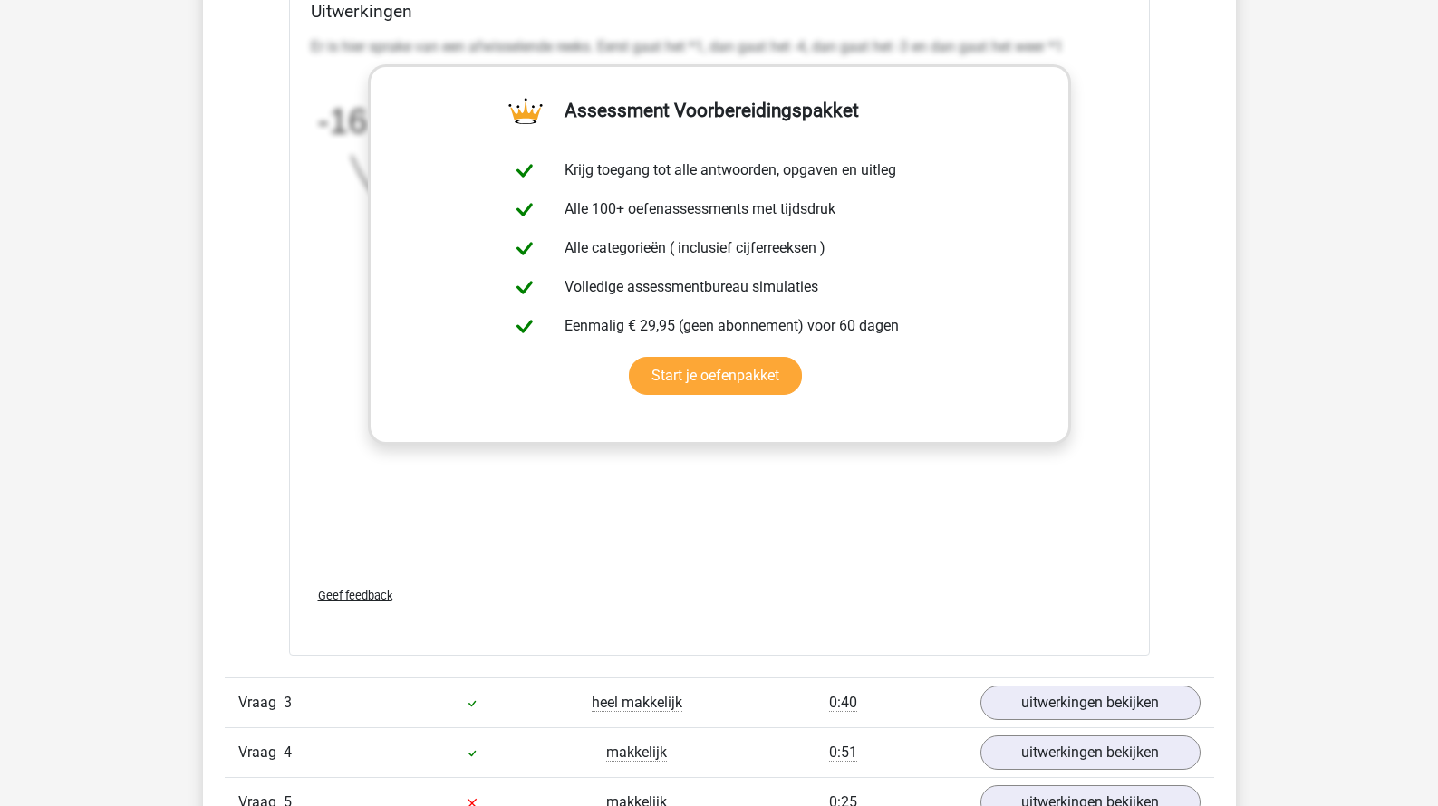
scroll to position [3318, 0]
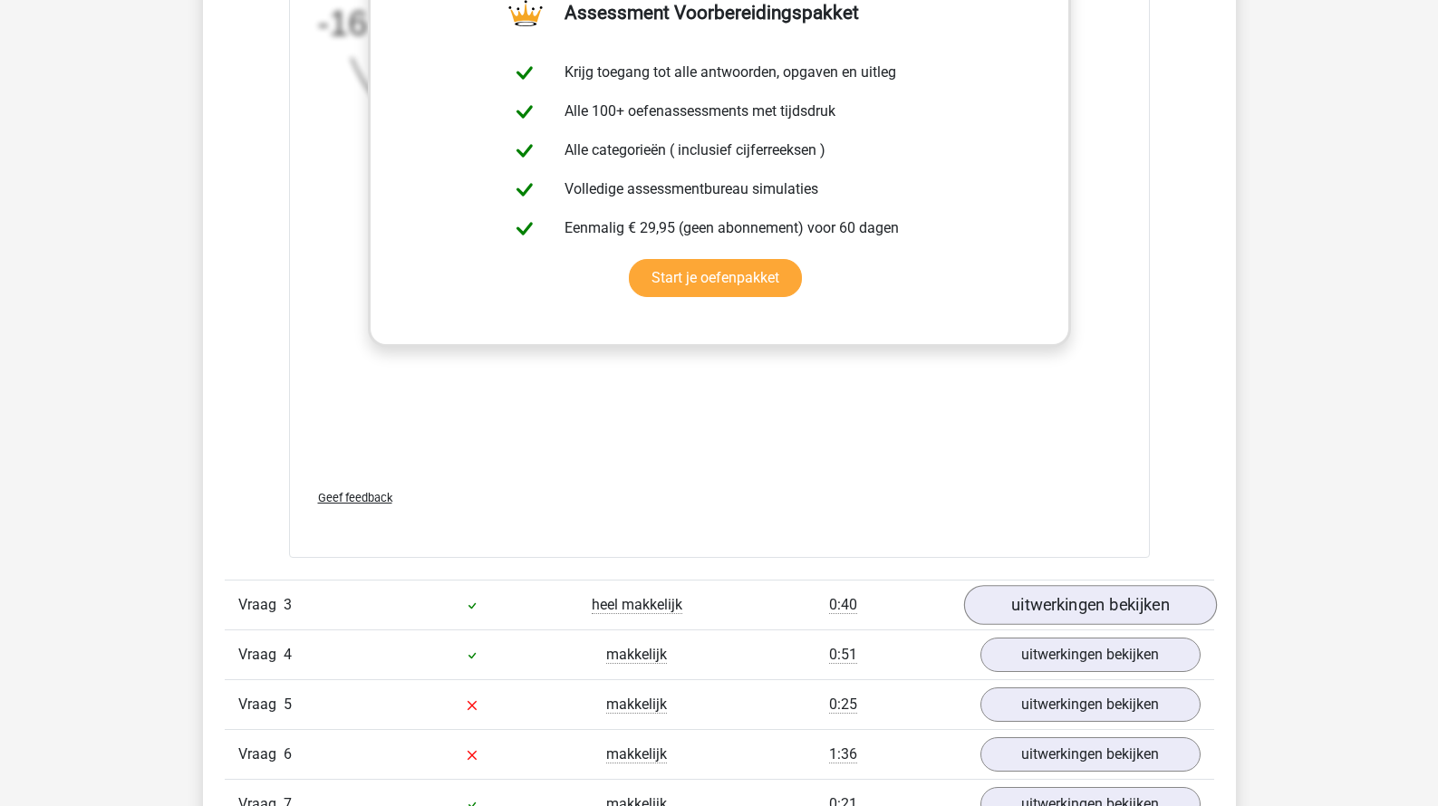
click at [1003, 587] on link "uitwerkingen bekijken" at bounding box center [1089, 605] width 253 height 40
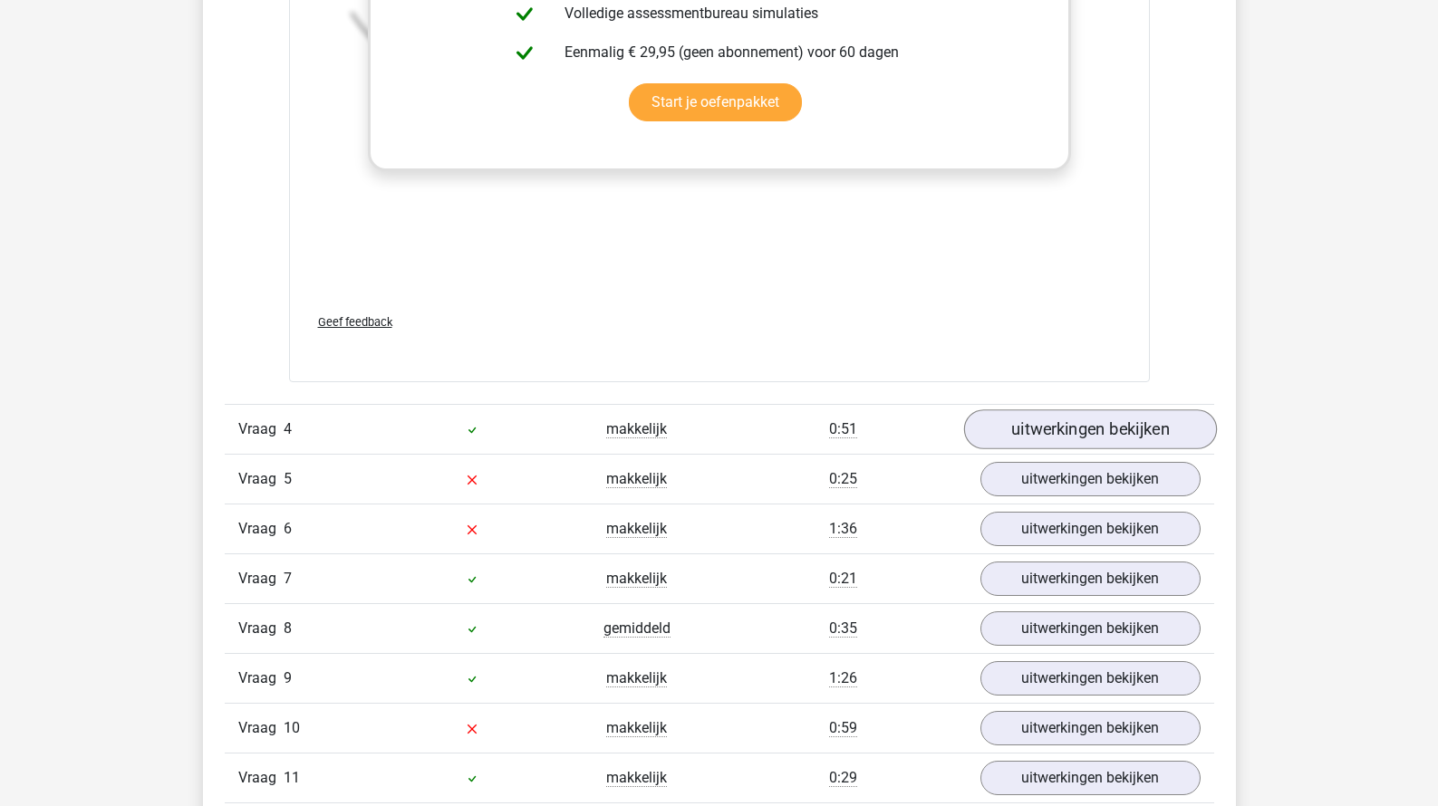
click at [1059, 434] on link "uitwerkingen bekijken" at bounding box center [1089, 429] width 253 height 40
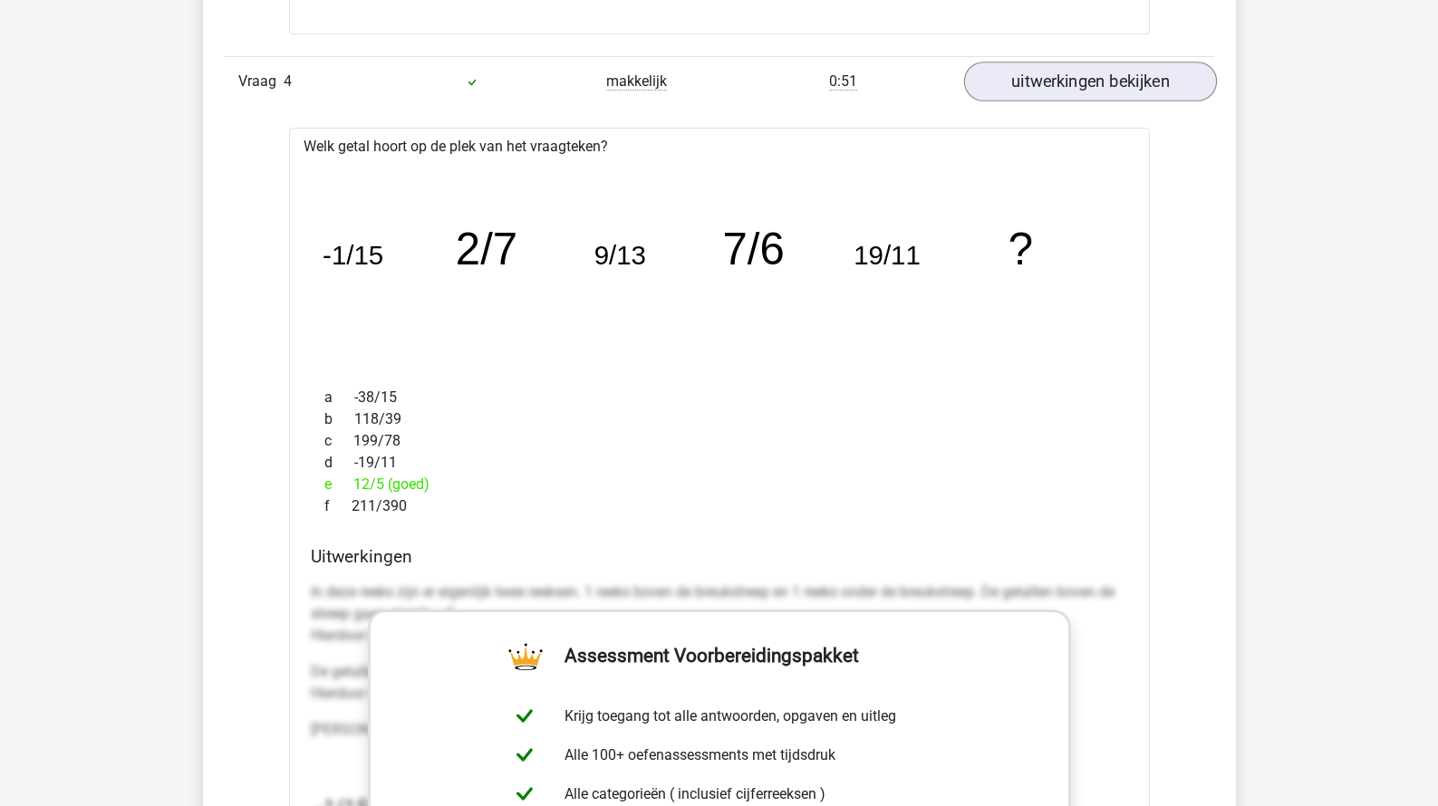
scroll to position [5778, 0]
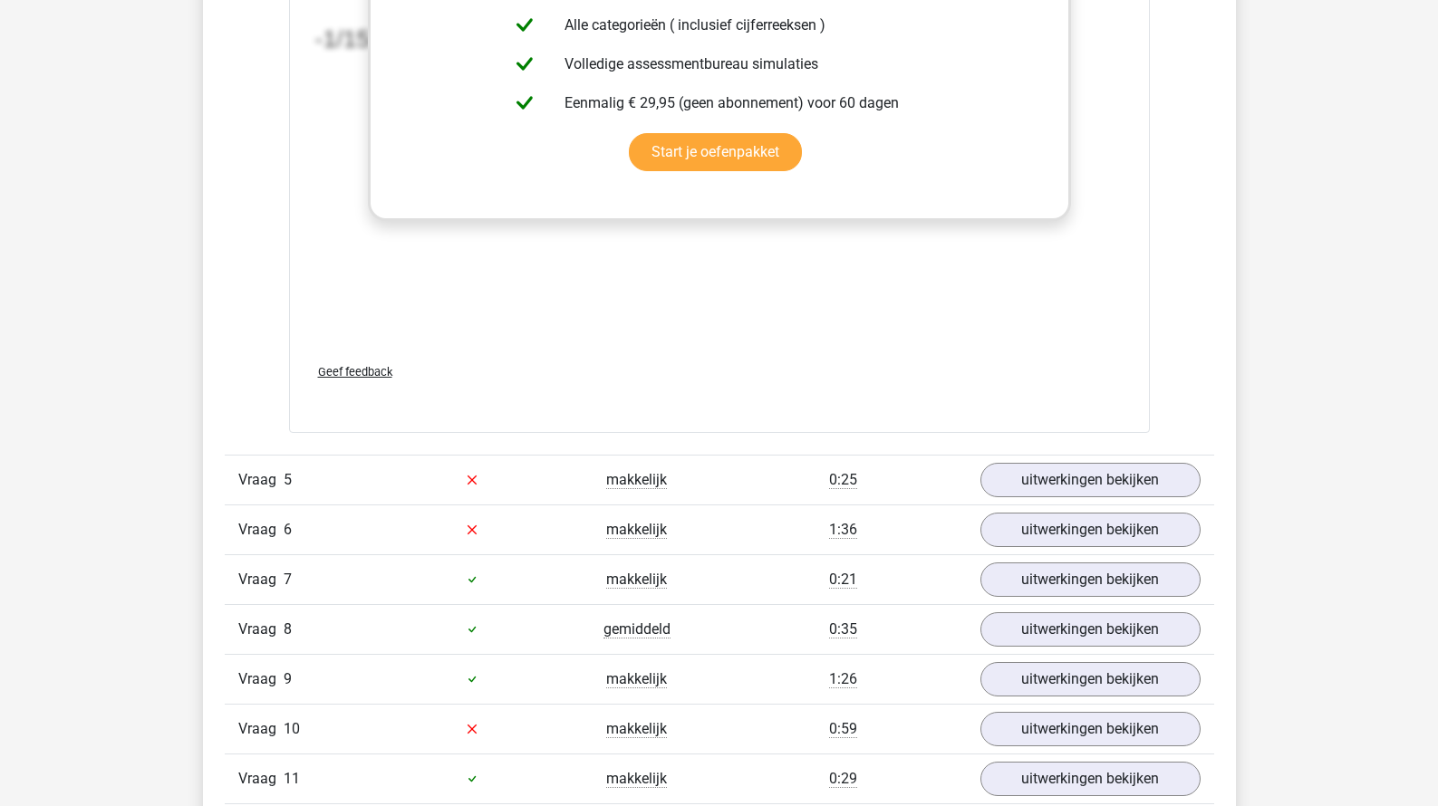
click at [1052, 459] on div "Vraag 5 makkelijk 0:25 uitwerkingen bekijken" at bounding box center [719, 480] width 989 height 50
click at [1046, 477] on link "uitwerkingen bekijken" at bounding box center [1089, 480] width 253 height 40
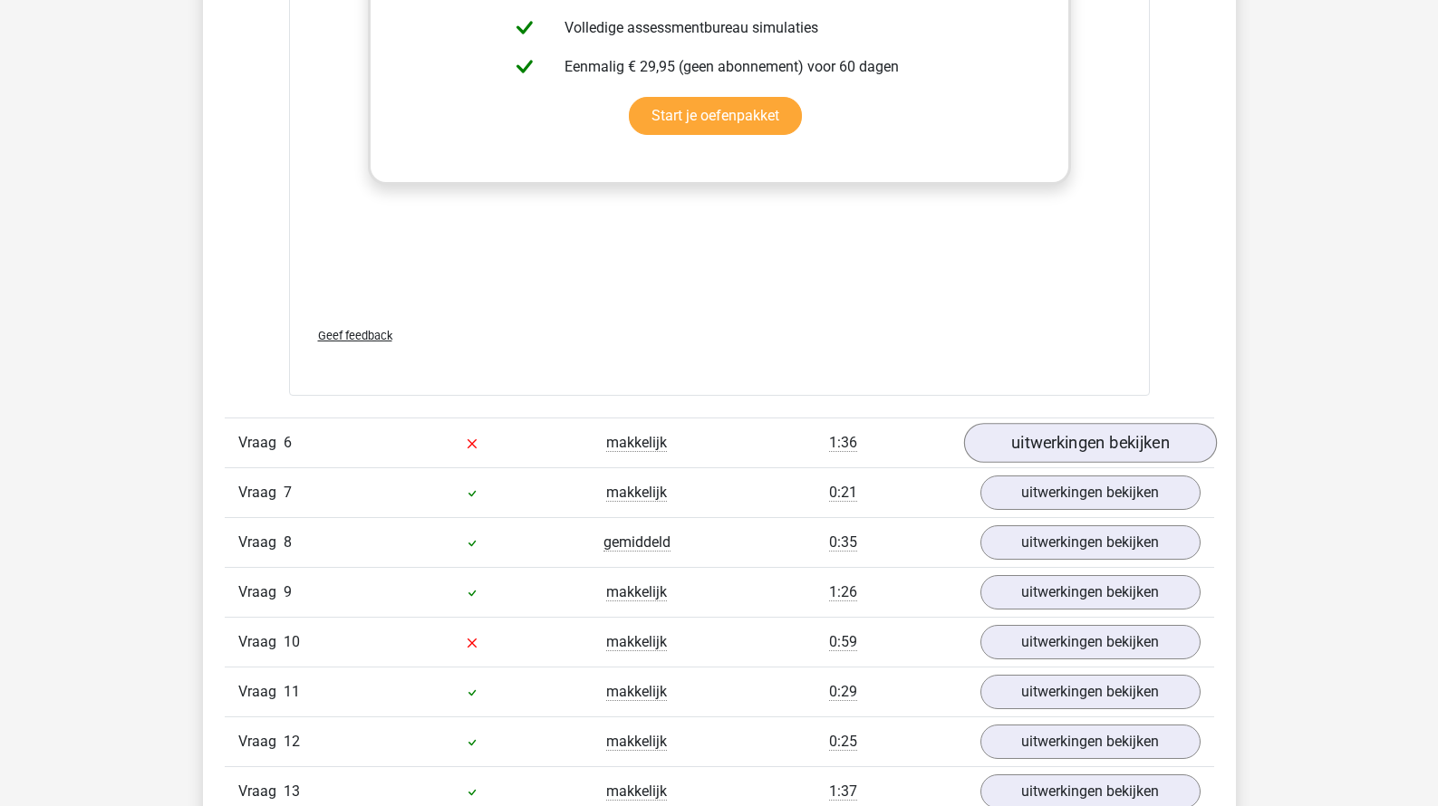
click at [1044, 428] on link "uitwerkingen bekijken" at bounding box center [1089, 444] width 253 height 40
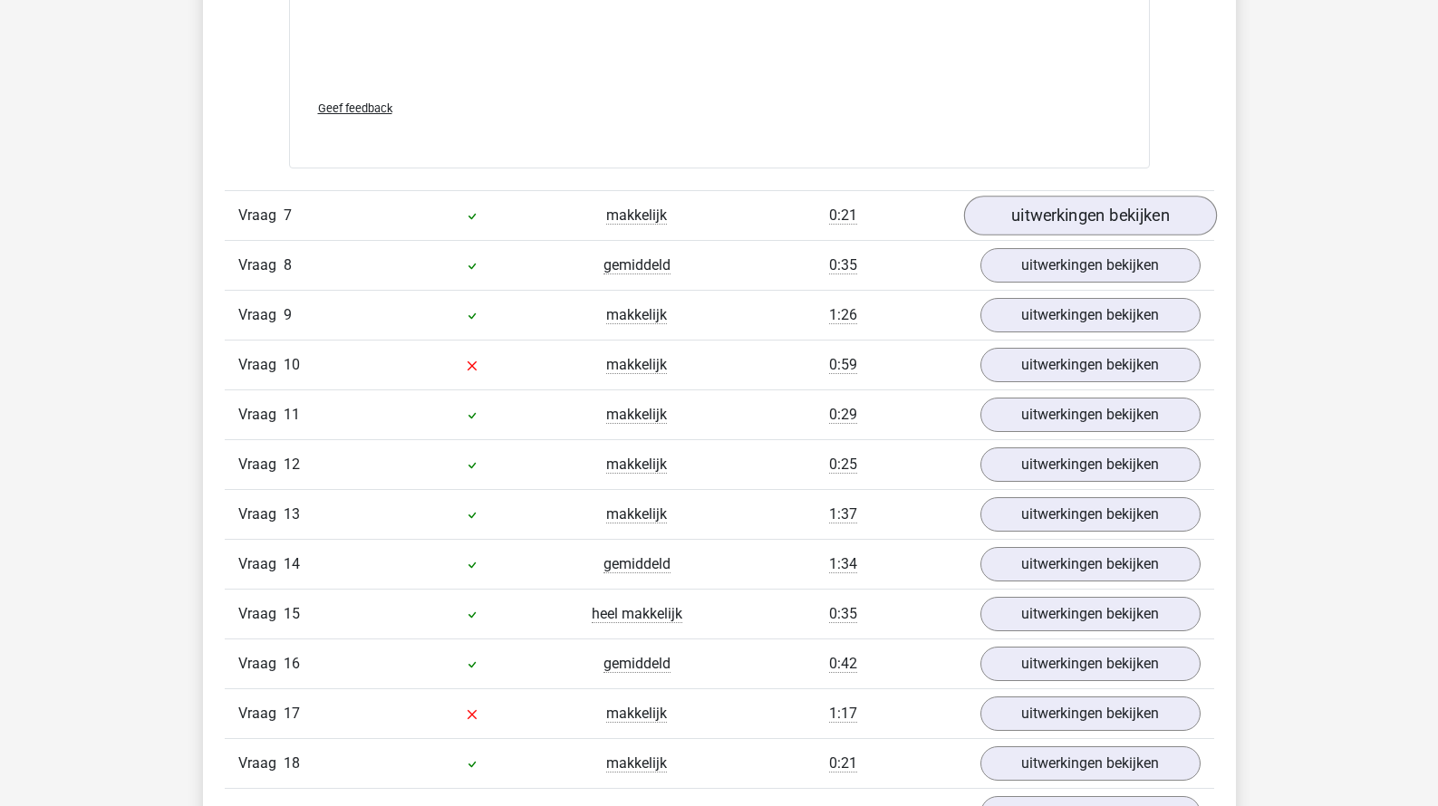
click at [1097, 224] on link "uitwerkingen bekijken" at bounding box center [1089, 216] width 253 height 40
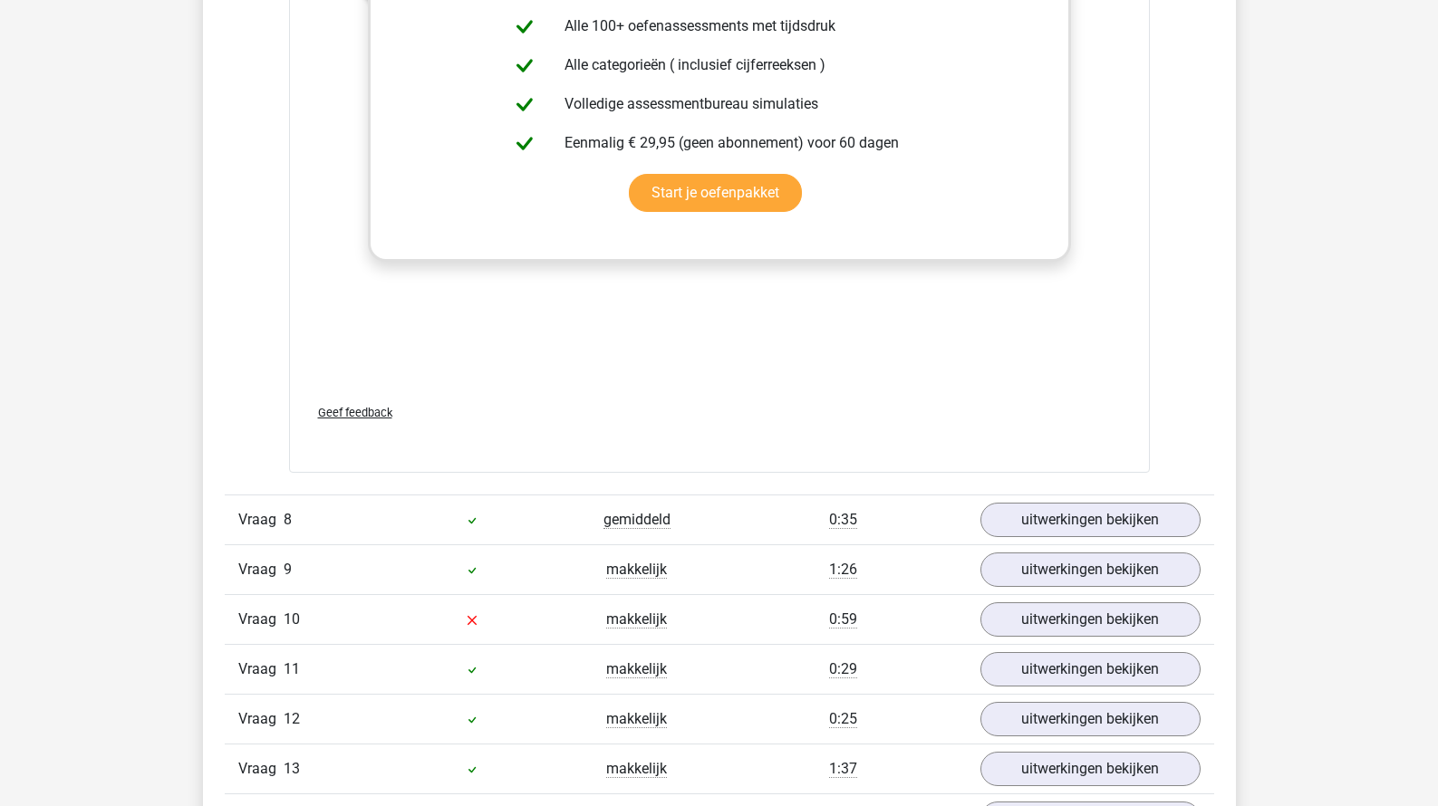
scroll to position [9773, 0]
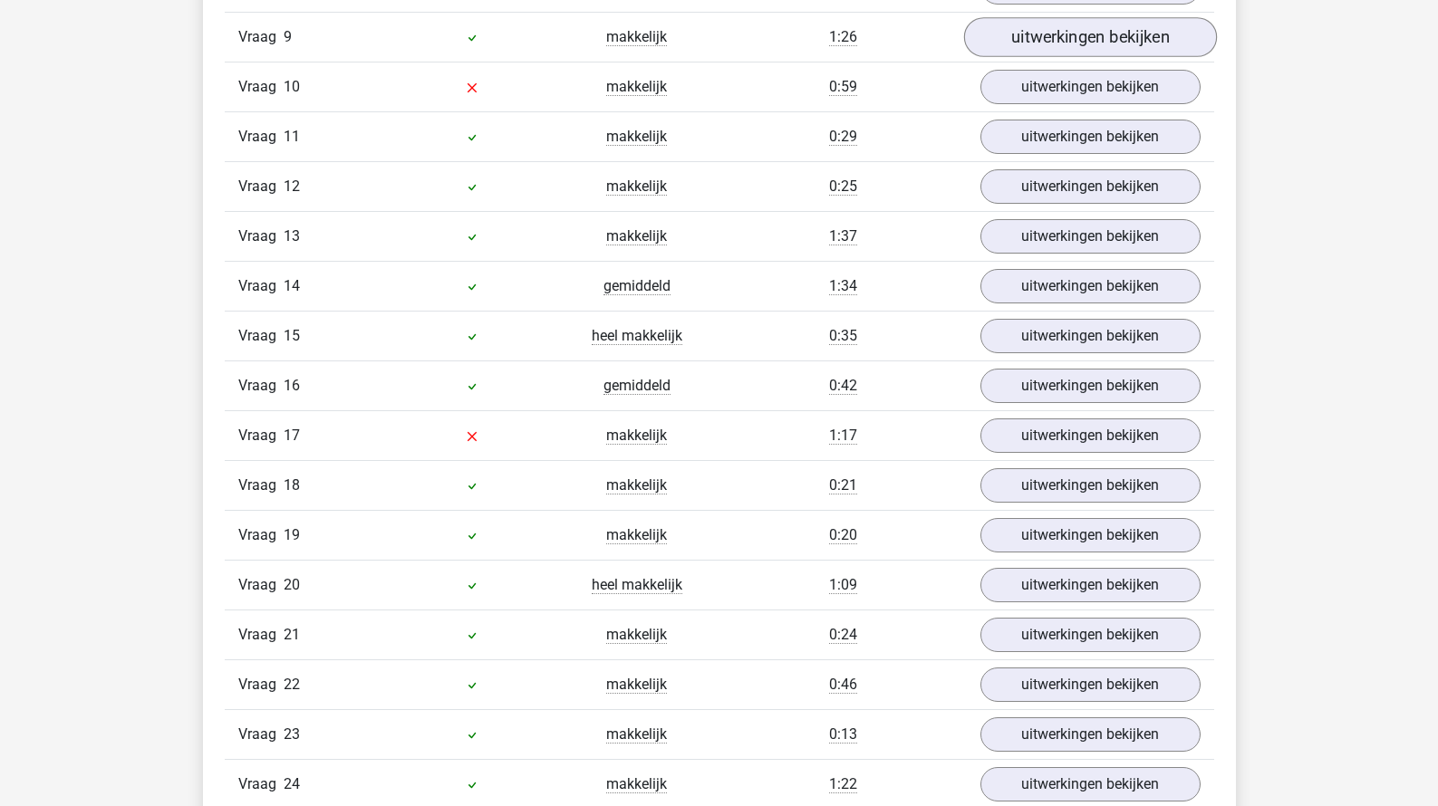
click at [1082, 40] on link "uitwerkingen bekijken" at bounding box center [1089, 37] width 253 height 40
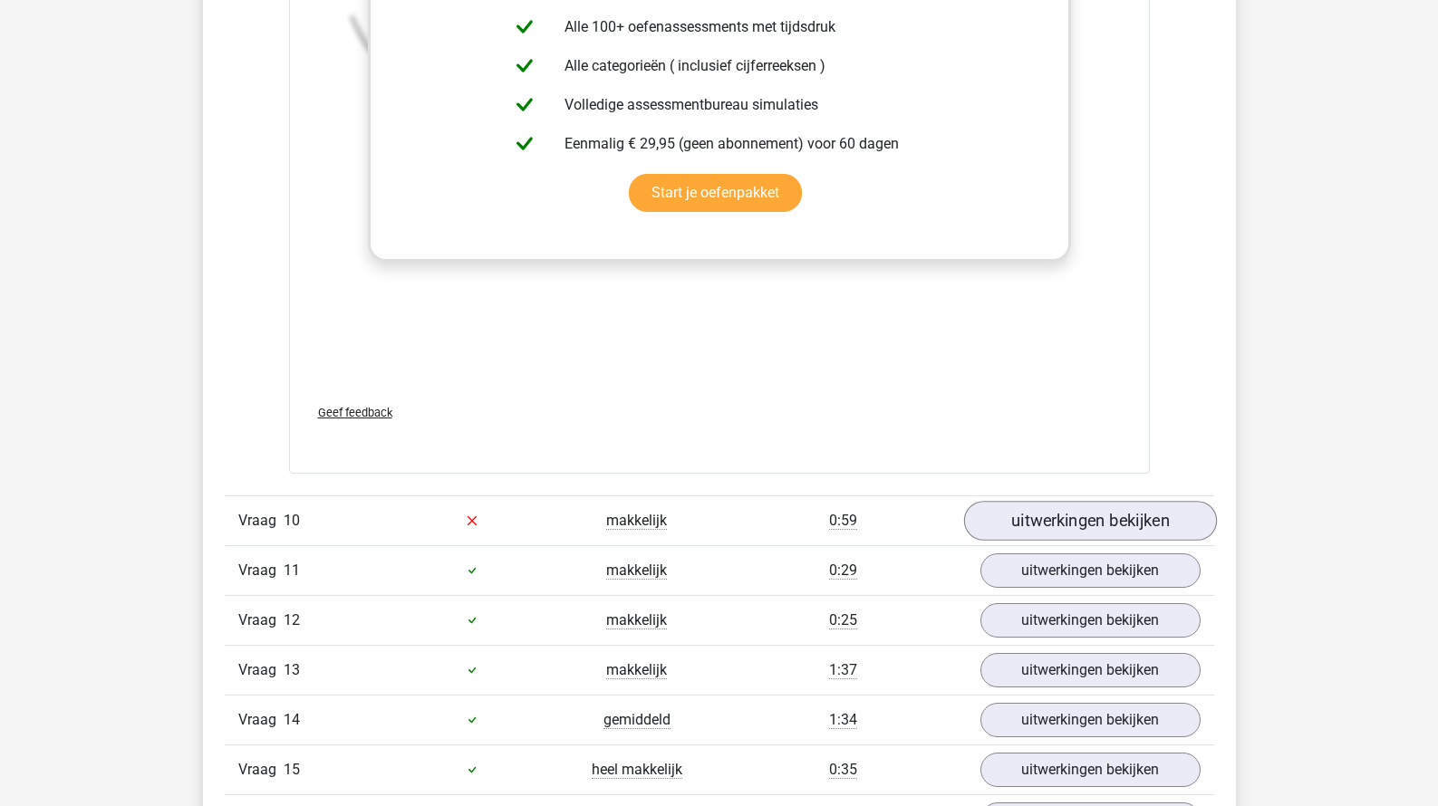
click at [1034, 505] on link "uitwerkingen bekijken" at bounding box center [1089, 521] width 253 height 40
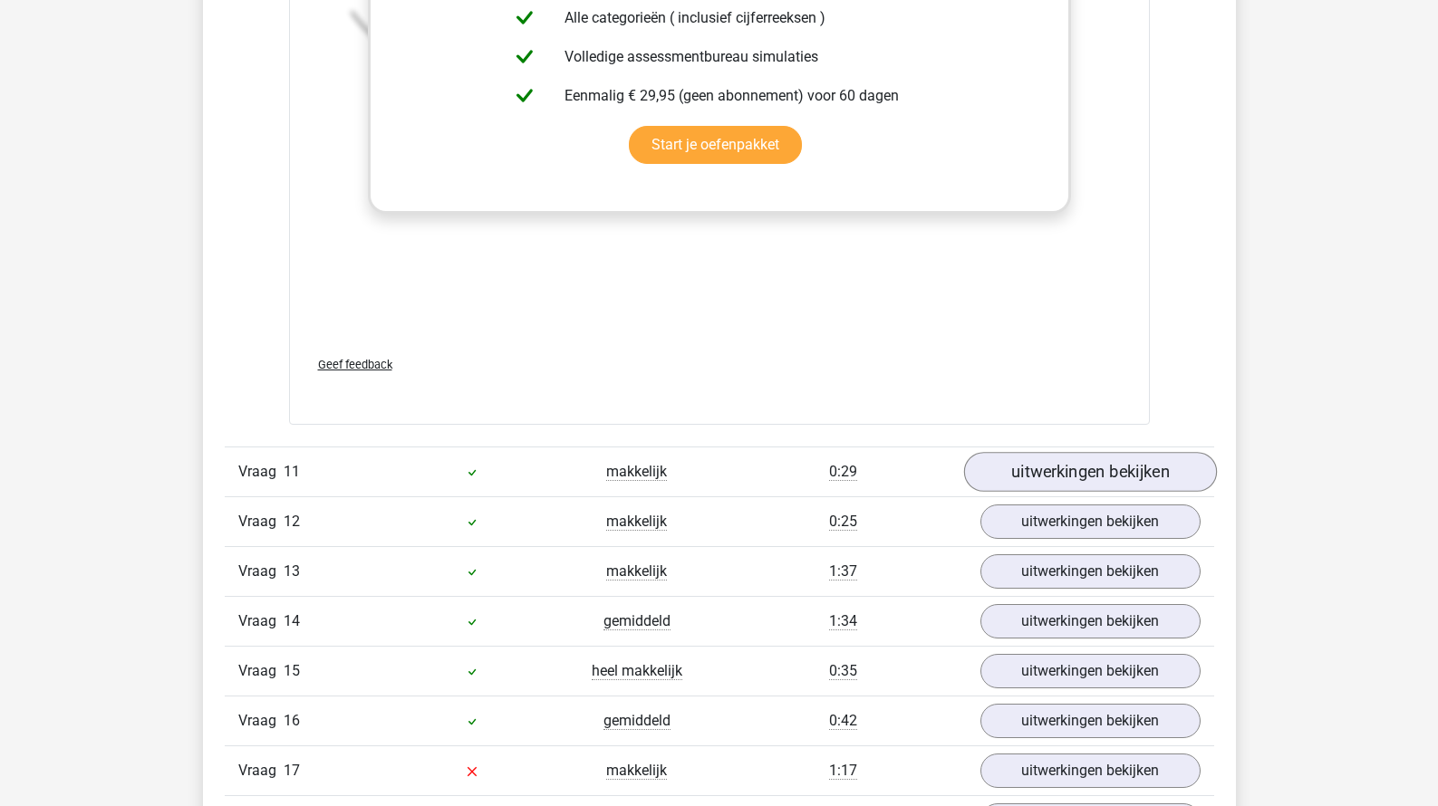
click at [1036, 468] on link "uitwerkingen bekijken" at bounding box center [1089, 472] width 253 height 40
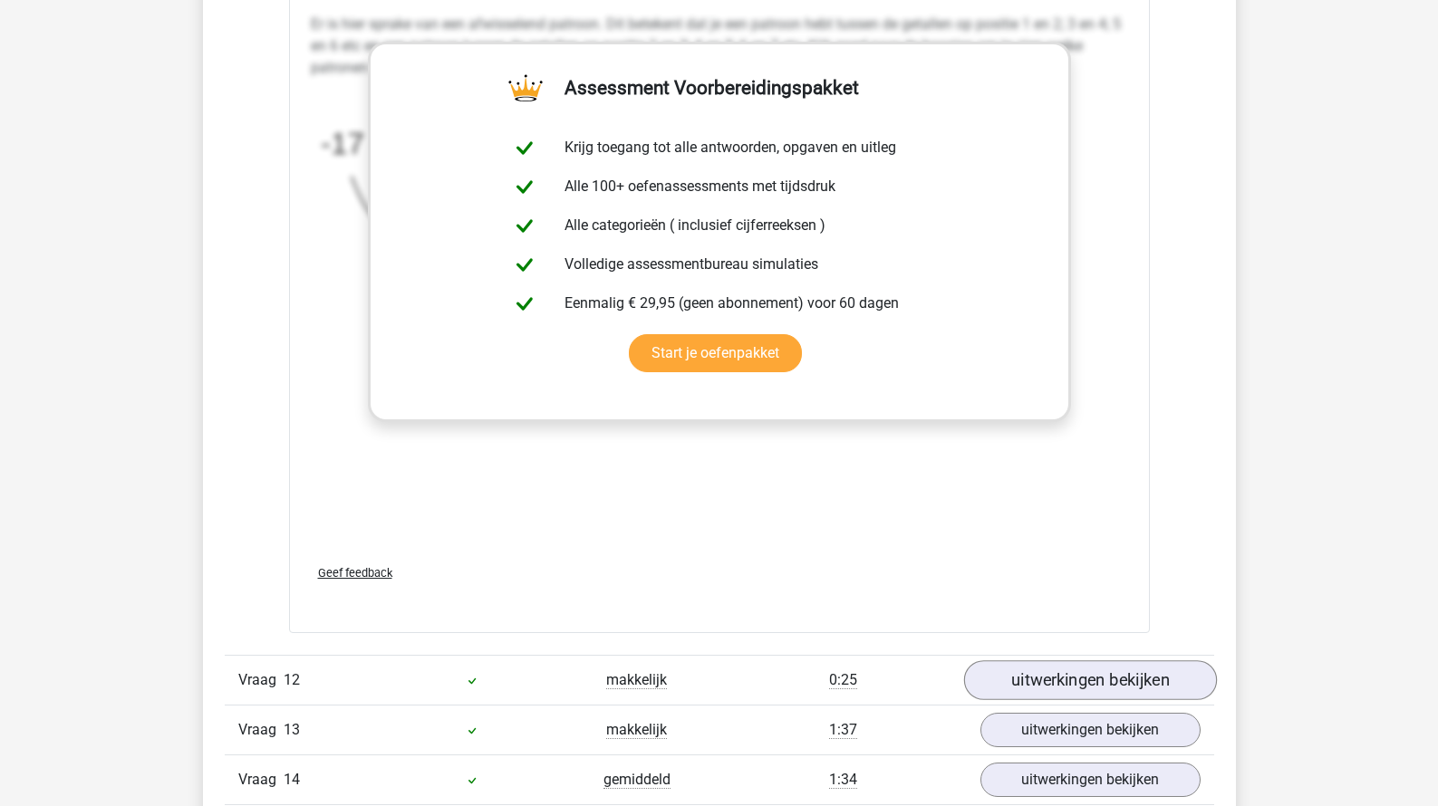
click at [1038, 678] on link "uitwerkingen bekijken" at bounding box center [1089, 680] width 253 height 40
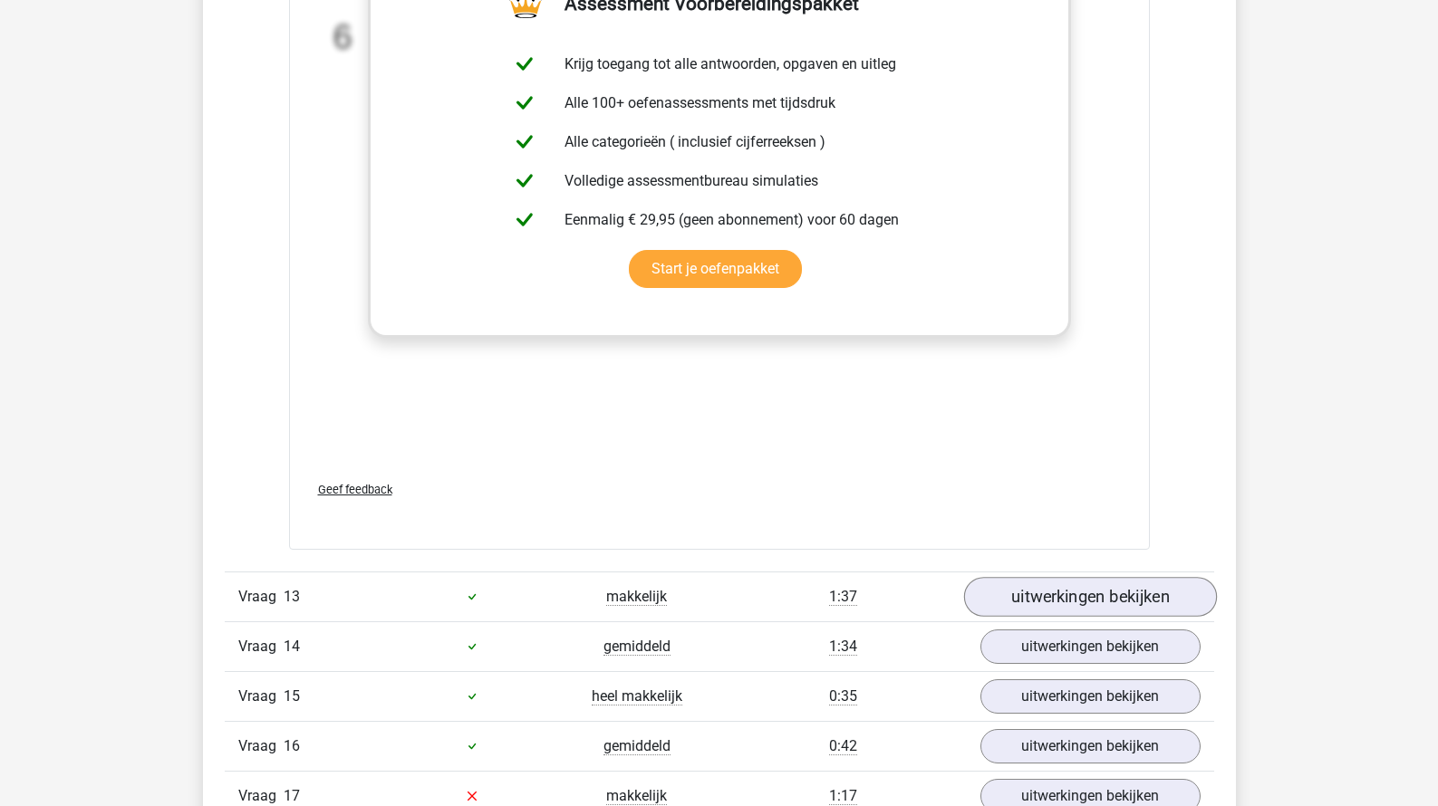
click at [1040, 579] on link "uitwerkingen bekijken" at bounding box center [1089, 597] width 253 height 40
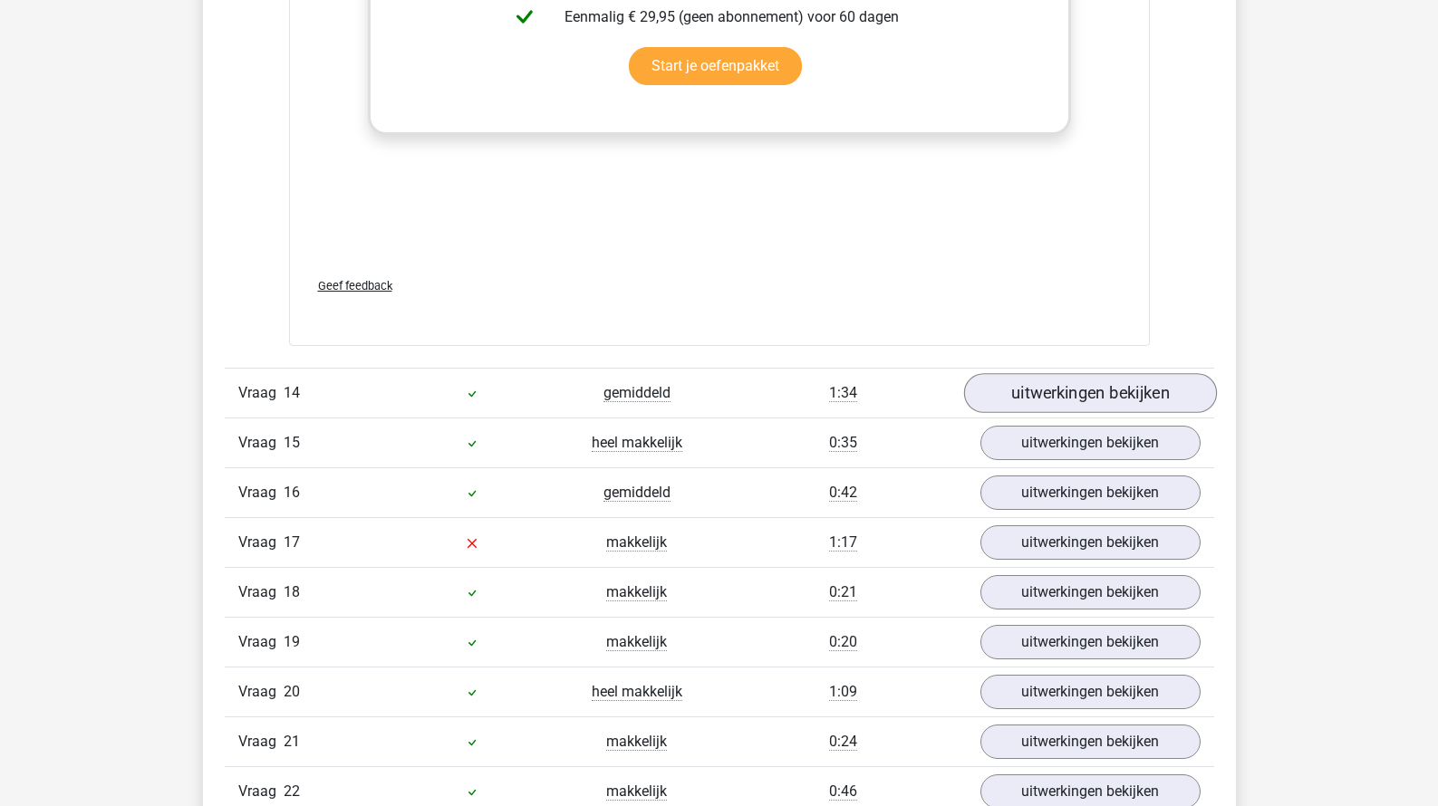
click at [1022, 403] on link "uitwerkingen bekijken" at bounding box center [1089, 394] width 253 height 40
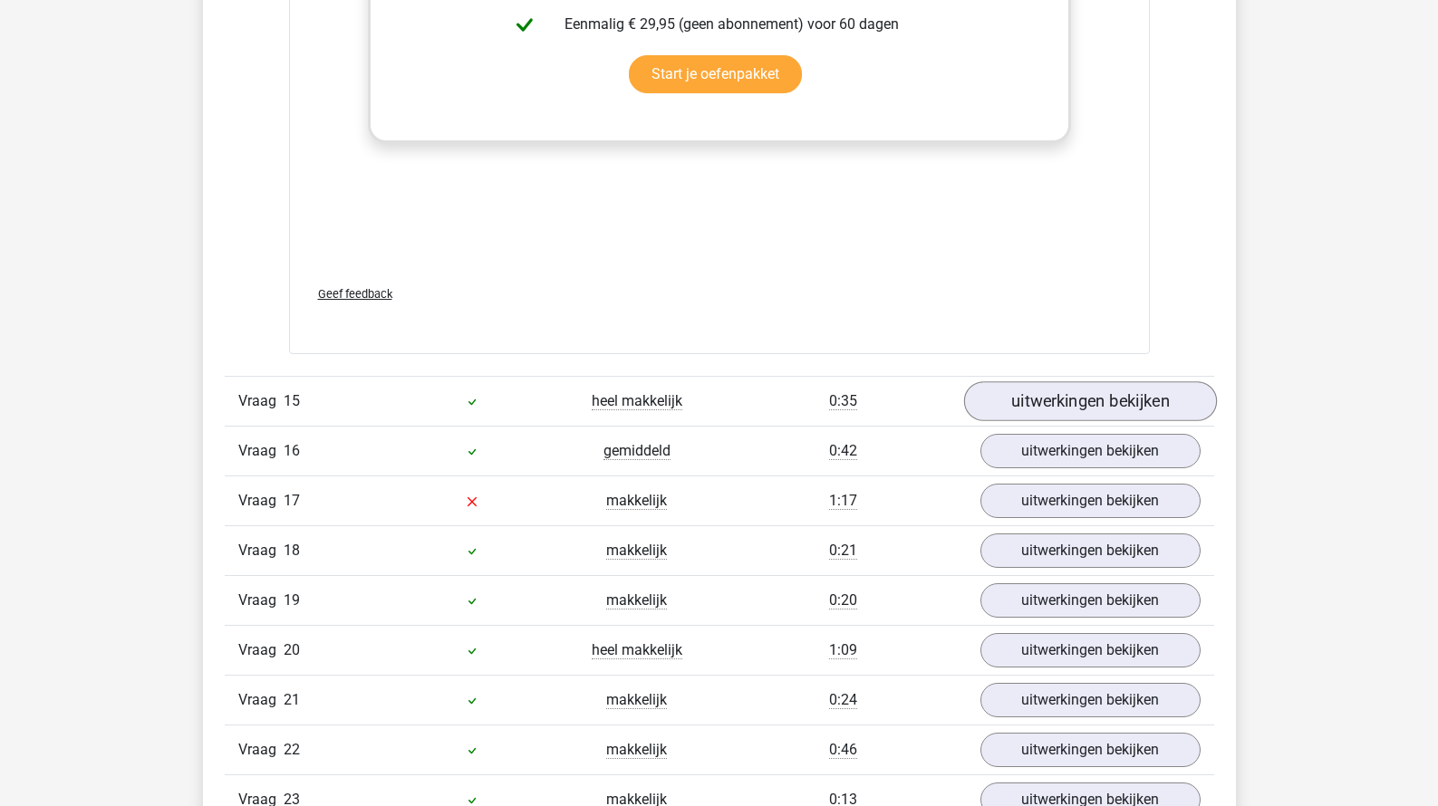
click at [1022, 391] on link "uitwerkingen bekijken" at bounding box center [1089, 401] width 253 height 40
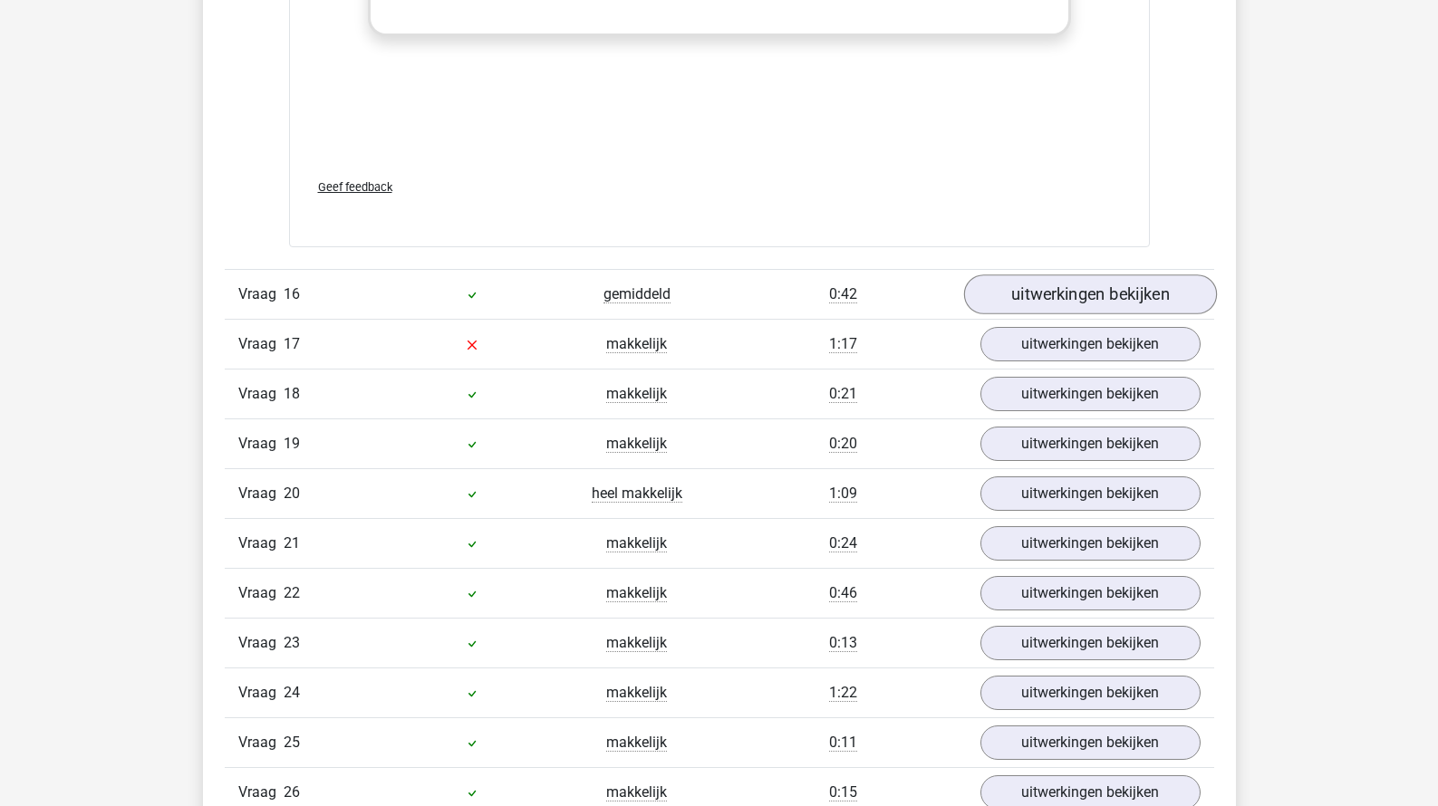
click at [1045, 274] on link "uitwerkingen bekijken" at bounding box center [1089, 294] width 253 height 40
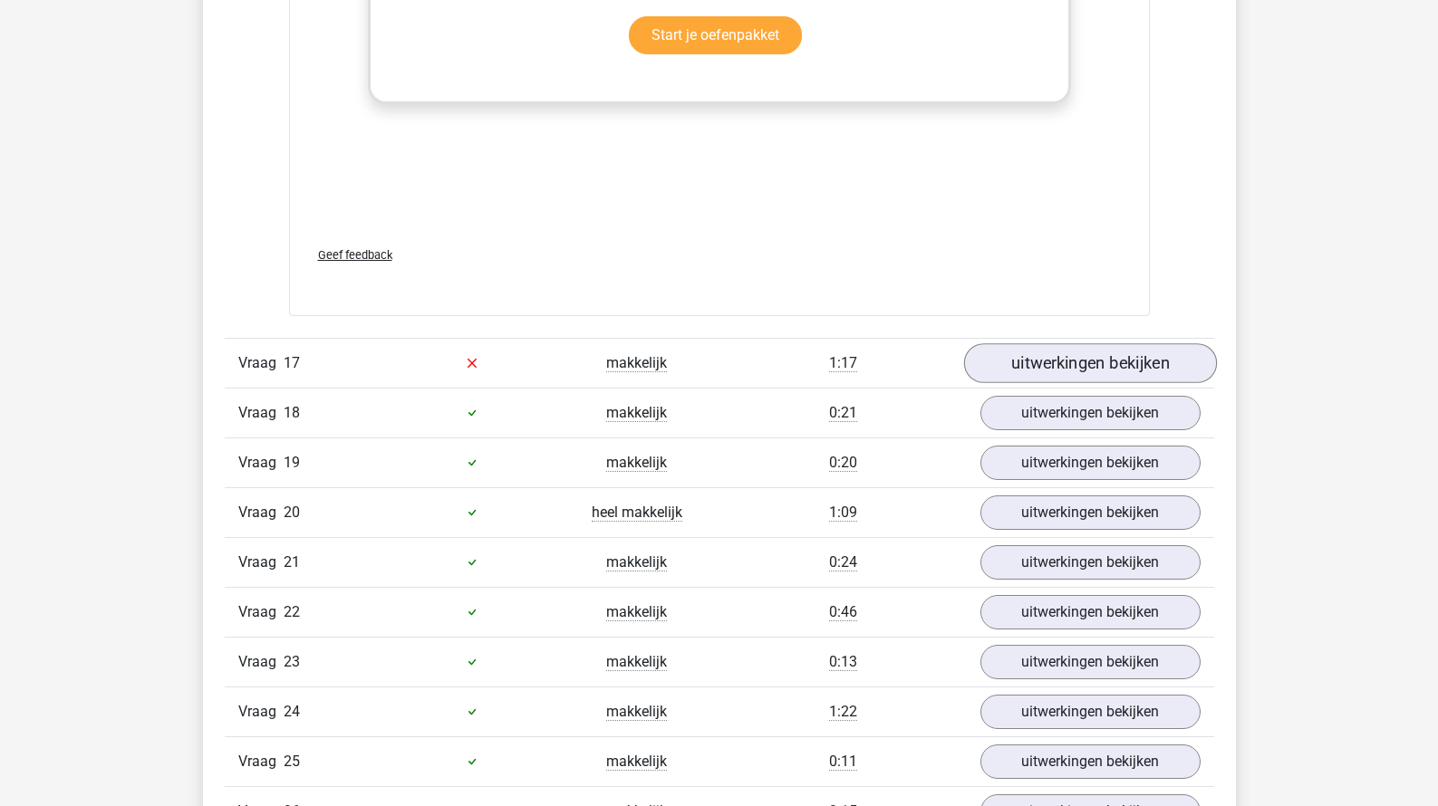
click at [1025, 356] on link "uitwerkingen bekijken" at bounding box center [1089, 363] width 253 height 40
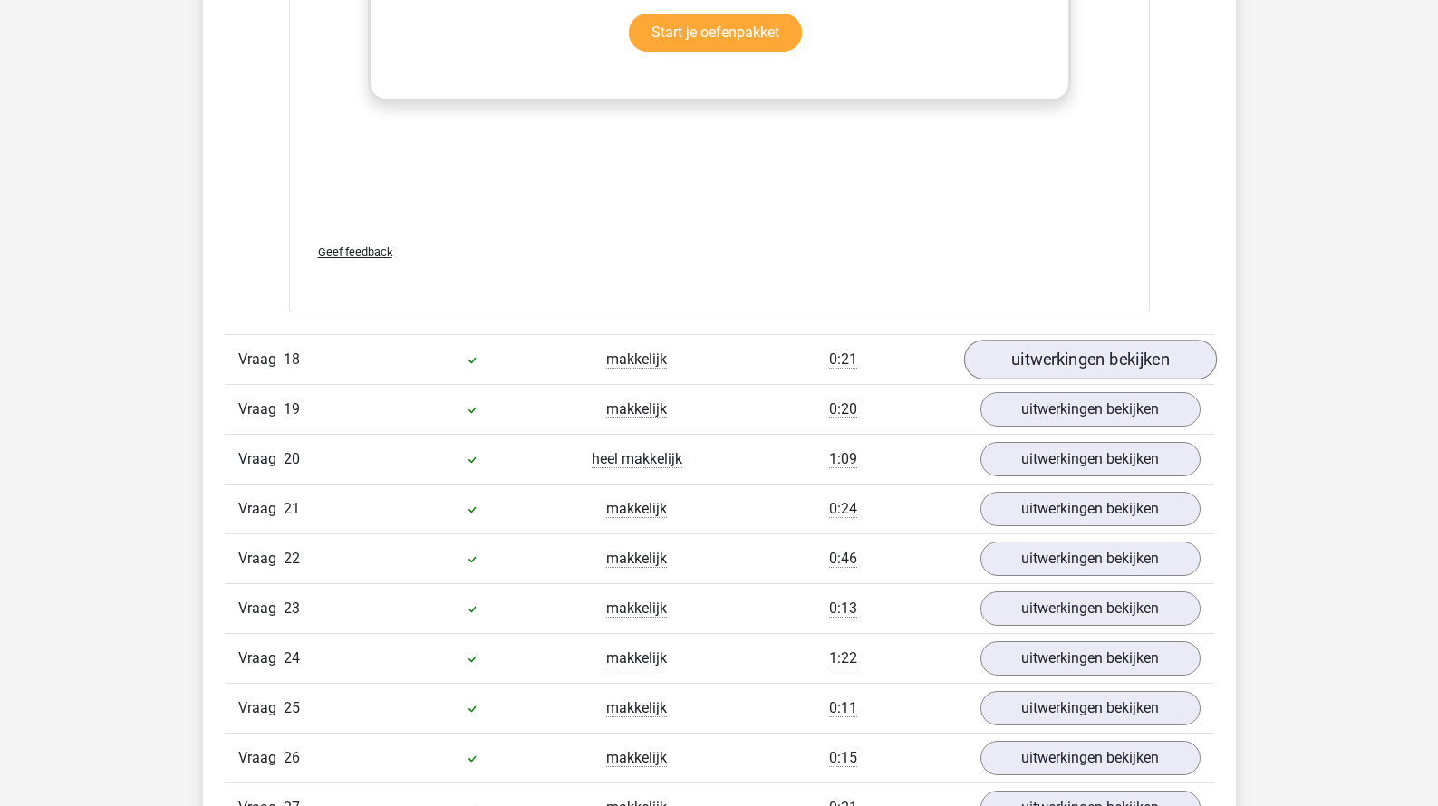
click at [1040, 340] on link "uitwerkingen bekijken" at bounding box center [1089, 360] width 253 height 40
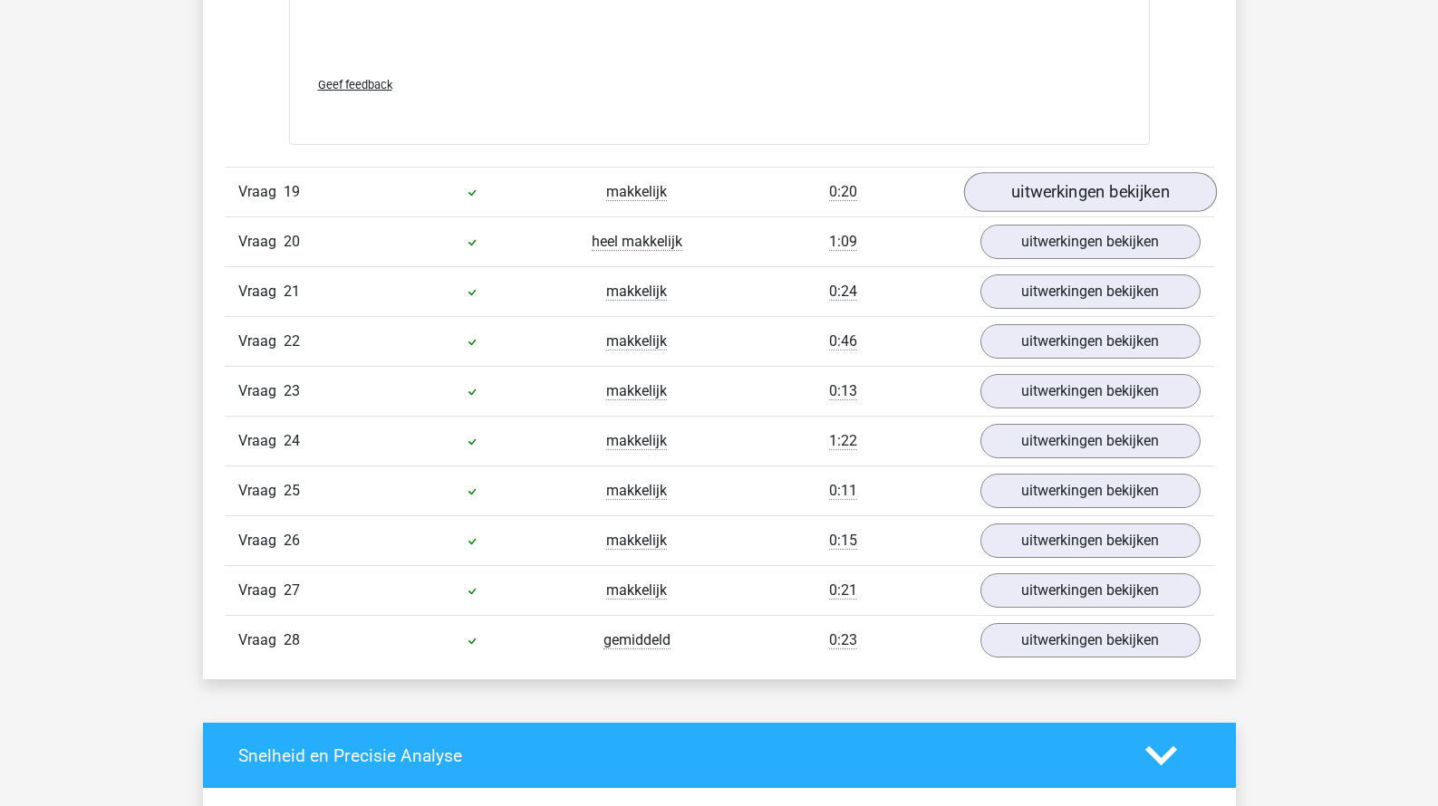
click at [1030, 186] on link "uitwerkingen bekijken" at bounding box center [1089, 192] width 253 height 40
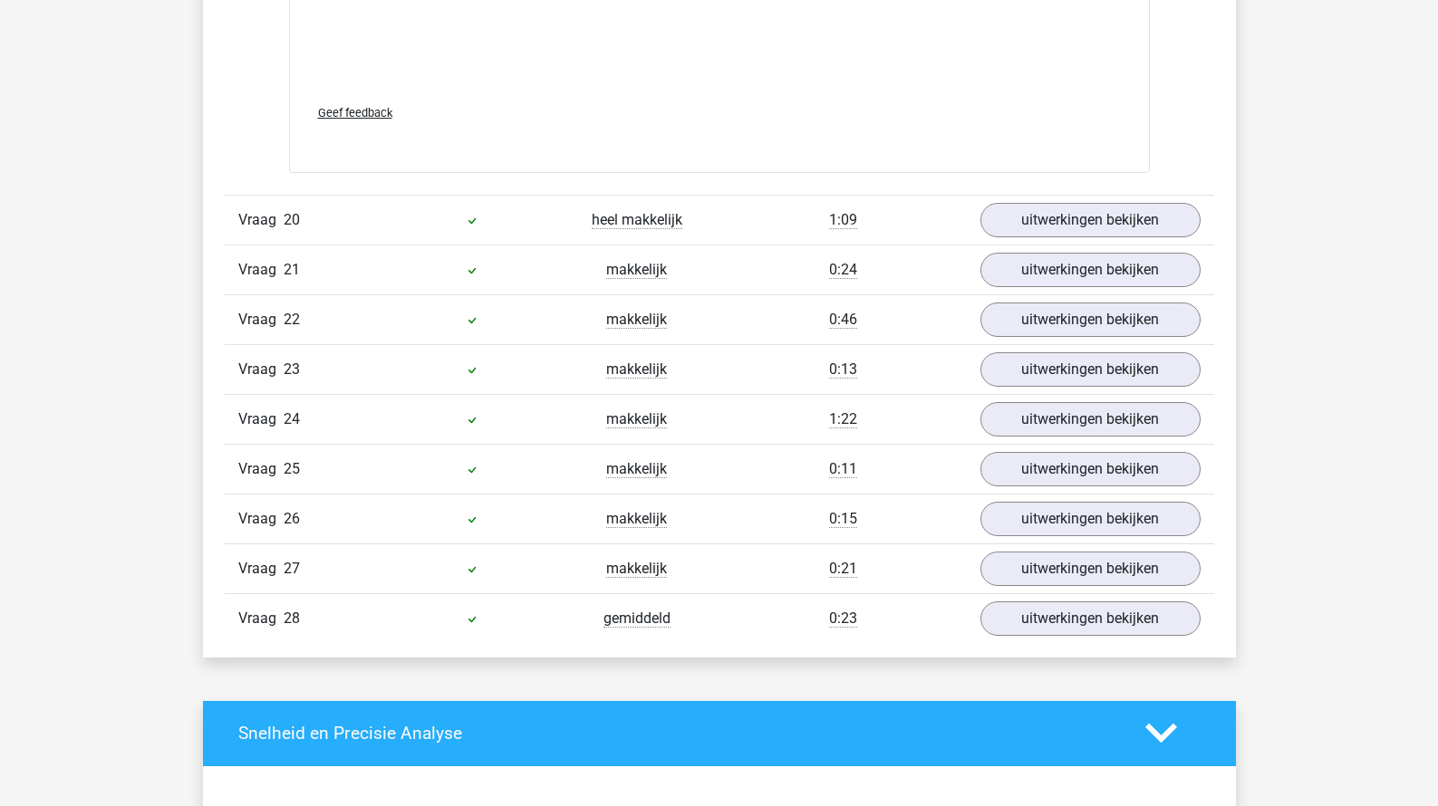
scroll to position [22593, 0]
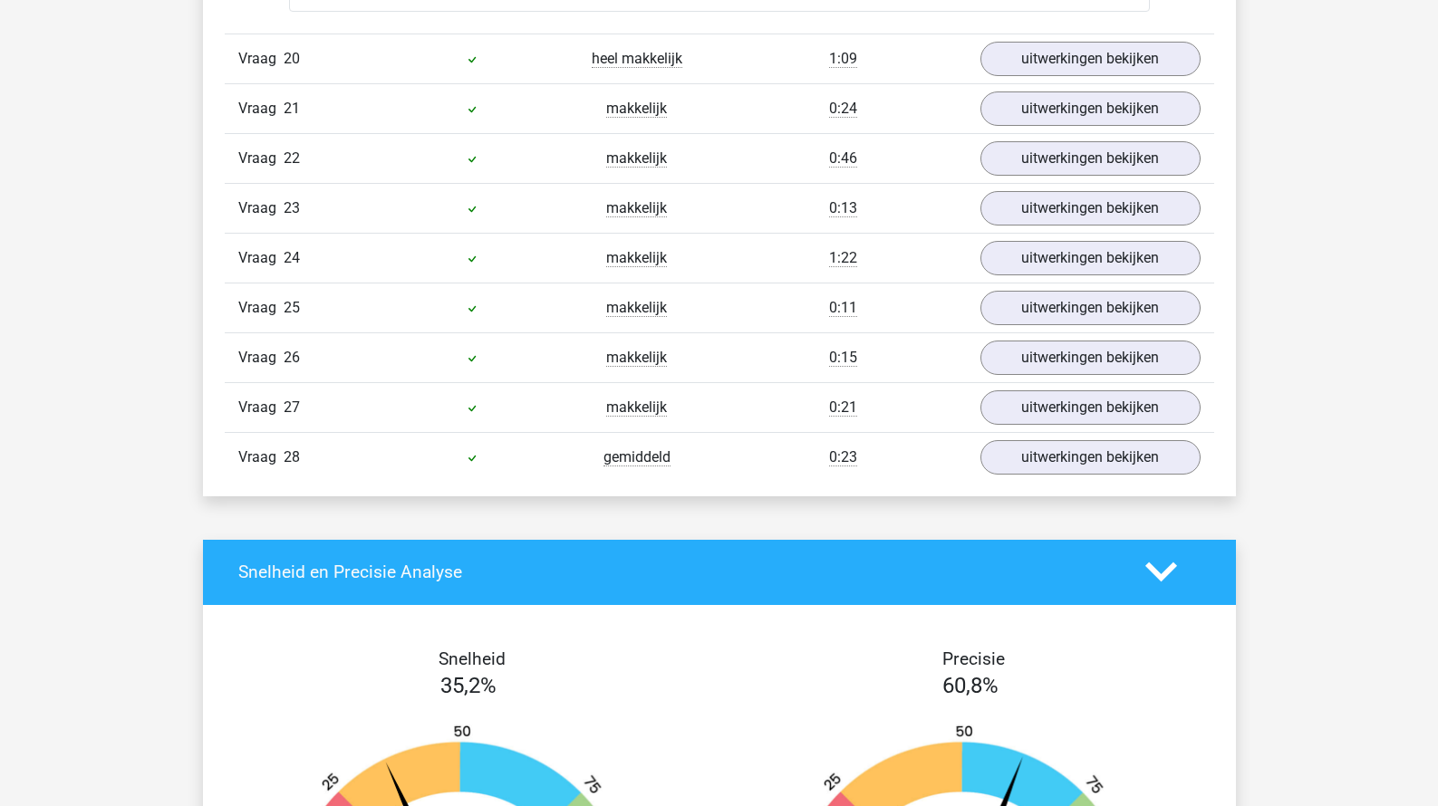
click at [1038, 70] on div "Vraag 20 heel makkelijk 1:09 uitwerkingen bekijken" at bounding box center [719, 59] width 989 height 50
click at [1040, 63] on link "uitwerkingen bekijken" at bounding box center [1089, 59] width 253 height 40
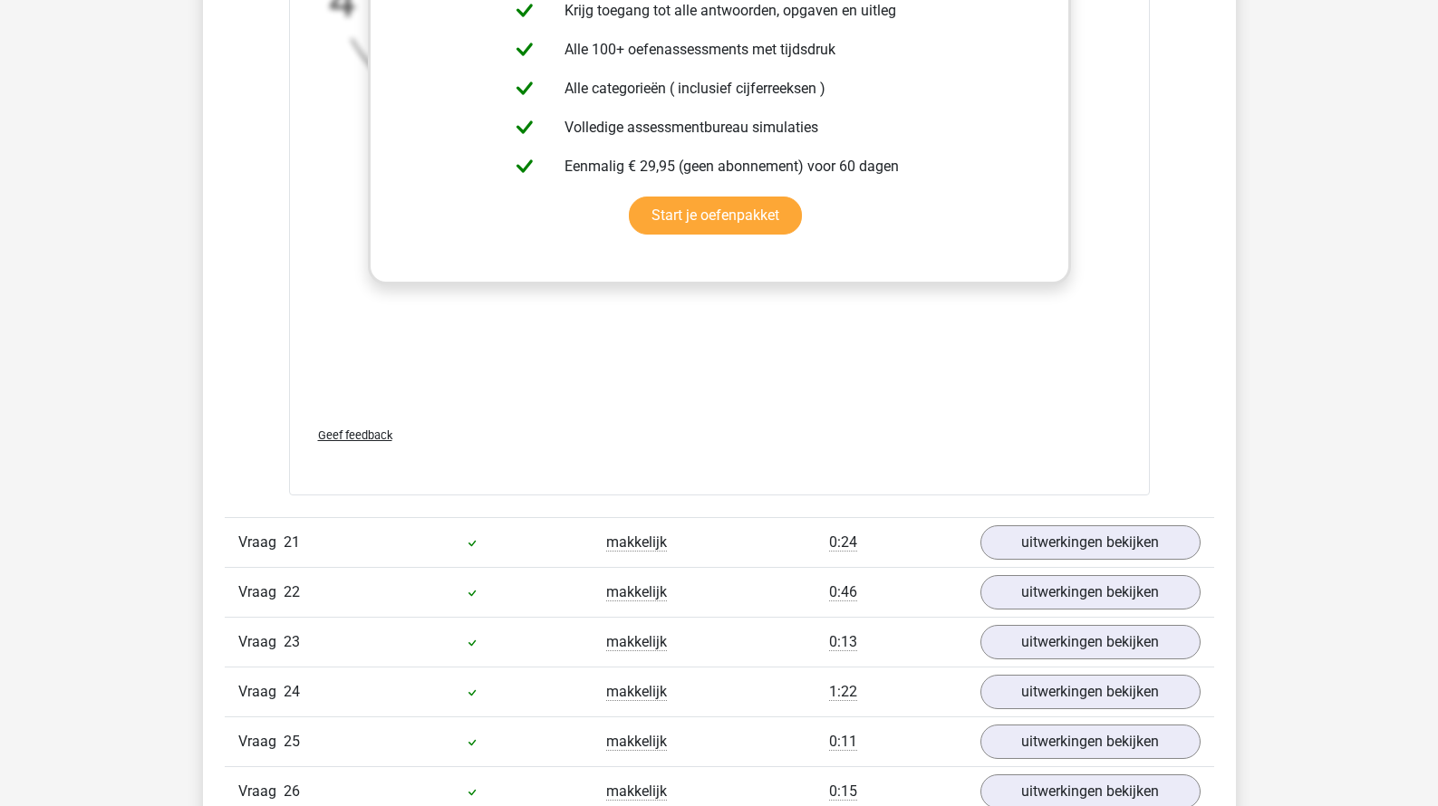
scroll to position [23426, 0]
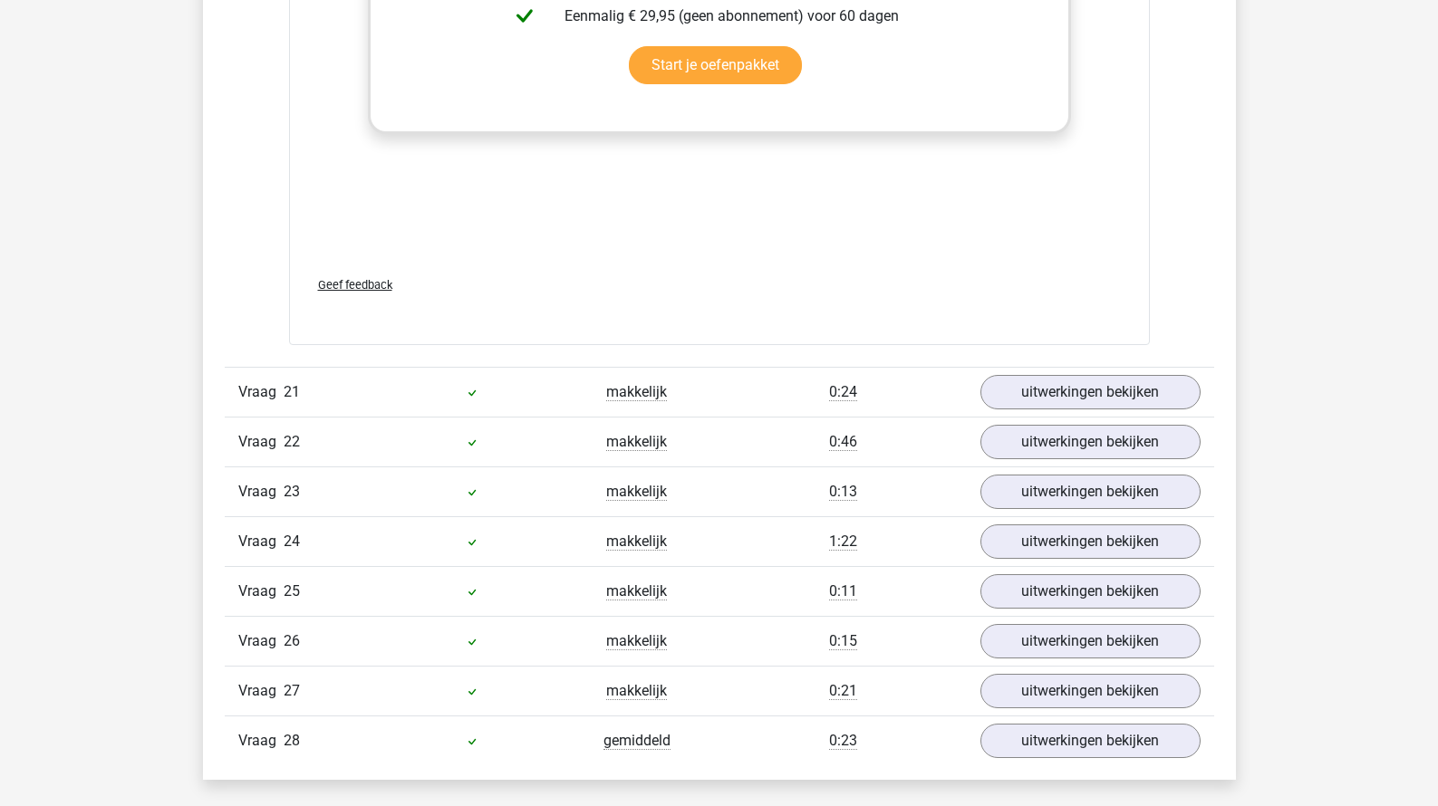
click at [1003, 402] on div "Vraag 21 makkelijk 0:24 uitwerkingen bekijken" at bounding box center [719, 392] width 989 height 50
click at [1011, 396] on link "uitwerkingen bekijken" at bounding box center [1089, 393] width 253 height 40
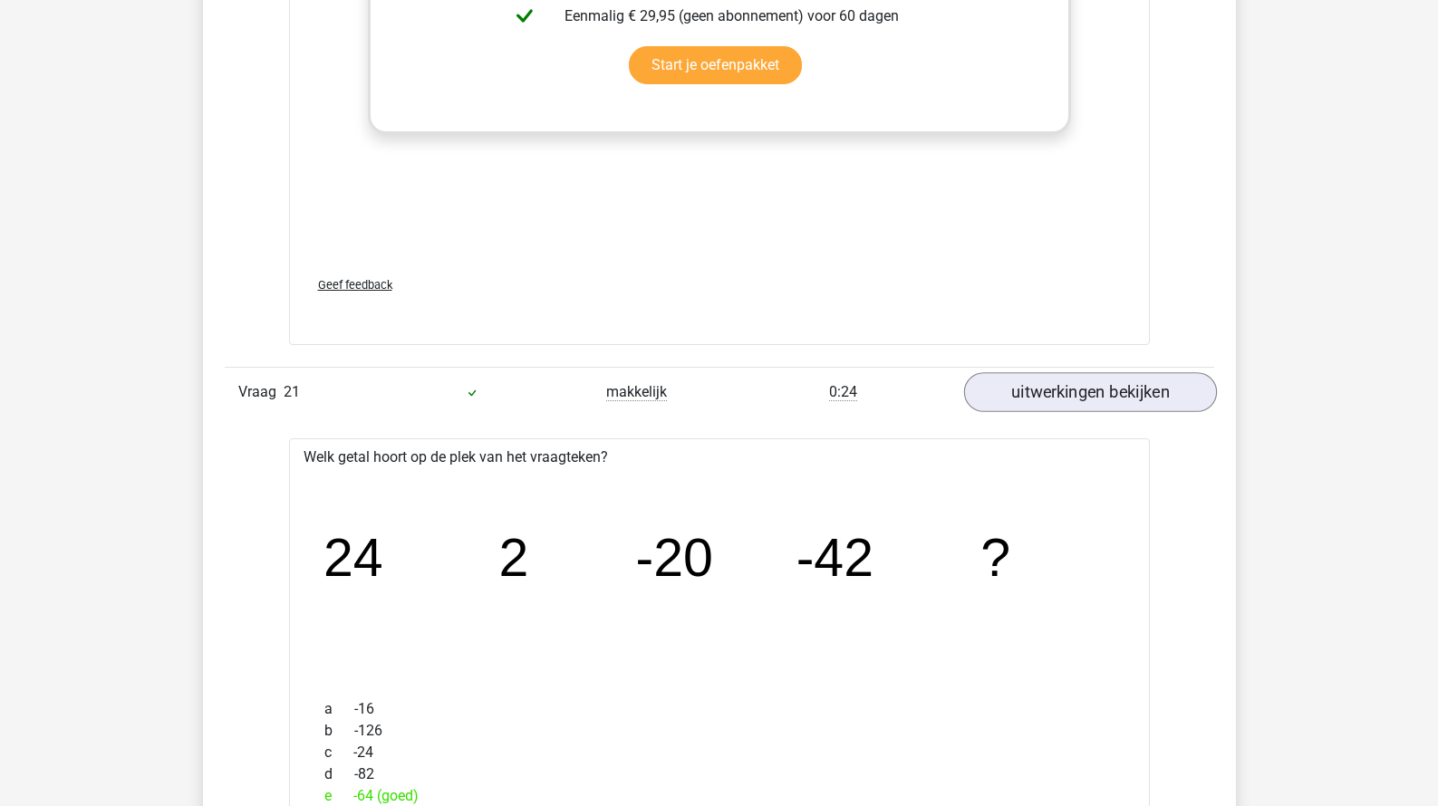
scroll to position [24648, 0]
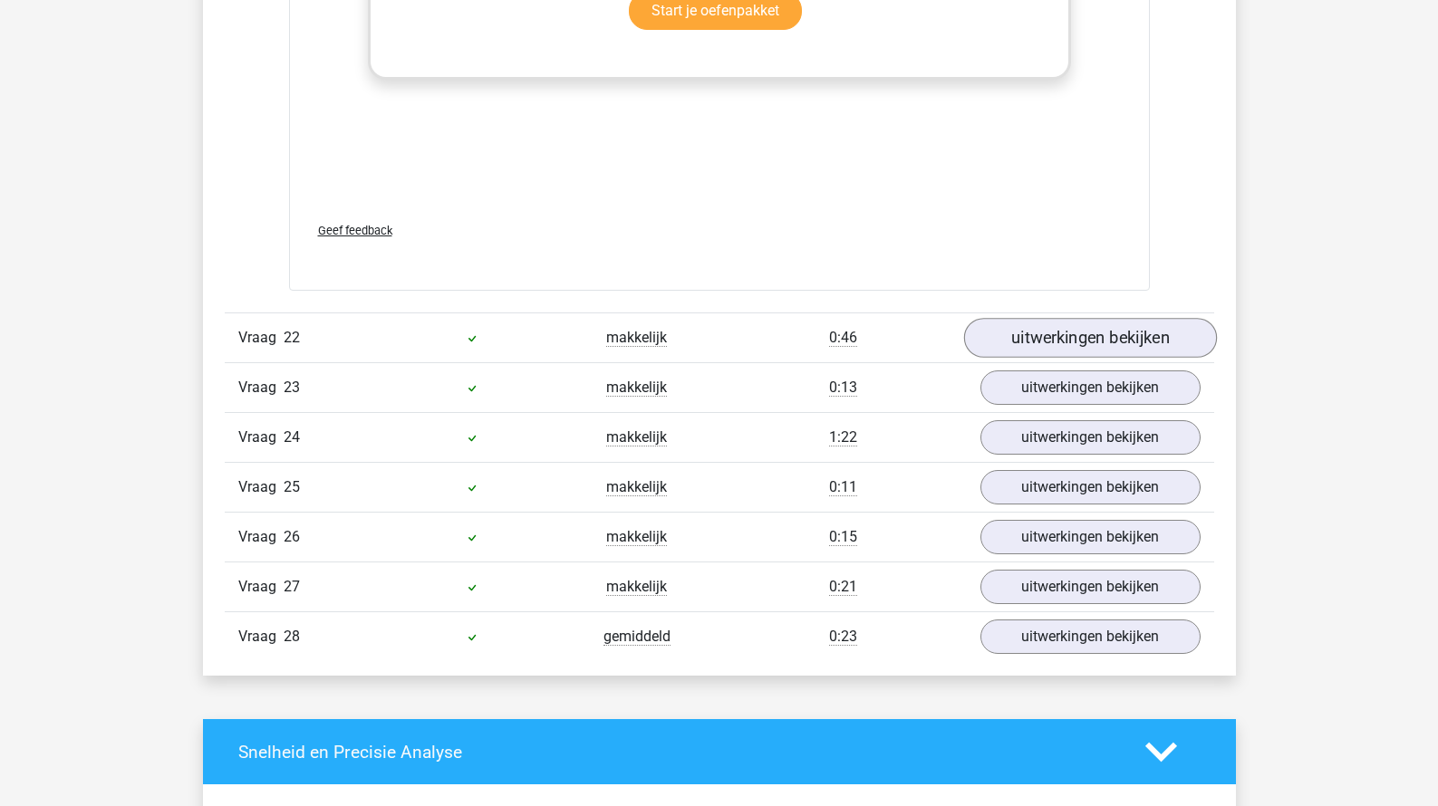
click at [1025, 336] on link "uitwerkingen bekijken" at bounding box center [1089, 338] width 253 height 40
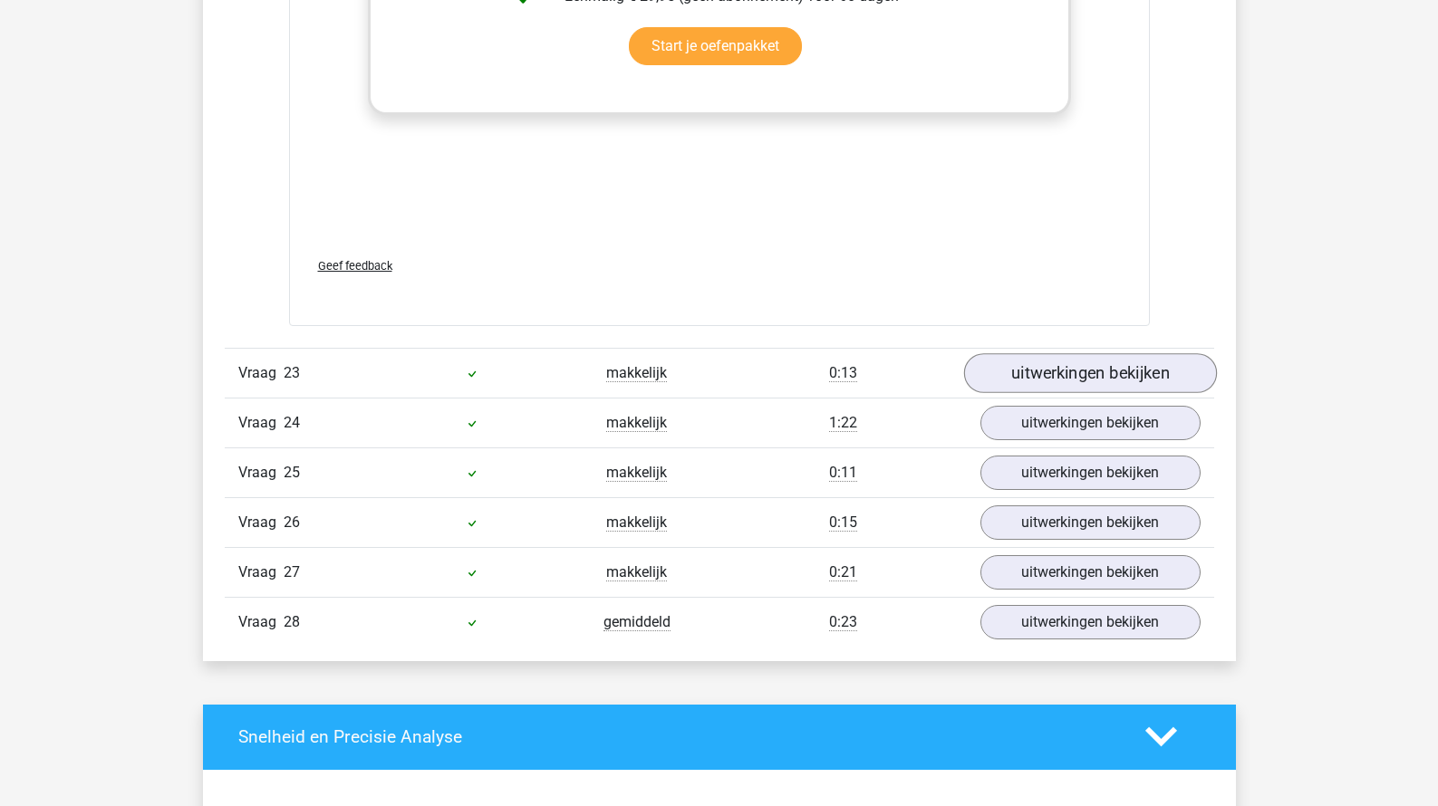
click at [1025, 353] on link "uitwerkingen bekijken" at bounding box center [1089, 373] width 253 height 40
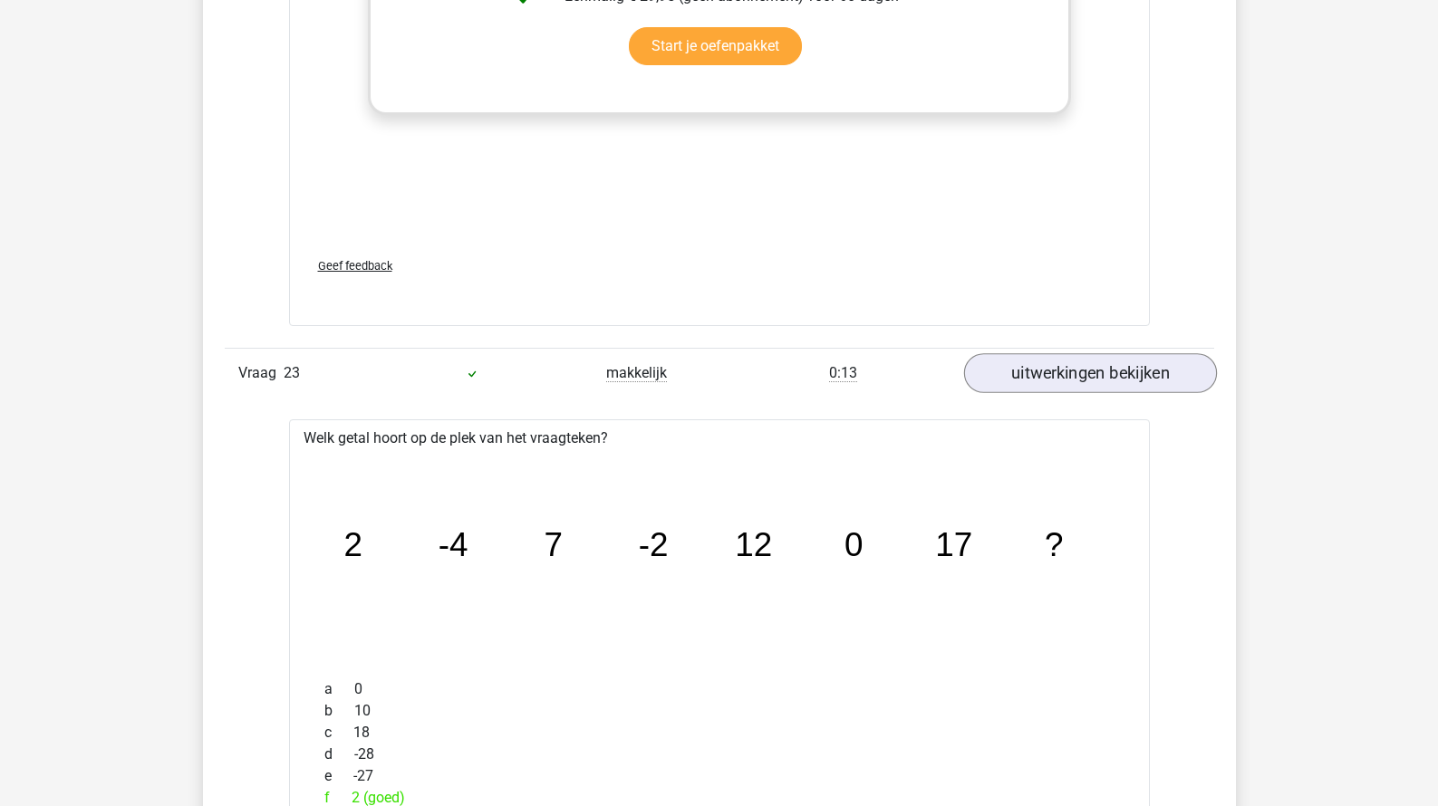
scroll to position [27088, 0]
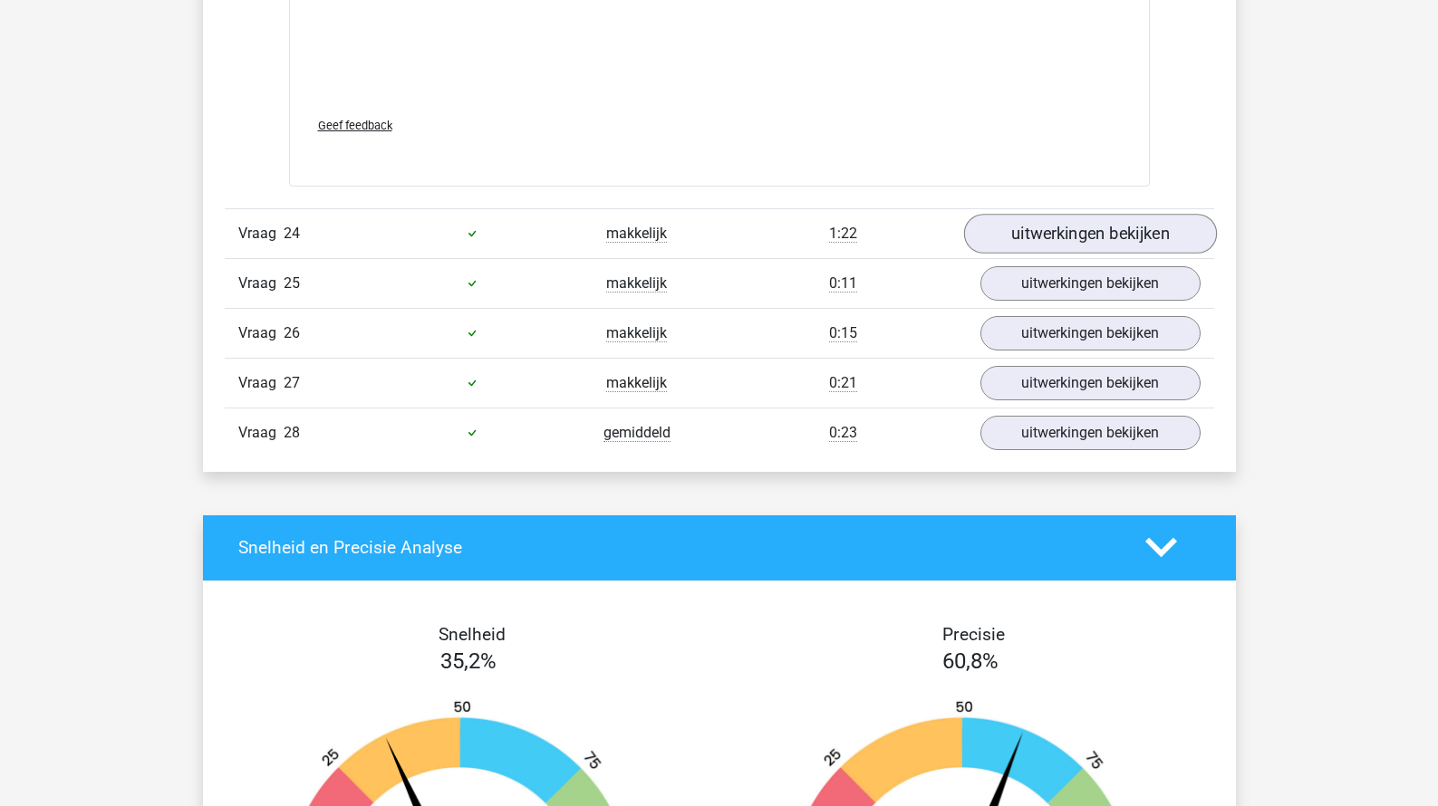
click at [1030, 214] on link "uitwerkingen bekijken" at bounding box center [1089, 234] width 253 height 40
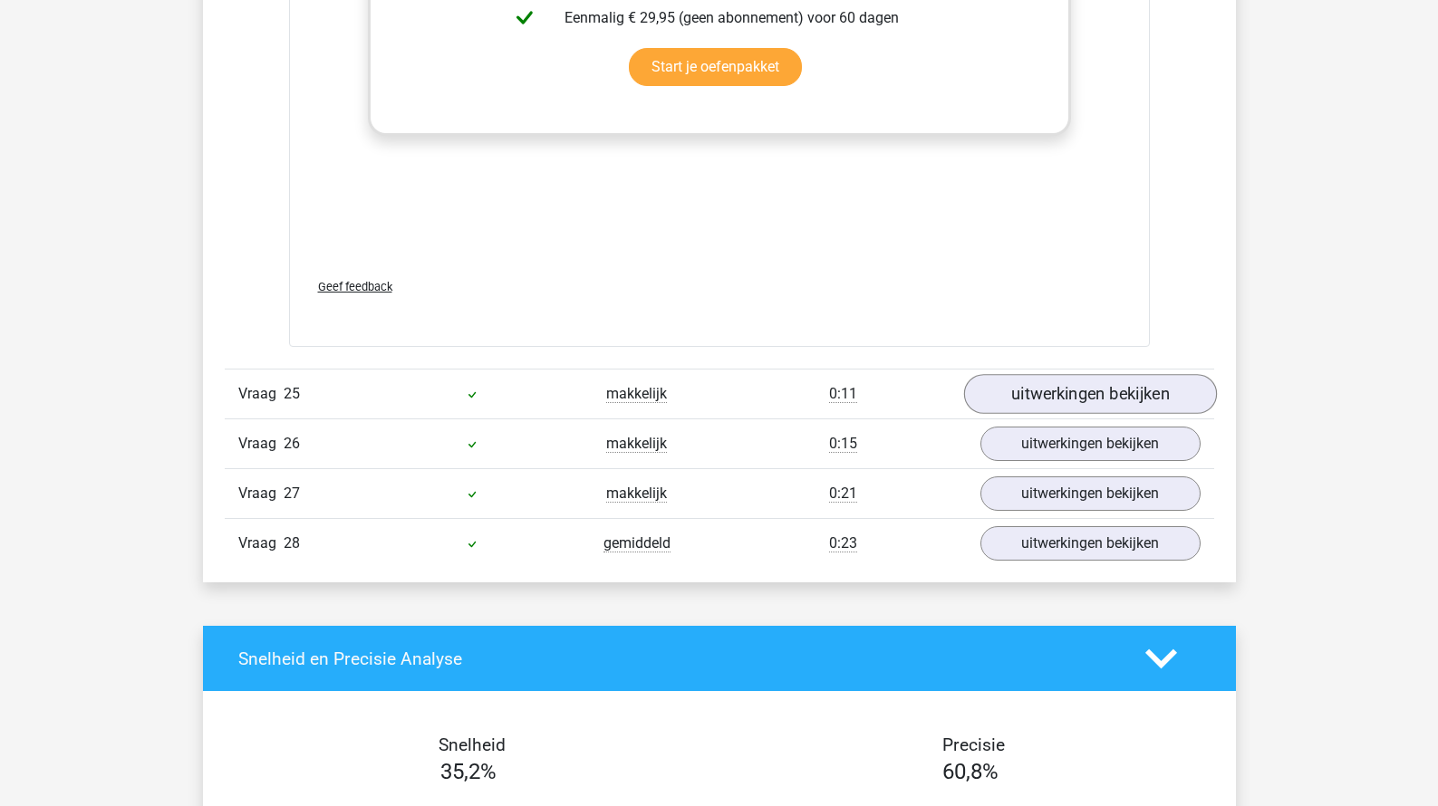
click at [1005, 384] on link "uitwerkingen bekijken" at bounding box center [1089, 394] width 253 height 40
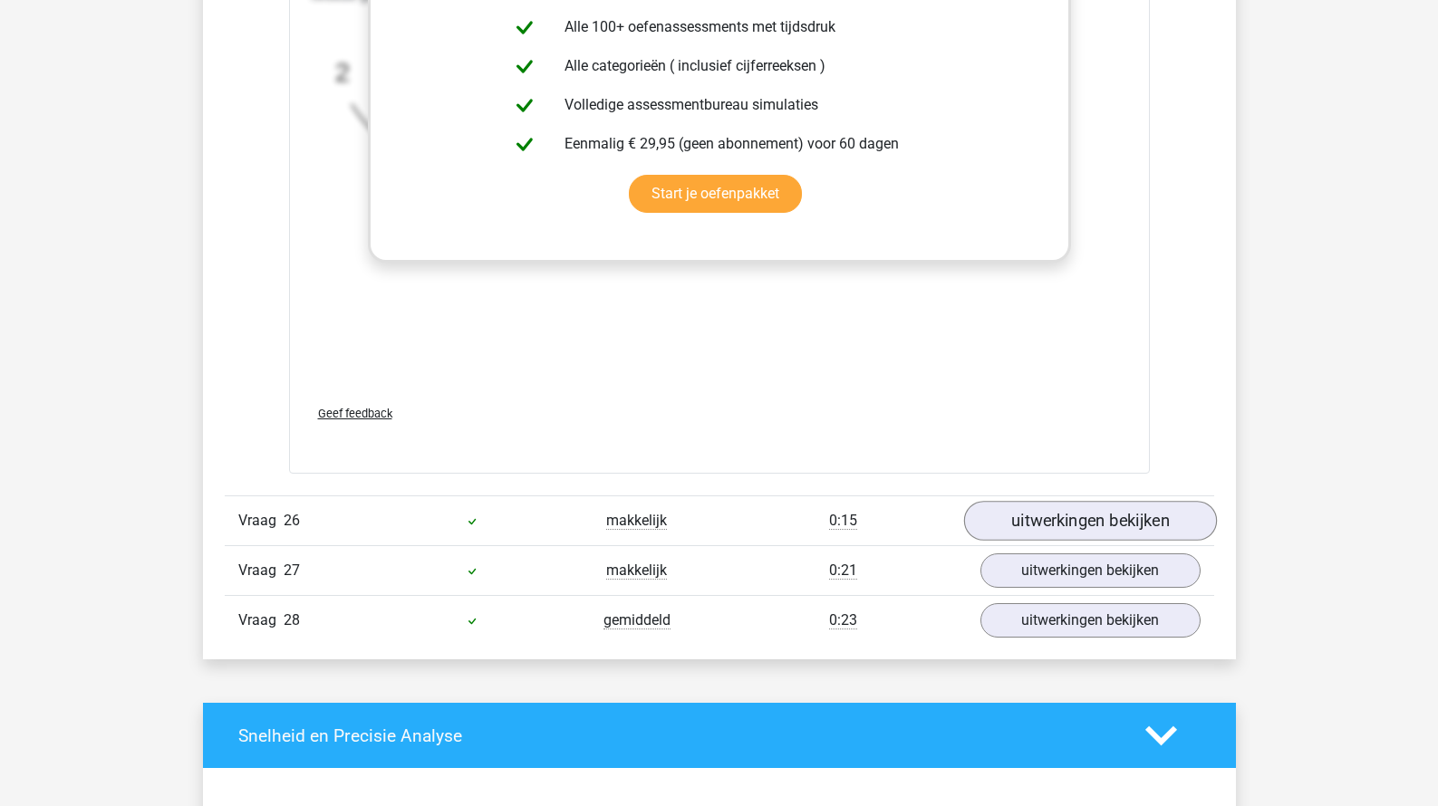
click at [1004, 501] on link "uitwerkingen bekijken" at bounding box center [1089, 521] width 253 height 40
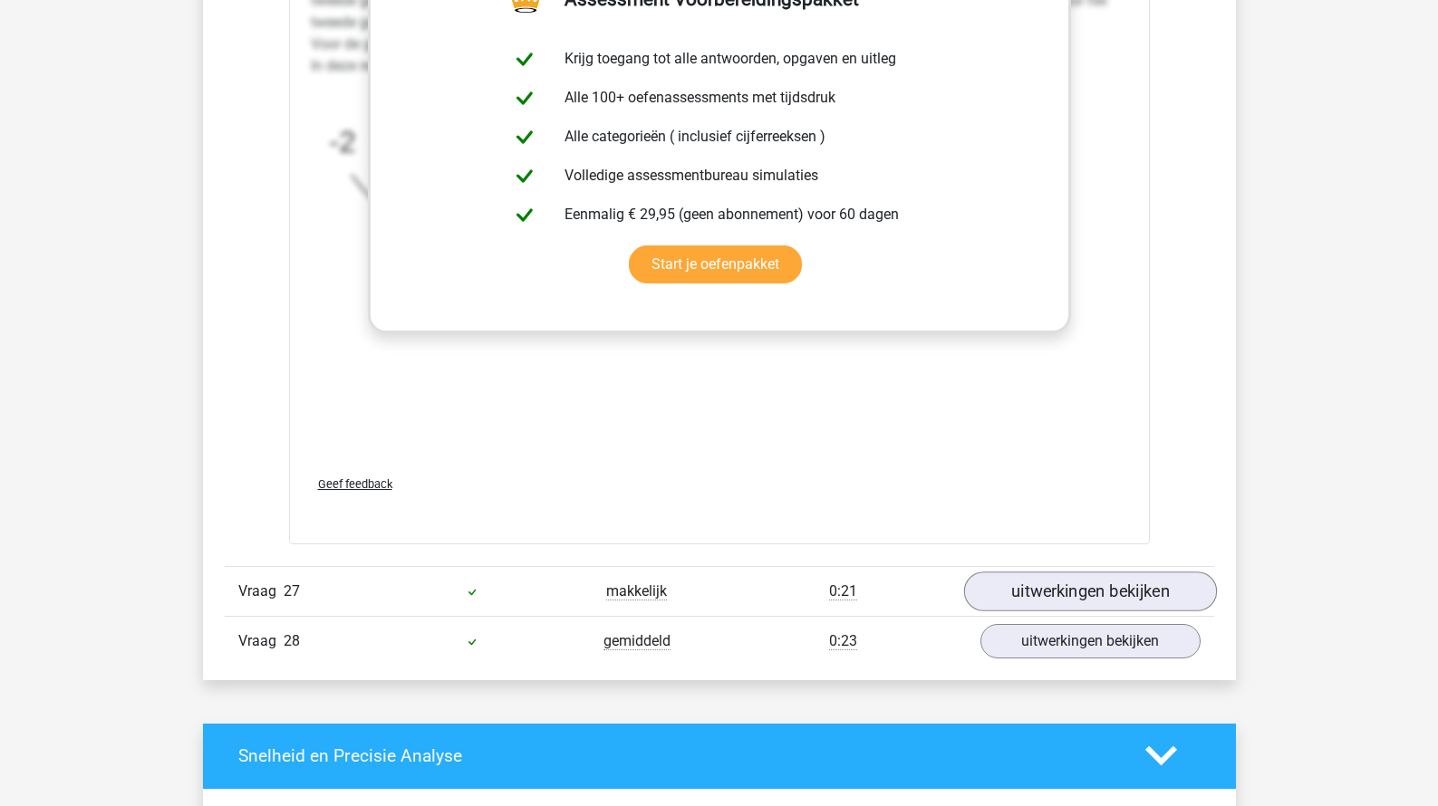
click at [1010, 583] on link "uitwerkingen bekijken" at bounding box center [1089, 592] width 253 height 40
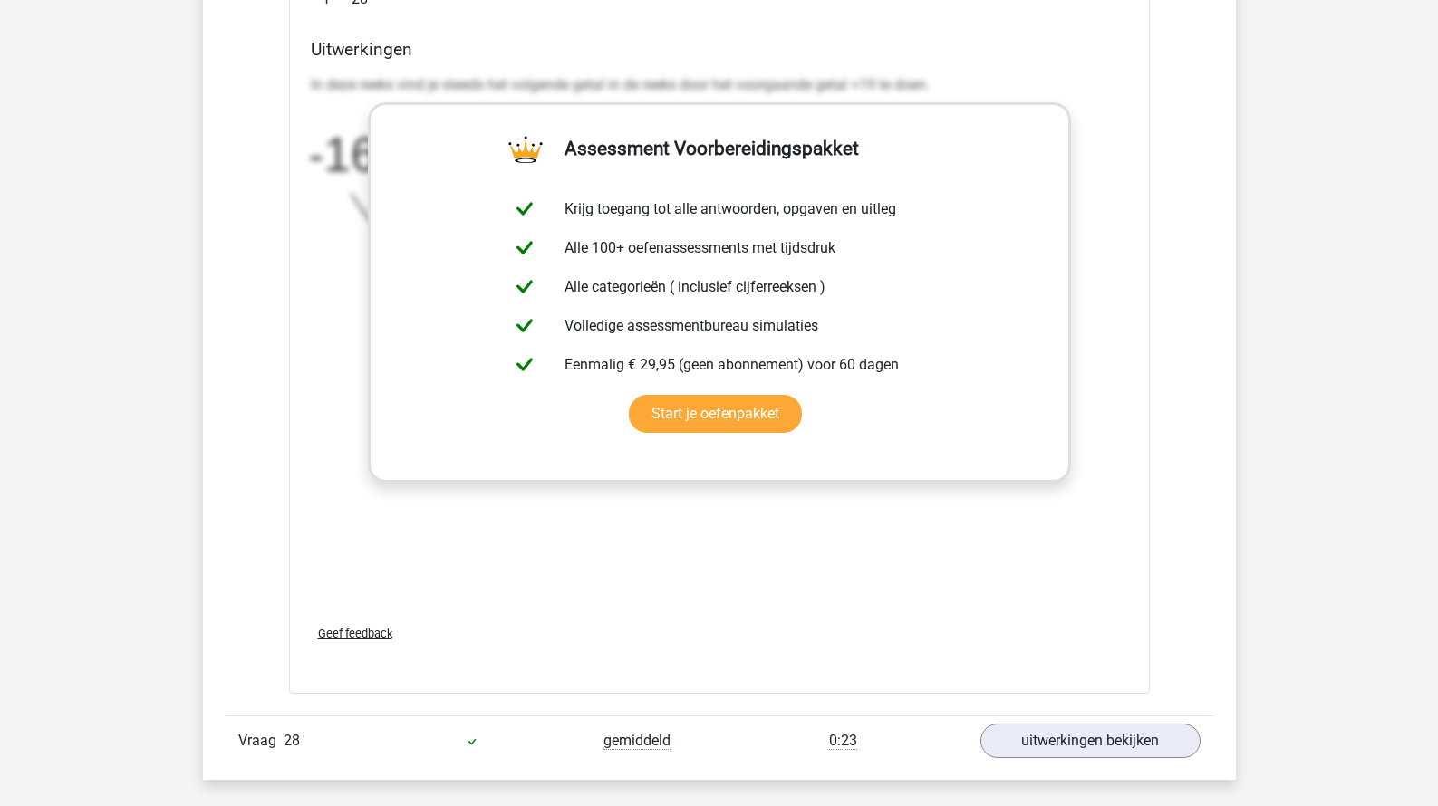
scroll to position [31517, 0]
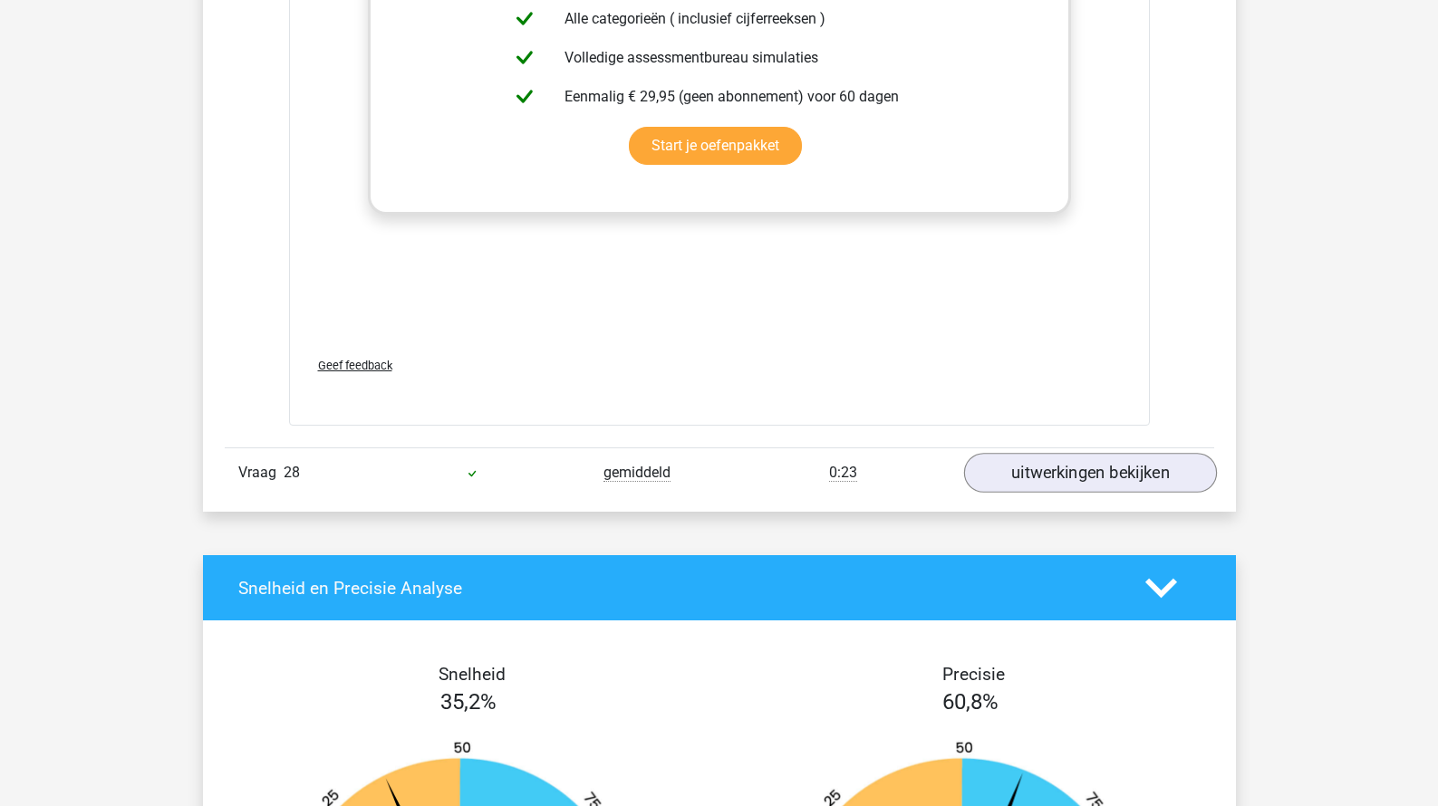
click at [1045, 456] on link "uitwerkingen bekijken" at bounding box center [1089, 474] width 253 height 40
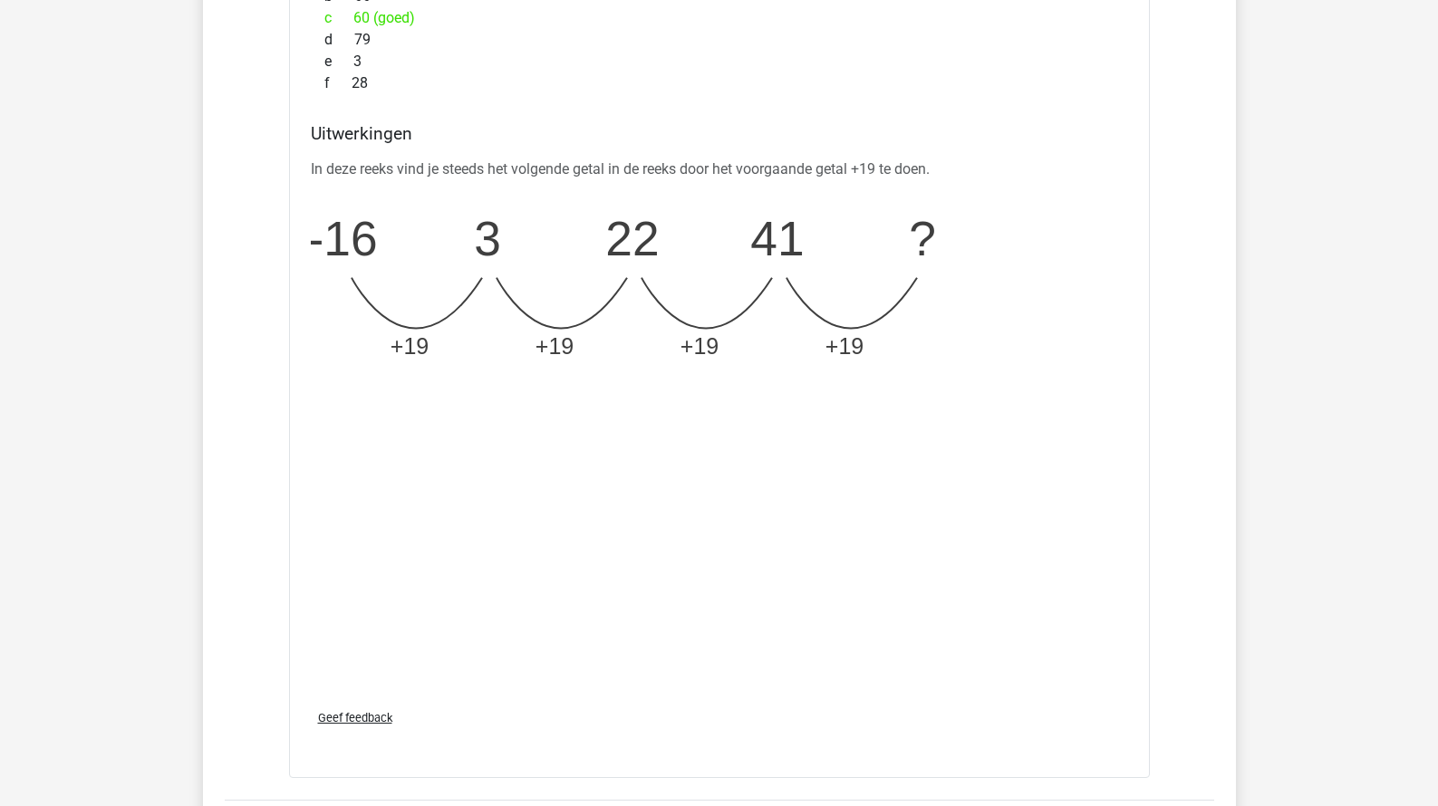
scroll to position [30752, 0]
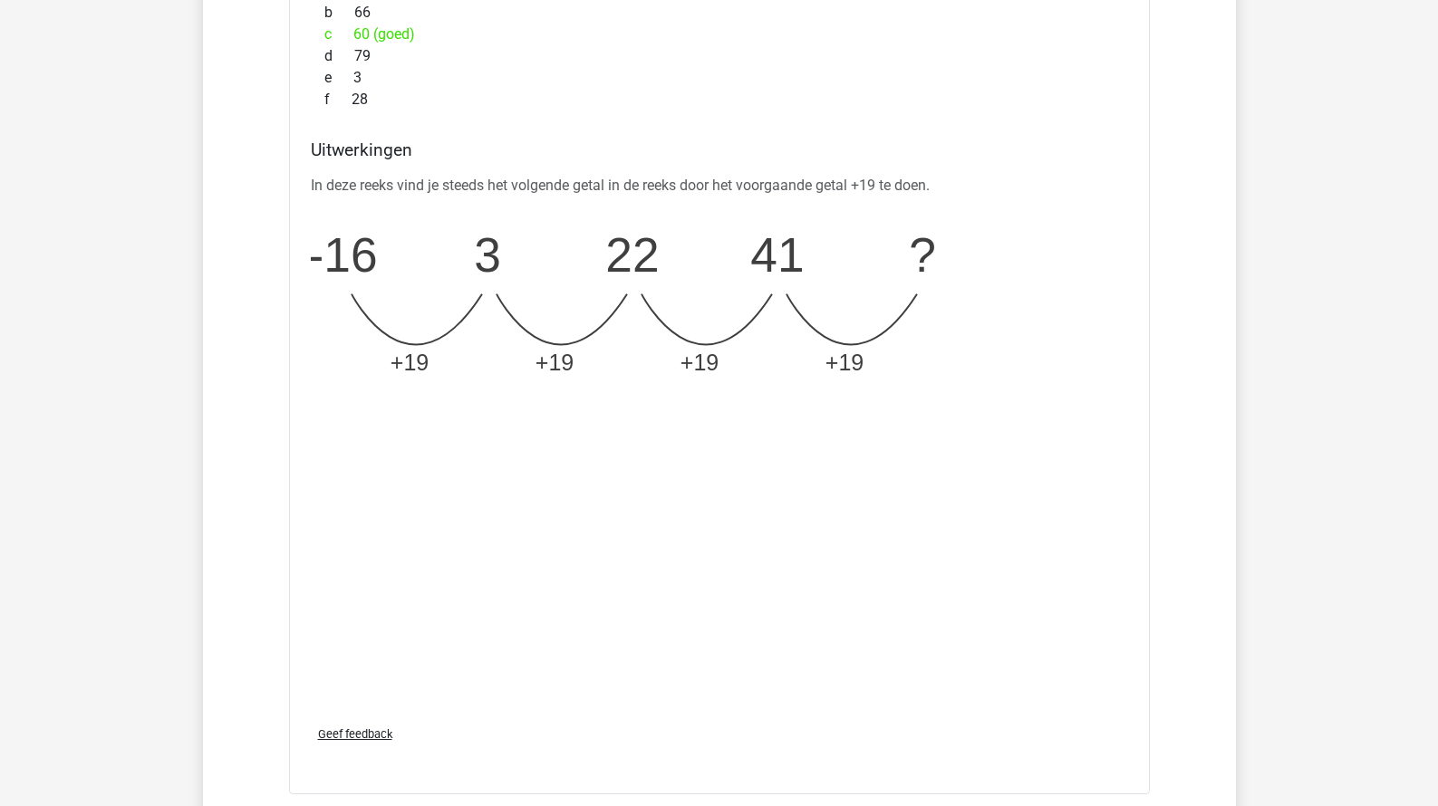
click at [544, 226] on icon "image/svg+xml -16 3 22 41 ? +19 +19 +19 +19" at bounding box center [673, 301] width 725 height 181
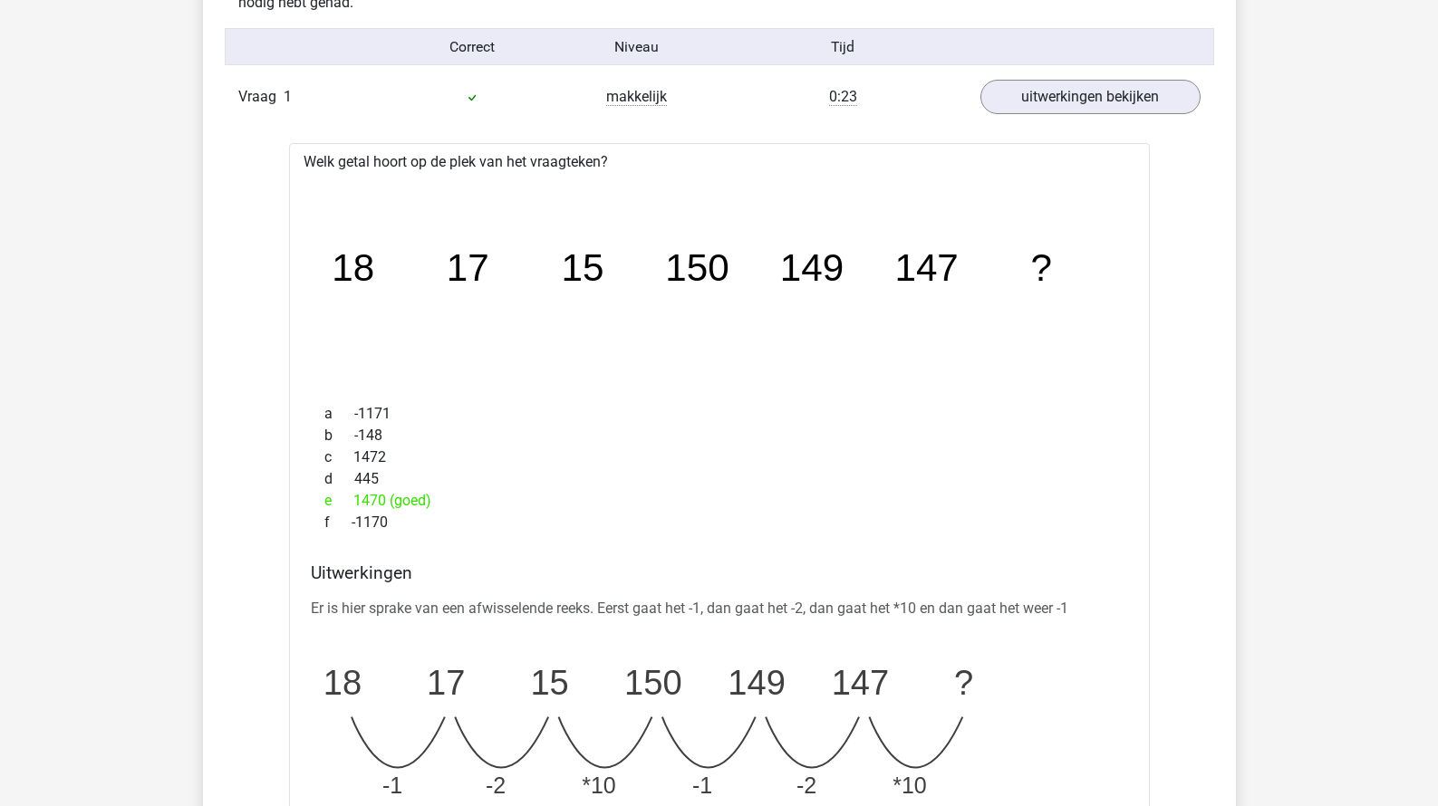
scroll to position [1300, 0]
